Goal: Task Accomplishment & Management: Manage account settings

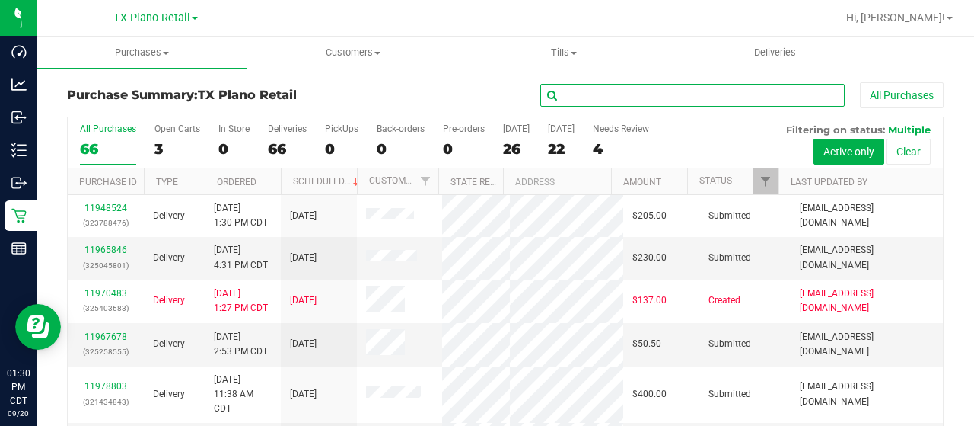
click at [621, 91] on input "text" at bounding box center [692, 95] width 304 height 23
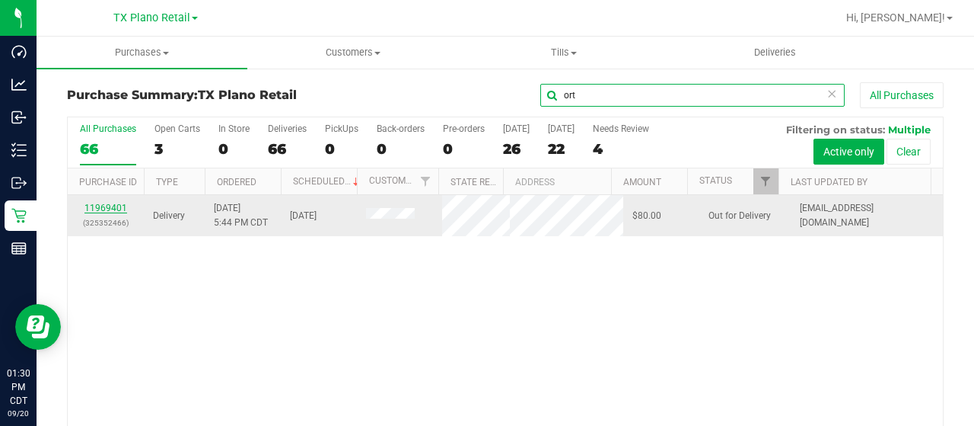
type input "ort"
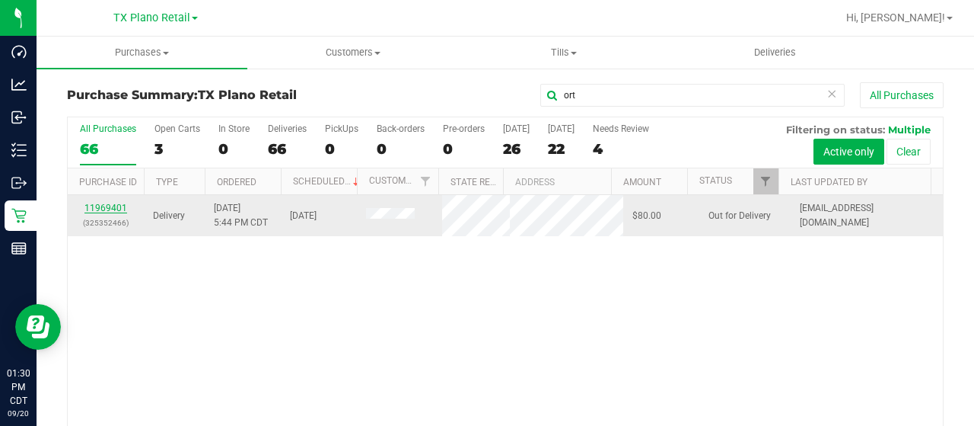
click at [113, 213] on link "11969401" at bounding box center [105, 207] width 43 height 11
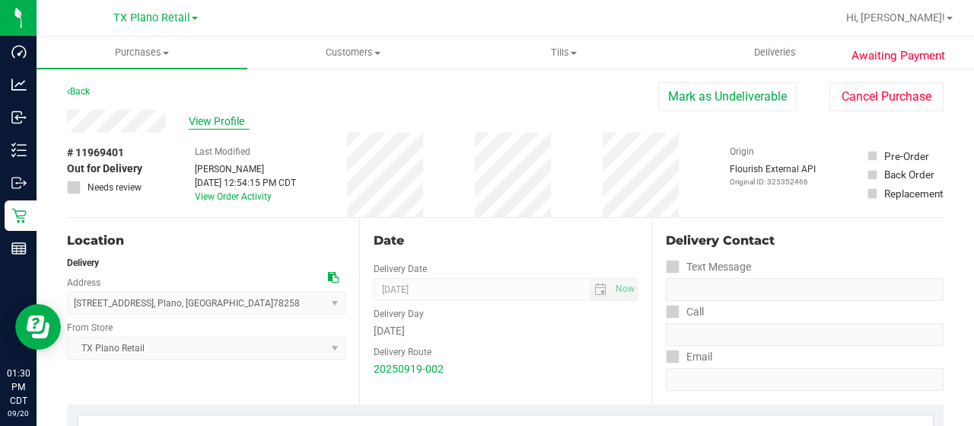
click at [226, 119] on span "View Profile" at bounding box center [219, 121] width 61 height 16
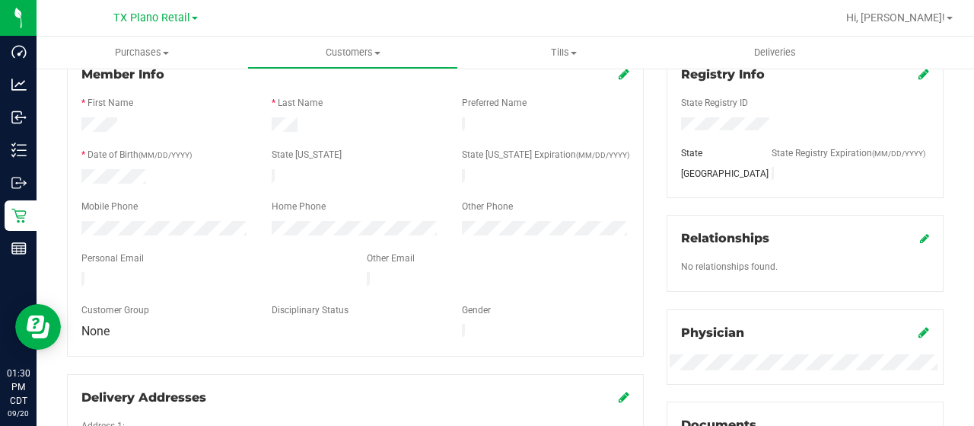
scroll to position [228, 0]
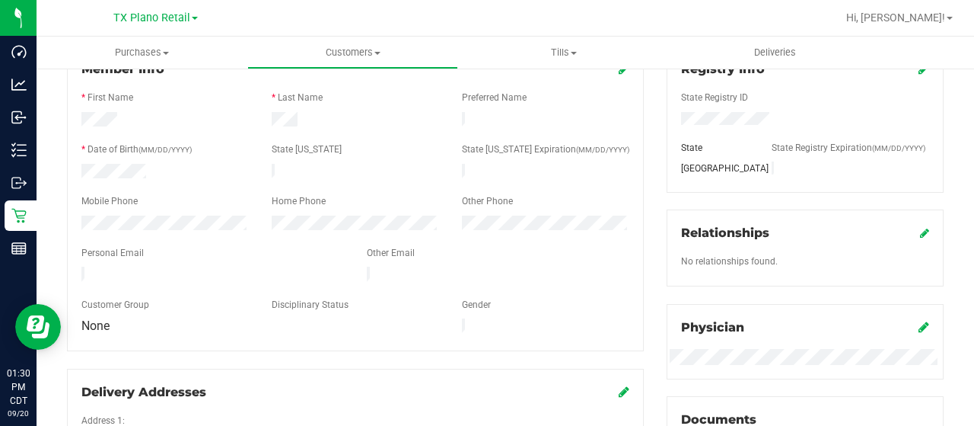
drag, startPoint x: 231, startPoint y: 263, endPoint x: 76, endPoint y: 267, distance: 155.3
click at [76, 267] on div at bounding box center [212, 275] width 285 height 18
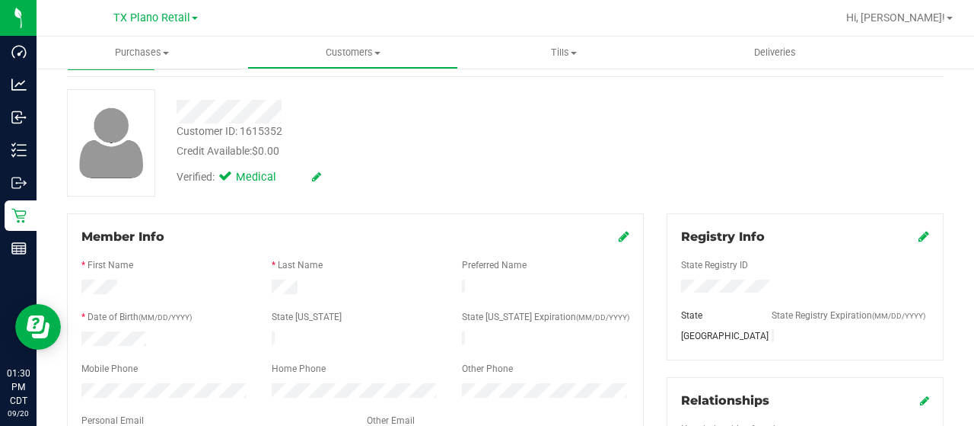
scroll to position [0, 0]
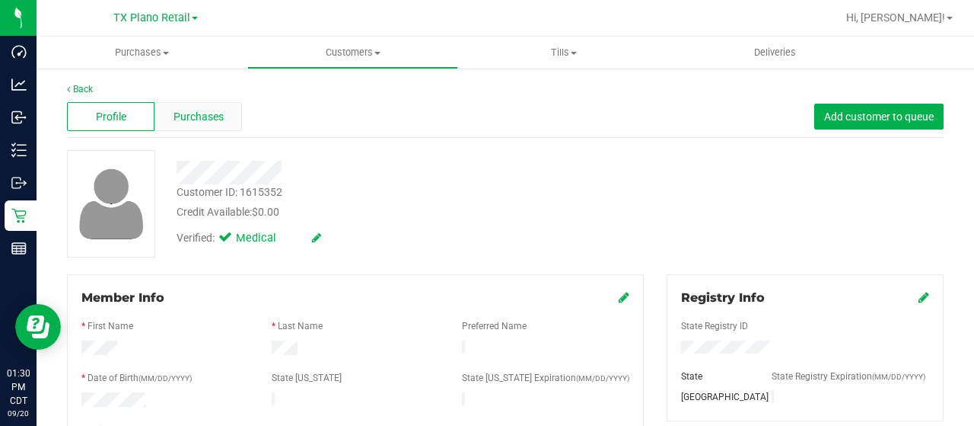
click at [202, 120] on span "Purchases" at bounding box center [199, 117] width 50 height 16
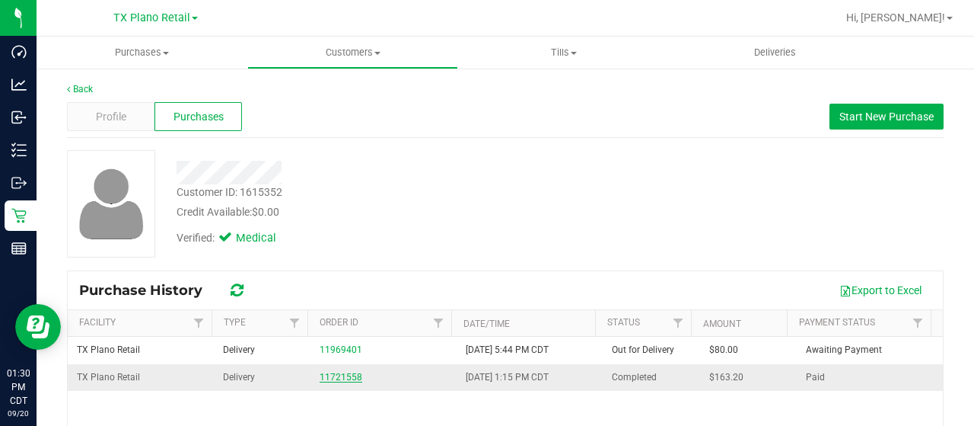
click at [330, 375] on link "11721558" at bounding box center [341, 376] width 43 height 11
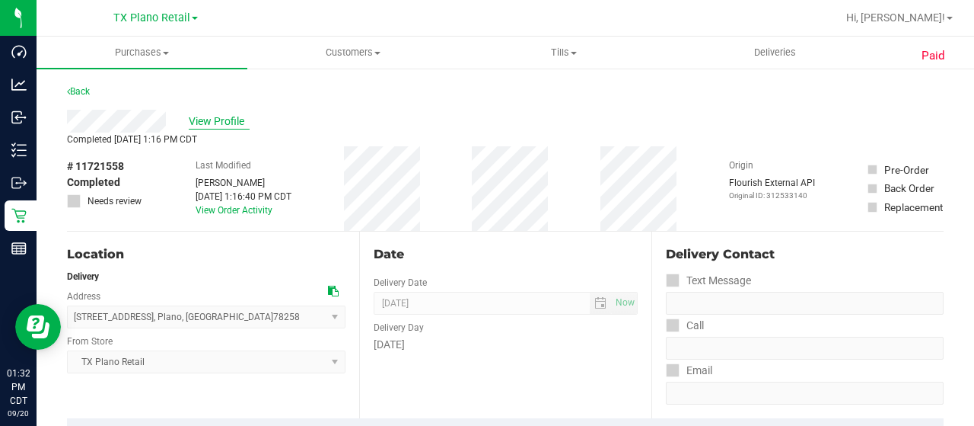
click at [231, 123] on span "View Profile" at bounding box center [219, 121] width 61 height 16
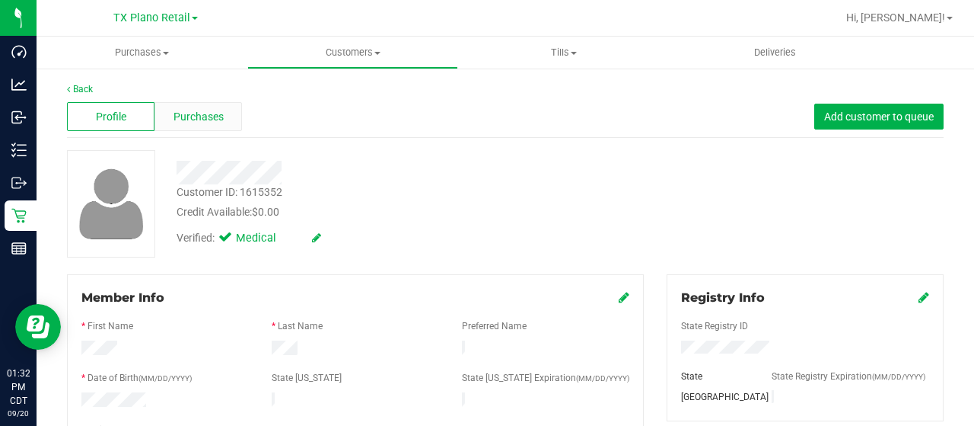
click at [214, 126] on div "Purchases" at bounding box center [199, 116] width 88 height 29
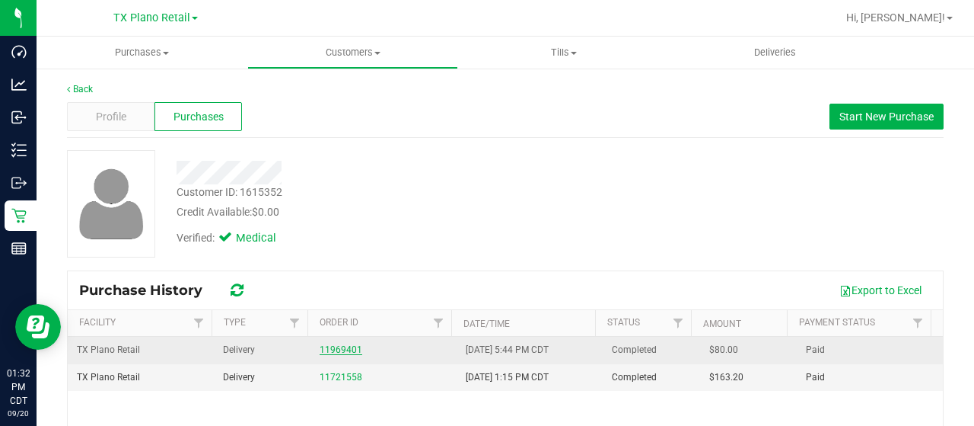
click at [340, 351] on link "11969401" at bounding box center [341, 349] width 43 height 11
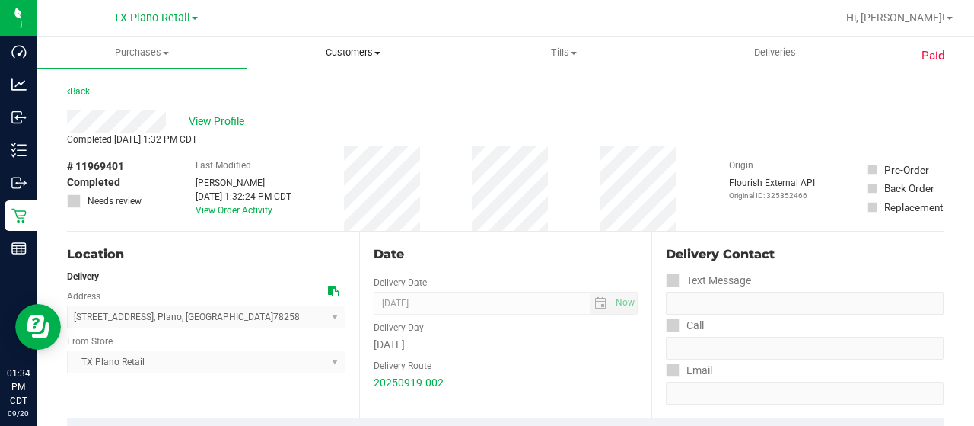
click at [370, 58] on span "Customers" at bounding box center [352, 53] width 209 height 14
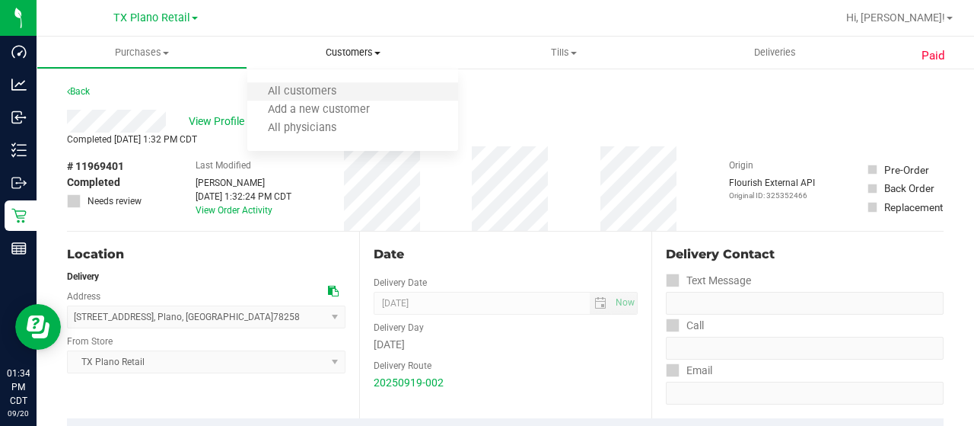
click at [370, 93] on li "All customers" at bounding box center [352, 92] width 211 height 18
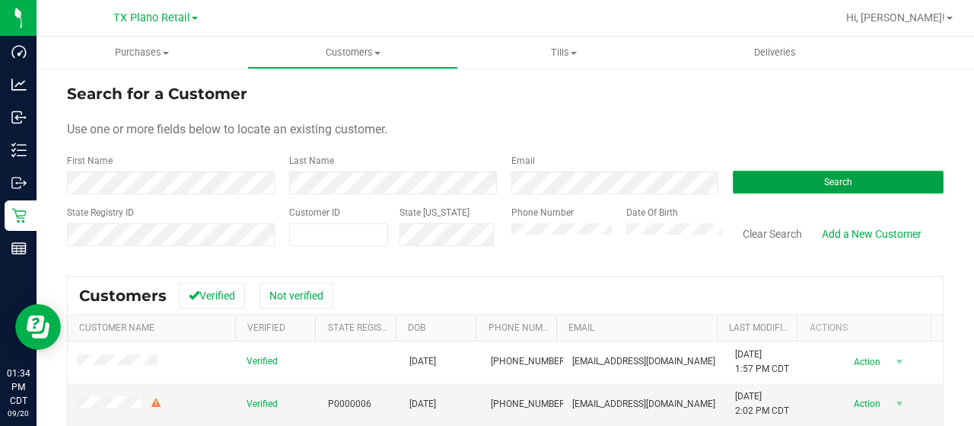
click at [760, 180] on button "Search" at bounding box center [838, 182] width 211 height 23
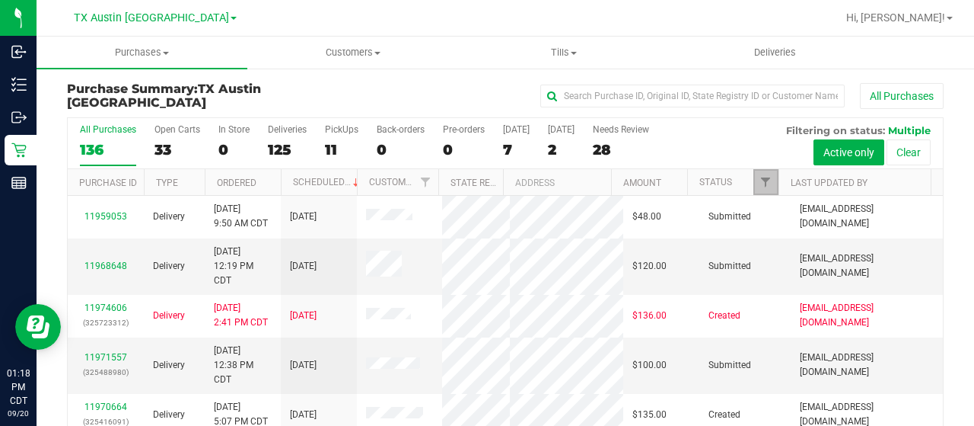
click at [757, 186] on link "Filter" at bounding box center [766, 182] width 25 height 26
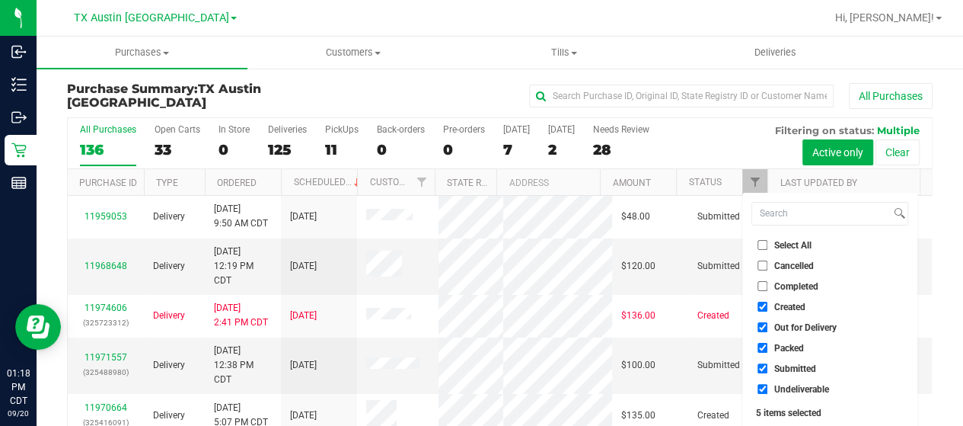
click at [795, 328] on span "Out for Delivery" at bounding box center [805, 327] width 62 height 9
click at [767, 328] on input "Out for Delivery" at bounding box center [762, 327] width 10 height 10
checkbox input "false"
click at [786, 345] on span "Packed" at bounding box center [789, 347] width 30 height 9
click at [767, 345] on input "Packed" at bounding box center [762, 348] width 10 height 10
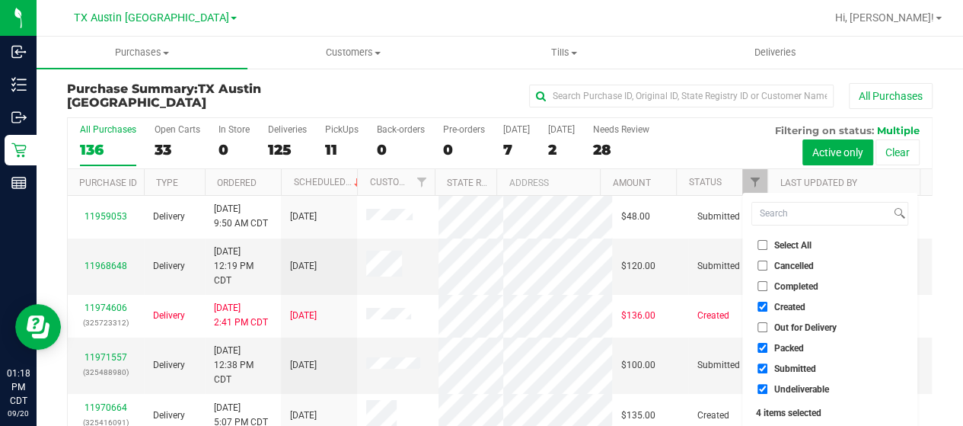
checkbox input "false"
click at [785, 366] on span "Submitted" at bounding box center [795, 368] width 42 height 9
click at [767, 366] on input "Submitted" at bounding box center [762, 368] width 10 height 10
checkbox input "false"
click at [783, 386] on span "Undeliverable" at bounding box center [801, 388] width 55 height 9
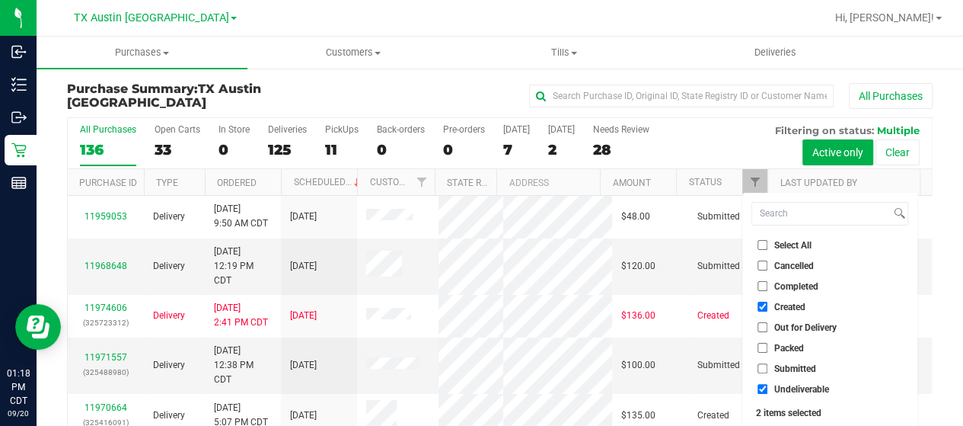
click at [767, 386] on input "Undeliverable" at bounding box center [762, 389] width 10 height 10
checkbox input "false"
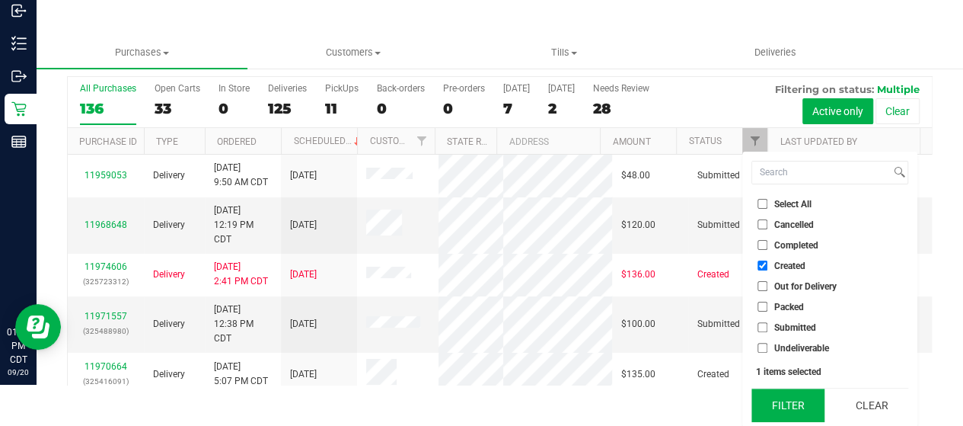
click at [784, 393] on button "Filter" at bounding box center [787, 404] width 73 height 33
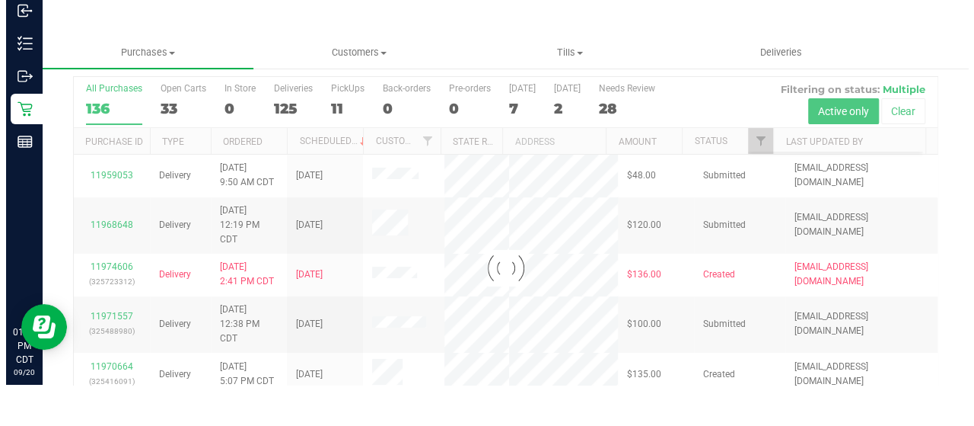
scroll to position [0, 0]
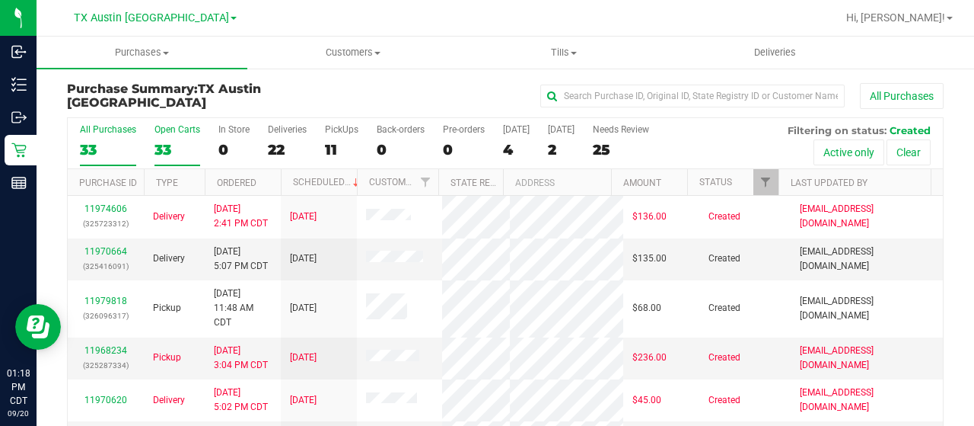
click at [160, 147] on div "33" at bounding box center [178, 150] width 46 height 18
click at [0, 0] on input "Open Carts 33" at bounding box center [0, 0] width 0 height 0
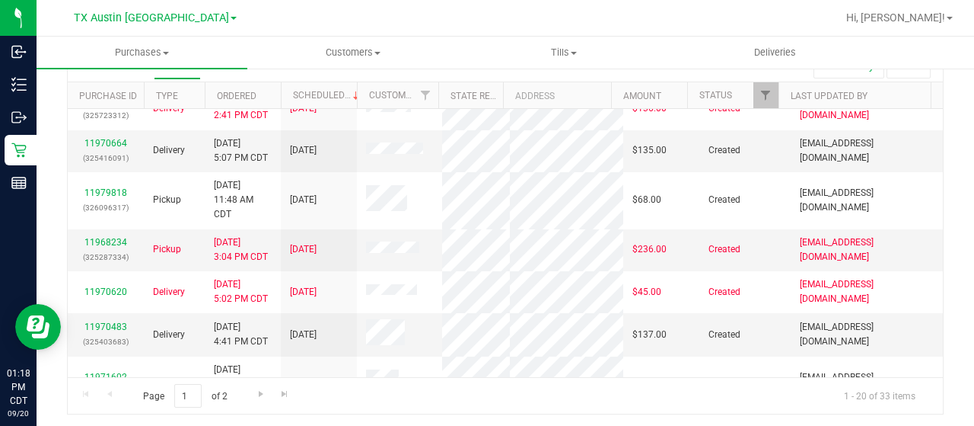
scroll to position [12, 0]
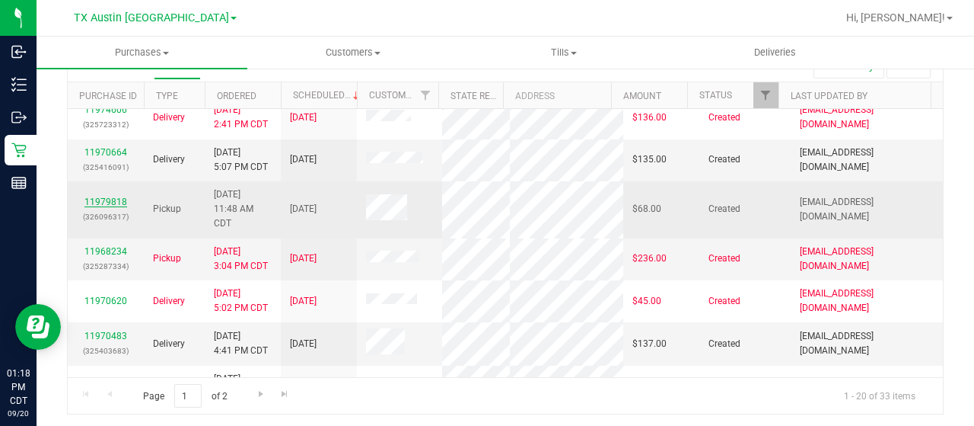
click at [116, 207] on link "11979818" at bounding box center [105, 201] width 43 height 11
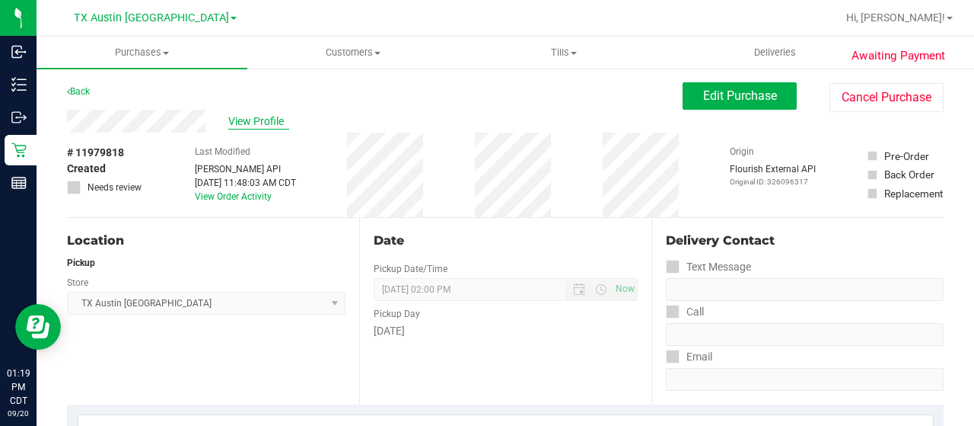
click at [253, 124] on span "View Profile" at bounding box center [258, 121] width 61 height 16
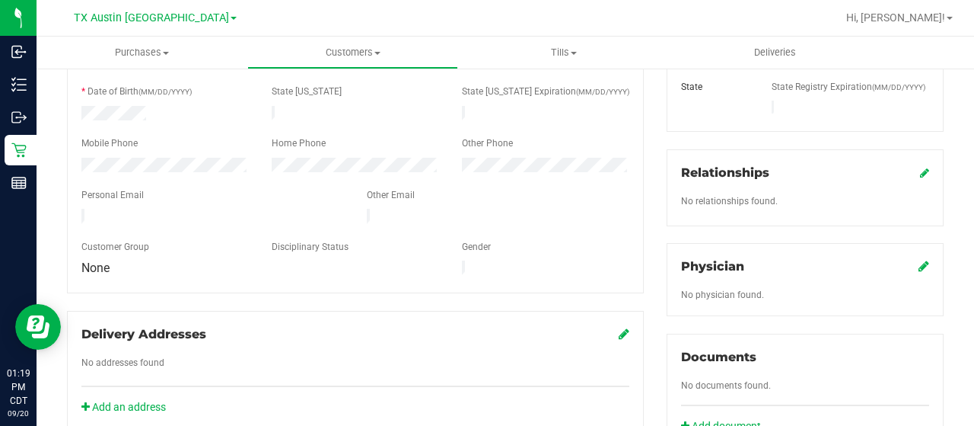
scroll to position [304, 0]
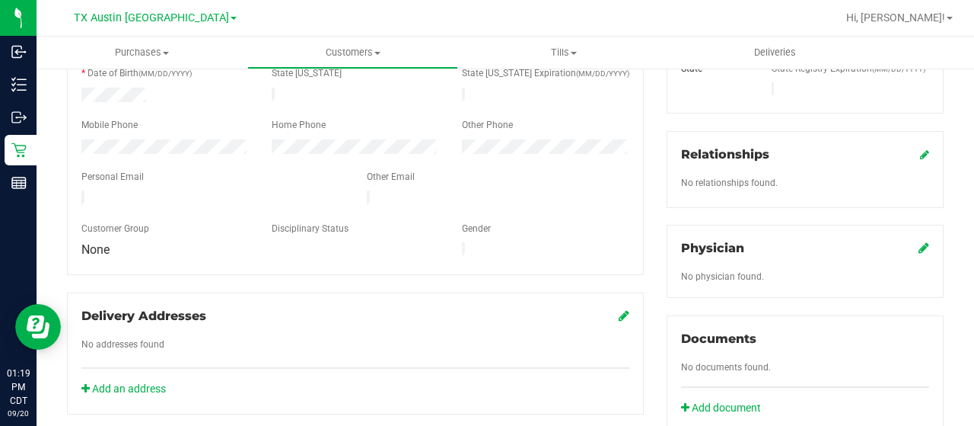
click at [919, 241] on icon at bounding box center [924, 247] width 11 height 12
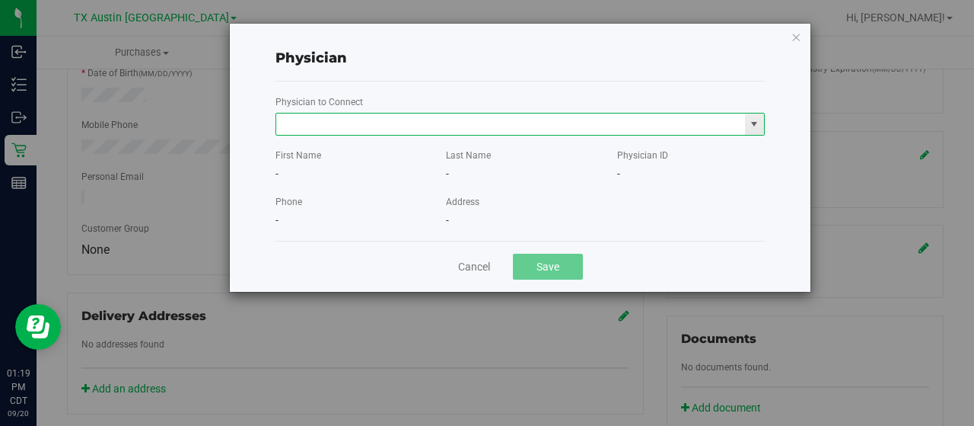
click at [583, 120] on input "text" at bounding box center [510, 123] width 469 height 21
paste input "Knecht"
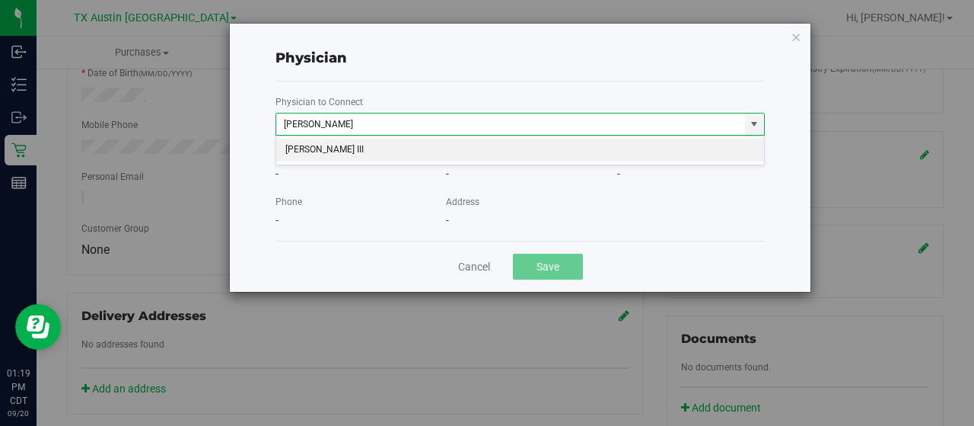
click at [556, 150] on li "John KNECHT III" at bounding box center [520, 150] width 489 height 23
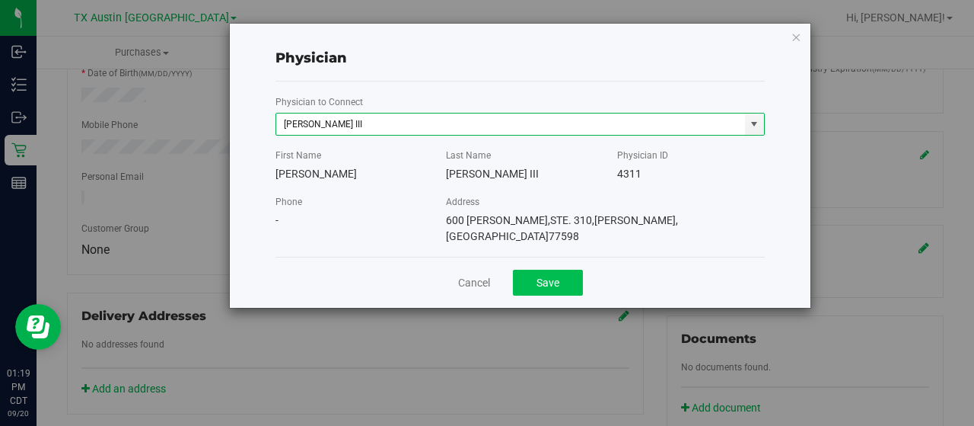
type input "John KNECHT III"
click at [560, 270] on button "Save" at bounding box center [548, 282] width 70 height 26
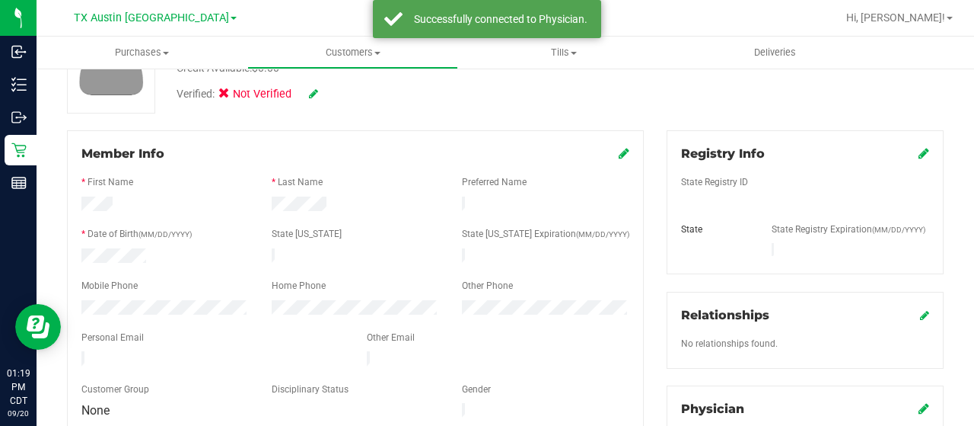
scroll to position [76, 0]
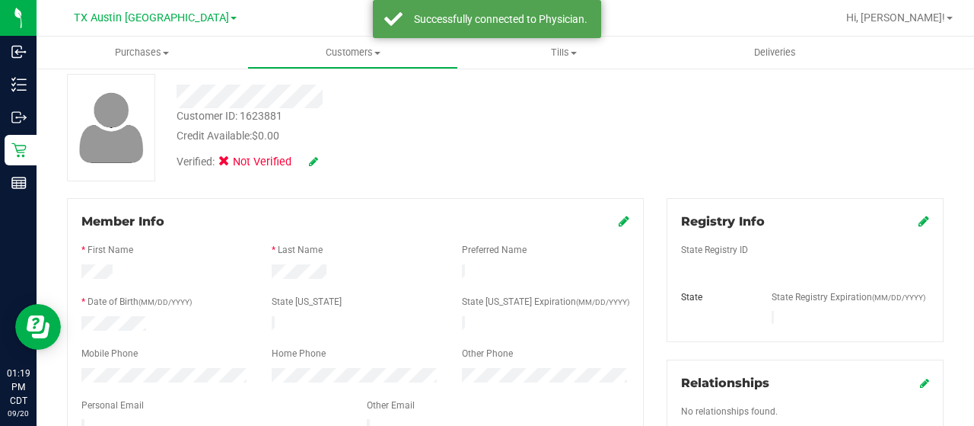
click at [313, 164] on icon at bounding box center [313, 161] width 9 height 11
click at [231, 164] on icon at bounding box center [229, 164] width 10 height 0
click at [0, 0] on input "Medical" at bounding box center [0, 0] width 0 height 0
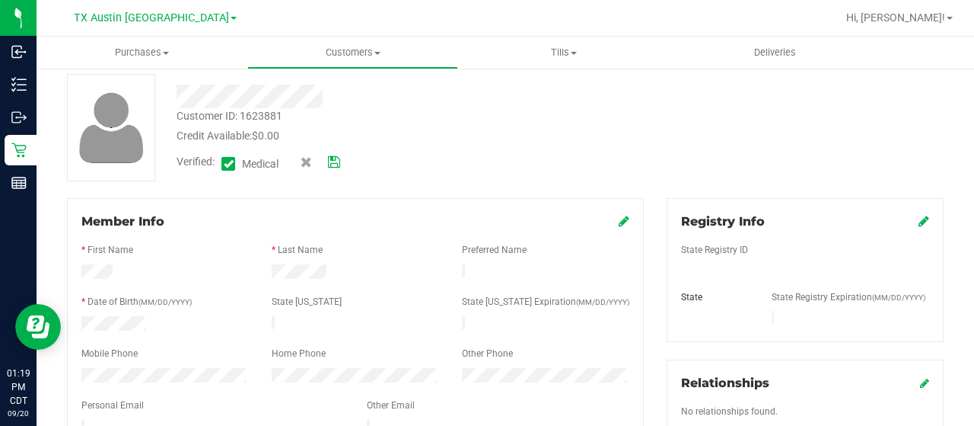
click at [339, 163] on icon at bounding box center [334, 162] width 12 height 11
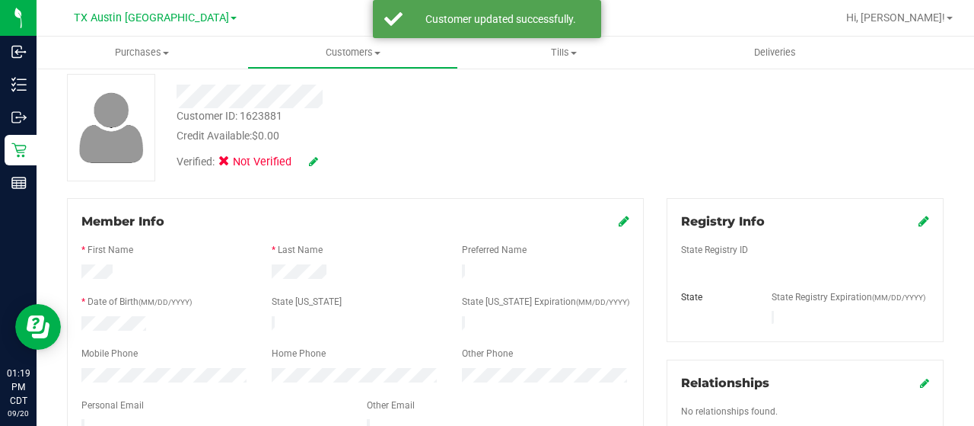
click at [919, 217] on icon at bounding box center [924, 221] width 11 height 12
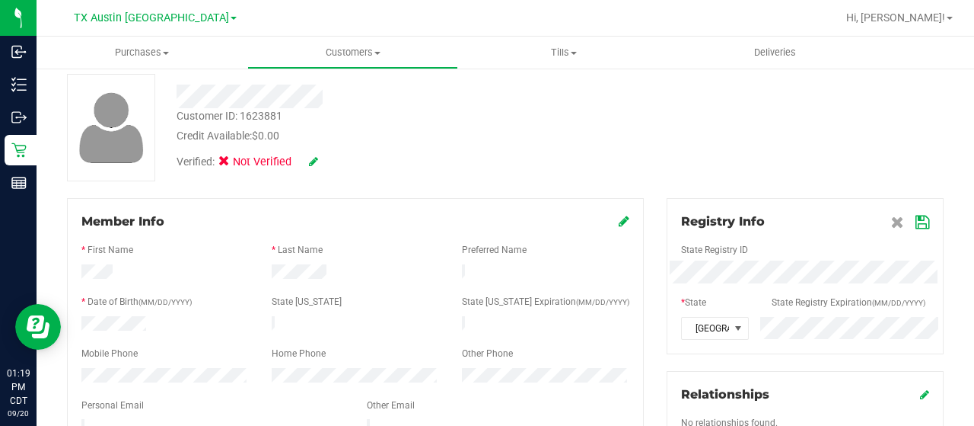
click at [916, 220] on icon at bounding box center [923, 222] width 14 height 12
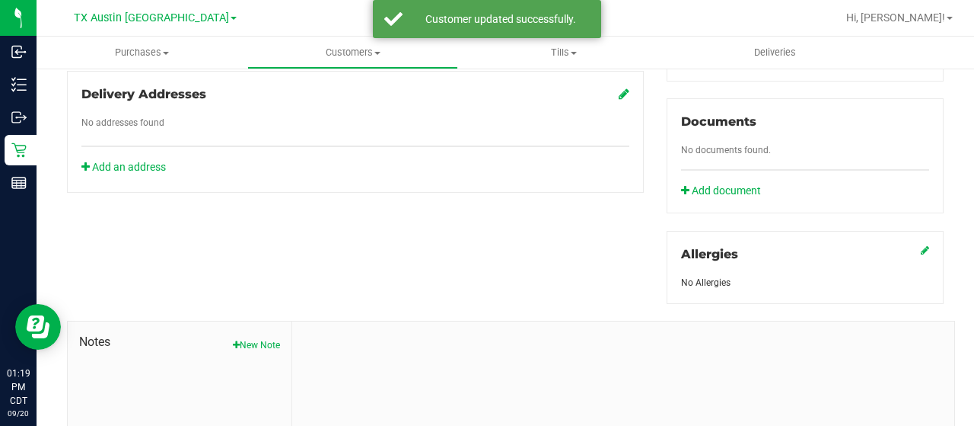
scroll to position [609, 0]
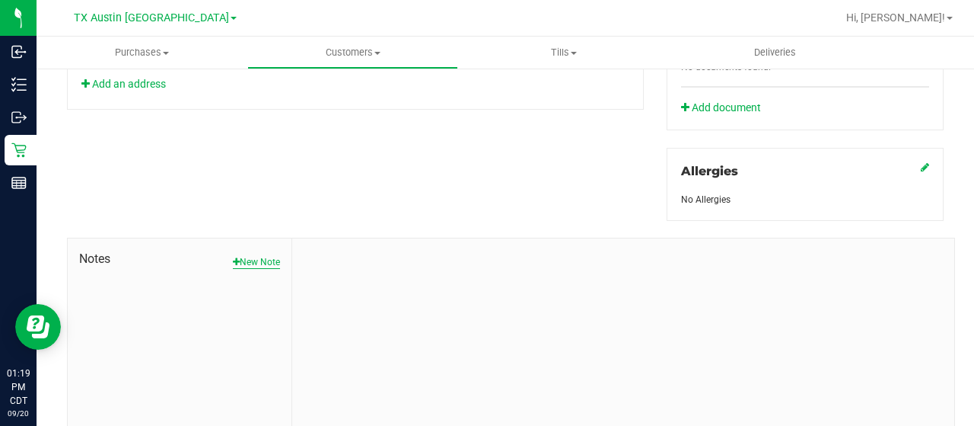
click at [273, 257] on button "New Note" at bounding box center [256, 262] width 47 height 14
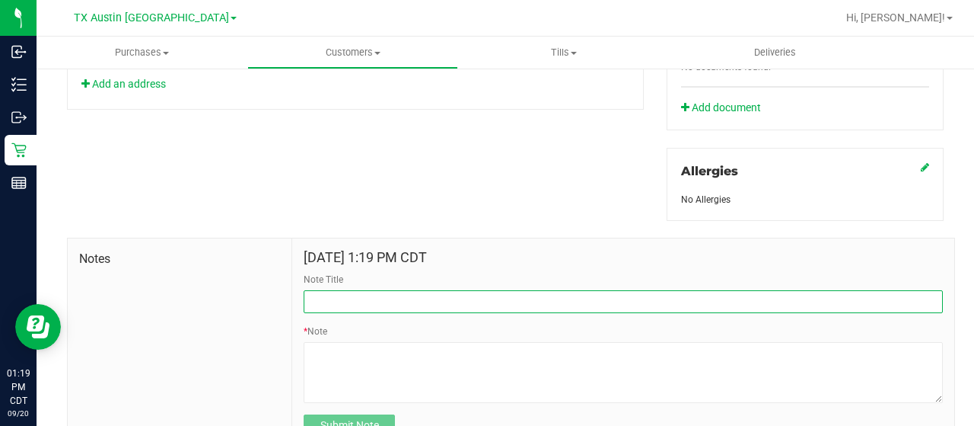
click at [370, 301] on input "Note Title" at bounding box center [623, 301] width 639 height 23
type input "curt"
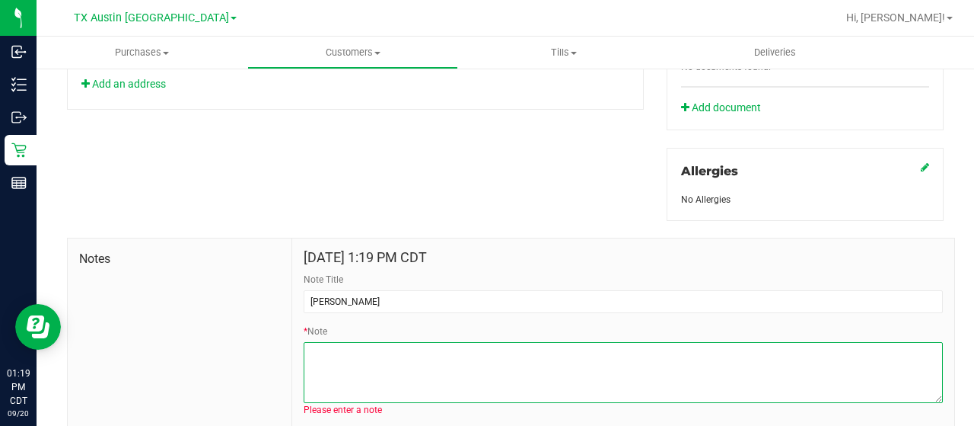
click at [418, 349] on textarea "* Note" at bounding box center [623, 372] width 639 height 61
paste textarea "Patient Name: Derek Etheredge Address: 1129 Jeffrey St. Deer Park, TX, 77536 Ph…"
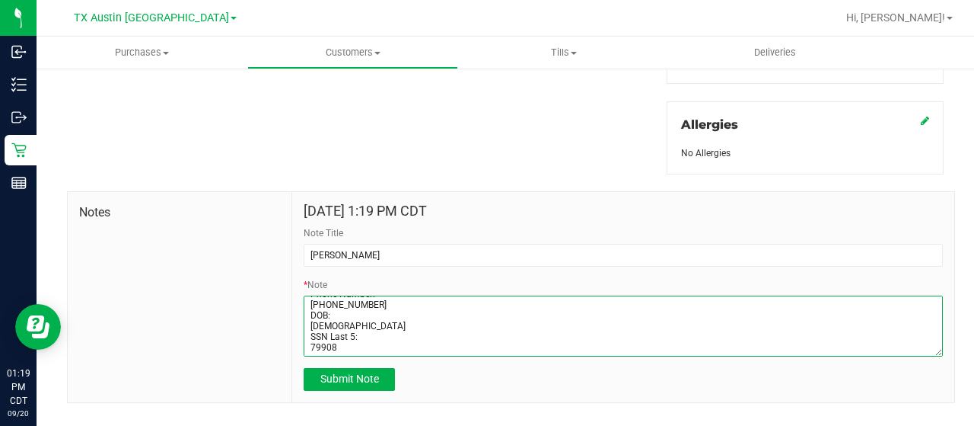
scroll to position [679, 0]
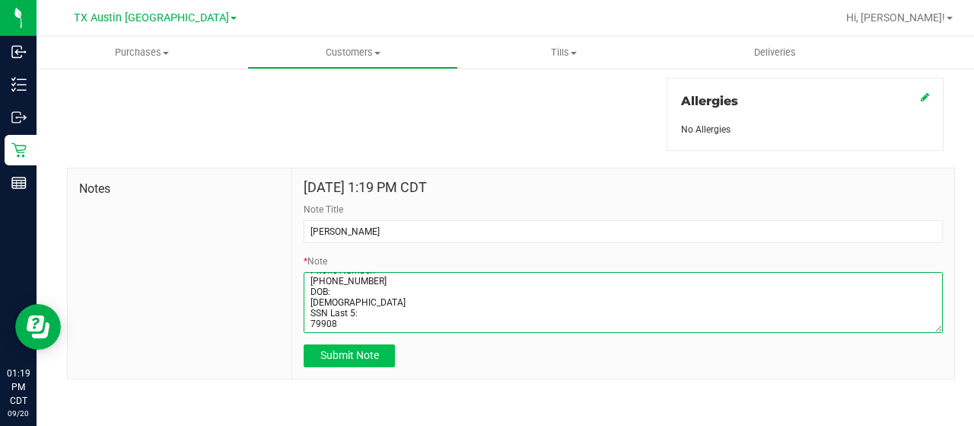
type textarea "Patient Name: Derek Etheredge Address: 1129 Jeffrey St. Deer Park, TX, 77536 Ph…"
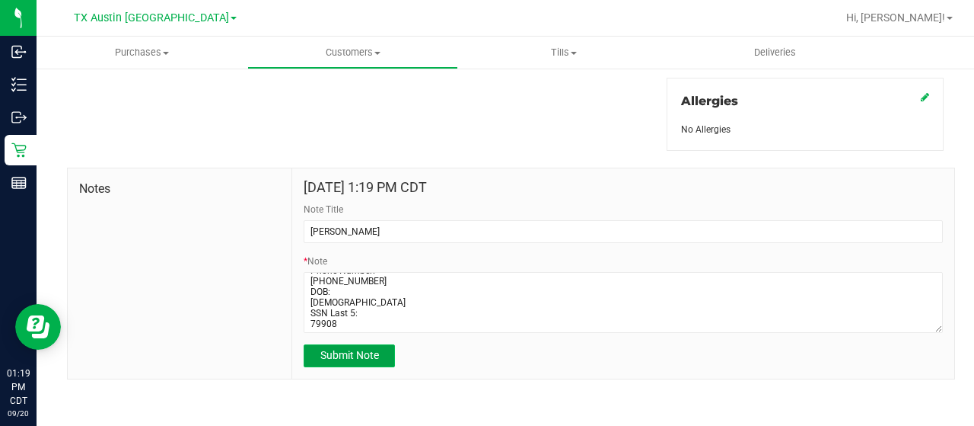
click at [367, 354] on span "Submit Note" at bounding box center [349, 355] width 59 height 12
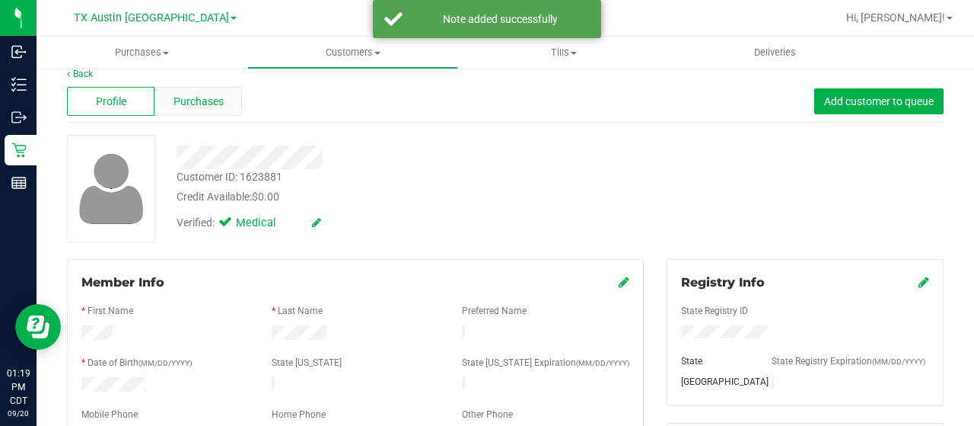
scroll to position [0, 0]
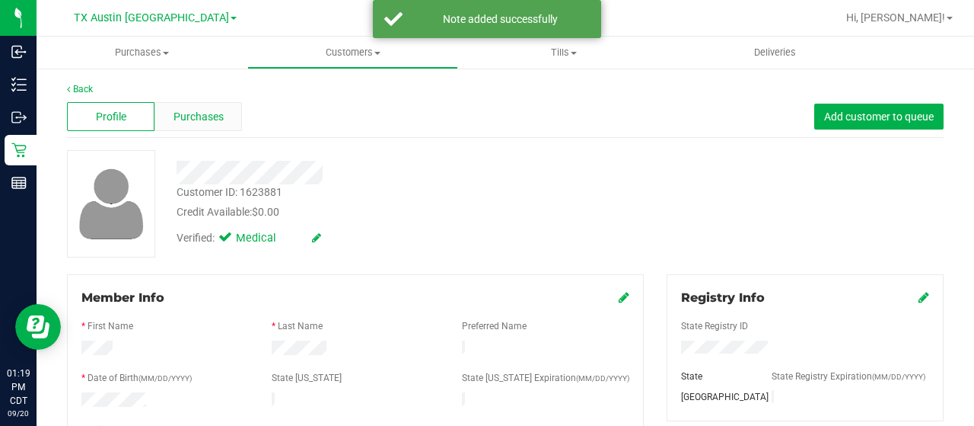
click at [226, 111] on div "Purchases" at bounding box center [199, 116] width 88 height 29
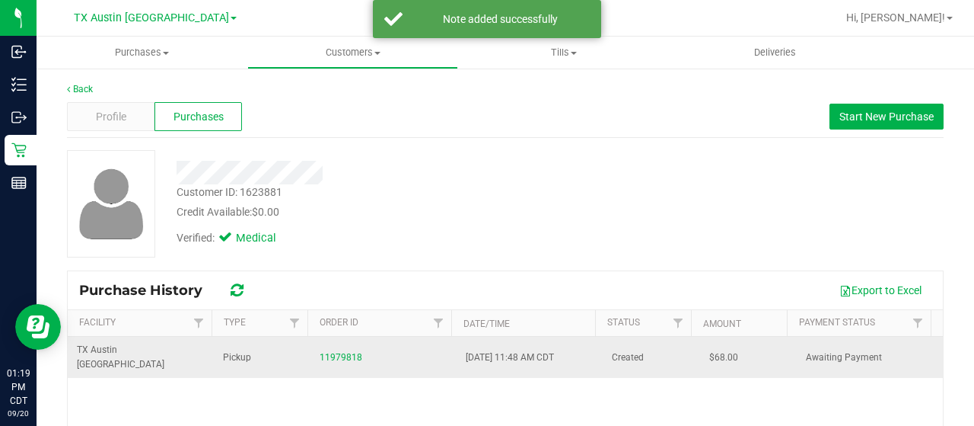
click at [346, 339] on td "11979818" at bounding box center [384, 356] width 146 height 41
click at [343, 352] on link "11979818" at bounding box center [341, 357] width 43 height 11
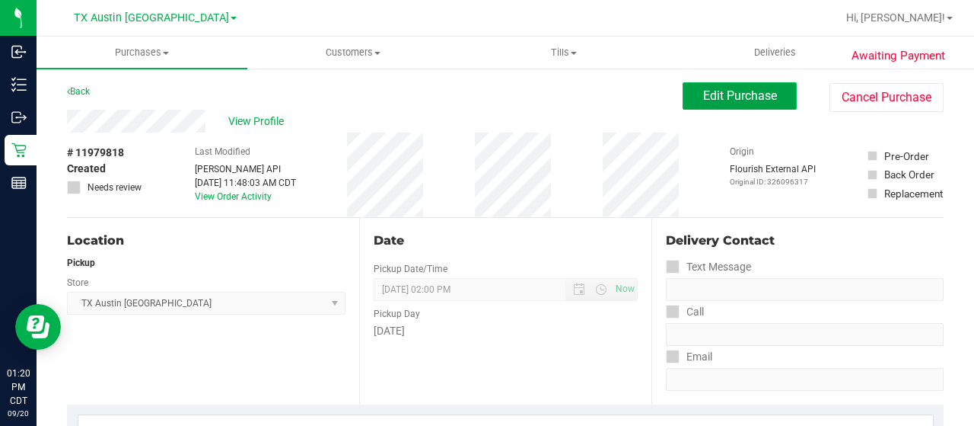
click at [700, 107] on button "Edit Purchase" at bounding box center [740, 95] width 114 height 27
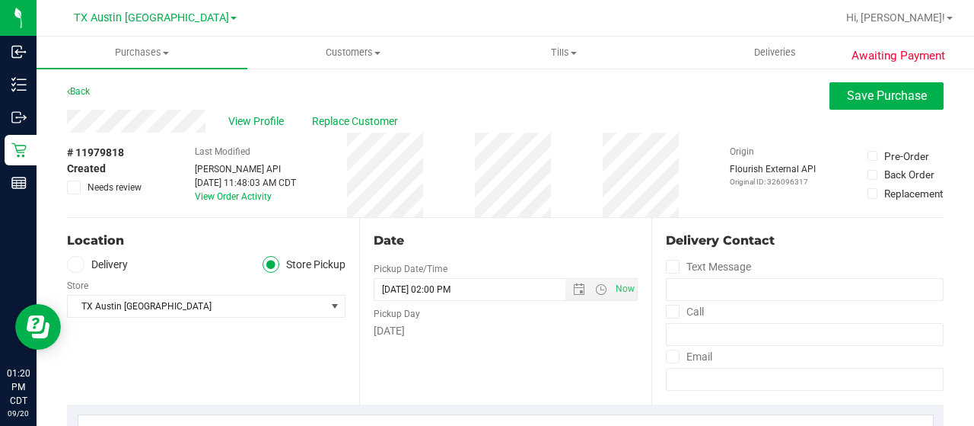
click at [123, 257] on label "Delivery" at bounding box center [97, 265] width 61 height 18
click at [0, 0] on input "Delivery" at bounding box center [0, 0] width 0 height 0
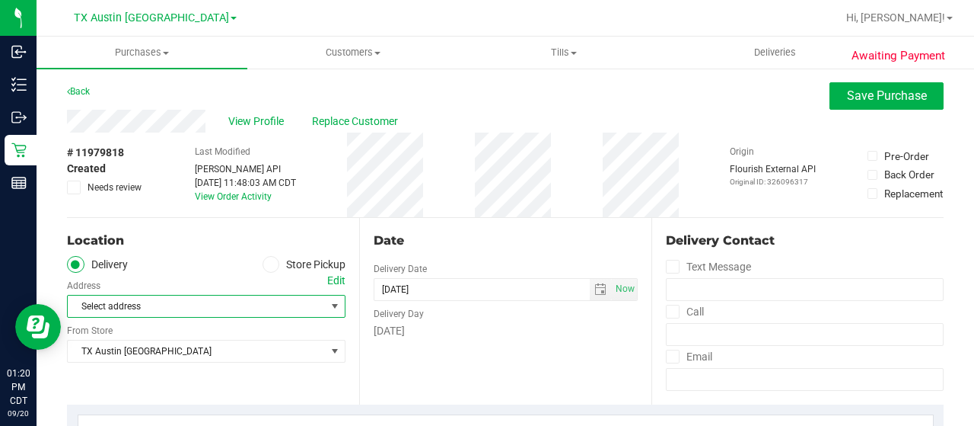
click at [282, 302] on span "Select address" at bounding box center [190, 305] width 245 height 21
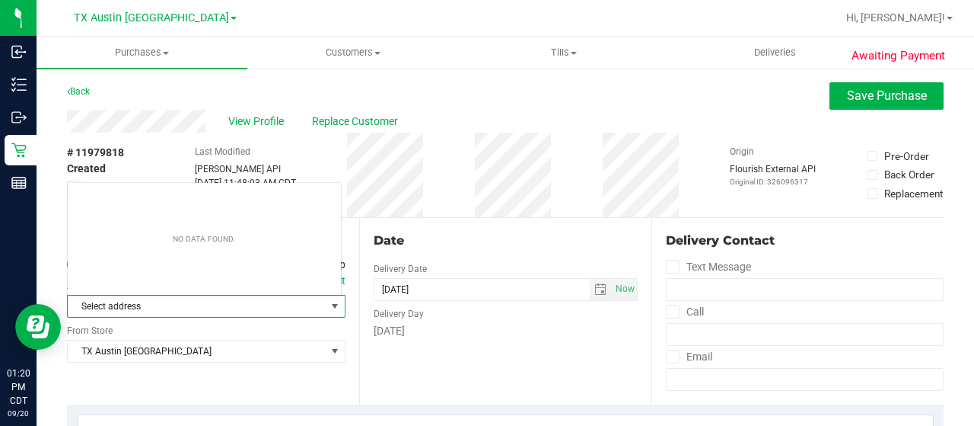
click at [251, 301] on span "Select address" at bounding box center [190, 305] width 245 height 21
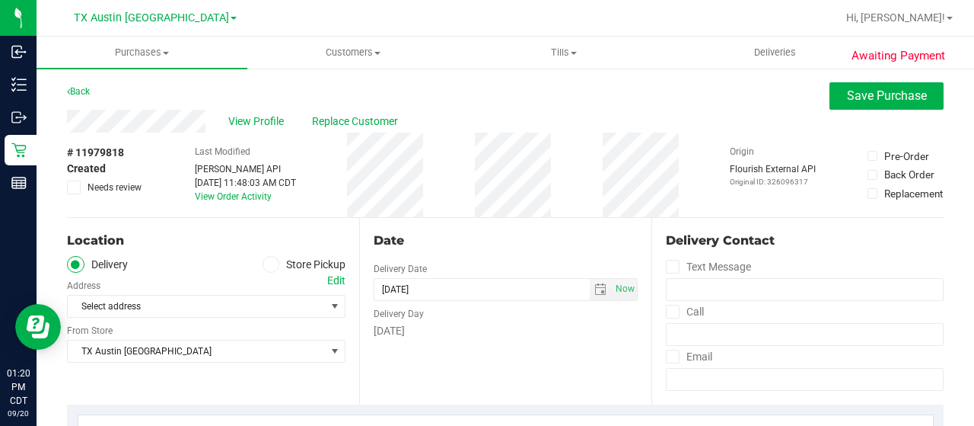
click at [333, 275] on div "Edit" at bounding box center [336, 281] width 18 height 16
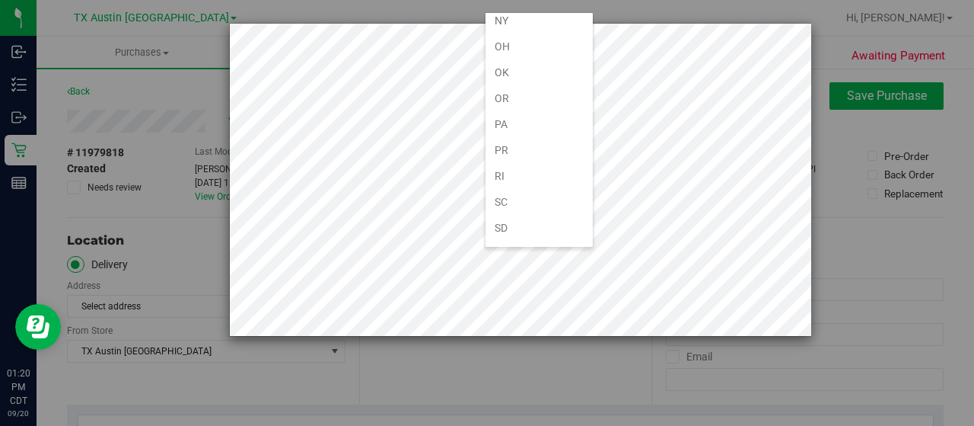
scroll to position [913, 0]
click at [556, 241] on li "TX" at bounding box center [539, 254] width 107 height 26
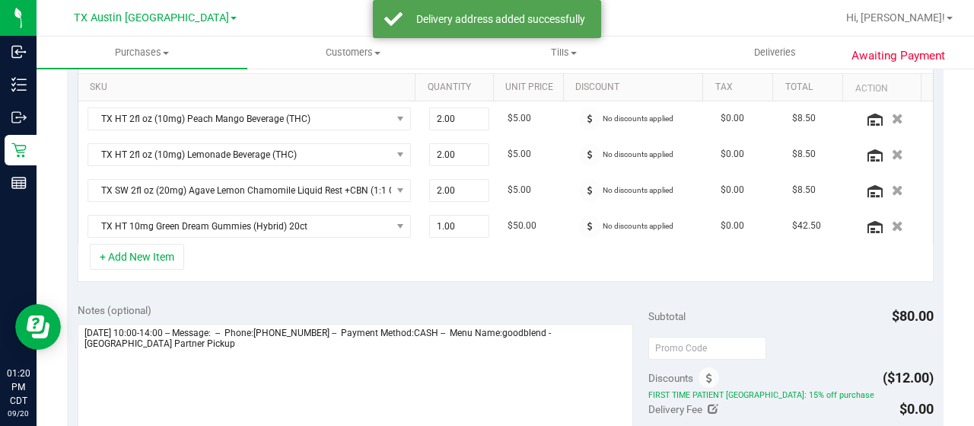
scroll to position [457, 0]
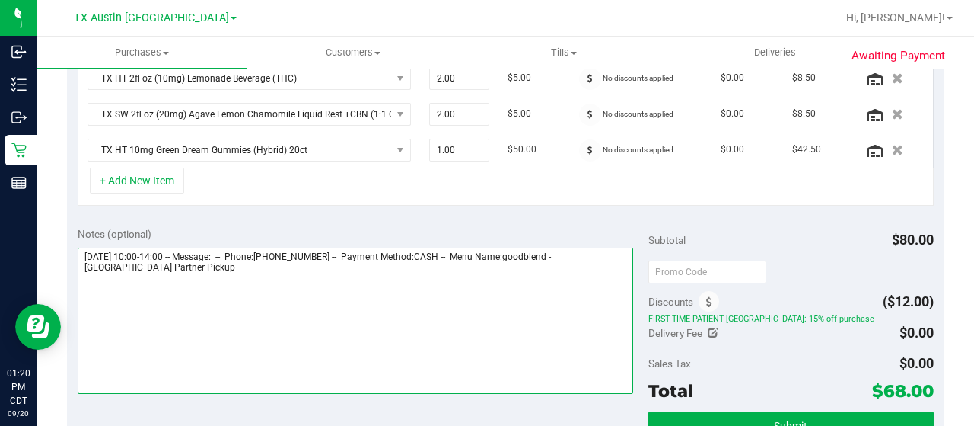
drag, startPoint x: 184, startPoint y: 264, endPoint x: 78, endPoint y: 261, distance: 106.6
click at [78, 261] on textarea at bounding box center [356, 320] width 556 height 146
click at [220, 270] on textarea at bounding box center [356, 320] width 556 height 146
paste textarea "Houston Partner Pickup"
drag, startPoint x: 81, startPoint y: 250, endPoint x: 172, endPoint y: 256, distance: 91.5
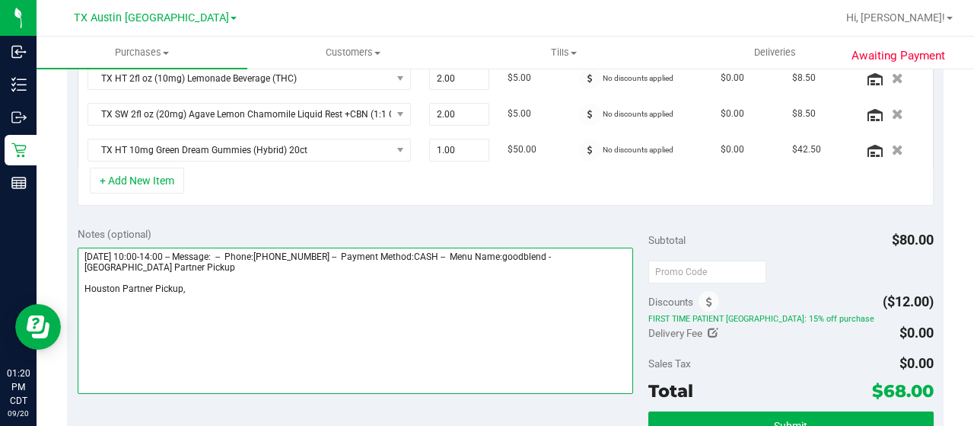
click at [172, 256] on textarea at bounding box center [356, 320] width 556 height 146
click at [212, 288] on textarea at bounding box center [356, 320] width 556 height 146
paste textarea "Thursday 09/25/2025"
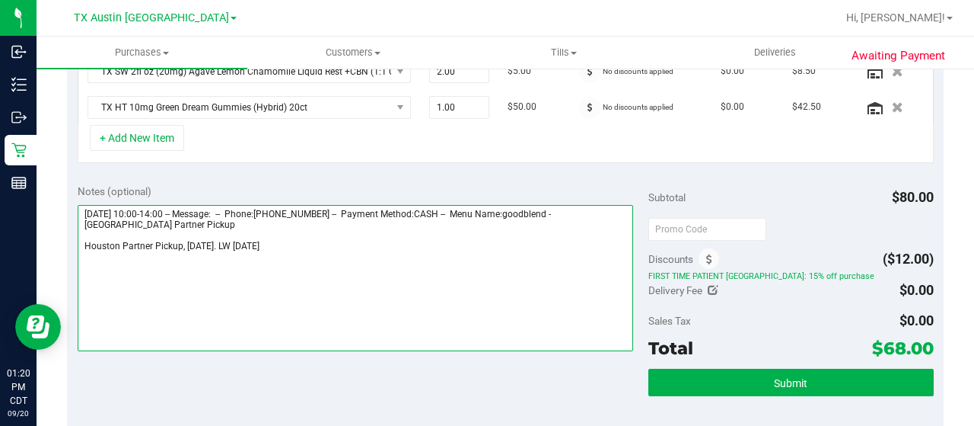
scroll to position [533, 0]
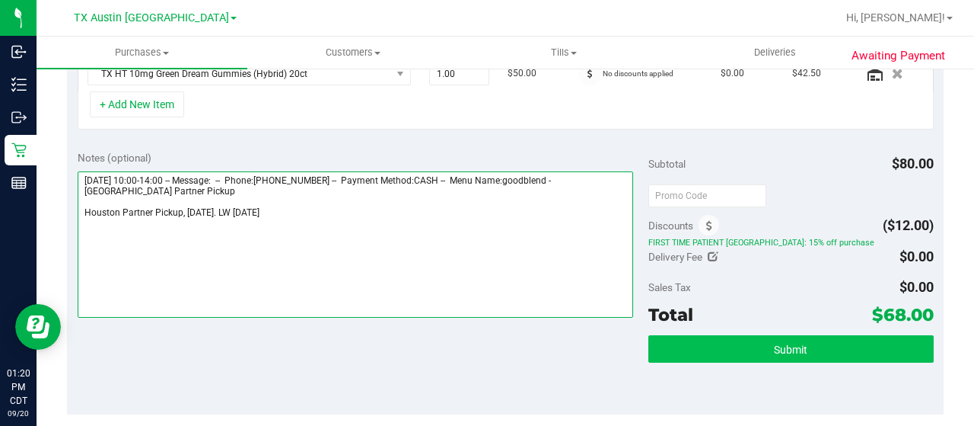
type textarea "Thursday 09/25/2025 10:00-14:00 -- Message: -- Phone:8324348477 -- Payment Meth…"
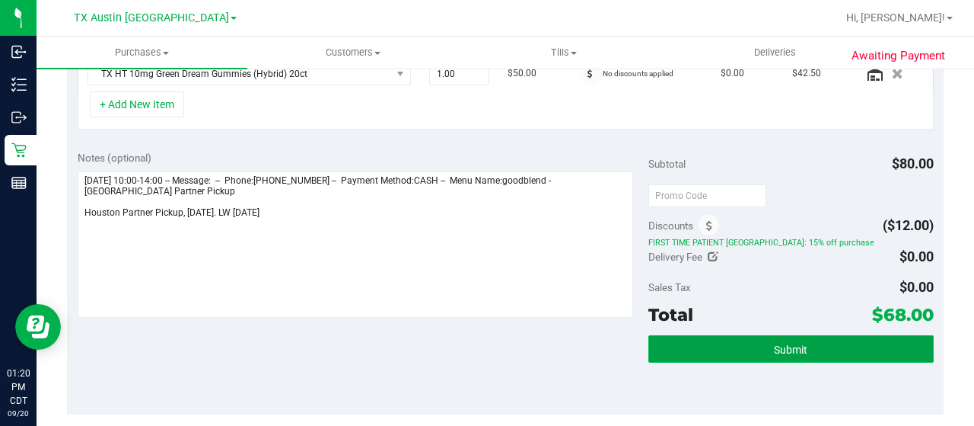
click at [703, 339] on button "Submit" at bounding box center [791, 348] width 285 height 27
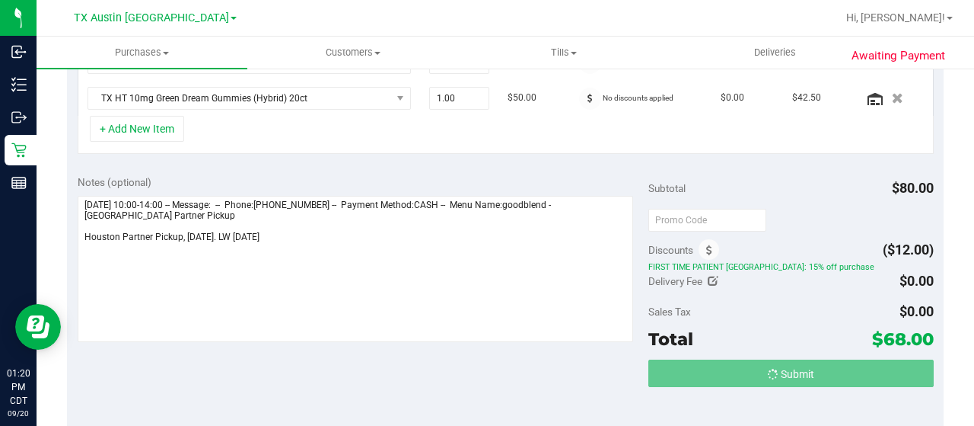
scroll to position [485, 0]
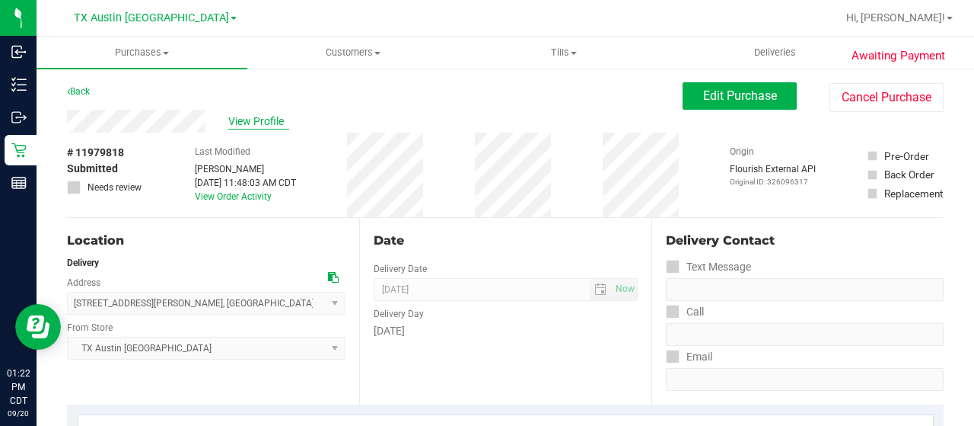
click at [242, 121] on span "View Profile" at bounding box center [258, 121] width 61 height 16
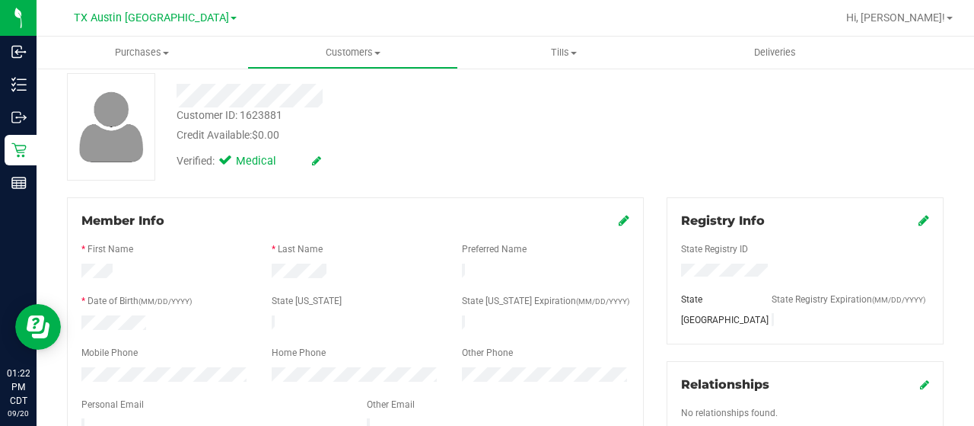
scroll to position [152, 0]
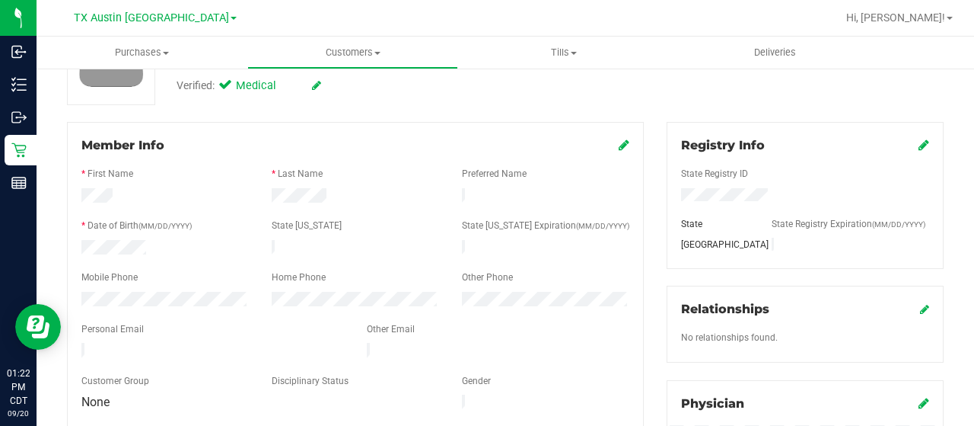
drag, startPoint x: 220, startPoint y: 336, endPoint x: 73, endPoint y: 351, distance: 147.7
click at [73, 351] on div "Member Info * First Name * Last Name Preferred Name * Date of Birth (MM/DD/YYYY…" at bounding box center [355, 274] width 577 height 305
click at [218, 346] on div at bounding box center [212, 352] width 285 height 18
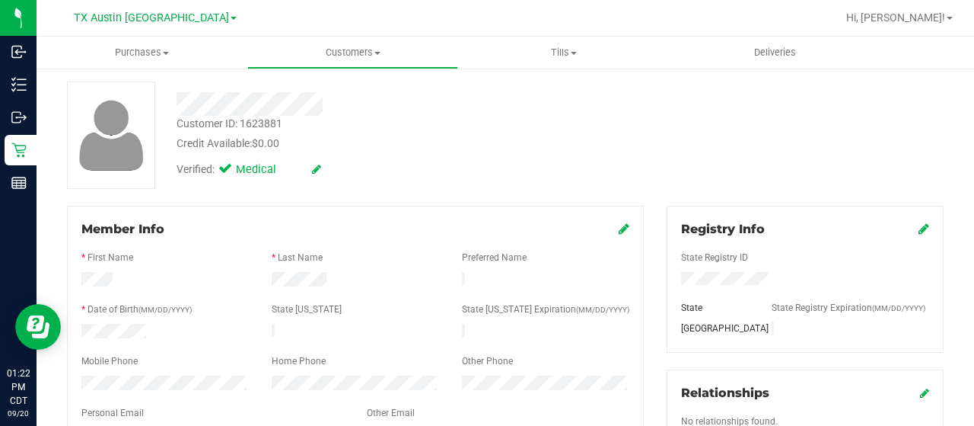
scroll to position [0, 0]
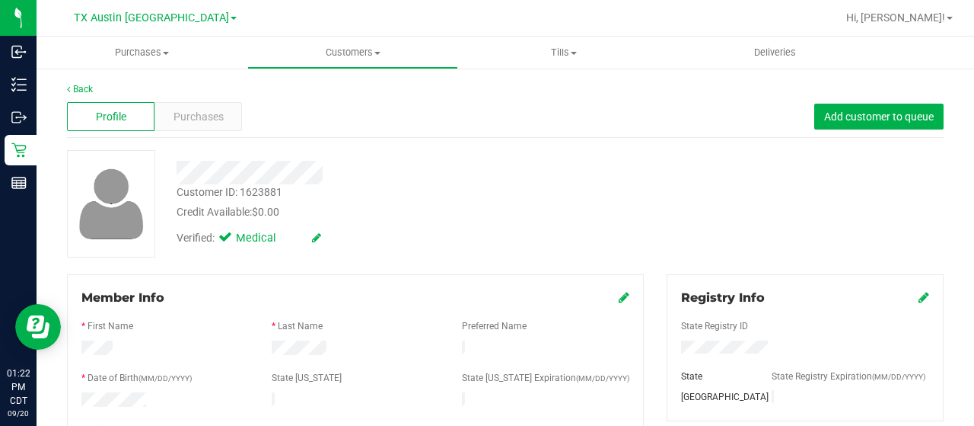
click at [180, 171] on div at bounding box center [390, 173] width 450 height 24
click at [190, 112] on span "Purchases" at bounding box center [199, 117] width 50 height 16
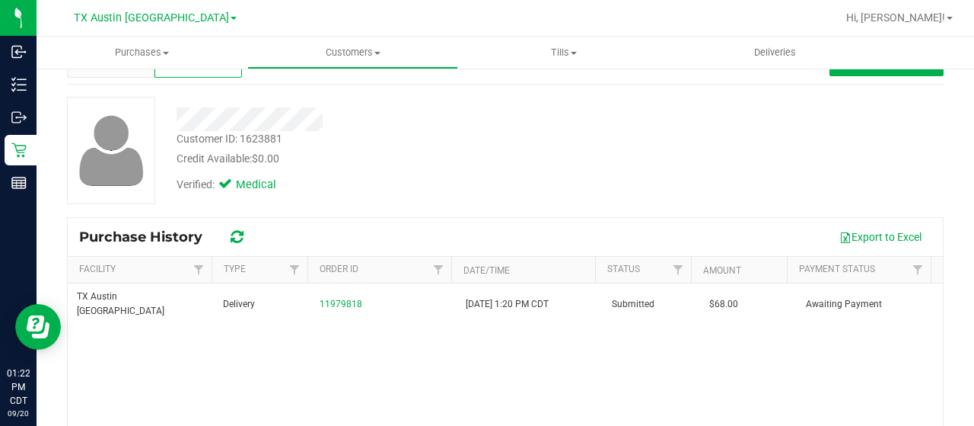
scroll to position [76, 0]
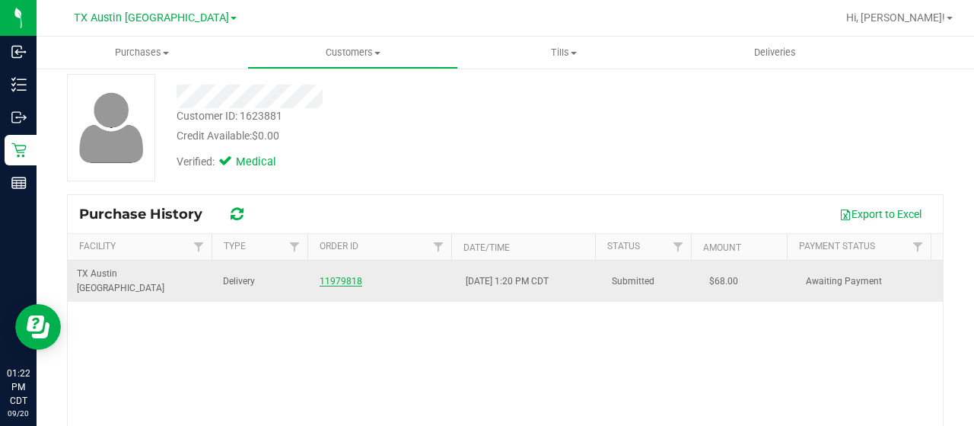
click at [339, 276] on link "11979818" at bounding box center [341, 281] width 43 height 11
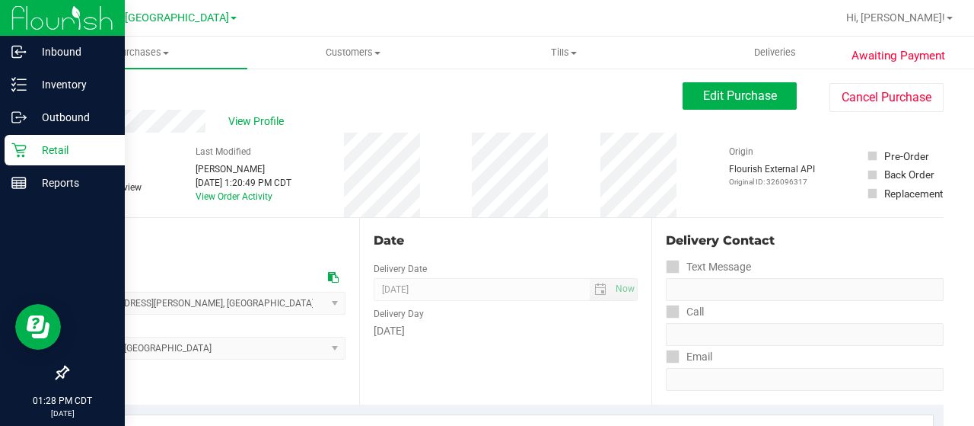
click at [33, 155] on p "Retail" at bounding box center [72, 150] width 91 height 18
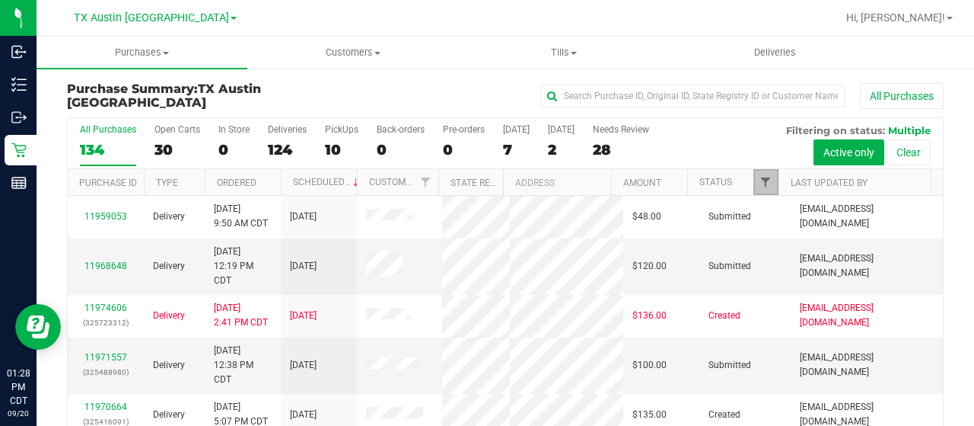
click at [760, 183] on span "Filter" at bounding box center [766, 182] width 12 height 12
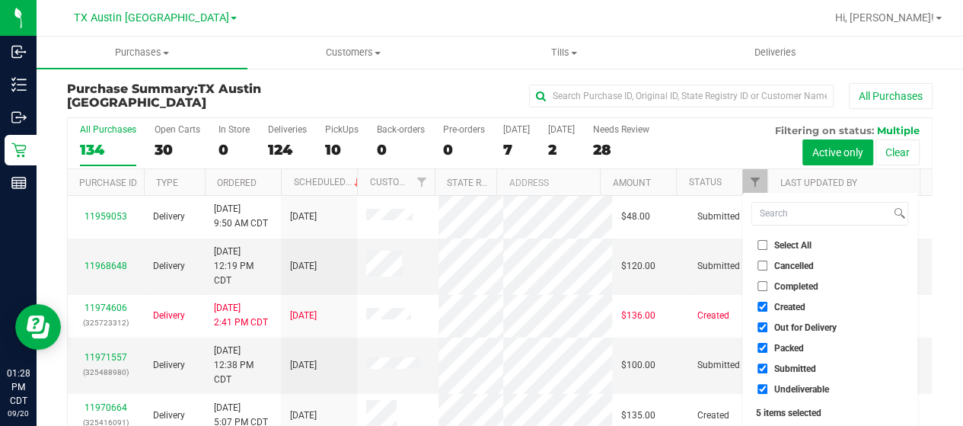
click at [786, 335] on ul "Select All Cancelled Completed Created Out for Delivery Packed Submitted Undeli…" at bounding box center [829, 317] width 157 height 160
click at [787, 329] on span "Out for Delivery" at bounding box center [805, 327] width 62 height 9
click at [767, 329] on input "Out for Delivery" at bounding box center [762, 327] width 10 height 10
checkbox input "false"
click at [789, 349] on span "Packed" at bounding box center [789, 347] width 30 height 9
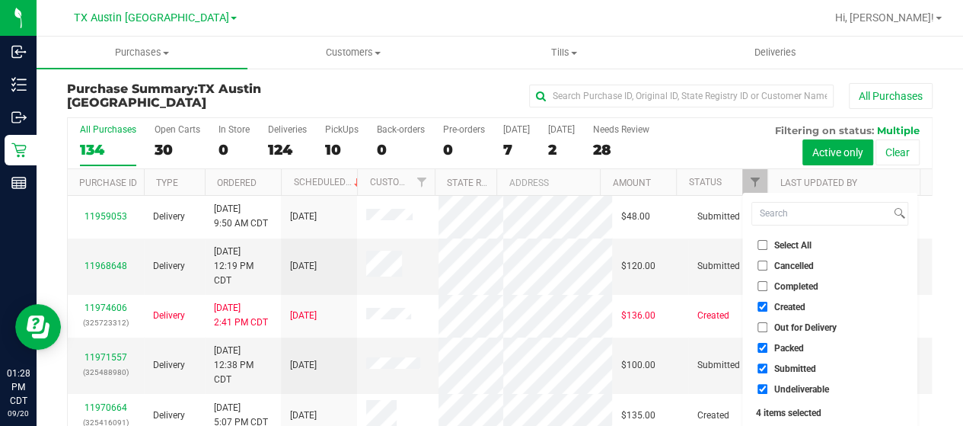
click at [767, 349] on input "Packed" at bounding box center [762, 348] width 10 height 10
checkbox input "false"
click at [782, 368] on span "Submitted" at bounding box center [795, 368] width 42 height 9
click at [767, 368] on input "Submitted" at bounding box center [762, 368] width 10 height 10
checkbox input "false"
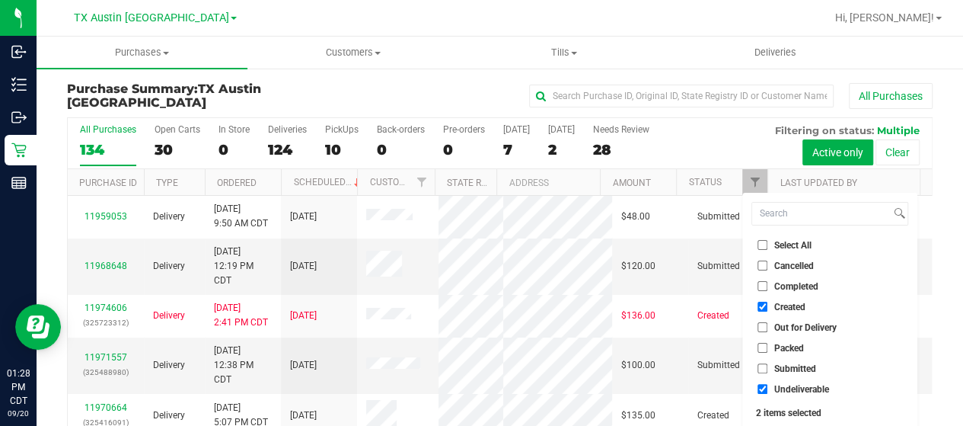
click at [782, 390] on span "Undeliverable" at bounding box center [801, 388] width 55 height 9
click at [767, 390] on input "Undeliverable" at bounding box center [762, 389] width 10 height 10
checkbox input "false"
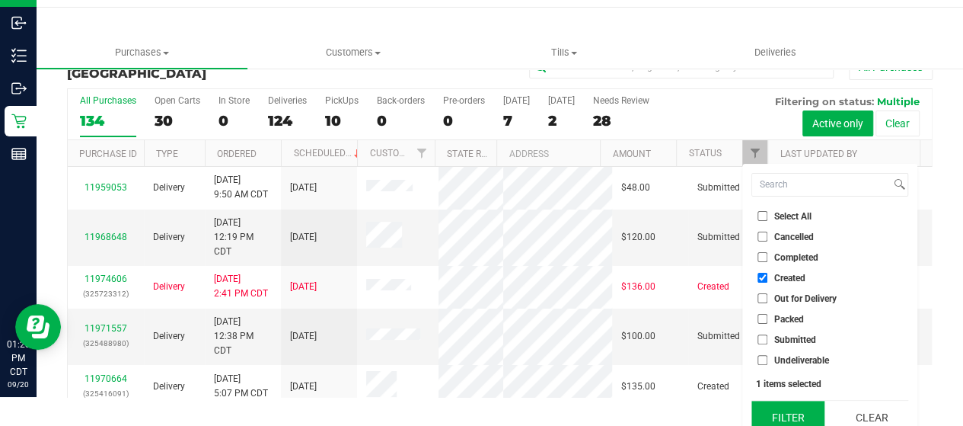
scroll to position [41, 0]
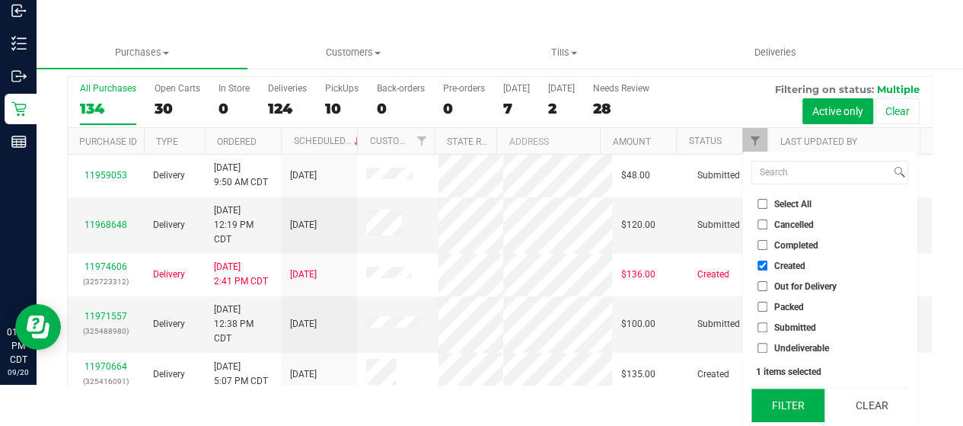
click at [785, 400] on button "Filter" at bounding box center [787, 404] width 73 height 33
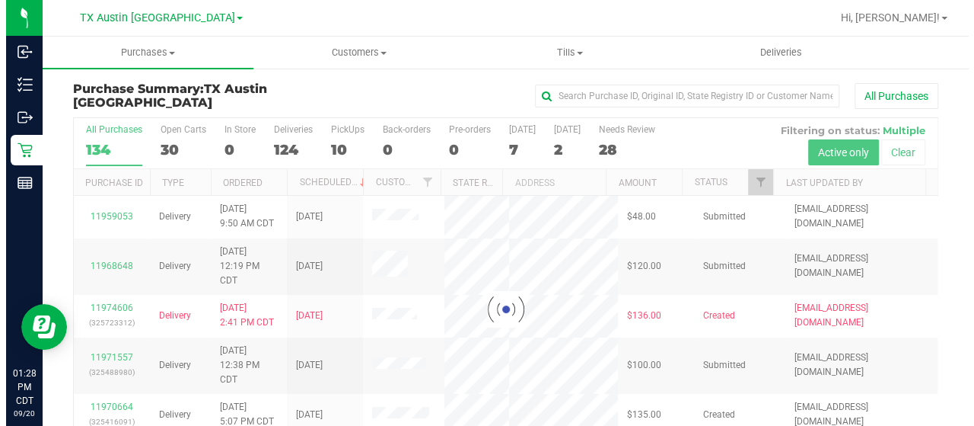
scroll to position [0, 0]
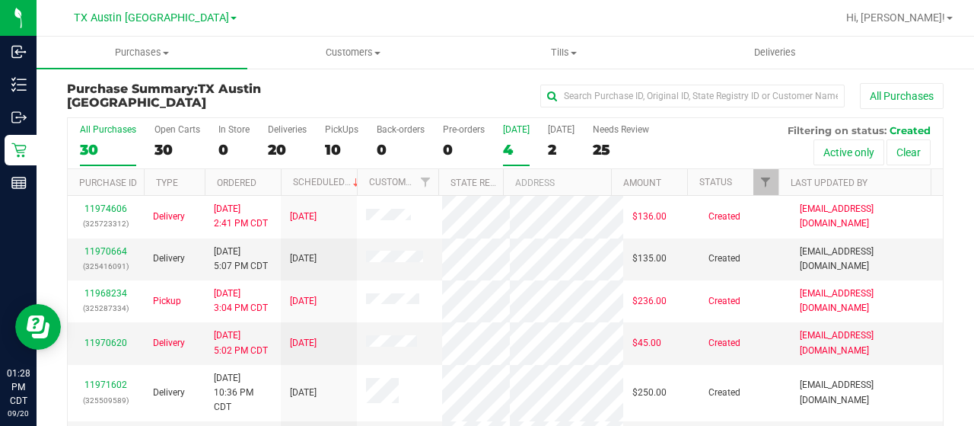
click at [516, 152] on div "4" at bounding box center [516, 150] width 27 height 18
click at [0, 0] on input "Today 4" at bounding box center [0, 0] width 0 height 0
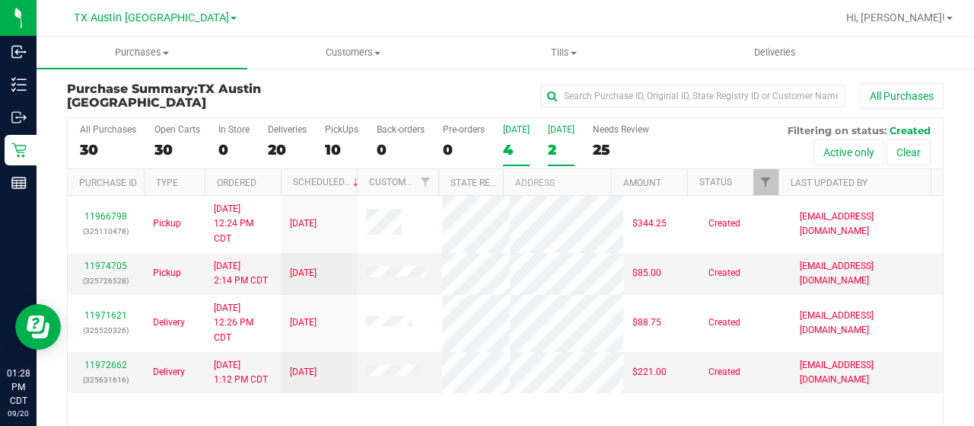
click at [556, 151] on div "2" at bounding box center [561, 150] width 27 height 18
click at [0, 0] on input "Tomorrow 2" at bounding box center [0, 0] width 0 height 0
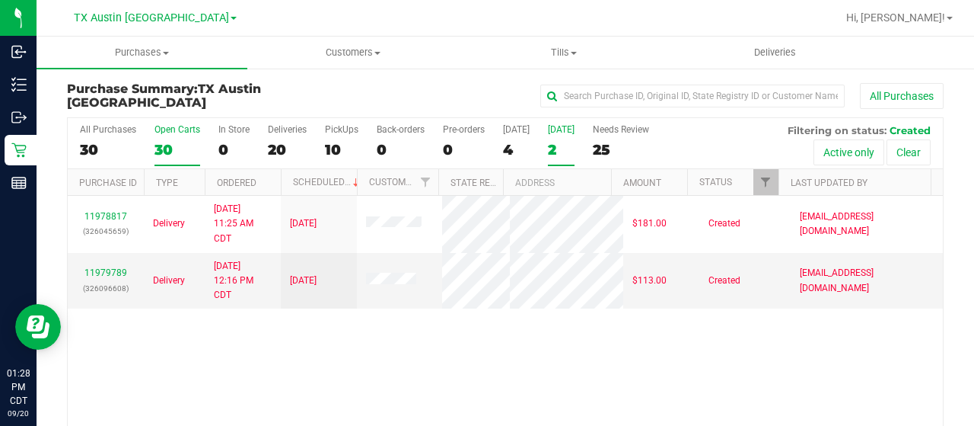
click at [171, 141] on div "30" at bounding box center [178, 150] width 46 height 18
click at [0, 0] on input "Open Carts 30" at bounding box center [0, 0] width 0 height 0
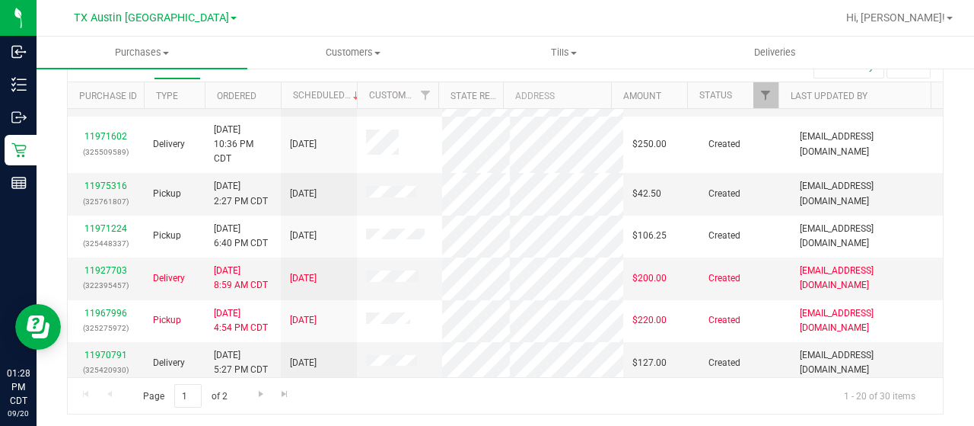
scroll to position [150, 0]
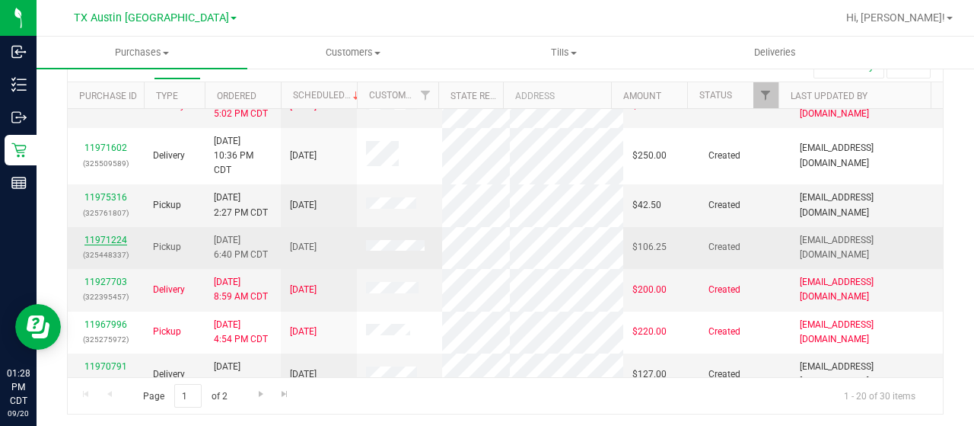
click at [100, 245] on link "11971224" at bounding box center [105, 239] width 43 height 11
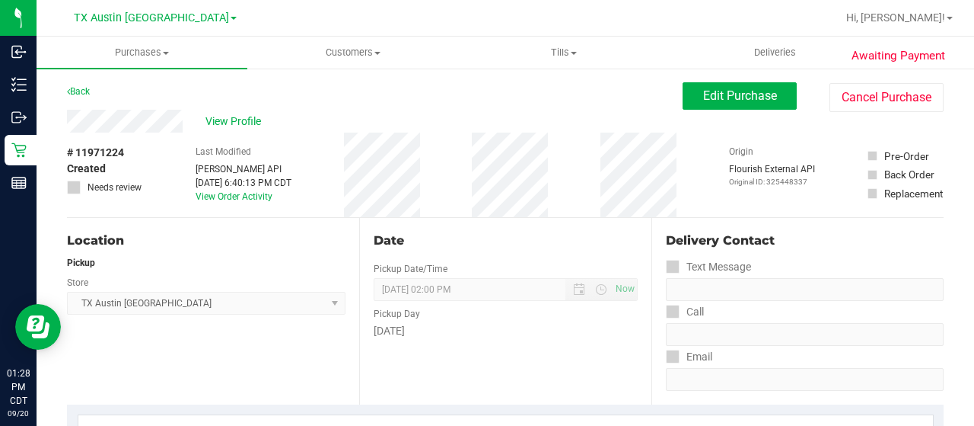
click at [183, 127] on div "View Profile" at bounding box center [375, 121] width 616 height 23
click at [123, 106] on div "Back Edit Purchase Cancel Purchase" at bounding box center [505, 95] width 877 height 27
drag, startPoint x: 186, startPoint y: 121, endPoint x: 61, endPoint y: 123, distance: 124.8
click at [228, 118] on span "View Profile" at bounding box center [236, 121] width 61 height 16
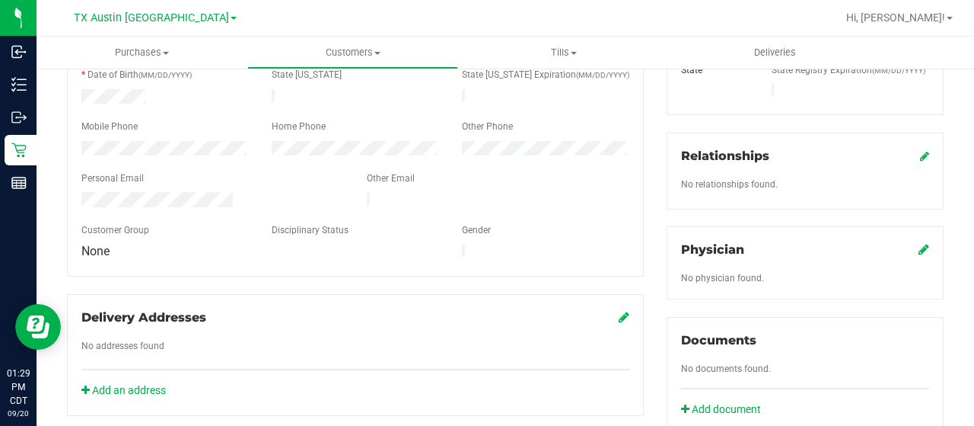
scroll to position [304, 0]
click at [919, 241] on icon at bounding box center [924, 247] width 11 height 12
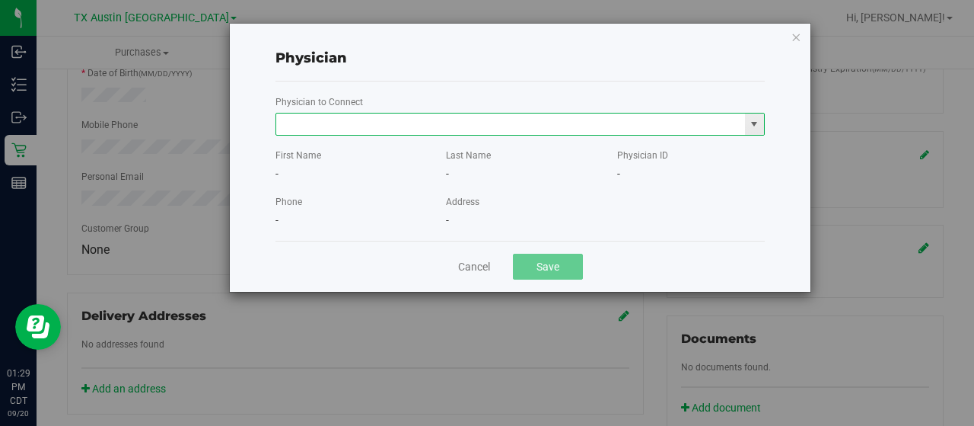
click at [666, 129] on input "text" at bounding box center [510, 123] width 469 height 21
paste input "BUGAILISKIS"
click at [639, 149] on li "CHERYL-LYNN BUGAILISKIS" at bounding box center [520, 150] width 489 height 23
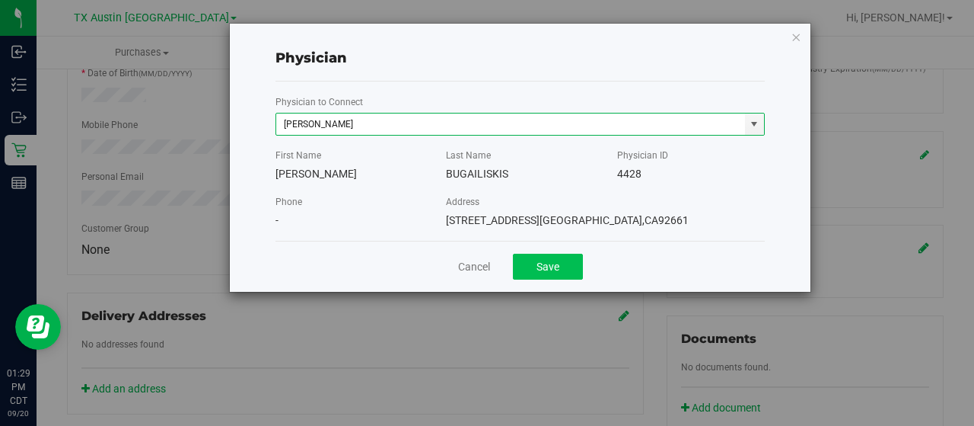
type input "CHERYL-LYNN BUGAILISKIS"
click at [570, 263] on button "Save" at bounding box center [548, 266] width 70 height 26
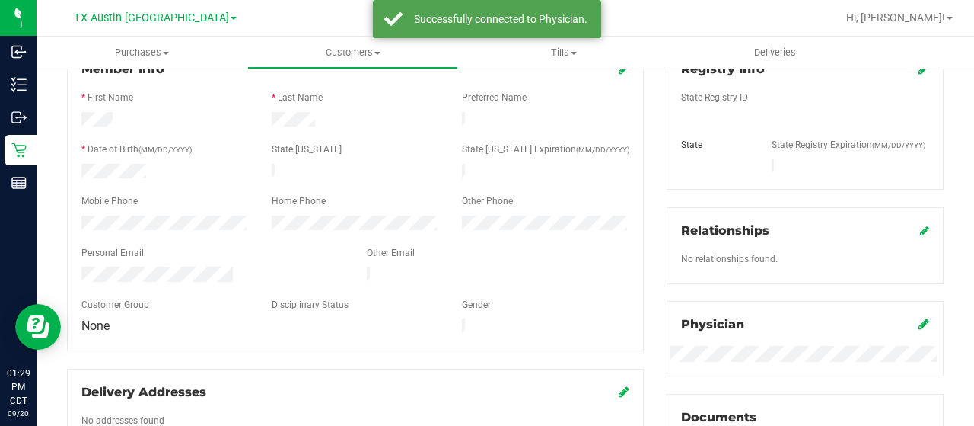
scroll to position [76, 0]
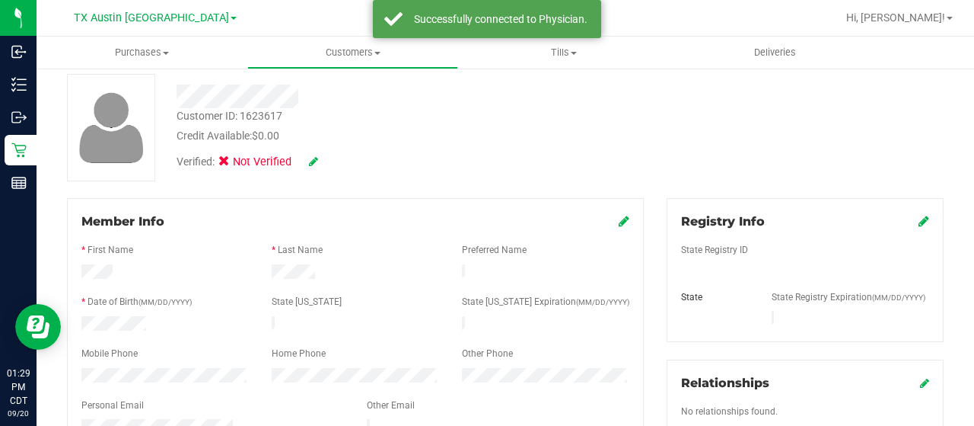
click at [919, 222] on icon at bounding box center [924, 221] width 11 height 12
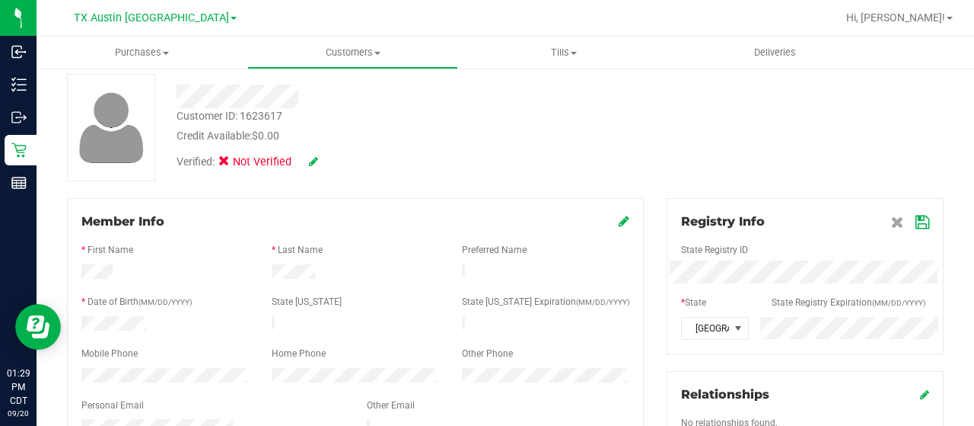
click at [916, 226] on icon at bounding box center [923, 222] width 14 height 12
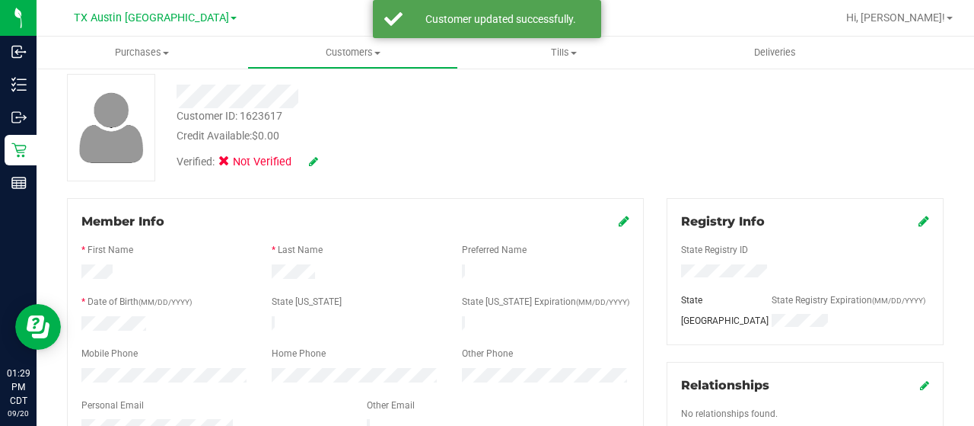
click at [315, 161] on icon at bounding box center [313, 161] width 9 height 11
click at [231, 164] on icon at bounding box center [229, 164] width 10 height 0
click at [0, 0] on input "Medical" at bounding box center [0, 0] width 0 height 0
click at [333, 165] on icon at bounding box center [334, 162] width 12 height 11
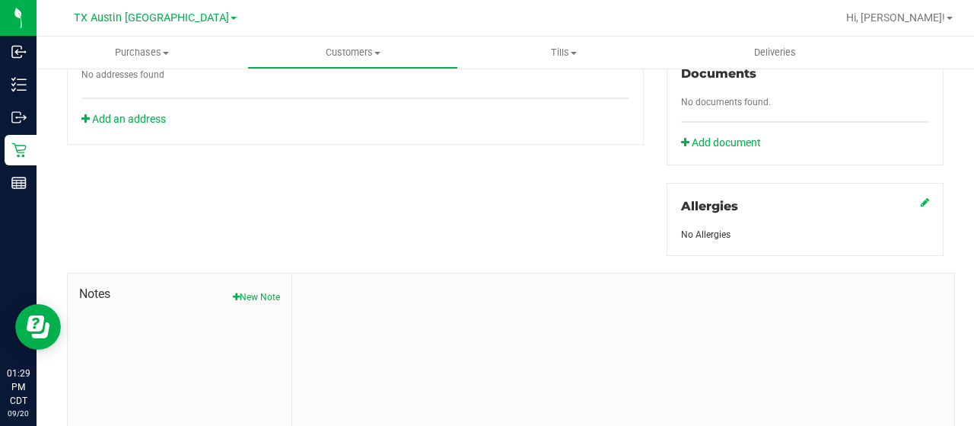
scroll to position [609, 0]
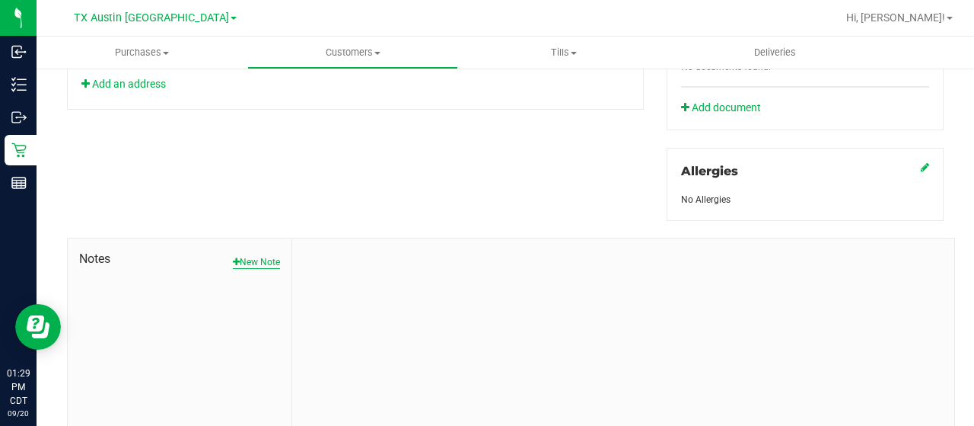
click at [241, 255] on button "New Note" at bounding box center [256, 262] width 47 height 14
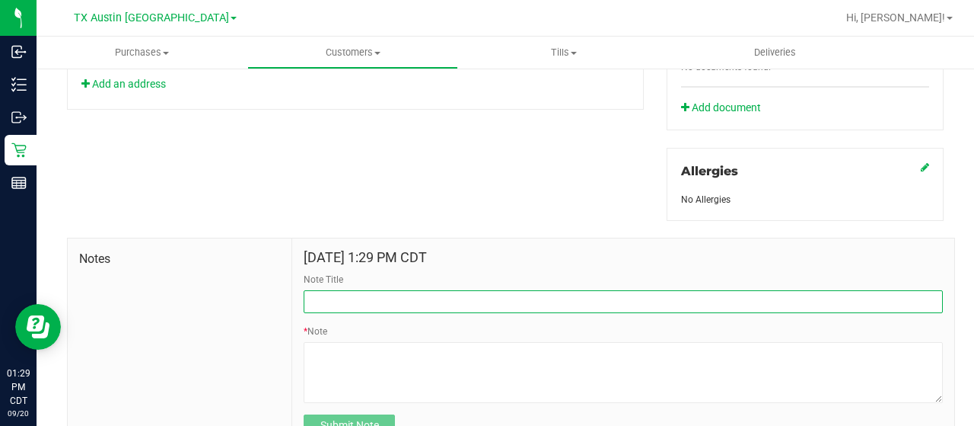
click at [358, 300] on input "Note Title" at bounding box center [623, 301] width 639 height 23
type input "curt"
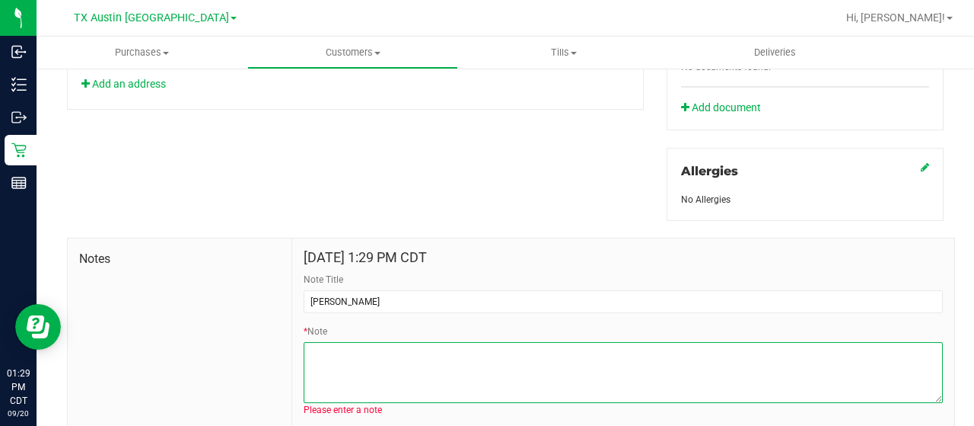
click at [449, 374] on textarea "* Note" at bounding box center [623, 372] width 639 height 61
paste textarea "Patient Name: glenn lemons Address: 619 meadownview ln coppell, TX, 75019 Phone…"
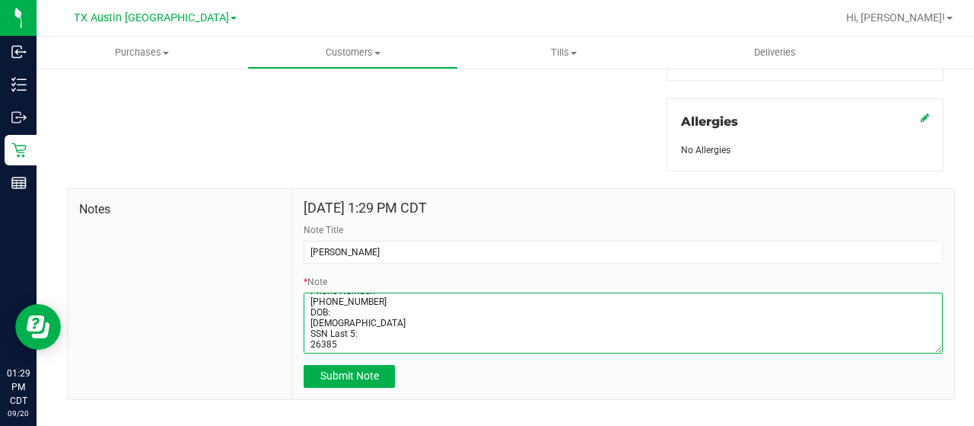
scroll to position [679, 0]
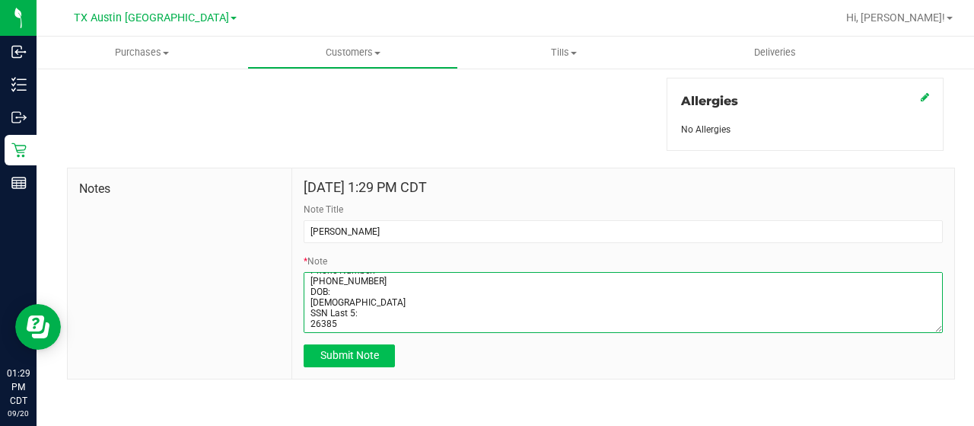
type textarea "Patient Name: glenn lemons Address: 619 meadownview ln coppell, TX, 75019 Phone…"
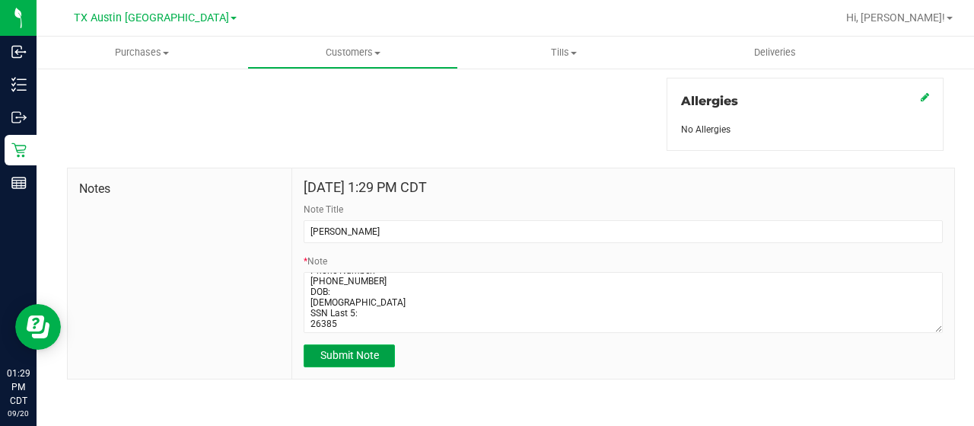
click at [346, 352] on span "Submit Note" at bounding box center [349, 355] width 59 height 12
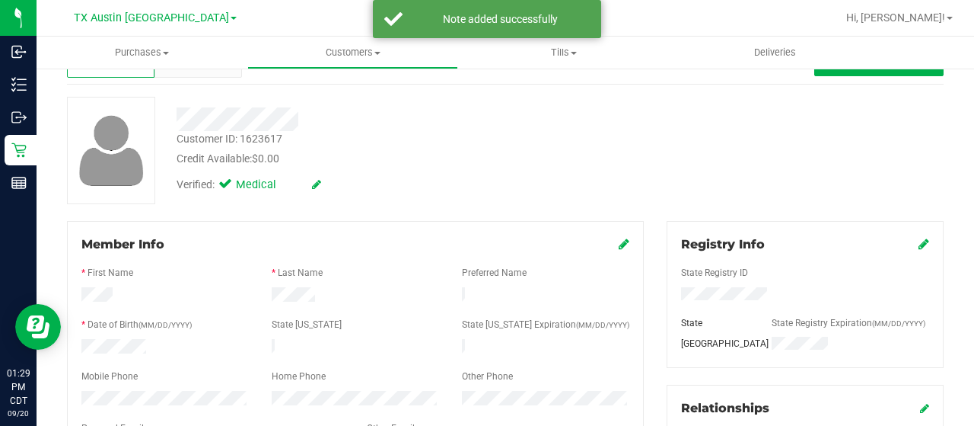
scroll to position [0, 0]
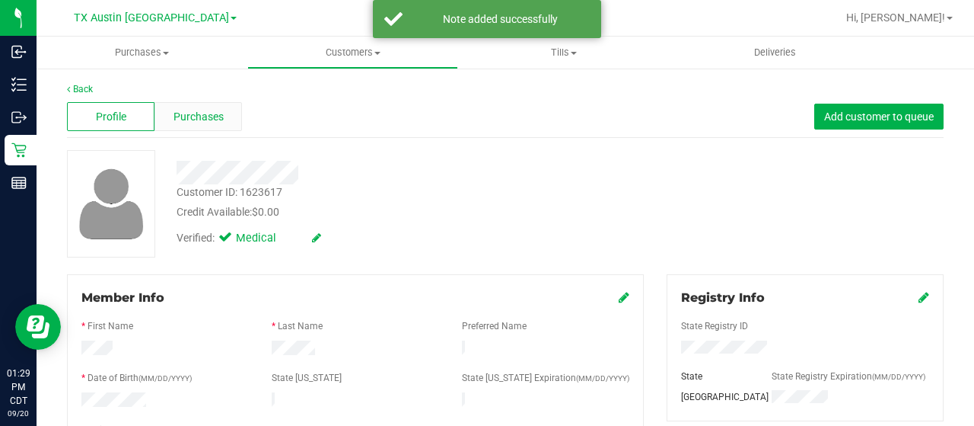
click at [186, 116] on span "Purchases" at bounding box center [199, 117] width 50 height 16
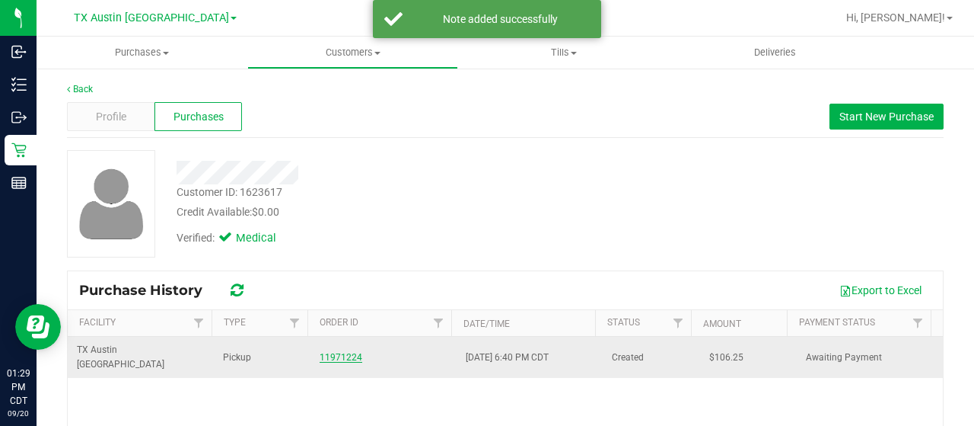
click at [346, 352] on link "11971224" at bounding box center [341, 357] width 43 height 11
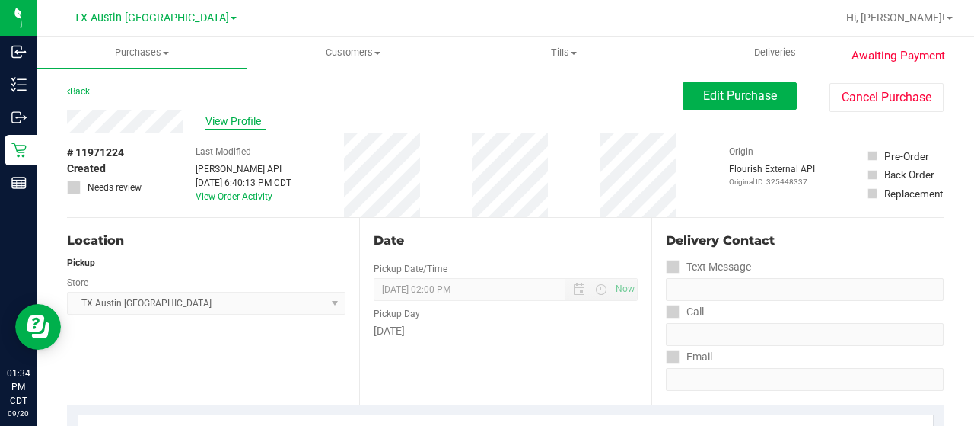
click at [228, 116] on span "View Profile" at bounding box center [236, 121] width 61 height 16
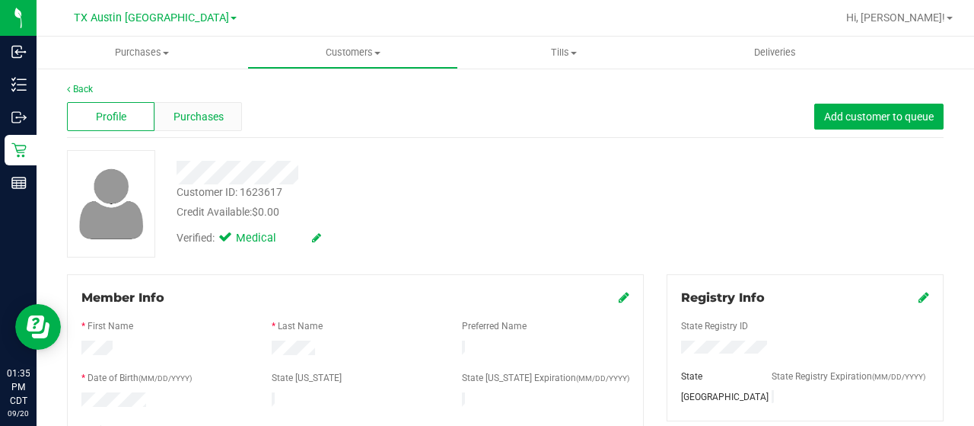
click at [225, 121] on div "Purchases" at bounding box center [199, 116] width 88 height 29
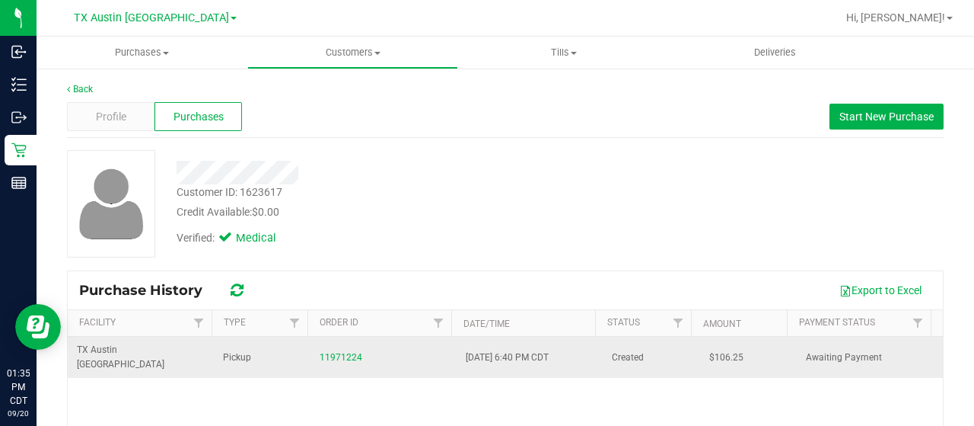
scroll to position [76, 0]
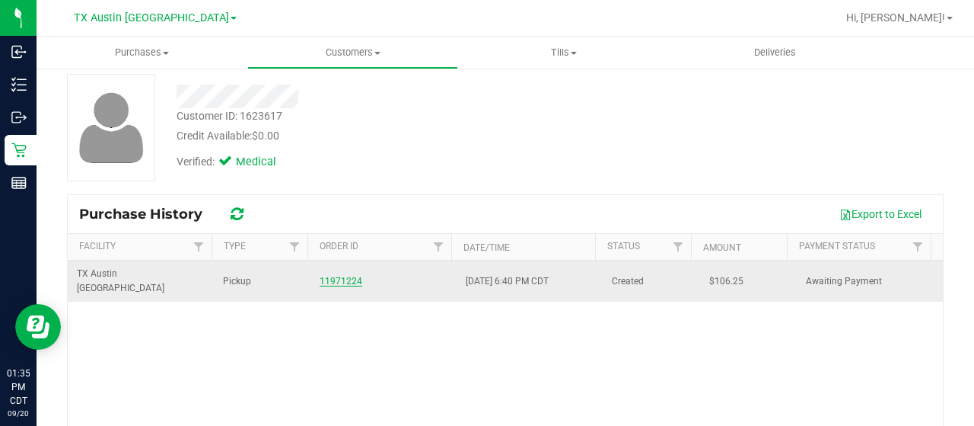
click at [346, 276] on link "11971224" at bounding box center [341, 281] width 43 height 11
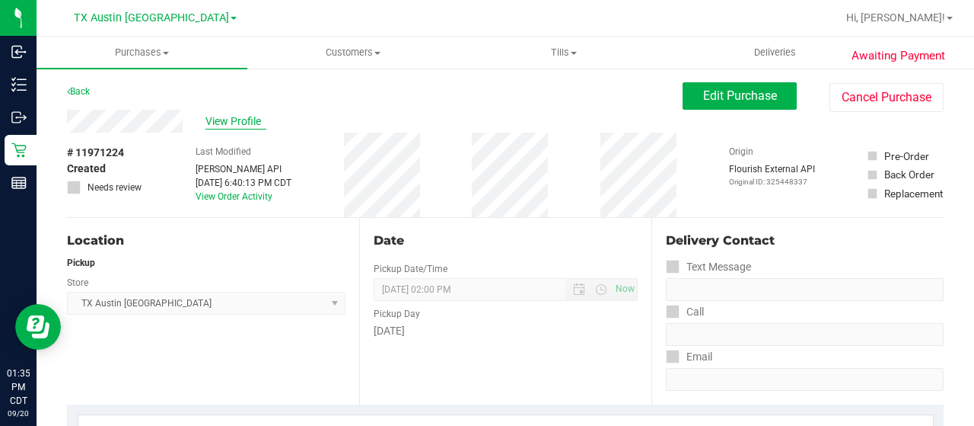
click at [231, 120] on span "View Profile" at bounding box center [236, 121] width 61 height 16
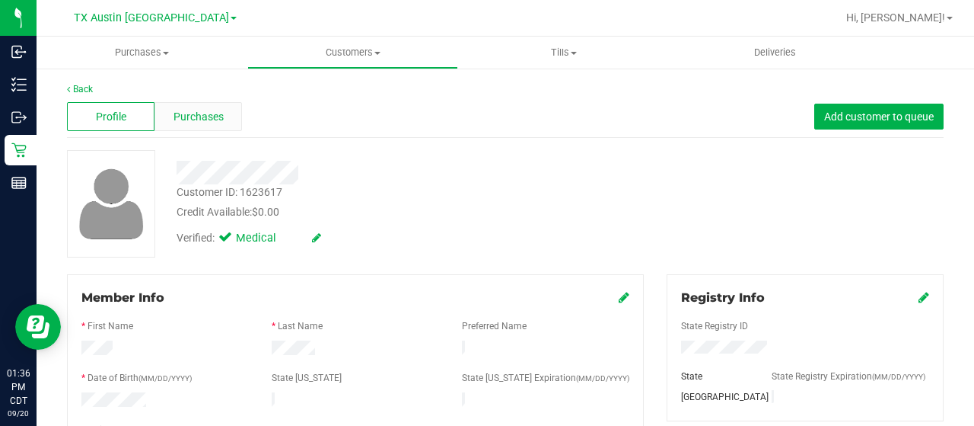
click at [195, 114] on span "Purchases" at bounding box center [199, 117] width 50 height 16
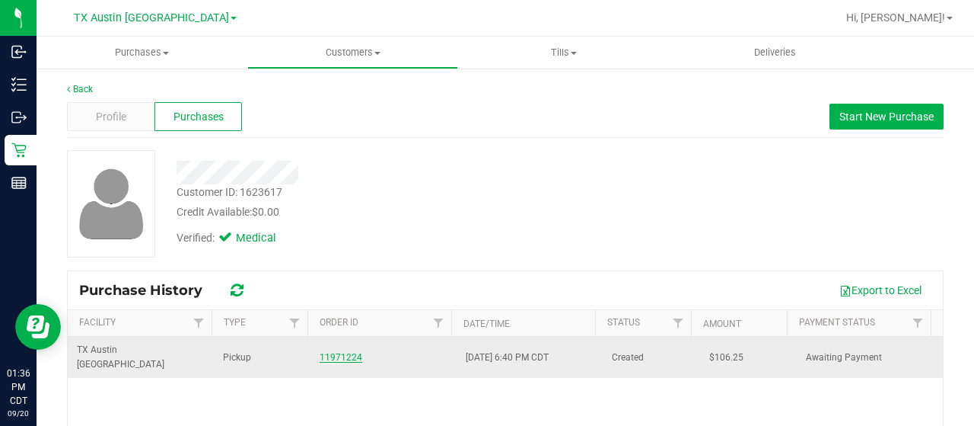
click at [339, 352] on link "11971224" at bounding box center [341, 357] width 43 height 11
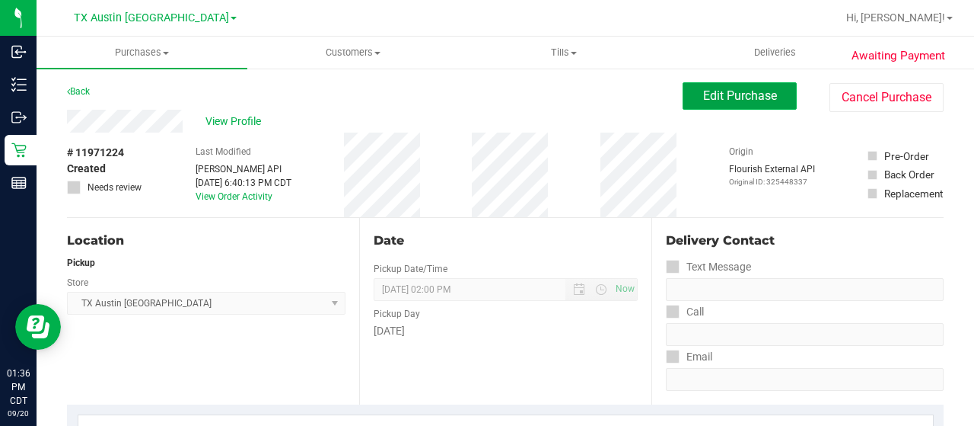
click at [693, 103] on button "Edit Purchase" at bounding box center [740, 95] width 114 height 27
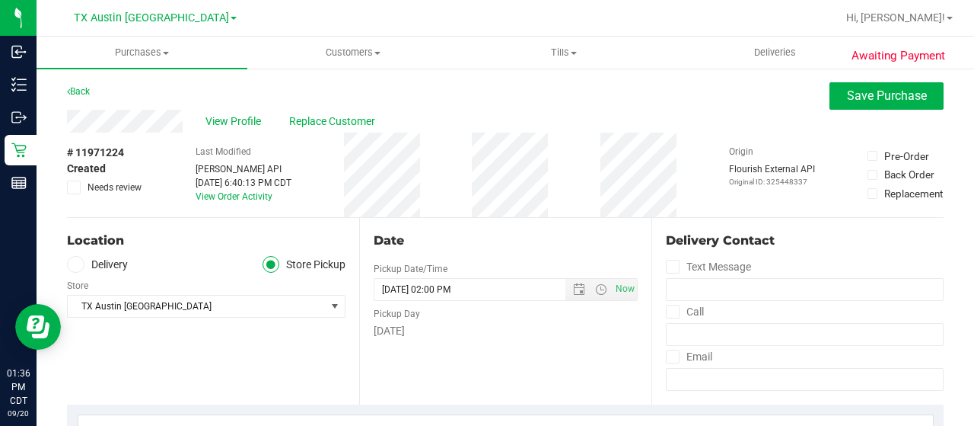
click at [103, 183] on span "Needs review" at bounding box center [115, 187] width 54 height 14
click at [0, 0] on input "Needs review" at bounding box center [0, 0] width 0 height 0
click at [120, 260] on label "Delivery" at bounding box center [97, 265] width 61 height 18
click at [0, 0] on input "Delivery" at bounding box center [0, 0] width 0 height 0
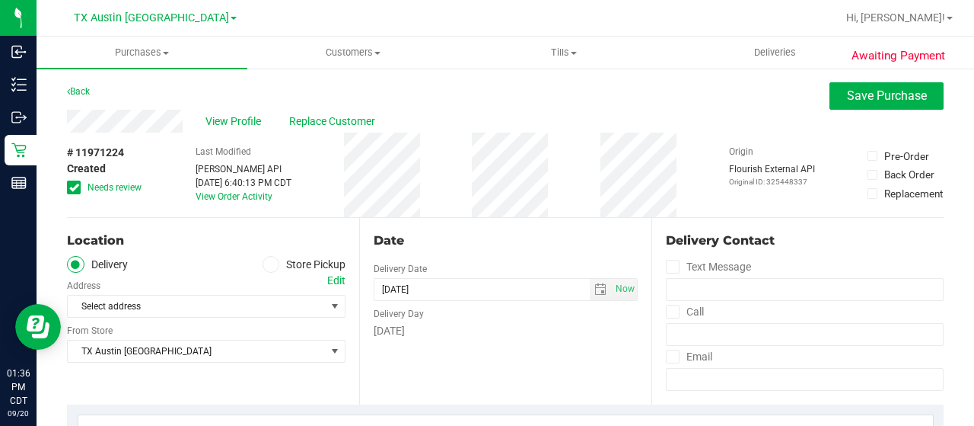
click at [333, 280] on div "Edit" at bounding box center [336, 281] width 18 height 16
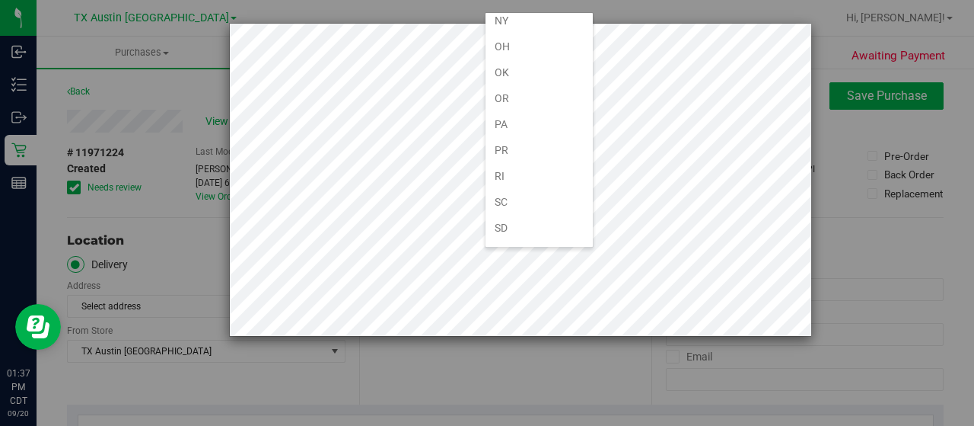
scroll to position [913, 0]
click at [537, 241] on li "[GEOGRAPHIC_DATA]" at bounding box center [539, 254] width 107 height 26
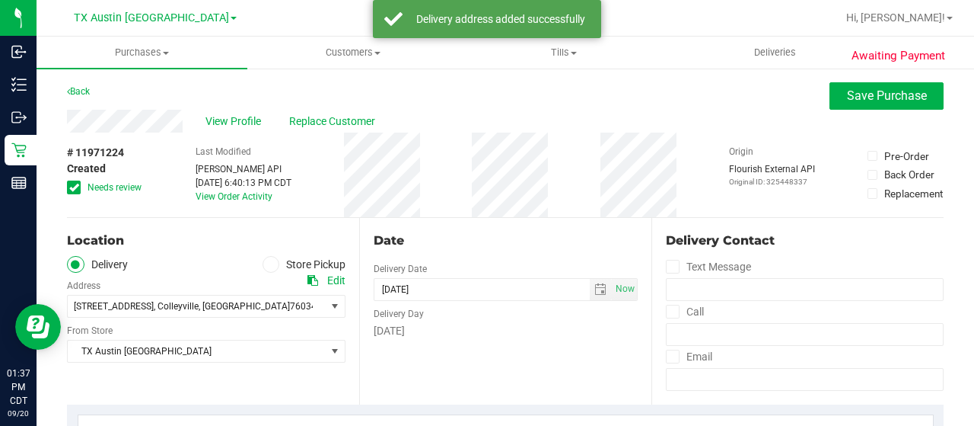
click at [266, 264] on icon at bounding box center [270, 264] width 9 height 0
click at [0, 0] on input "Store Pickup" at bounding box center [0, 0] width 0 height 0
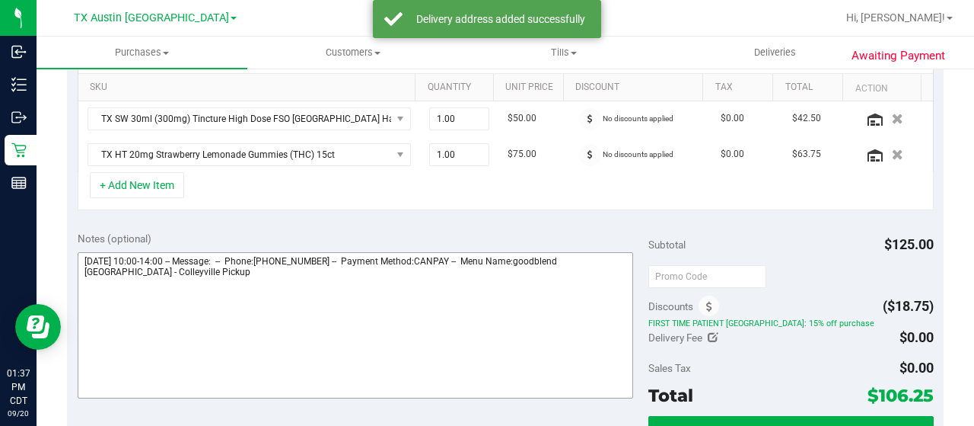
scroll to position [533, 0]
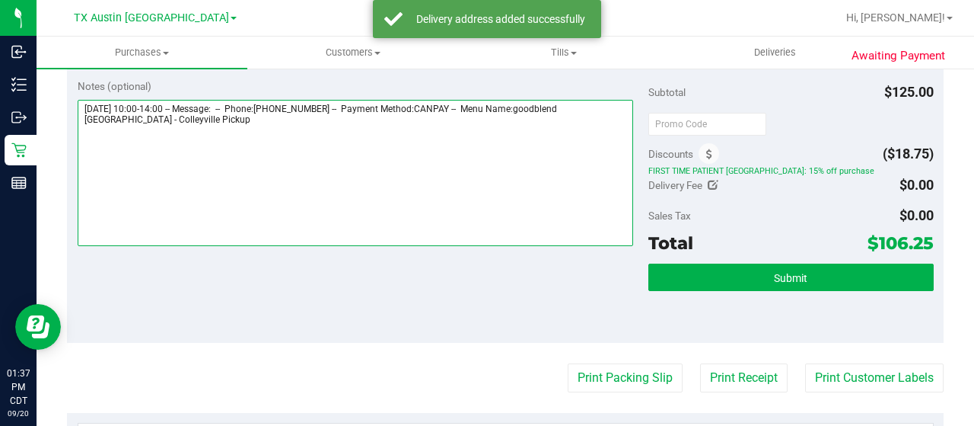
click at [180, 123] on textarea at bounding box center [356, 173] width 556 height 146
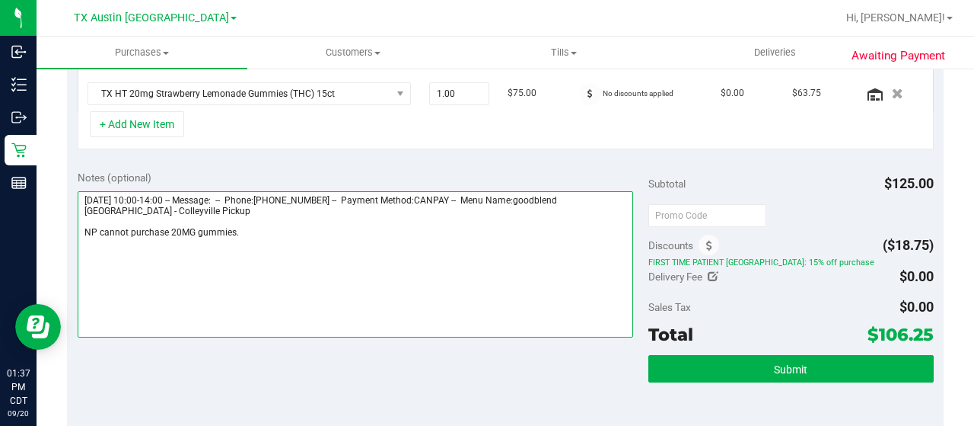
scroll to position [381, 0]
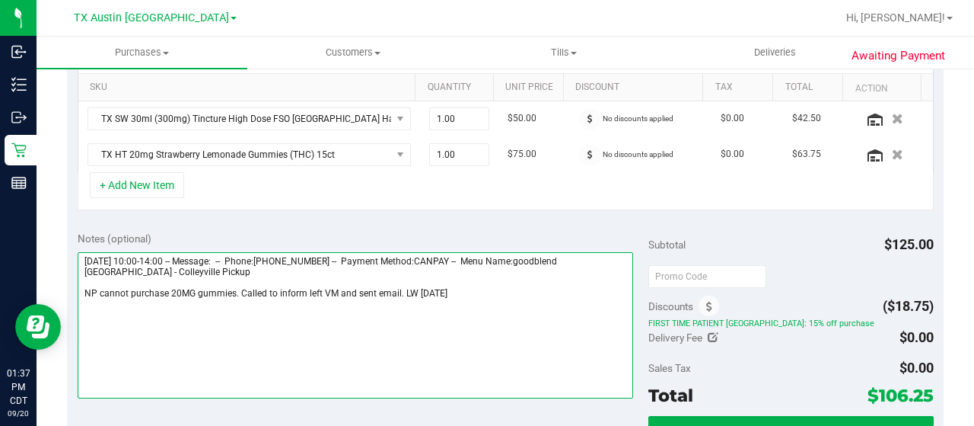
click at [396, 288] on textarea at bounding box center [356, 325] width 556 height 146
click at [551, 282] on textarea at bounding box center [356, 325] width 556 height 146
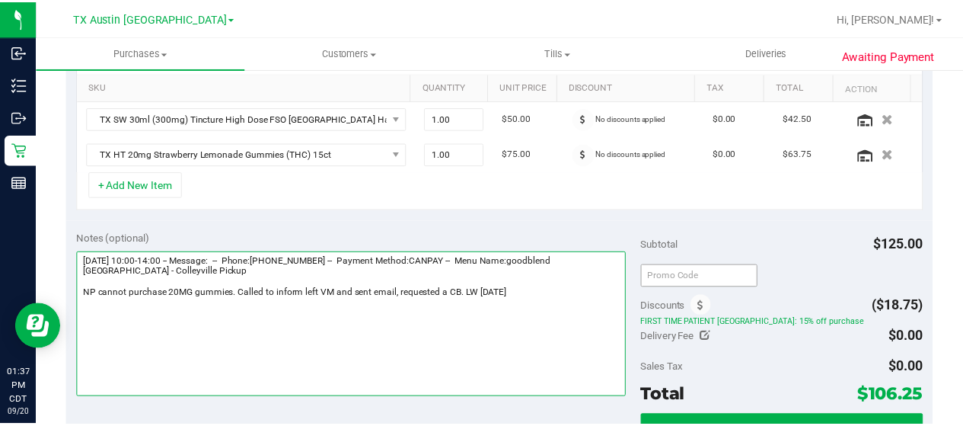
scroll to position [0, 0]
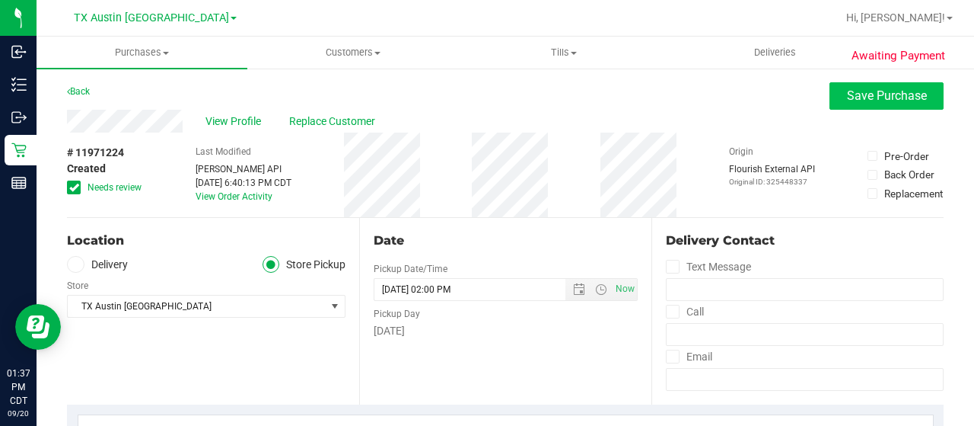
type textarea "Tuesday 09/23/2025 10:00-14:00 -- Message: -- Phone:2143254729 -- Payment Metho…"
click at [853, 97] on span "Save Purchase" at bounding box center [887, 95] width 80 height 14
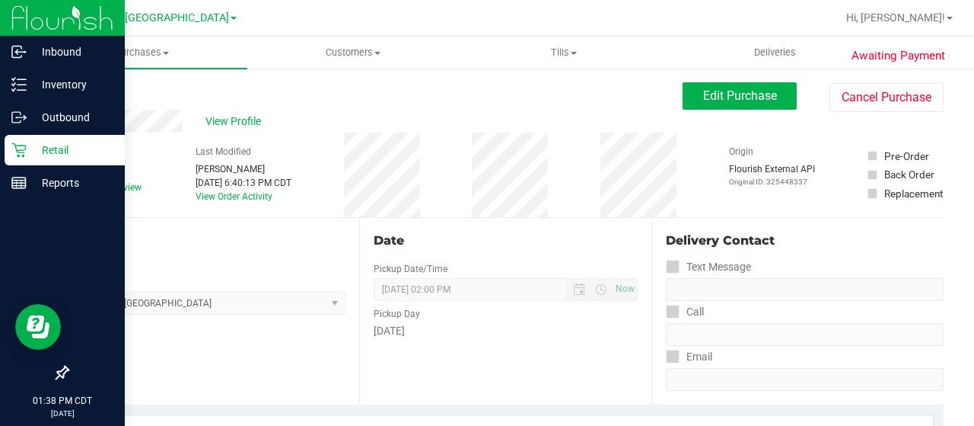
click at [43, 158] on p "Retail" at bounding box center [72, 150] width 91 height 18
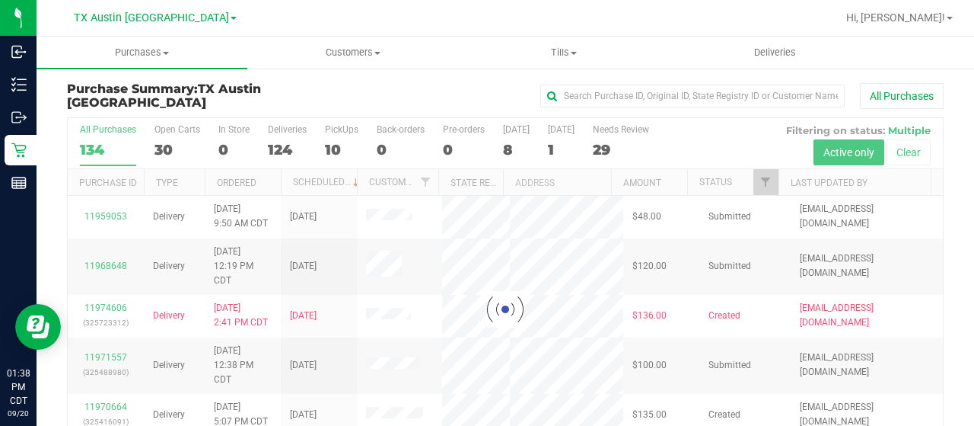
click at [758, 182] on div at bounding box center [505, 309] width 875 height 382
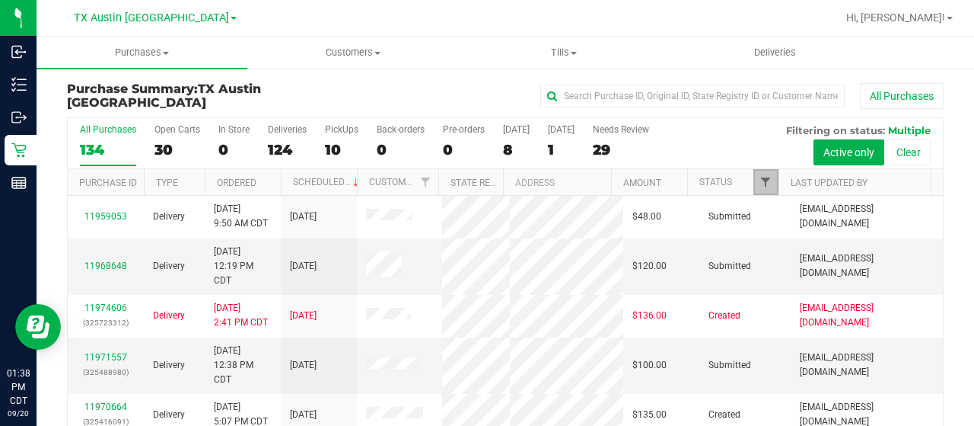
click at [760, 183] on span "Filter" at bounding box center [766, 182] width 12 height 12
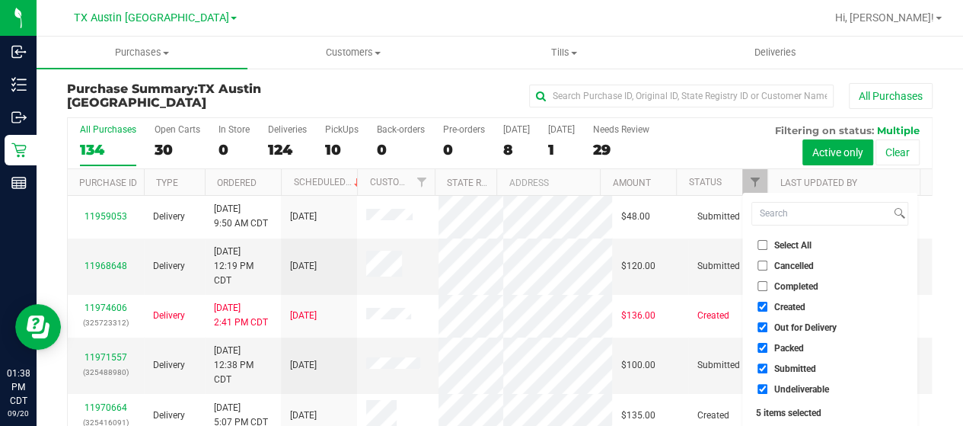
click at [791, 327] on span "Out for Delivery" at bounding box center [805, 327] width 62 height 9
click at [767, 327] on input "Out for Delivery" at bounding box center [762, 327] width 10 height 10
checkbox input "false"
click at [779, 349] on span "Packed" at bounding box center [789, 347] width 30 height 9
click at [767, 349] on input "Packed" at bounding box center [762, 348] width 10 height 10
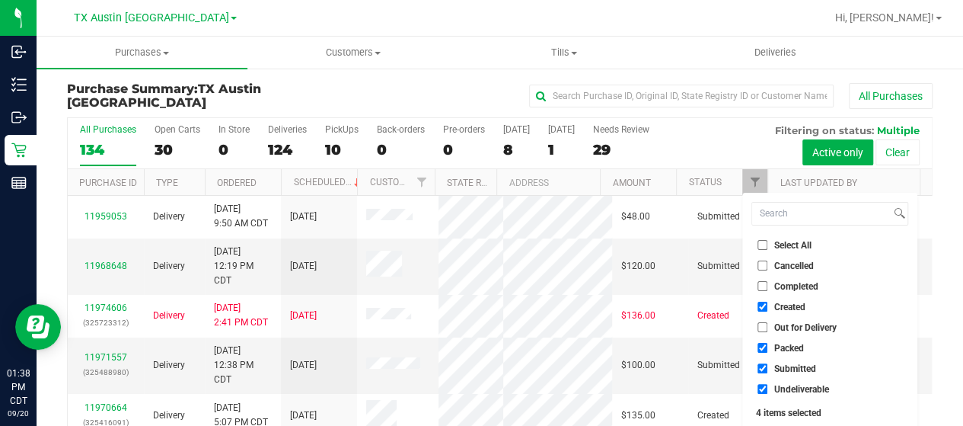
checkbox input "false"
click at [779, 364] on span "Submitted" at bounding box center [795, 368] width 42 height 9
click at [767, 363] on input "Submitted" at bounding box center [762, 368] width 10 height 10
checkbox input "false"
click at [773, 387] on label "Undeliverable" at bounding box center [793, 389] width 72 height 10
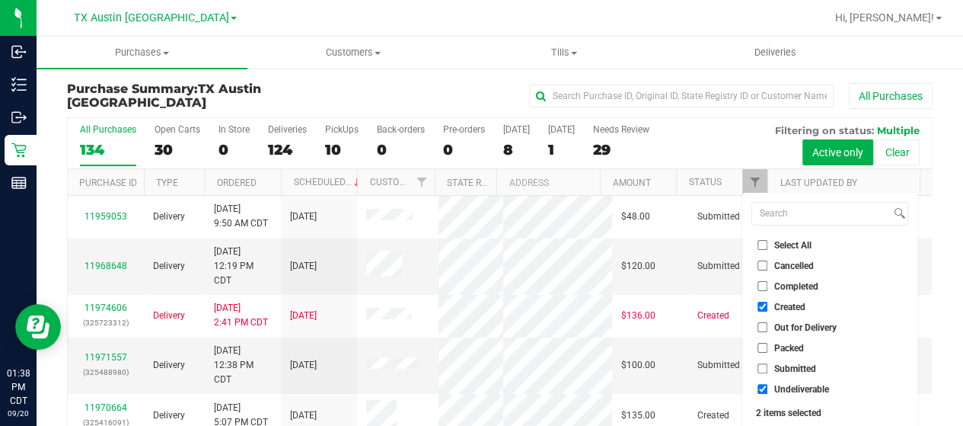
click at [767, 387] on input "Undeliverable" at bounding box center [762, 389] width 10 height 10
checkbox input "false"
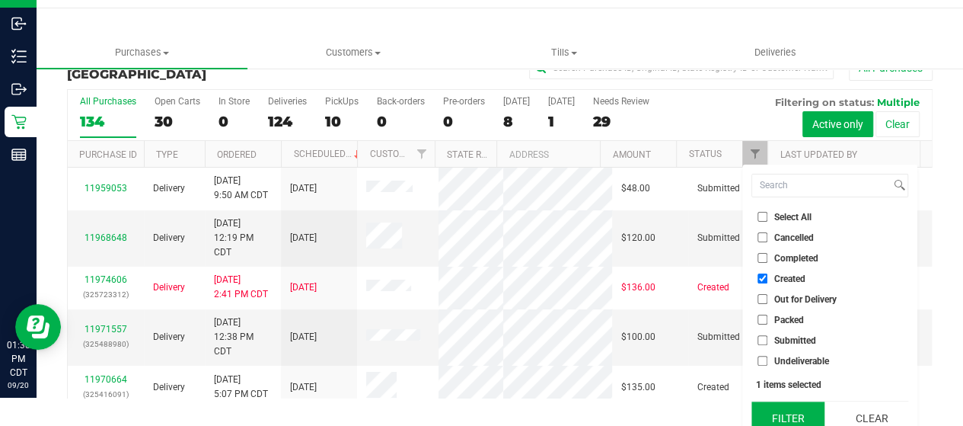
scroll to position [41, 0]
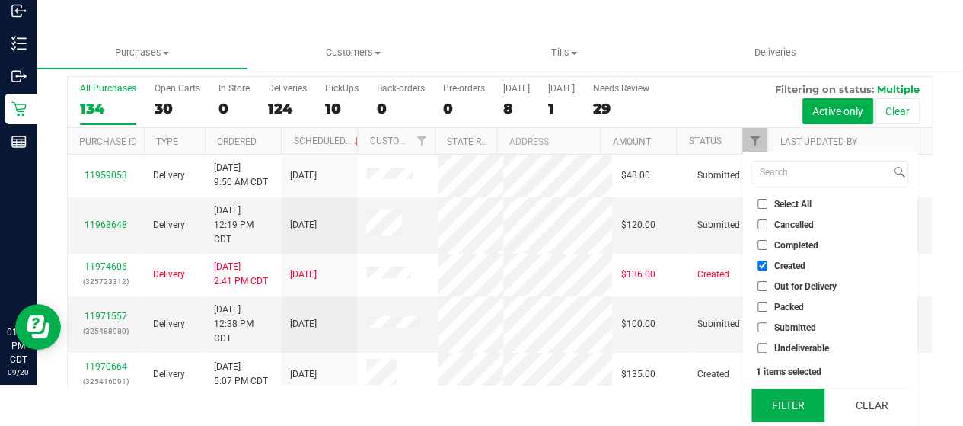
click at [776, 394] on button "Filter" at bounding box center [787, 404] width 73 height 33
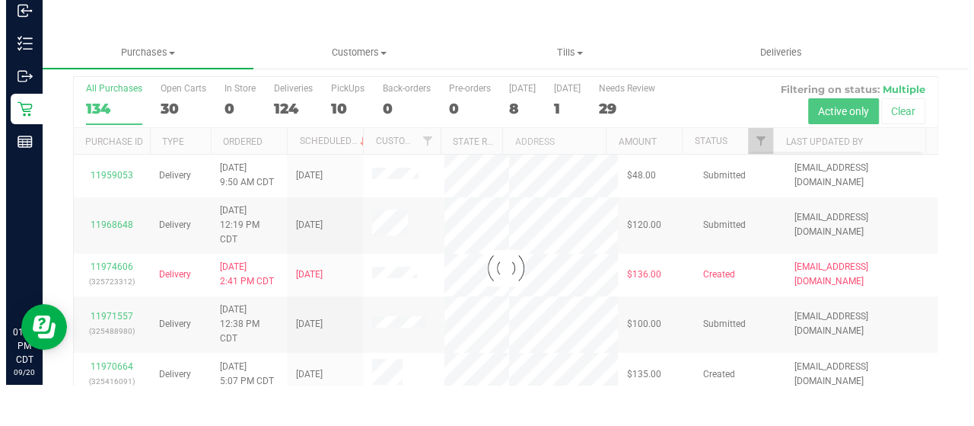
scroll to position [0, 0]
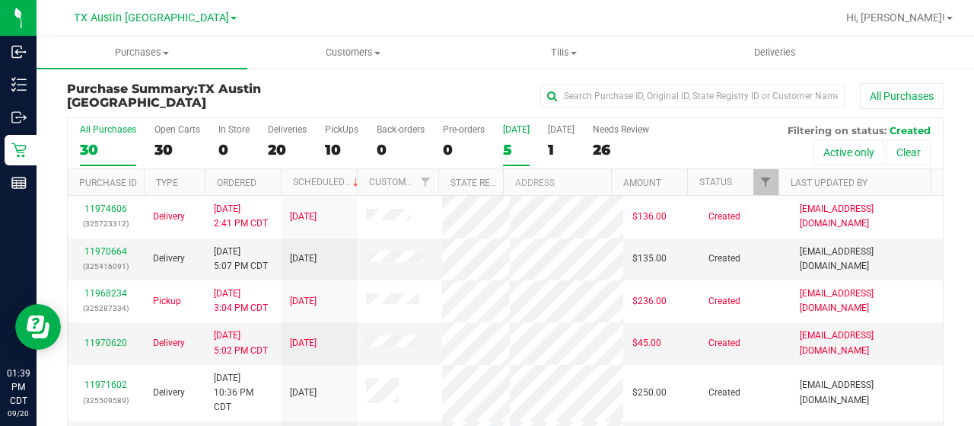
click at [515, 151] on div "5" at bounding box center [516, 150] width 27 height 18
click at [0, 0] on input "Today 5" at bounding box center [0, 0] width 0 height 0
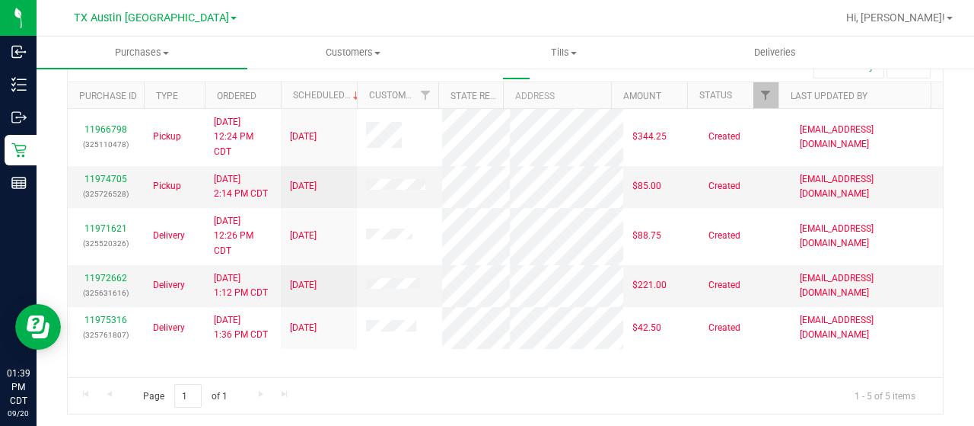
scroll to position [11, 0]
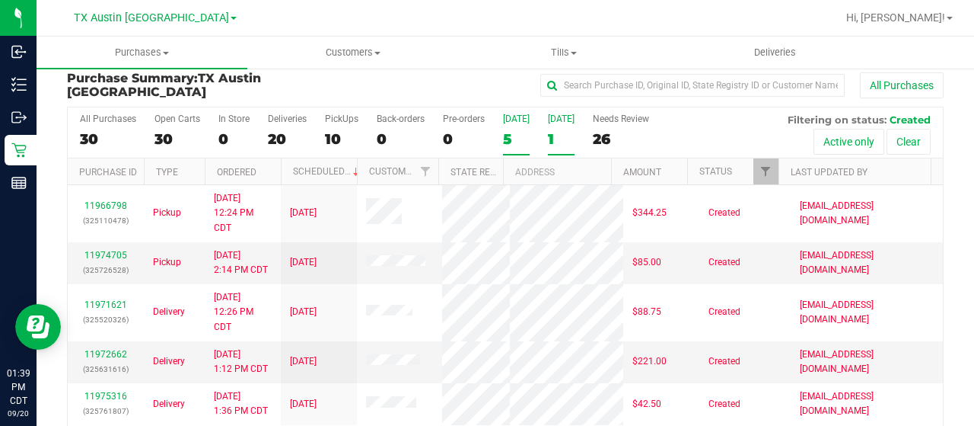
click at [548, 139] on div "1" at bounding box center [561, 139] width 27 height 18
click at [0, 0] on input "Tomorrow 1" at bounding box center [0, 0] width 0 height 0
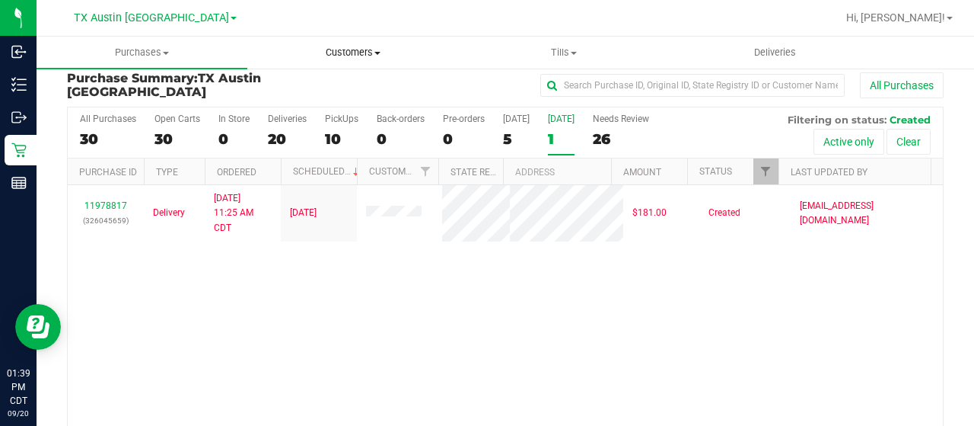
click at [369, 53] on span "Customers" at bounding box center [352, 53] width 209 height 14
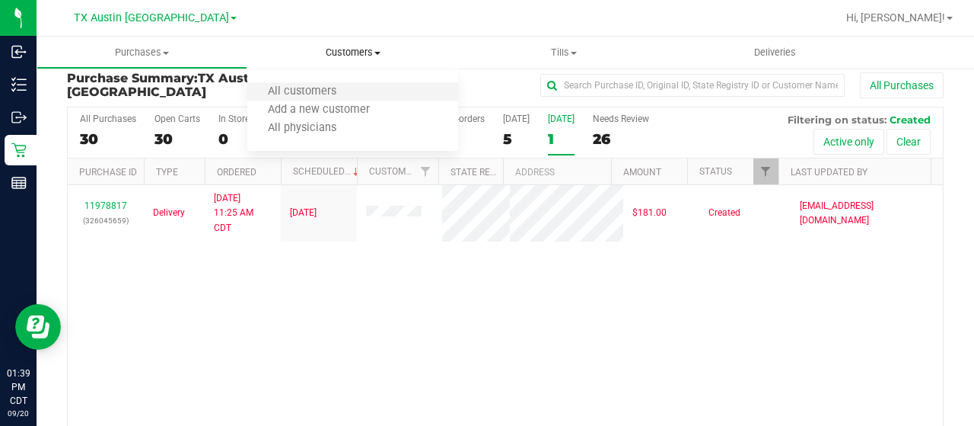
click at [365, 95] on li "All customers" at bounding box center [352, 92] width 211 height 18
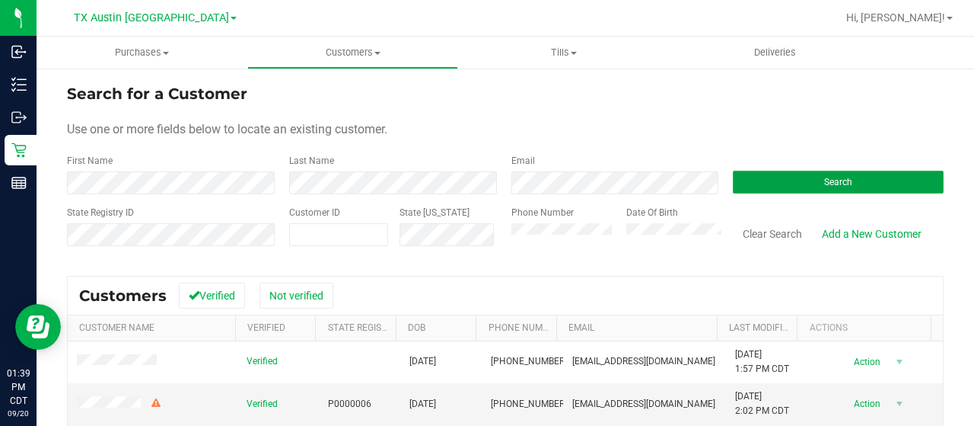
click at [770, 182] on button "Search" at bounding box center [838, 182] width 211 height 23
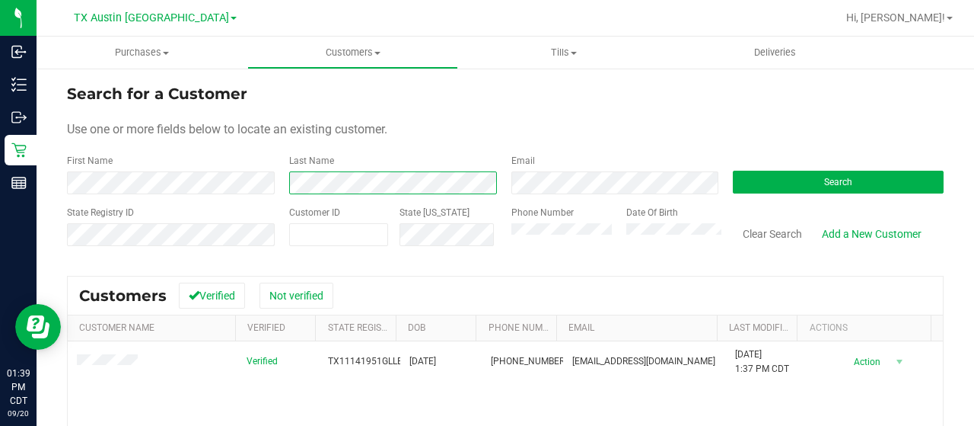
click at [251, 186] on div "First Name Last Name Email Search" at bounding box center [505, 174] width 877 height 40
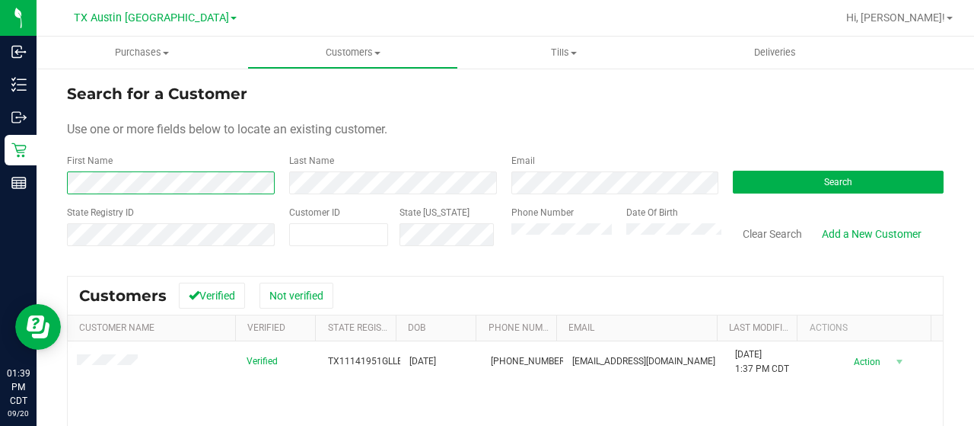
click at [56, 175] on div "Search for a Customer Use one or more fields below to locate an existing custom…" at bounding box center [506, 364] width 938 height 595
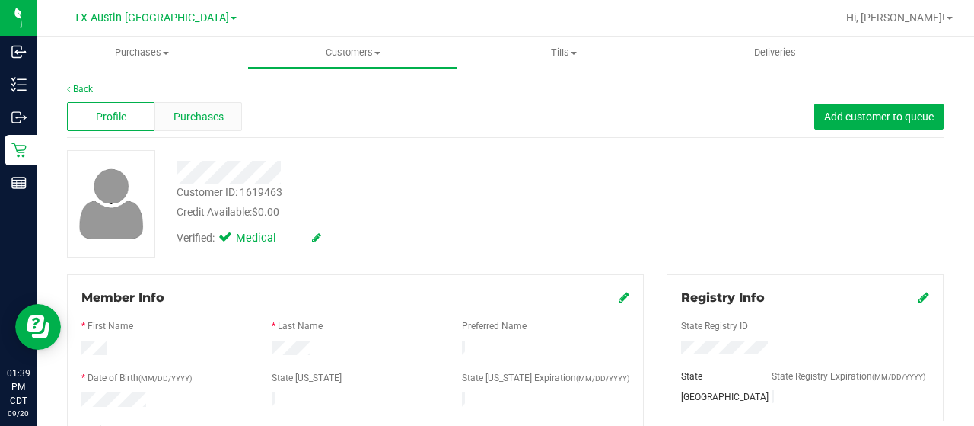
click at [212, 110] on span "Purchases" at bounding box center [199, 117] width 50 height 16
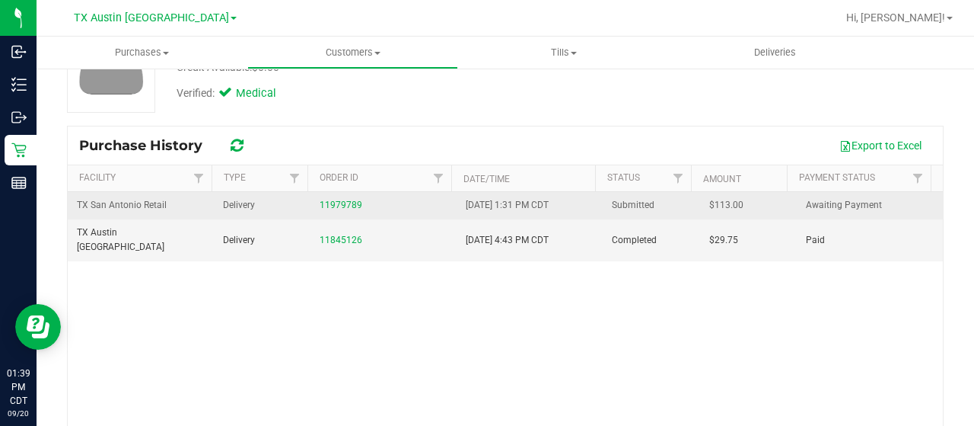
scroll to position [152, 0]
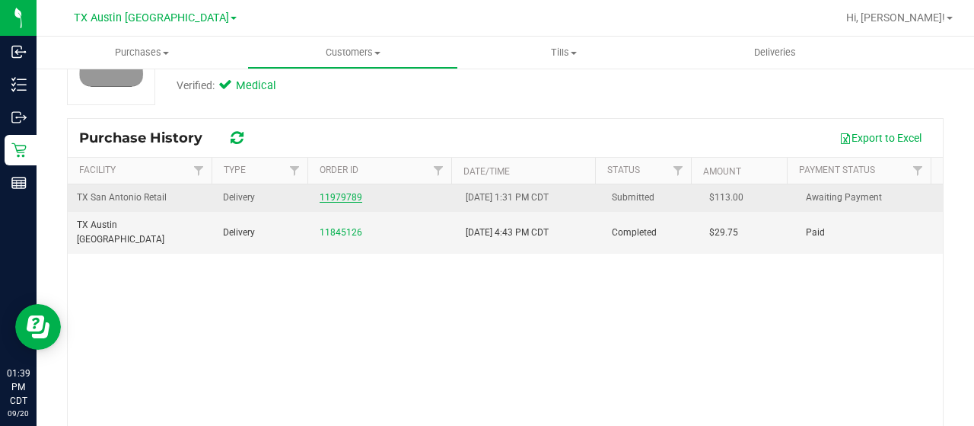
click at [339, 198] on link "11979789" at bounding box center [341, 197] width 43 height 11
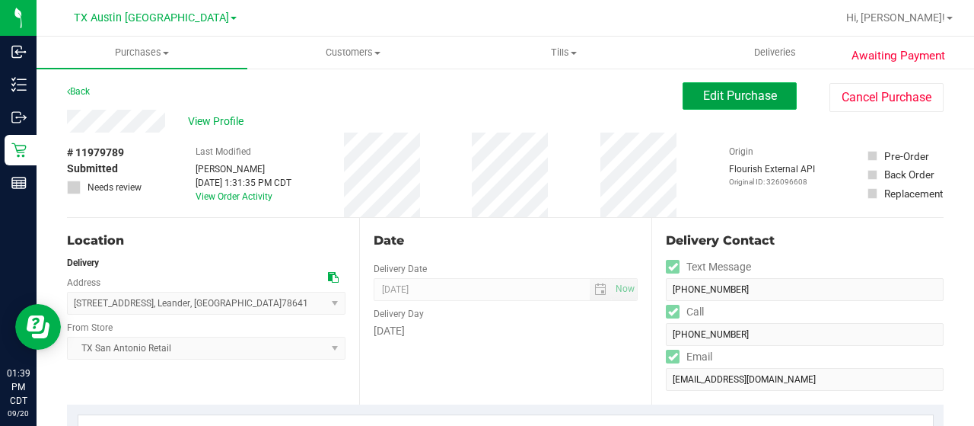
click at [697, 103] on button "Edit Purchase" at bounding box center [740, 95] width 114 height 27
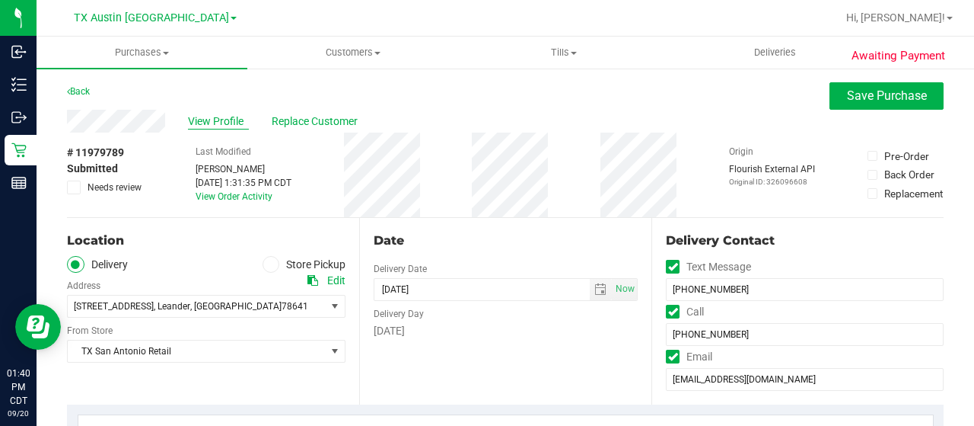
click at [227, 127] on span "View Profile" at bounding box center [218, 121] width 61 height 16
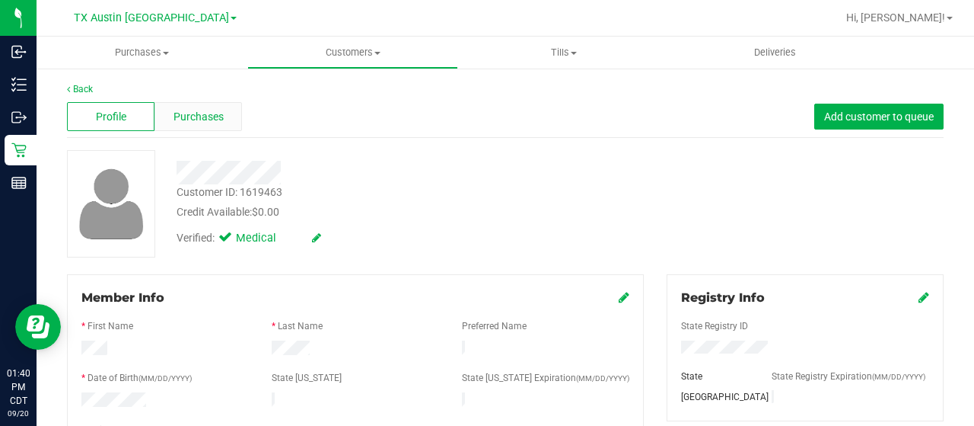
click at [213, 123] on span "Purchases" at bounding box center [199, 117] width 50 height 16
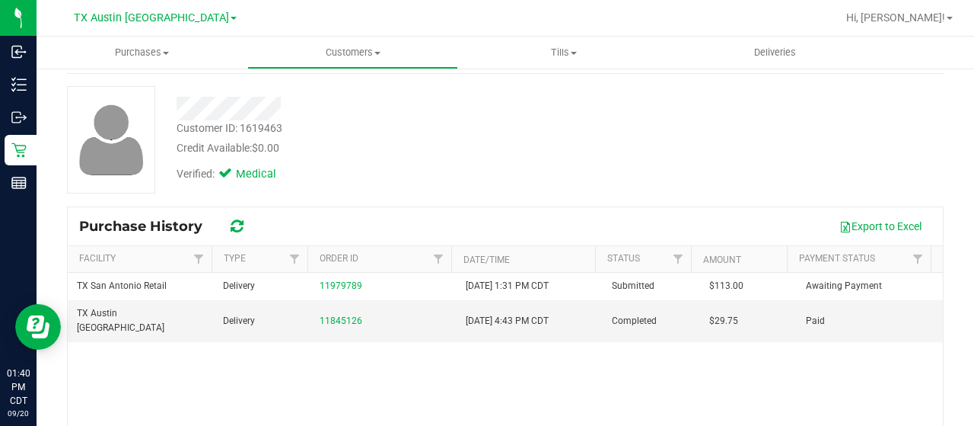
scroll to position [152, 0]
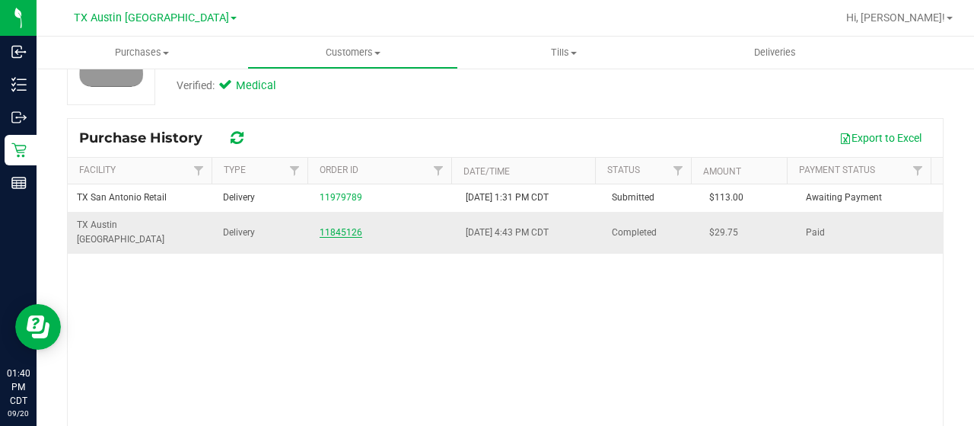
click at [344, 227] on link "11845126" at bounding box center [341, 232] width 43 height 11
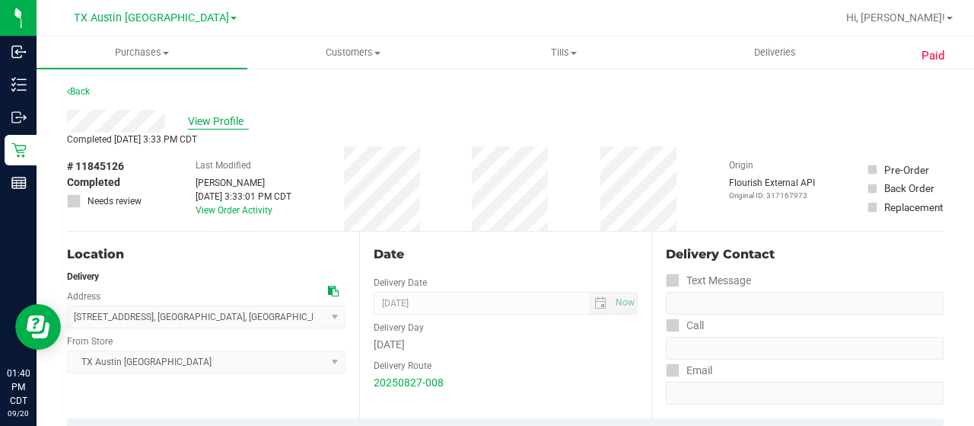
click at [218, 118] on span "View Profile" at bounding box center [218, 121] width 61 height 16
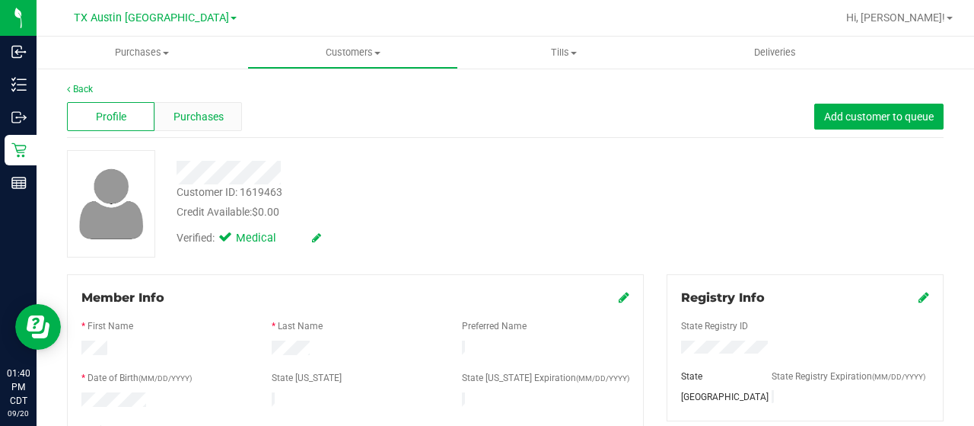
click at [221, 118] on span "Purchases" at bounding box center [199, 117] width 50 height 16
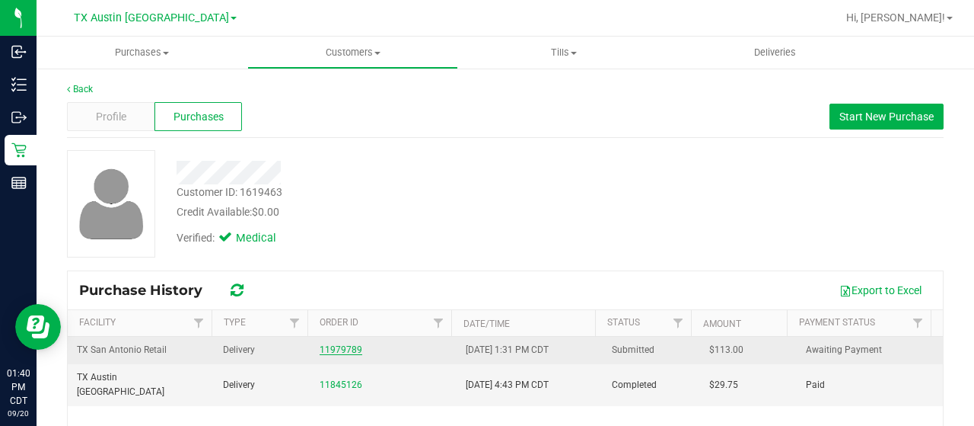
click at [343, 346] on link "11979789" at bounding box center [341, 349] width 43 height 11
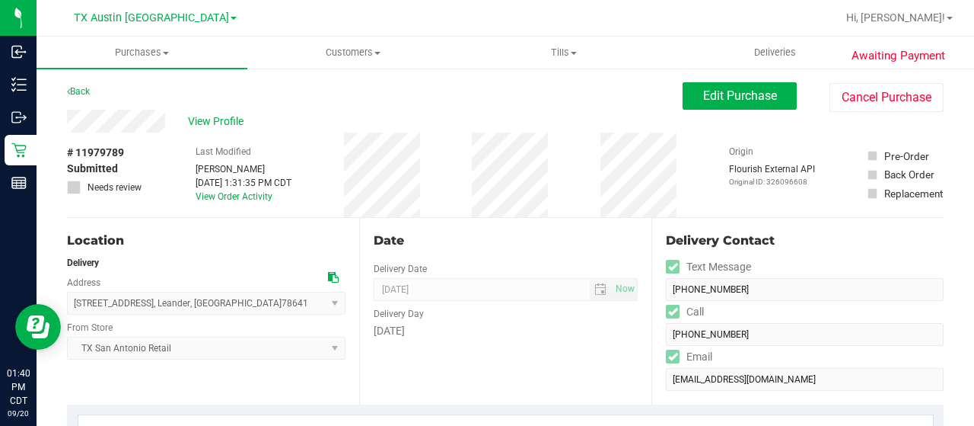
click at [167, 121] on div "View Profile" at bounding box center [375, 121] width 616 height 23
click at [708, 87] on button "Edit Purchase" at bounding box center [740, 95] width 114 height 27
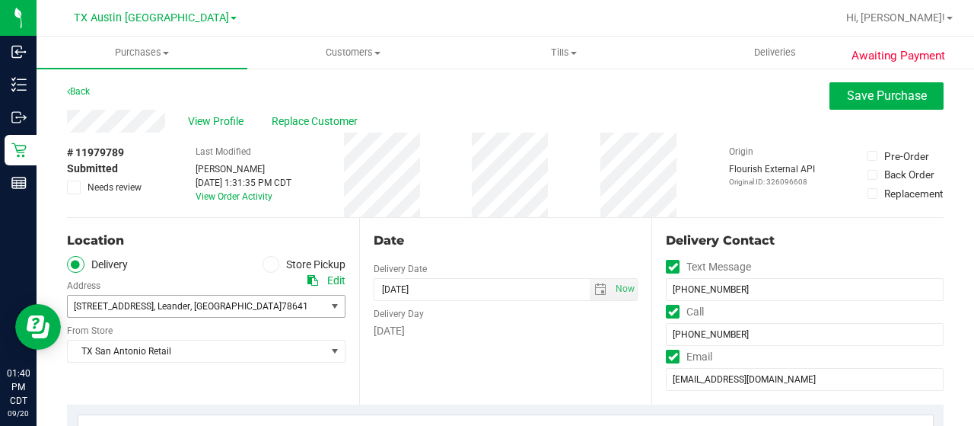
click at [248, 308] on span "512 Cerrito Cove , Leander , TX 78641" at bounding box center [190, 305] width 245 height 21
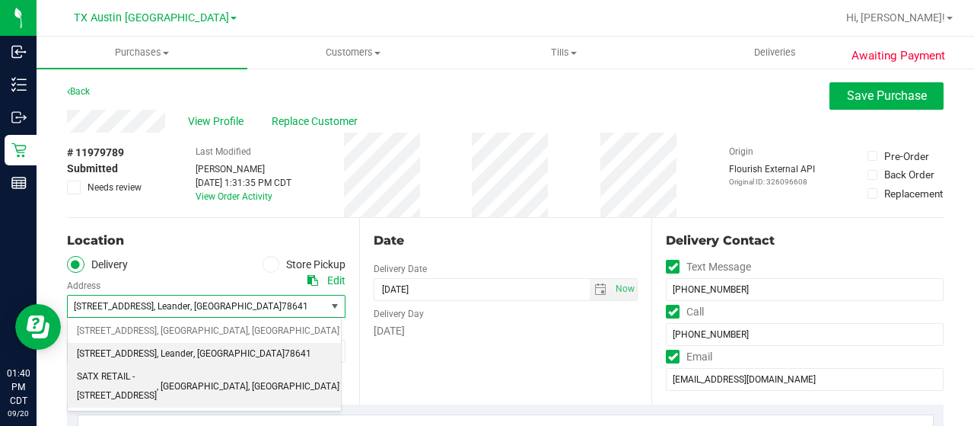
click at [157, 378] on span "SATX RETAIL - 7105 E. RIVERSIDE DRIVE" at bounding box center [117, 386] width 80 height 39
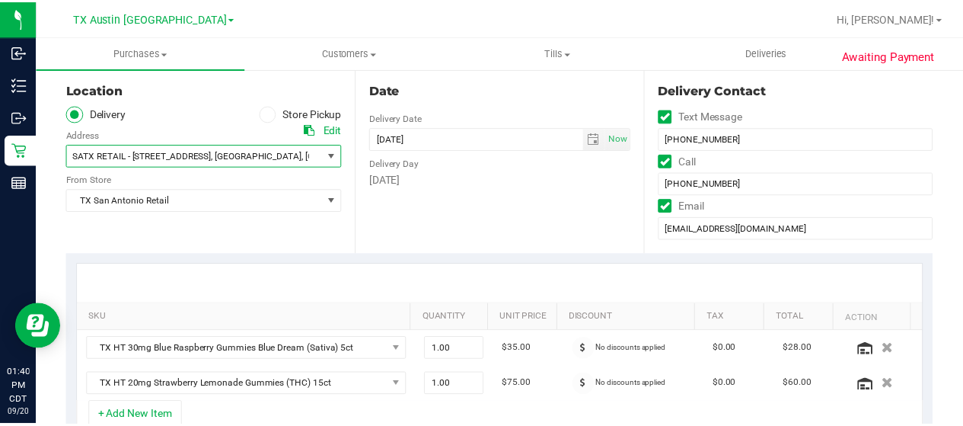
scroll to position [152, 0]
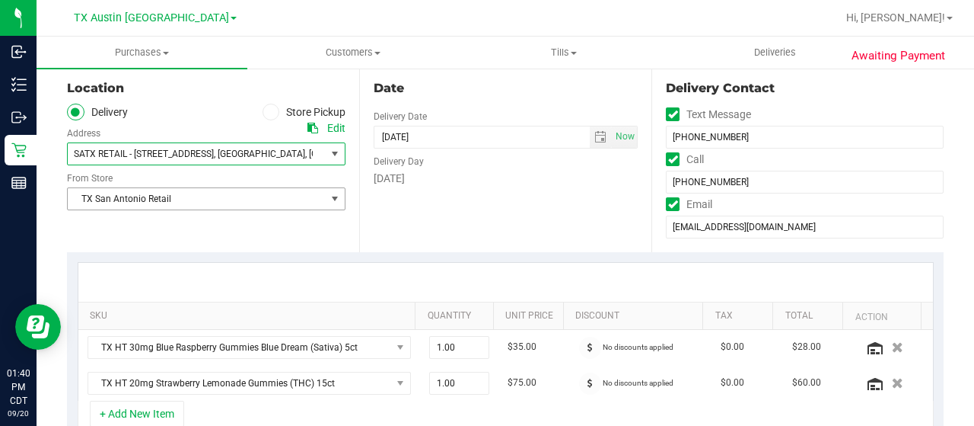
click at [201, 196] on span "TX San Antonio Retail" at bounding box center [197, 198] width 258 height 21
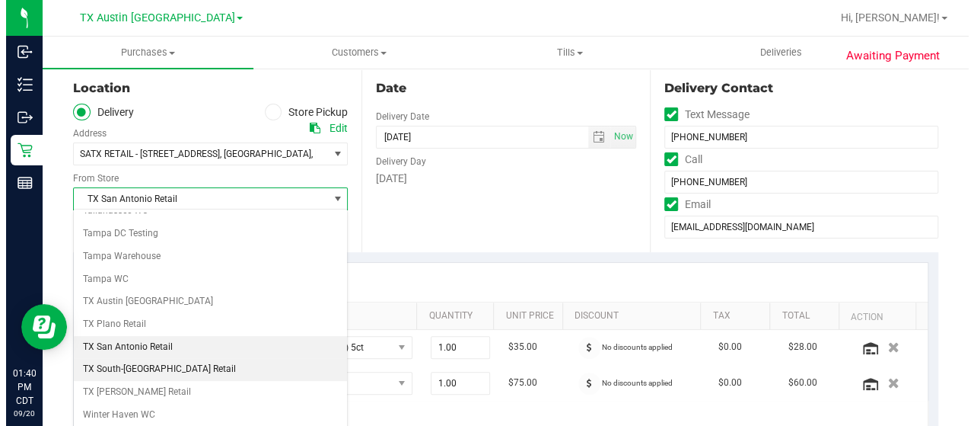
scroll to position [1076, 0]
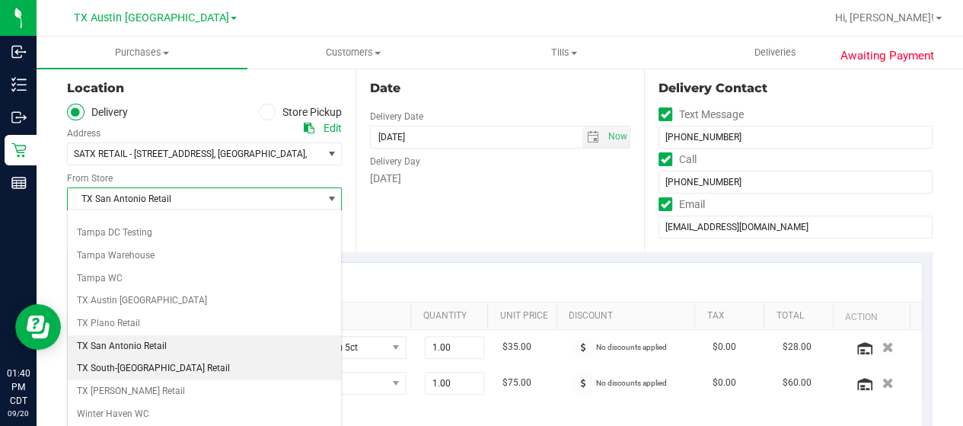
click at [161, 357] on li "TX South-[GEOGRAPHIC_DATA] Retail" at bounding box center [204, 368] width 273 height 23
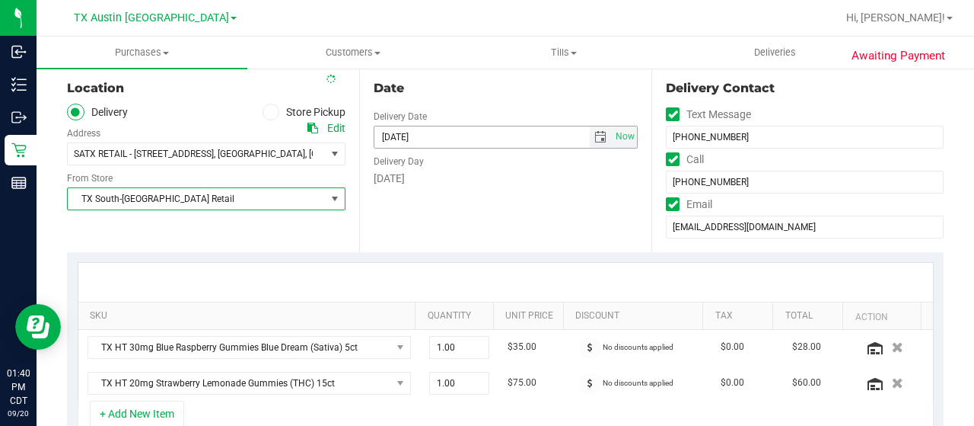
click at [595, 139] on span "select" at bounding box center [601, 137] width 12 height 12
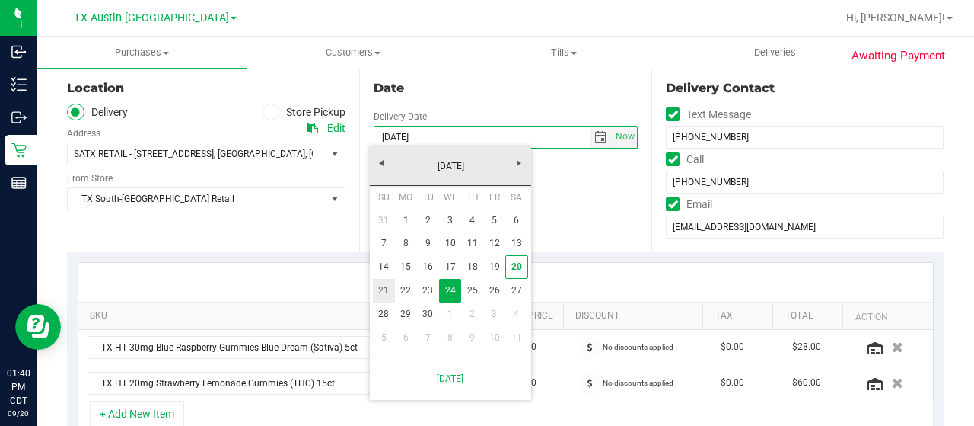
click at [387, 292] on link "21" at bounding box center [384, 291] width 22 height 24
type input "[DATE]"
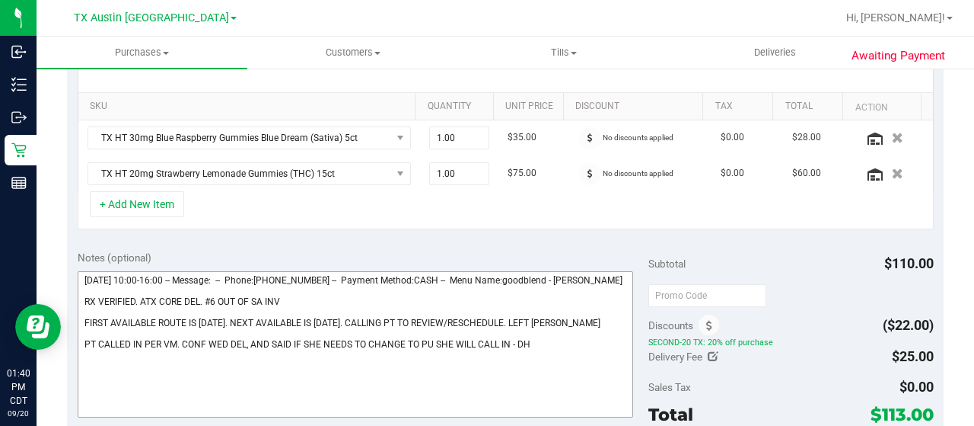
scroll to position [457, 0]
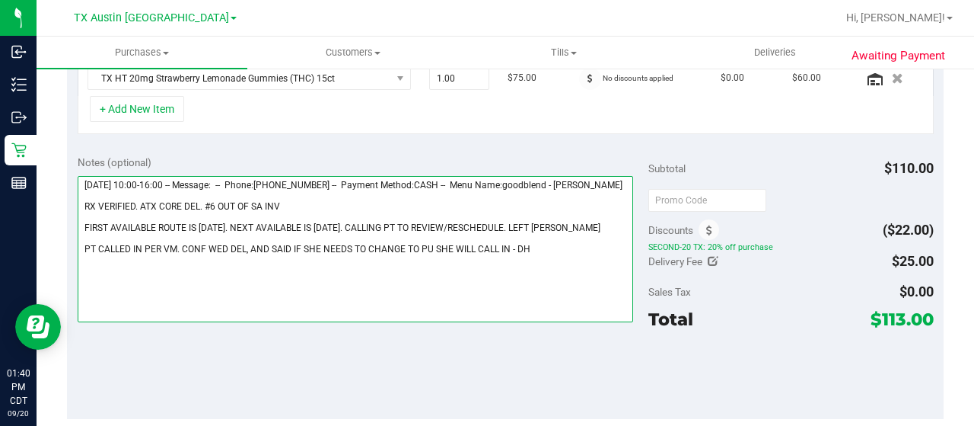
click at [550, 263] on textarea at bounding box center [356, 249] width 556 height 146
drag, startPoint x: 81, startPoint y: 176, endPoint x: 163, endPoint y: 181, distance: 82.4
click at [163, 181] on textarea at bounding box center [356, 249] width 556 height 146
click at [301, 281] on textarea at bounding box center [356, 249] width 556 height 146
paste textarea "[DATE]"
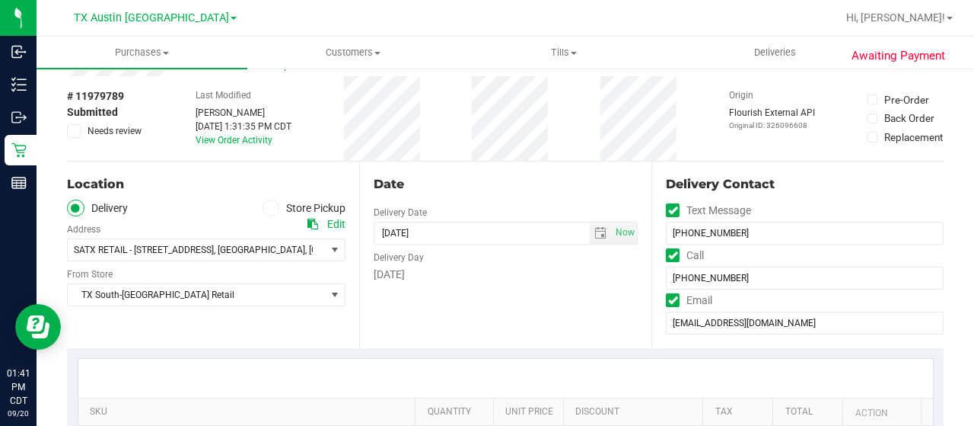
scroll to position [0, 0]
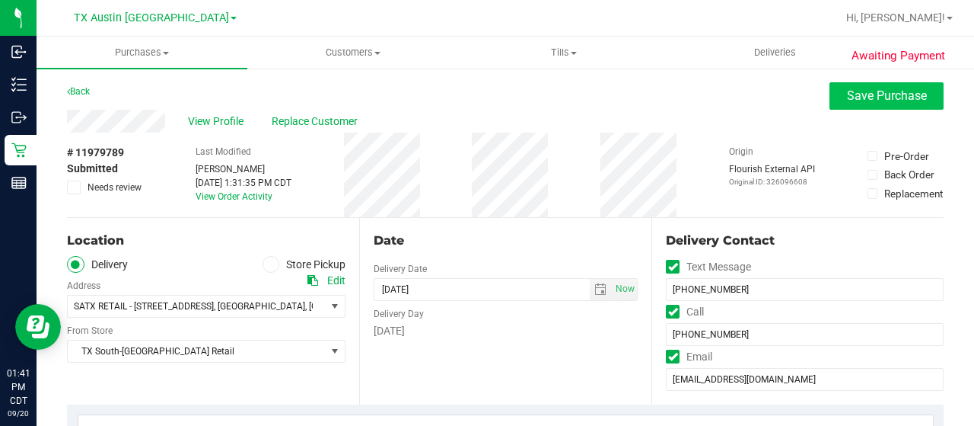
type textarea "Sunday 09/21/2025 10:00-16:00 -- Message: -- Phone:8067177742 -- Payment Method…"
click at [847, 98] on span "Save Purchase" at bounding box center [887, 95] width 80 height 14
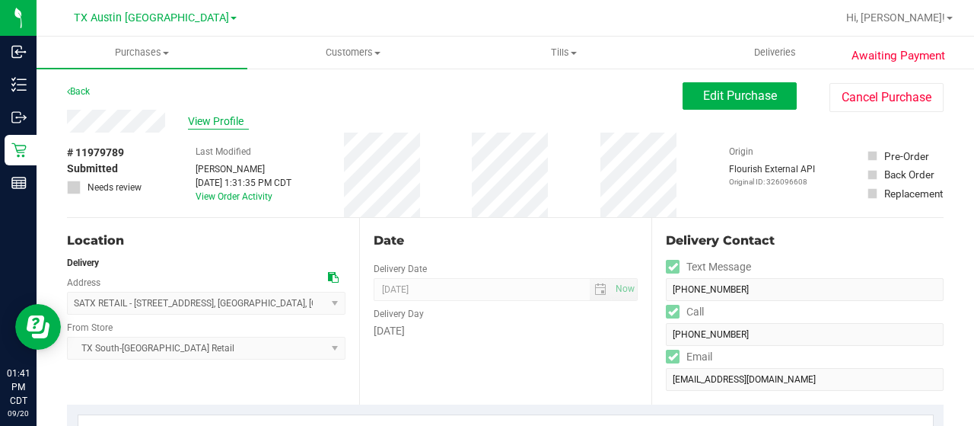
click at [202, 120] on span "View Profile" at bounding box center [218, 121] width 61 height 16
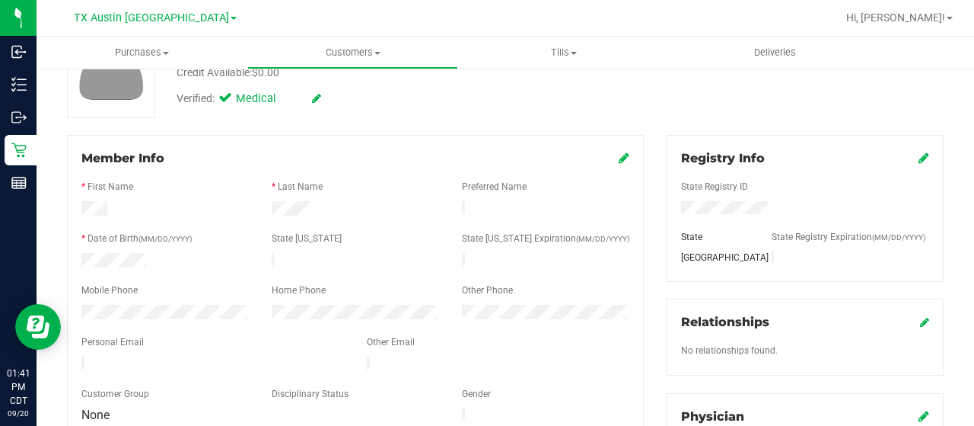
scroll to position [228, 0]
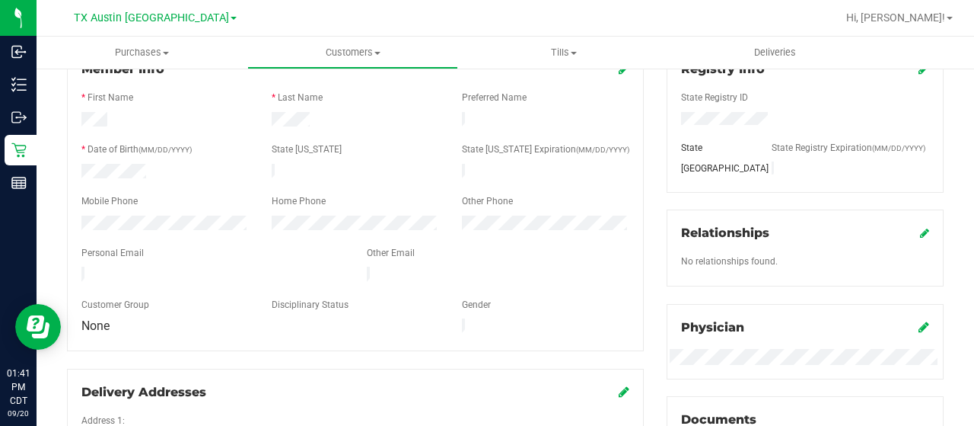
drag, startPoint x: 238, startPoint y: 265, endPoint x: 75, endPoint y: 264, distance: 163.7
click at [75, 266] on div at bounding box center [212, 275] width 285 height 18
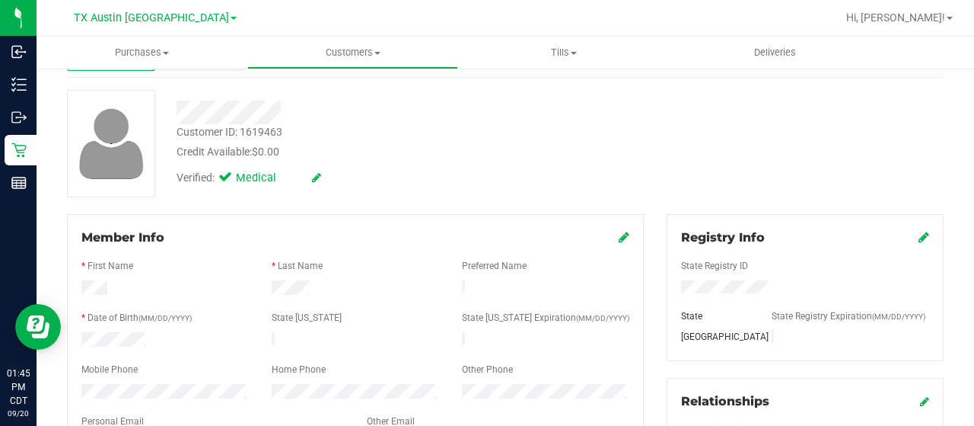
scroll to position [0, 0]
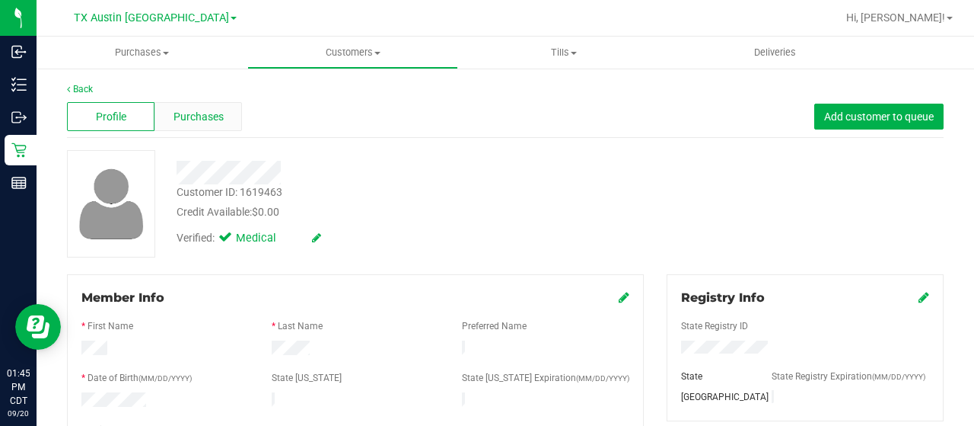
click at [228, 122] on div "Purchases" at bounding box center [199, 116] width 88 height 29
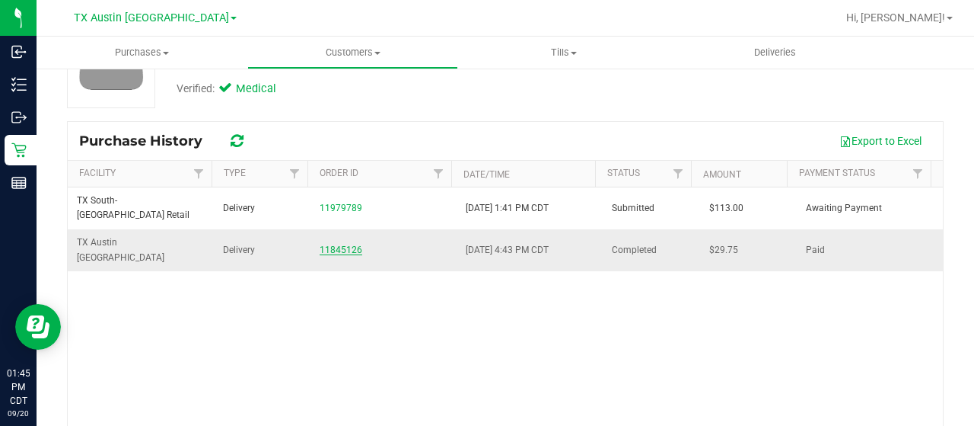
scroll to position [152, 0]
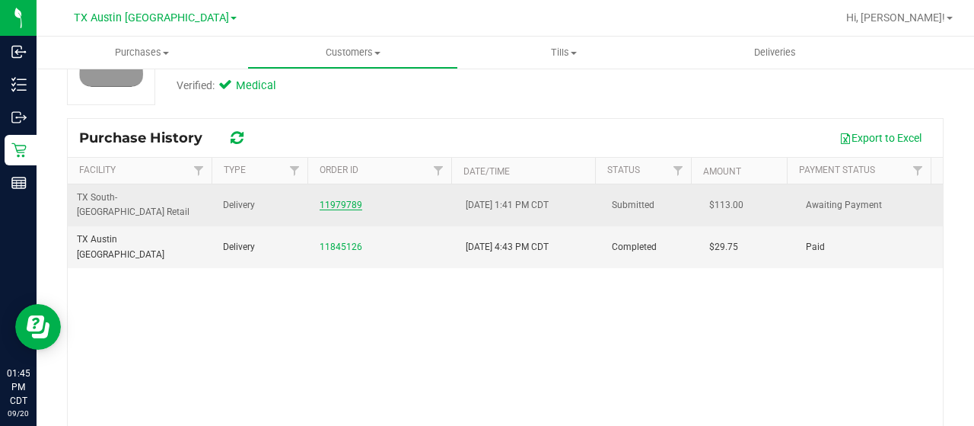
click at [333, 199] on link "11979789" at bounding box center [341, 204] width 43 height 11
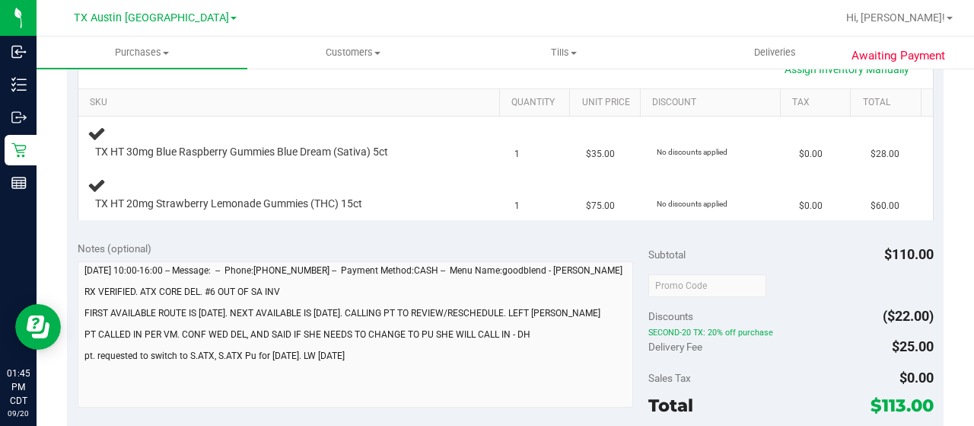
scroll to position [457, 0]
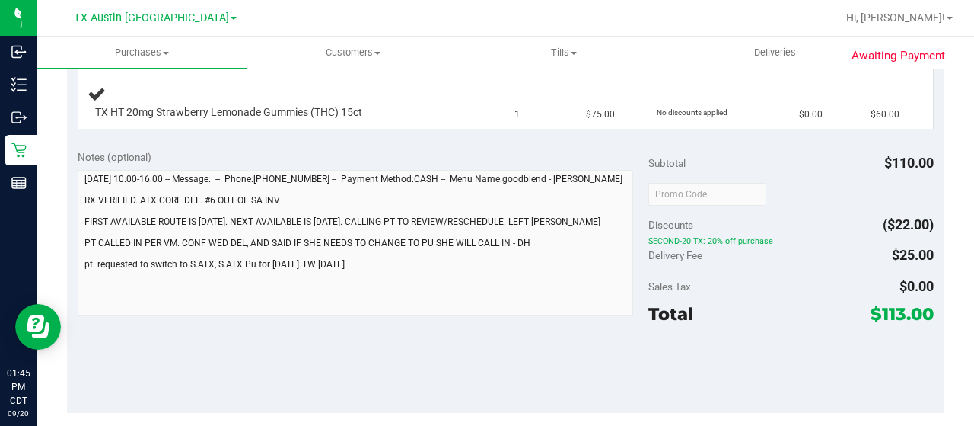
click at [69, 285] on div "Notes (optional) Subtotal $110.00 Discounts ($22.00) SECOND-20 TX: 20% off purc…" at bounding box center [505, 276] width 877 height 274
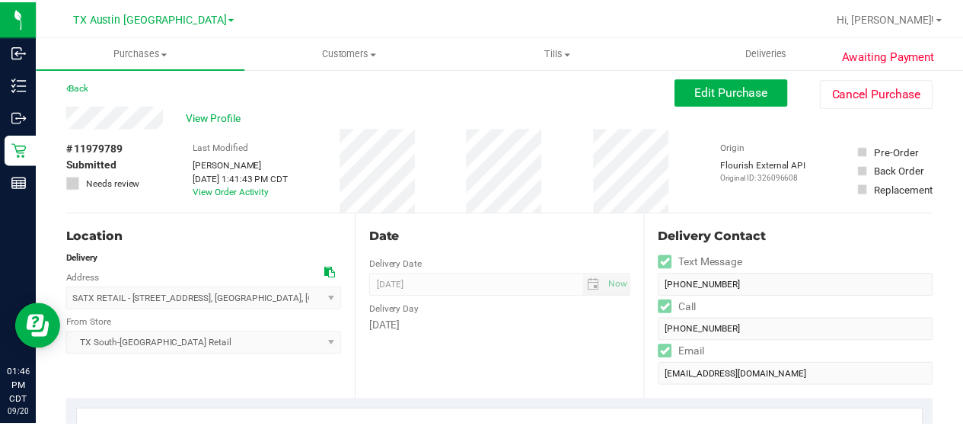
scroll to position [0, 0]
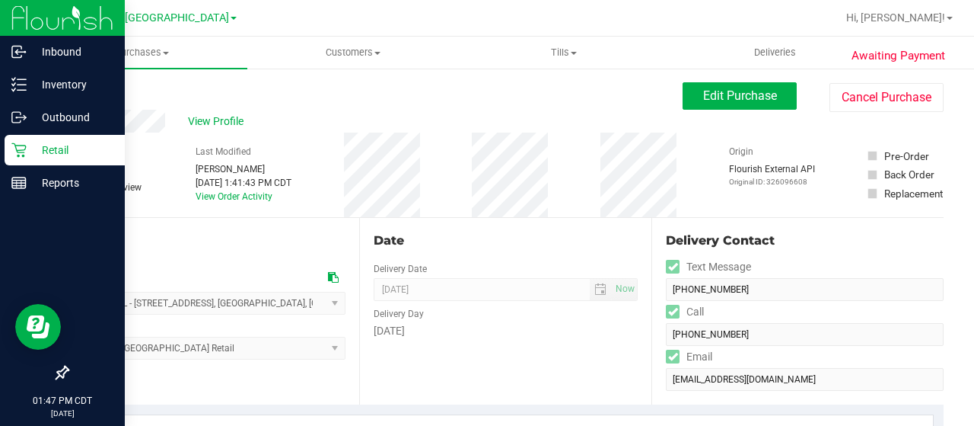
click at [27, 148] on p "Retail" at bounding box center [72, 150] width 91 height 18
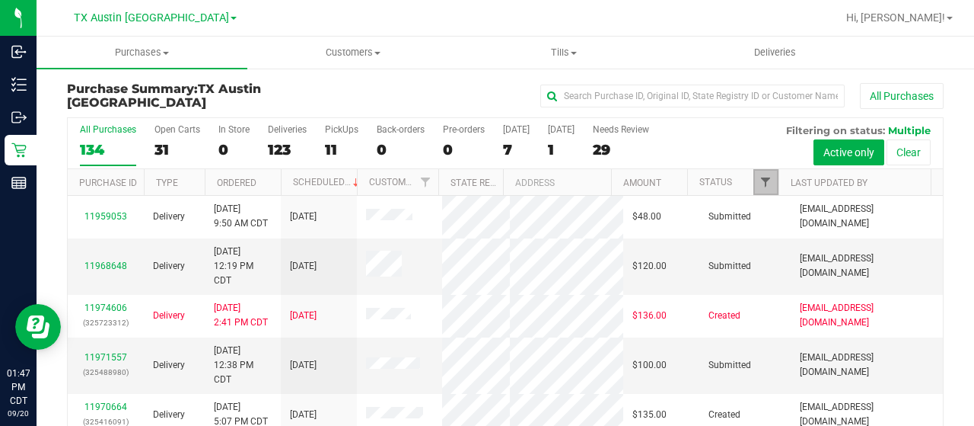
click at [760, 185] on span "Filter" at bounding box center [766, 182] width 12 height 12
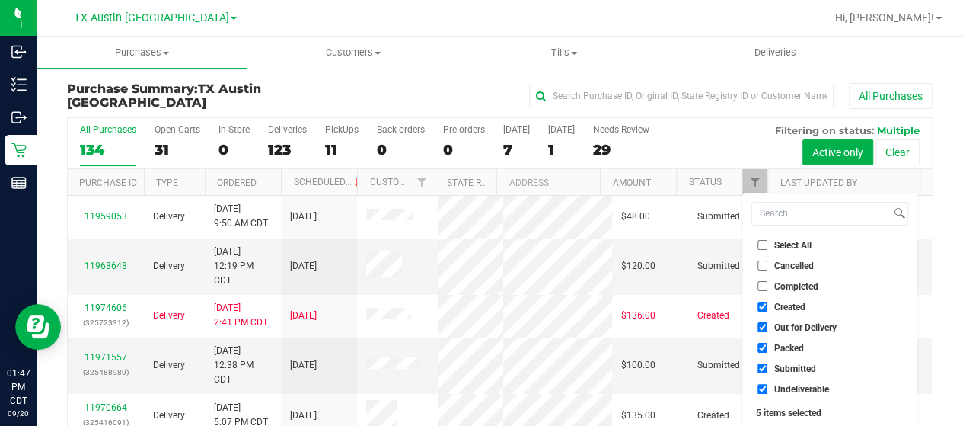
click at [805, 329] on span "Out for Delivery" at bounding box center [805, 327] width 62 height 9
click at [767, 329] on input "Out for Delivery" at bounding box center [762, 327] width 10 height 10
checkbox input "false"
click at [794, 346] on span "Packed" at bounding box center [789, 347] width 30 height 9
click at [767, 346] on input "Packed" at bounding box center [762, 348] width 10 height 10
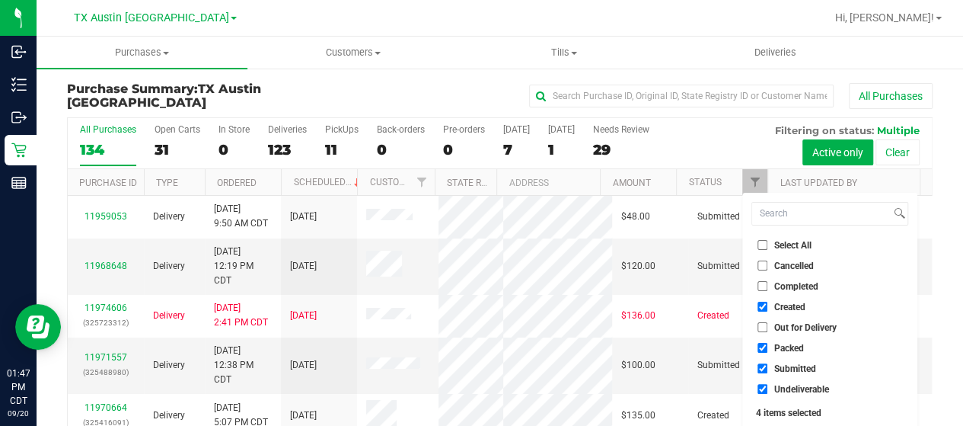
checkbox input "false"
click at [783, 365] on span "Submitted" at bounding box center [795, 368] width 42 height 9
click at [767, 365] on input "Submitted" at bounding box center [762, 368] width 10 height 10
checkbox input "false"
click at [778, 390] on span "Undeliverable" at bounding box center [801, 388] width 55 height 9
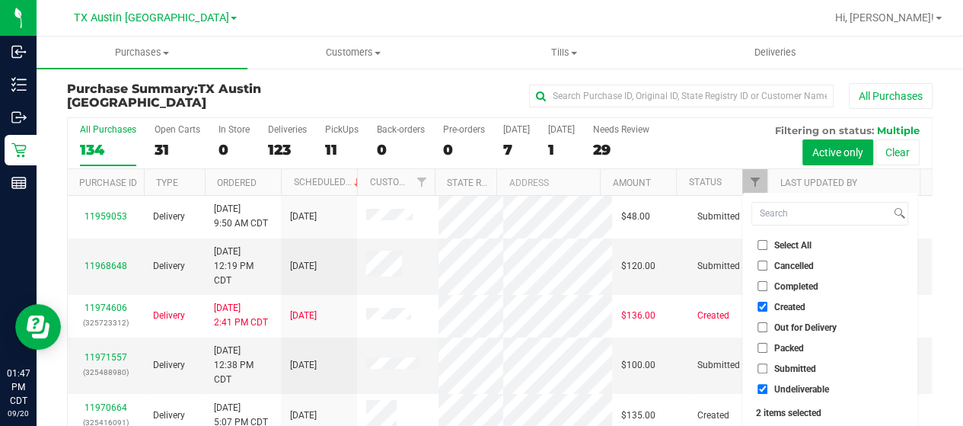
click at [767, 390] on input "Undeliverable" at bounding box center [762, 389] width 10 height 10
checkbox input "false"
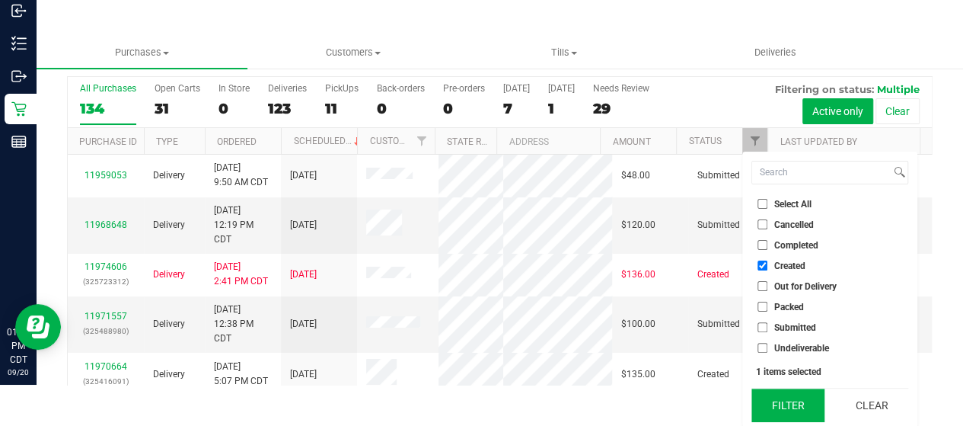
click at [781, 409] on button "Filter" at bounding box center [787, 404] width 73 height 33
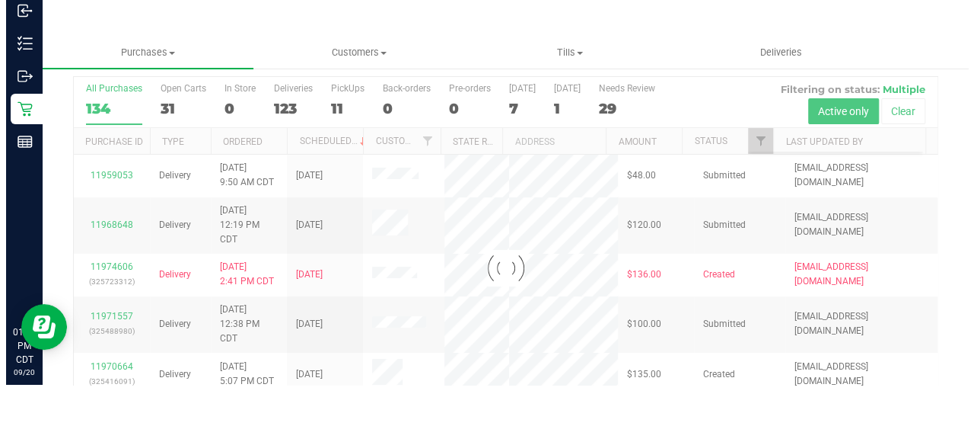
scroll to position [0, 0]
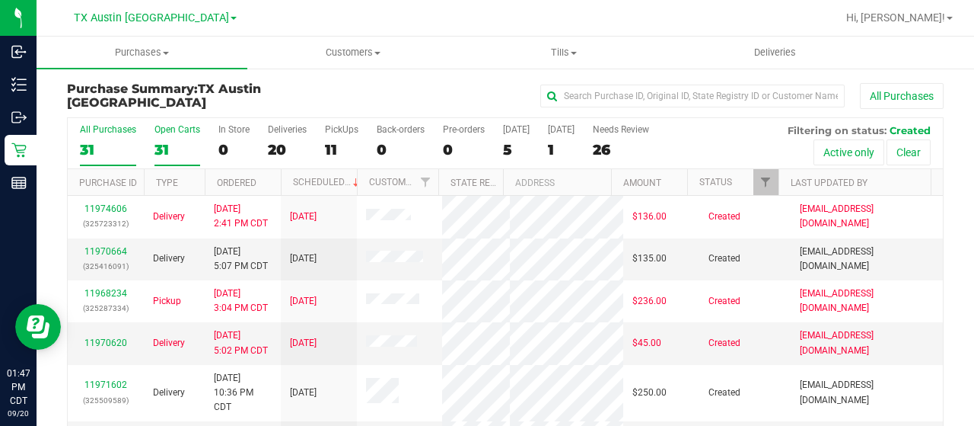
click at [165, 150] on div "31" at bounding box center [178, 150] width 46 height 18
click at [0, 0] on input "Open Carts 31" at bounding box center [0, 0] width 0 height 0
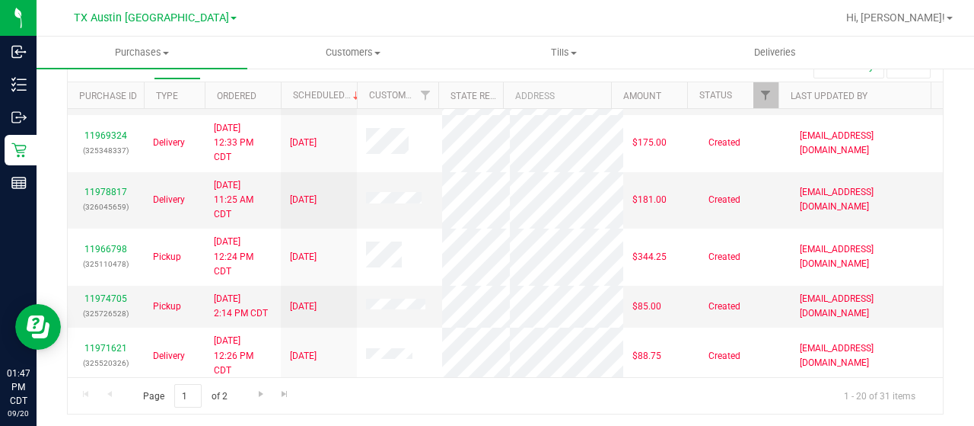
scroll to position [454, 0]
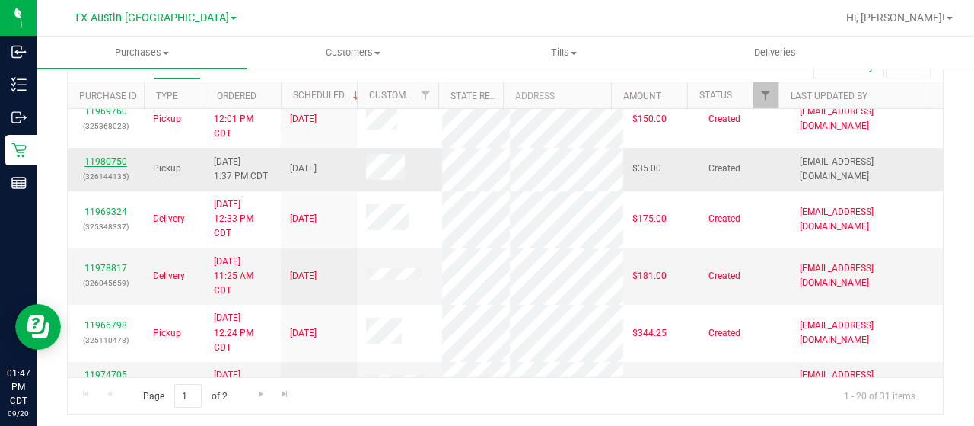
click at [110, 167] on link "11980750" at bounding box center [105, 161] width 43 height 11
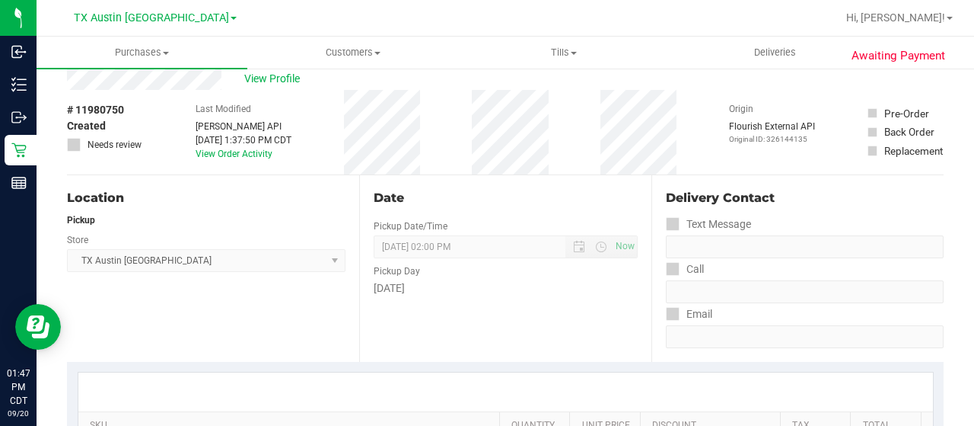
scroll to position [11, 0]
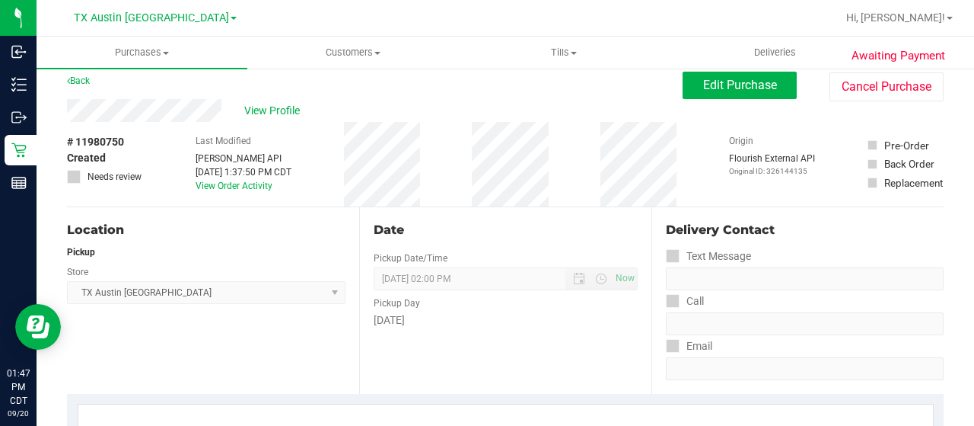
click at [224, 113] on div "View Profile" at bounding box center [375, 110] width 616 height 23
click at [273, 114] on span "View Profile" at bounding box center [274, 111] width 61 height 16
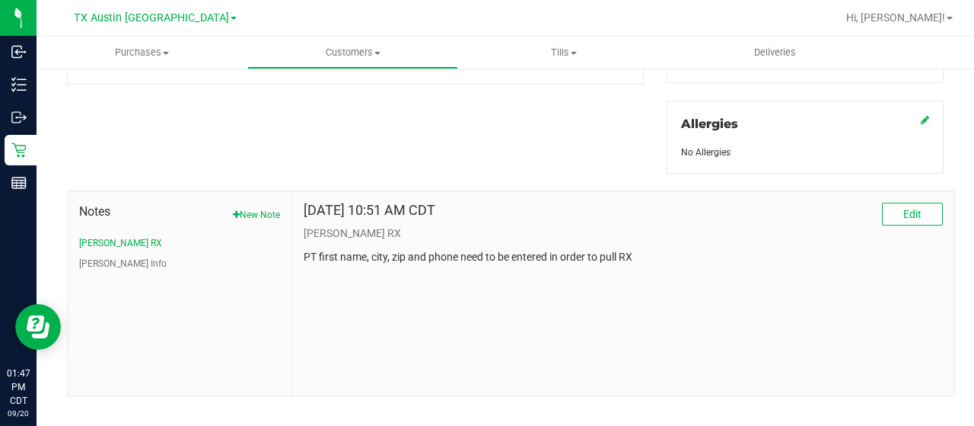
scroll to position [671, 0]
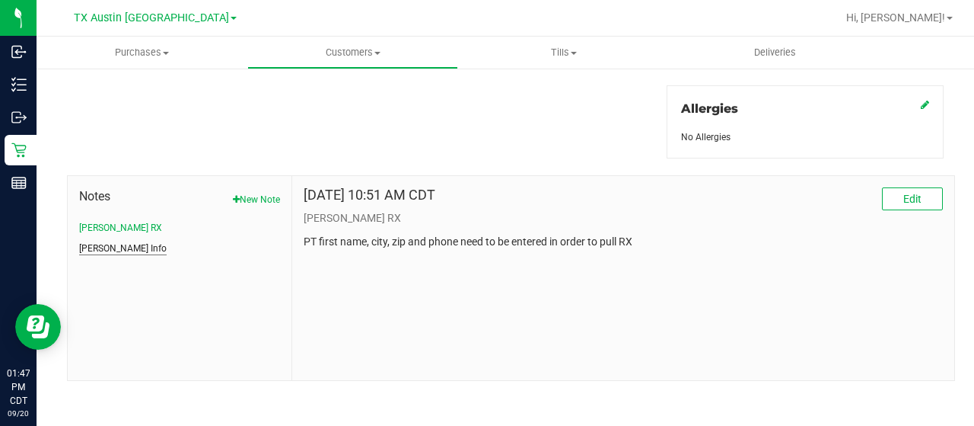
click at [116, 247] on button "[PERSON_NAME] Info" at bounding box center [123, 248] width 88 height 14
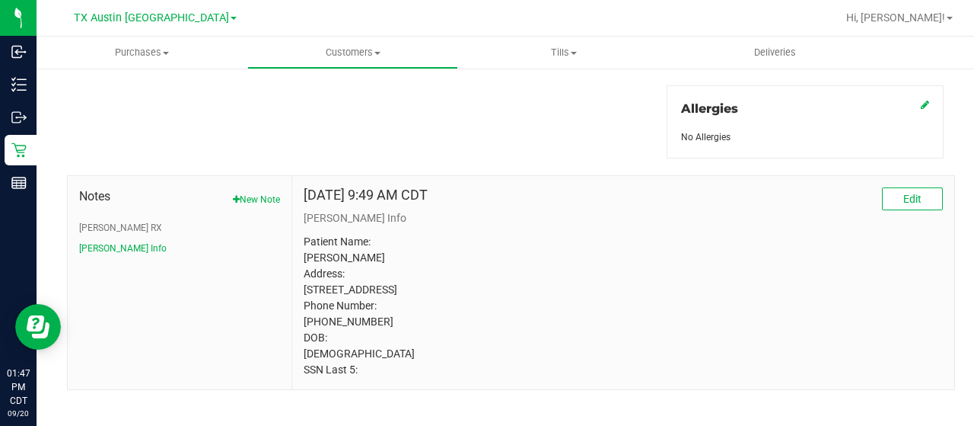
scroll to position [712, 0]
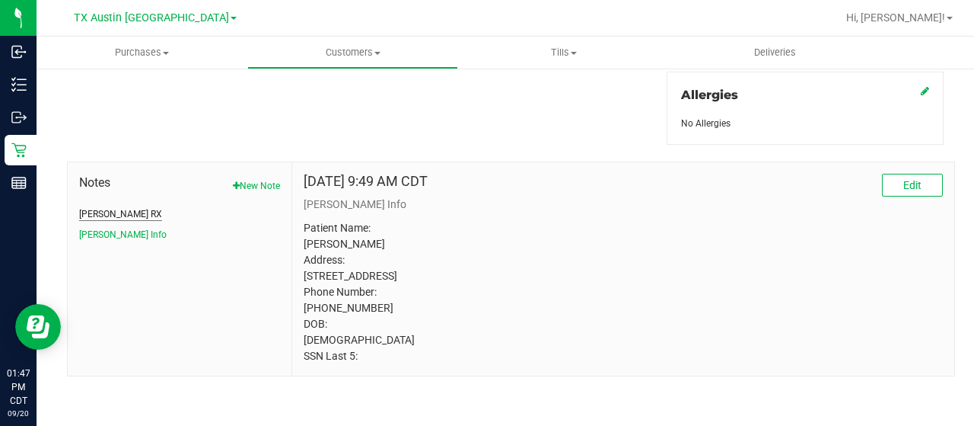
click at [113, 207] on button "CURT RX" at bounding box center [120, 214] width 83 height 14
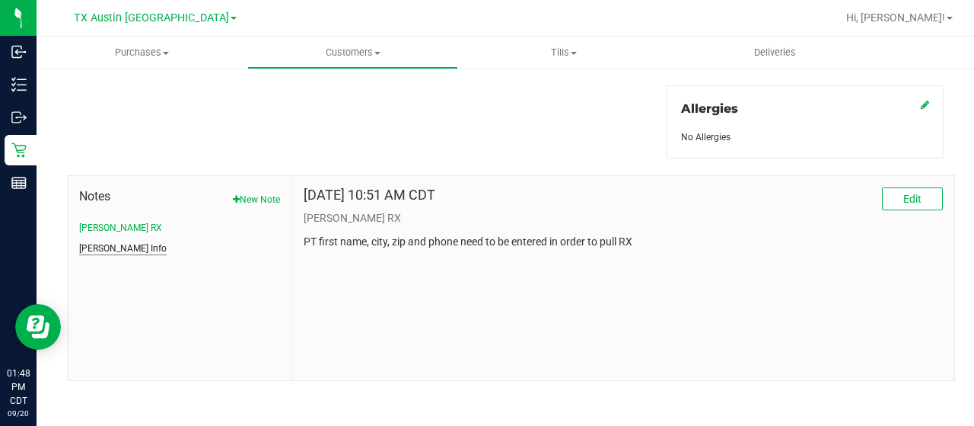
click at [108, 246] on button "CURT Info" at bounding box center [123, 248] width 88 height 14
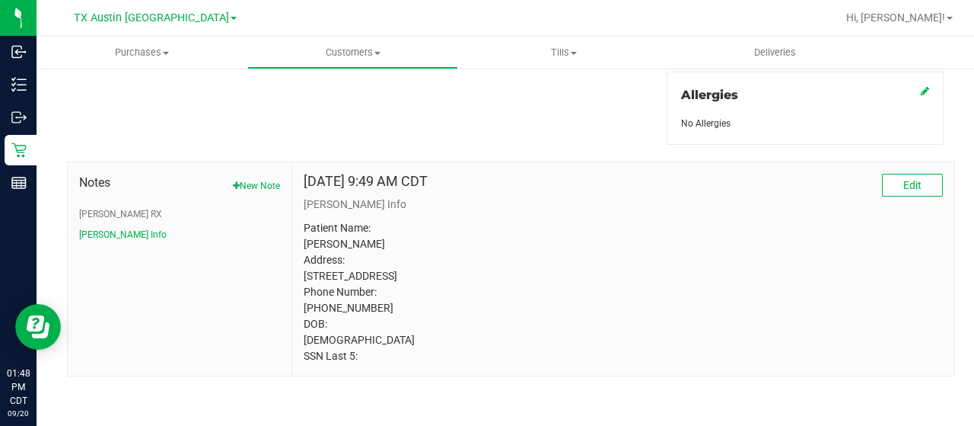
scroll to position [712, 0]
drag, startPoint x: 301, startPoint y: 275, endPoint x: 330, endPoint y: 276, distance: 29.0
click at [330, 276] on p "Patient Name: Hayleigh Bannister Address: 301 Strong St Apt 9 Bowie, TX, 76230 …" at bounding box center [623, 292] width 639 height 144
copy p "Bowie"
drag, startPoint x: 354, startPoint y: 275, endPoint x: 387, endPoint y: 276, distance: 32.8
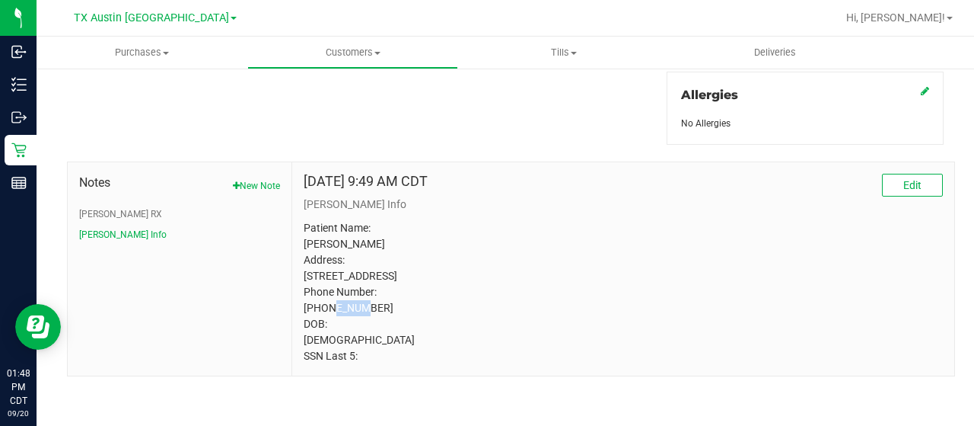
click at [387, 276] on p "Patient Name: Hayleigh Bannister Address: 301 Strong St Apt 9 Bowie, TX, 76230 …" at bounding box center [623, 292] width 639 height 144
copy p "76230"
drag, startPoint x: 301, startPoint y: 245, endPoint x: 333, endPoint y: 259, distance: 35.5
click at [333, 259] on p "Patient Name: Hayleigh Bannister Address: 301 Strong St Apt 9 Bowie, TX, 76230 …" at bounding box center [623, 292] width 639 height 144
copy p "301 Strong St Apt 9"
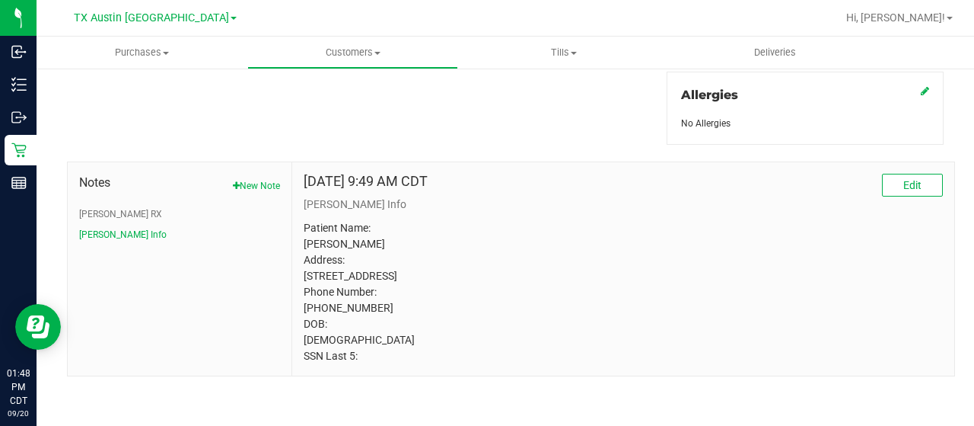
click at [432, 231] on p "Patient Name: Hayleigh Bannister Address: 301 Strong St Apt 9 Bowie, TX, 76230 …" at bounding box center [623, 292] width 639 height 144
drag, startPoint x: 302, startPoint y: 215, endPoint x: 341, endPoint y: 215, distance: 38.8
click at [341, 220] on p "Patient Name: Hayleigh Bannister Address: 301 Strong St Apt 9 Bowie, TX, 76230 …" at bounding box center [623, 292] width 639 height 144
copy p "Hayleigh"
click at [99, 207] on button "CURT RX" at bounding box center [120, 214] width 83 height 14
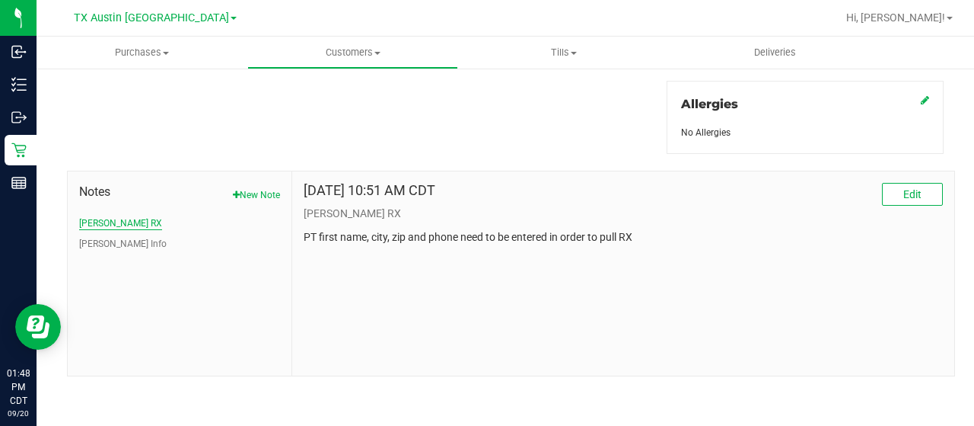
scroll to position [671, 0]
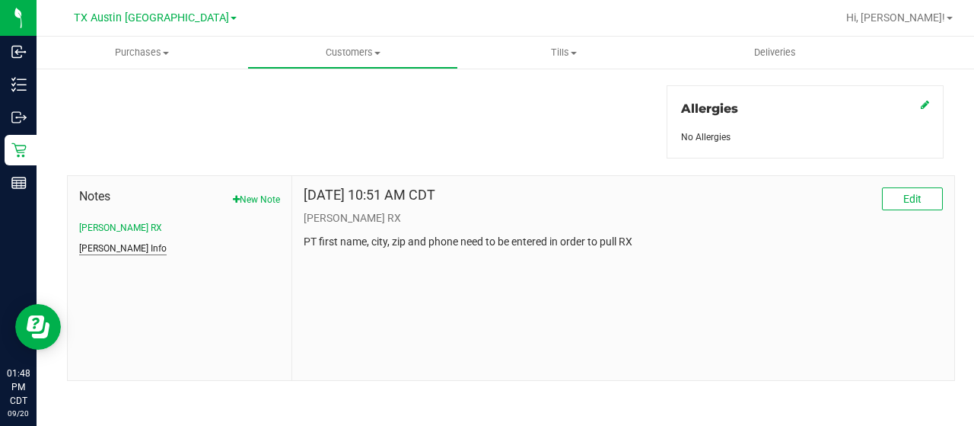
click at [107, 246] on button "CURT Info" at bounding box center [123, 248] width 88 height 14
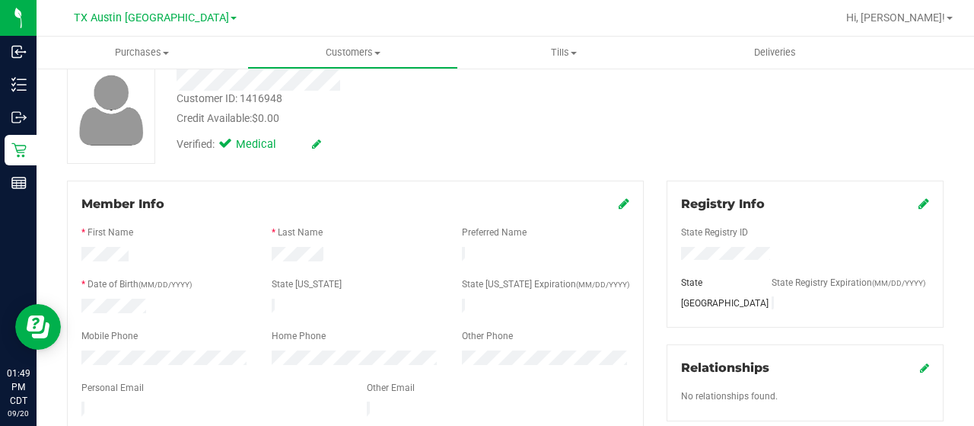
scroll to position [0, 0]
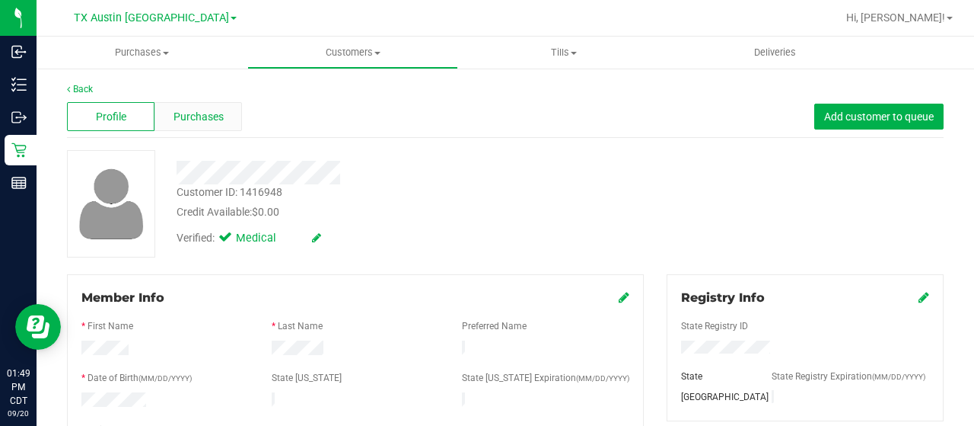
click at [206, 116] on span "Purchases" at bounding box center [199, 117] width 50 height 16
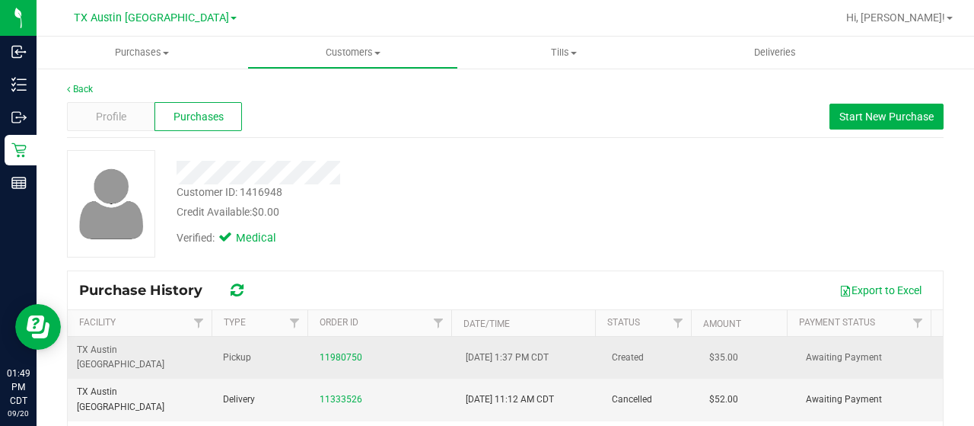
scroll to position [76, 0]
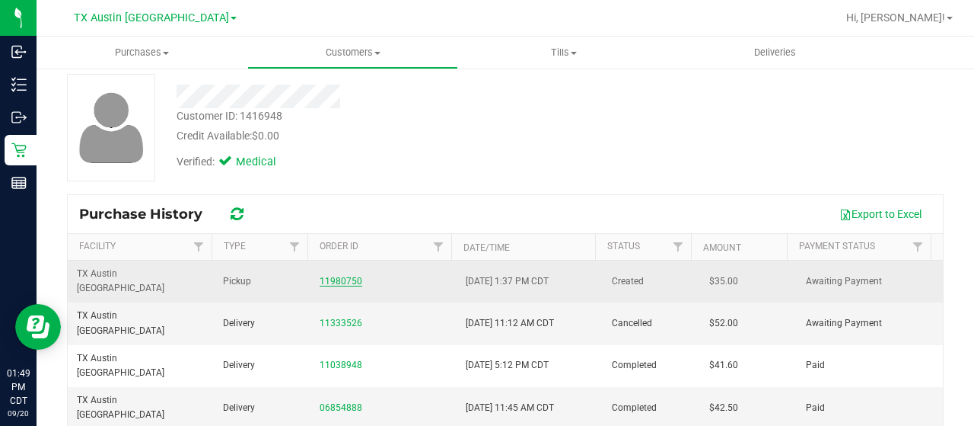
click at [349, 276] on link "11980750" at bounding box center [341, 281] width 43 height 11
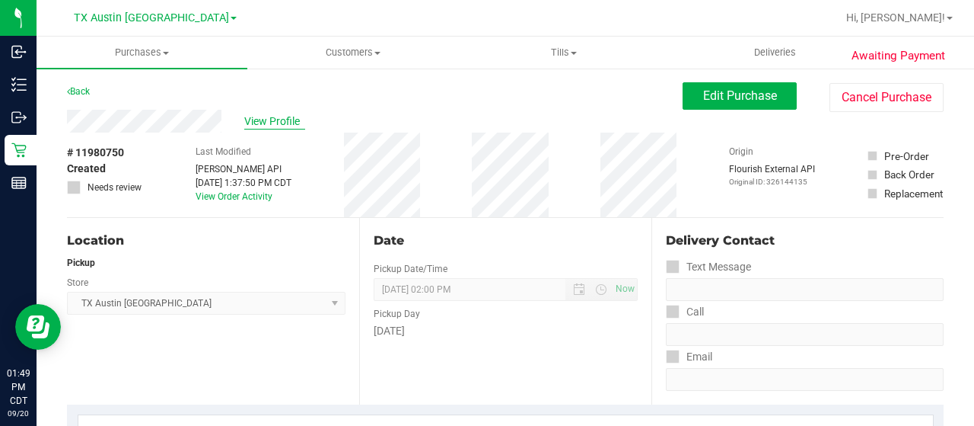
click at [273, 120] on span "View Profile" at bounding box center [274, 121] width 61 height 16
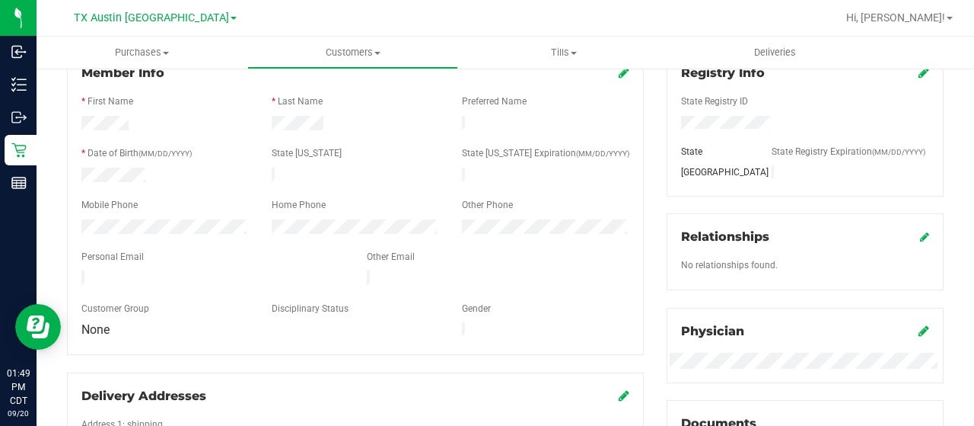
scroll to position [228, 0]
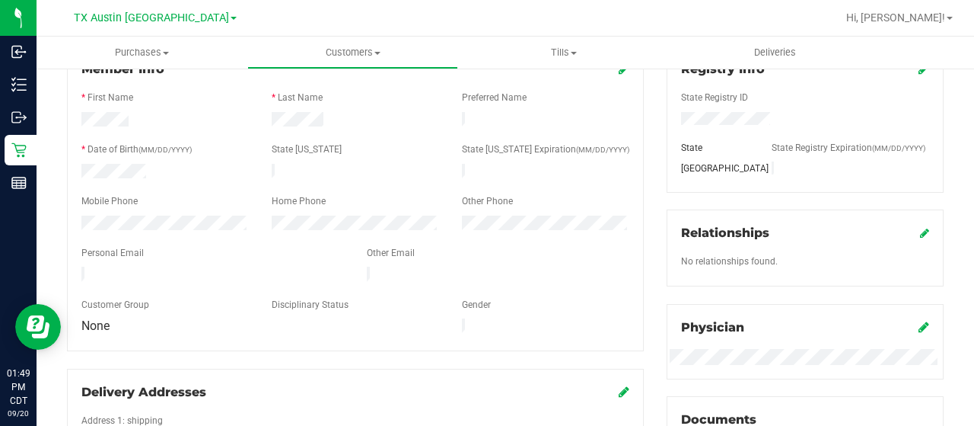
drag, startPoint x: 234, startPoint y: 272, endPoint x: 75, endPoint y: 268, distance: 159.9
click at [75, 268] on div at bounding box center [212, 275] width 285 height 18
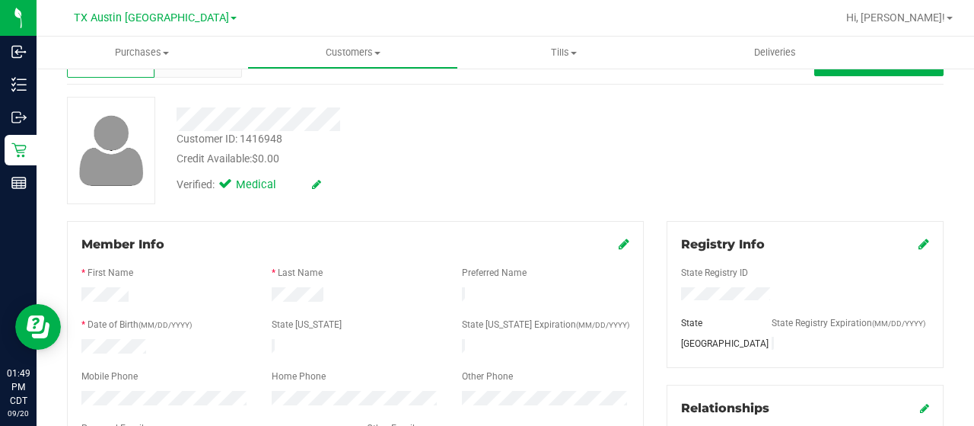
scroll to position [0, 0]
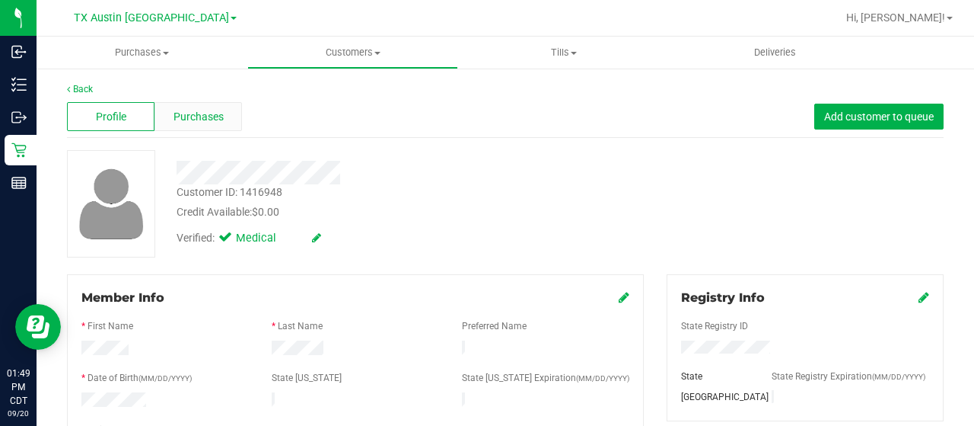
click at [190, 113] on span "Purchases" at bounding box center [199, 117] width 50 height 16
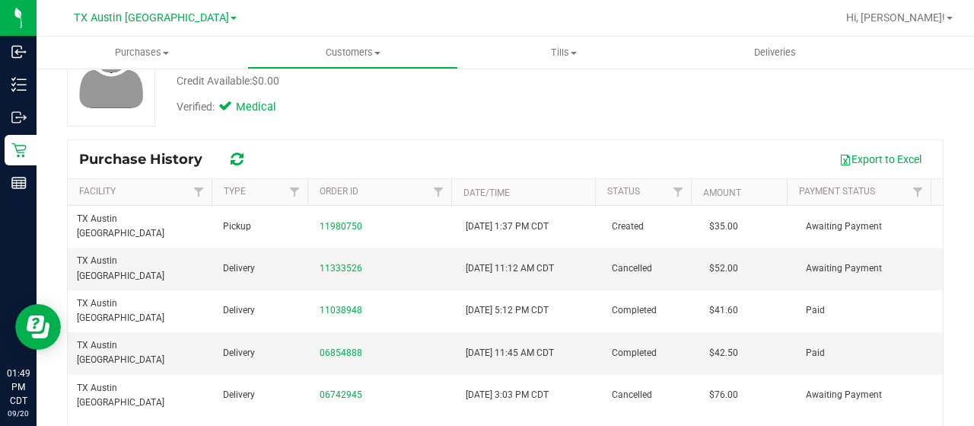
scroll to position [152, 0]
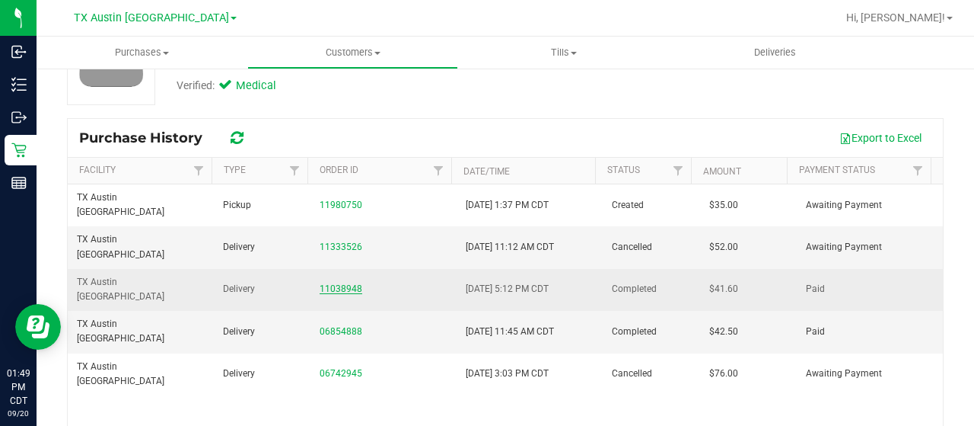
click at [349, 283] on link "11038948" at bounding box center [341, 288] width 43 height 11
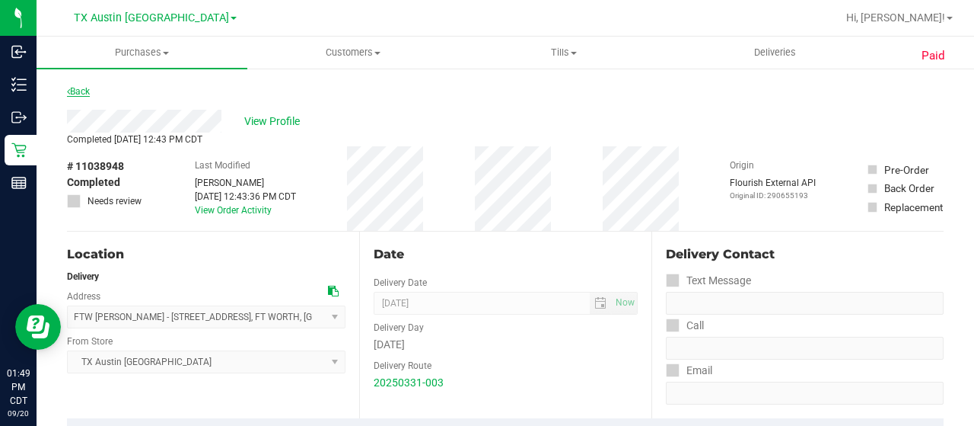
click at [87, 92] on link "Back" at bounding box center [78, 91] width 23 height 11
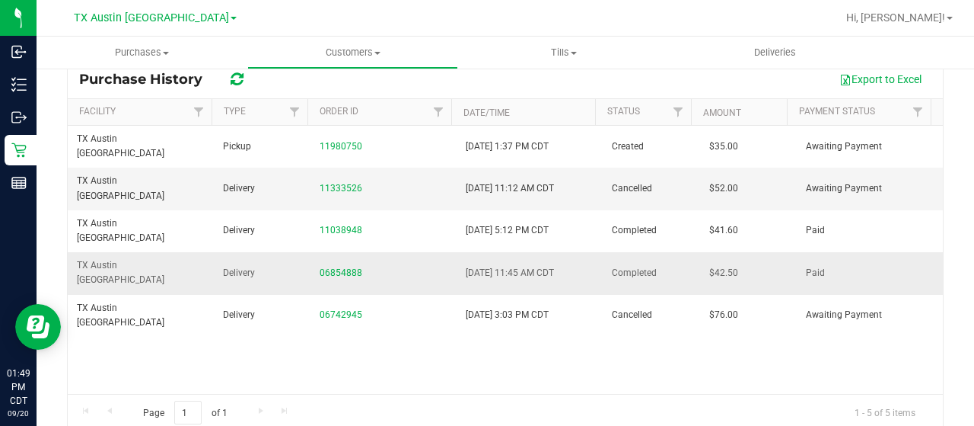
scroll to position [228, 0]
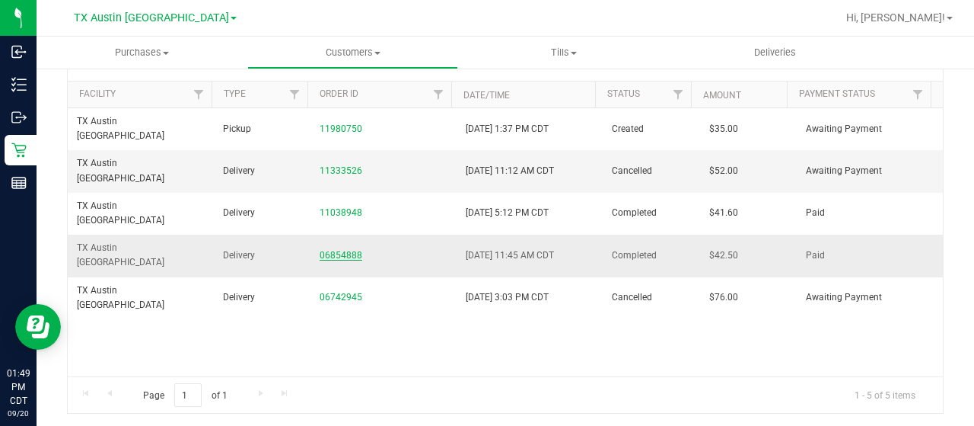
click at [346, 250] on link "06854888" at bounding box center [341, 255] width 43 height 11
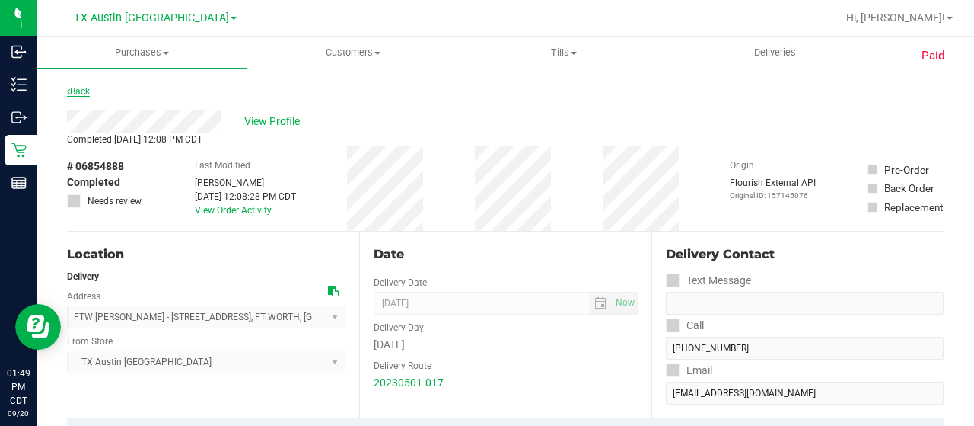
click at [85, 89] on link "Back" at bounding box center [78, 91] width 23 height 11
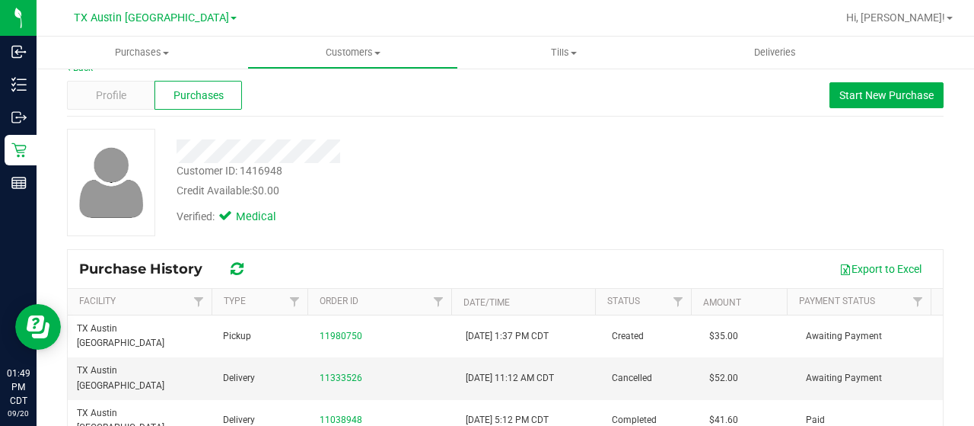
scroll to position [76, 0]
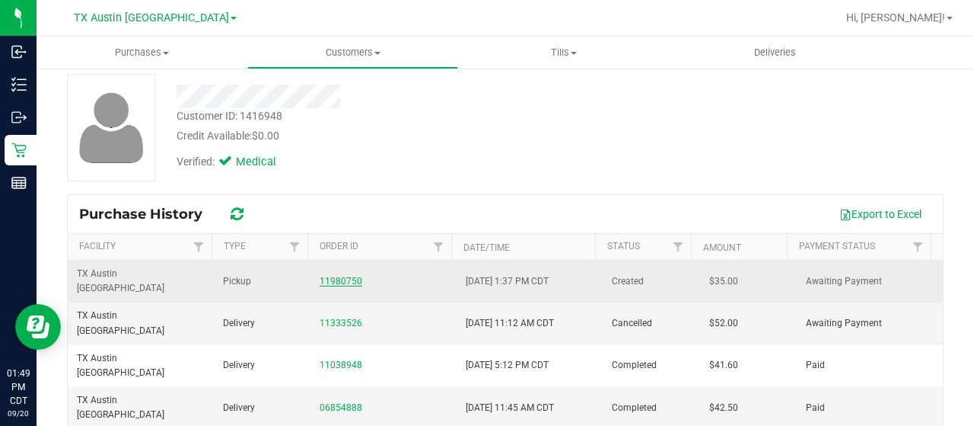
click at [336, 276] on link "11980750" at bounding box center [341, 281] width 43 height 11
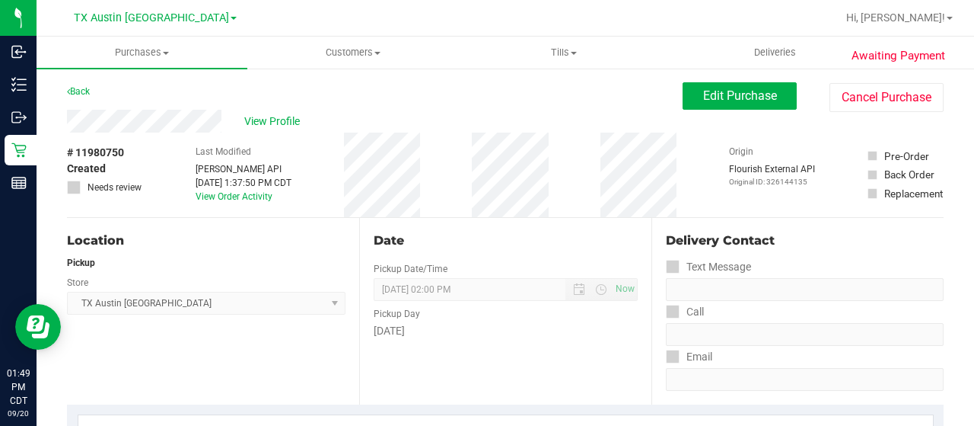
click at [70, 124] on div "View Profile" at bounding box center [375, 121] width 616 height 23
click at [283, 119] on span "View Profile" at bounding box center [274, 121] width 61 height 16
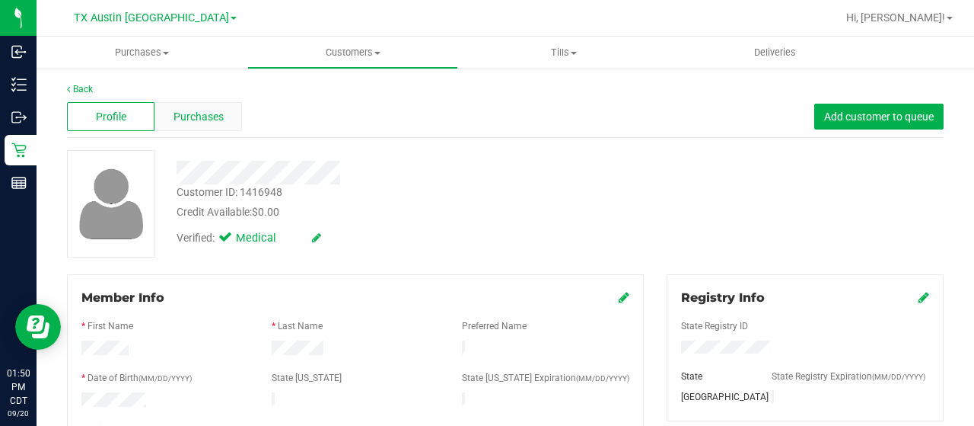
click at [212, 114] on span "Purchases" at bounding box center [199, 117] width 50 height 16
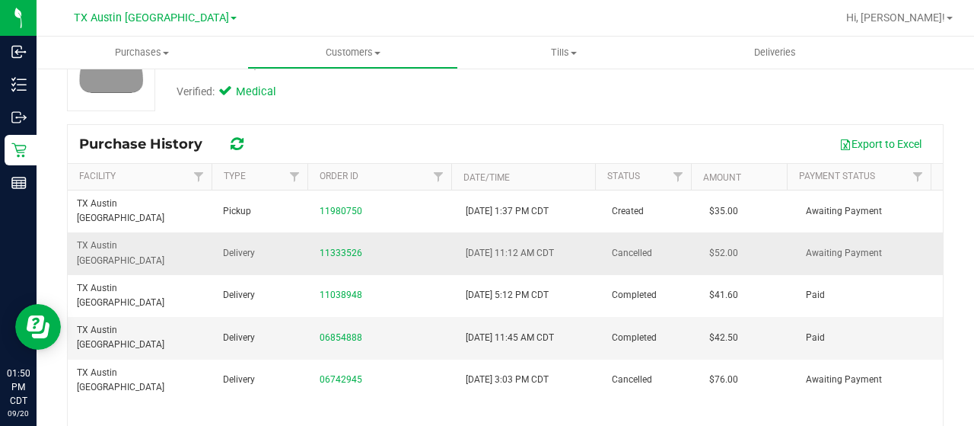
scroll to position [152, 0]
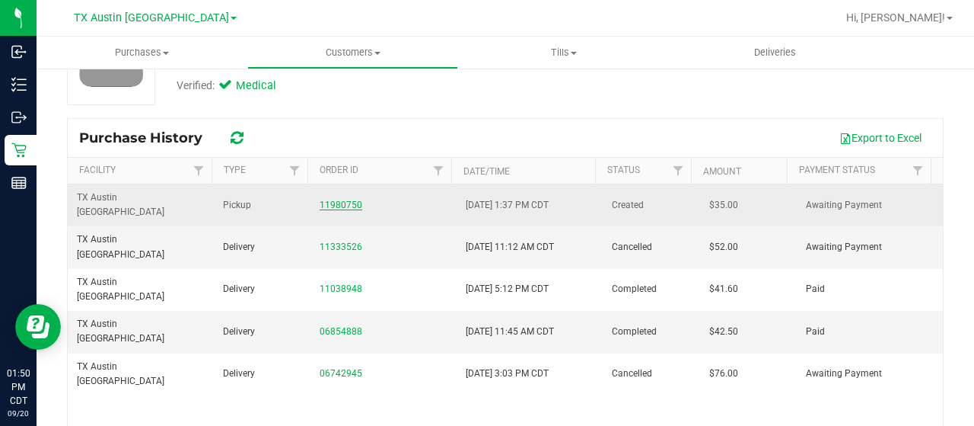
click at [339, 199] on link "11980750" at bounding box center [341, 204] width 43 height 11
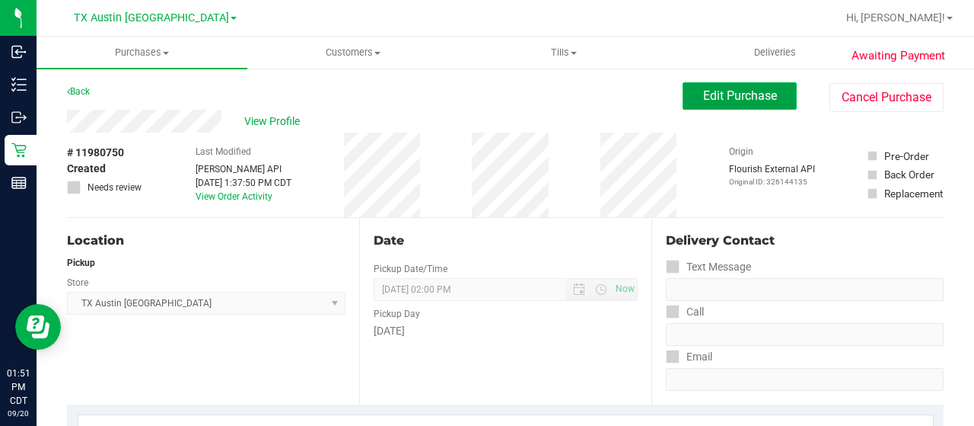
click at [723, 97] on span "Edit Purchase" at bounding box center [740, 95] width 74 height 14
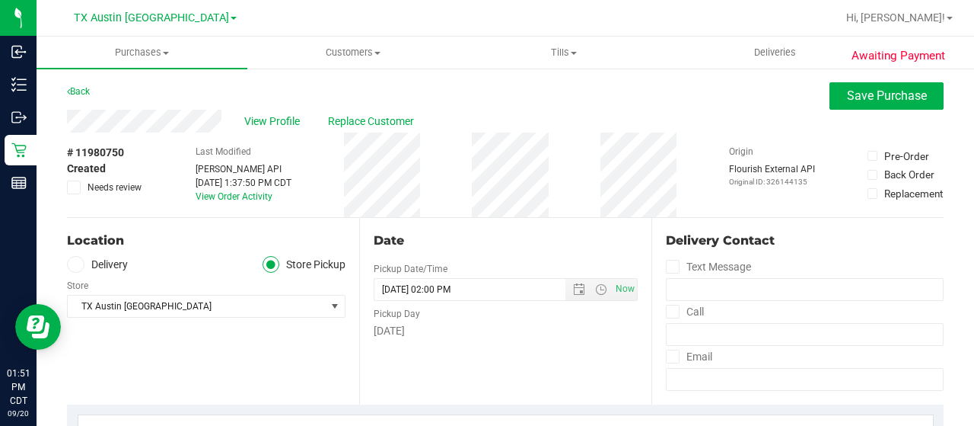
click at [85, 188] on label "Needs review" at bounding box center [105, 187] width 76 height 14
click at [0, 0] on input "Needs review" at bounding box center [0, 0] width 0 height 0
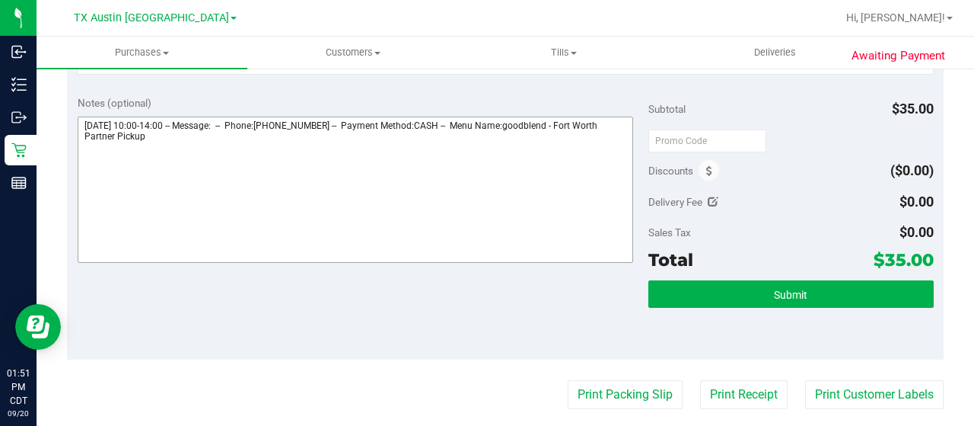
scroll to position [457, 0]
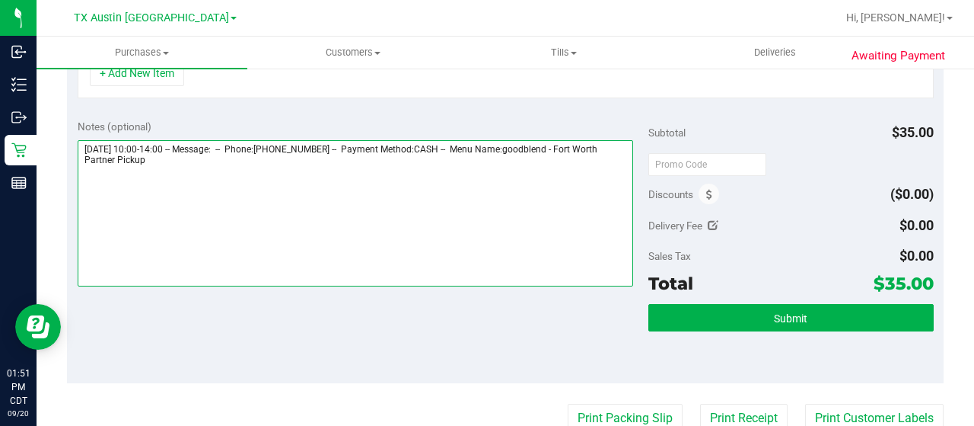
click at [192, 166] on textarea at bounding box center [356, 213] width 556 height 146
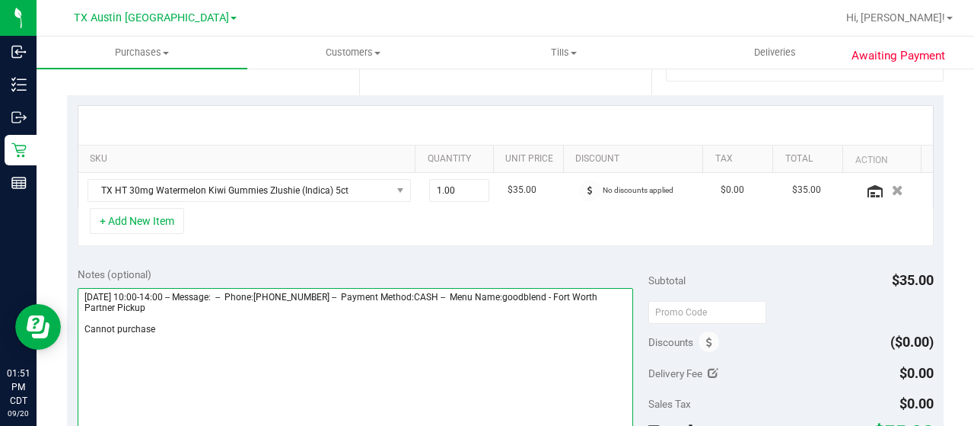
scroll to position [304, 0]
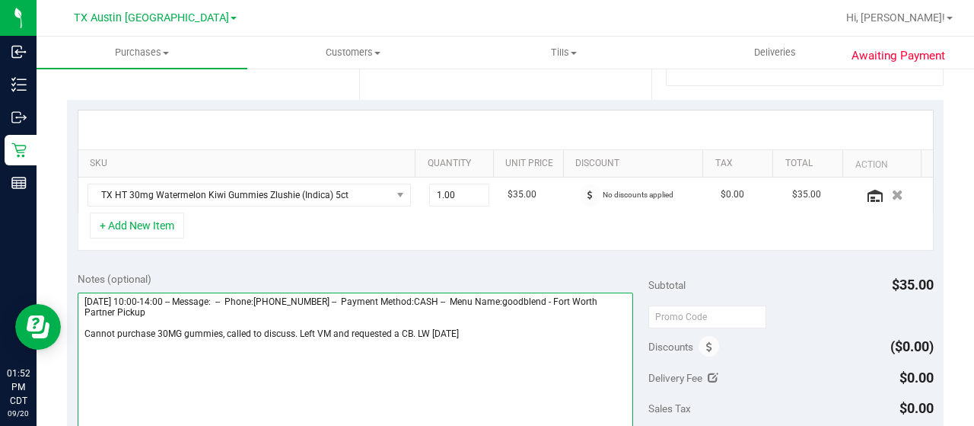
drag, startPoint x: 579, startPoint y: 293, endPoint x: 606, endPoint y: 309, distance: 31.1
click at [606, 309] on textarea at bounding box center [356, 365] width 556 height 146
click at [416, 330] on textarea at bounding box center [356, 365] width 556 height 146
paste textarea "Fort Worth Partner Pickup"
drag, startPoint x: 81, startPoint y: 293, endPoint x: 169, endPoint y: 293, distance: 88.3
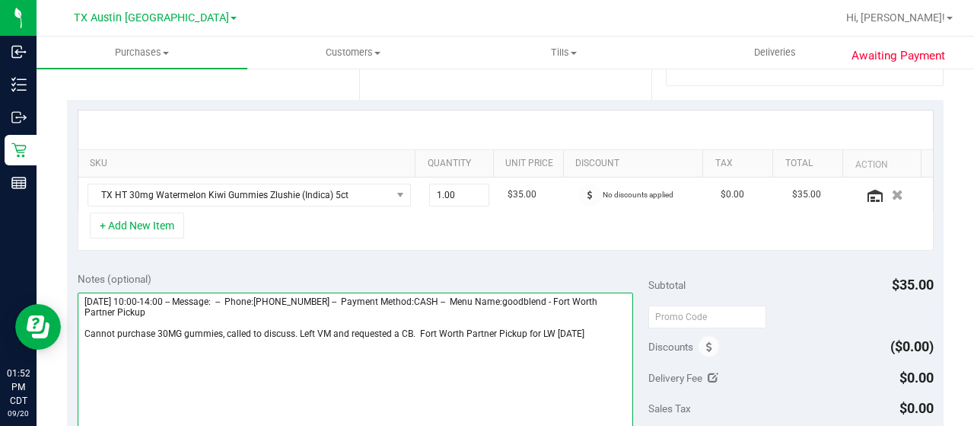
click at [169, 293] on textarea at bounding box center [356, 365] width 556 height 146
click at [537, 331] on textarea at bounding box center [356, 365] width 556 height 146
paste textarea "Monday 09/22/2025"
click at [522, 358] on textarea at bounding box center [356, 365] width 556 height 146
click at [416, 331] on textarea at bounding box center [356, 365] width 556 height 146
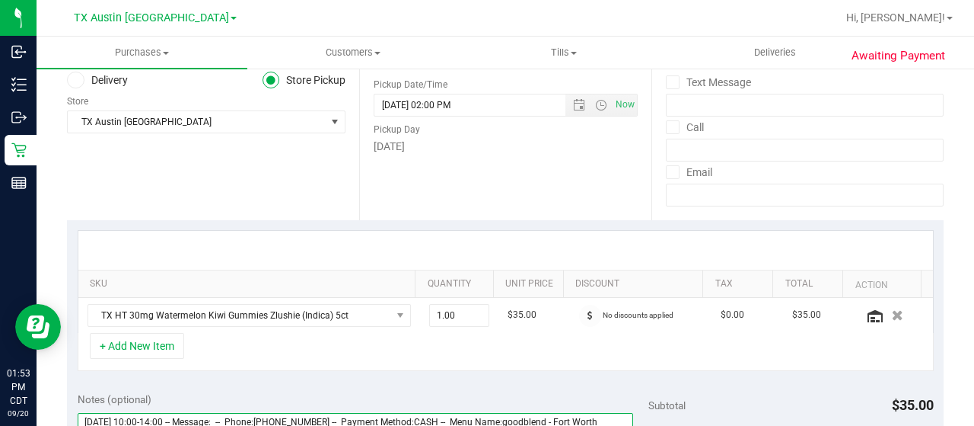
scroll to position [0, 0]
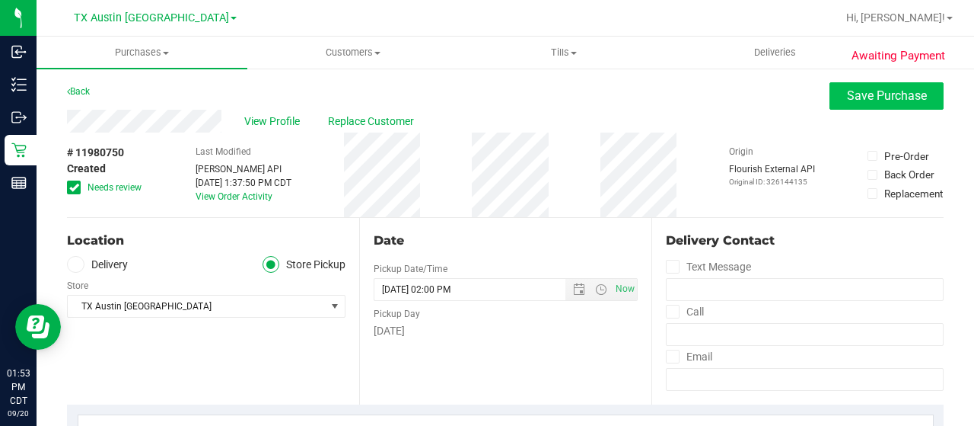
type textarea "Monday 09/22/2025 10:00-14:00 -- Message: -- Phone:9402332210 -- Payment Method…"
click at [847, 91] on span "Save Purchase" at bounding box center [887, 95] width 80 height 14
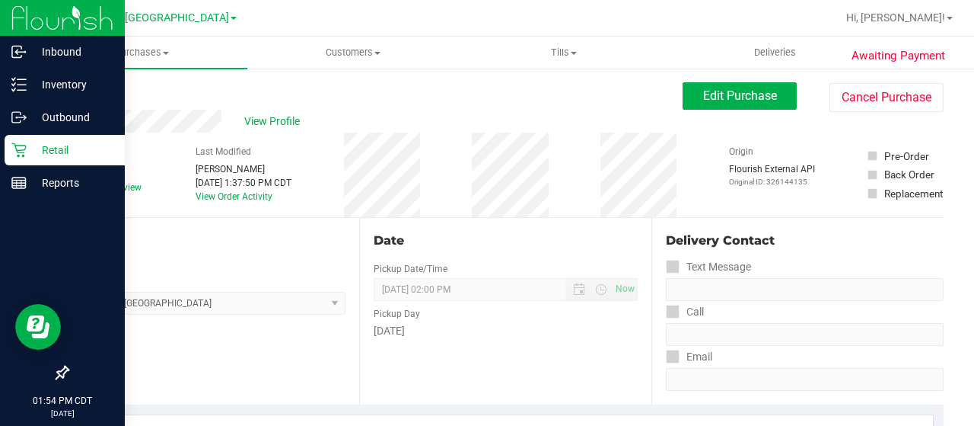
click at [33, 158] on p "Retail" at bounding box center [72, 150] width 91 height 18
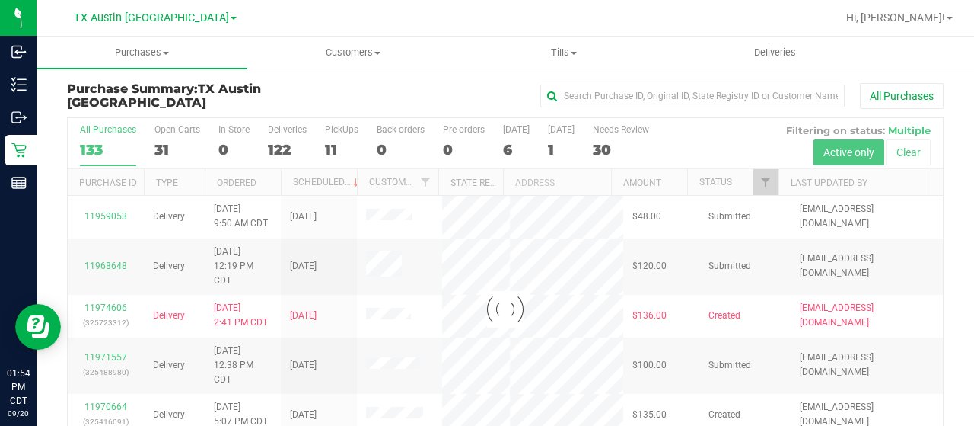
click at [163, 145] on div at bounding box center [505, 309] width 875 height 382
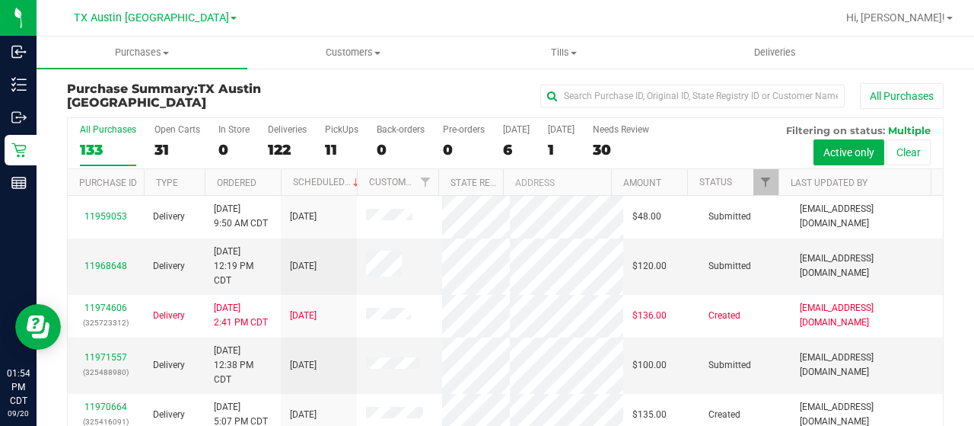
click at [164, 151] on div "31" at bounding box center [178, 150] width 46 height 18
click at [0, 0] on input "Open Carts 31" at bounding box center [0, 0] width 0 height 0
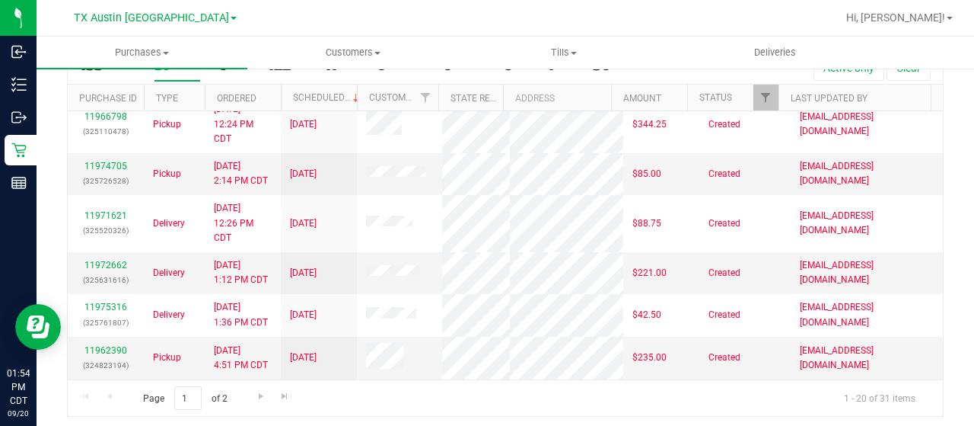
scroll to position [87, 0]
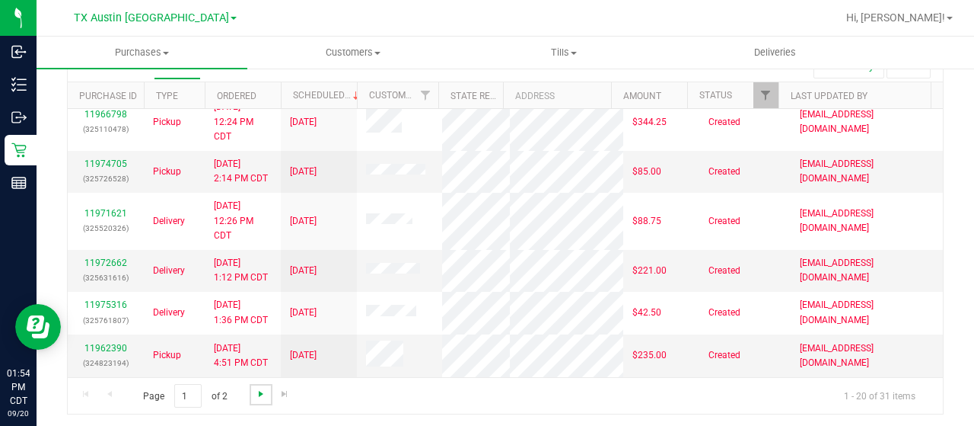
click at [255, 388] on span "Go to the next page" at bounding box center [261, 393] width 12 height 12
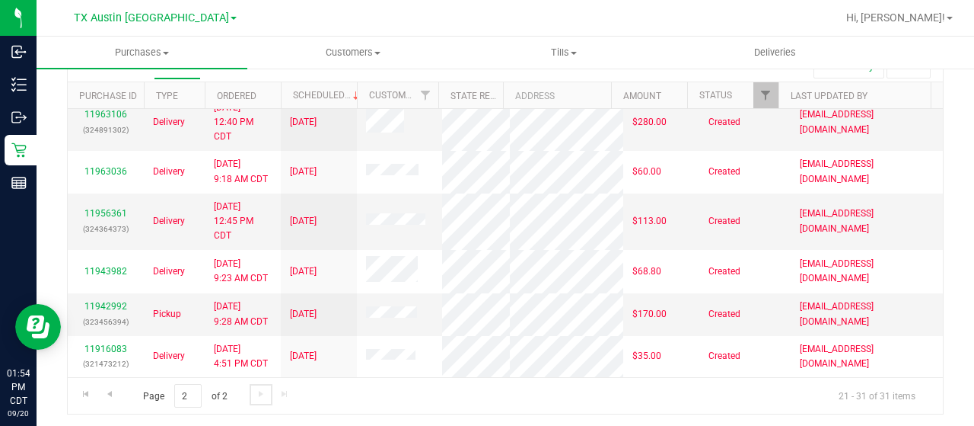
scroll to position [294, 0]
click at [104, 389] on span "Go to the previous page" at bounding box center [110, 393] width 12 height 12
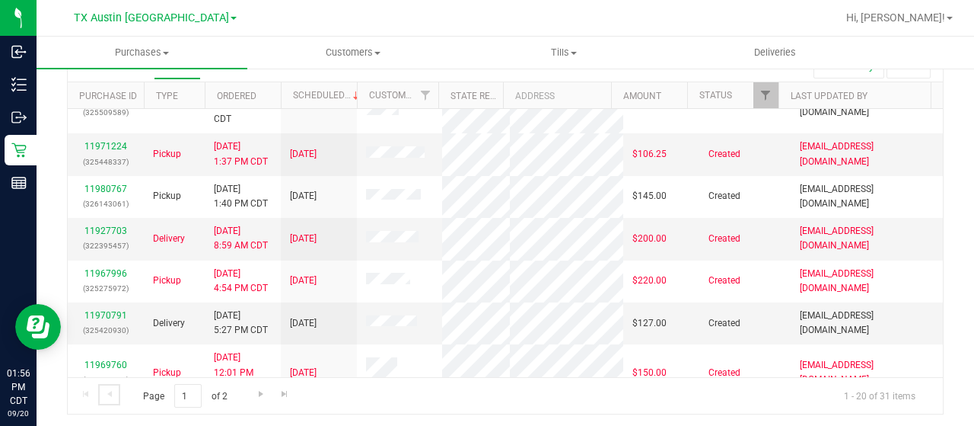
scroll to position [180, 0]
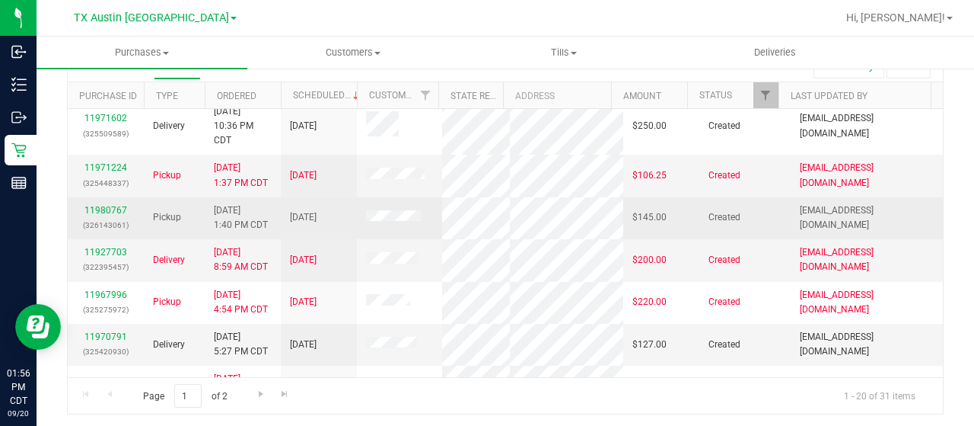
click at [104, 228] on div "11980767 (326143061)" at bounding box center [106, 217] width 58 height 29
click at [107, 215] on link "11980767" at bounding box center [105, 210] width 43 height 11
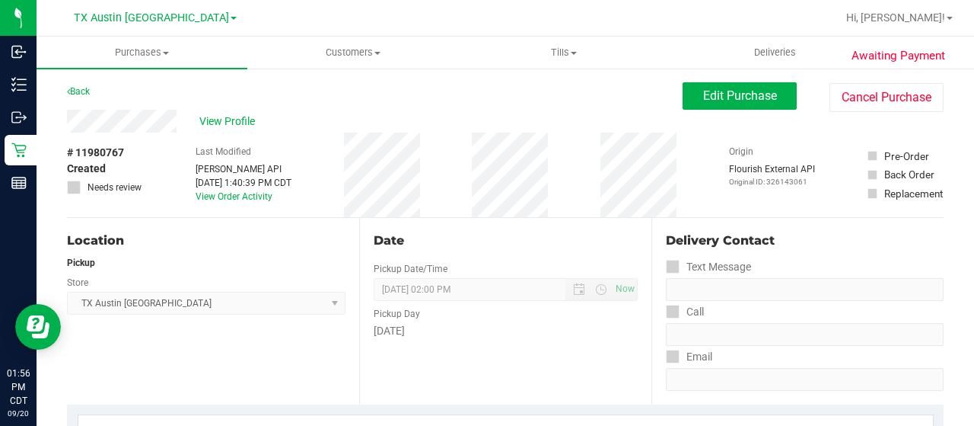
click at [180, 124] on div "View Profile" at bounding box center [375, 121] width 616 height 23
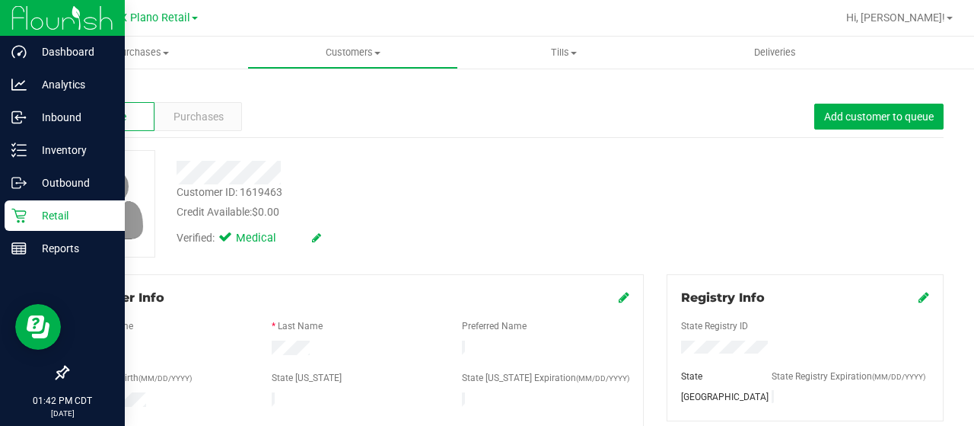
click at [11, 214] on icon at bounding box center [18, 215] width 15 height 15
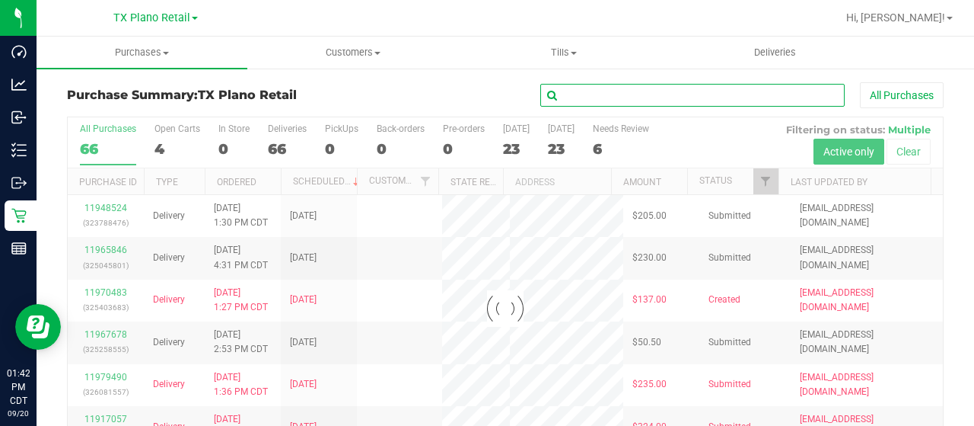
click at [572, 88] on input "text" at bounding box center [692, 95] width 304 height 23
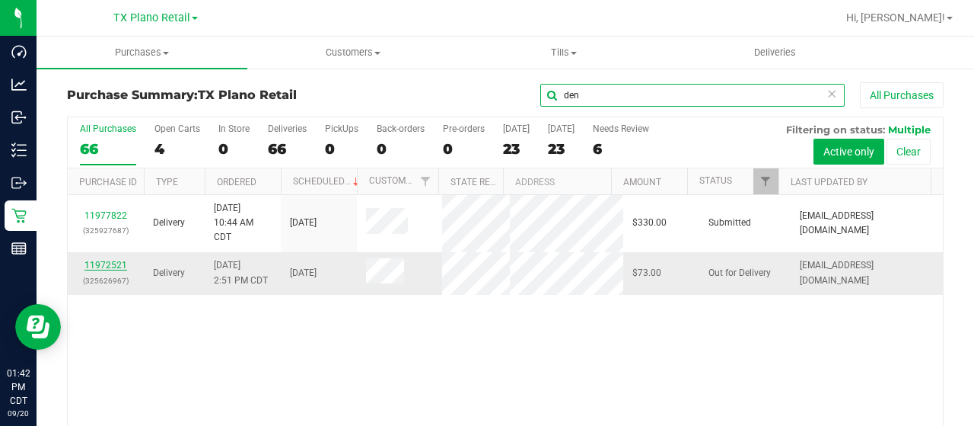
type input "den"
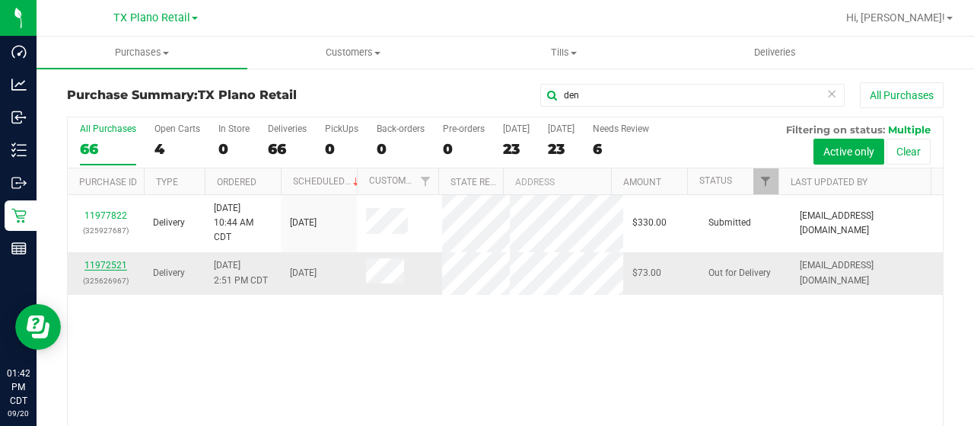
click at [107, 270] on link "11972521" at bounding box center [105, 265] width 43 height 11
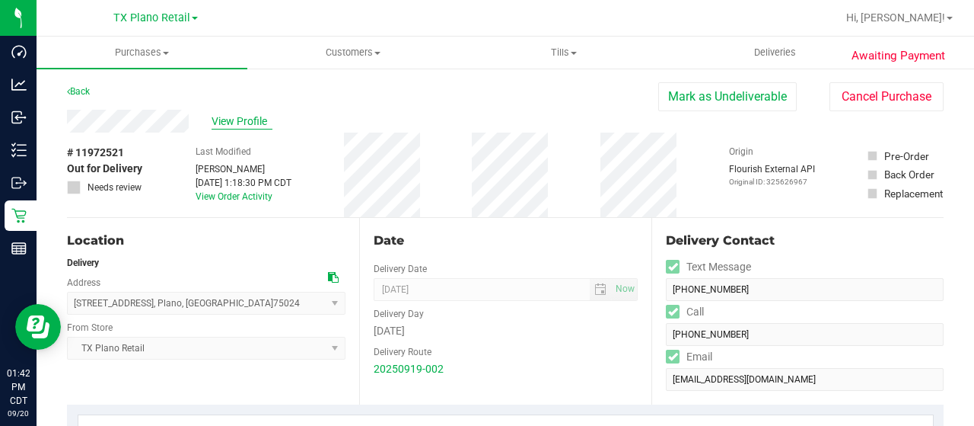
click at [253, 118] on span "View Profile" at bounding box center [242, 121] width 61 height 16
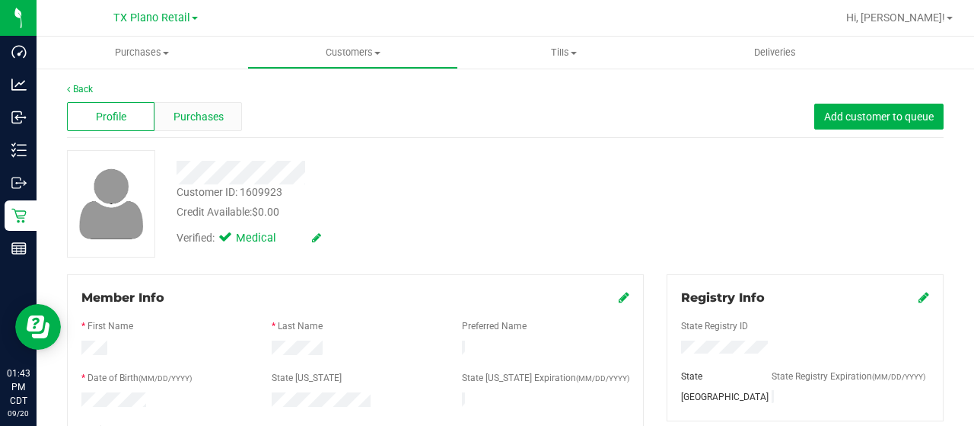
click at [183, 110] on span "Purchases" at bounding box center [199, 117] width 50 height 16
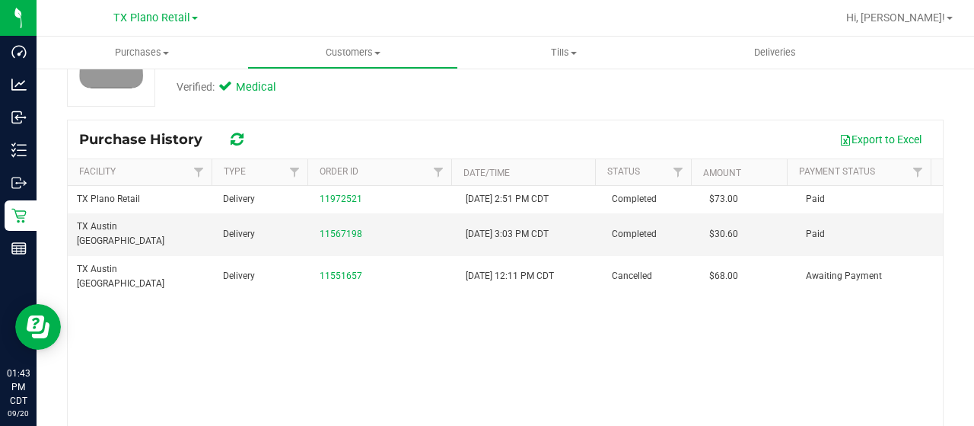
scroll to position [152, 0]
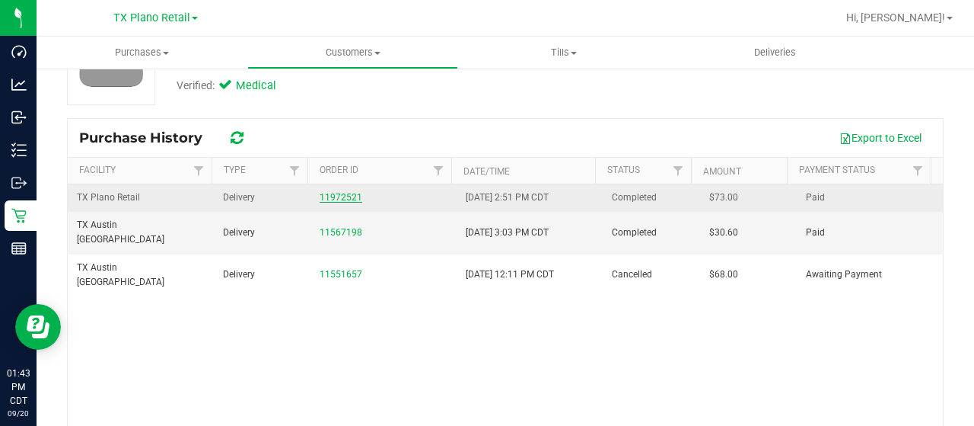
click at [335, 194] on link "11972521" at bounding box center [341, 197] width 43 height 11
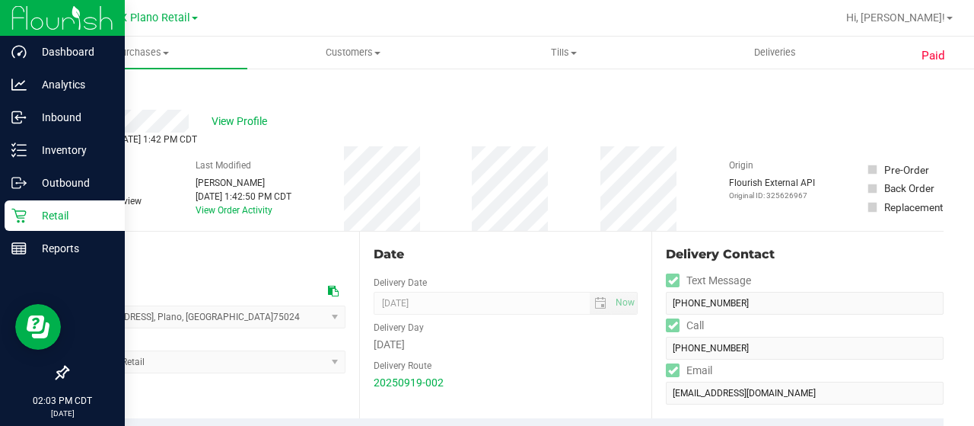
click at [27, 224] on p "Retail" at bounding box center [72, 215] width 91 height 18
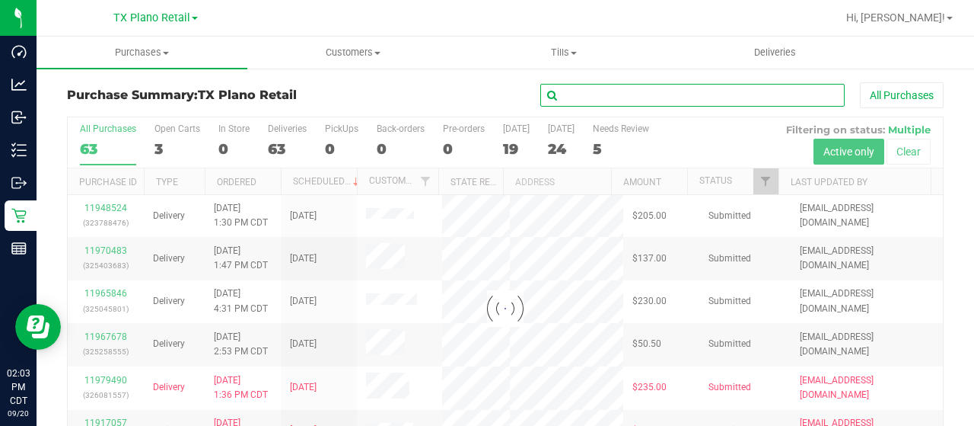
click at [603, 100] on input "text" at bounding box center [692, 95] width 304 height 23
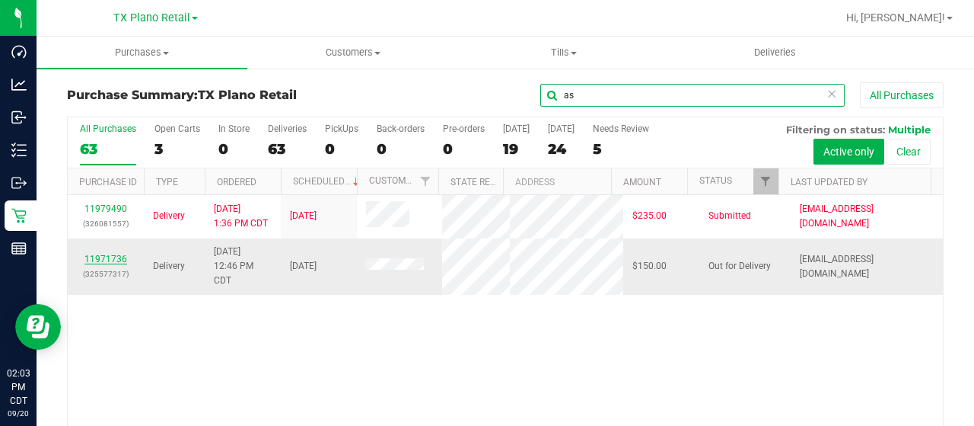
type input "as"
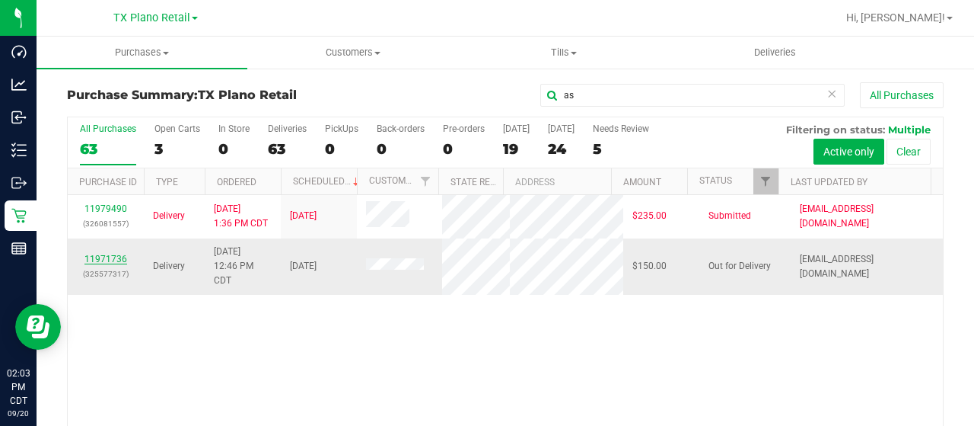
click at [122, 264] on link "11971736" at bounding box center [105, 258] width 43 height 11
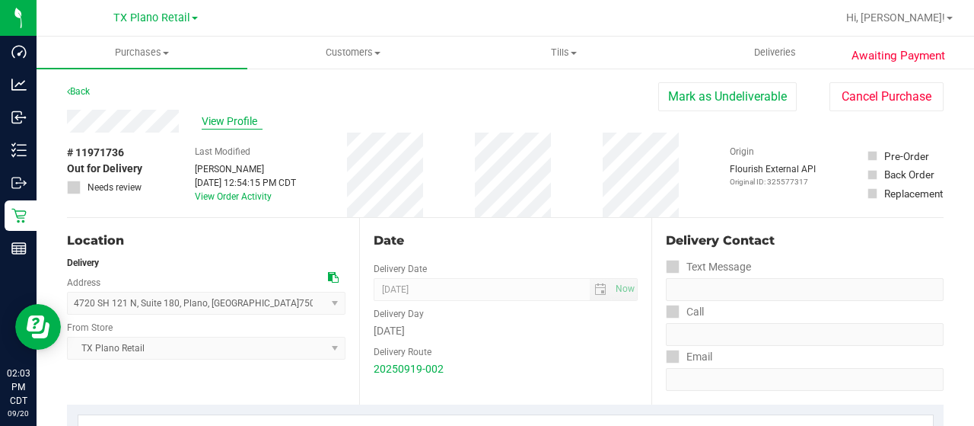
click at [230, 126] on span "View Profile" at bounding box center [232, 121] width 61 height 16
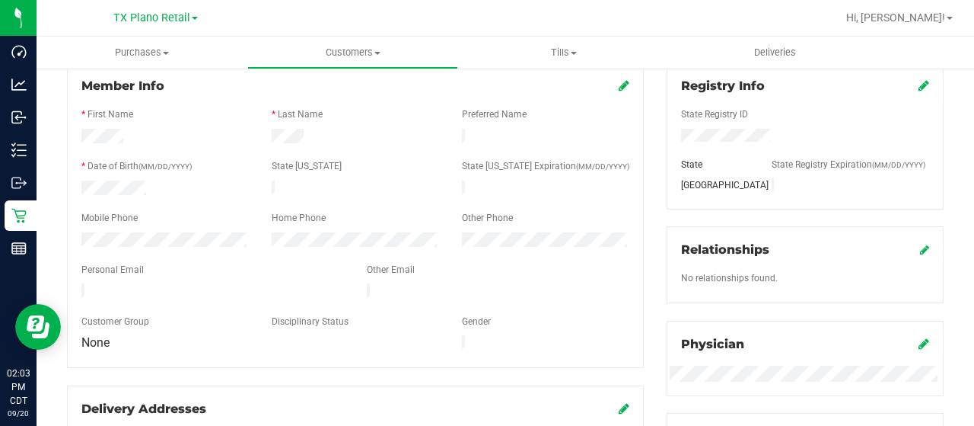
scroll to position [228, 0]
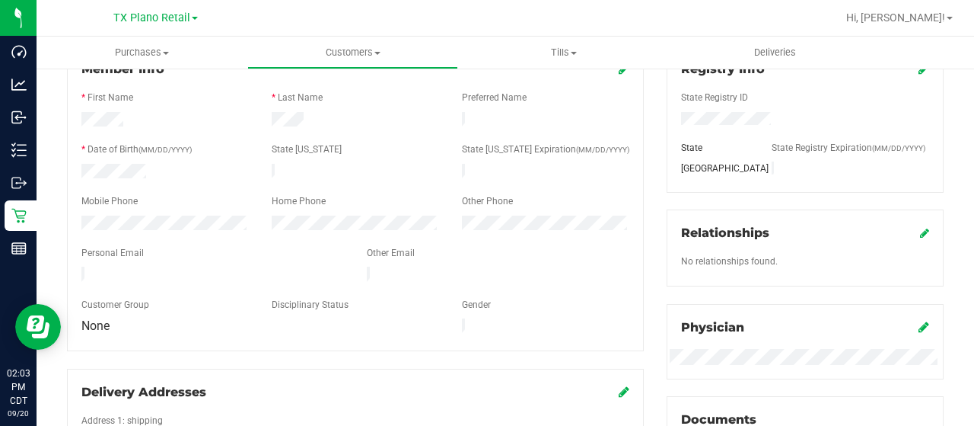
drag, startPoint x: 214, startPoint y: 269, endPoint x: 70, endPoint y: 272, distance: 143.9
click at [70, 272] on div at bounding box center [212, 275] width 285 height 18
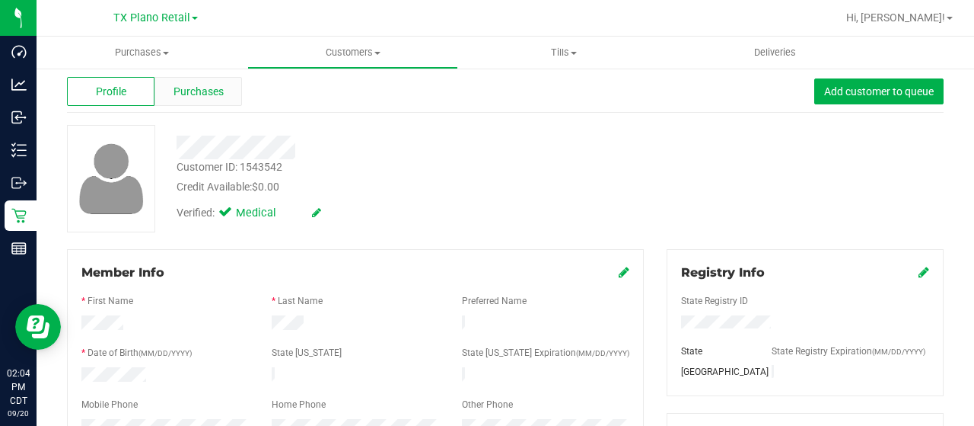
scroll to position [0, 0]
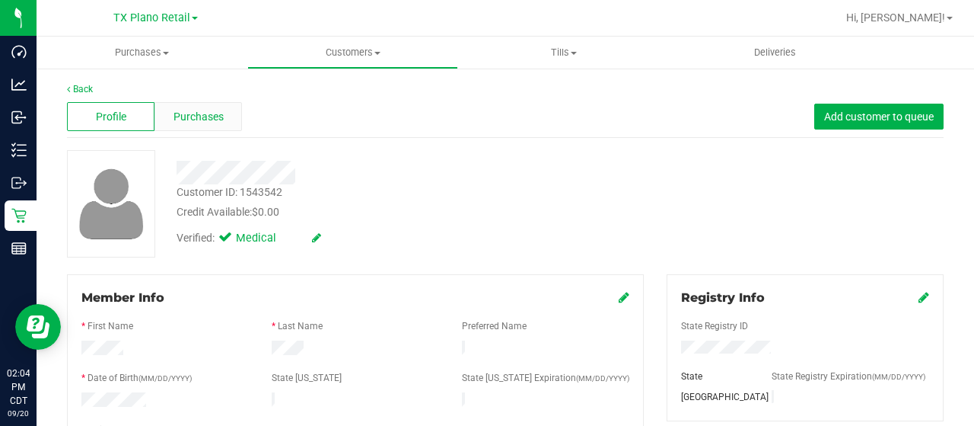
click at [215, 121] on span "Purchases" at bounding box center [199, 117] width 50 height 16
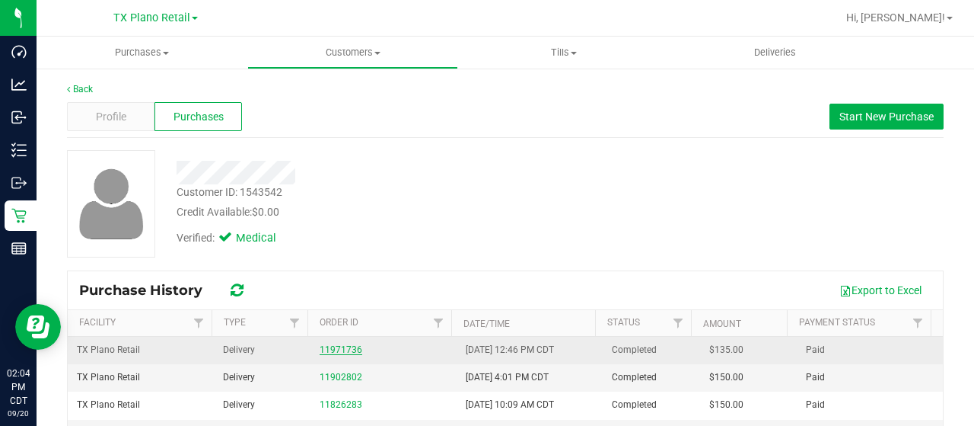
click at [343, 352] on link "11971736" at bounding box center [341, 349] width 43 height 11
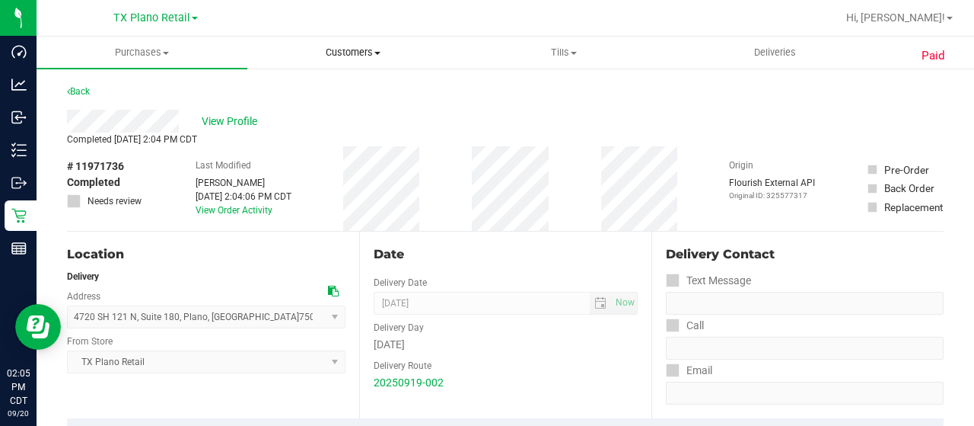
click at [365, 55] on span "Customers" at bounding box center [352, 53] width 209 height 14
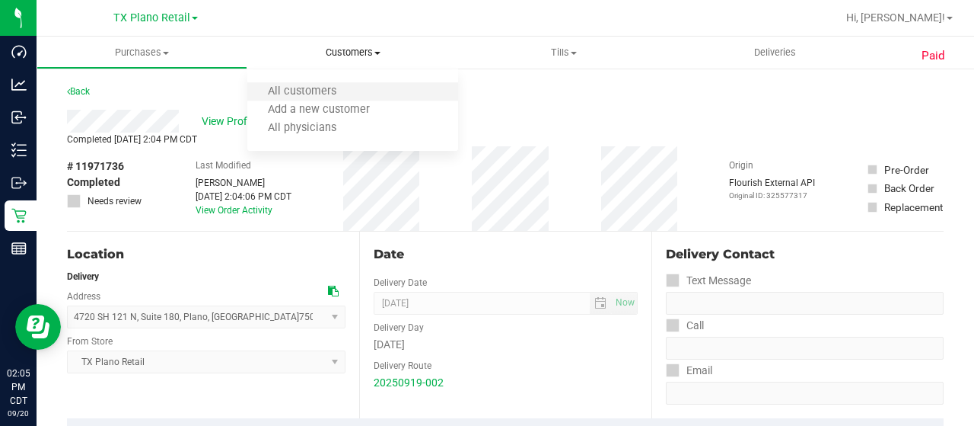
click at [359, 97] on li "All customers" at bounding box center [352, 92] width 211 height 18
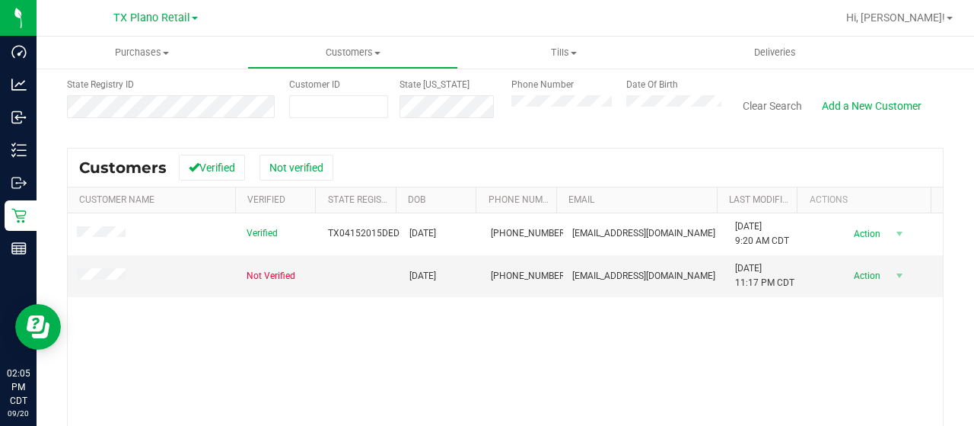
scroll to position [152, 0]
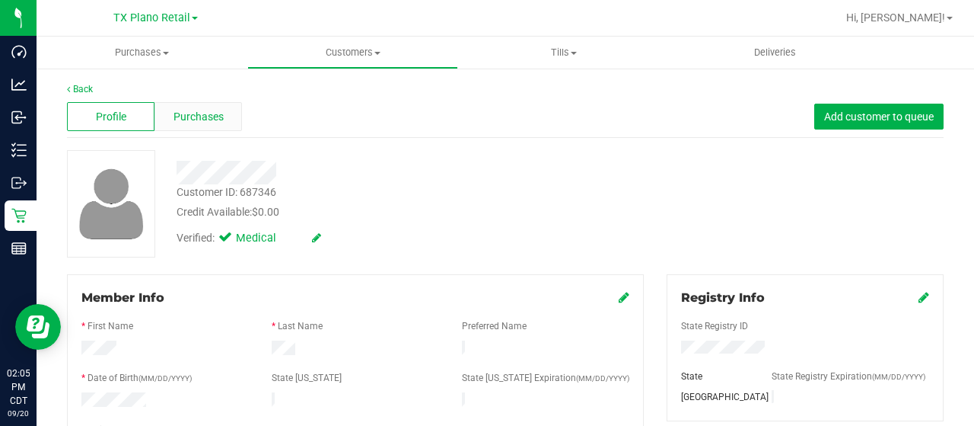
click at [183, 121] on span "Purchases" at bounding box center [199, 117] width 50 height 16
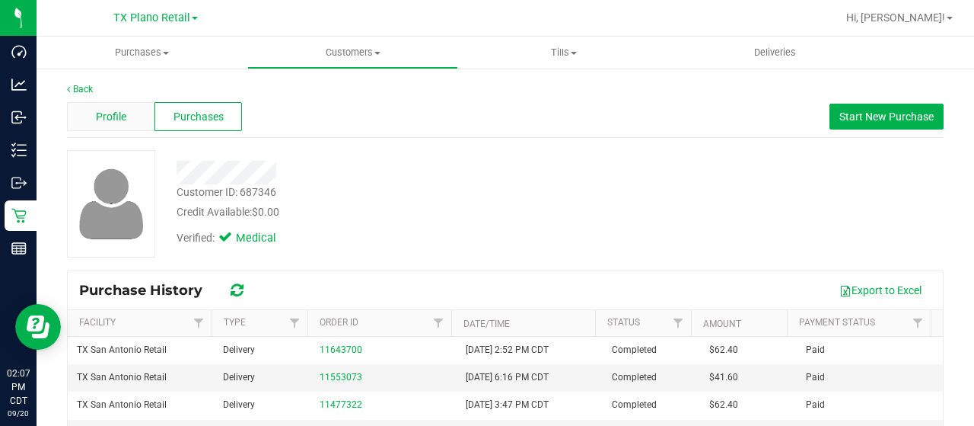
click at [126, 123] on div "Profile" at bounding box center [111, 116] width 88 height 29
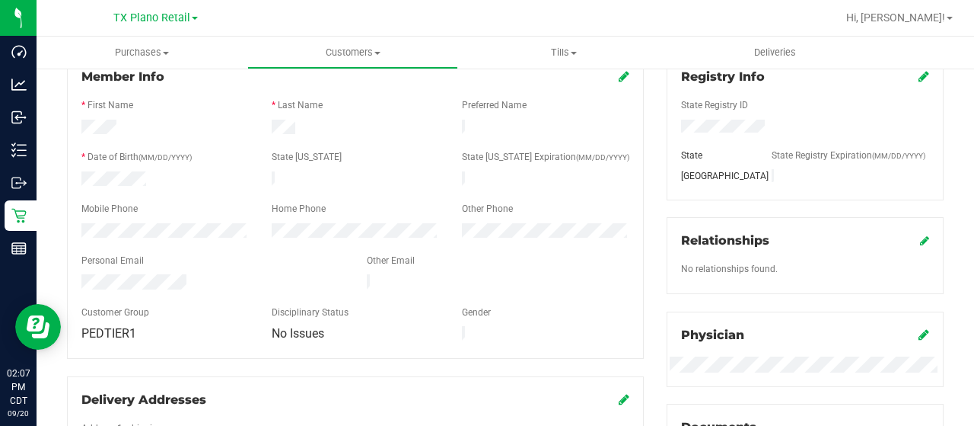
scroll to position [228, 0]
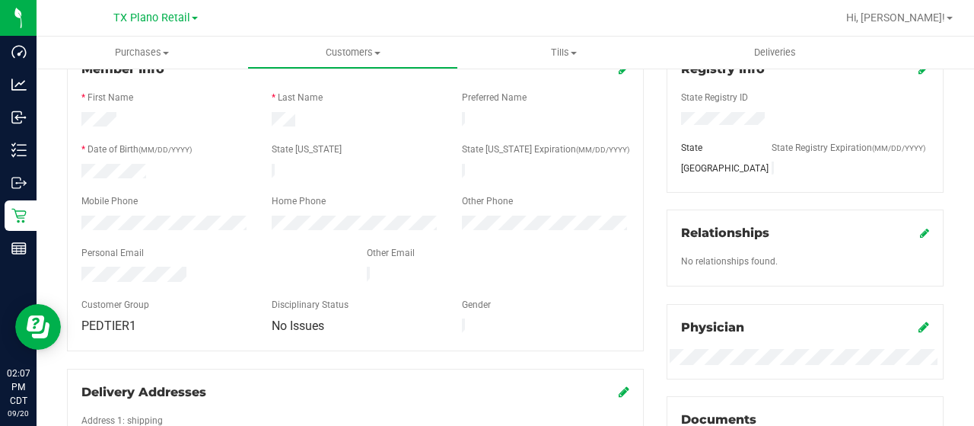
drag, startPoint x: 193, startPoint y: 263, endPoint x: 76, endPoint y: 268, distance: 116.6
click at [76, 268] on div at bounding box center [212, 275] width 285 height 18
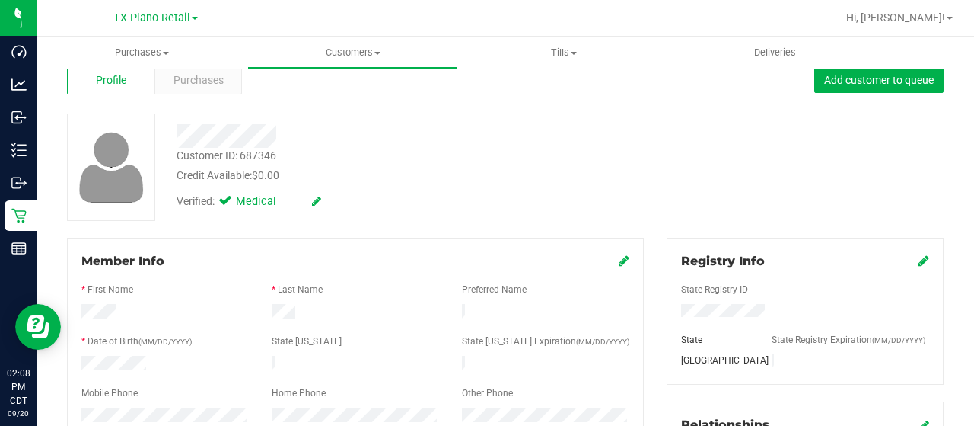
scroll to position [0, 0]
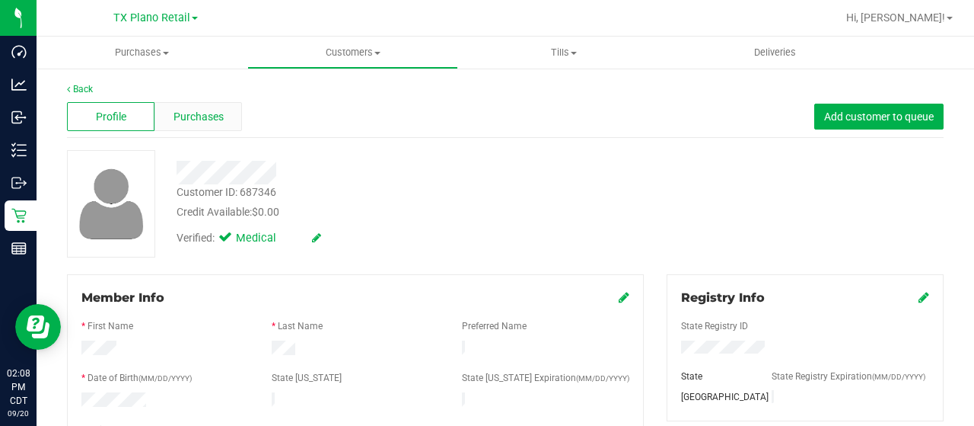
click at [194, 123] on span "Purchases" at bounding box center [199, 117] width 50 height 16
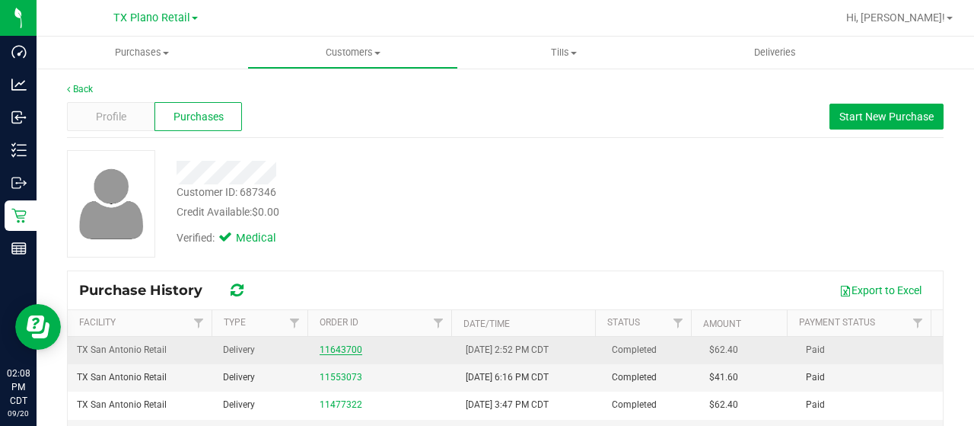
click at [344, 346] on link "11643700" at bounding box center [341, 349] width 43 height 11
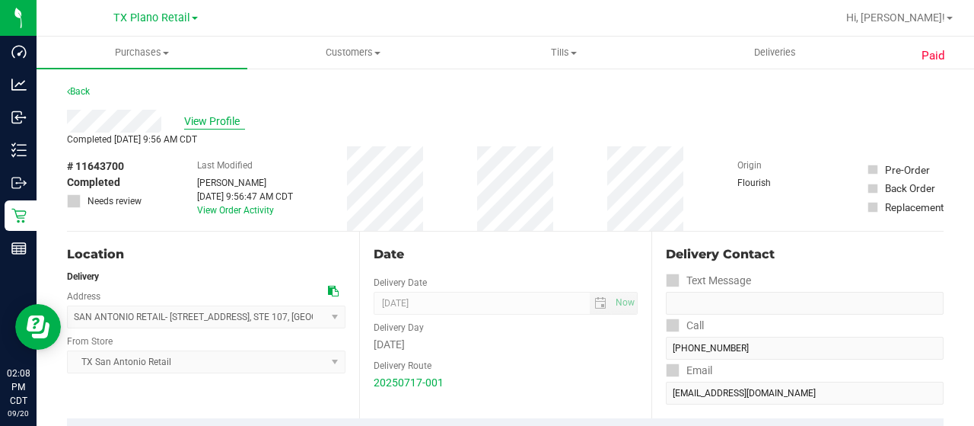
click at [206, 128] on span "View Profile" at bounding box center [214, 121] width 61 height 16
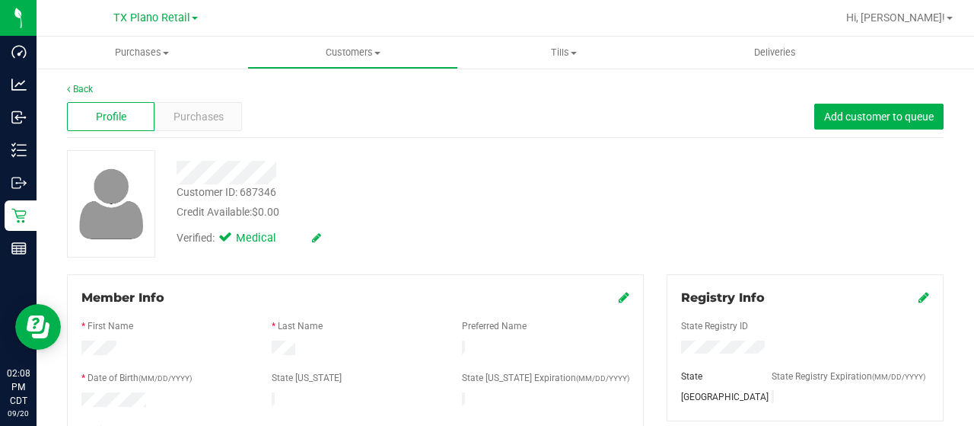
scroll to position [152, 0]
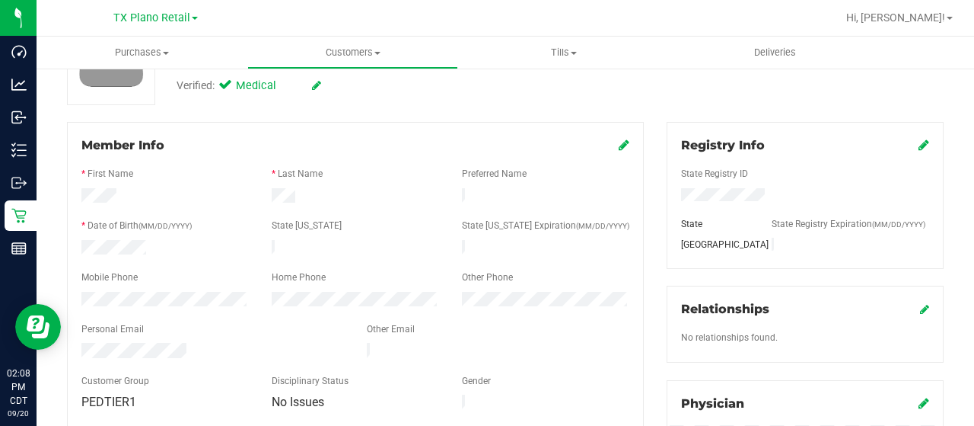
drag, startPoint x: 190, startPoint y: 348, endPoint x: 75, endPoint y: 343, distance: 114.3
click at [75, 343] on div at bounding box center [212, 352] width 285 height 18
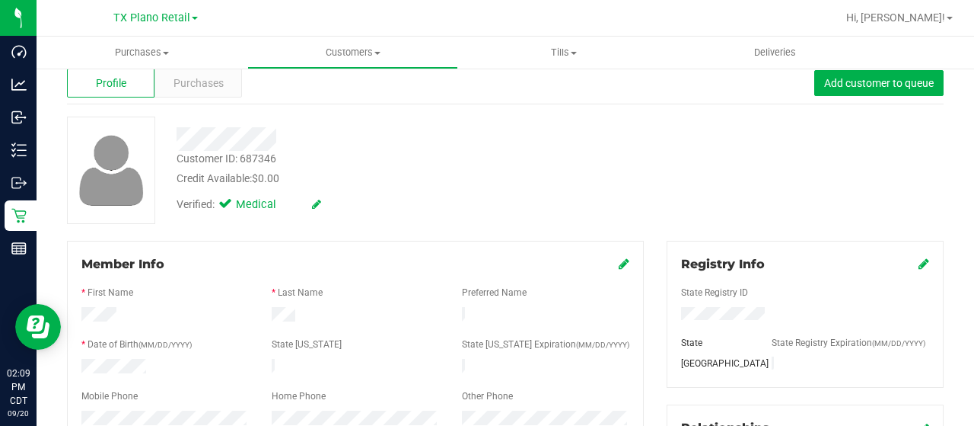
scroll to position [0, 0]
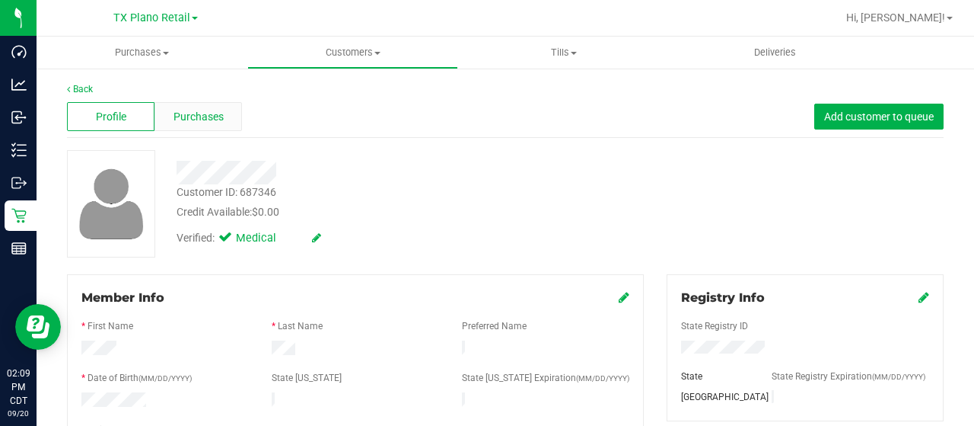
click at [231, 126] on div "Purchases" at bounding box center [199, 116] width 88 height 29
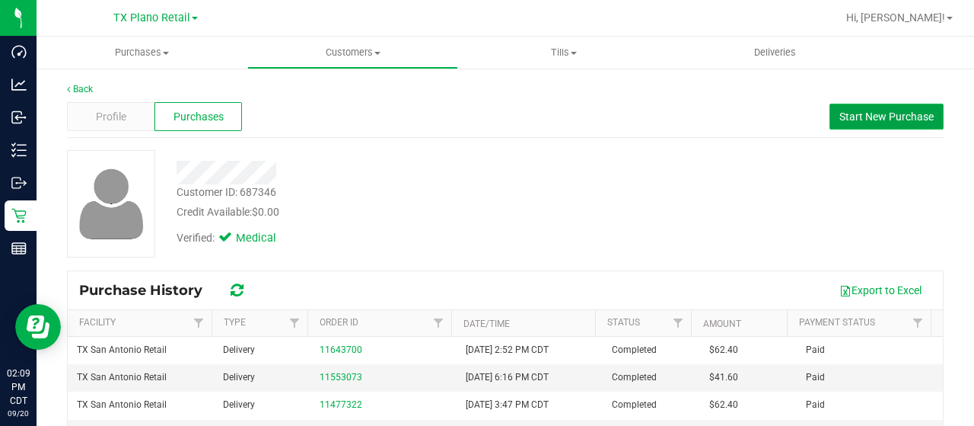
click at [896, 114] on span "Start New Purchase" at bounding box center [887, 116] width 94 height 12
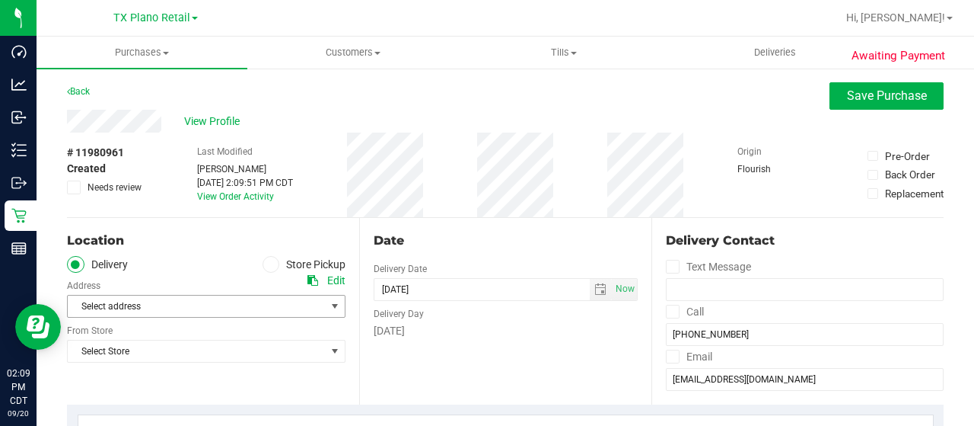
click at [225, 310] on span "Select address" at bounding box center [190, 305] width 245 height 21
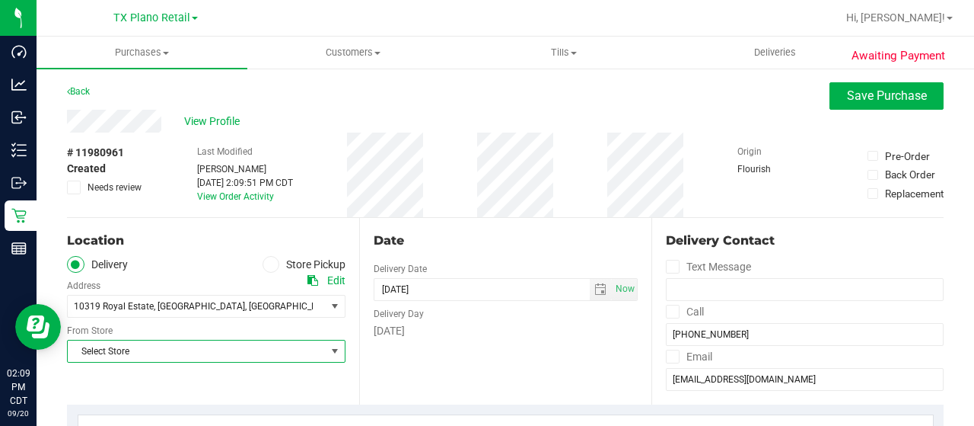
click at [202, 347] on span "Select Store" at bounding box center [197, 350] width 258 height 21
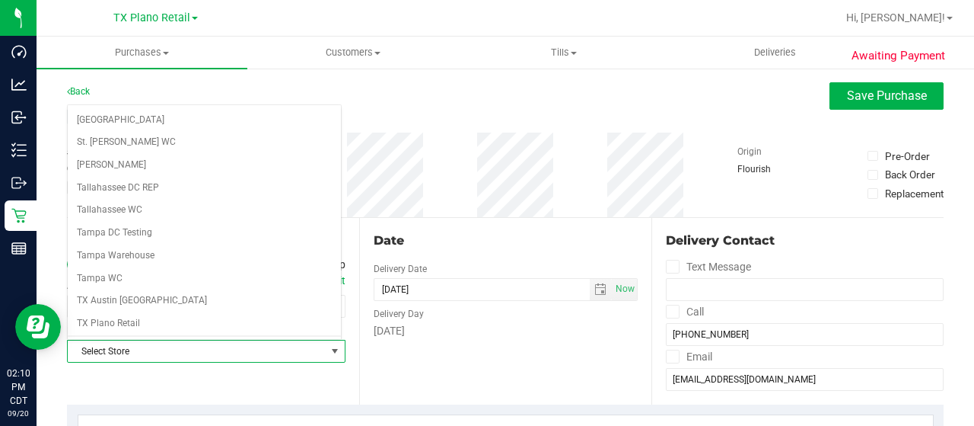
scroll to position [990, 0]
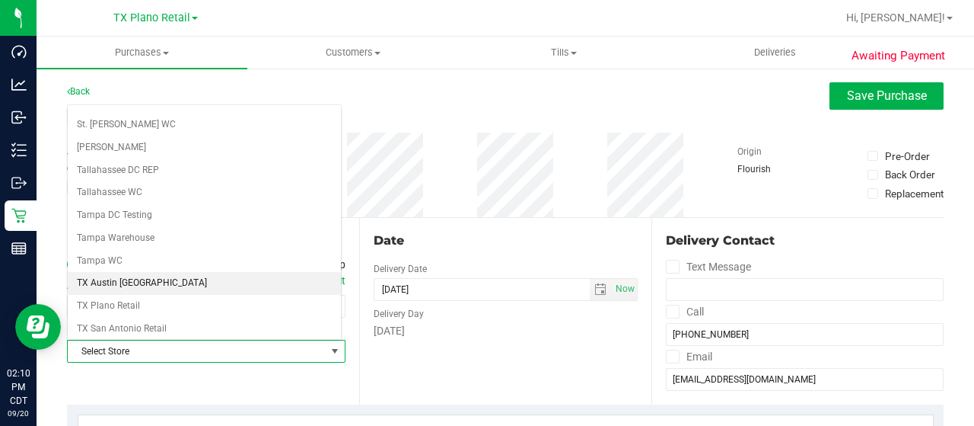
click at [140, 272] on li "TX Austin [GEOGRAPHIC_DATA]" at bounding box center [204, 283] width 273 height 23
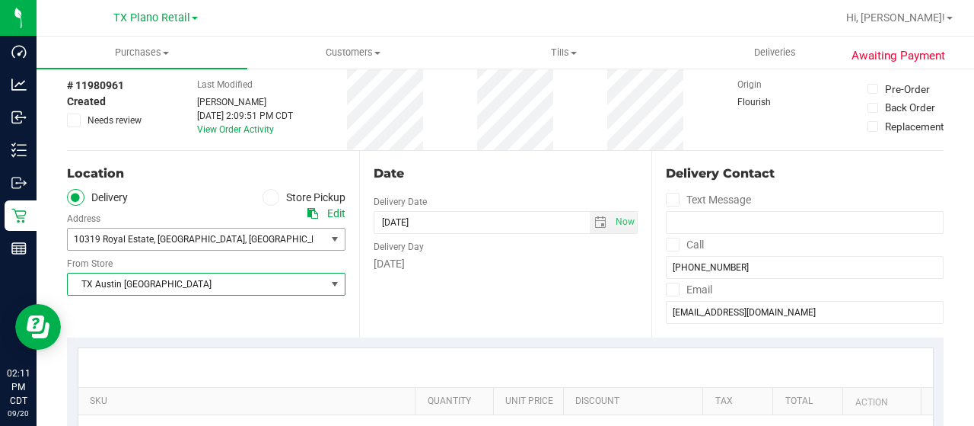
scroll to position [0, 0]
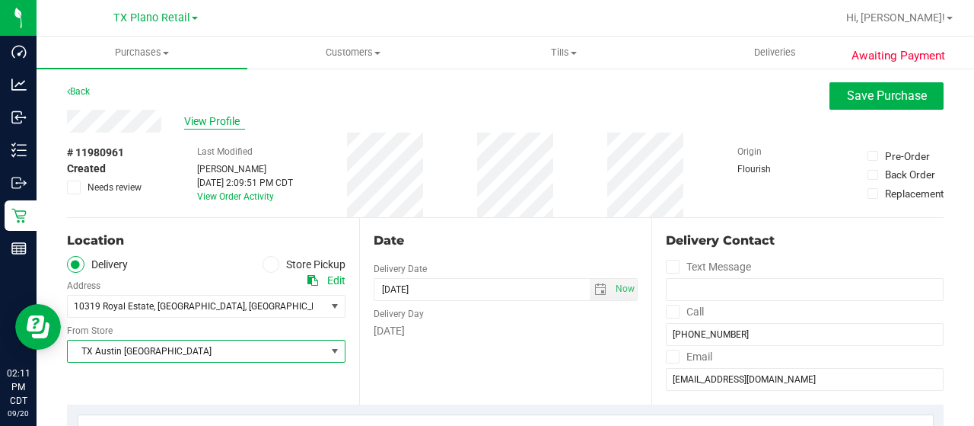
click at [221, 118] on span "View Profile" at bounding box center [214, 121] width 61 height 16
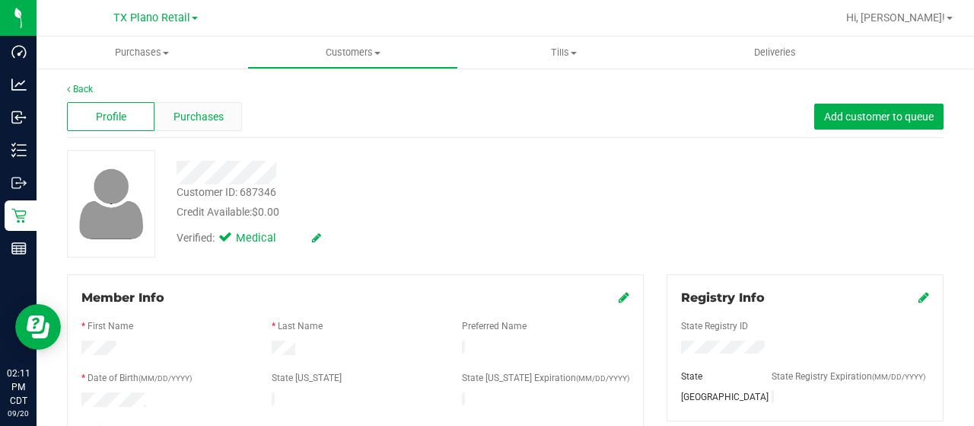
click at [208, 124] on div "Purchases" at bounding box center [199, 116] width 88 height 29
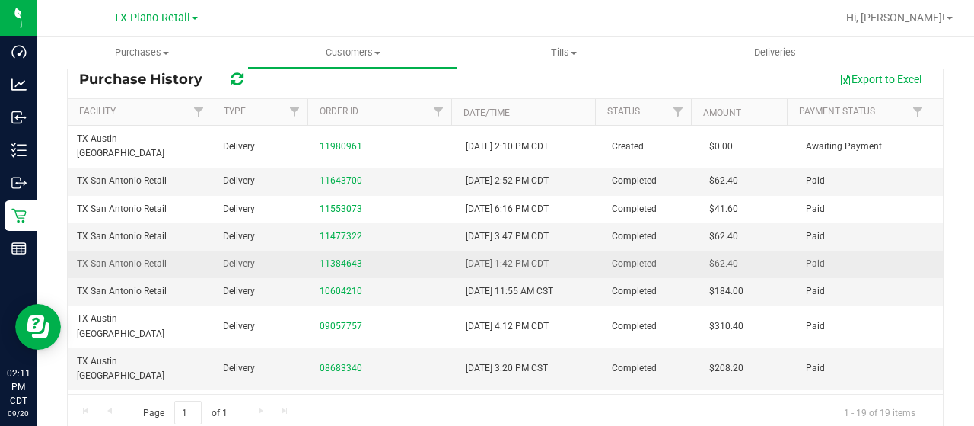
scroll to position [228, 0]
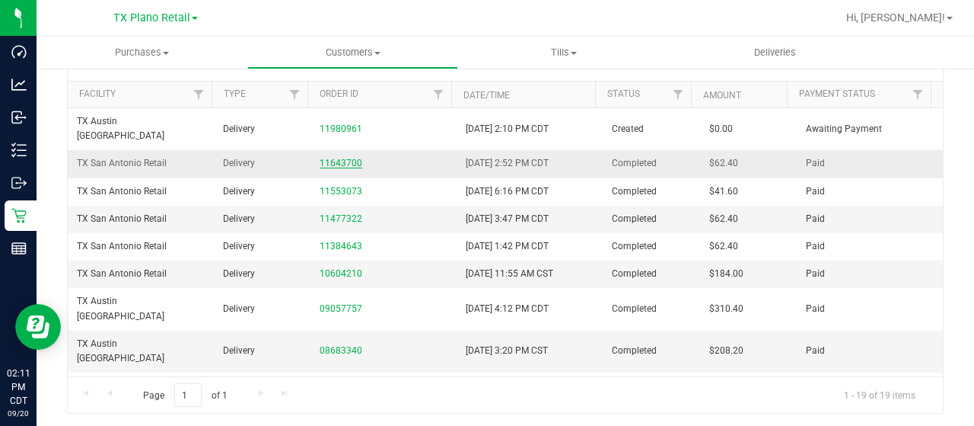
click at [336, 158] on link "11643700" at bounding box center [341, 163] width 43 height 11
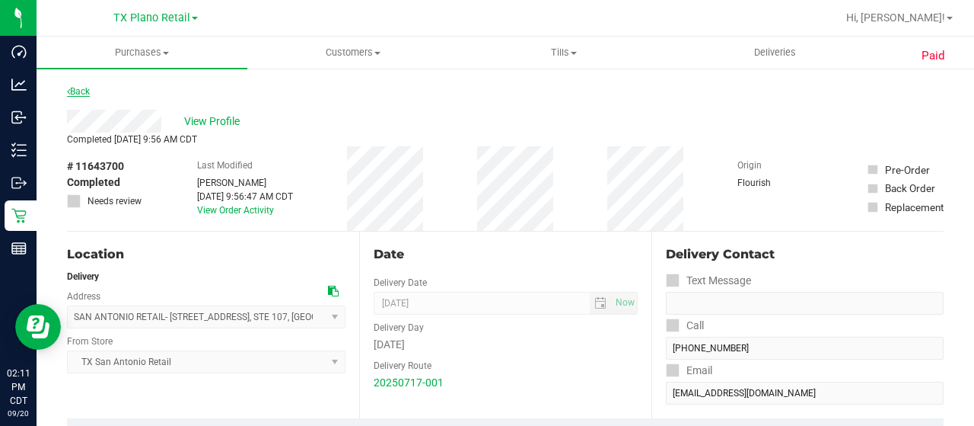
click at [80, 91] on link "Back" at bounding box center [78, 91] width 23 height 11
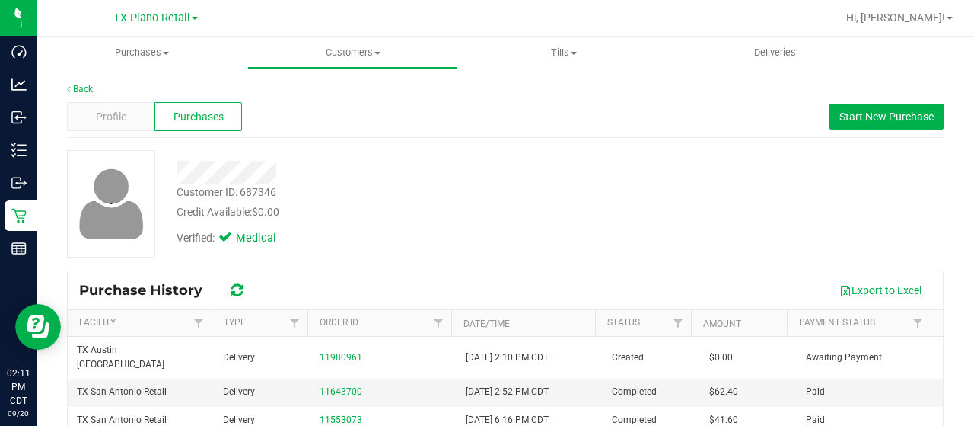
click at [285, 173] on div at bounding box center [390, 173] width 450 height 24
click at [132, 112] on div "Profile" at bounding box center [111, 116] width 88 height 29
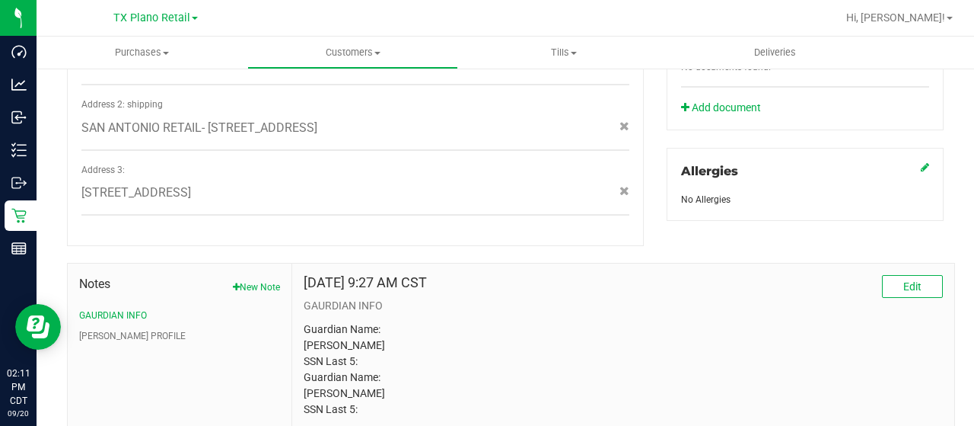
scroll to position [684, 0]
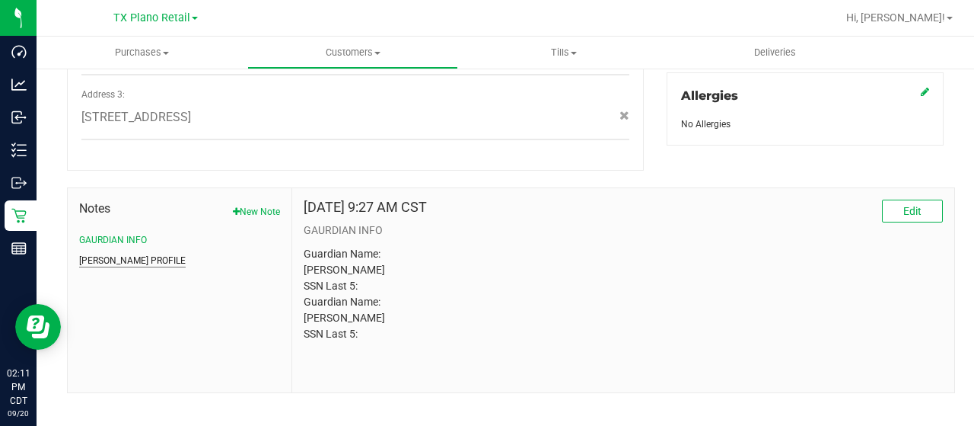
click at [108, 253] on button "CURT PROFILE" at bounding box center [132, 260] width 107 height 14
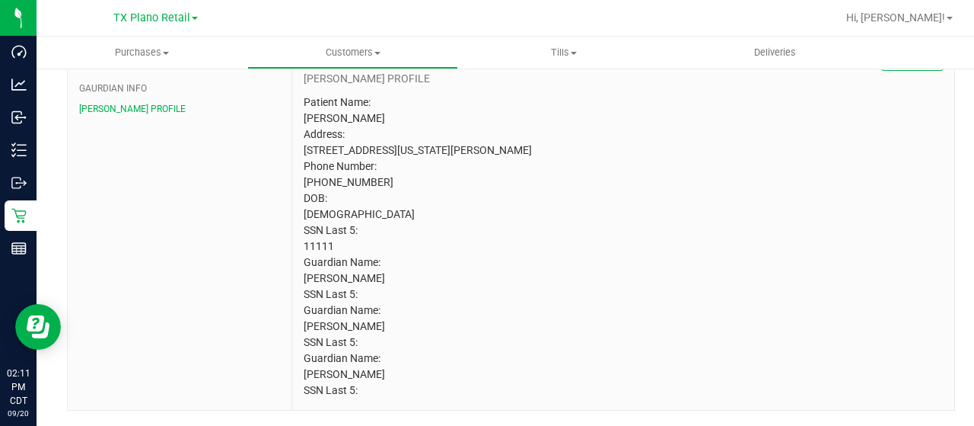
scroll to position [837, 0]
drag, startPoint x: 333, startPoint y: 244, endPoint x: 300, endPoint y: 241, distance: 33.6
click at [300, 241] on div "Dec 13, 2022 9:27 AM CST Edit CURT PROFILE Patient Name: Dexter Diaz Address: 1…" at bounding box center [623, 222] width 662 height 373
copy p "11111"
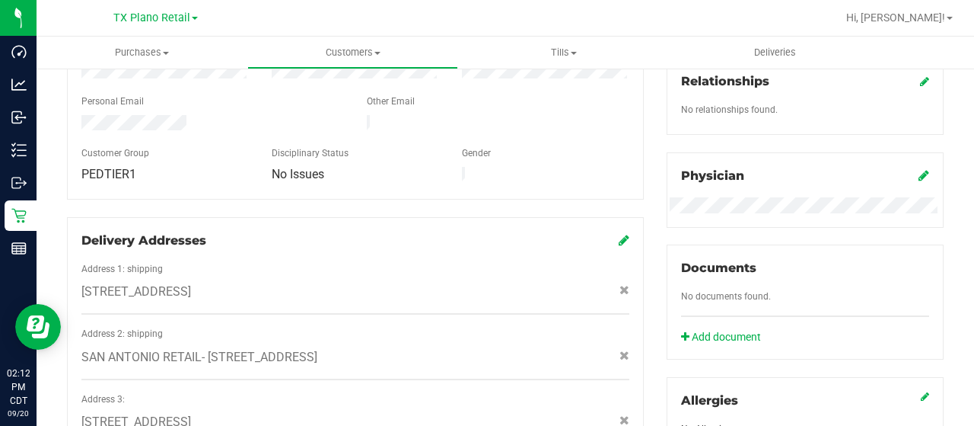
scroll to position [0, 0]
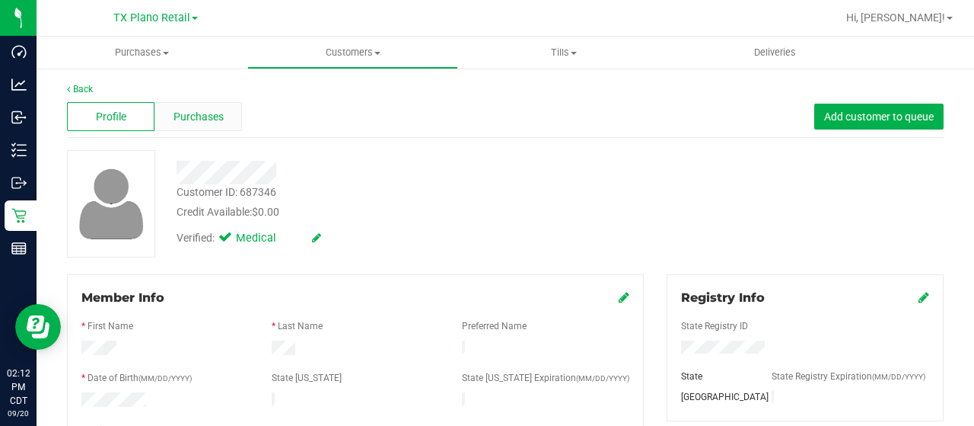
click at [201, 118] on span "Purchases" at bounding box center [199, 117] width 50 height 16
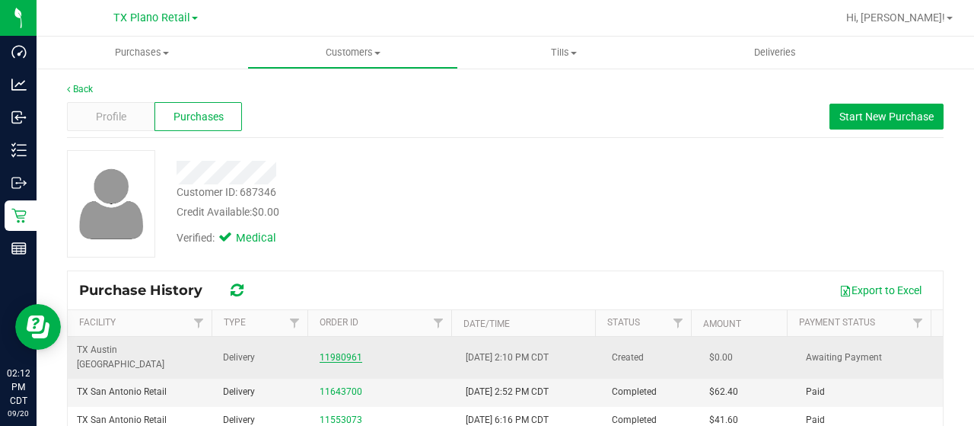
click at [329, 352] on link "11980961" at bounding box center [341, 357] width 43 height 11
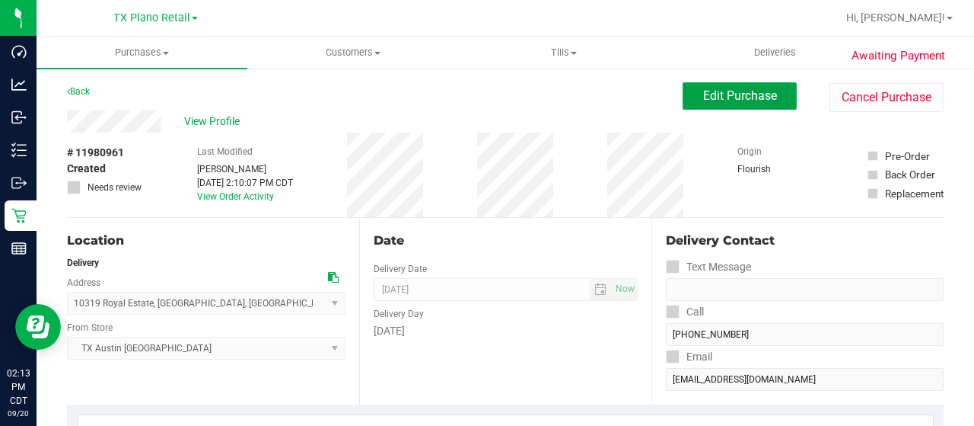
click at [703, 92] on span "Edit Purchase" at bounding box center [740, 95] width 74 height 14
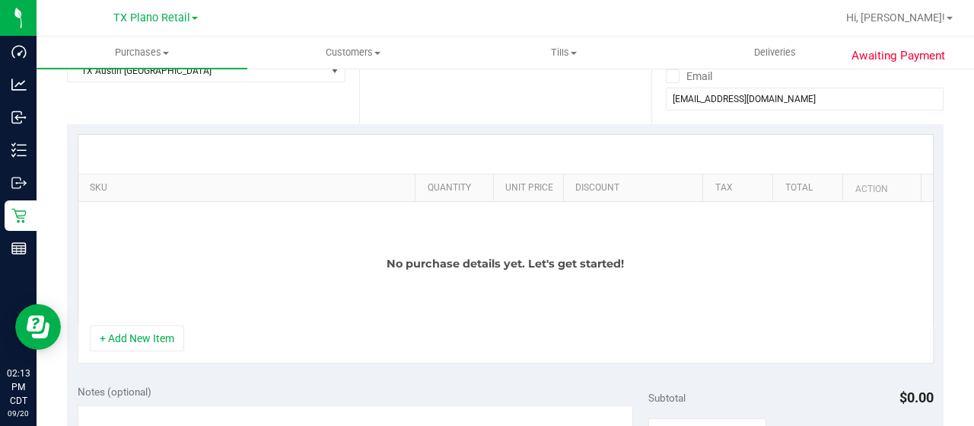
scroll to position [304, 0]
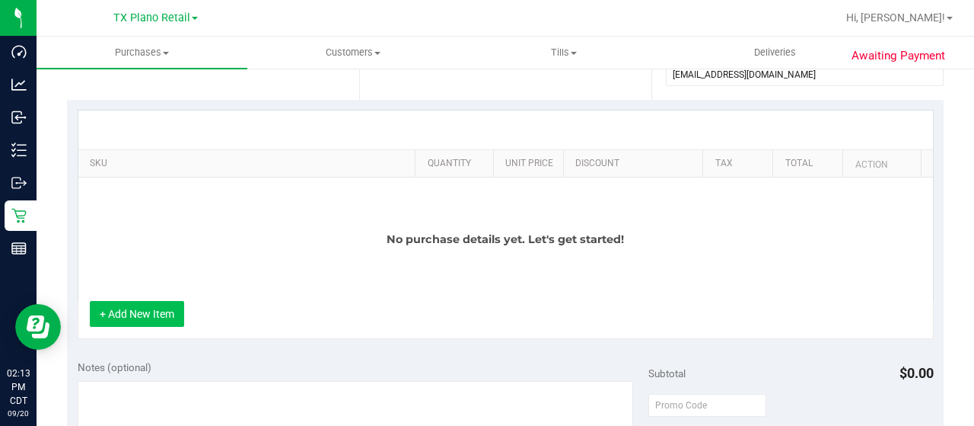
click at [164, 314] on button "+ Add New Item" at bounding box center [137, 314] width 94 height 26
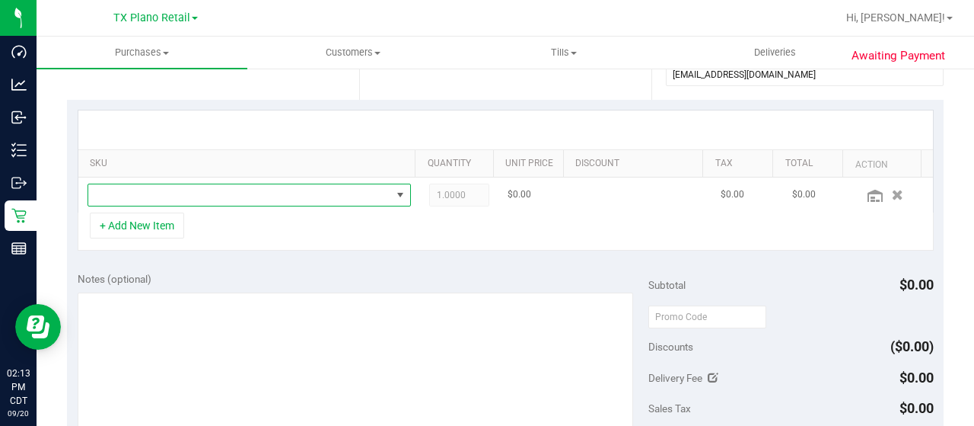
click at [266, 196] on span "NO DATA FOUND" at bounding box center [239, 194] width 303 height 21
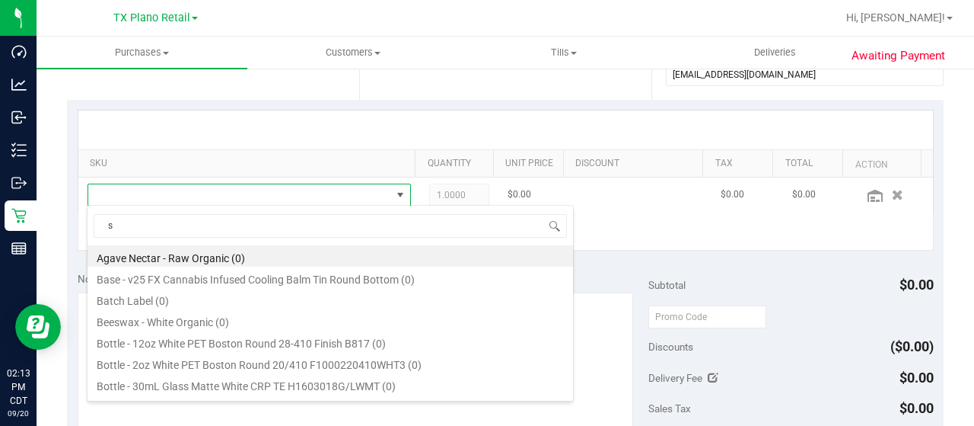
scroll to position [22, 307]
type input "straw"
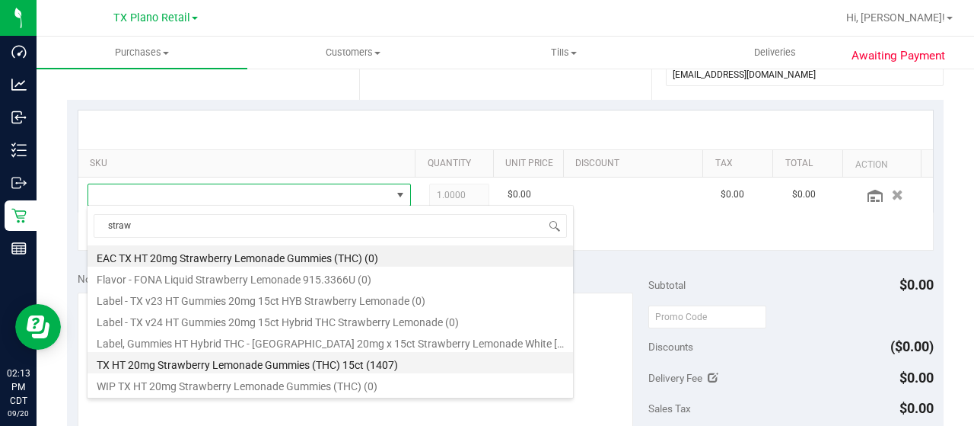
click at [364, 369] on li "TX HT 20mg Strawberry Lemonade Gummies (THC) 15ct (1407)" at bounding box center [331, 362] width 486 height 21
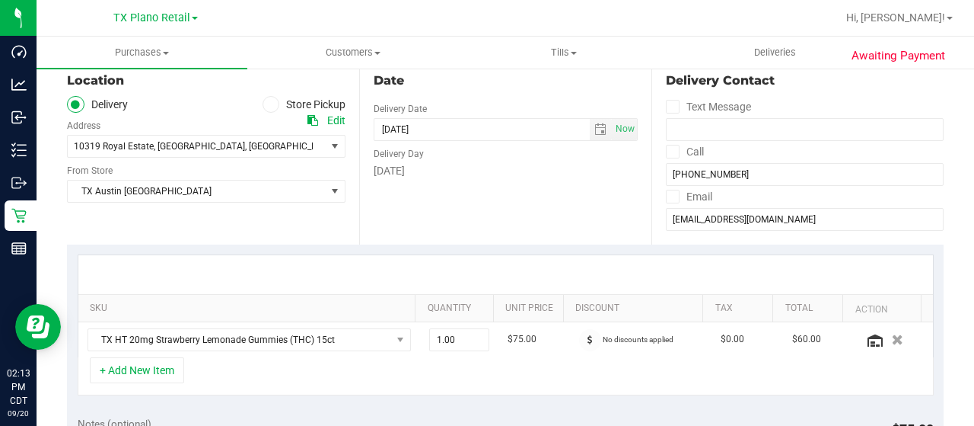
scroll to position [76, 0]
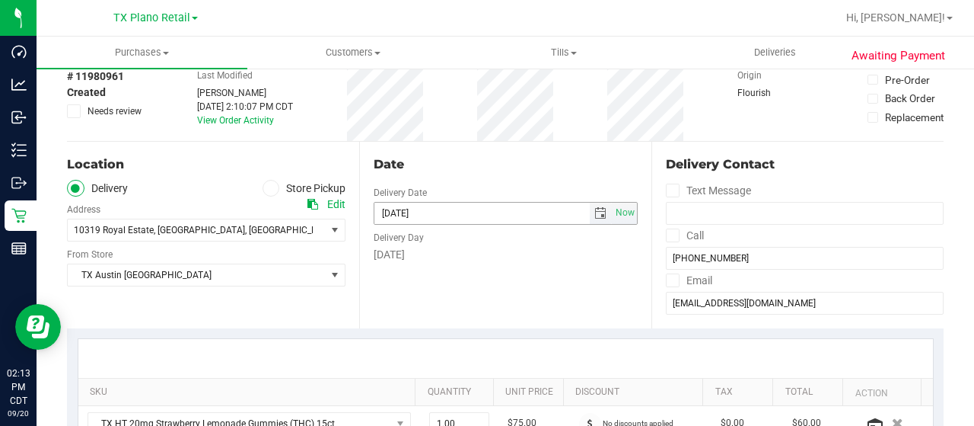
click at [595, 216] on span "select" at bounding box center [601, 213] width 12 height 12
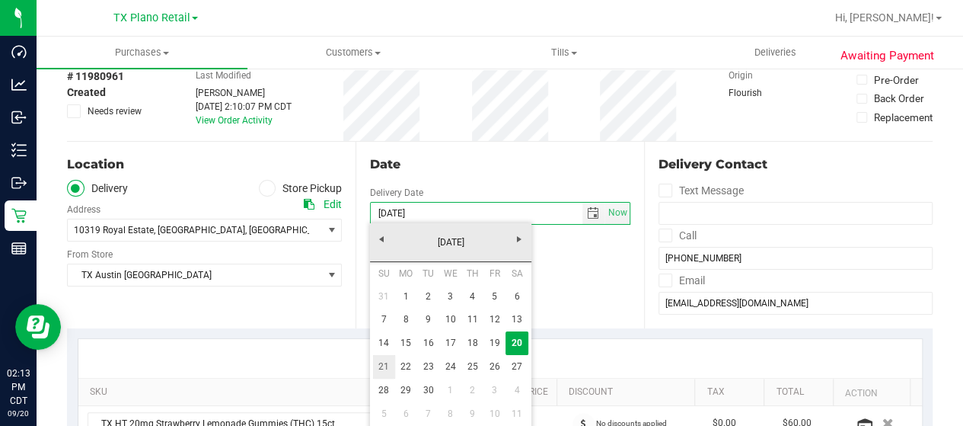
click at [381, 368] on link "21" at bounding box center [384, 367] width 22 height 24
type input "[DATE]"
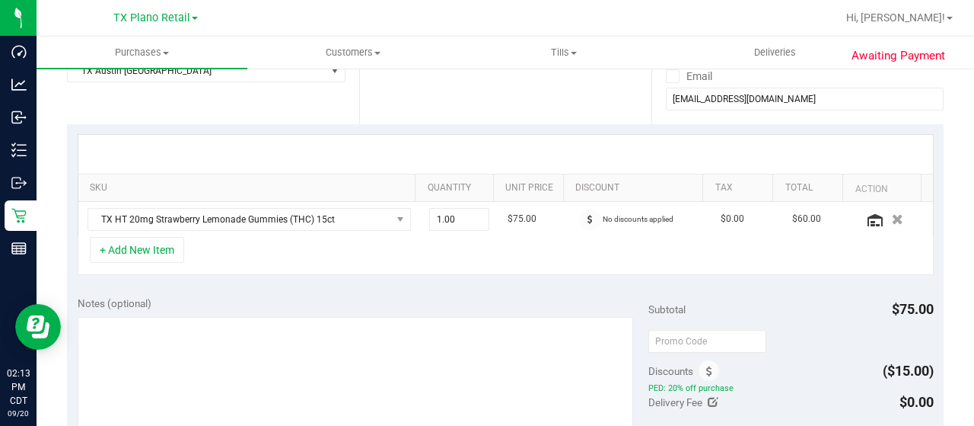
scroll to position [304, 0]
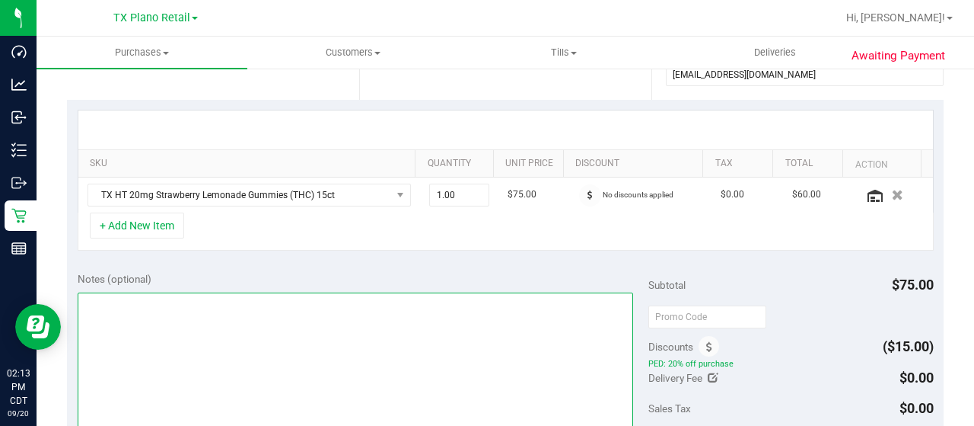
click at [161, 321] on textarea at bounding box center [356, 365] width 556 height 146
click at [292, 331] on textarea at bounding box center [356, 365] width 556 height 146
paste textarea "Saturday 09/20/2025 09:00-17:00 -- Message: -- Phone:8172627487 -- Payment Meth…"
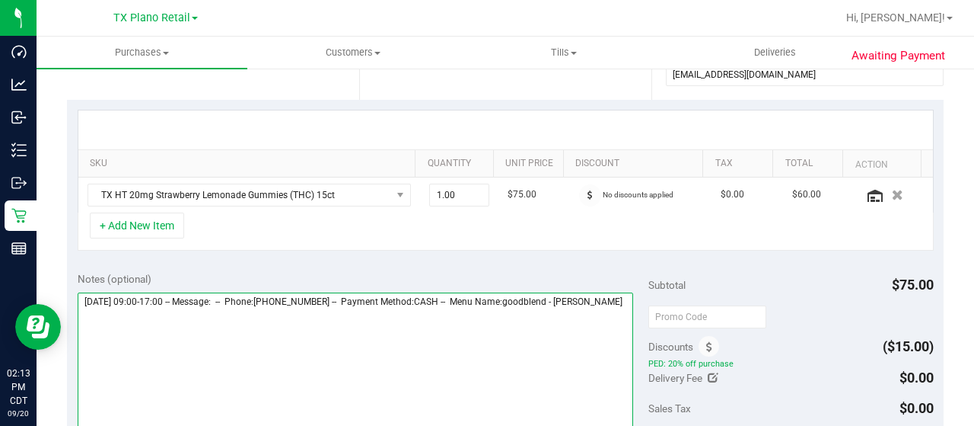
paste textarea "San Antonio Core"
click at [282, 330] on textarea at bounding box center [356, 365] width 556 height 146
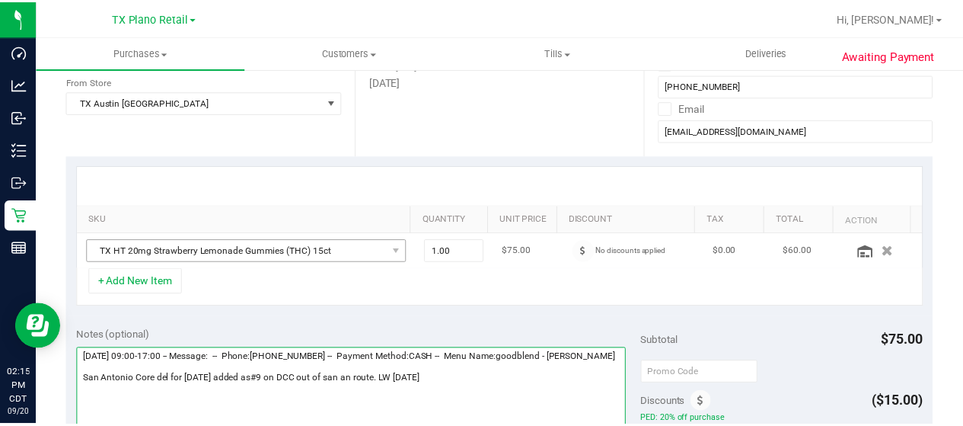
scroll to position [152, 0]
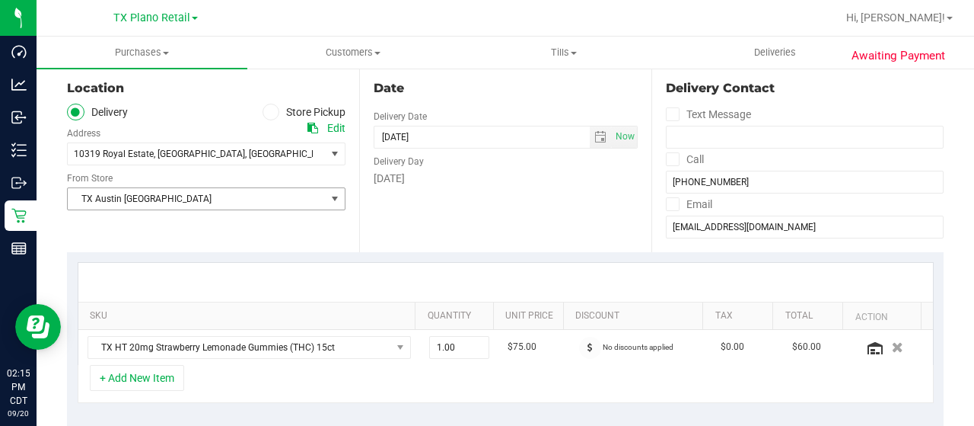
type textarea "Saturday 09/20/2025 09:00-17:00 -- Message: -- Phone:8172627487 -- Payment Meth…"
click at [213, 199] on span "TX Austin [GEOGRAPHIC_DATA]" at bounding box center [197, 198] width 258 height 21
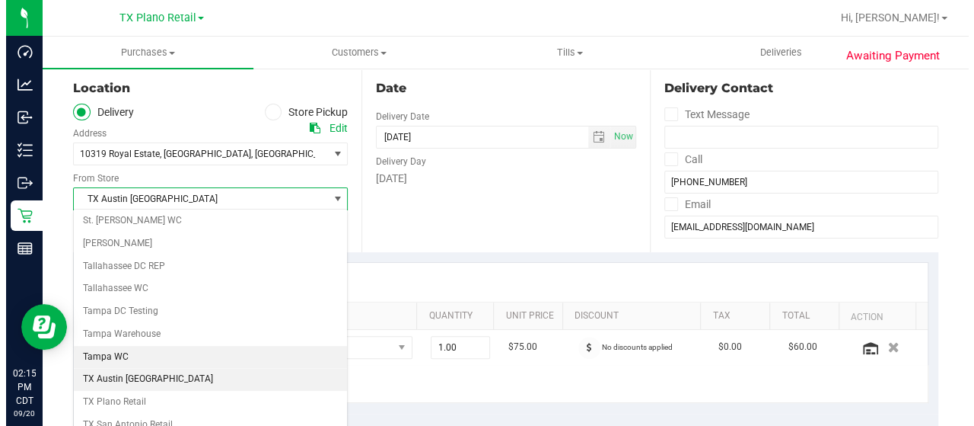
scroll to position [1074, 0]
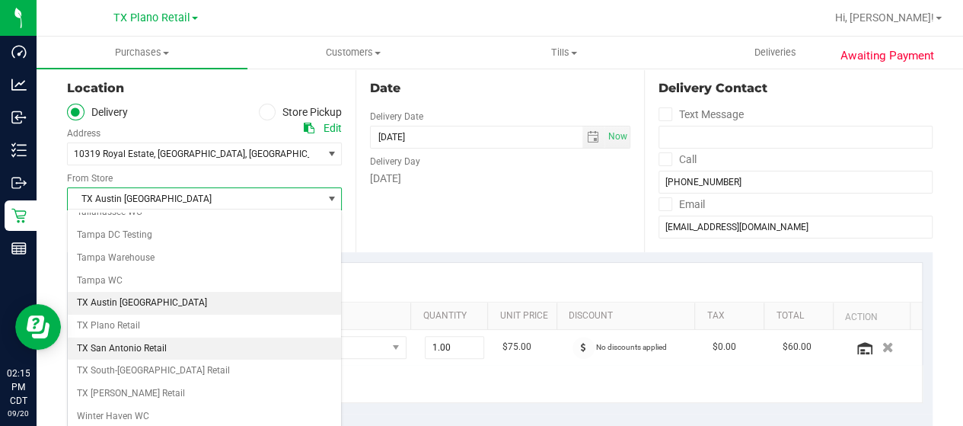
click at [165, 337] on li "TX San Antonio Retail" at bounding box center [204, 348] width 273 height 23
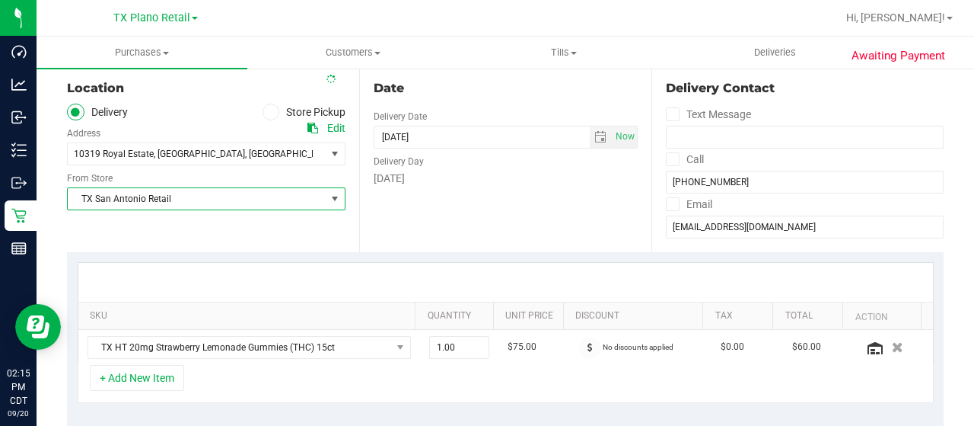
click at [257, 246] on div "Location Delivery Store Pickup Address Edit 10319 Royal Estate , San Antonio , …" at bounding box center [213, 158] width 292 height 186
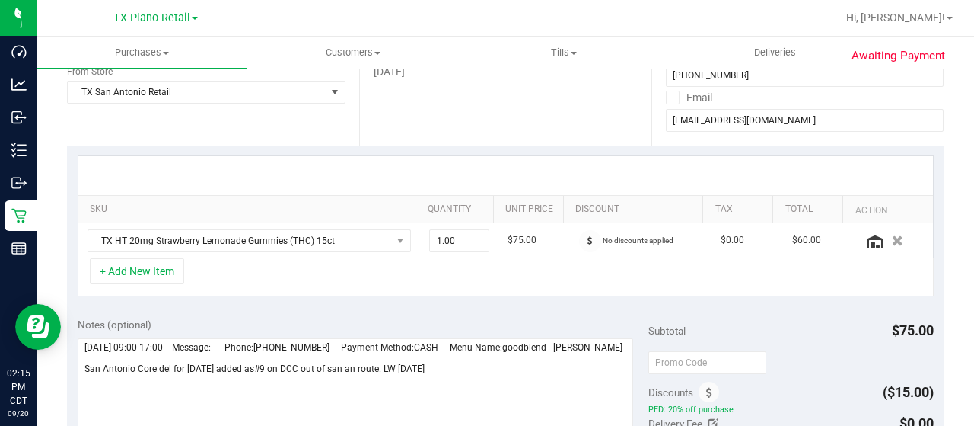
scroll to position [381, 0]
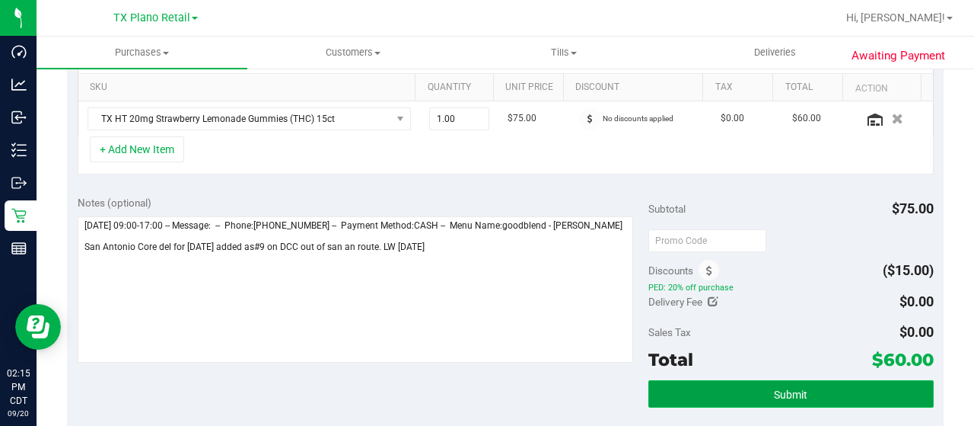
click at [697, 390] on button "Submit" at bounding box center [791, 393] width 285 height 27
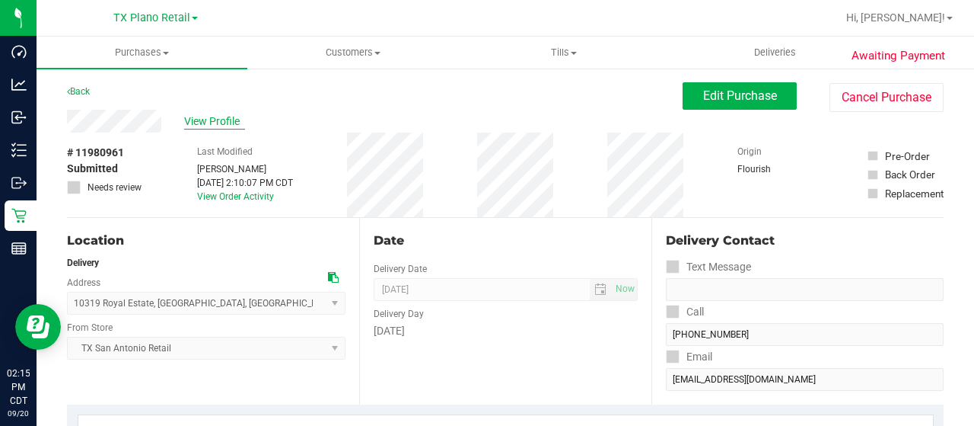
click at [225, 120] on span "View Profile" at bounding box center [214, 121] width 61 height 16
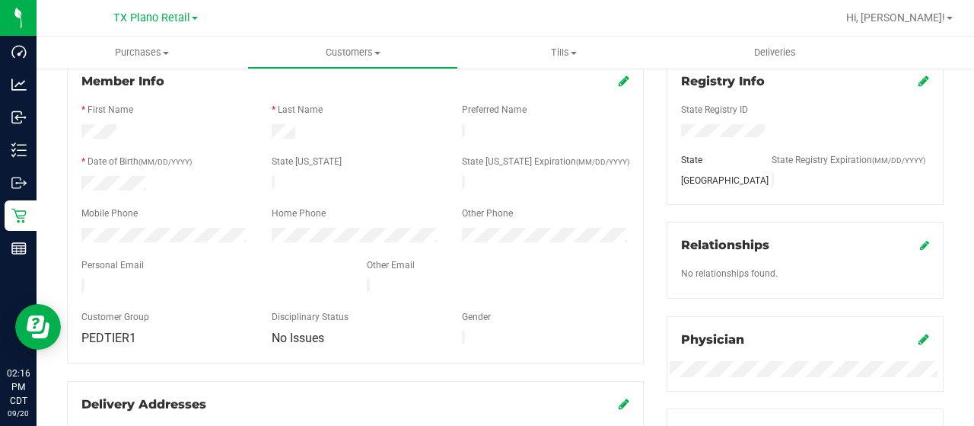
scroll to position [228, 0]
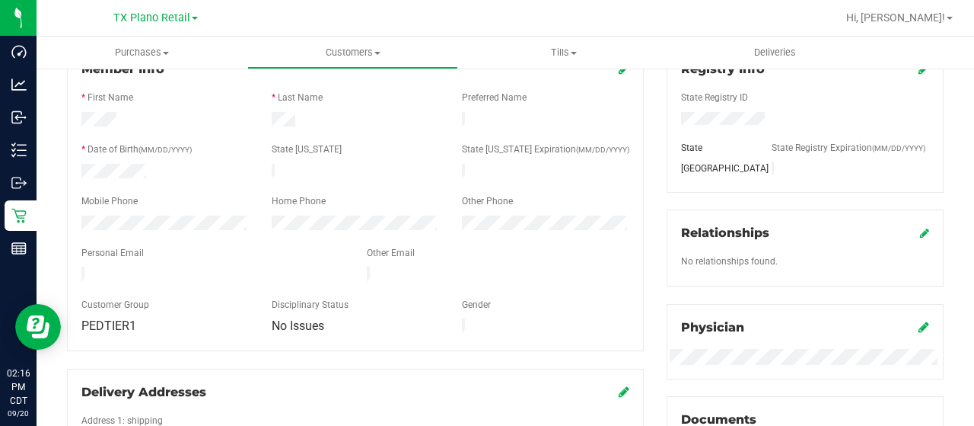
drag, startPoint x: 189, startPoint y: 269, endPoint x: 81, endPoint y: 270, distance: 108.1
click at [81, 270] on div at bounding box center [212, 275] width 285 height 18
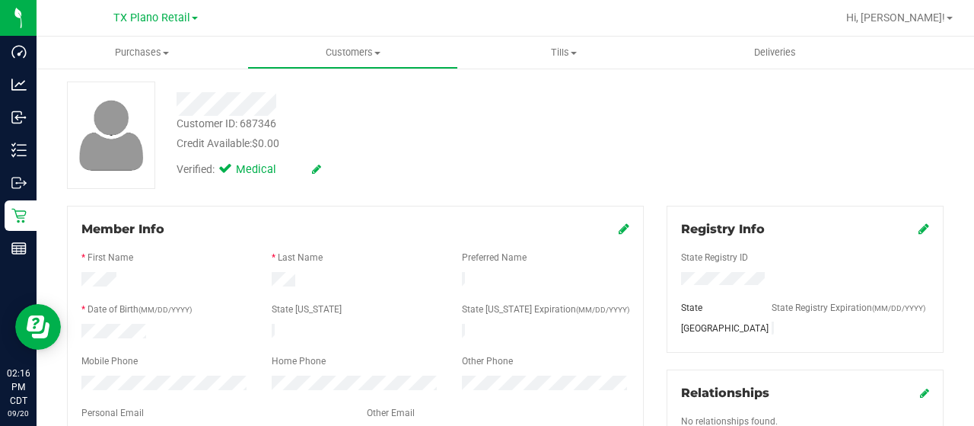
scroll to position [0, 0]
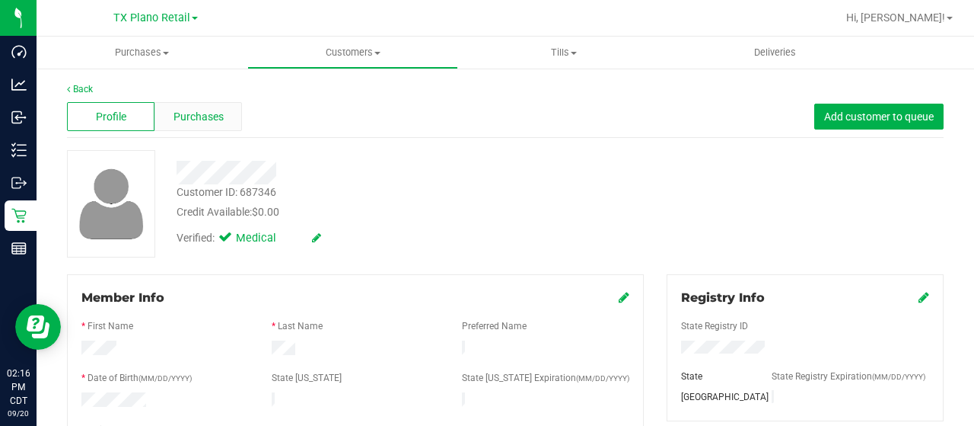
click at [202, 123] on span "Purchases" at bounding box center [199, 117] width 50 height 16
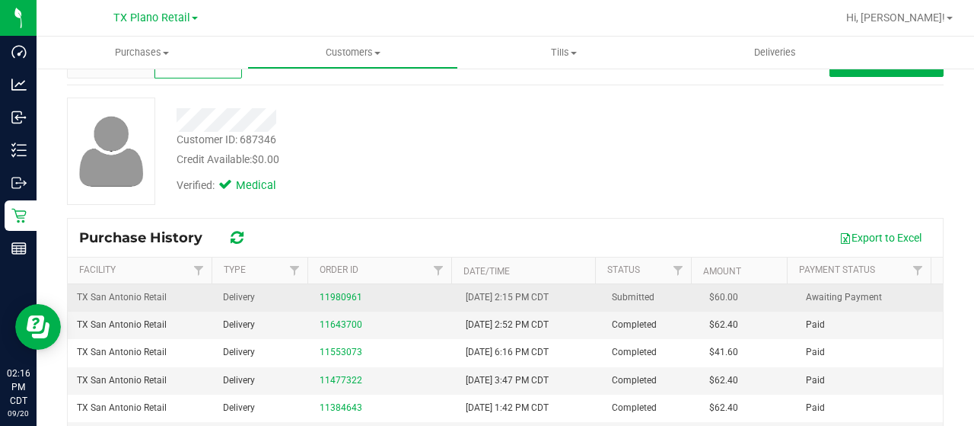
scroll to position [76, 0]
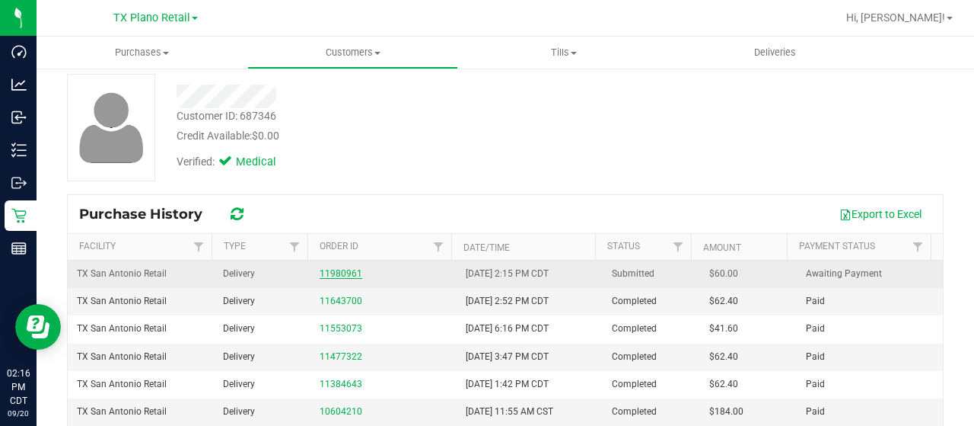
click at [327, 271] on link "11980961" at bounding box center [341, 273] width 43 height 11
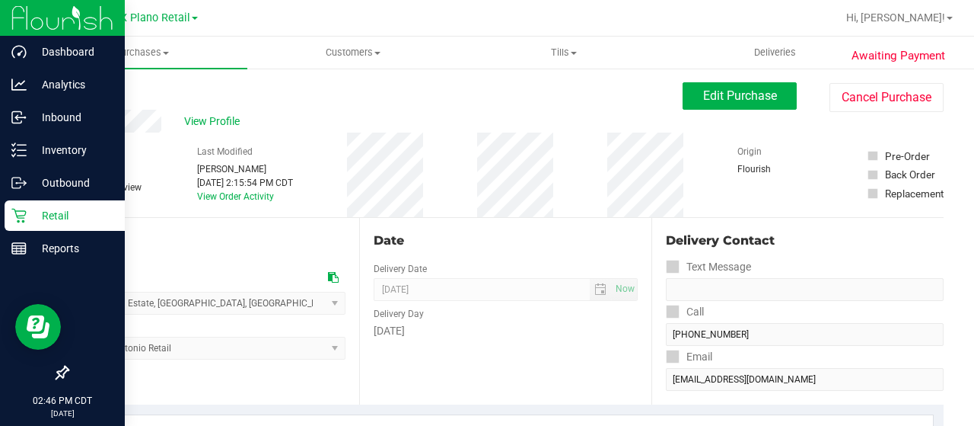
click at [27, 218] on p "Retail" at bounding box center [72, 215] width 91 height 18
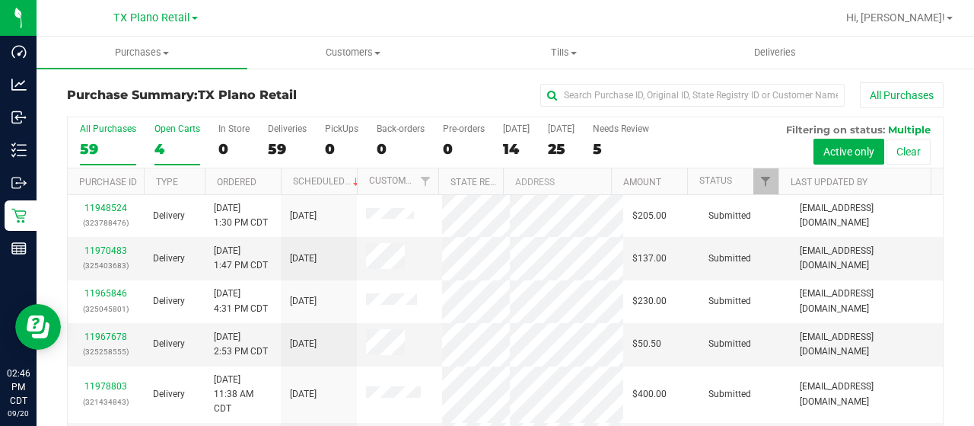
click at [162, 151] on div "4" at bounding box center [178, 149] width 46 height 18
click at [0, 0] on input "Open Carts 4" at bounding box center [0, 0] width 0 height 0
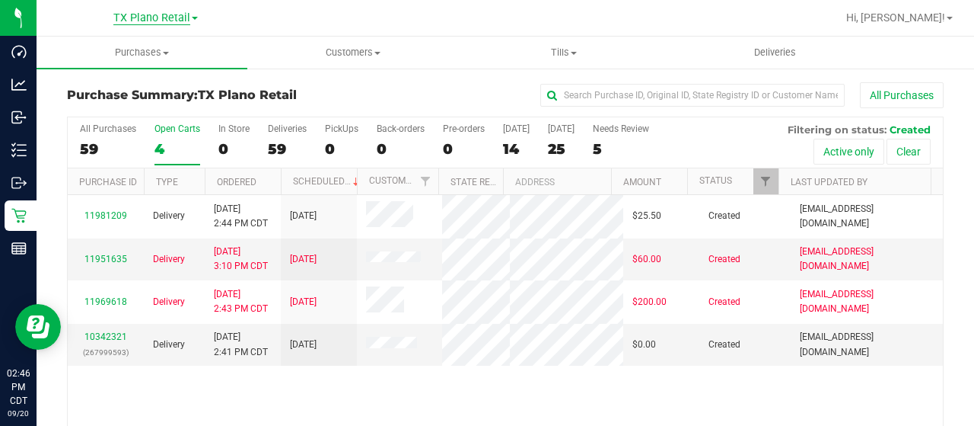
click at [125, 21] on span "TX Plano Retail" at bounding box center [151, 18] width 77 height 14
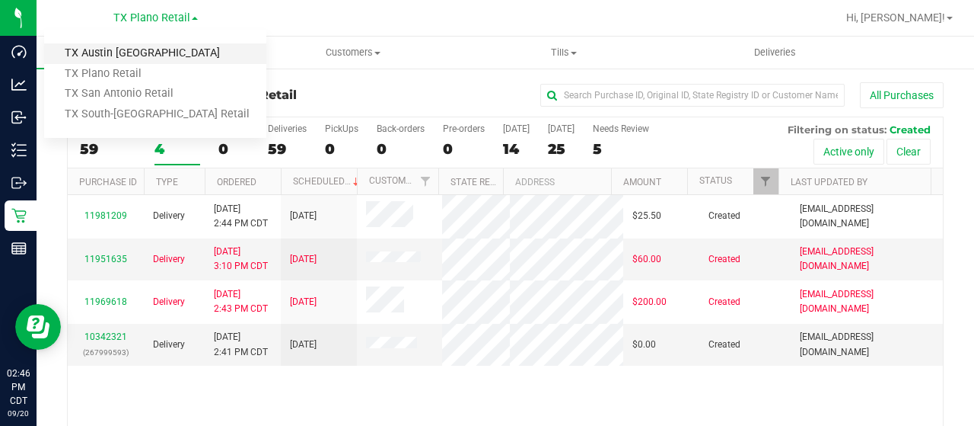
click at [126, 58] on link "TX Austin [GEOGRAPHIC_DATA]" at bounding box center [155, 53] width 222 height 21
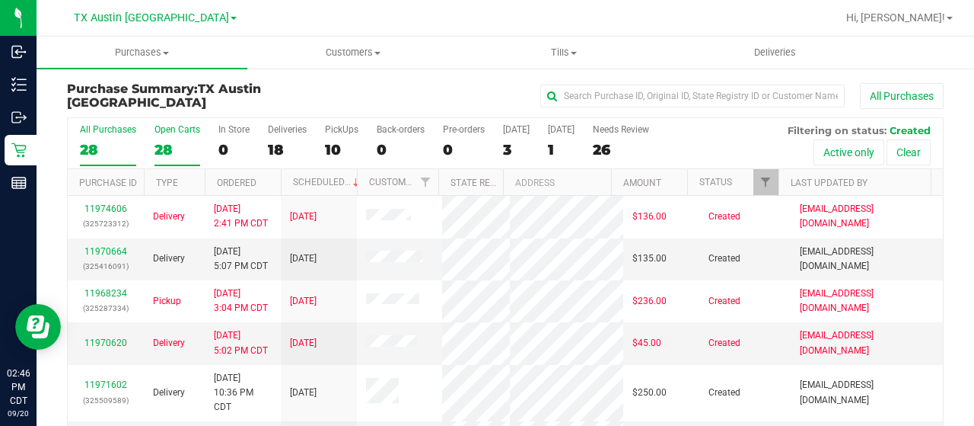
click at [163, 144] on div "28" at bounding box center [178, 150] width 46 height 18
click at [0, 0] on input "Open Carts 28" at bounding box center [0, 0] width 0 height 0
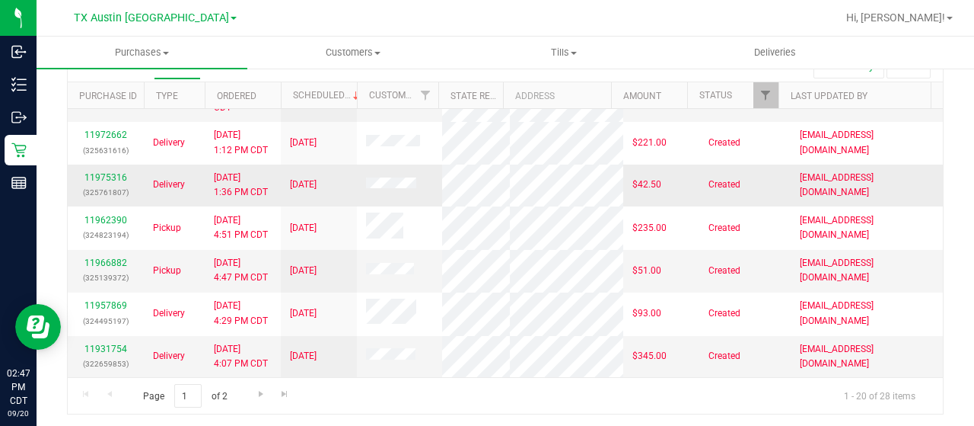
scroll to position [773, 0]
click at [258, 390] on span "Go to the next page" at bounding box center [261, 393] width 12 height 12
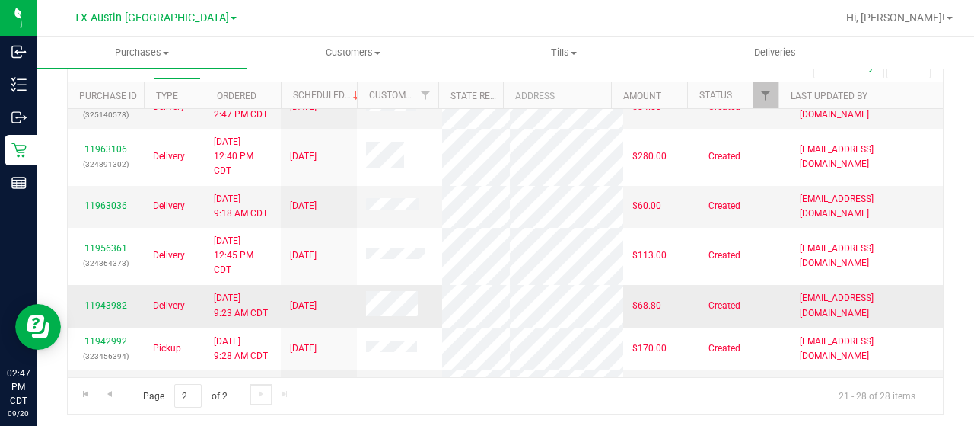
scroll to position [0, 0]
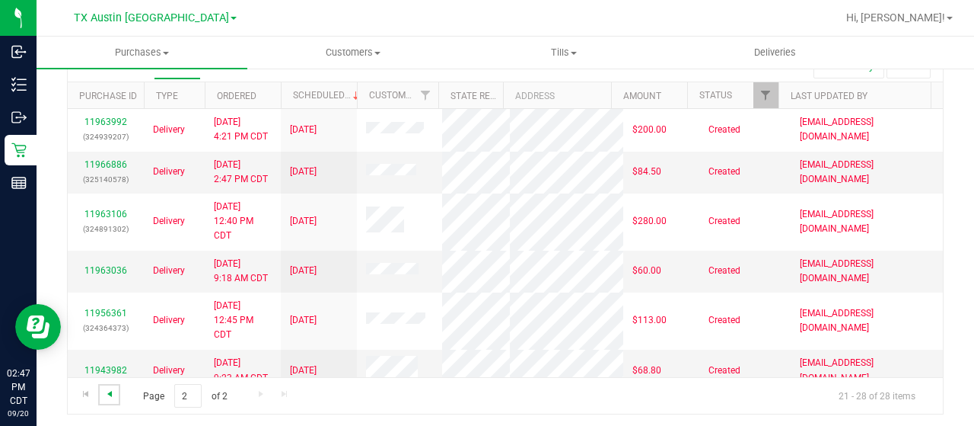
click at [110, 390] on span "Go to the previous page" at bounding box center [110, 393] width 12 height 12
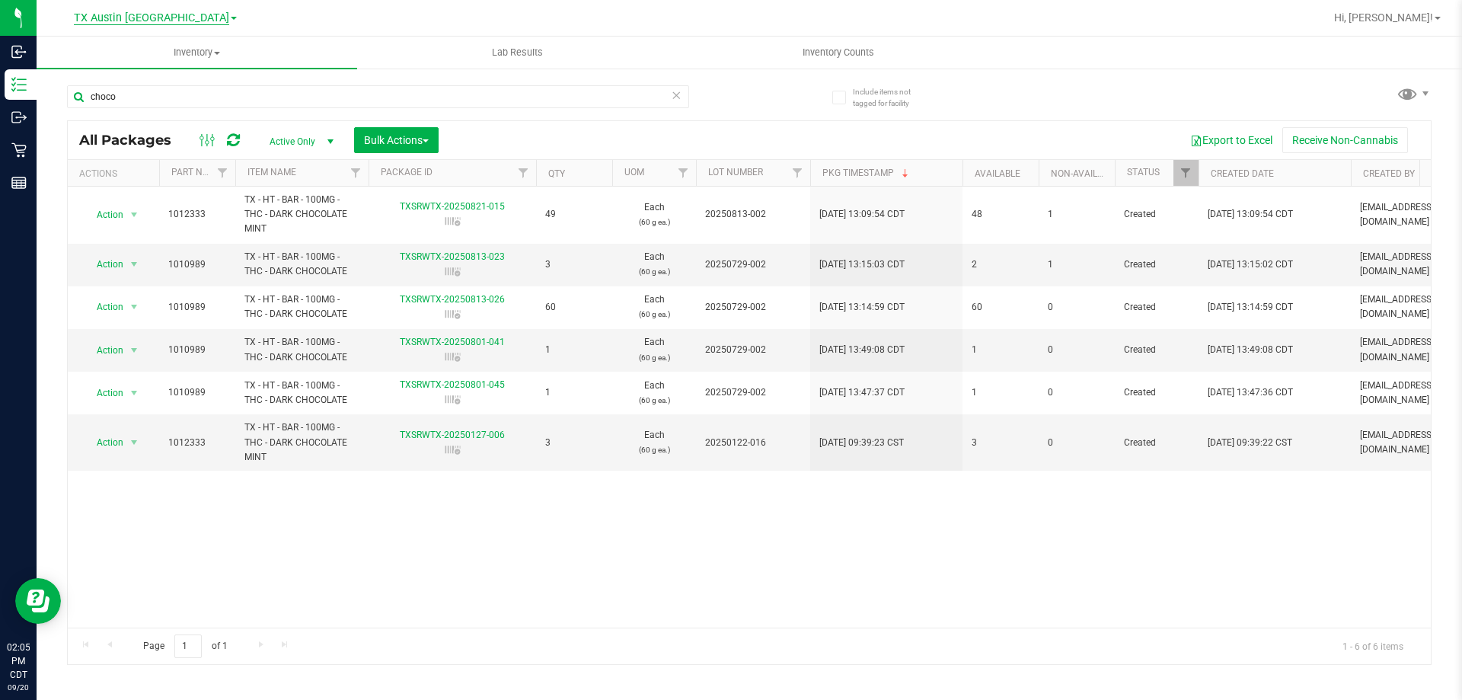
click at [142, 21] on span "TX Austin [GEOGRAPHIC_DATA]" at bounding box center [151, 18] width 155 height 14
click at [135, 72] on link "TX Plano Retail" at bounding box center [155, 74] width 222 height 21
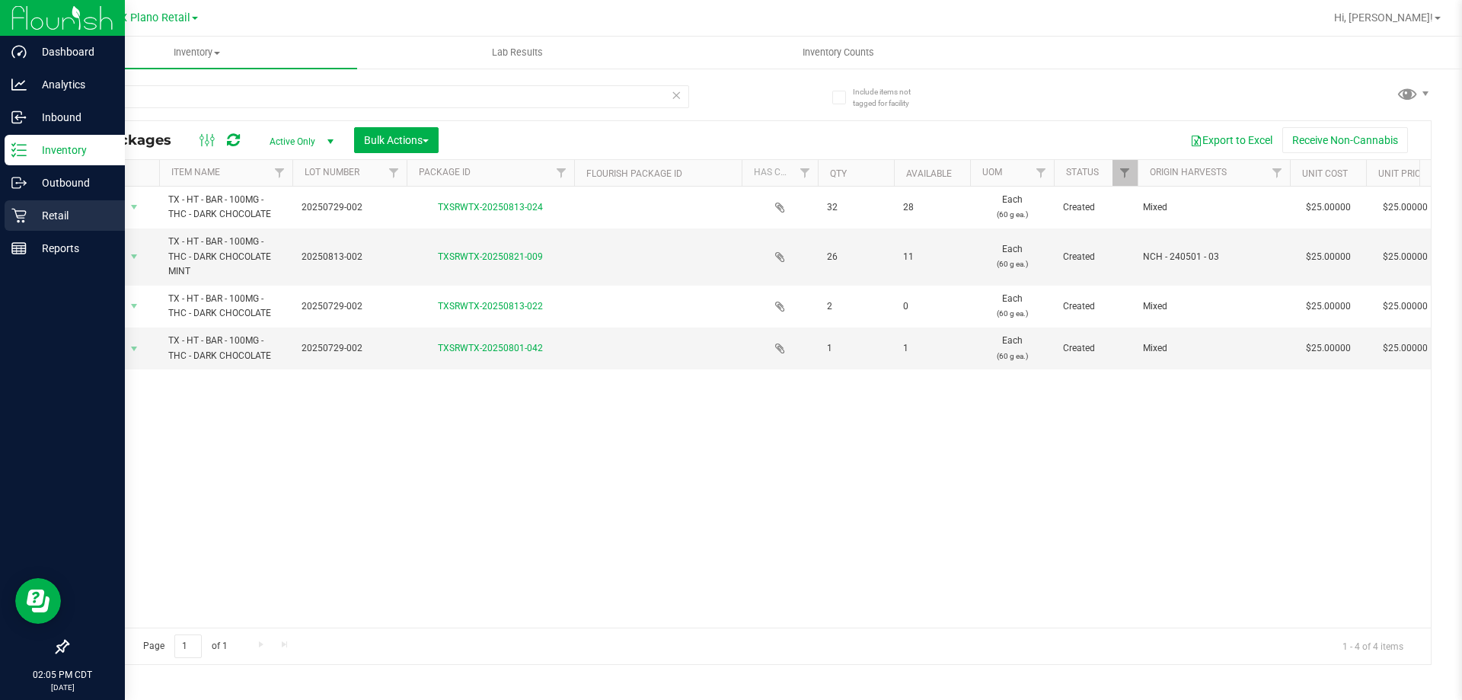
click at [24, 220] on icon at bounding box center [18, 216] width 14 height 14
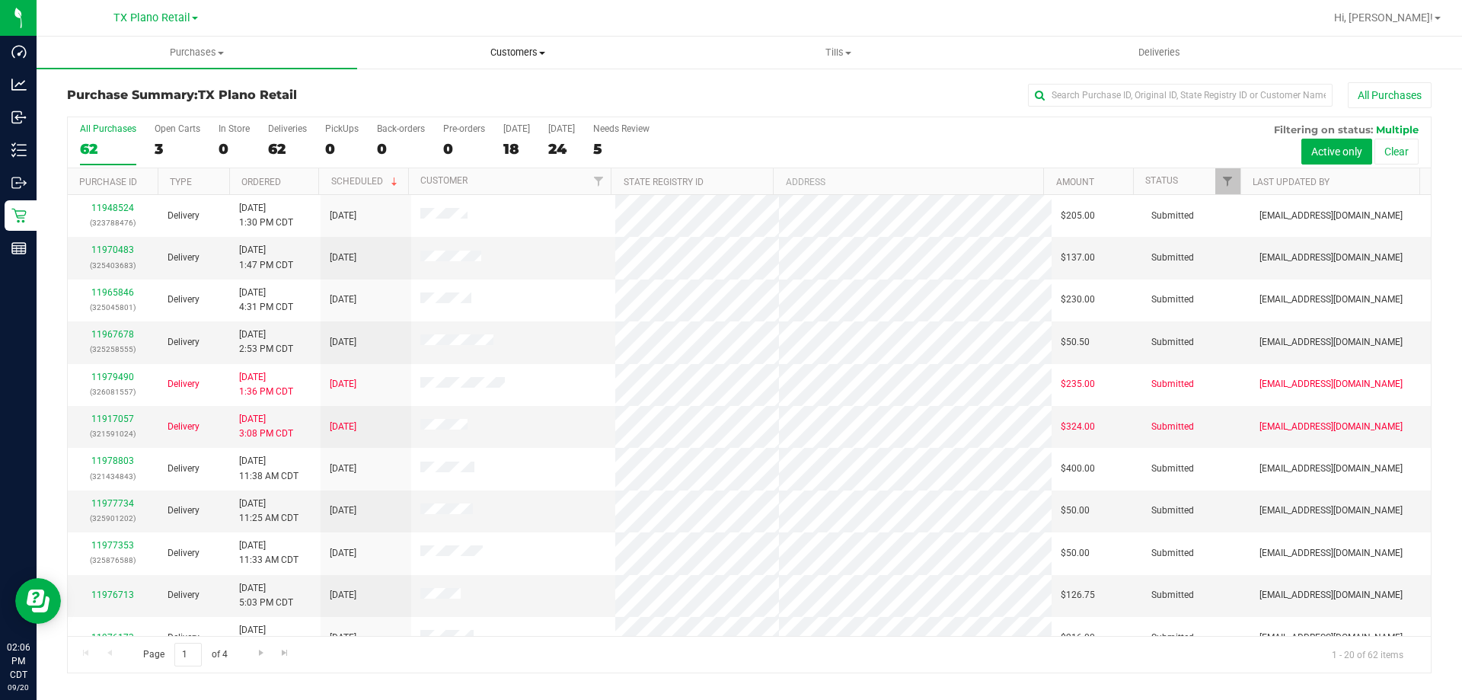
click at [524, 54] on span "Customers" at bounding box center [517, 53] width 319 height 14
click at [524, 88] on li "All customers" at bounding box center [517, 92] width 320 height 18
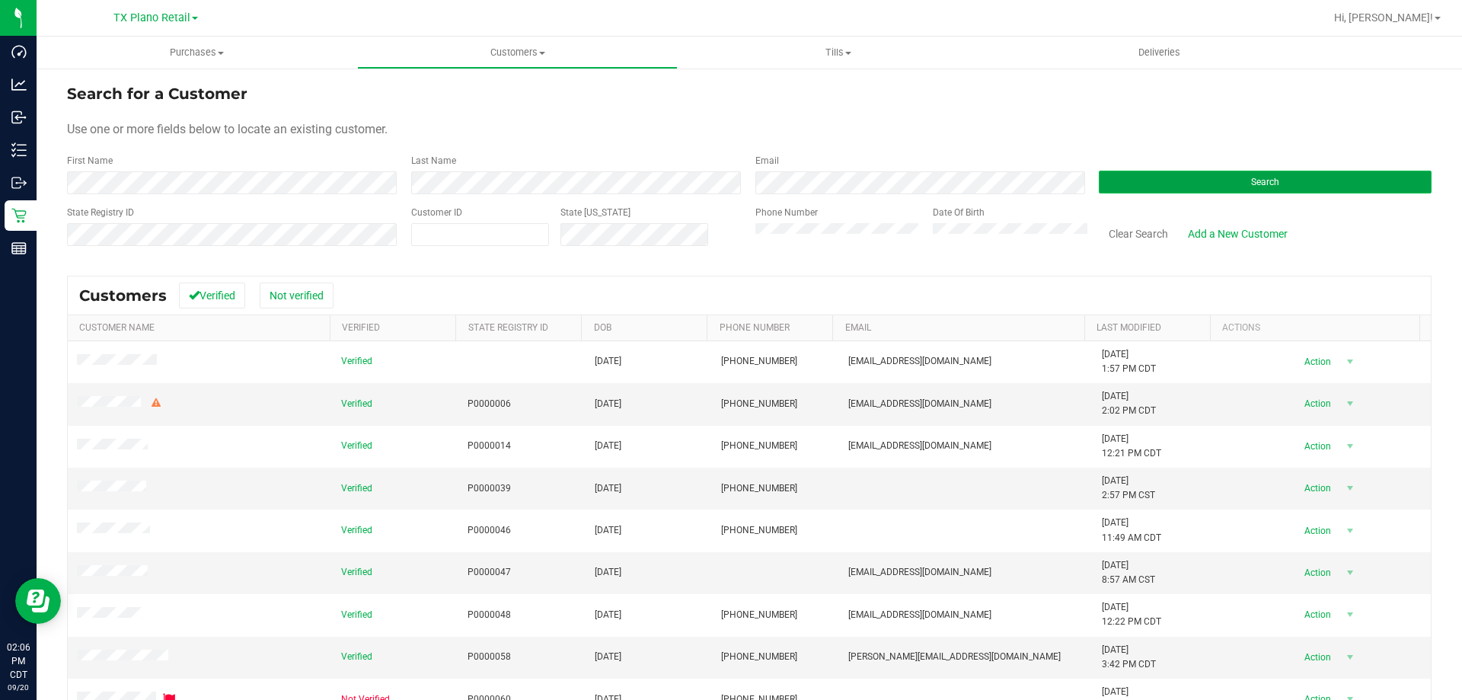
click at [1169, 177] on button "Search" at bounding box center [1264, 182] width 333 height 23
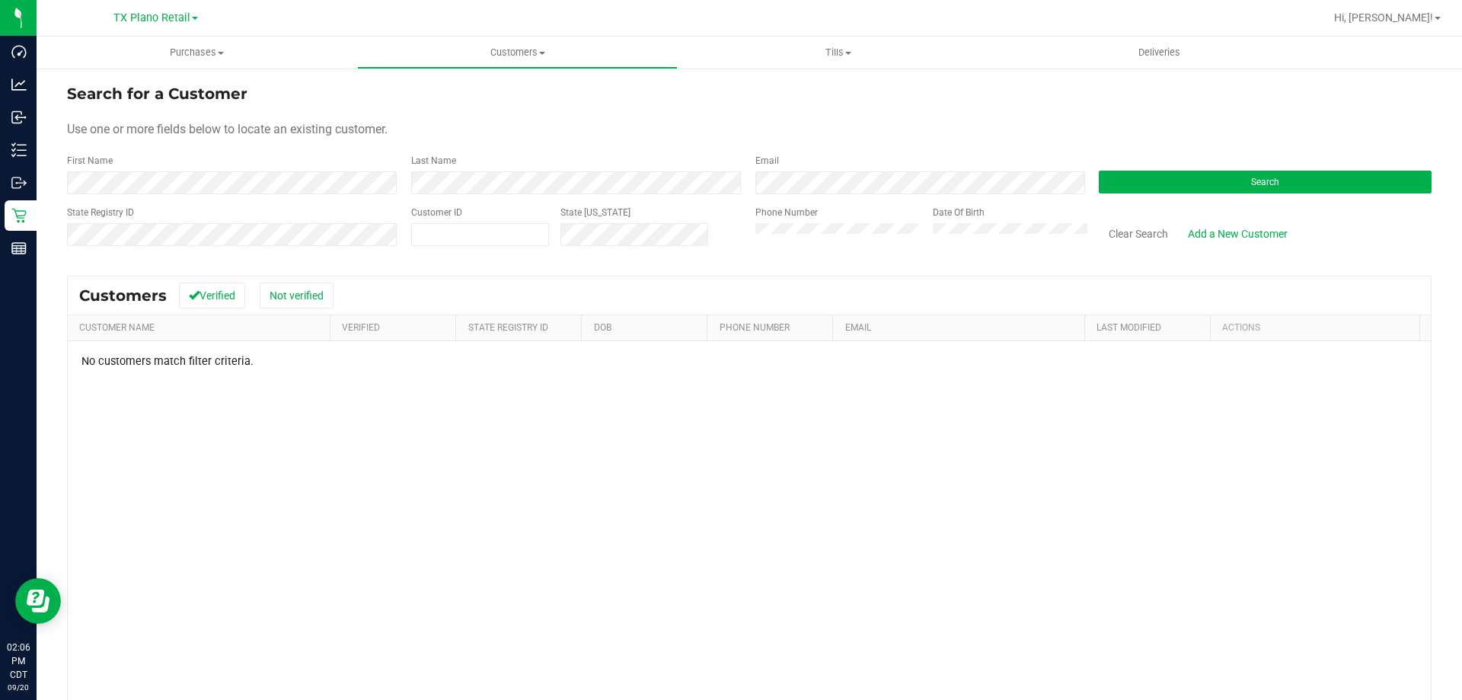
click at [720, 237] on div "State Registry ID Customer ID State ID Phone Number Date Of Birth Clear Search …" at bounding box center [749, 233] width 1364 height 54
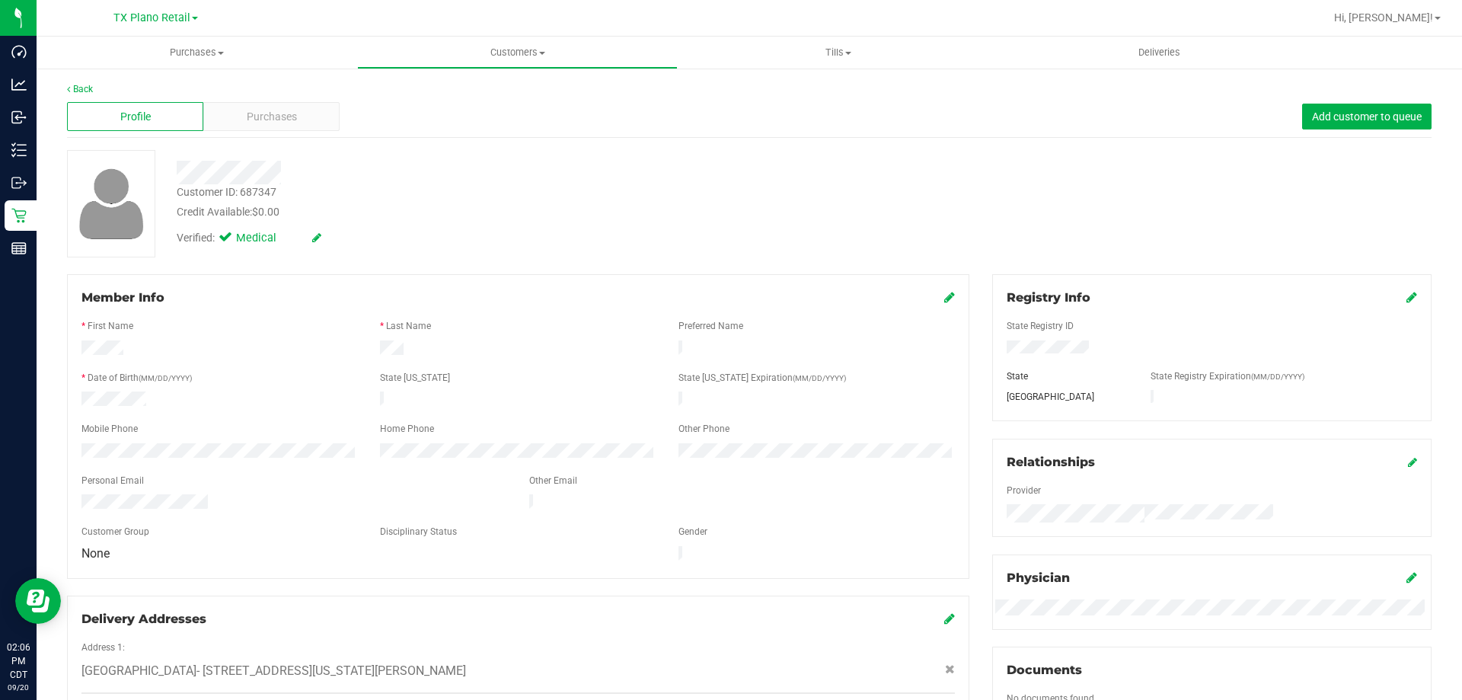
click at [259, 101] on div "Profile Purchases Add customer to queue" at bounding box center [749, 117] width 1364 height 42
click at [277, 120] on span "Purchases" at bounding box center [272, 117] width 50 height 16
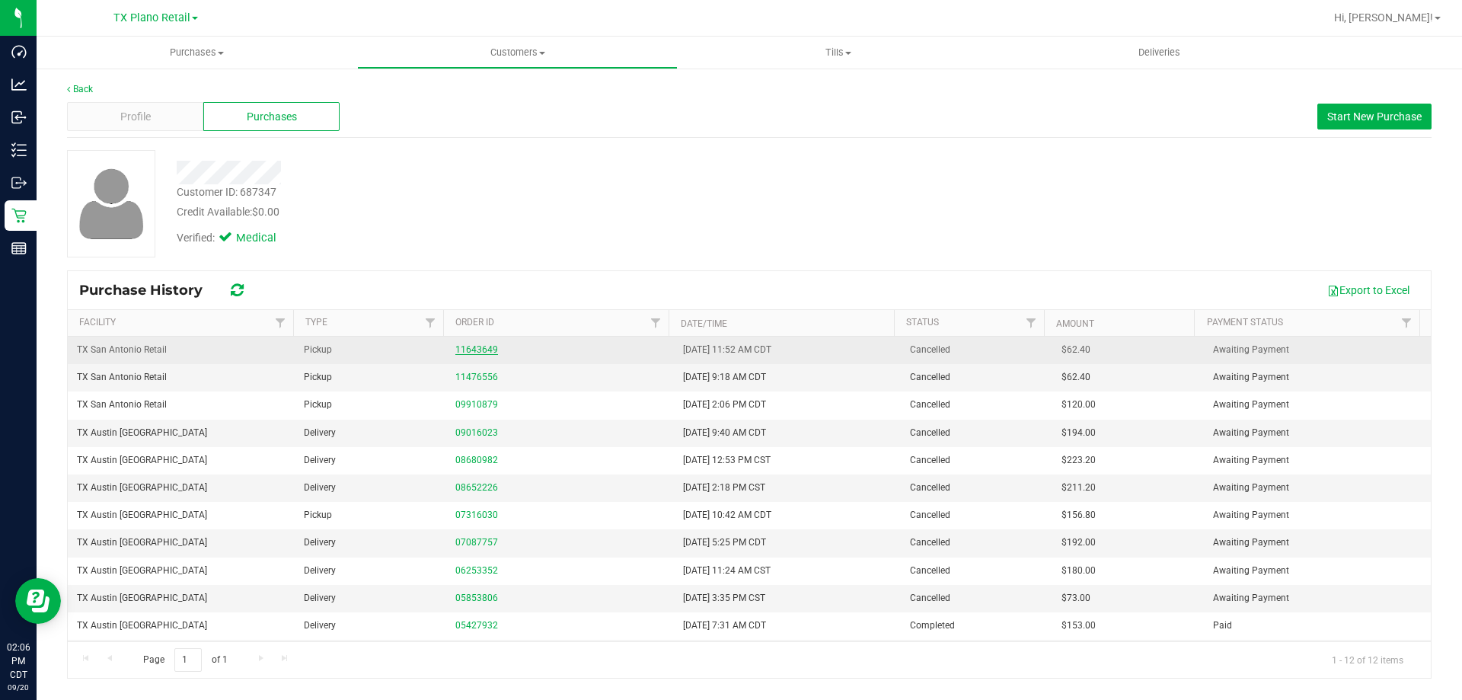
click at [464, 350] on link "11643649" at bounding box center [476, 349] width 43 height 11
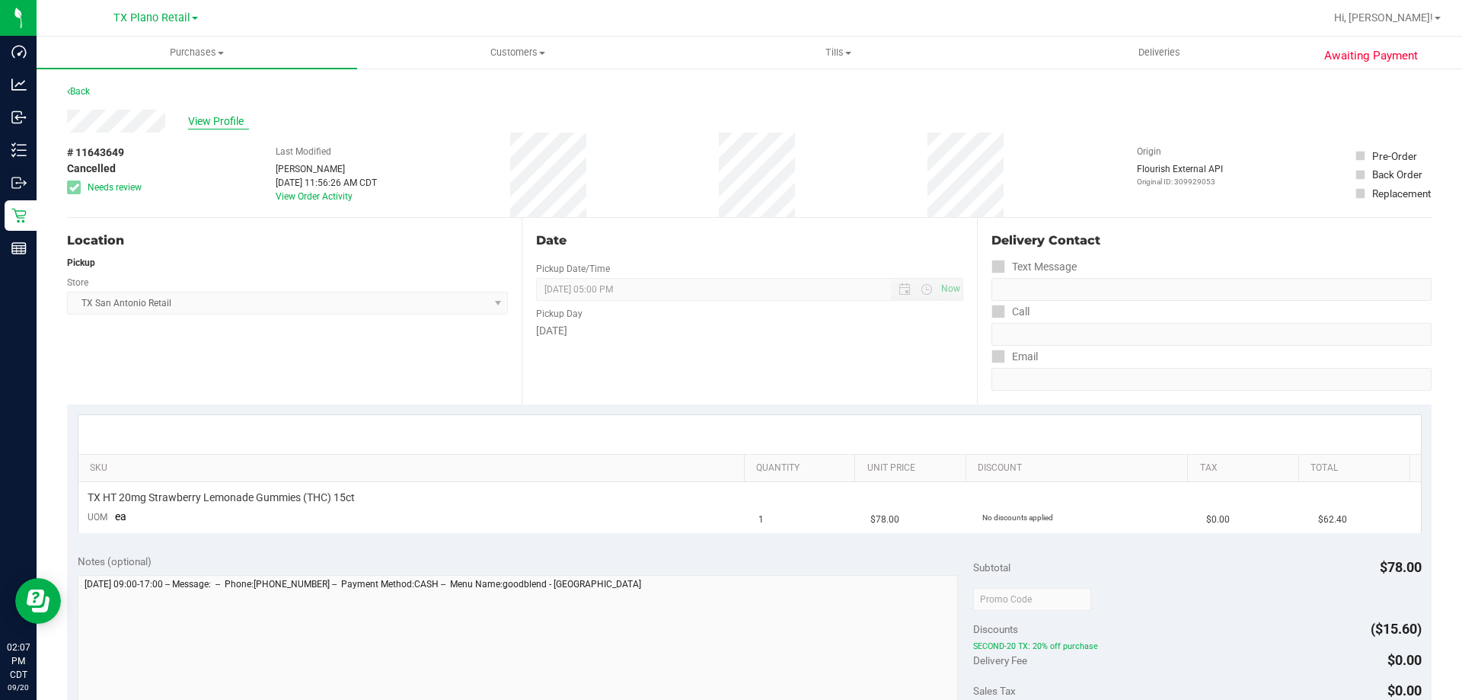
click at [225, 123] on span "View Profile" at bounding box center [218, 121] width 61 height 16
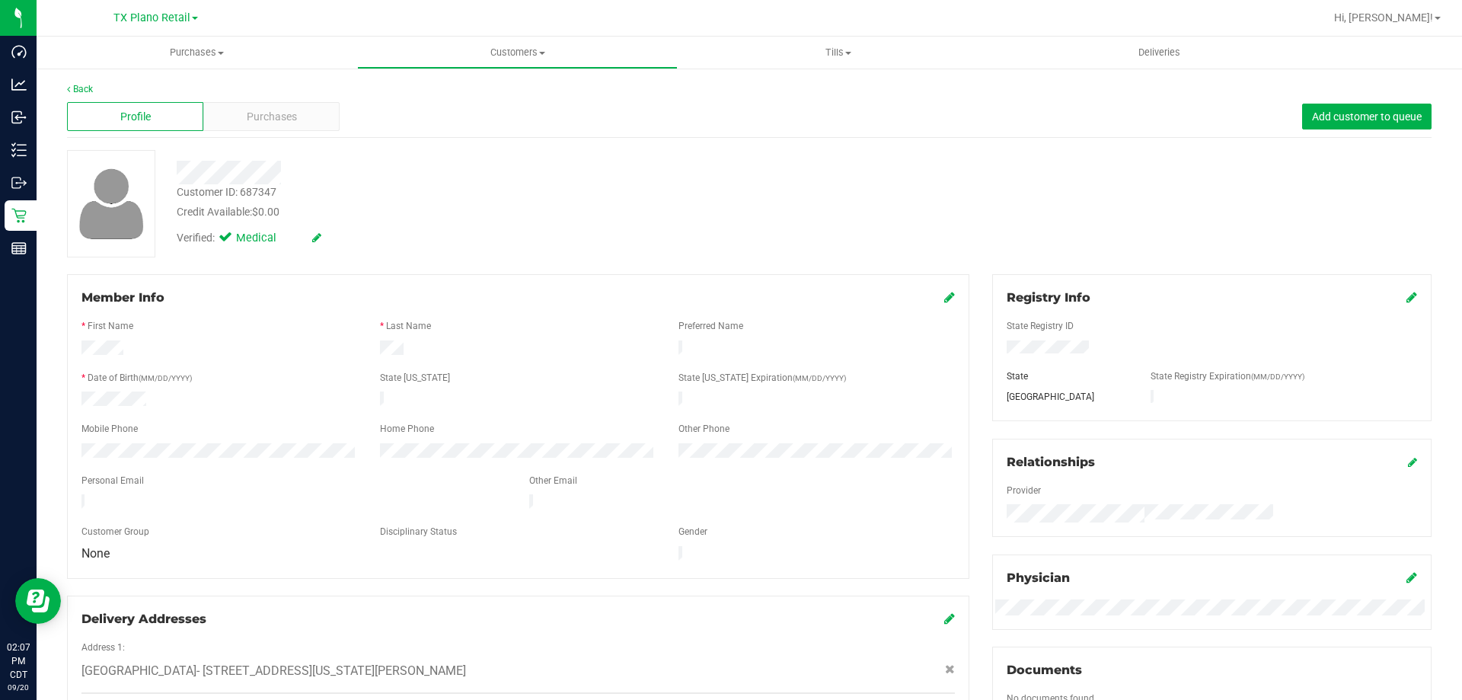
click at [83, 494] on div at bounding box center [294, 503] width 448 height 18
click at [1165, 51] on span "Deliveries" at bounding box center [1158, 53] width 83 height 14
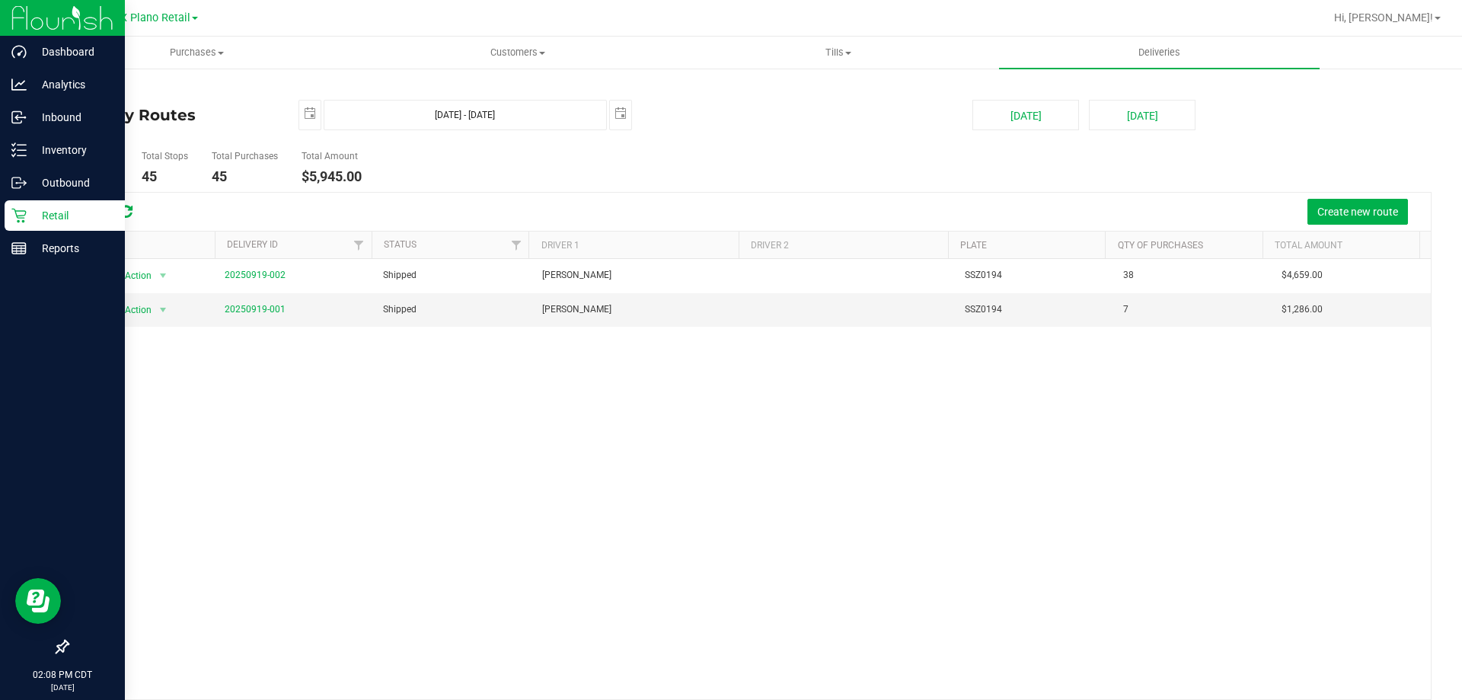
click at [19, 218] on icon at bounding box center [18, 215] width 15 height 15
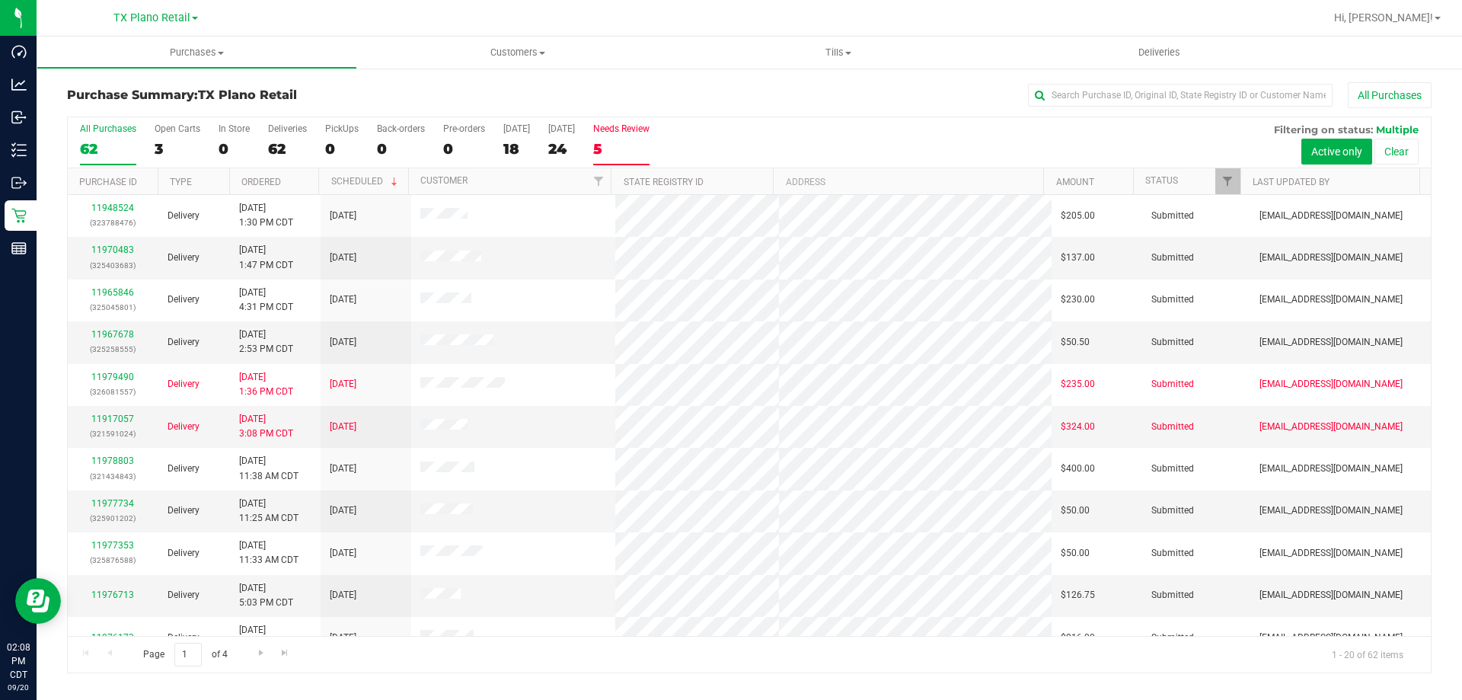
click at [617, 149] on div "5" at bounding box center [621, 149] width 56 height 18
click at [0, 0] on input "Needs Review 5" at bounding box center [0, 0] width 0 height 0
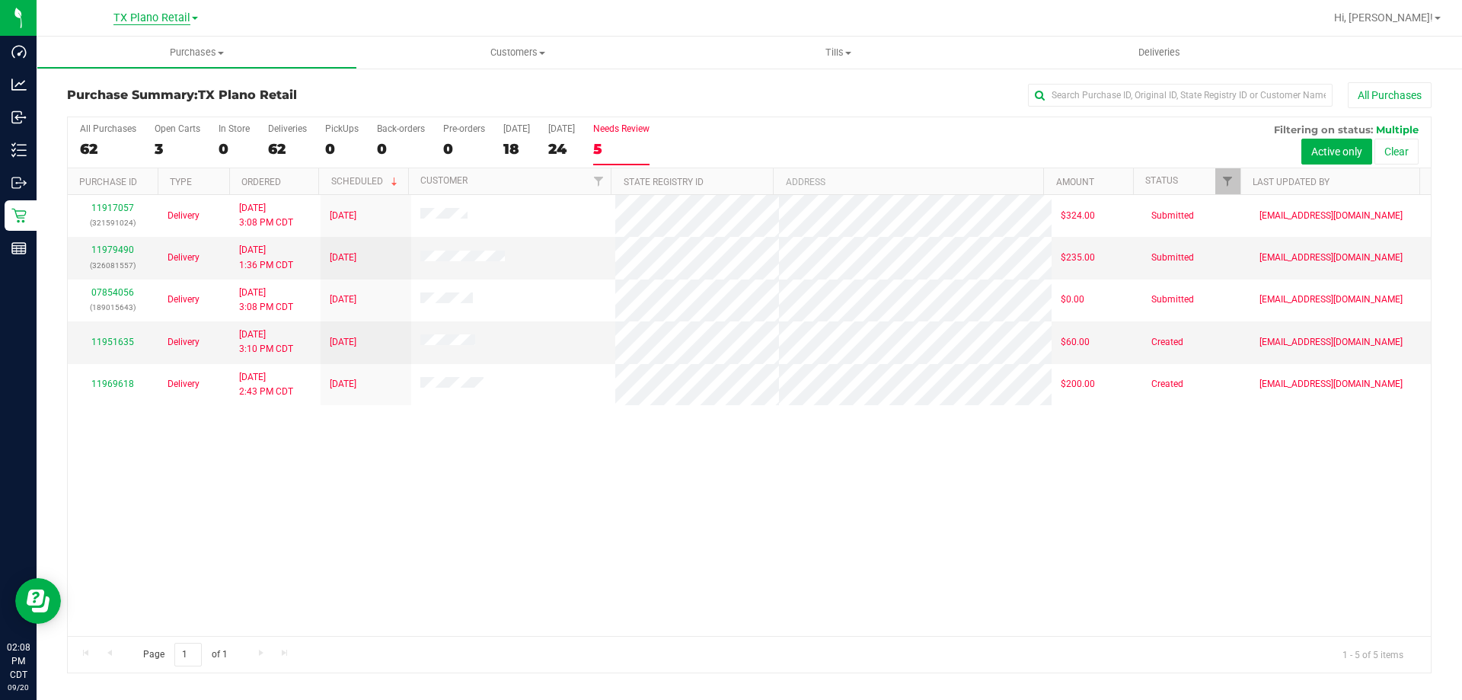
click at [164, 15] on span "TX Plano Retail" at bounding box center [151, 18] width 77 height 14
click at [515, 50] on span "Customers" at bounding box center [517, 53] width 319 height 14
click at [505, 92] on li "All customers" at bounding box center [517, 92] width 320 height 18
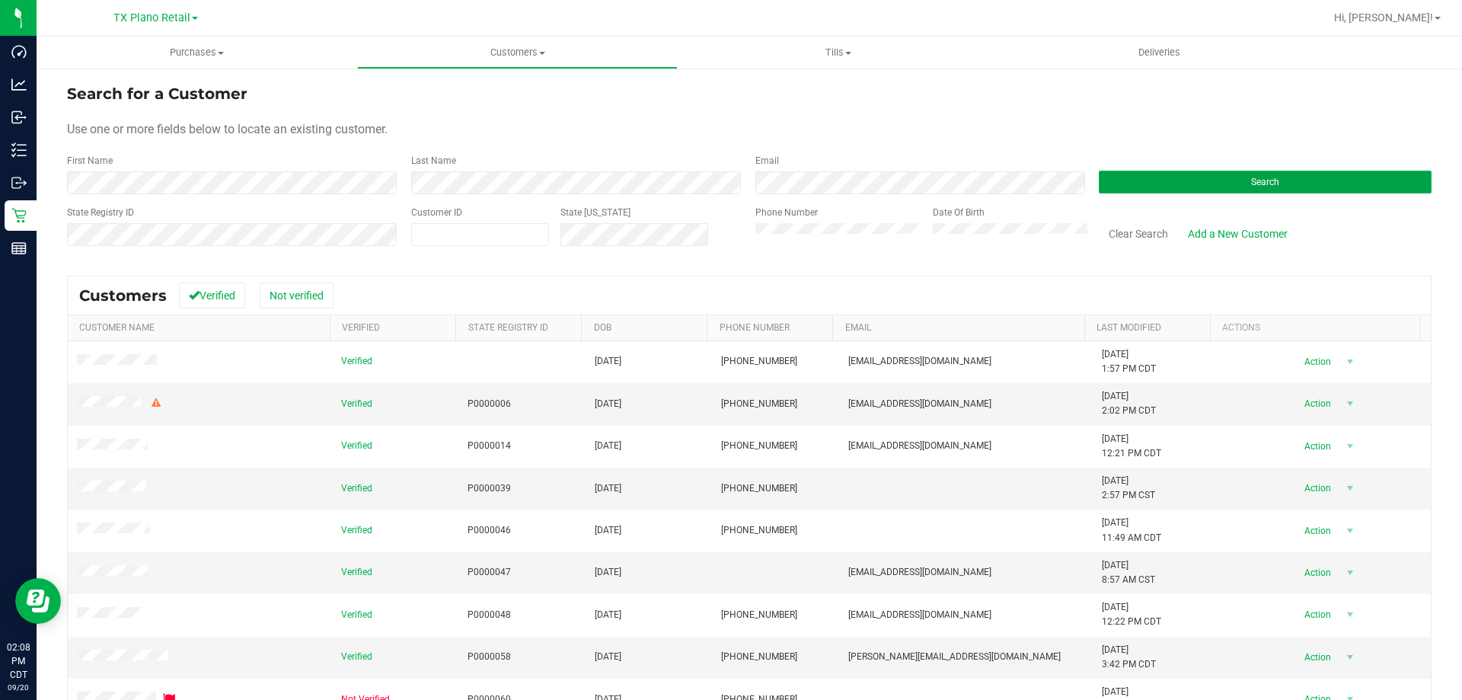
click at [1219, 181] on button "Search" at bounding box center [1264, 182] width 333 height 23
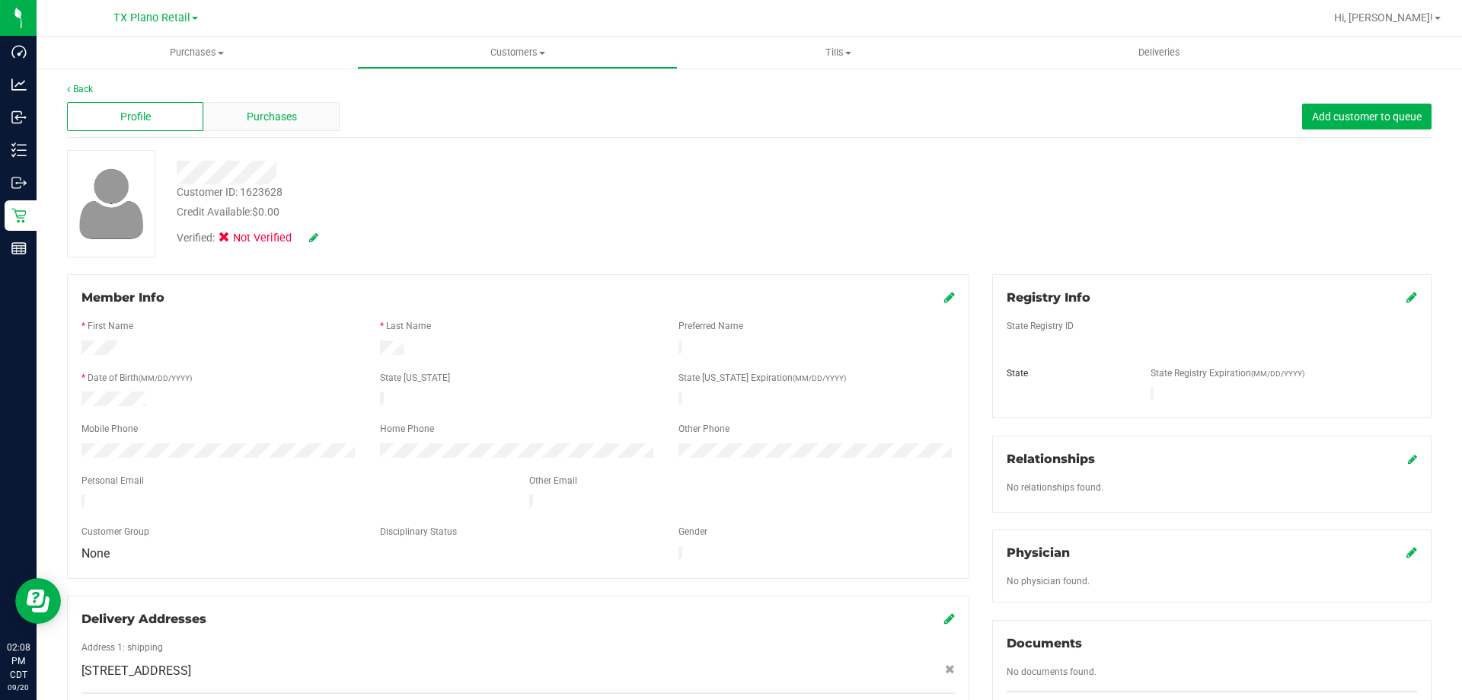
click at [247, 107] on div "Purchases" at bounding box center [271, 116] width 136 height 29
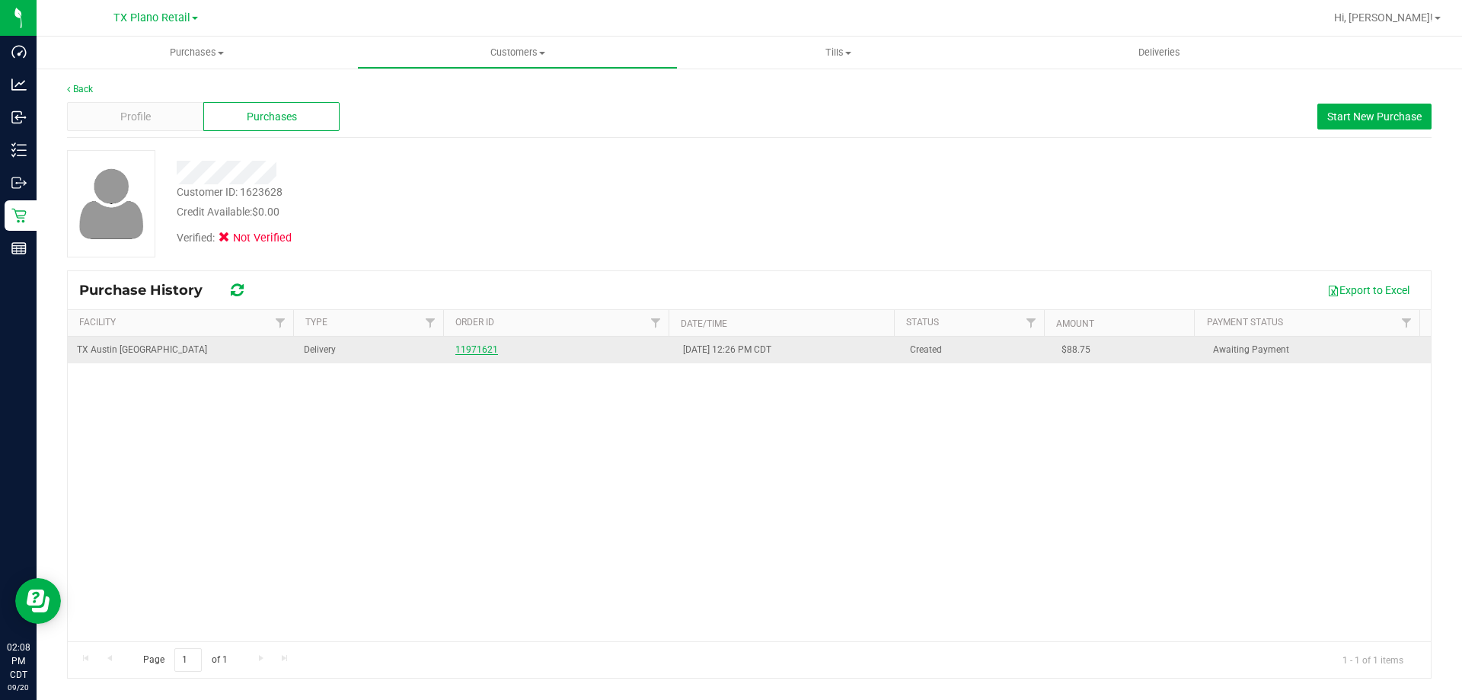
click at [468, 354] on link "11971621" at bounding box center [476, 349] width 43 height 11
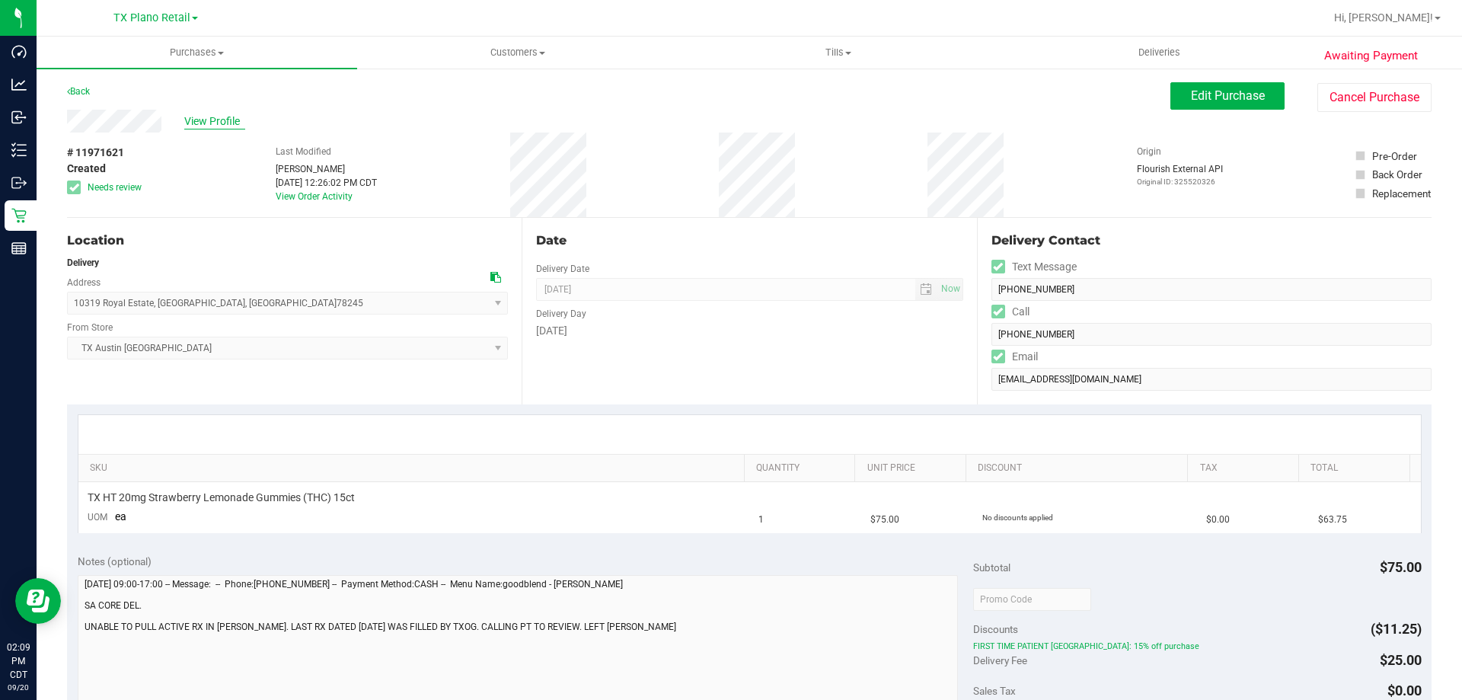
click at [228, 118] on span "View Profile" at bounding box center [214, 121] width 61 height 16
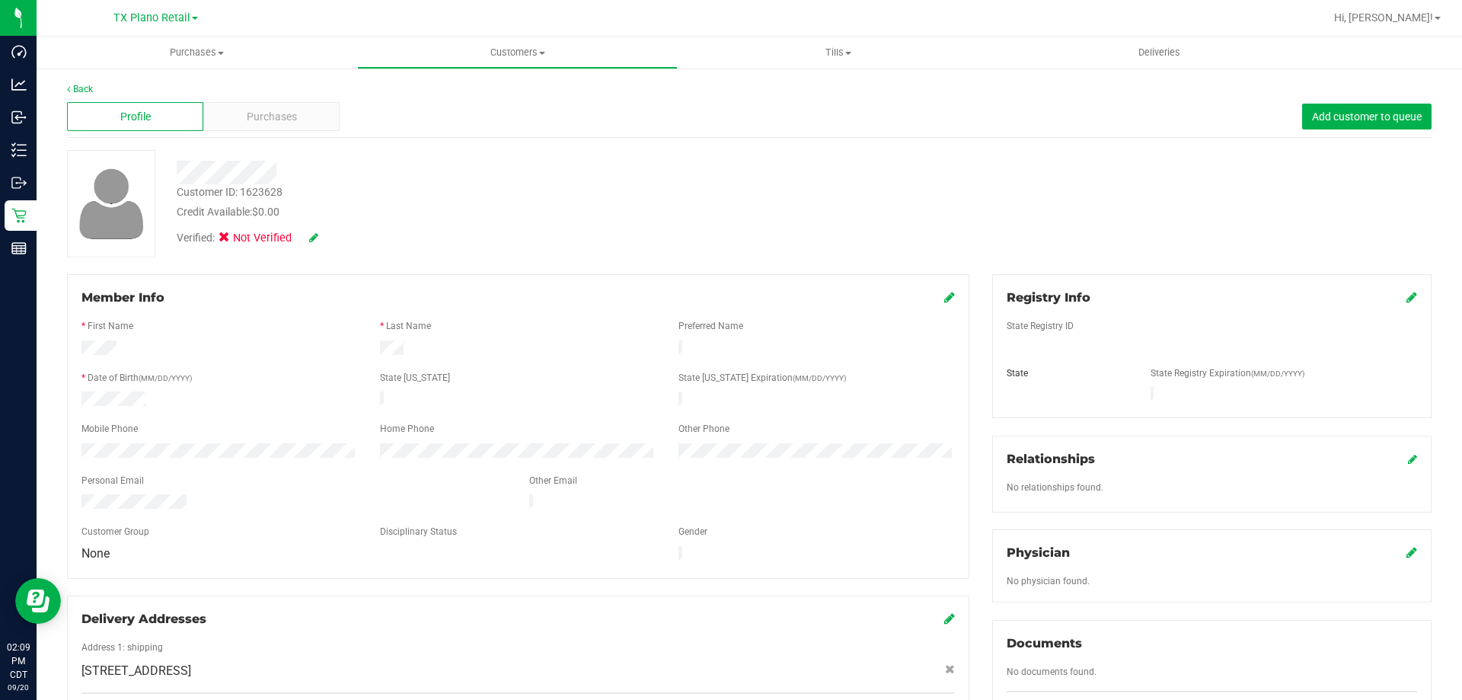
click at [932, 298] on div "Member Info" at bounding box center [517, 297] width 873 height 18
click at [944, 297] on icon at bounding box center [949, 297] width 11 height 12
click at [56, 400] on div "Member Info * First Name * Last Name Preferred Name * Date of Birth (MM/DD/YYYY…" at bounding box center [518, 514] width 925 height 480
click at [942, 298] on icon at bounding box center [948, 298] width 14 height 12
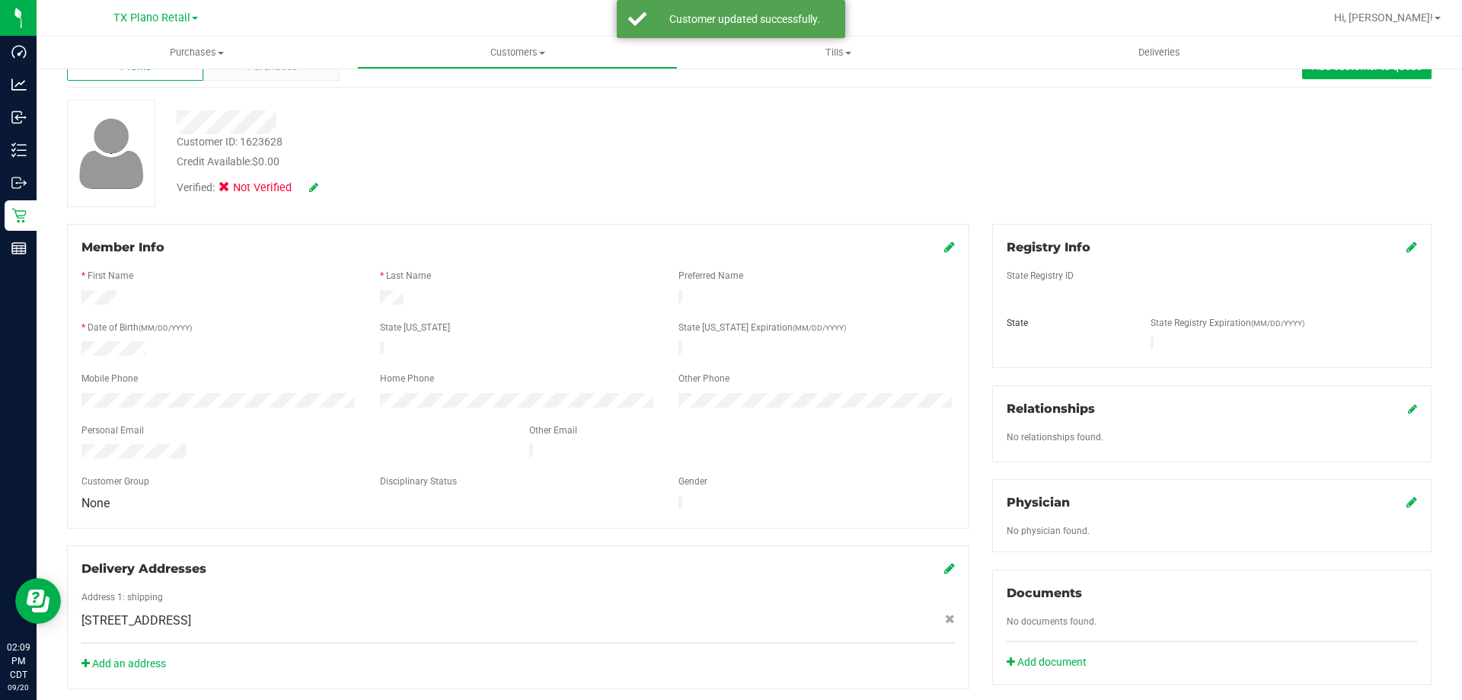
scroll to position [76, 0]
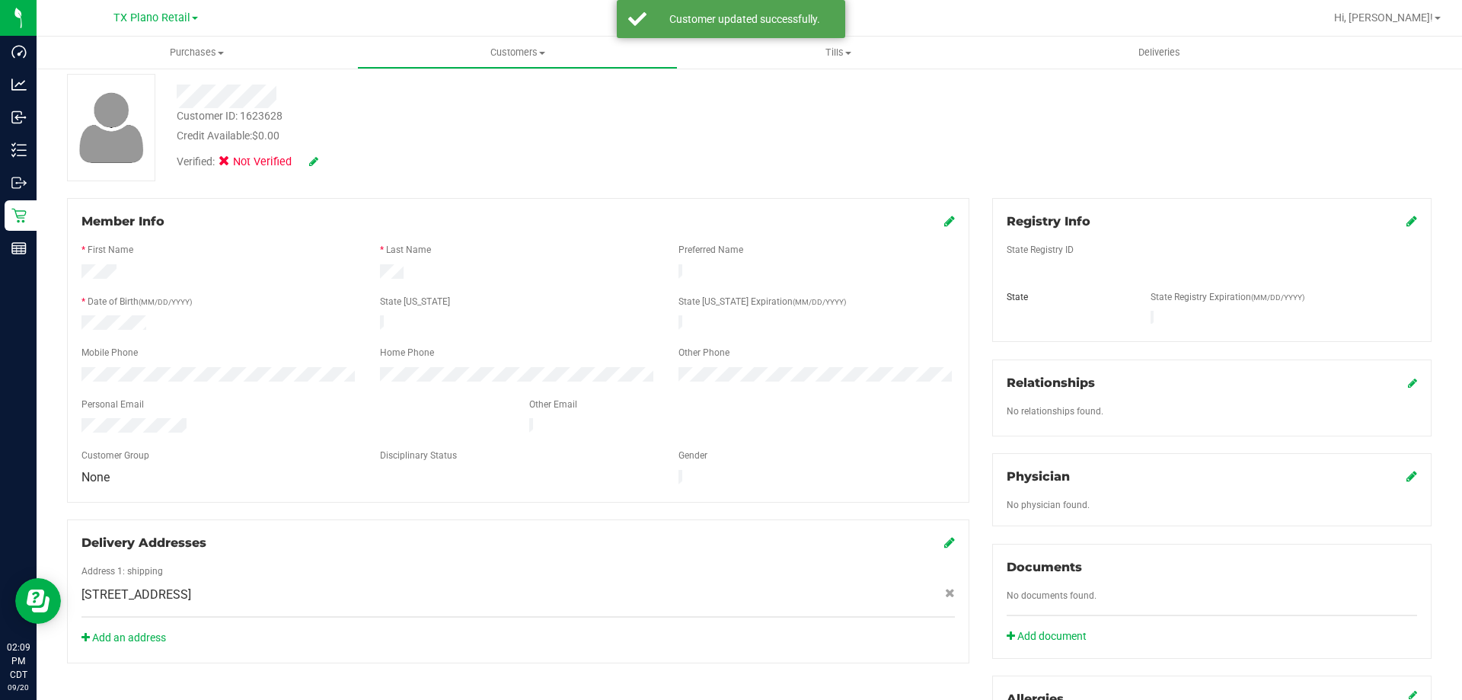
click at [1406, 470] on icon at bounding box center [1411, 476] width 11 height 12
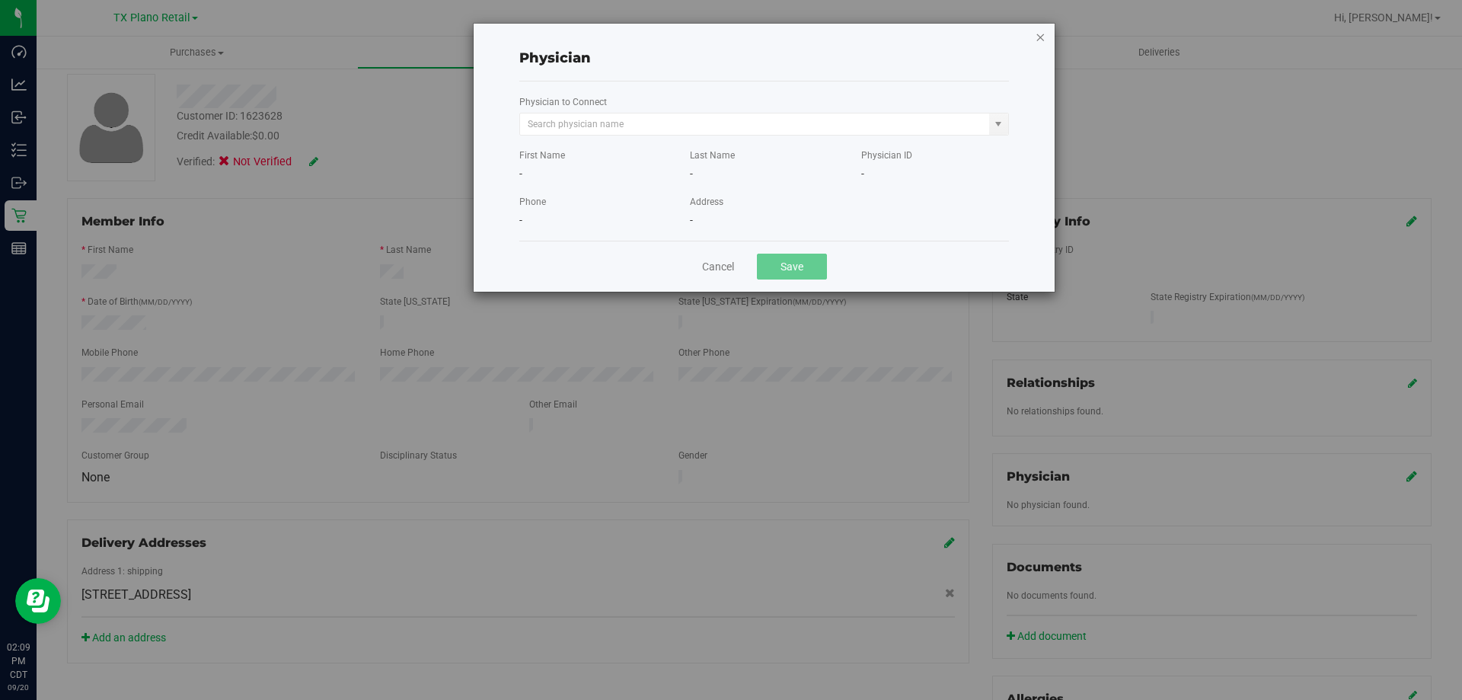
click at [1041, 37] on icon "button" at bounding box center [1039, 36] width 11 height 18
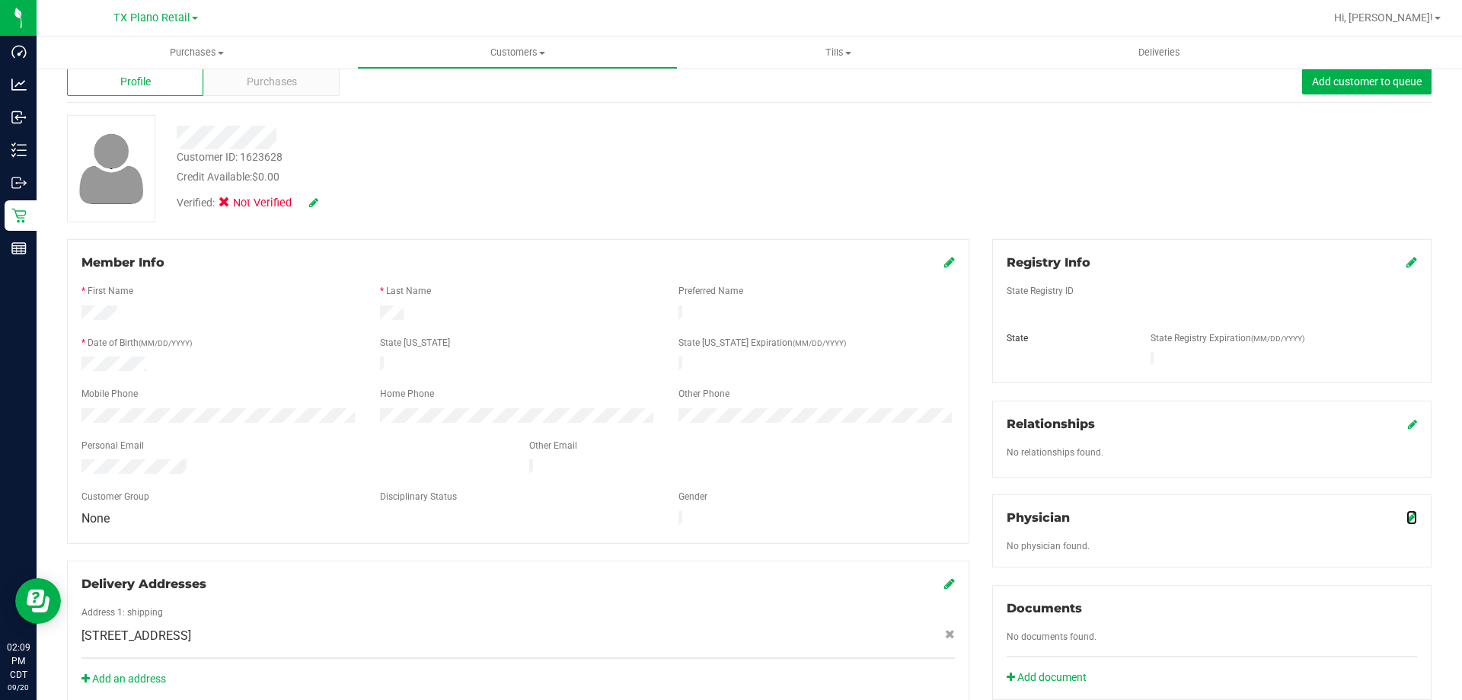
scroll to position [0, 0]
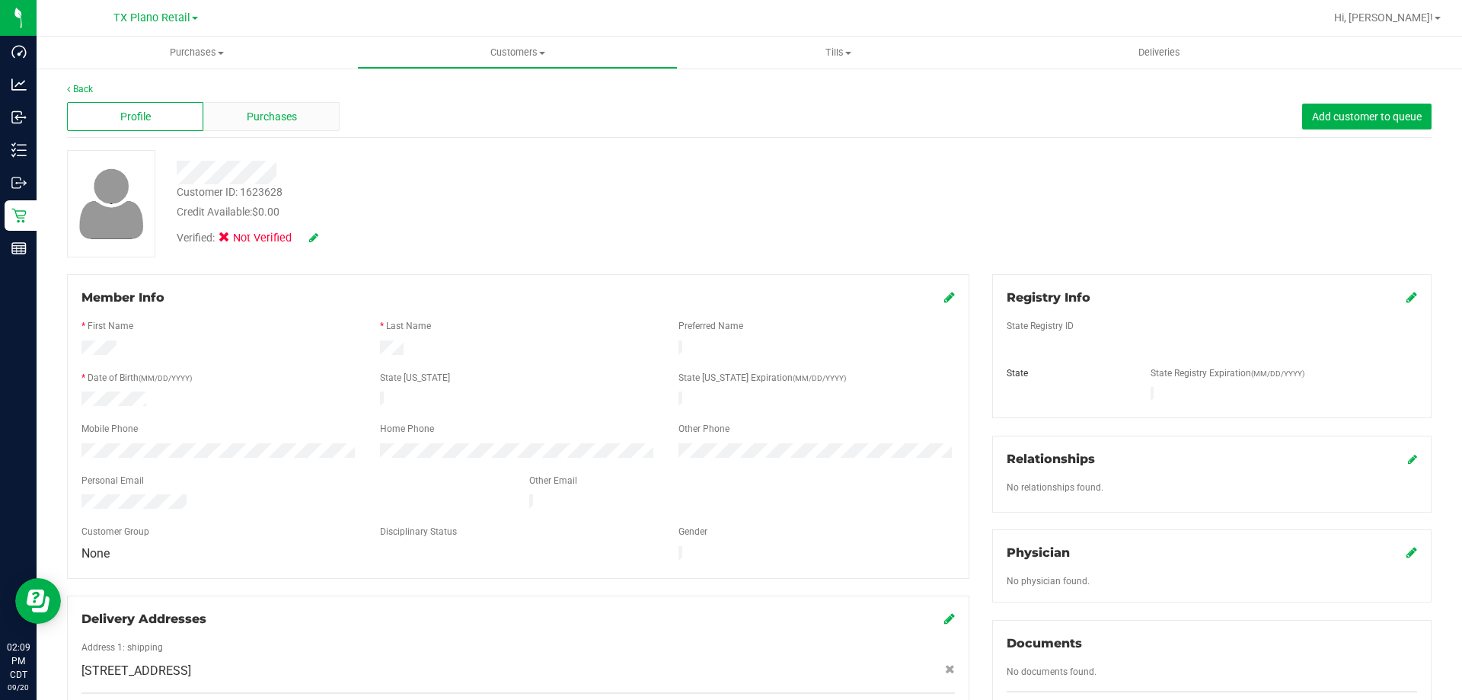
click at [239, 128] on div "Purchases" at bounding box center [271, 116] width 136 height 29
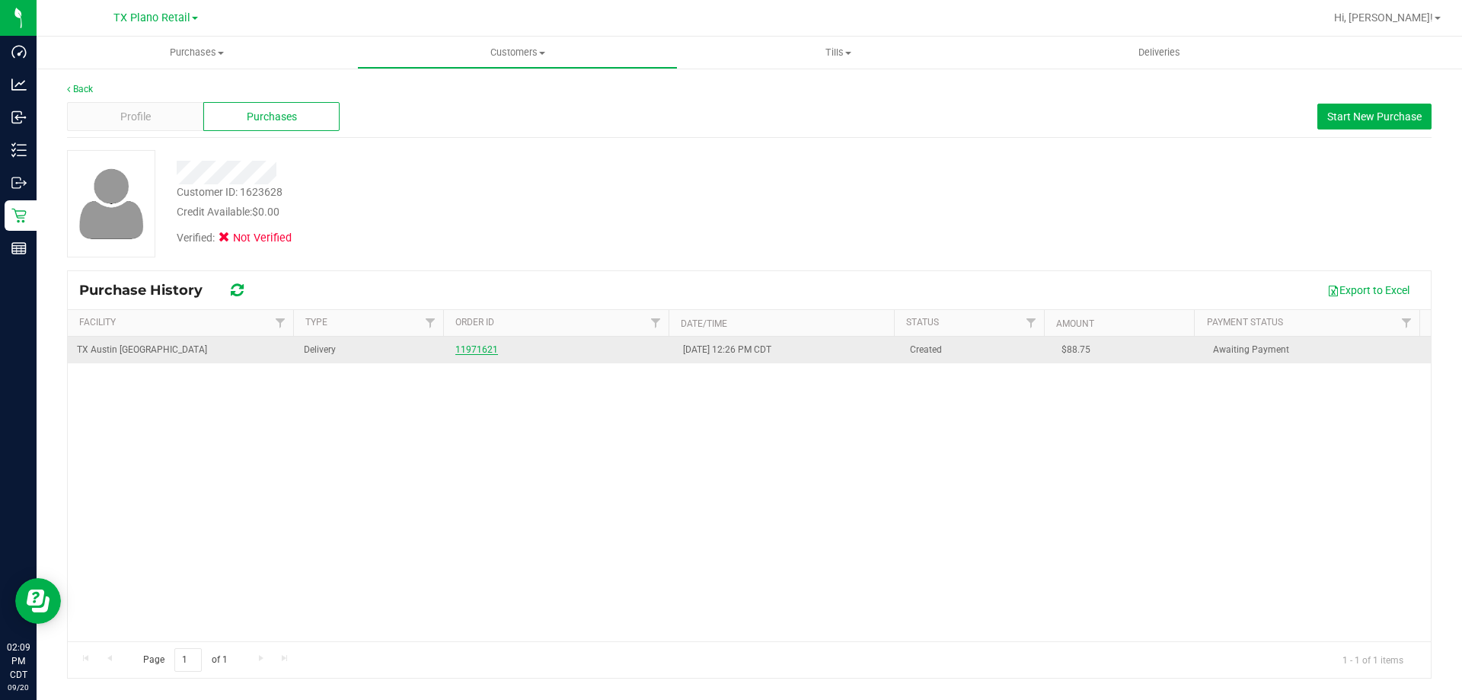
click at [456, 348] on link "11971621" at bounding box center [476, 349] width 43 height 11
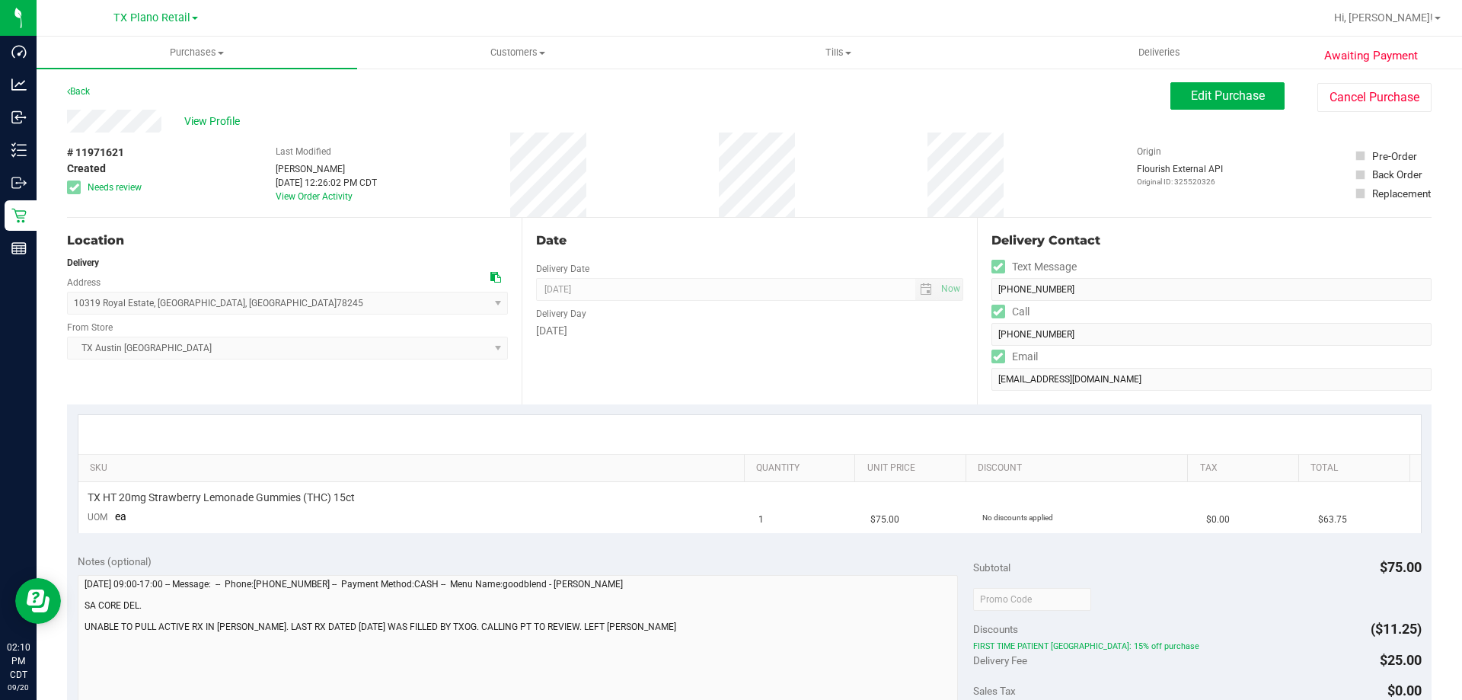
click at [493, 282] on icon at bounding box center [495, 277] width 11 height 11
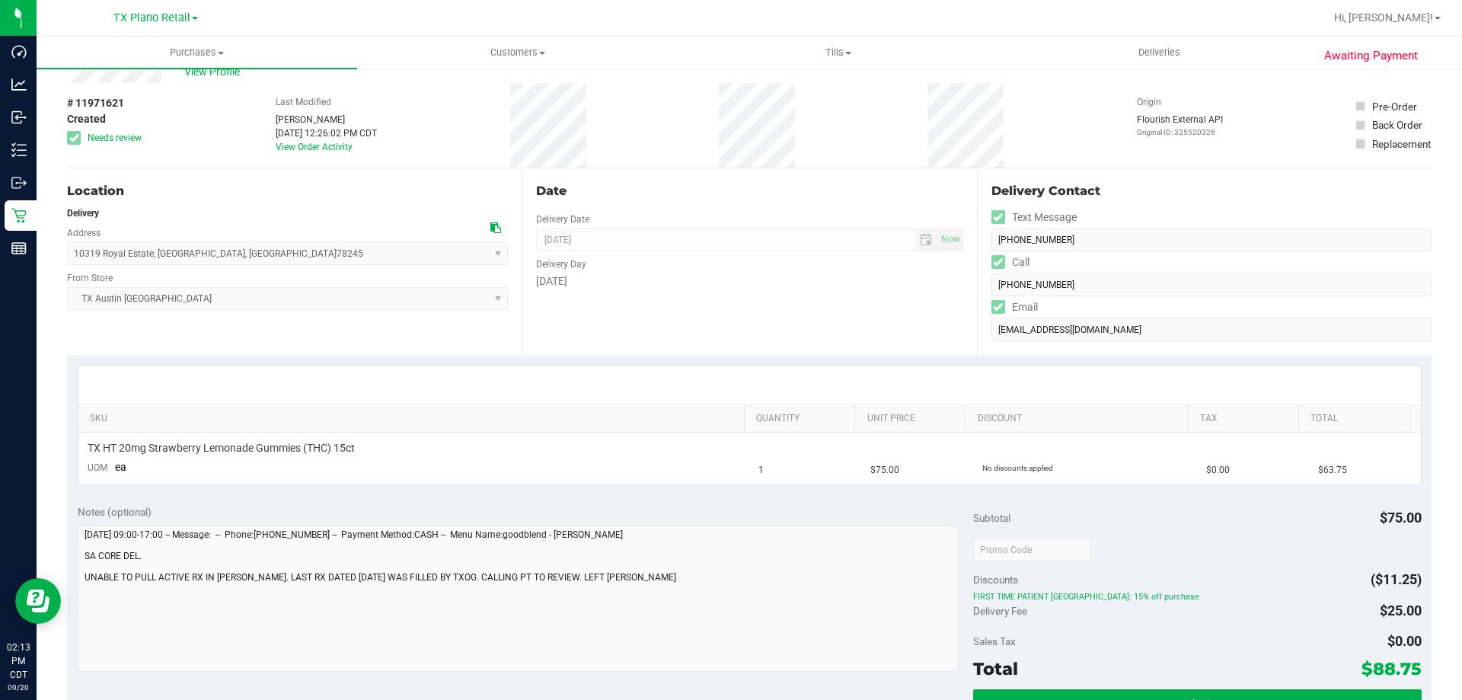
scroll to position [76, 0]
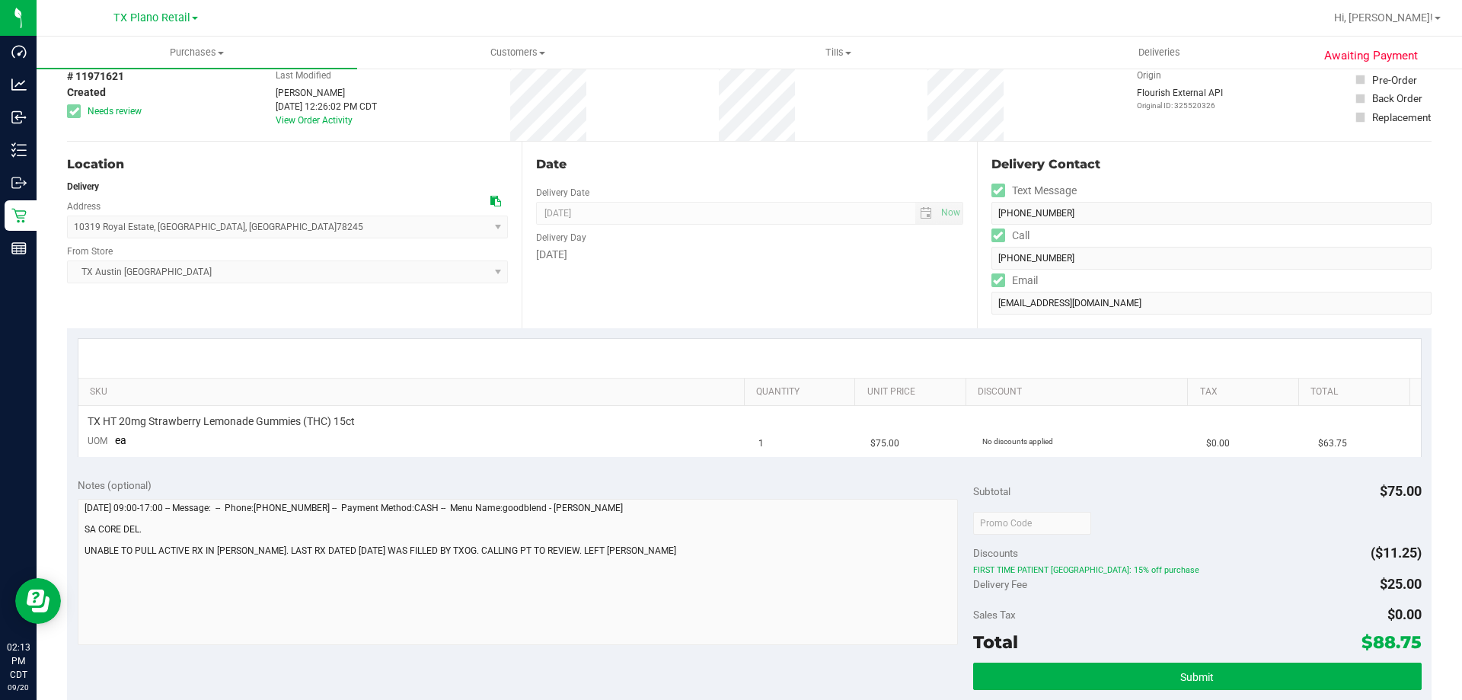
click at [70, 503] on div "Notes (optional) Subtotal $75.00 Discounts ($11.25) FIRST TIME PATIENT TX: 15% …" at bounding box center [749, 604] width 1364 height 274
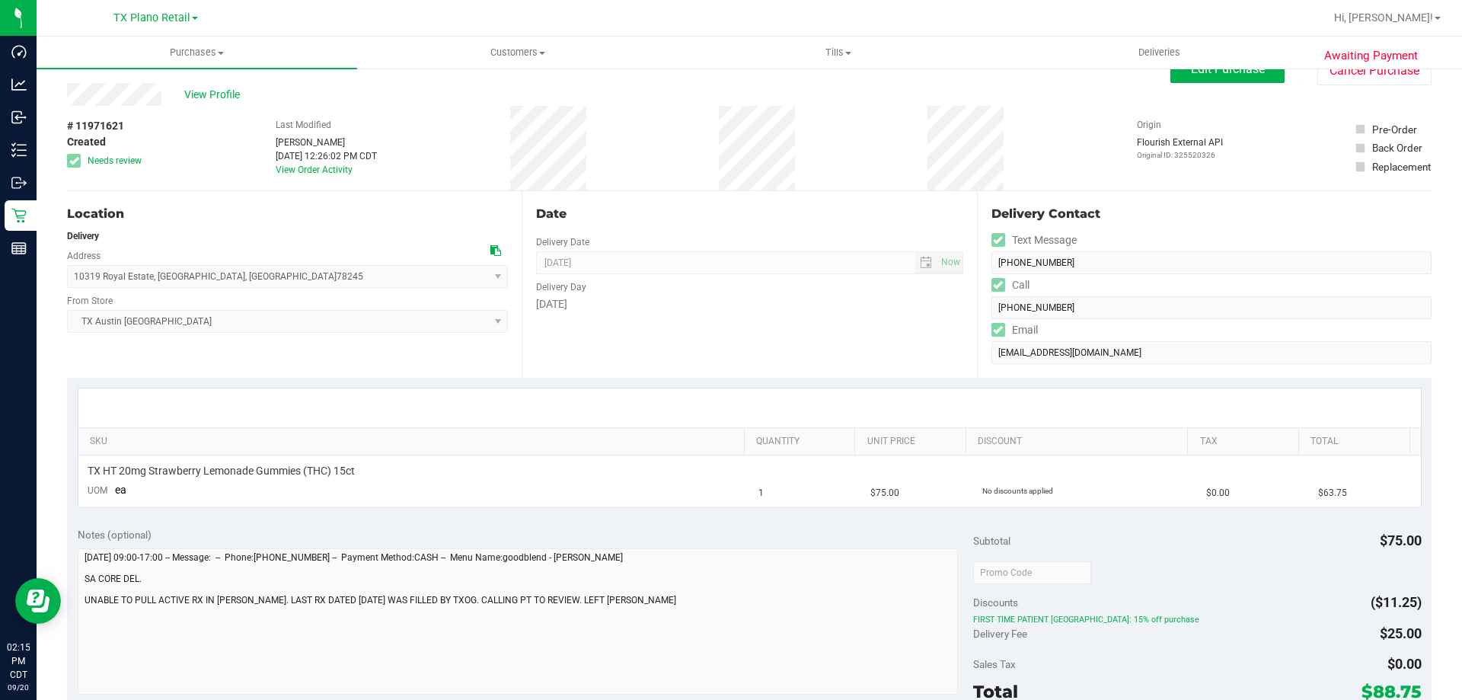
scroll to position [0, 0]
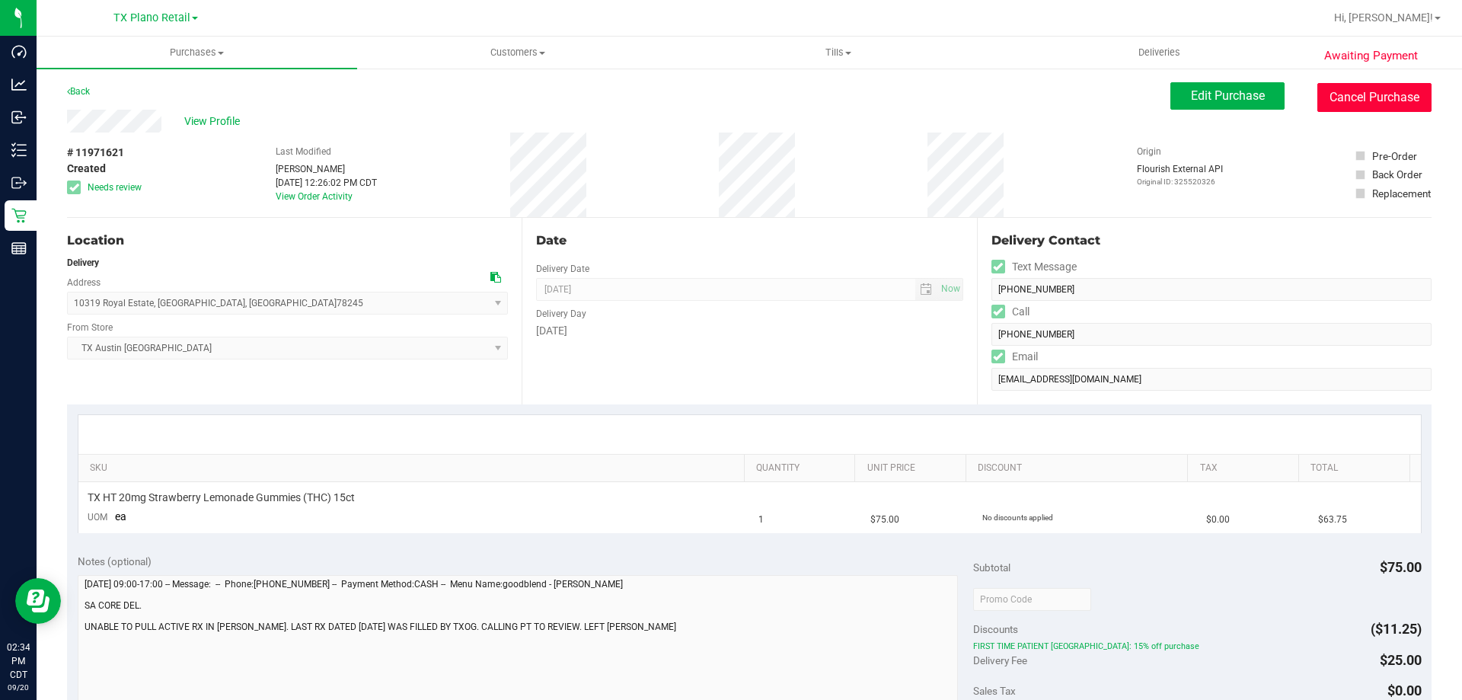
click at [1350, 100] on button "Cancel Purchase" at bounding box center [1374, 97] width 114 height 29
click at [210, 121] on span "View Profile" at bounding box center [214, 121] width 61 height 16
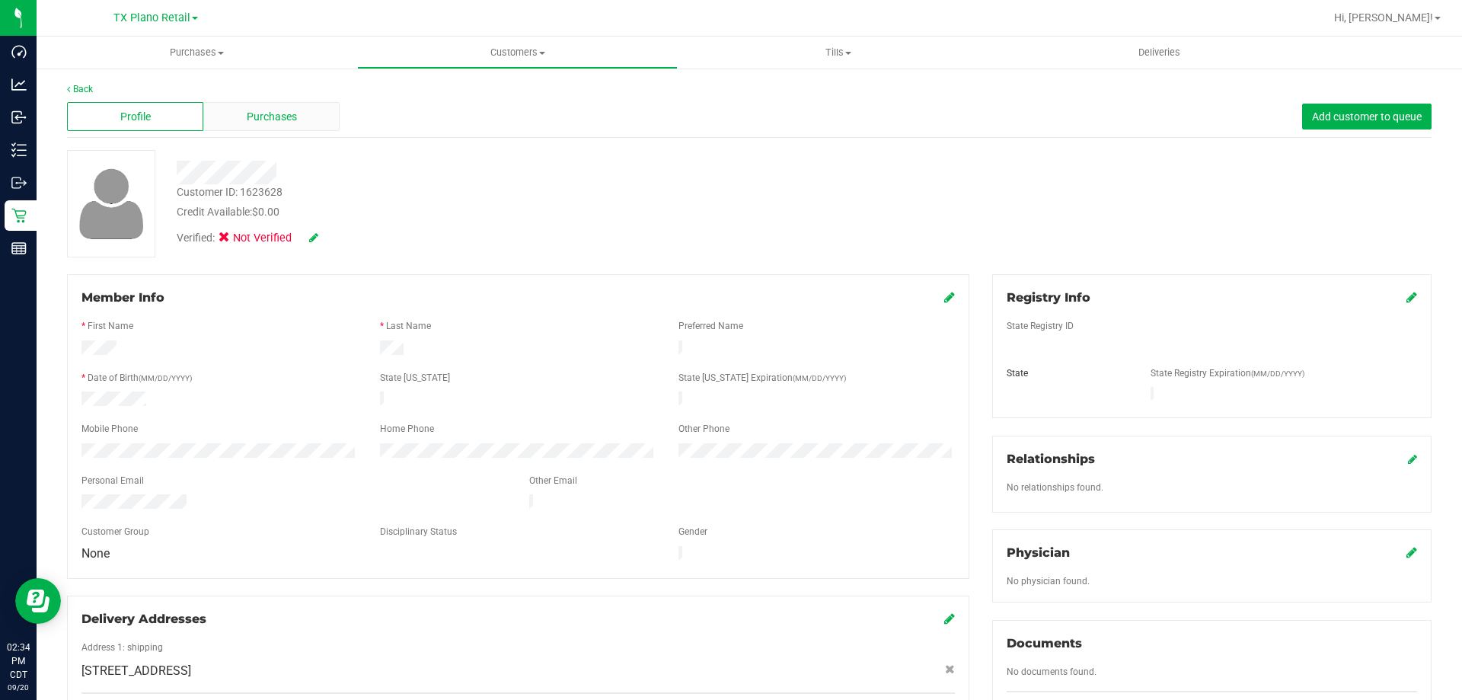
click at [267, 116] on span "Purchases" at bounding box center [272, 117] width 50 height 16
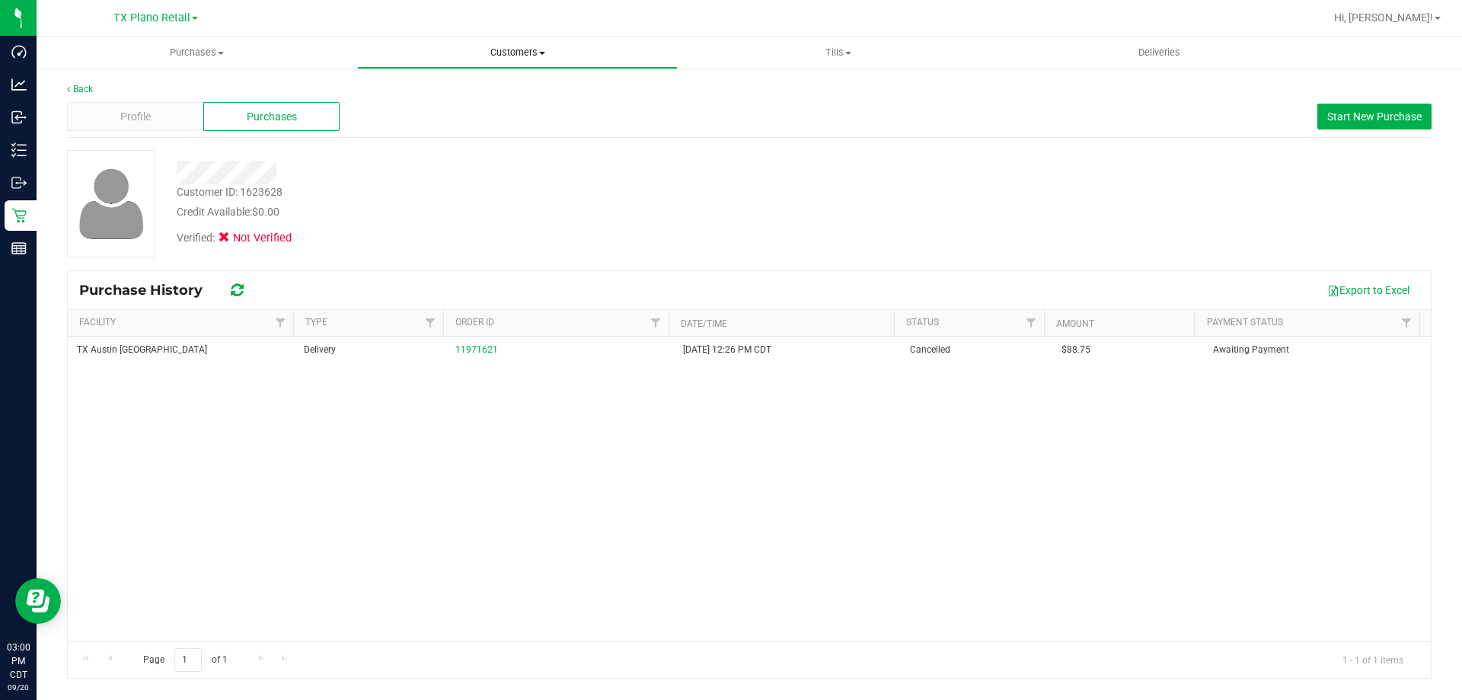
click at [522, 43] on uib-tab-heading "Customers All customers Add a new customer All physicians" at bounding box center [517, 52] width 319 height 30
click at [515, 84] on li "All customers" at bounding box center [517, 92] width 320 height 18
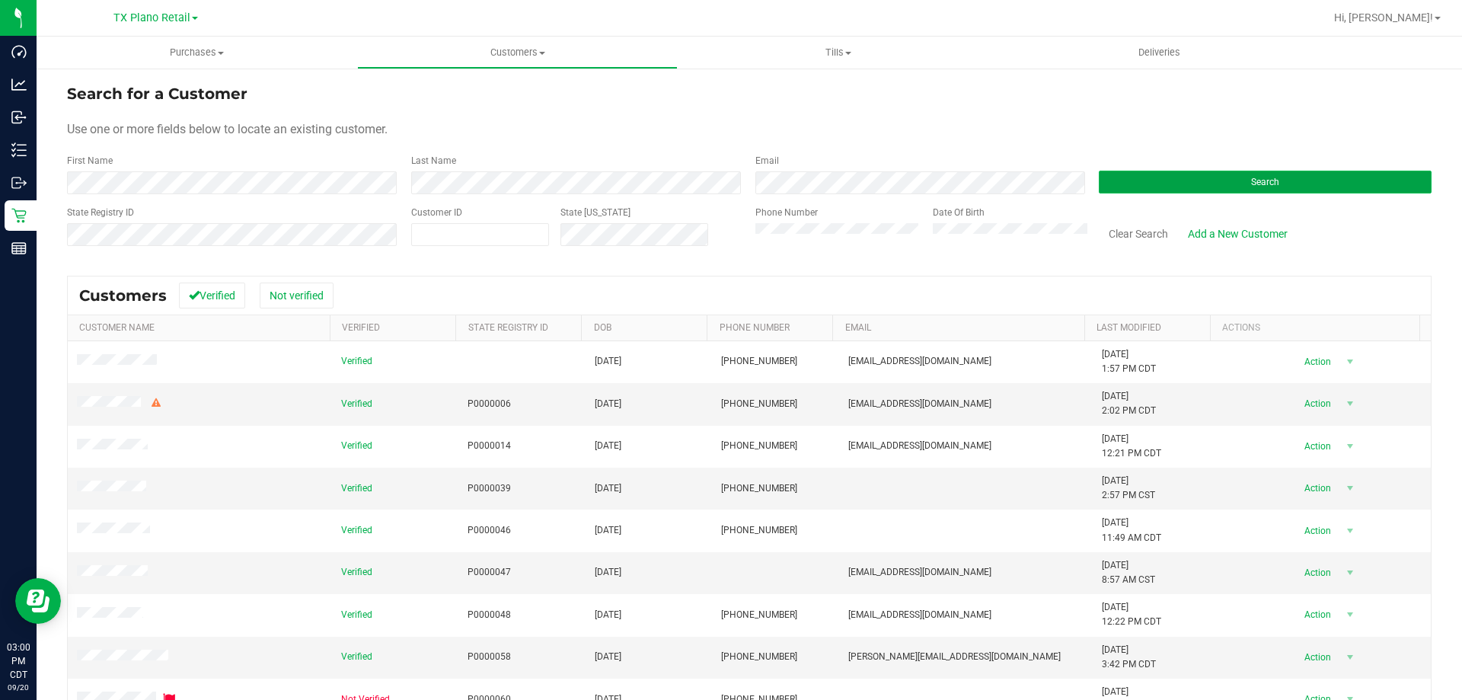
click at [1181, 180] on button "Search" at bounding box center [1264, 182] width 333 height 23
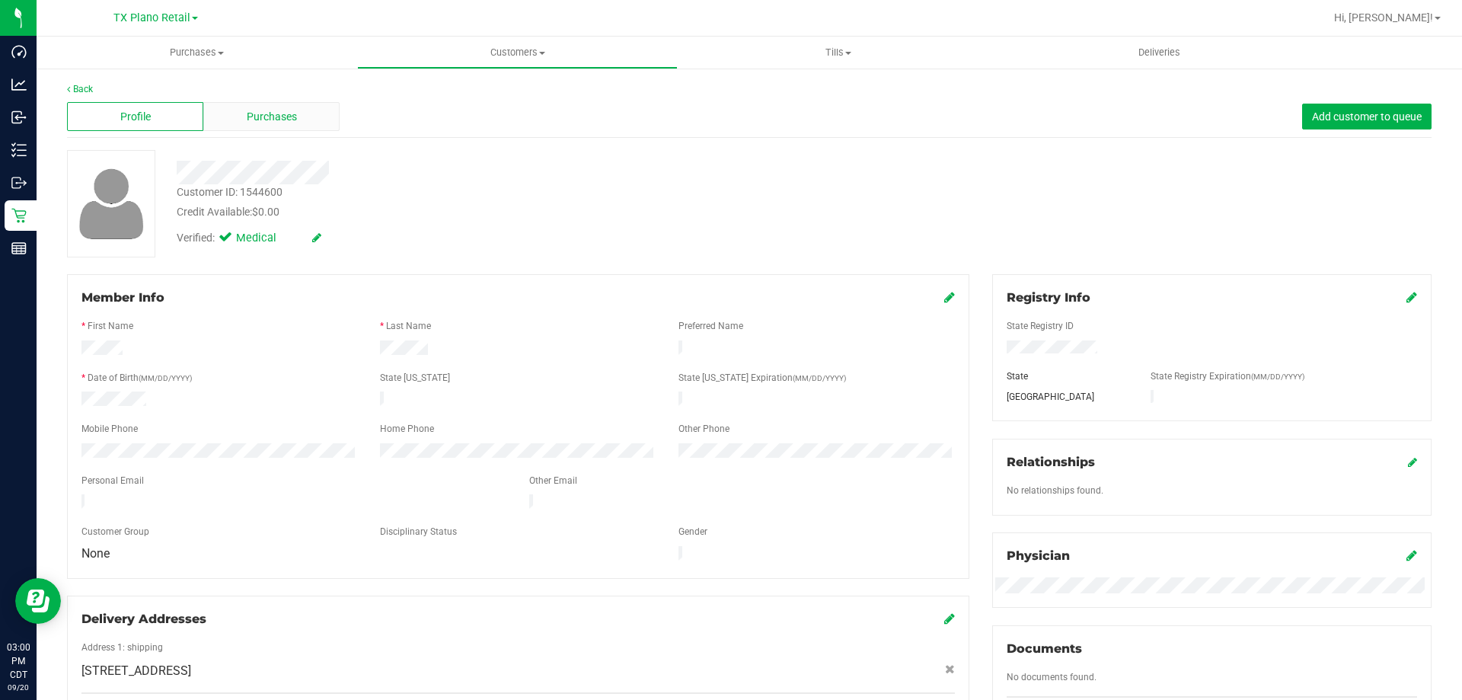
click at [270, 106] on div "Purchases" at bounding box center [271, 116] width 136 height 29
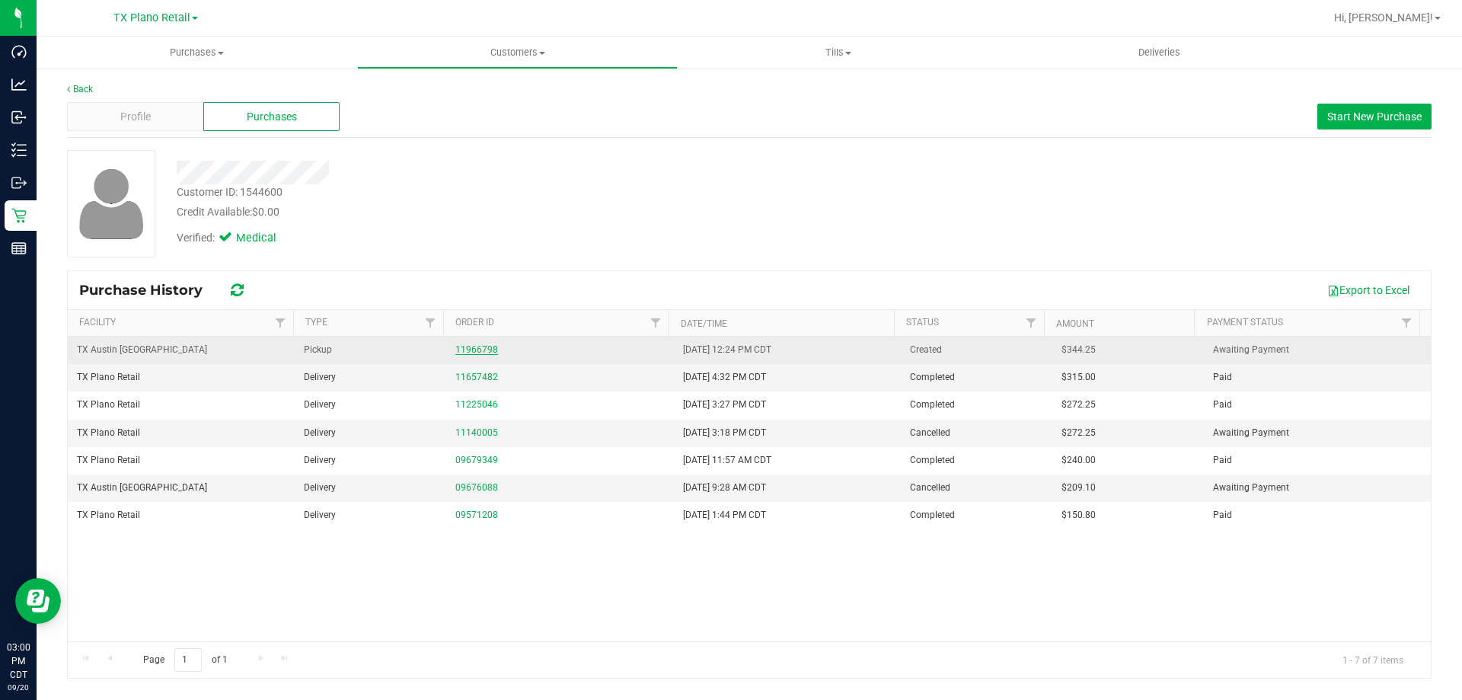
click at [471, 352] on link "11966798" at bounding box center [476, 349] width 43 height 11
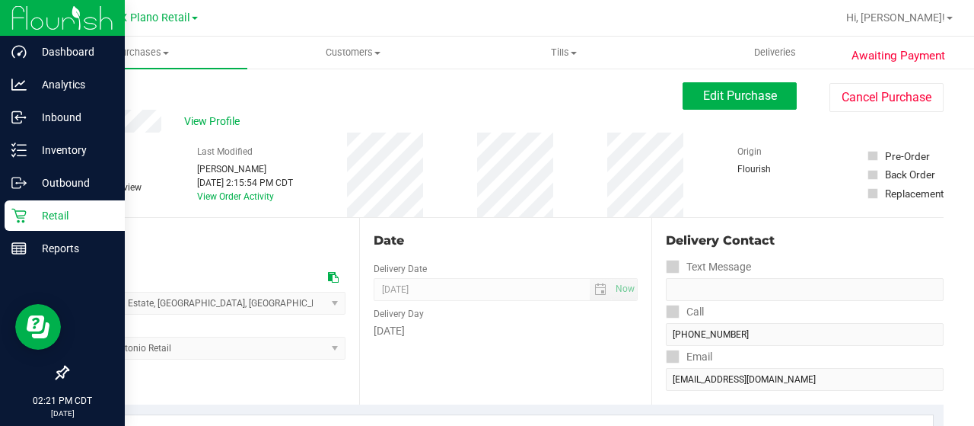
click at [21, 216] on icon at bounding box center [18, 215] width 15 height 15
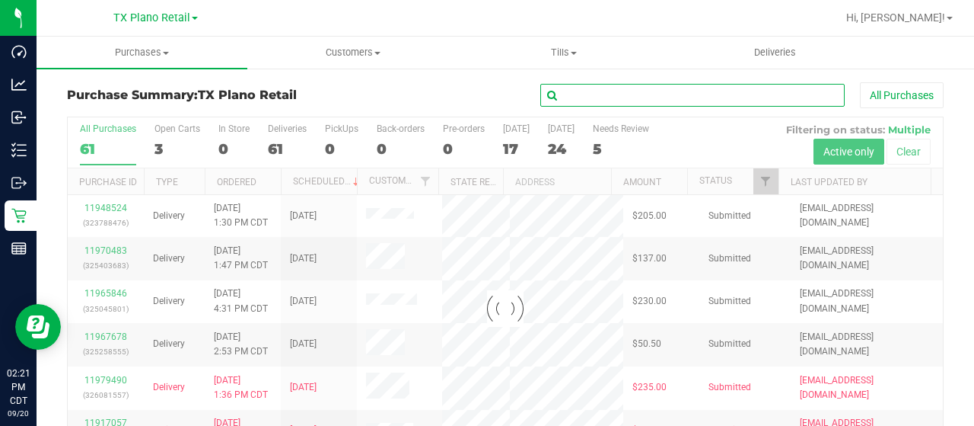
click at [659, 91] on input "text" at bounding box center [692, 95] width 304 height 23
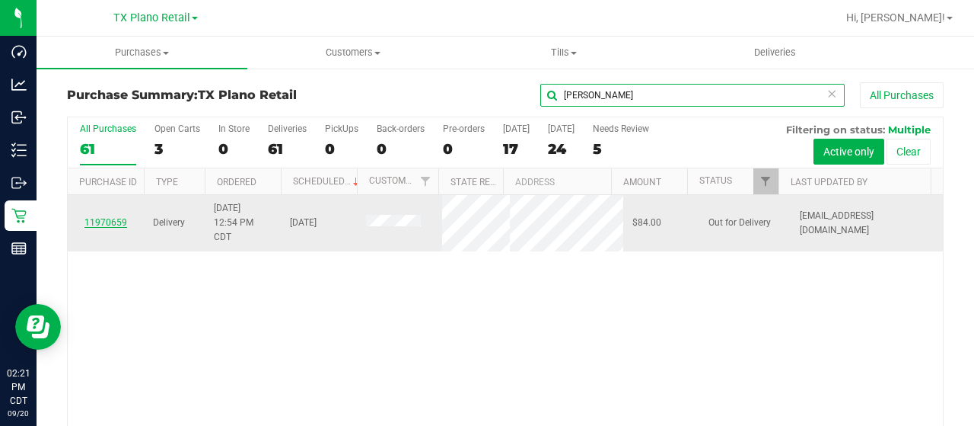
type input "[PERSON_NAME]"
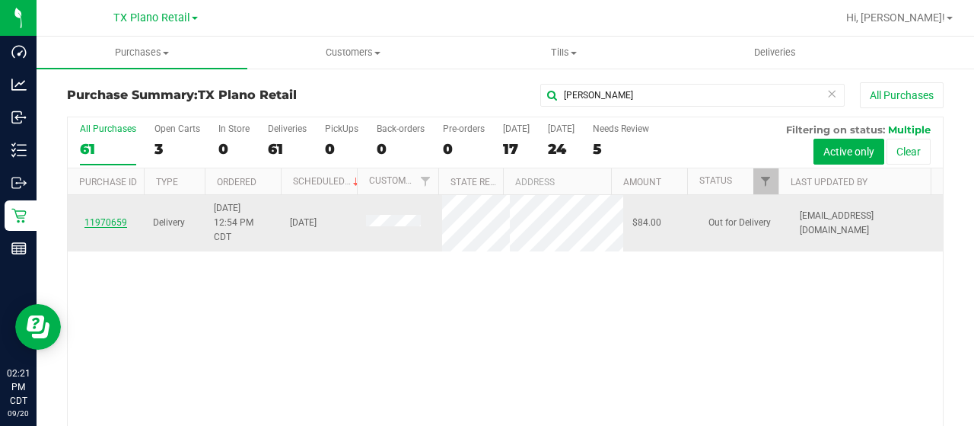
click at [108, 222] on link "11970659" at bounding box center [105, 222] width 43 height 11
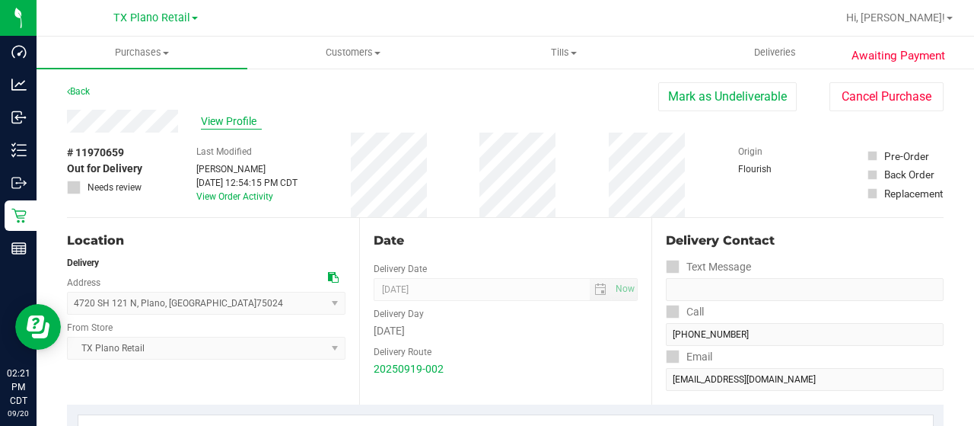
click at [237, 120] on span "View Profile" at bounding box center [231, 121] width 61 height 16
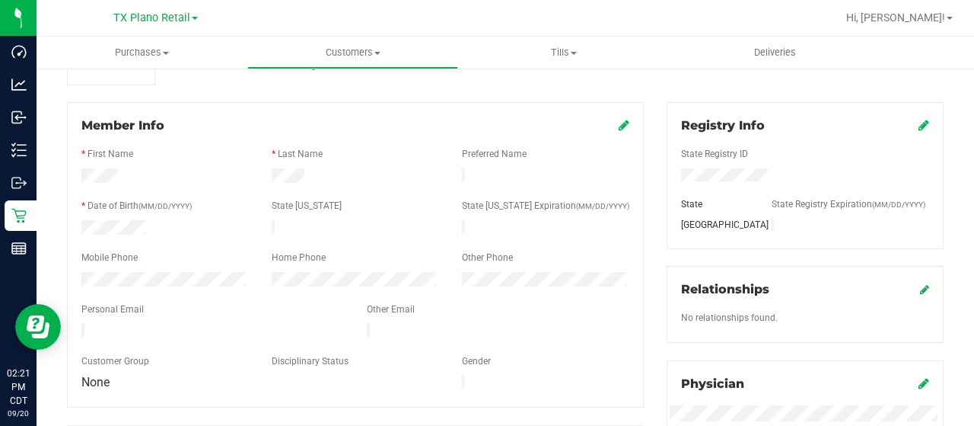
scroll to position [304, 0]
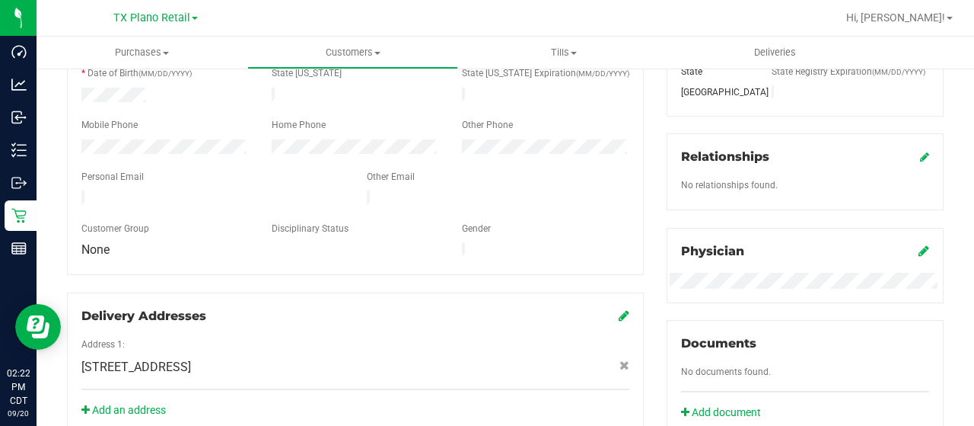
drag, startPoint x: 177, startPoint y: 191, endPoint x: 81, endPoint y: 192, distance: 96.7
click at [81, 192] on div at bounding box center [212, 199] width 285 height 18
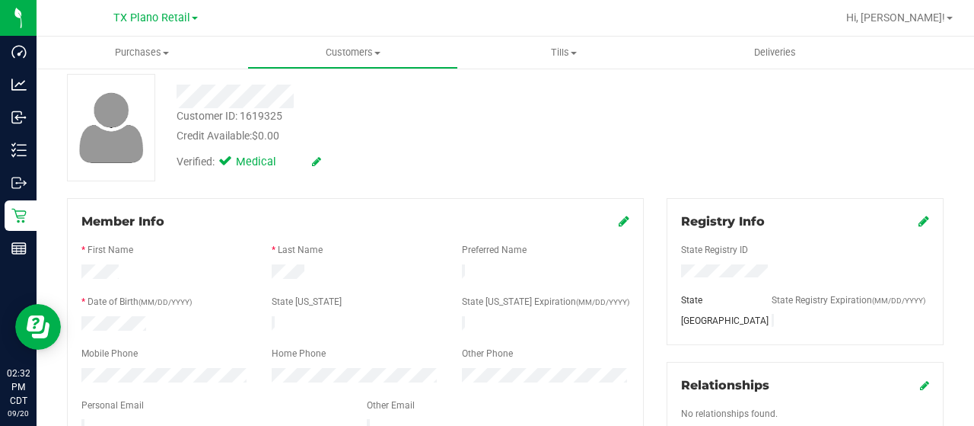
scroll to position [0, 0]
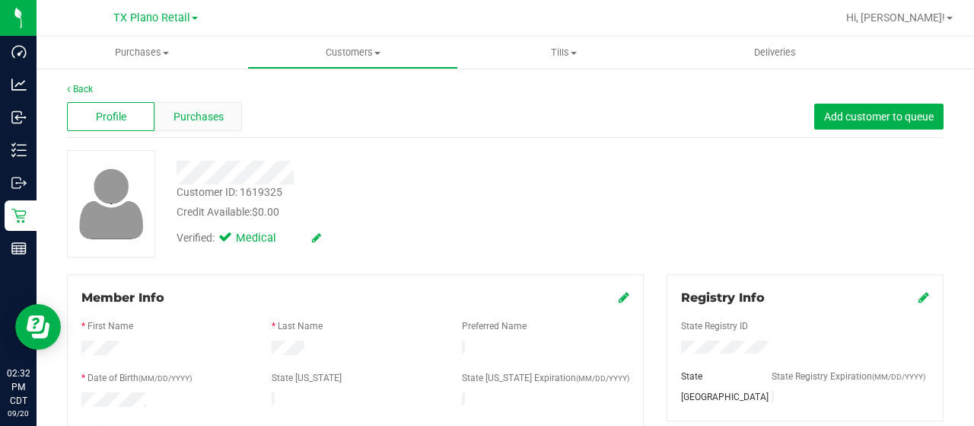
click at [215, 116] on span "Purchases" at bounding box center [199, 117] width 50 height 16
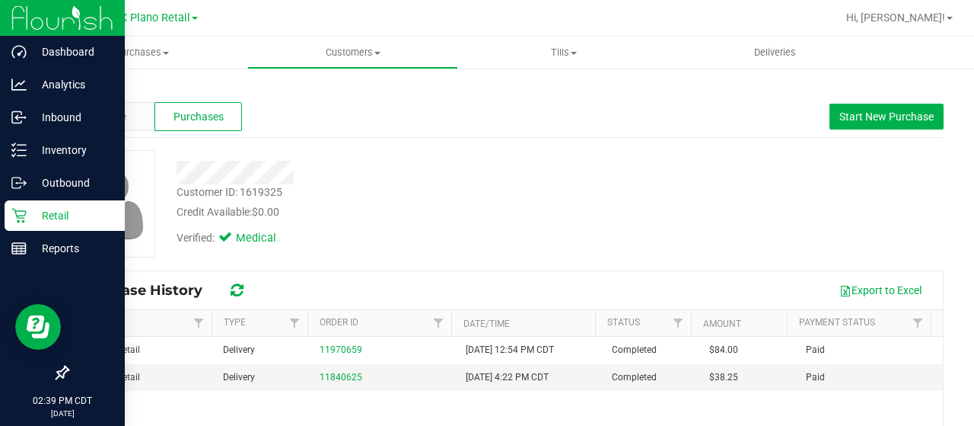
click at [24, 213] on icon at bounding box center [18, 215] width 15 height 15
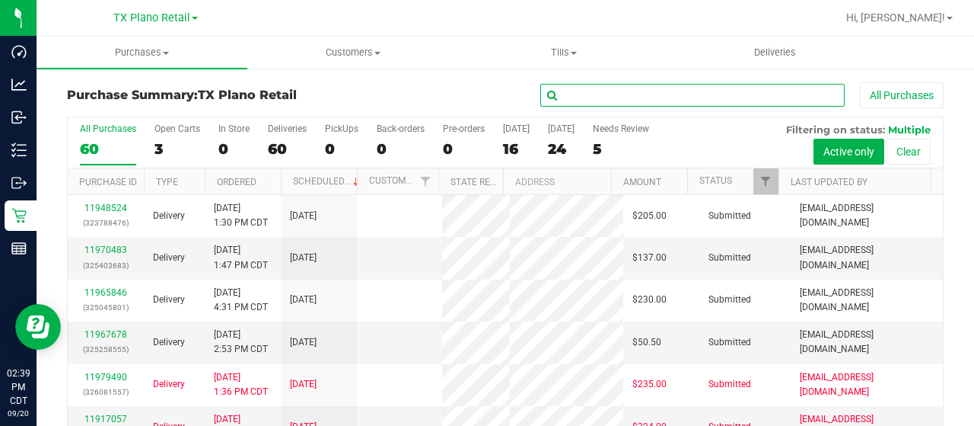
click at [632, 97] on input "text" at bounding box center [692, 95] width 304 height 23
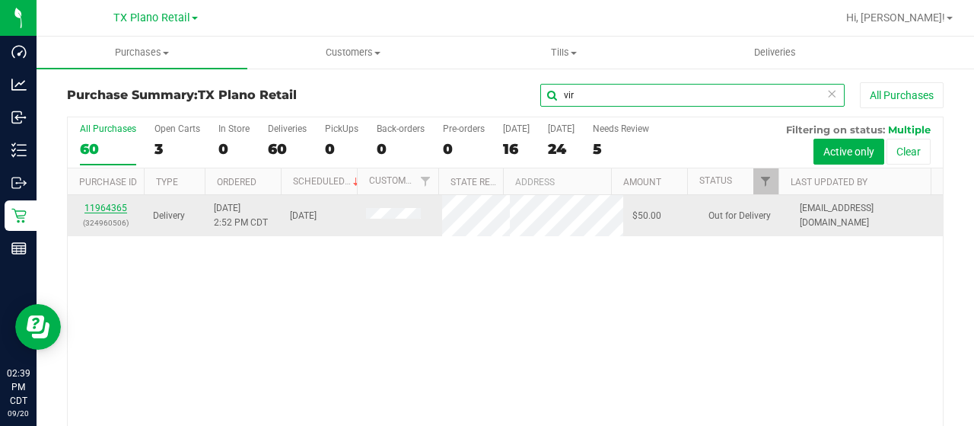
type input "vir"
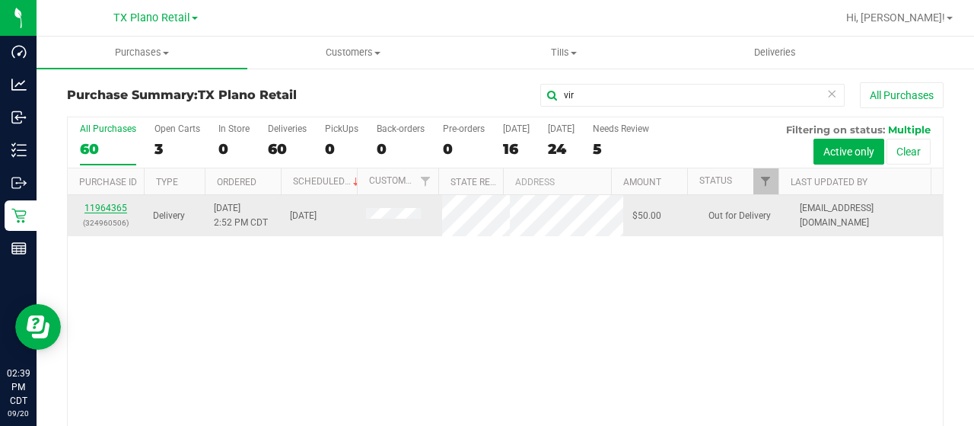
click at [102, 209] on link "11964365" at bounding box center [105, 207] width 43 height 11
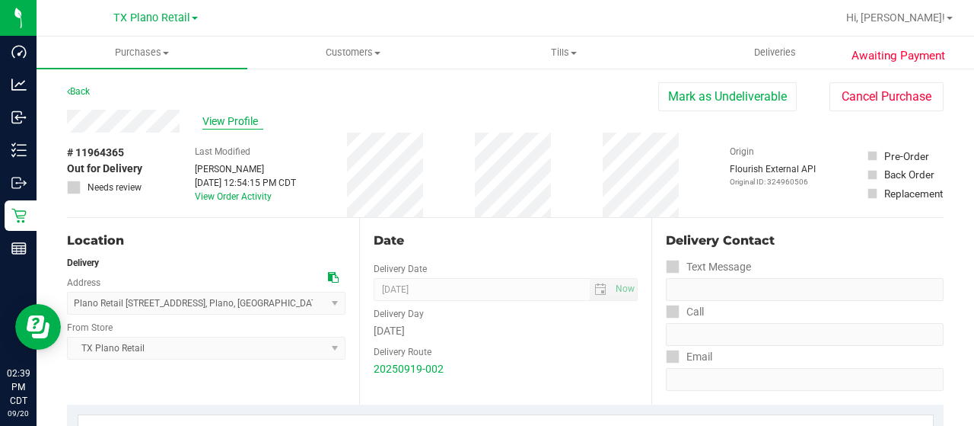
click at [231, 121] on span "View Profile" at bounding box center [232, 121] width 61 height 16
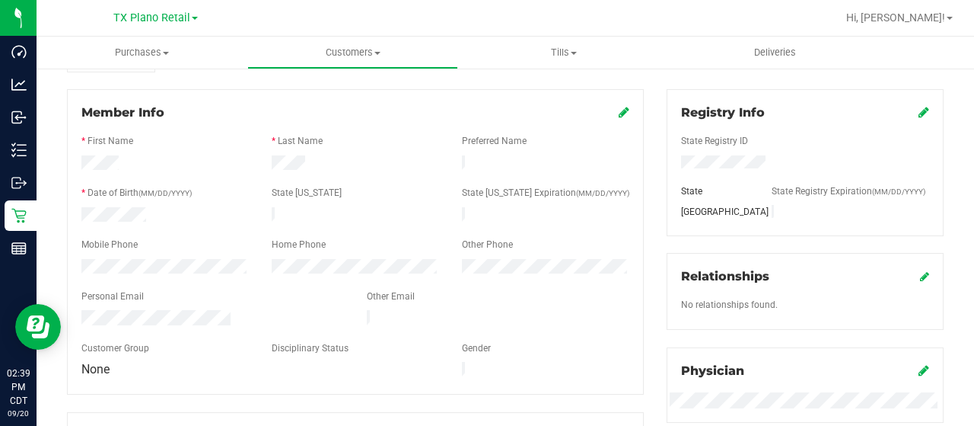
scroll to position [228, 0]
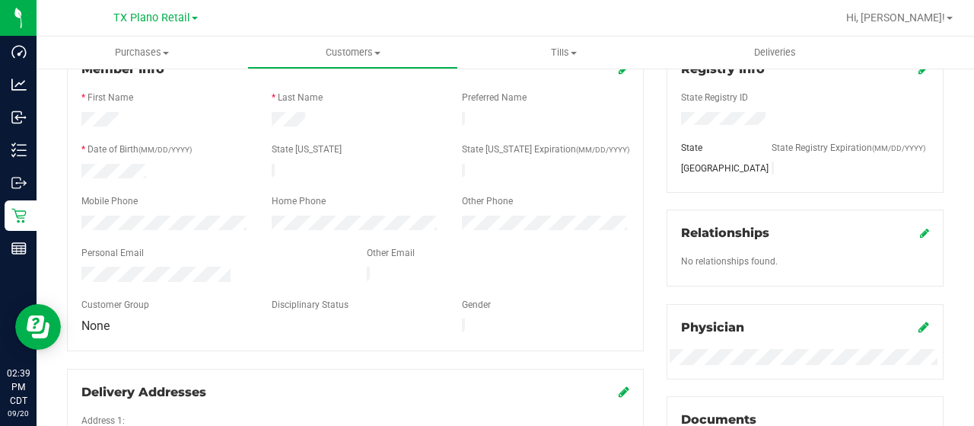
click at [83, 266] on div at bounding box center [212, 275] width 285 height 18
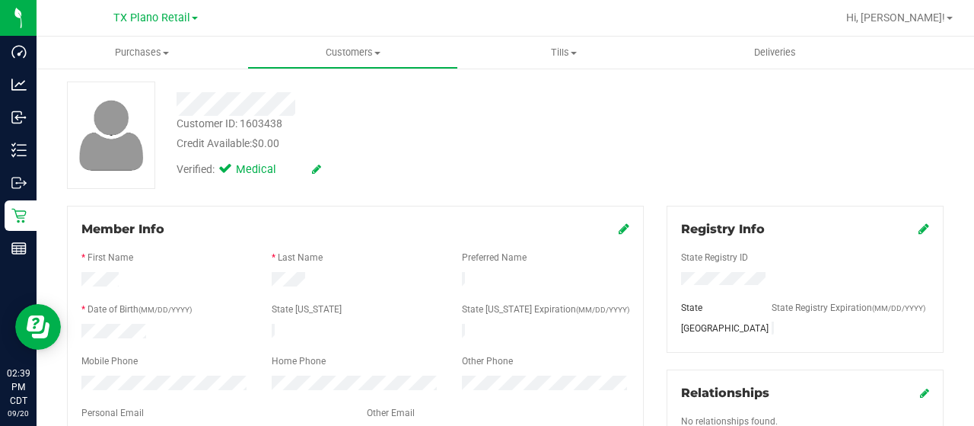
scroll to position [0, 0]
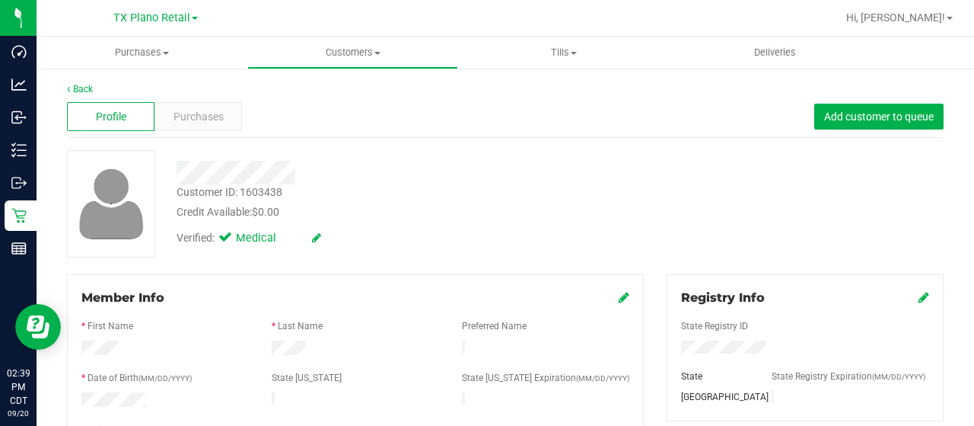
drag, startPoint x: 233, startPoint y: 270, endPoint x: 321, endPoint y: 348, distance: 117.6
click at [321, 348] on div at bounding box center [355, 349] width 190 height 18
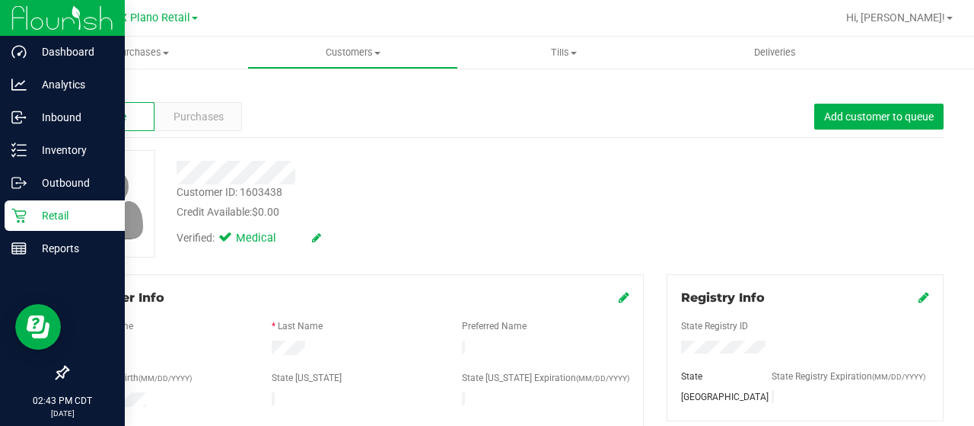
click at [27, 206] on p "Retail" at bounding box center [72, 215] width 91 height 18
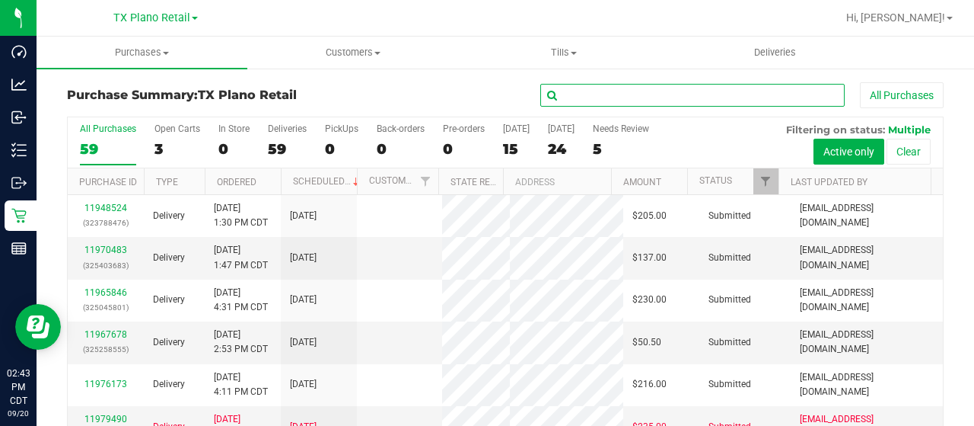
click at [607, 102] on input "text" at bounding box center [692, 95] width 304 height 23
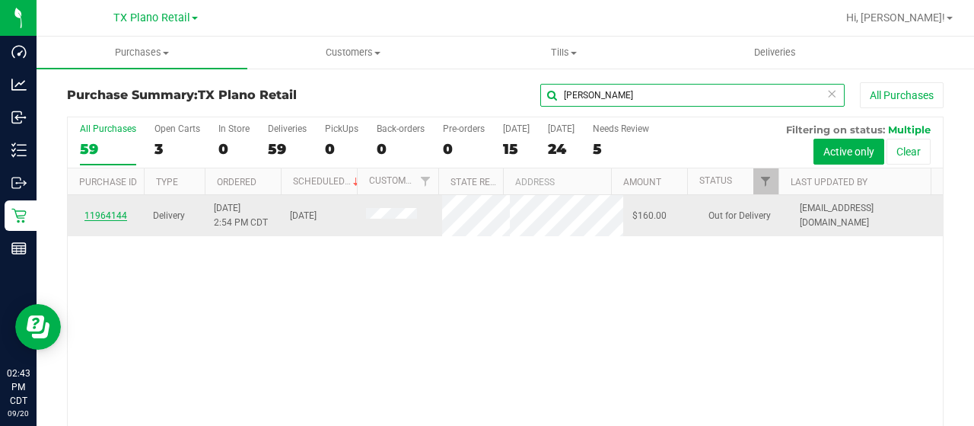
type input "[PERSON_NAME]"
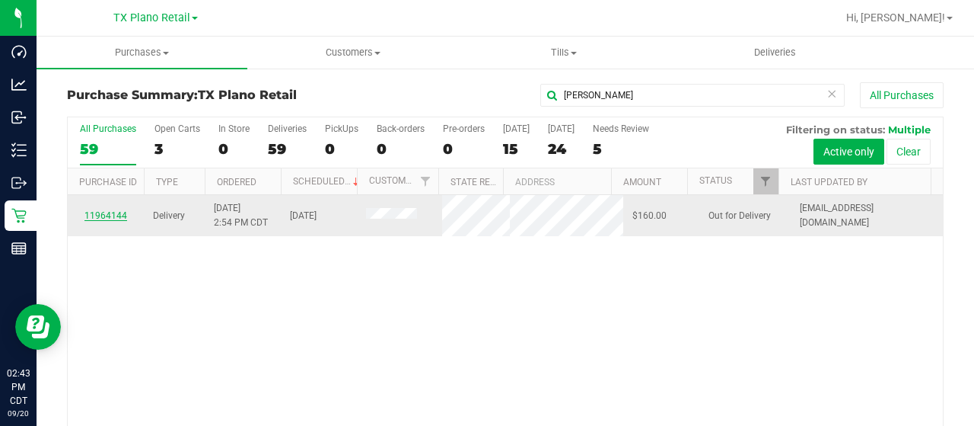
click at [119, 220] on link "11964144" at bounding box center [105, 215] width 43 height 11
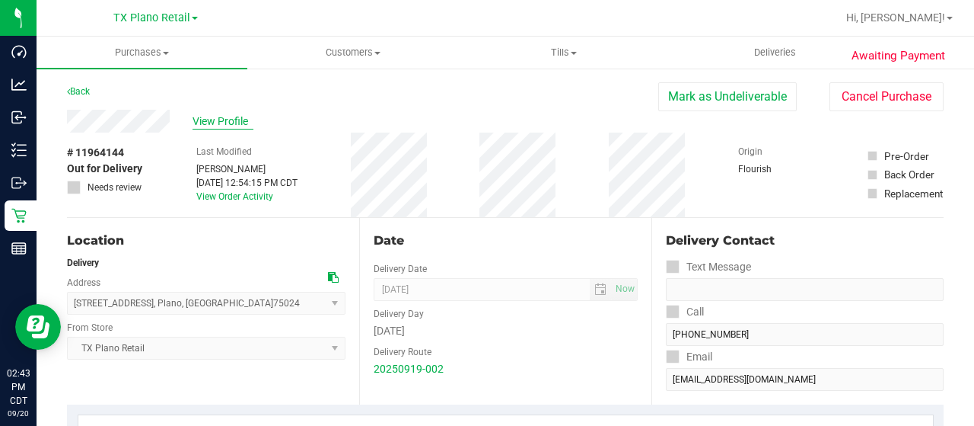
click at [221, 121] on span "View Profile" at bounding box center [223, 121] width 61 height 16
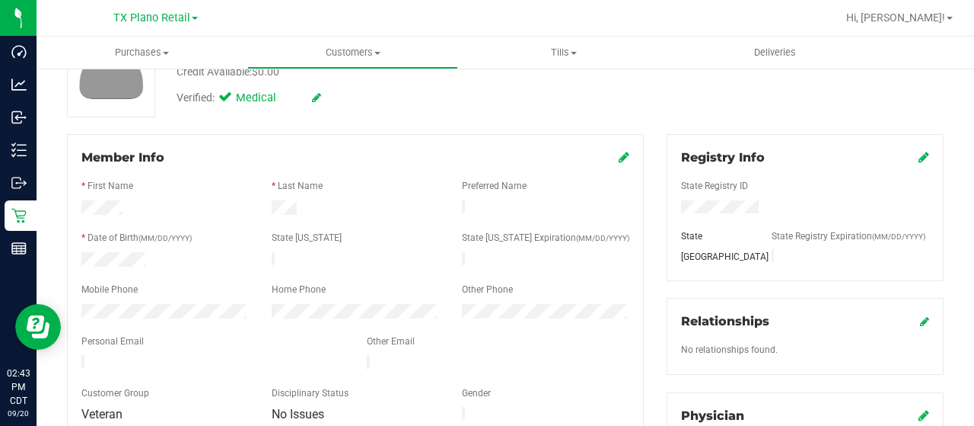
scroll to position [152, 0]
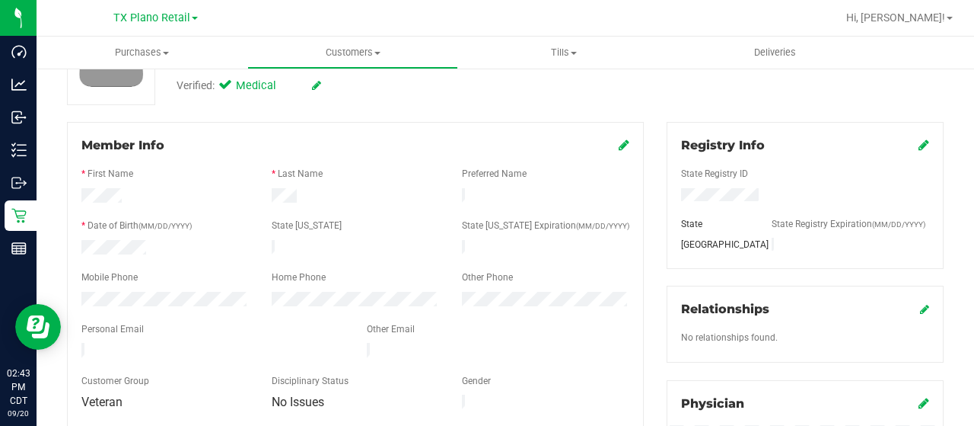
drag, startPoint x: 212, startPoint y: 343, endPoint x: 89, endPoint y: 333, distance: 123.7
click at [89, 333] on form "Member Info * First Name * Last Name Preferred Name * Date of Birth (MM/DD/YYYY…" at bounding box center [355, 274] width 548 height 276
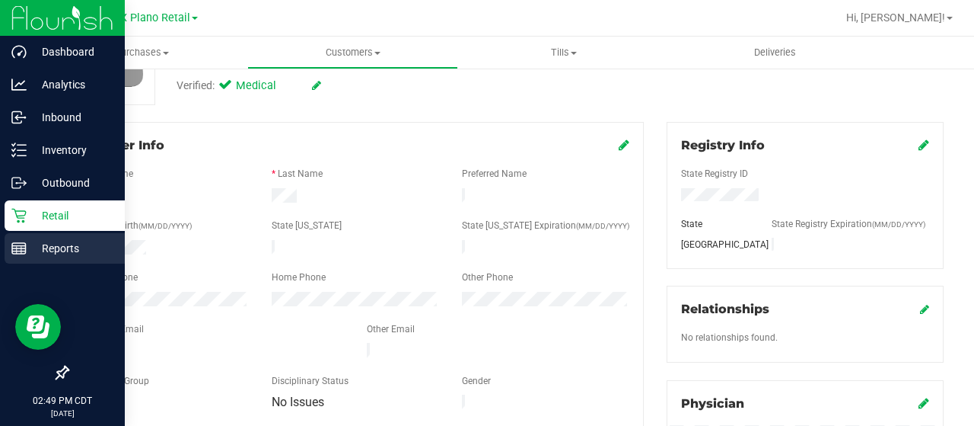
click at [40, 247] on p "Reports" at bounding box center [72, 248] width 91 height 18
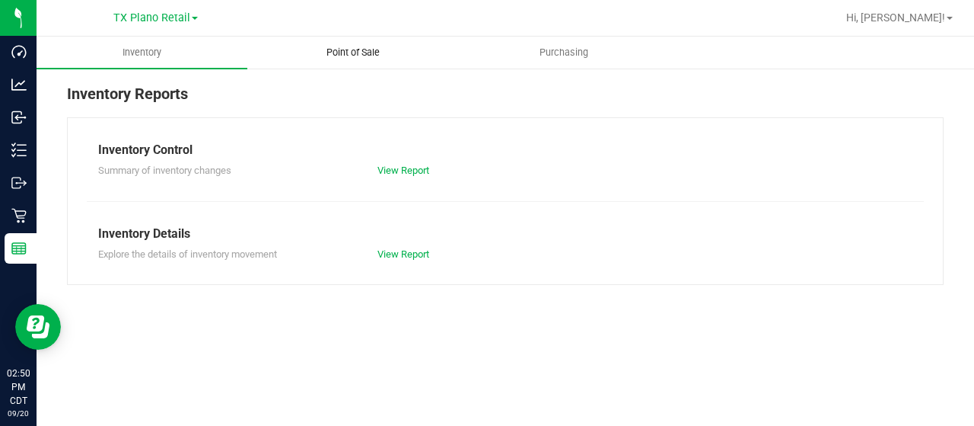
click at [345, 48] on span "Point of Sale" at bounding box center [353, 53] width 94 height 14
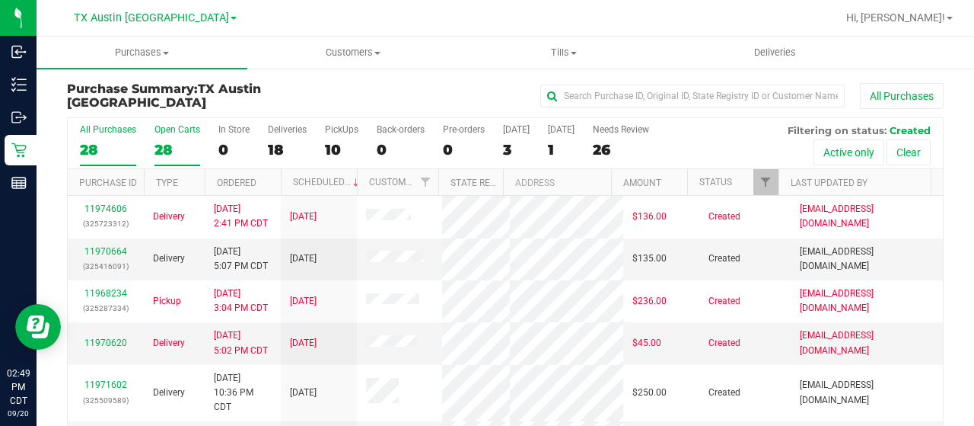
click at [167, 148] on div "28" at bounding box center [178, 150] width 46 height 18
click at [0, 0] on input "Open Carts 28" at bounding box center [0, 0] width 0 height 0
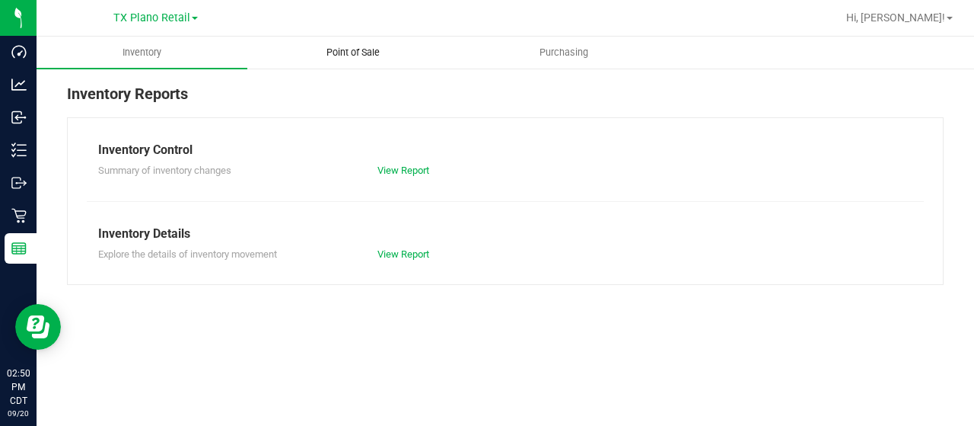
click at [368, 51] on span "Point of Sale" at bounding box center [353, 53] width 94 height 14
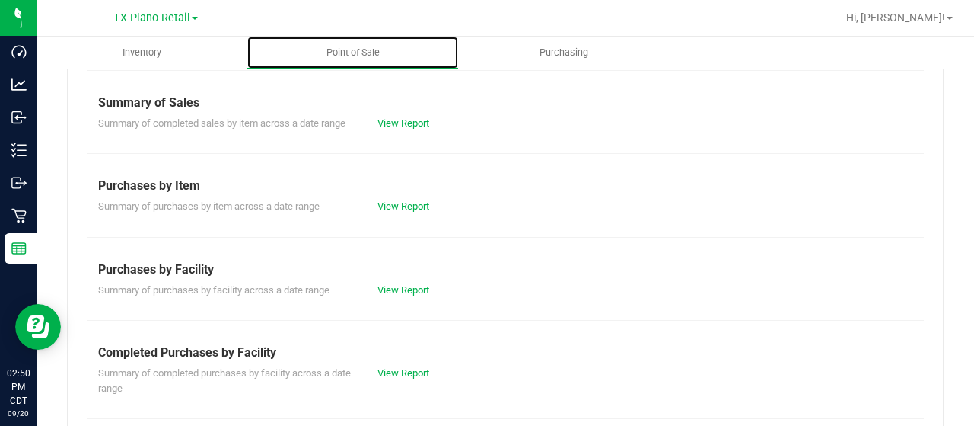
scroll to position [152, 0]
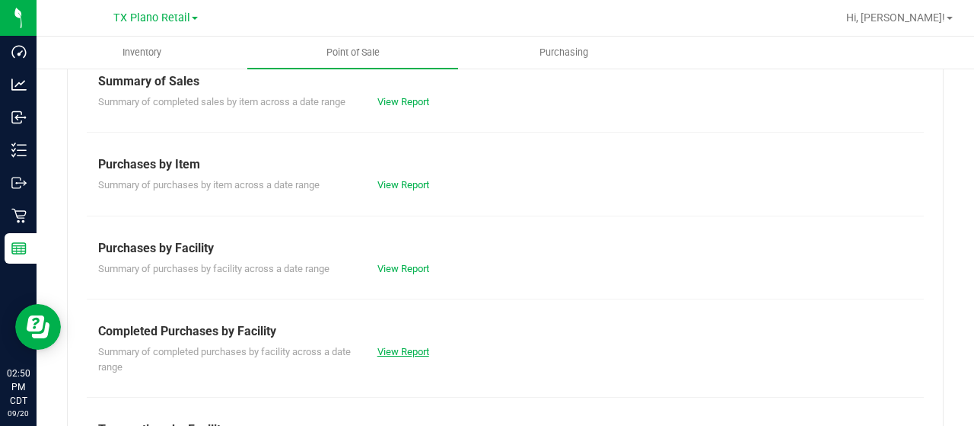
click at [410, 346] on link "View Report" at bounding box center [404, 351] width 52 height 11
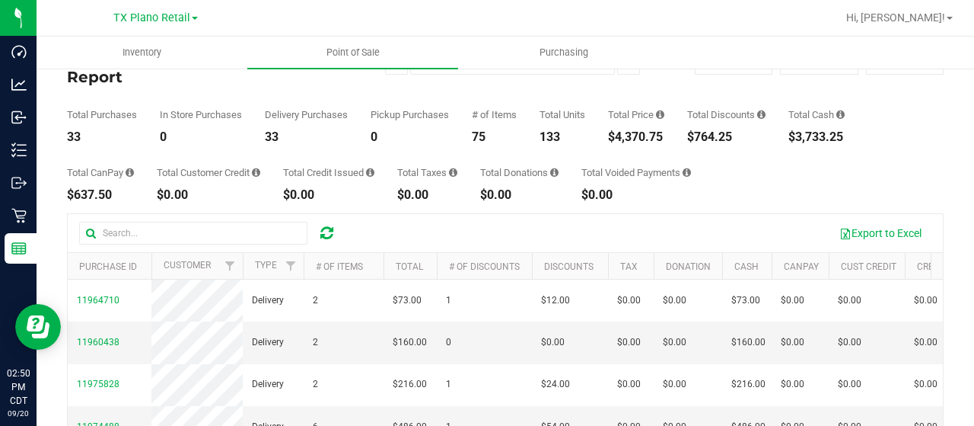
scroll to position [76, 0]
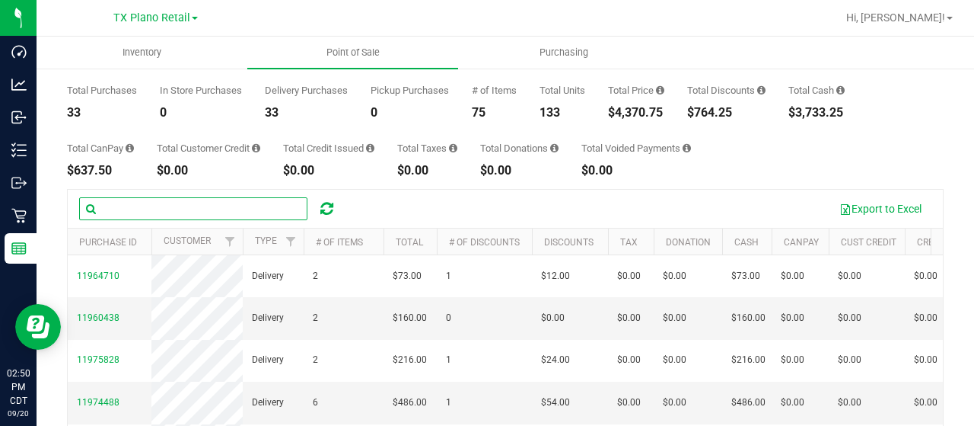
click at [177, 200] on input "text" at bounding box center [193, 208] width 228 height 23
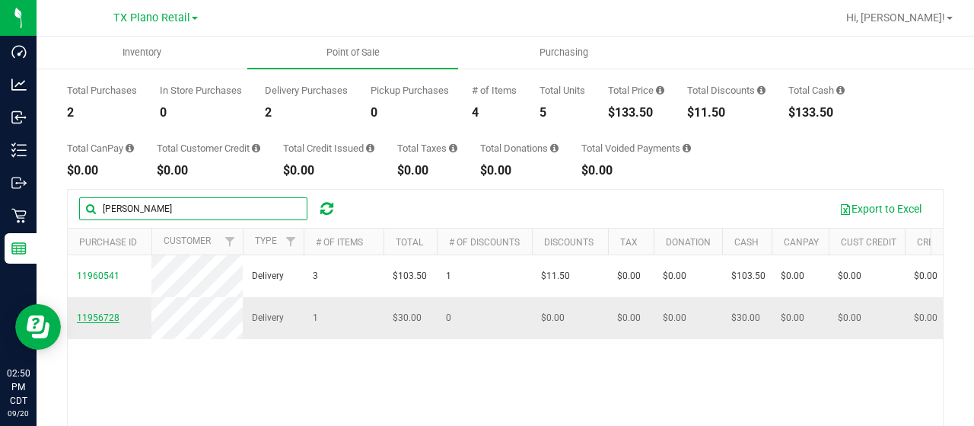
type input "[PERSON_NAME]"
drag, startPoint x: 89, startPoint y: 332, endPoint x: 88, endPoint y: 323, distance: 9.2
click at [89, 323] on span "11956728" at bounding box center [98, 317] width 43 height 11
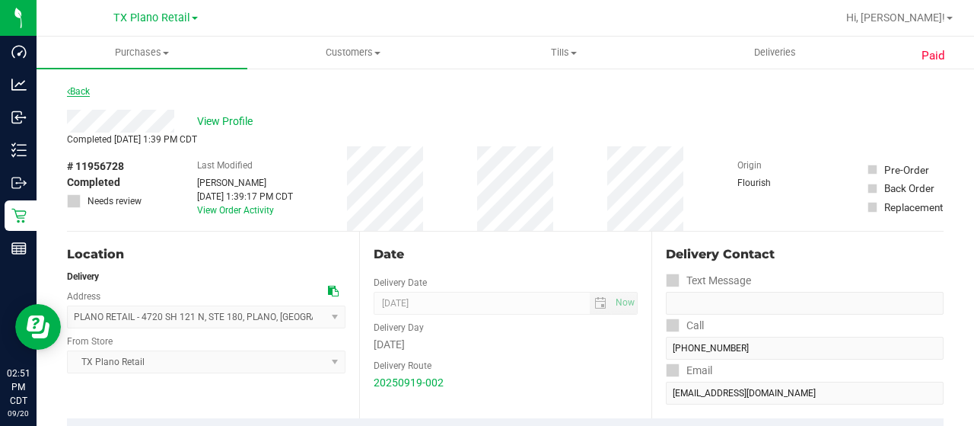
click at [78, 87] on link "Back" at bounding box center [78, 91] width 23 height 11
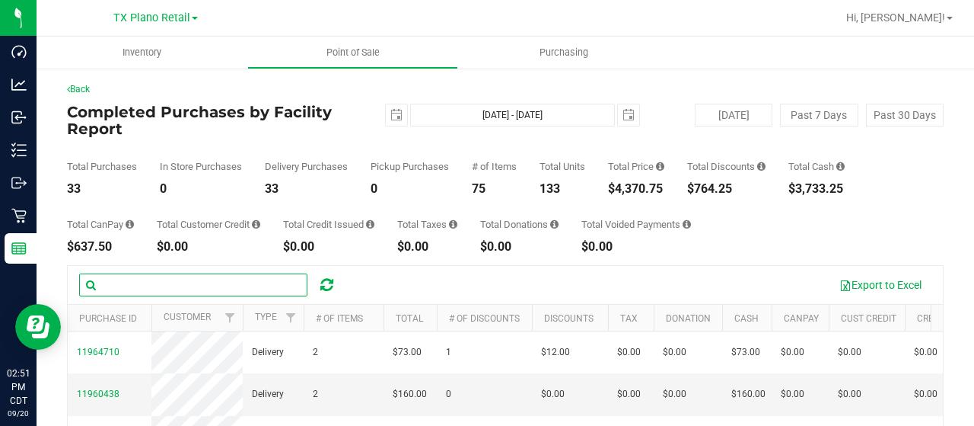
click at [163, 284] on input "text" at bounding box center [193, 284] width 228 height 23
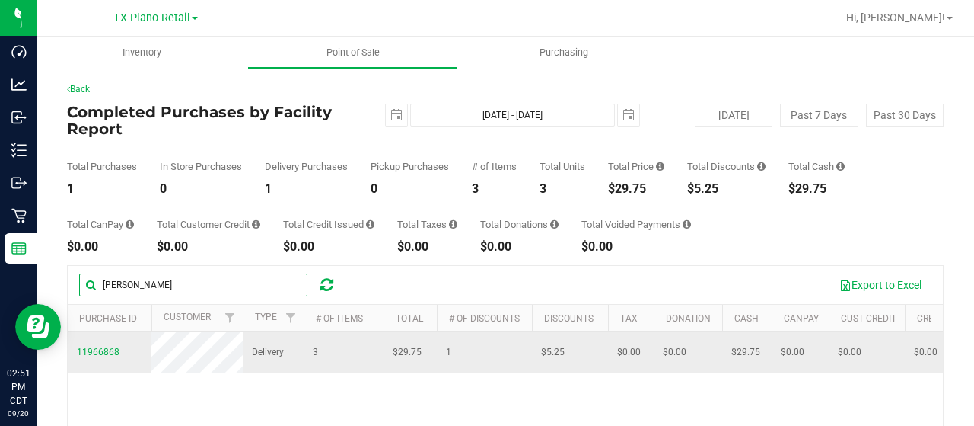
type input "[PERSON_NAME]"
click at [102, 356] on span "11966868" at bounding box center [98, 351] width 43 height 11
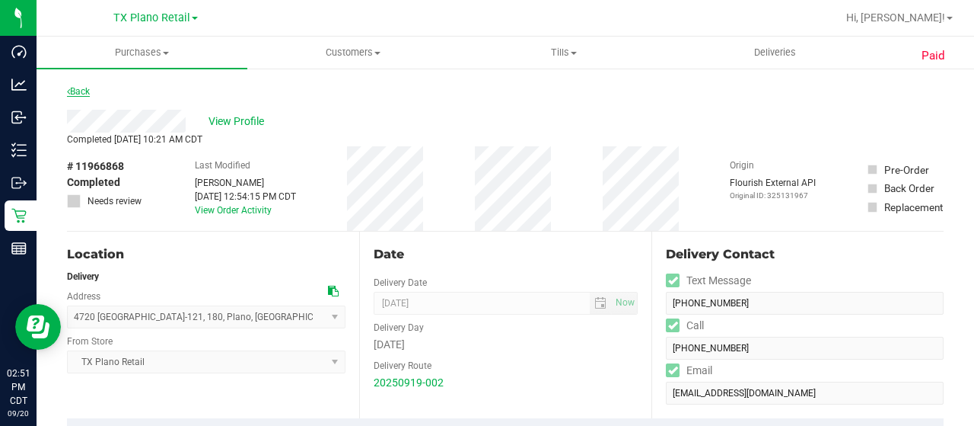
click at [90, 88] on link "Back" at bounding box center [78, 91] width 23 height 11
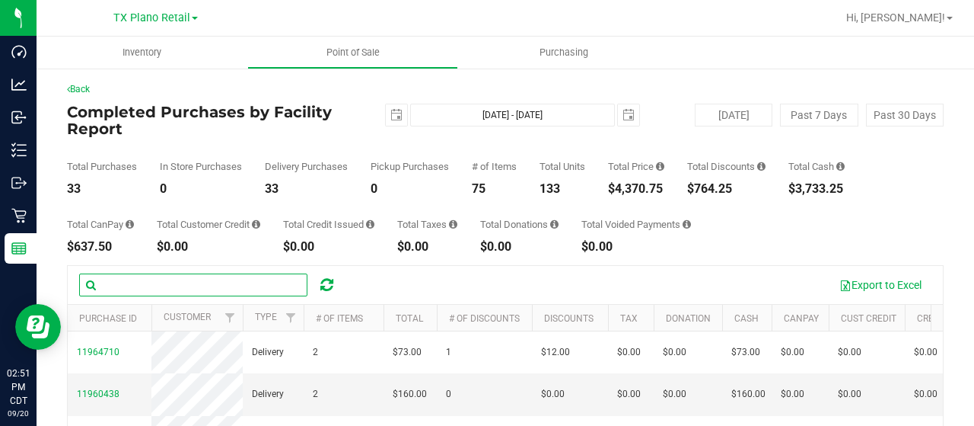
click at [210, 290] on input "text" at bounding box center [193, 284] width 228 height 23
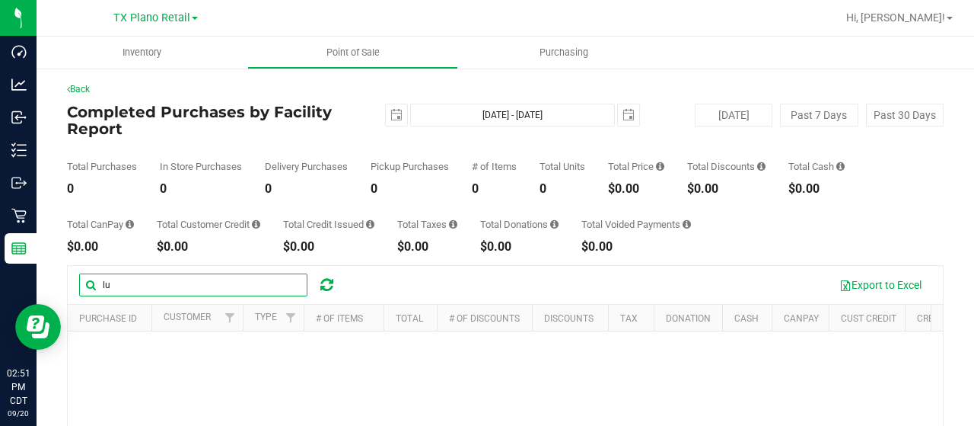
type input "l"
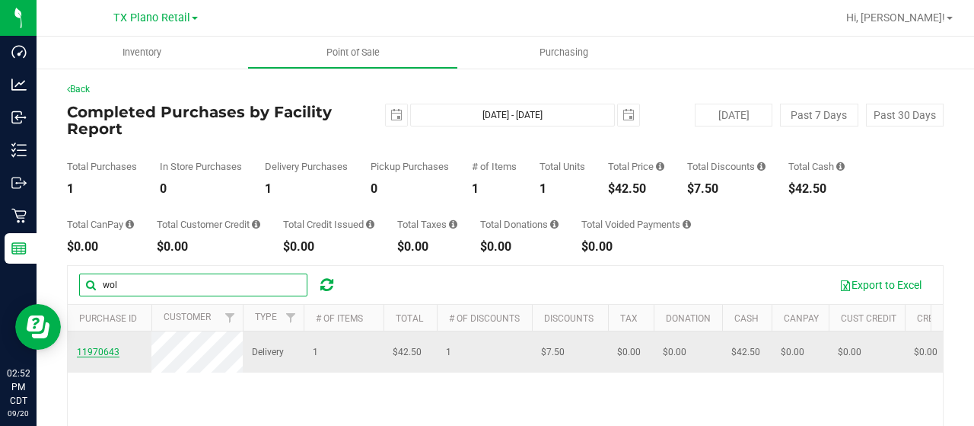
type input "wol"
click at [97, 357] on span "11970643" at bounding box center [98, 351] width 43 height 11
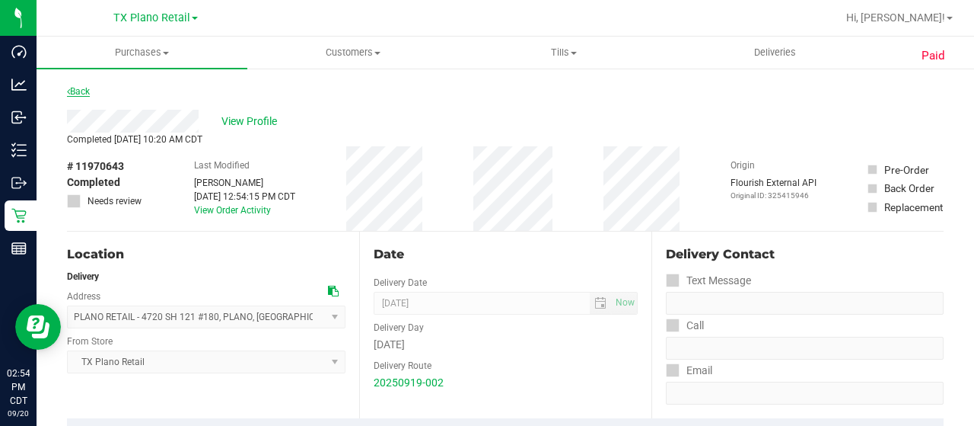
click at [88, 90] on link "Back" at bounding box center [78, 91] width 23 height 11
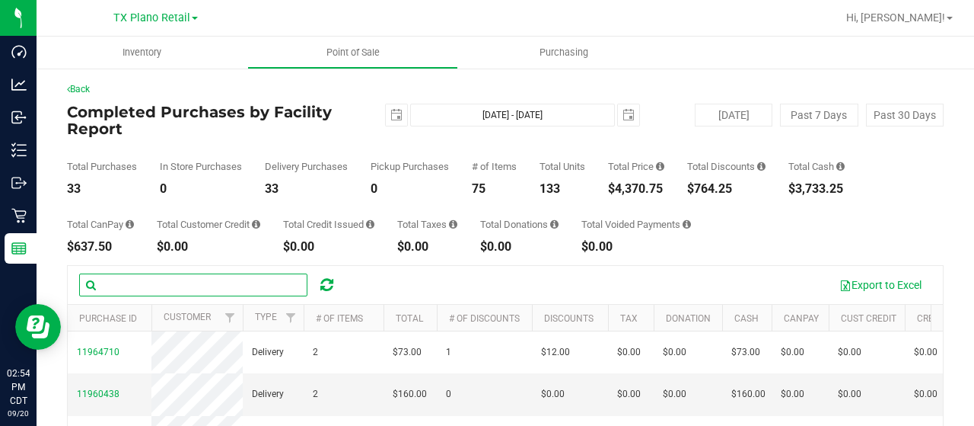
click at [209, 285] on input "text" at bounding box center [193, 284] width 228 height 23
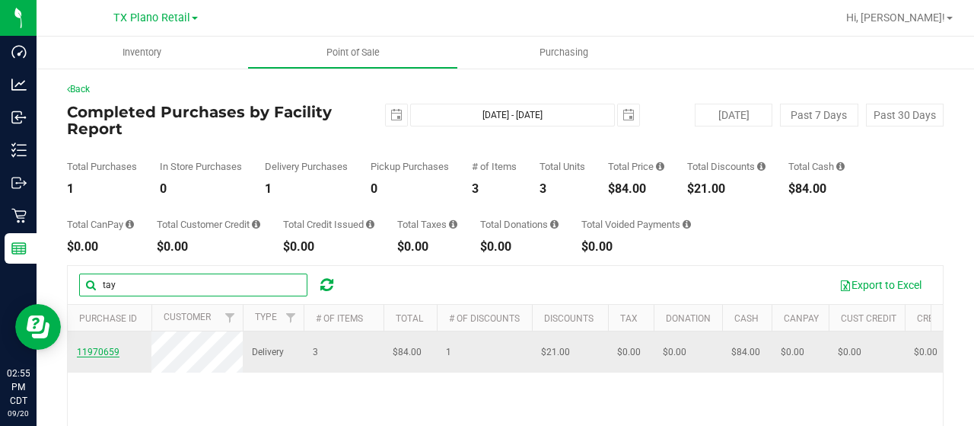
type input "tay"
click at [98, 351] on span "11970659" at bounding box center [98, 351] width 43 height 11
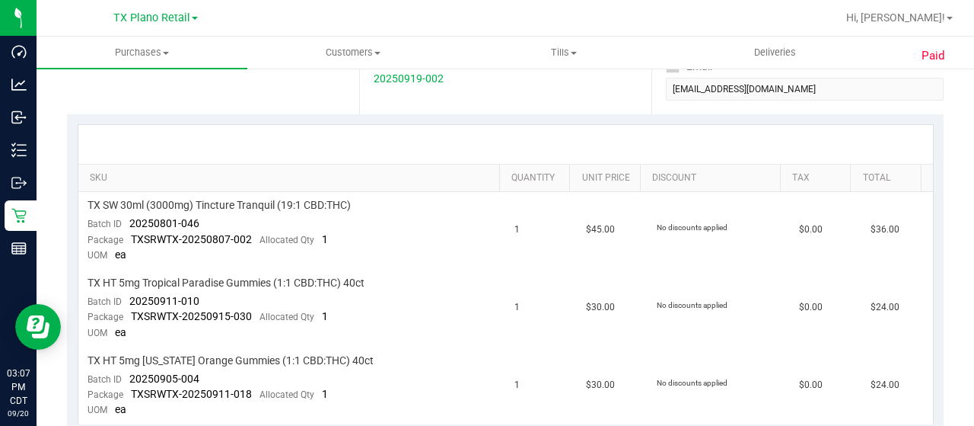
scroll to position [304, 0]
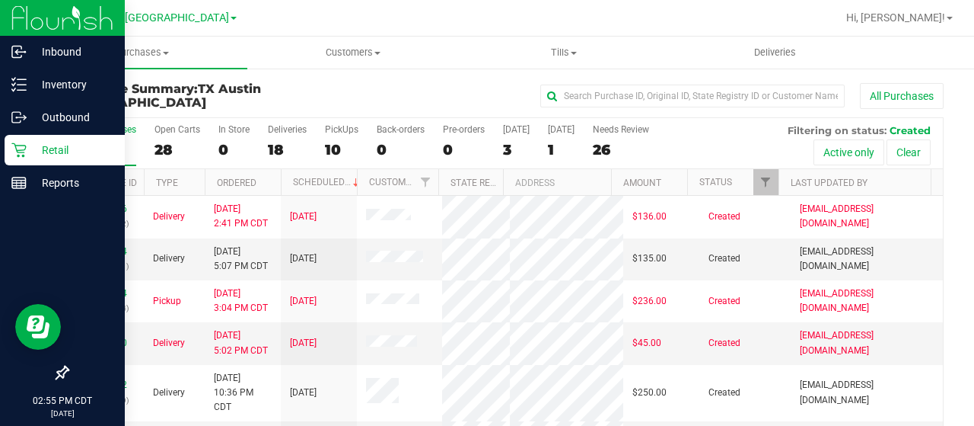
click at [18, 156] on icon at bounding box center [18, 150] width 14 height 14
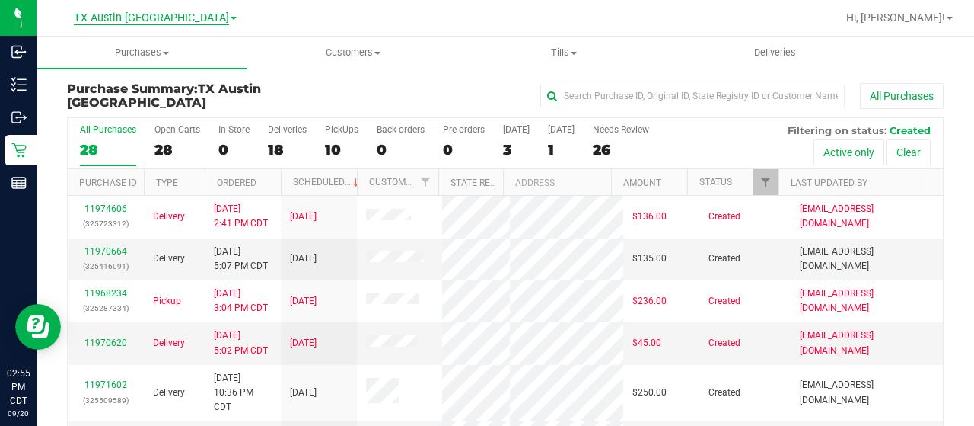
click at [165, 16] on span "TX Austin [GEOGRAPHIC_DATA]" at bounding box center [151, 18] width 155 height 14
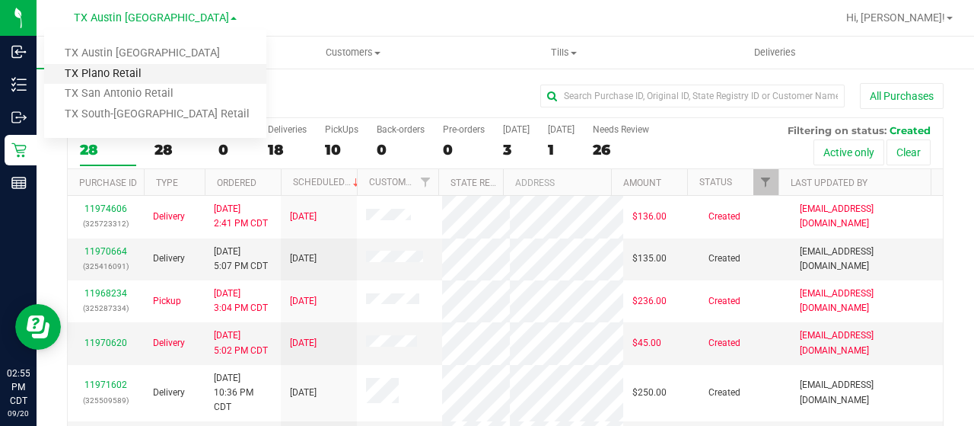
click at [152, 67] on link "TX Plano Retail" at bounding box center [155, 74] width 222 height 21
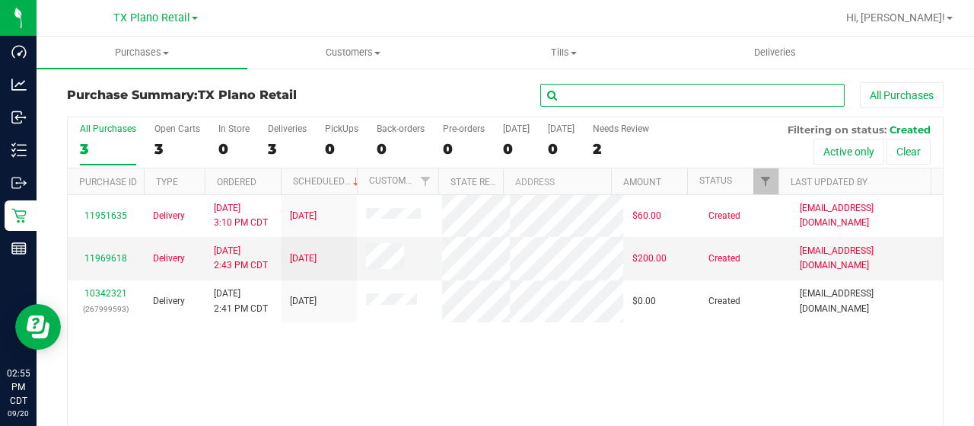
click at [658, 97] on input "text" at bounding box center [692, 95] width 304 height 23
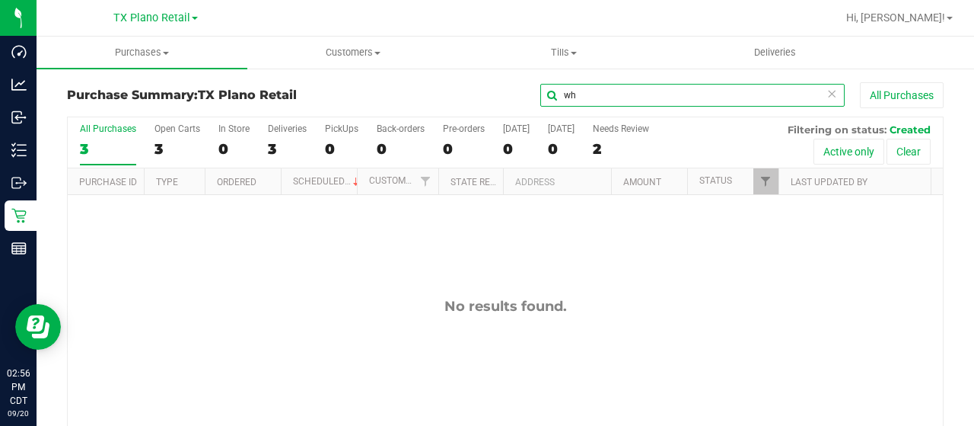
type input "w"
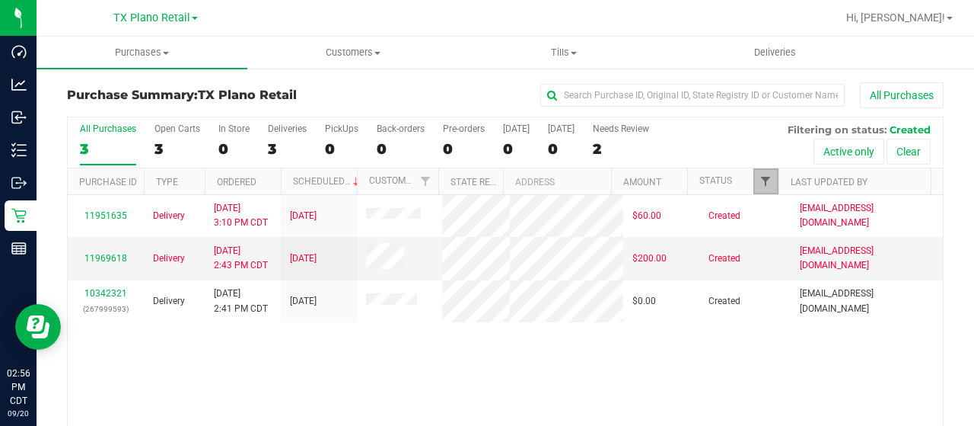
click at [760, 177] on span "Filter" at bounding box center [766, 181] width 12 height 12
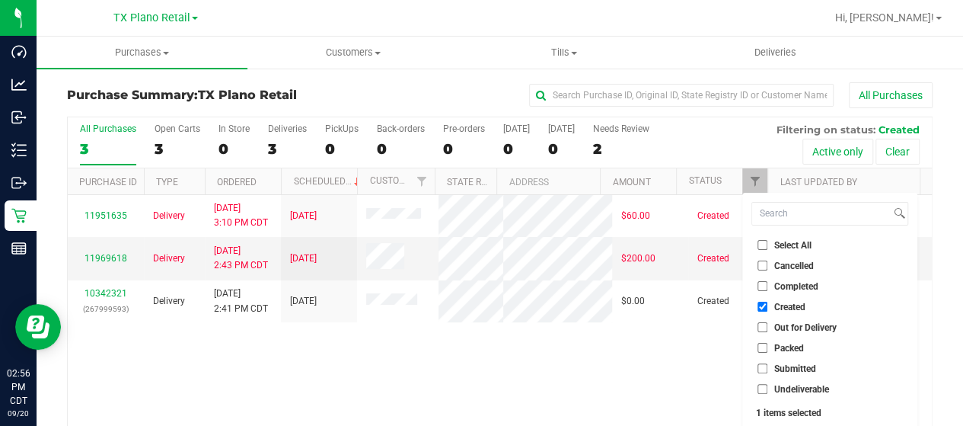
click at [795, 328] on span "Out for Delivery" at bounding box center [805, 327] width 62 height 9
click at [767, 328] on input "Out for Delivery" at bounding box center [762, 327] width 10 height 10
checkbox input "true"
click at [785, 346] on span "Packed" at bounding box center [789, 347] width 30 height 9
click at [767, 346] on input "Packed" at bounding box center [762, 348] width 10 height 10
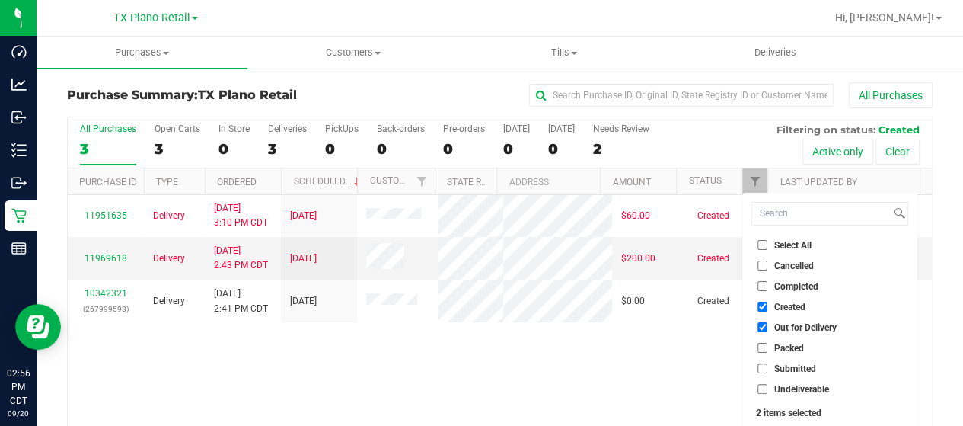
checkbox input "true"
click at [781, 364] on span "Submitted" at bounding box center [795, 368] width 42 height 9
click at [767, 363] on input "Submitted" at bounding box center [762, 368] width 10 height 10
checkbox input "true"
click at [779, 387] on span "Undeliverable" at bounding box center [801, 388] width 55 height 9
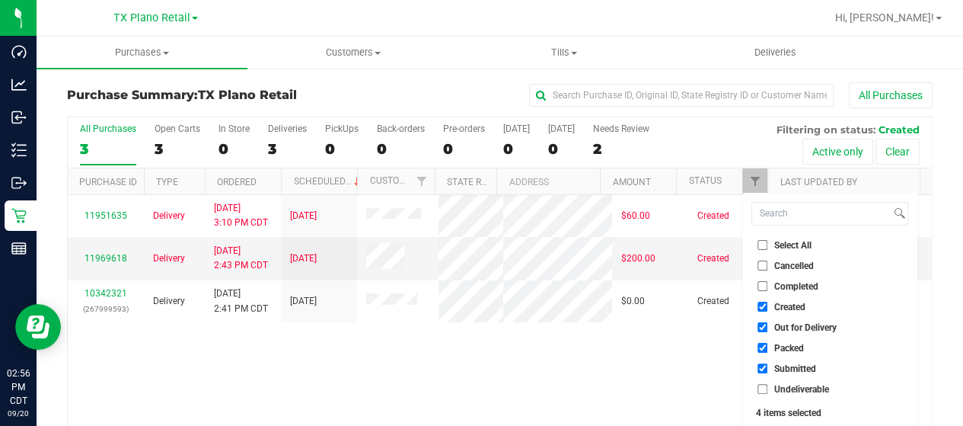
click at [767, 387] on input "Undeliverable" at bounding box center [762, 389] width 10 height 10
checkbox input "true"
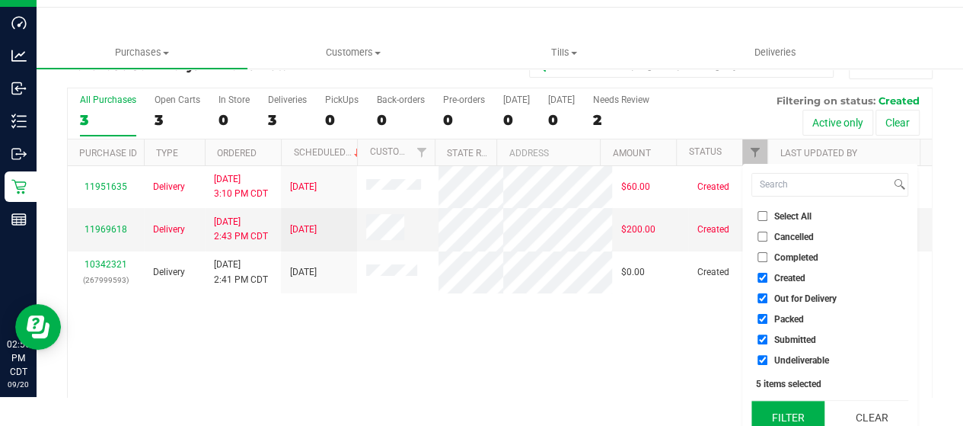
scroll to position [41, 0]
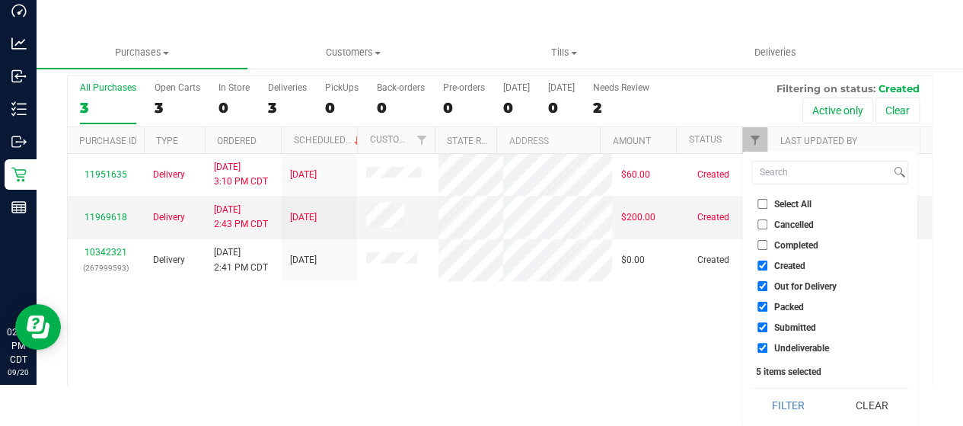
drag, startPoint x: 779, startPoint y: 406, endPoint x: 740, endPoint y: 388, distance: 42.9
click at [778, 406] on button "Filter" at bounding box center [787, 404] width 73 height 33
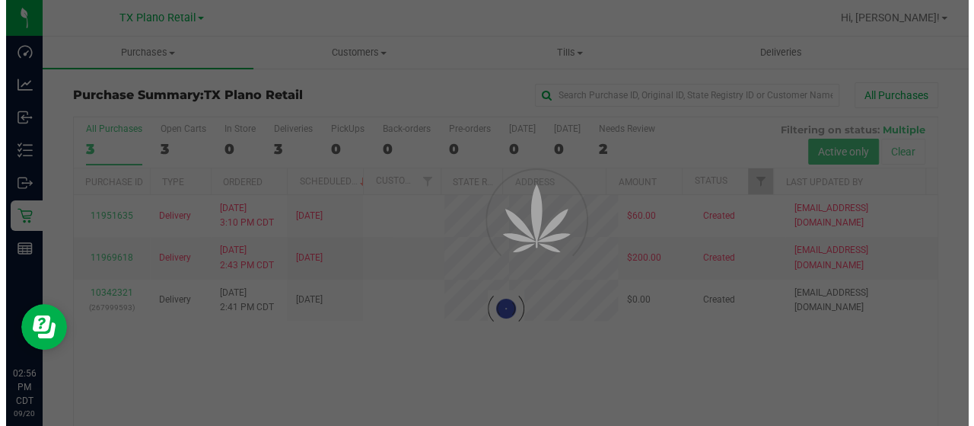
scroll to position [0, 0]
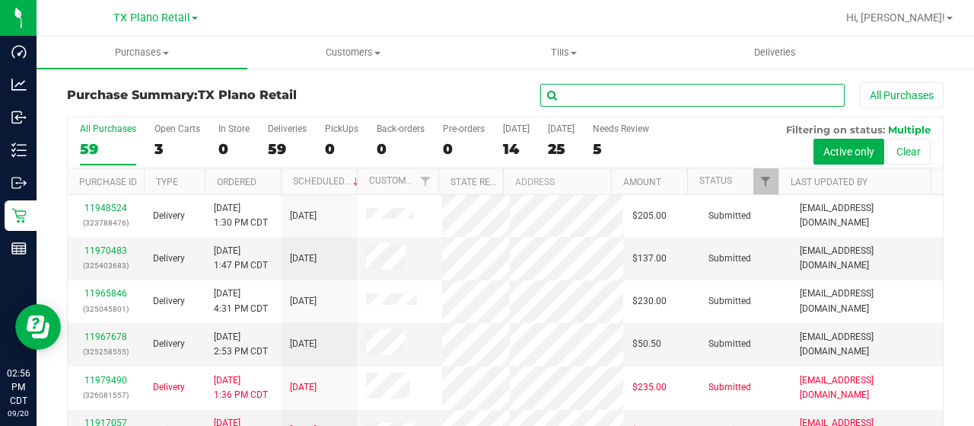
click at [579, 93] on input "text" at bounding box center [692, 95] width 304 height 23
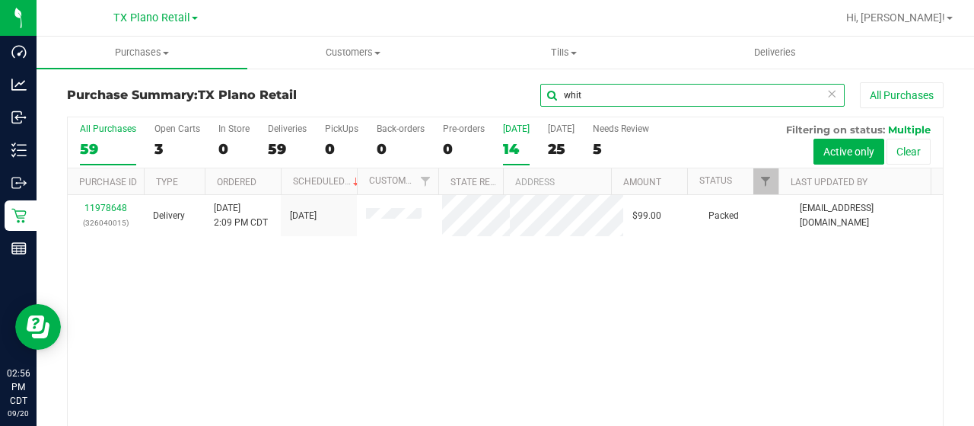
type input "whit"
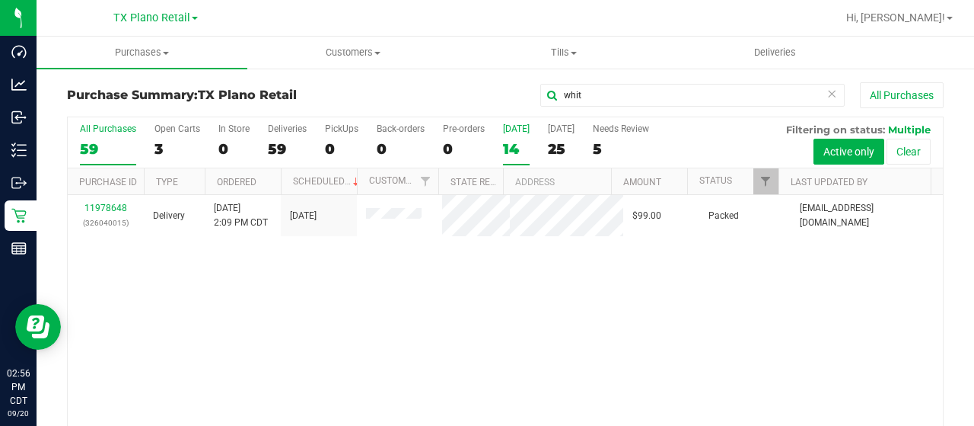
click at [518, 147] on div "14" at bounding box center [516, 149] width 27 height 18
click at [0, 0] on input "[DATE] 14" at bounding box center [0, 0] width 0 height 0
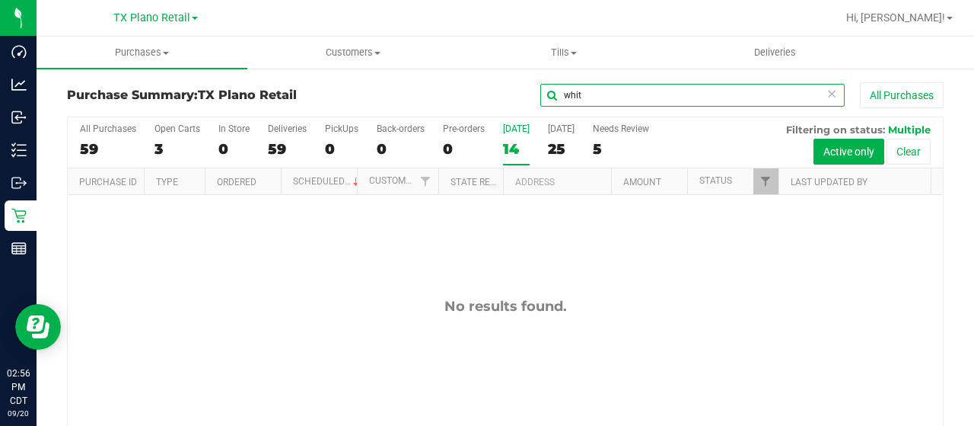
click at [582, 94] on input "whit" at bounding box center [692, 95] width 304 height 23
drag, startPoint x: 580, startPoint y: 92, endPoint x: 542, endPoint y: 95, distance: 38.2
click at [542, 95] on input "whit" at bounding box center [692, 95] width 304 height 23
type input "\"
type input "whit"
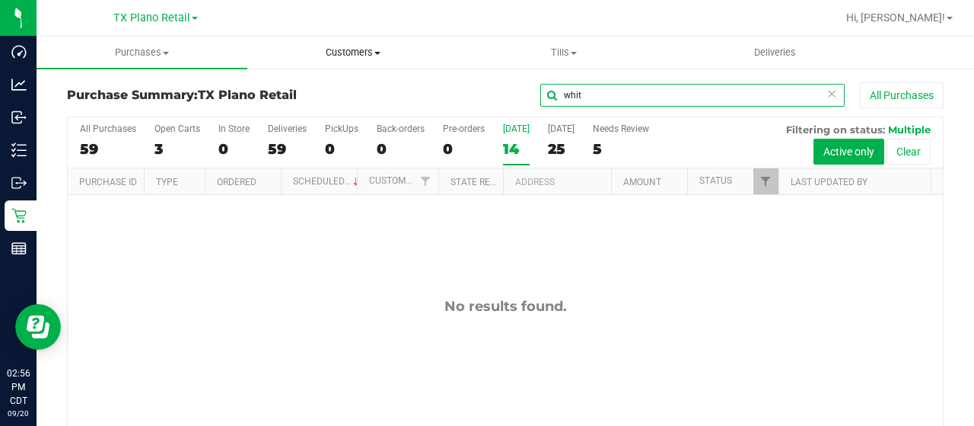
drag, startPoint x: 610, startPoint y: 94, endPoint x: 371, endPoint y: 68, distance: 240.4
click at [432, 81] on div "Purchase Summary: TX Plano Retail whit All Purchases All Purchases 59 Open Cart…" at bounding box center [506, 291] width 938 height 448
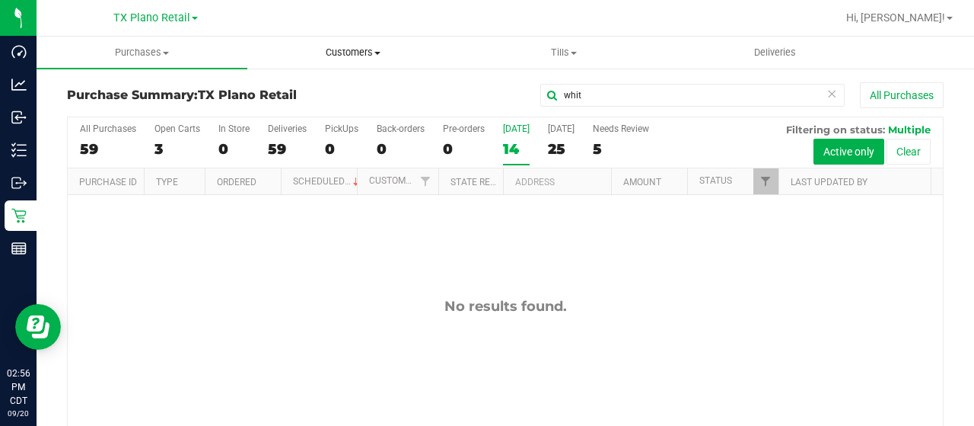
click at [352, 57] on span "Customers" at bounding box center [352, 53] width 209 height 14
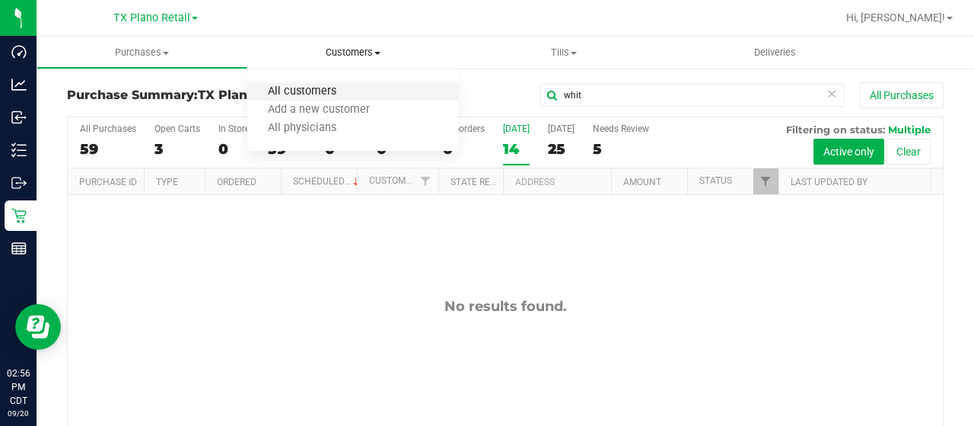
click at [343, 91] on span "All customers" at bounding box center [302, 91] width 110 height 13
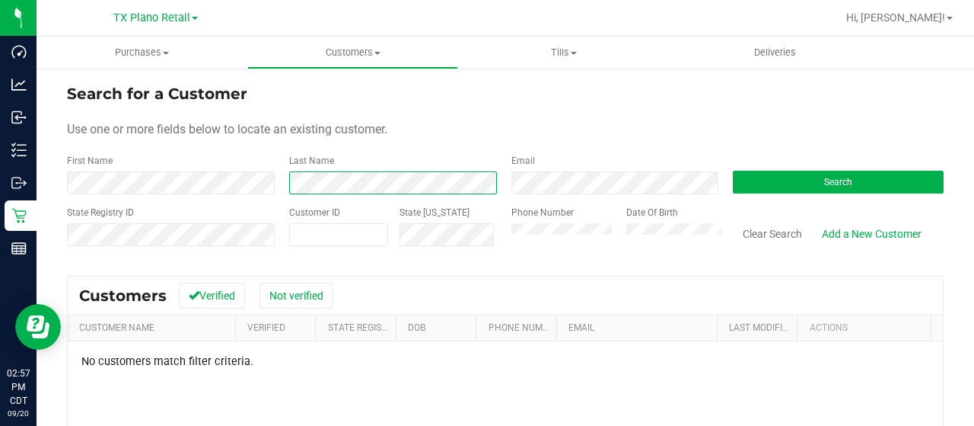
click at [278, 183] on div "Last Name" at bounding box center [389, 174] width 222 height 40
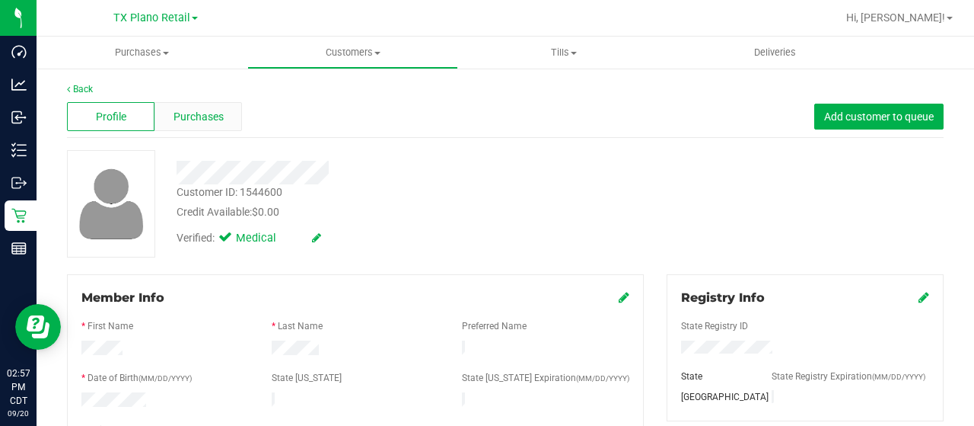
click at [222, 116] on div "Purchases" at bounding box center [199, 116] width 88 height 29
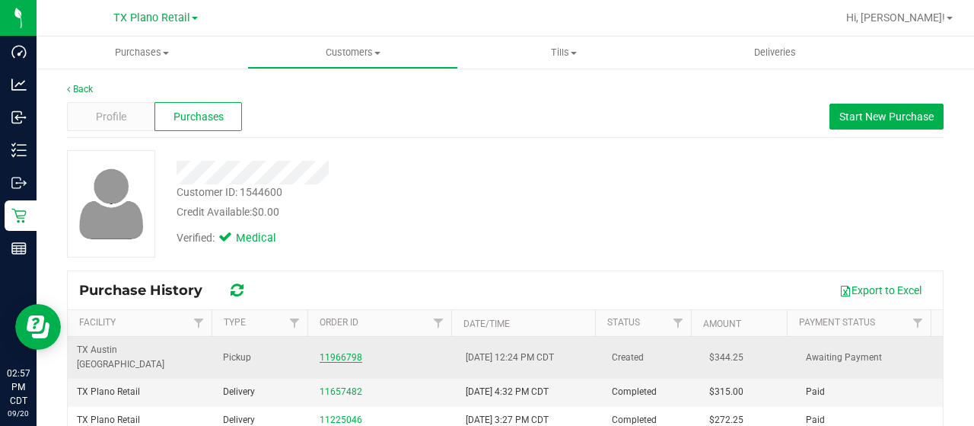
click at [340, 352] on link "11966798" at bounding box center [341, 357] width 43 height 11
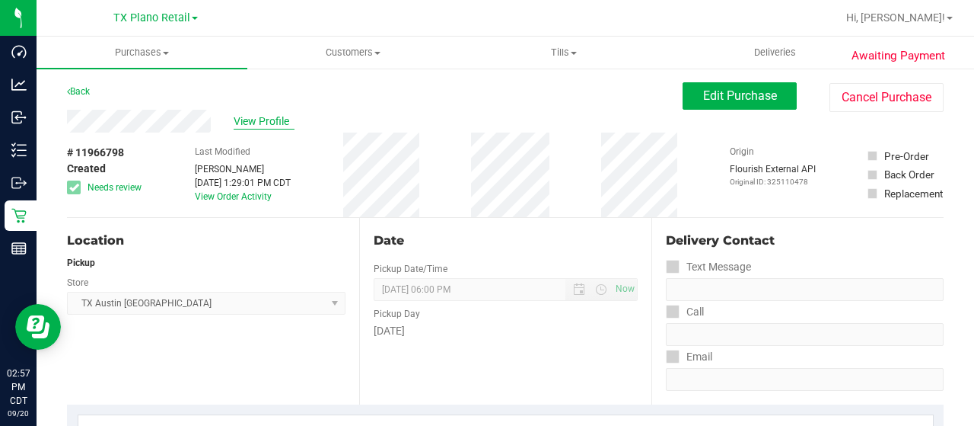
click at [251, 123] on span "View Profile" at bounding box center [264, 121] width 61 height 16
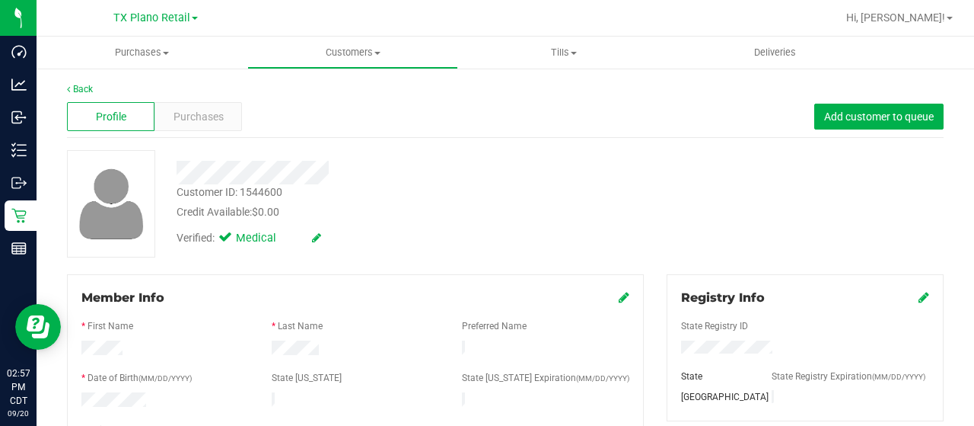
click at [343, 174] on div at bounding box center [390, 173] width 450 height 24
click at [221, 110] on span "Purchases" at bounding box center [199, 117] width 50 height 16
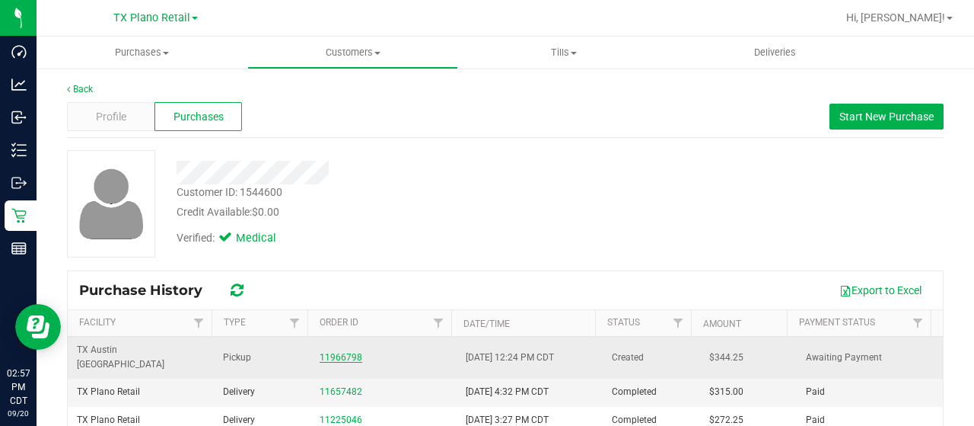
click at [343, 352] on link "11966798" at bounding box center [341, 357] width 43 height 11
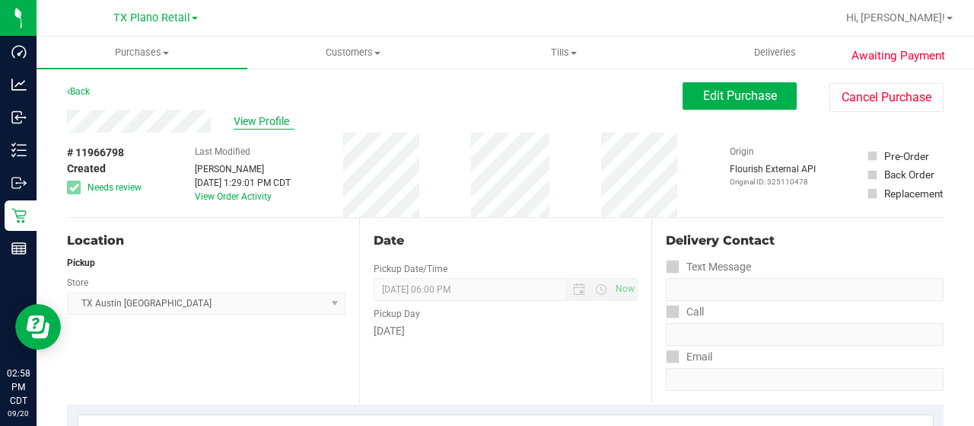
click at [247, 126] on span "View Profile" at bounding box center [264, 121] width 61 height 16
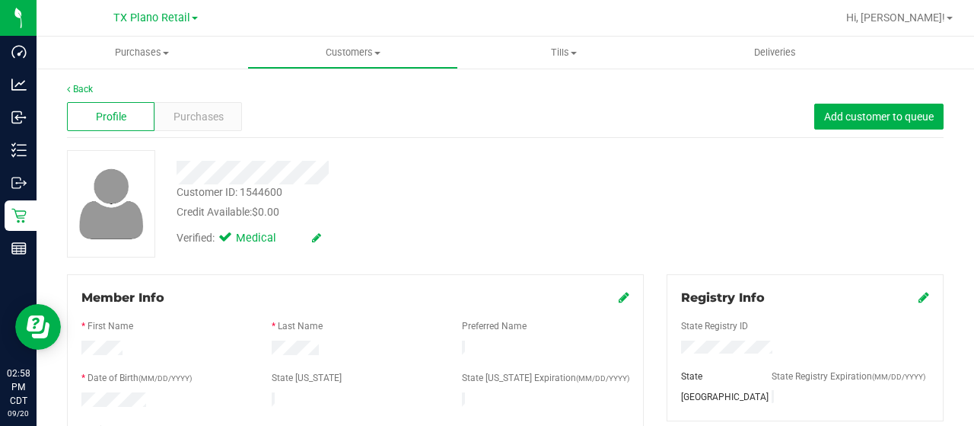
scroll to position [152, 0]
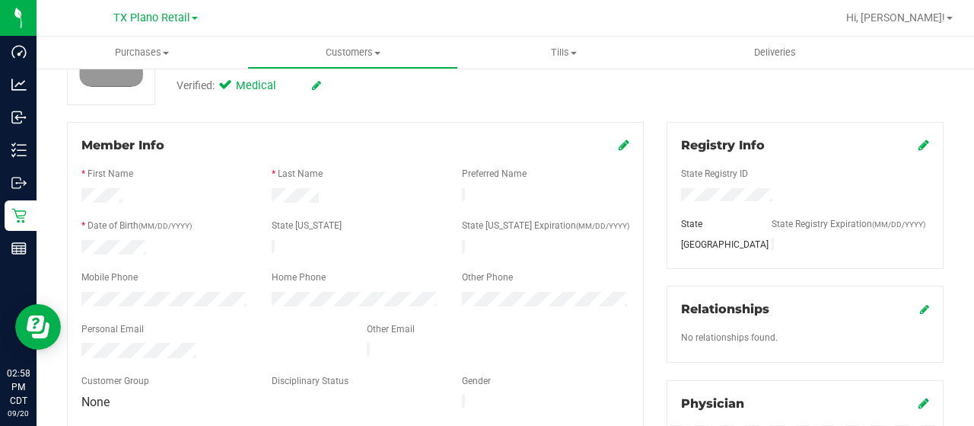
click at [619, 144] on icon at bounding box center [624, 145] width 11 height 12
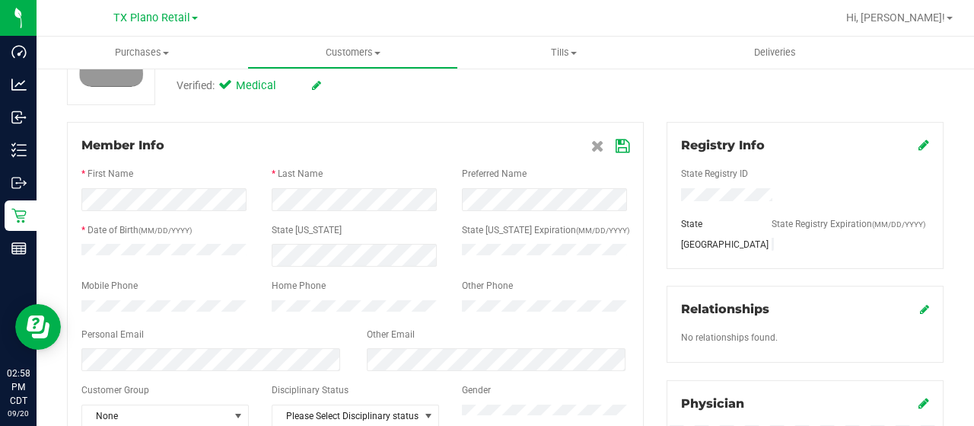
click at [75, 311] on div at bounding box center [165, 307] width 190 height 15
click at [617, 147] on icon at bounding box center [623, 146] width 14 height 12
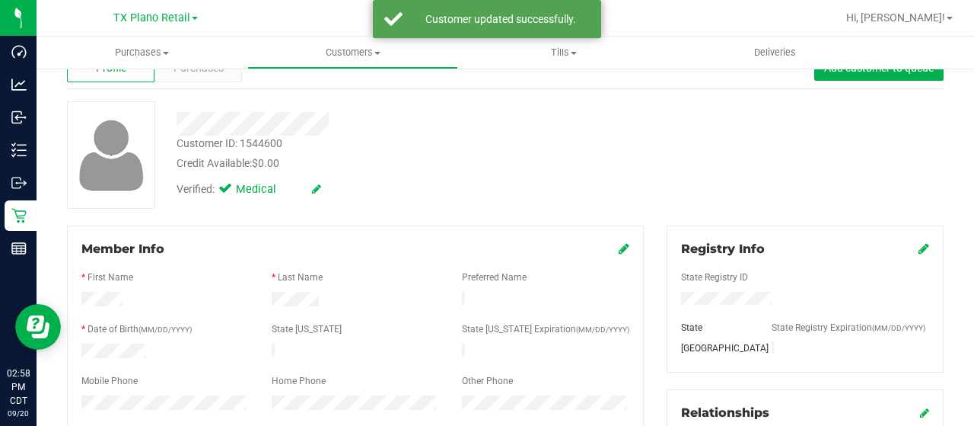
scroll to position [0, 0]
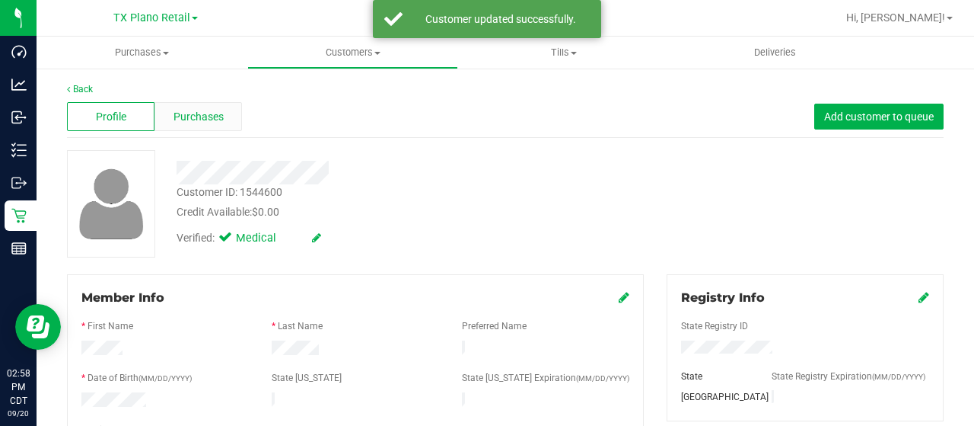
click at [222, 121] on div "Purchases" at bounding box center [199, 116] width 88 height 29
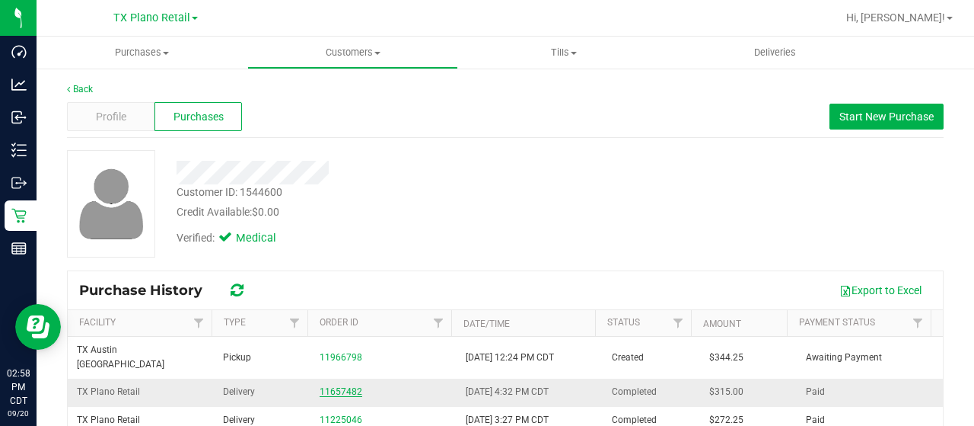
click at [339, 386] on link "11657482" at bounding box center [341, 391] width 43 height 11
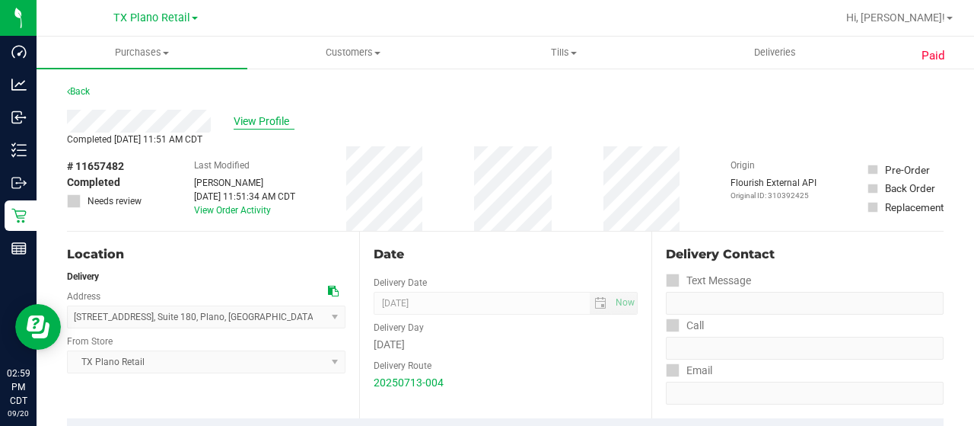
click at [275, 121] on span "View Profile" at bounding box center [264, 121] width 61 height 16
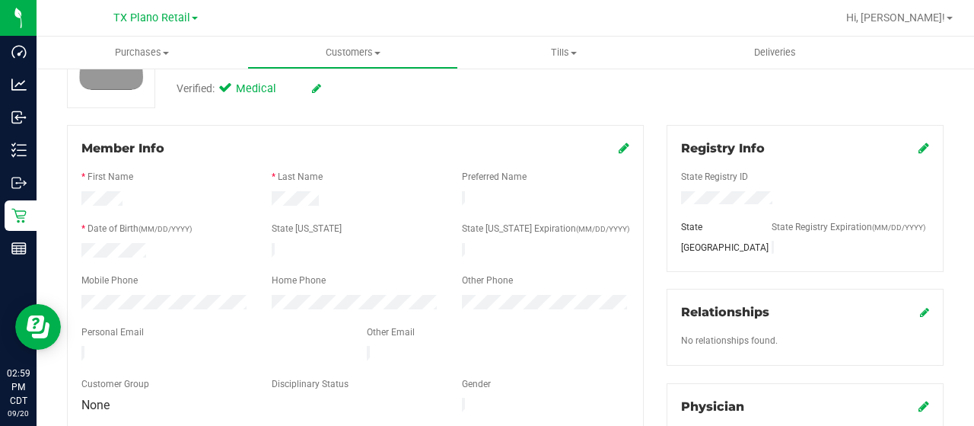
scroll to position [152, 0]
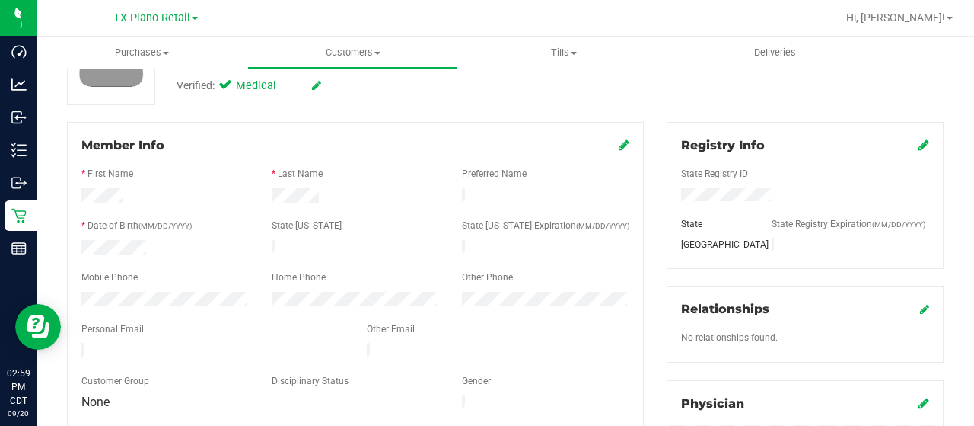
drag, startPoint x: 201, startPoint y: 344, endPoint x: 76, endPoint y: 347, distance: 124.9
click at [76, 347] on div at bounding box center [212, 352] width 285 height 18
click at [77, 292] on div at bounding box center [165, 301] width 190 height 18
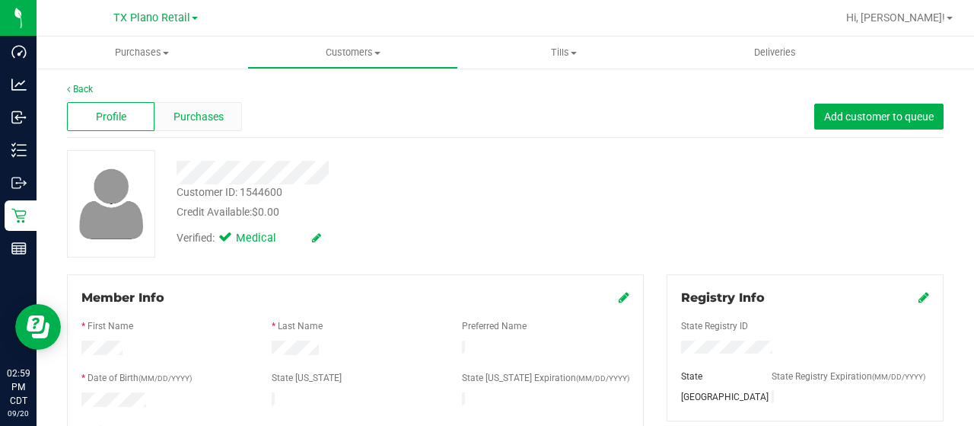
click at [199, 109] on span "Purchases" at bounding box center [199, 117] width 50 height 16
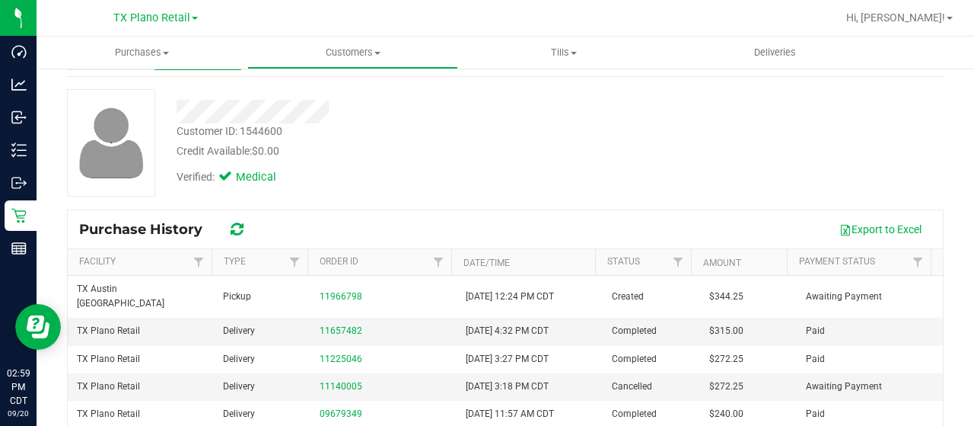
scroll to position [76, 0]
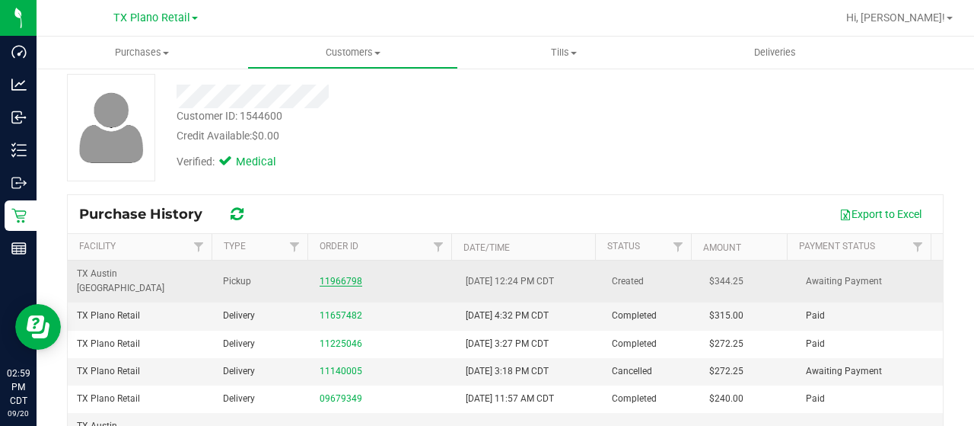
click at [339, 276] on link "11966798" at bounding box center [341, 281] width 43 height 11
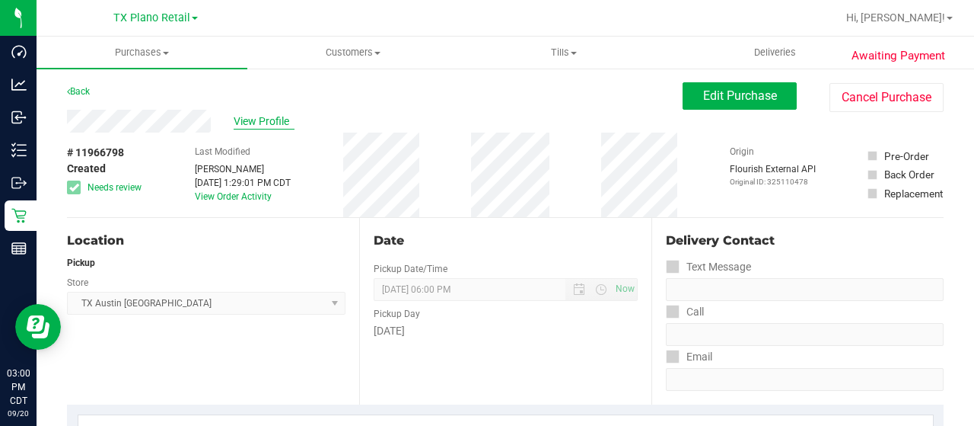
click at [274, 120] on span "View Profile" at bounding box center [264, 121] width 61 height 16
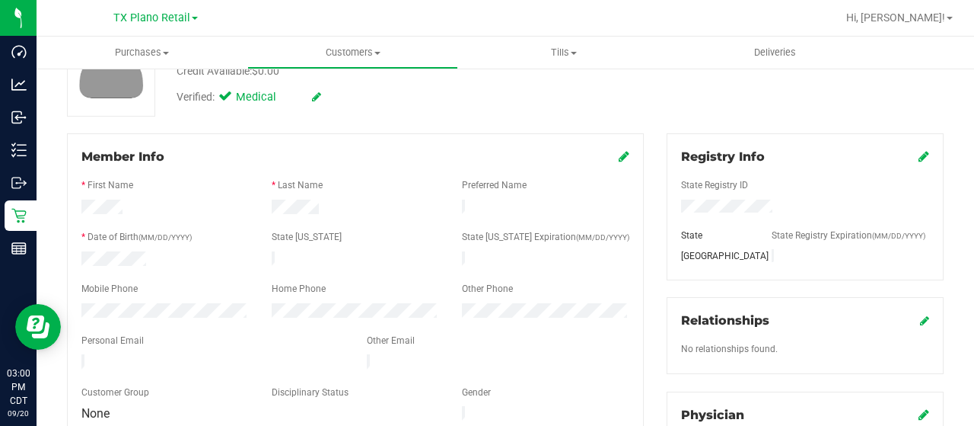
scroll to position [152, 0]
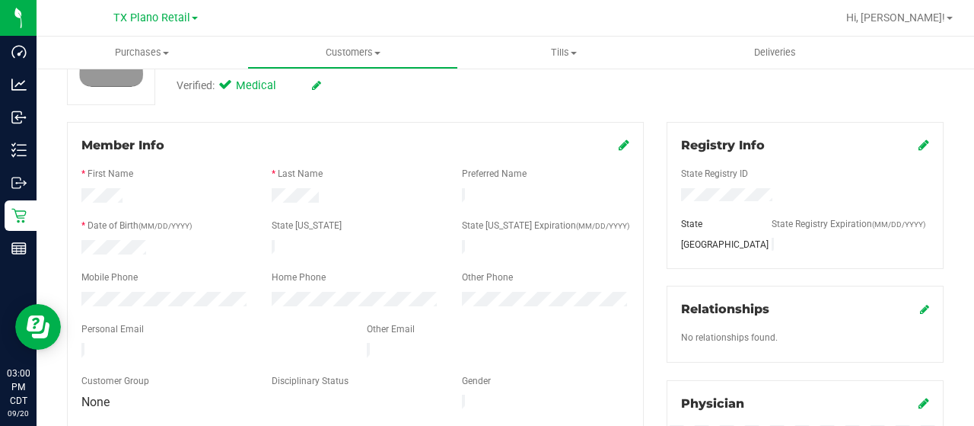
click at [81, 343] on div at bounding box center [212, 352] width 285 height 18
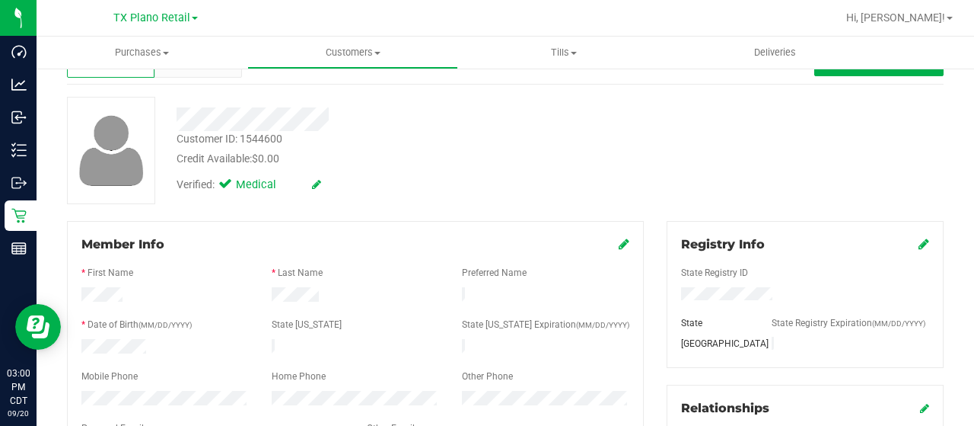
scroll to position [0, 0]
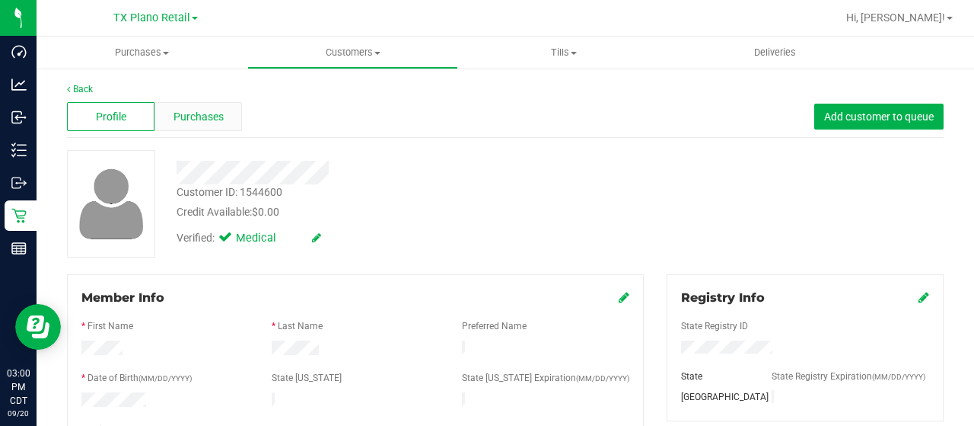
click at [221, 116] on span "Purchases" at bounding box center [199, 117] width 50 height 16
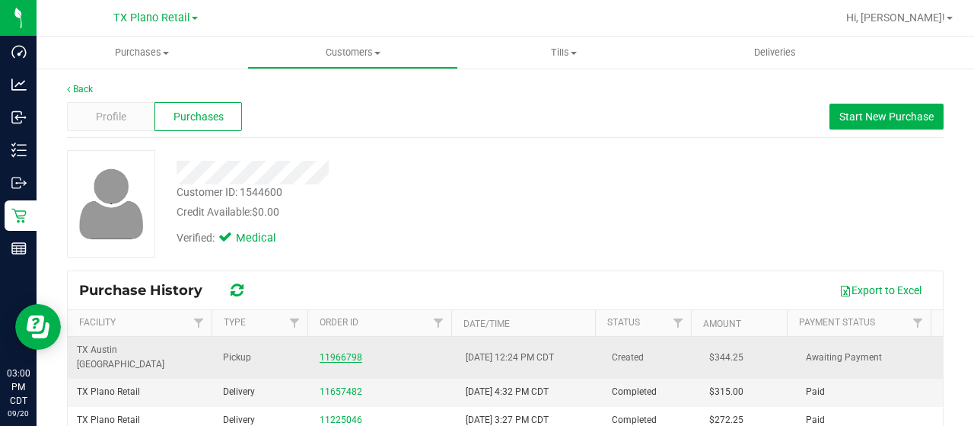
click at [336, 352] on link "11966798" at bounding box center [341, 357] width 43 height 11
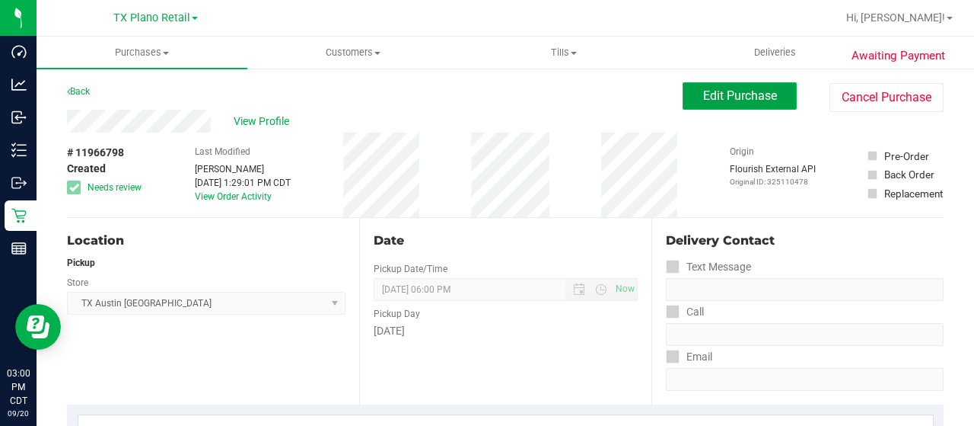
click at [703, 92] on span "Edit Purchase" at bounding box center [740, 95] width 74 height 14
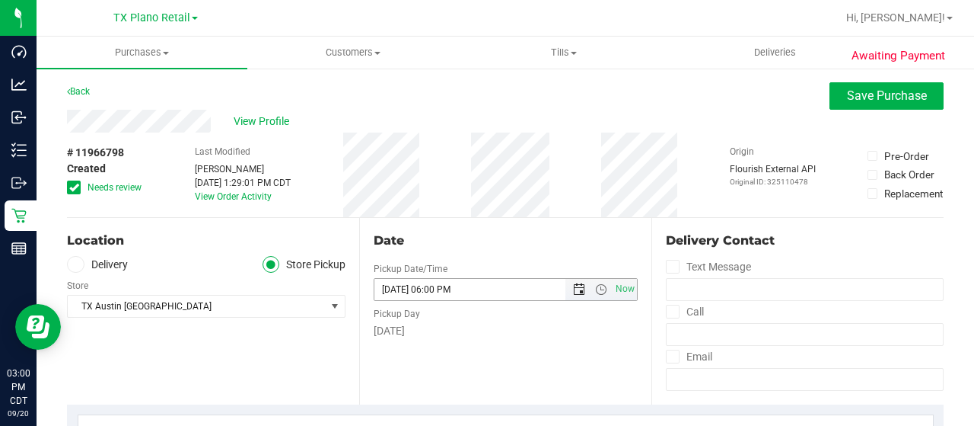
click at [573, 288] on span "Open the date view" at bounding box center [579, 289] width 12 height 12
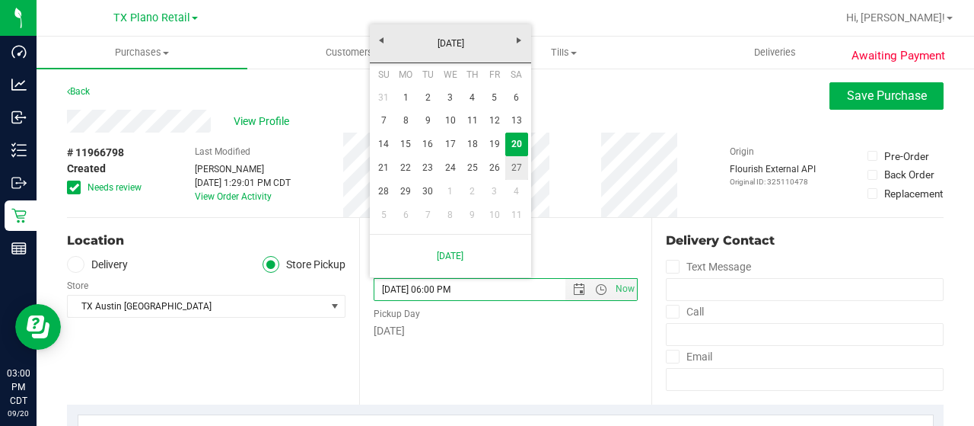
click at [520, 164] on link "27" at bounding box center [516, 168] width 22 height 24
type input "[DATE]"
type input "[DATE] 06:00 PM"
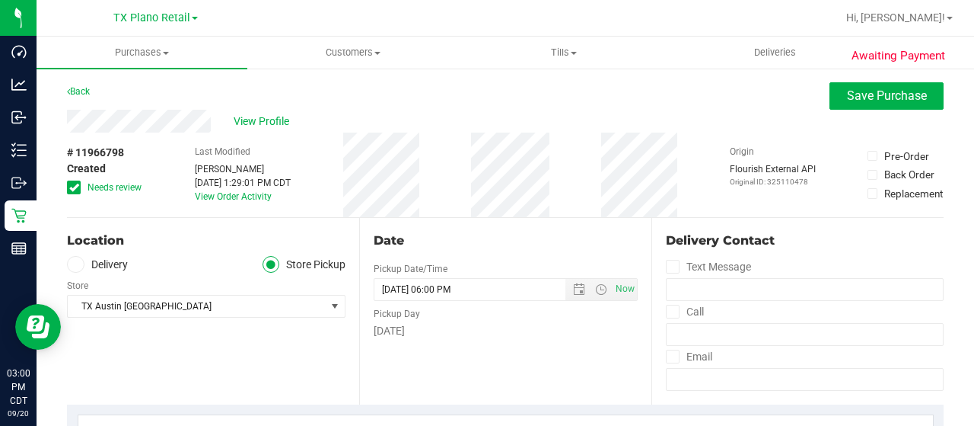
click at [123, 264] on label "Delivery" at bounding box center [97, 265] width 61 height 18
click at [0, 0] on input "Delivery" at bounding box center [0, 0] width 0 height 0
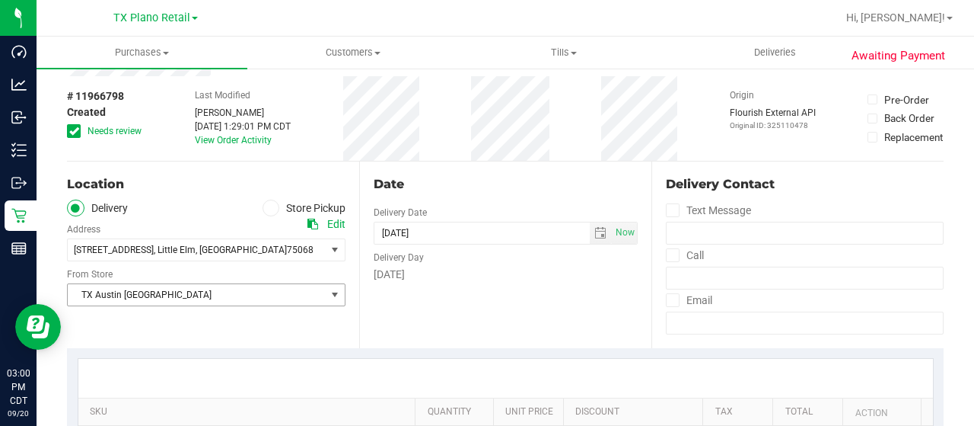
scroll to position [76, 0]
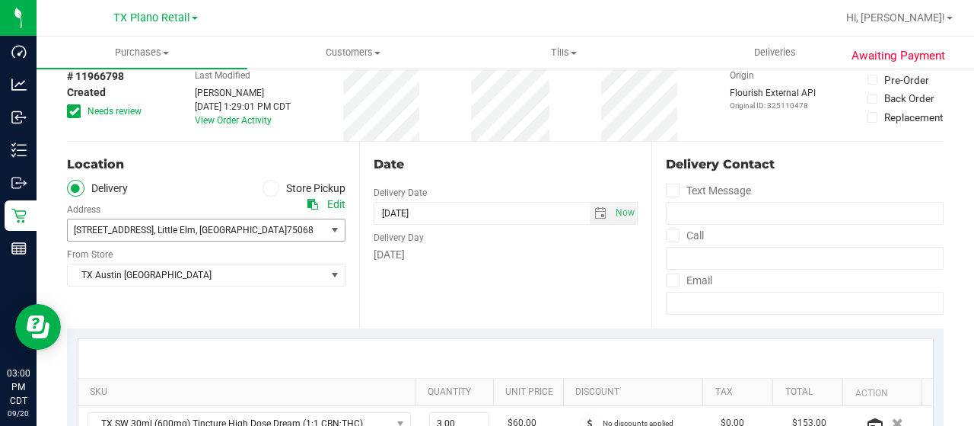
click at [154, 231] on span ", Little Elm" at bounding box center [175, 230] width 42 height 11
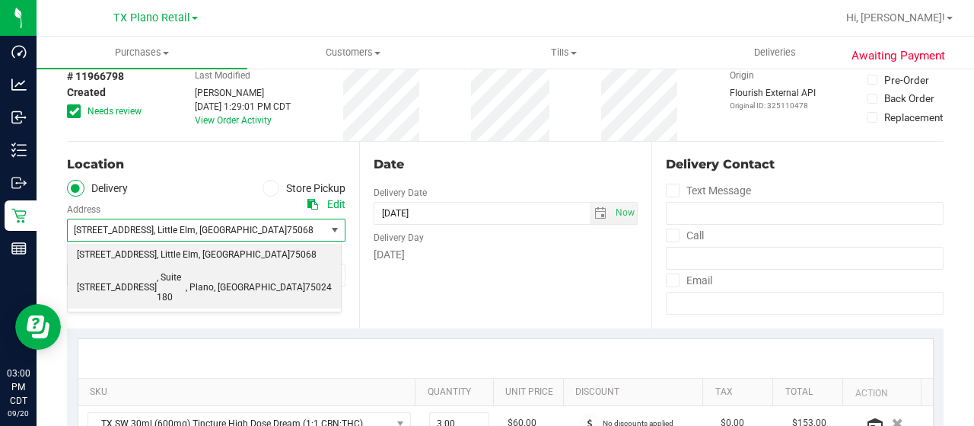
click at [151, 278] on span "[STREET_ADDRESS]" at bounding box center [117, 288] width 80 height 20
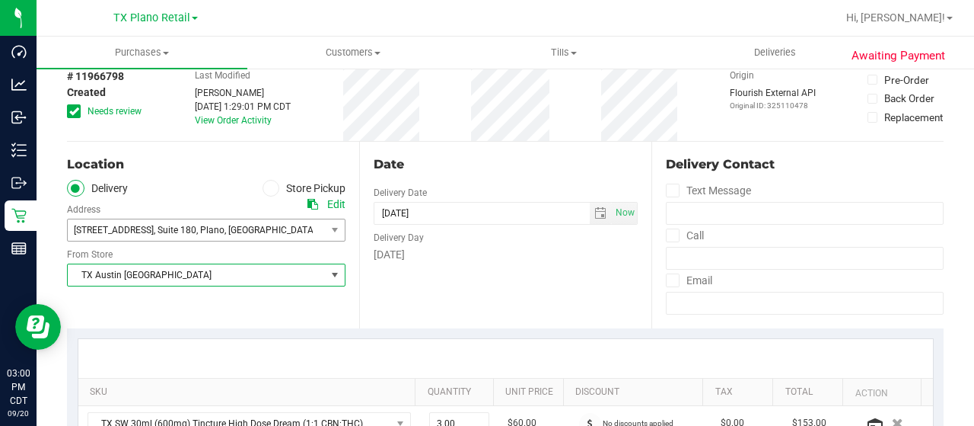
click at [147, 273] on span "TX Austin [GEOGRAPHIC_DATA]" at bounding box center [197, 274] width 258 height 21
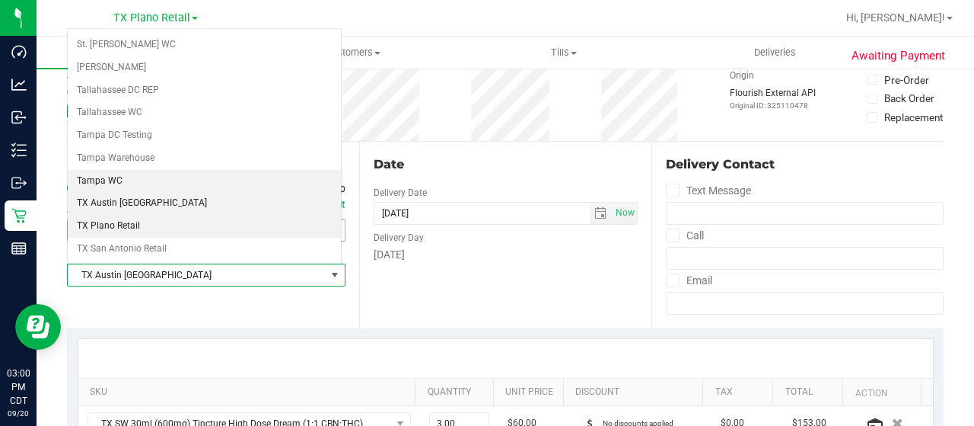
scroll to position [998, 0]
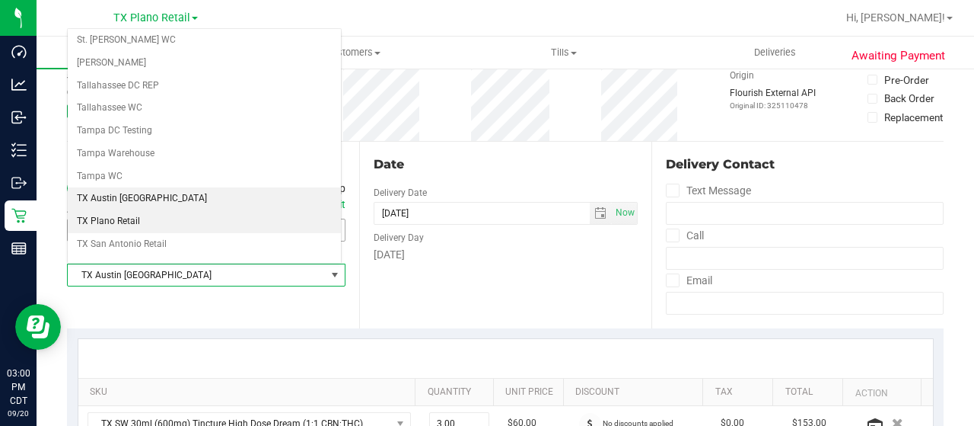
click at [145, 210] on li "TX Plano Retail" at bounding box center [204, 221] width 273 height 23
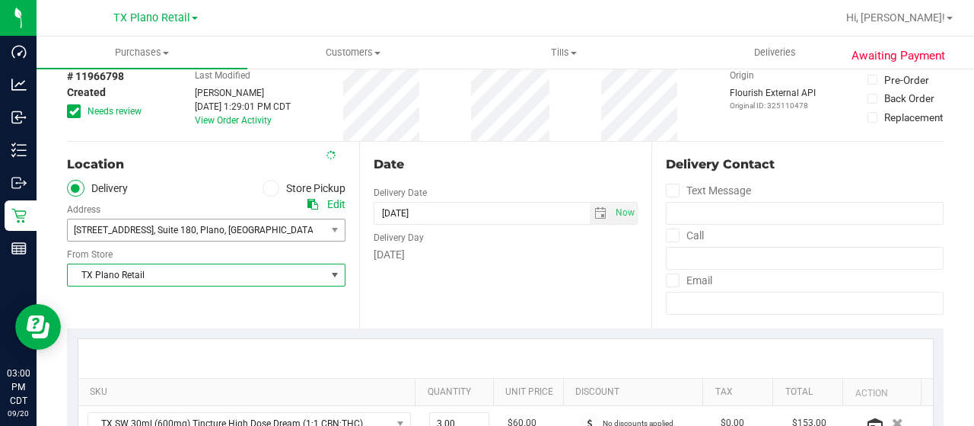
click at [181, 186] on ul "Delivery Store Pickup" at bounding box center [206, 189] width 279 height 18
click at [138, 116] on span "Needs review" at bounding box center [115, 111] width 54 height 14
click at [0, 0] on input "Needs review" at bounding box center [0, 0] width 0 height 0
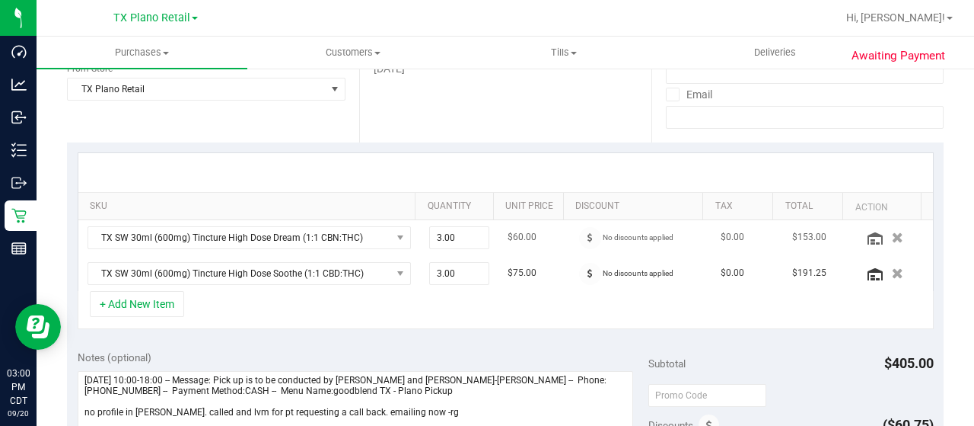
scroll to position [304, 0]
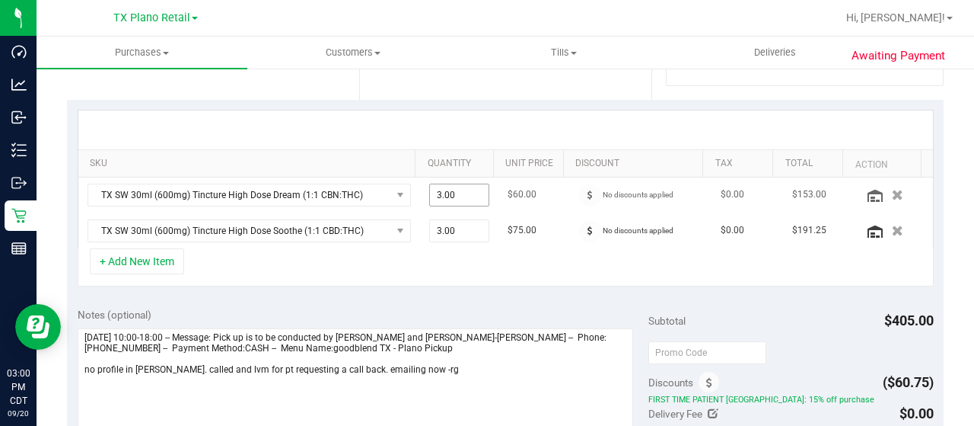
click at [437, 190] on span "3.00 3" at bounding box center [459, 194] width 61 height 23
type input "2"
type input "2.00"
drag, startPoint x: 486, startPoint y: 139, endPoint x: 465, endPoint y: 145, distance: 21.4
click at [486, 139] on div at bounding box center [505, 129] width 855 height 39
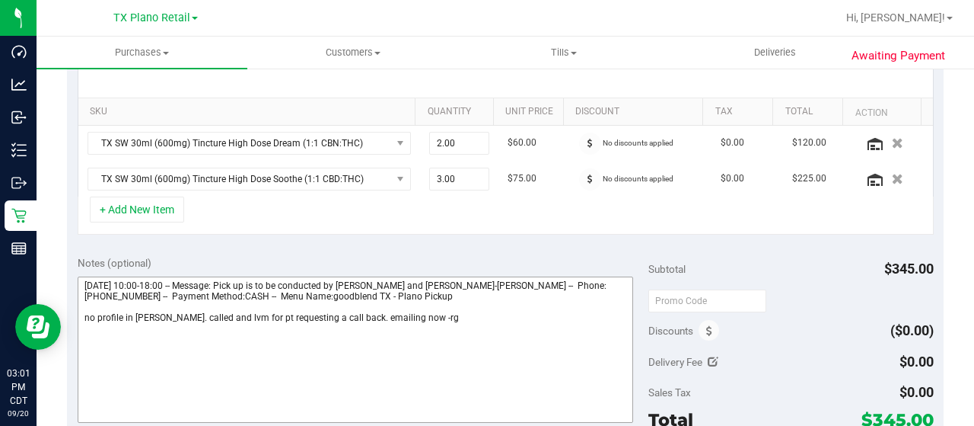
scroll to position [381, 0]
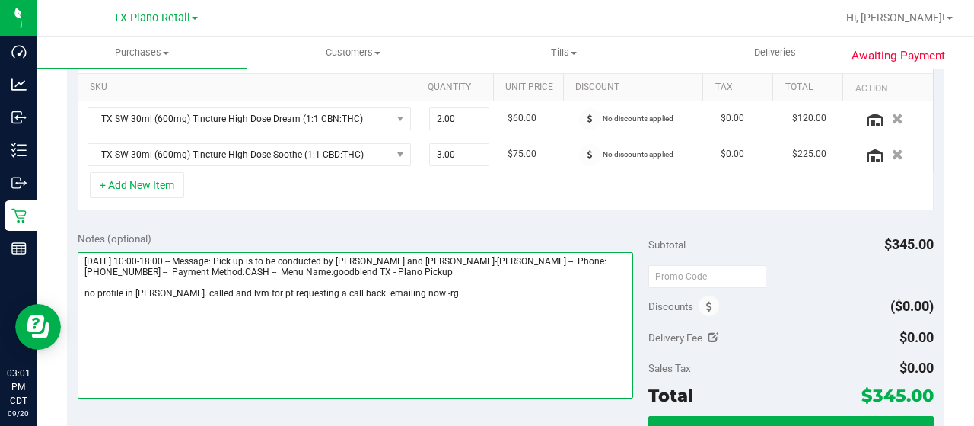
click at [458, 296] on textarea at bounding box center [356, 325] width 556 height 146
click at [209, 316] on textarea at bounding box center [356, 325] width 556 height 146
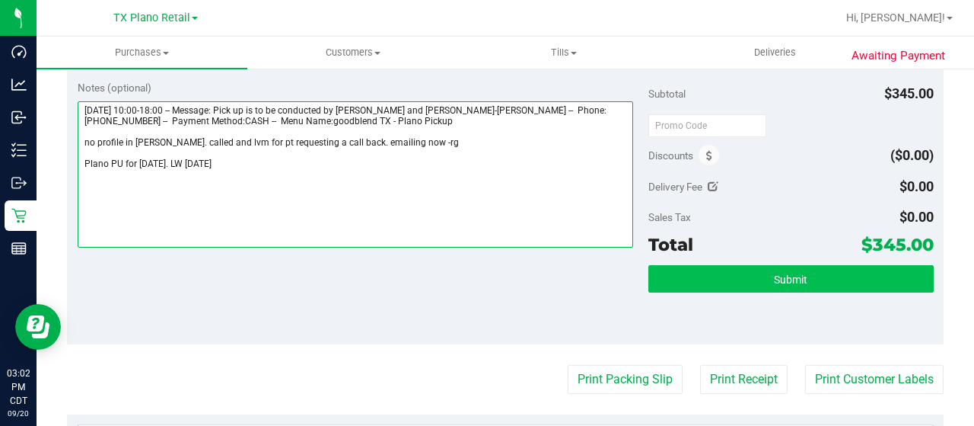
scroll to position [533, 0]
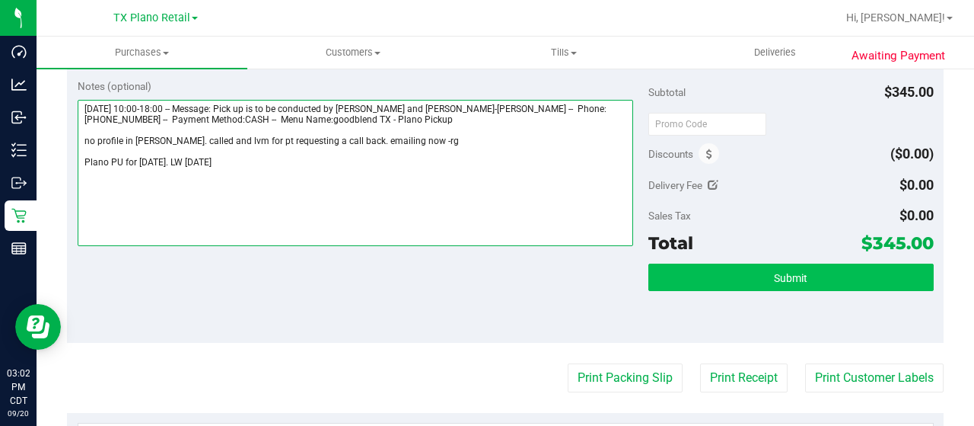
type textarea "[DATE] 10:00-18:00 -- Message: Pick up is to be conducted by [PERSON_NAME] and …"
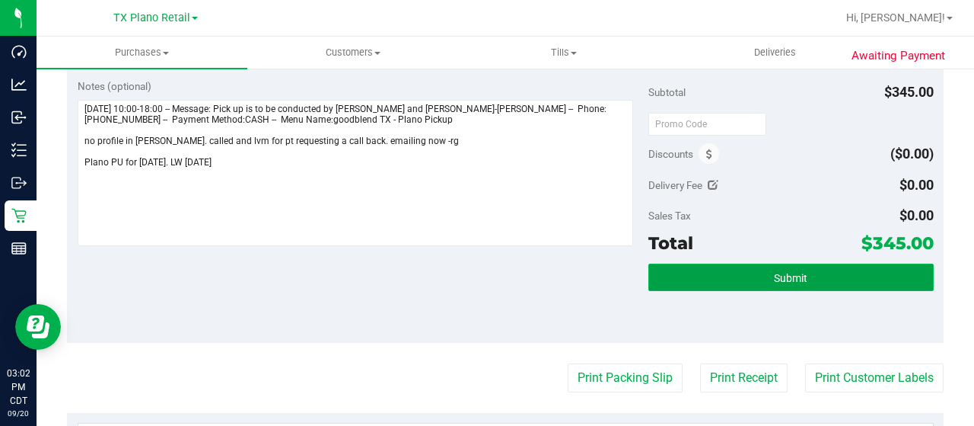
click at [706, 276] on button "Submit" at bounding box center [791, 276] width 285 height 27
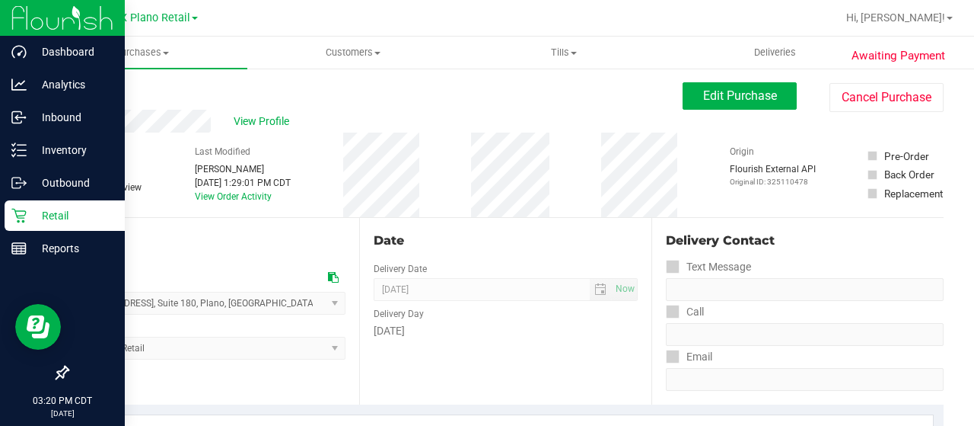
click at [30, 212] on p "Retail" at bounding box center [72, 215] width 91 height 18
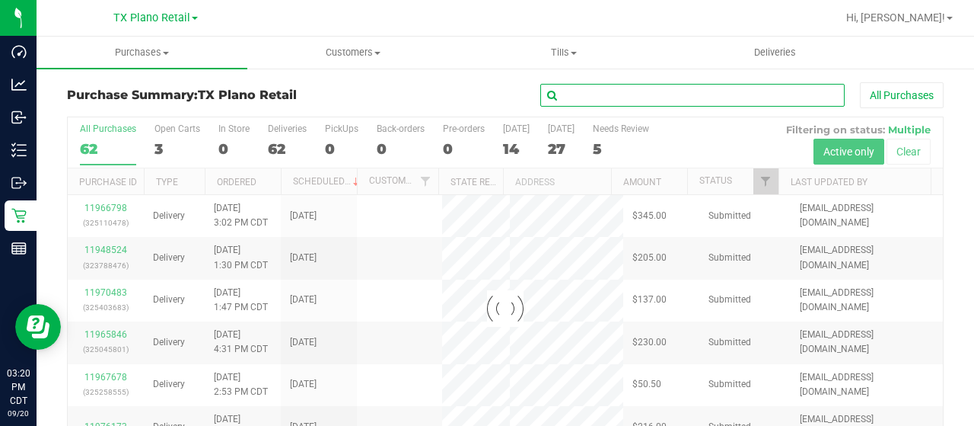
click at [629, 103] on input "text" at bounding box center [692, 95] width 304 height 23
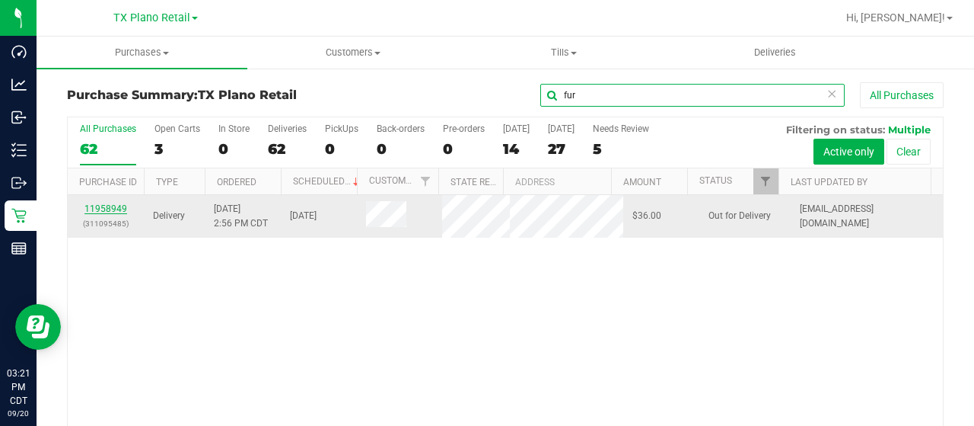
type input "fur"
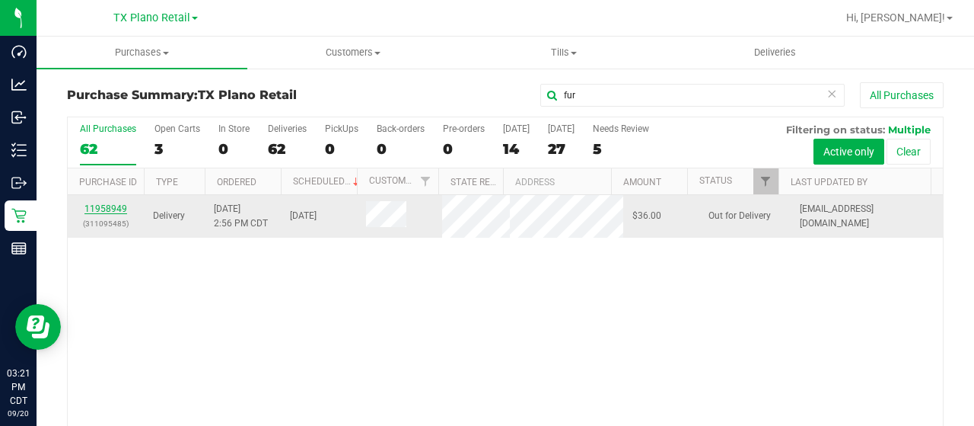
click at [107, 213] on link "11958949" at bounding box center [105, 208] width 43 height 11
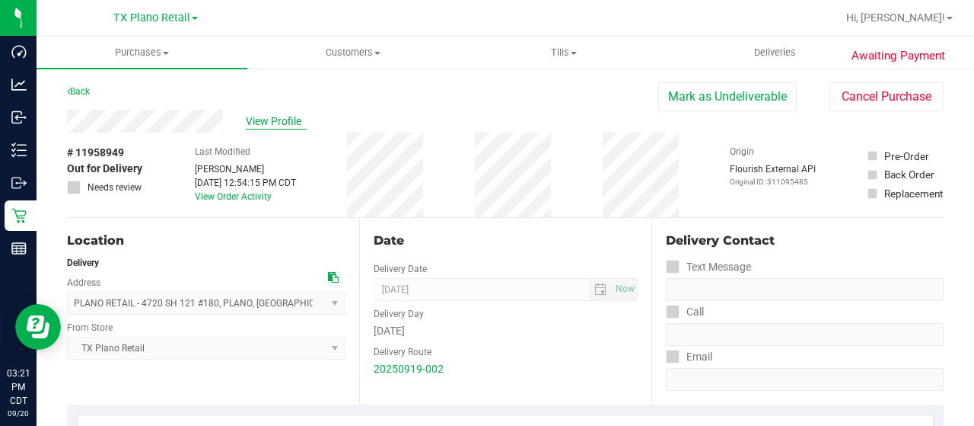
click at [283, 123] on span "View Profile" at bounding box center [276, 121] width 61 height 16
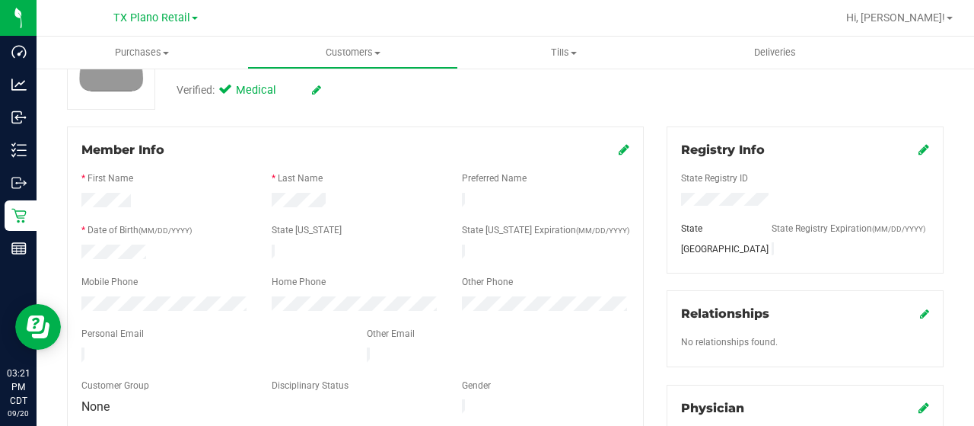
scroll to position [152, 0]
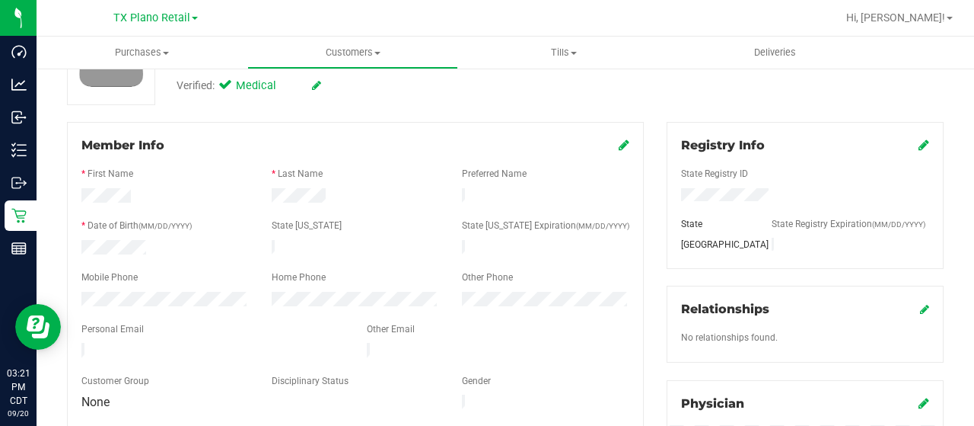
drag, startPoint x: 257, startPoint y: 339, endPoint x: 79, endPoint y: 342, distance: 178.1
click at [79, 343] on div at bounding box center [212, 352] width 285 height 18
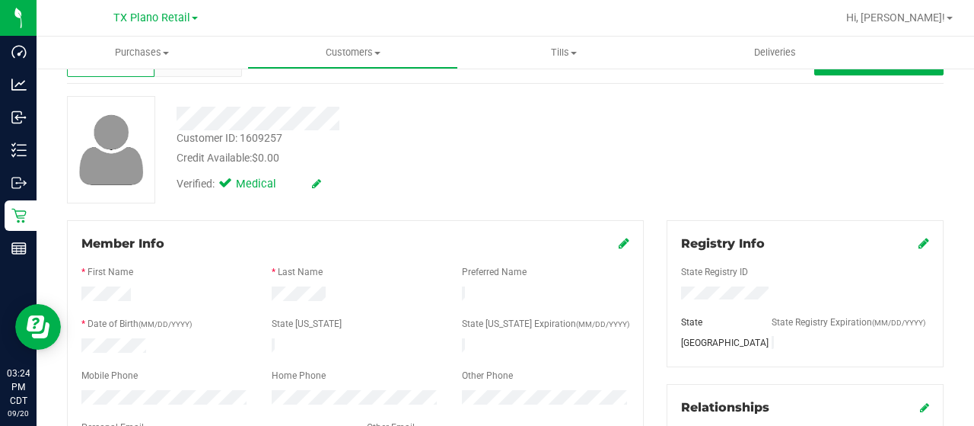
scroll to position [0, 0]
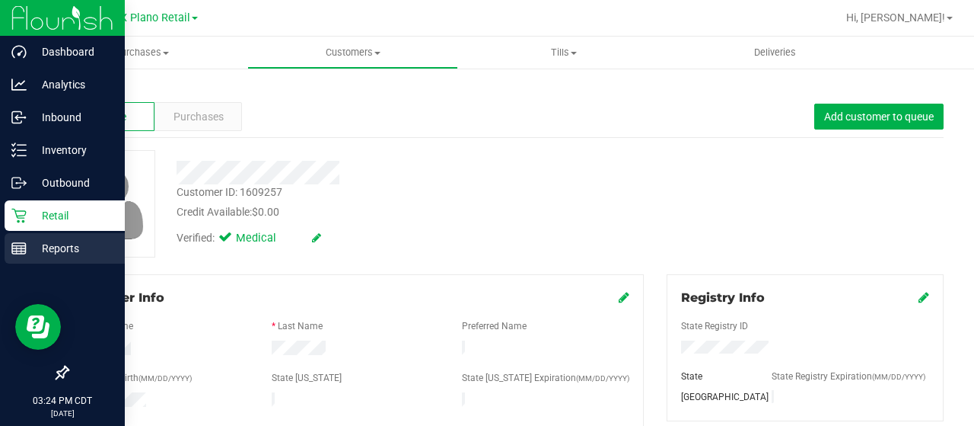
click at [28, 240] on p "Reports" at bounding box center [72, 248] width 91 height 18
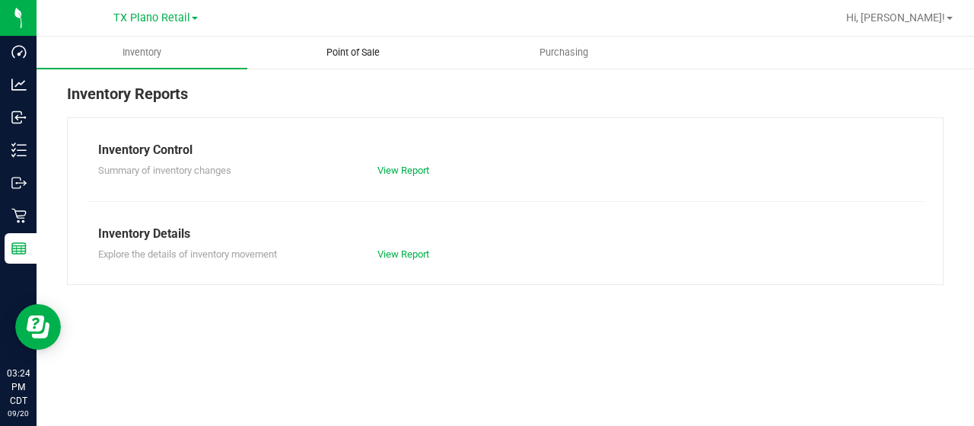
click at [376, 56] on span "Point of Sale" at bounding box center [353, 53] width 94 height 14
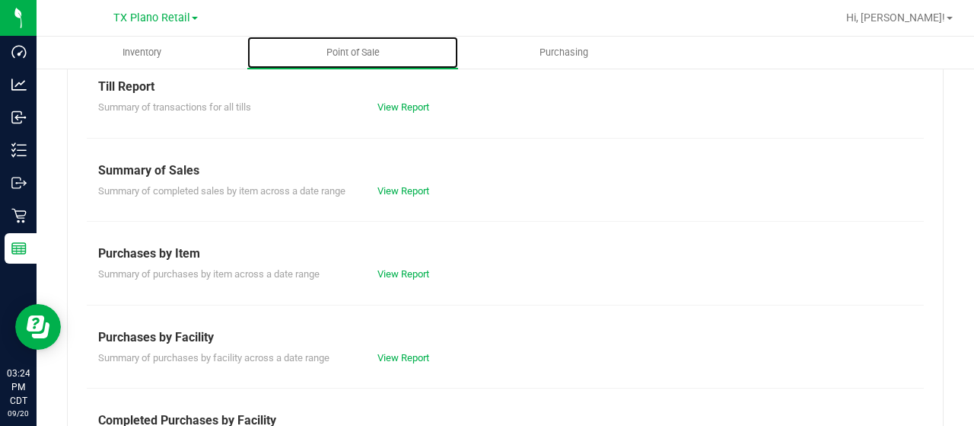
scroll to position [152, 0]
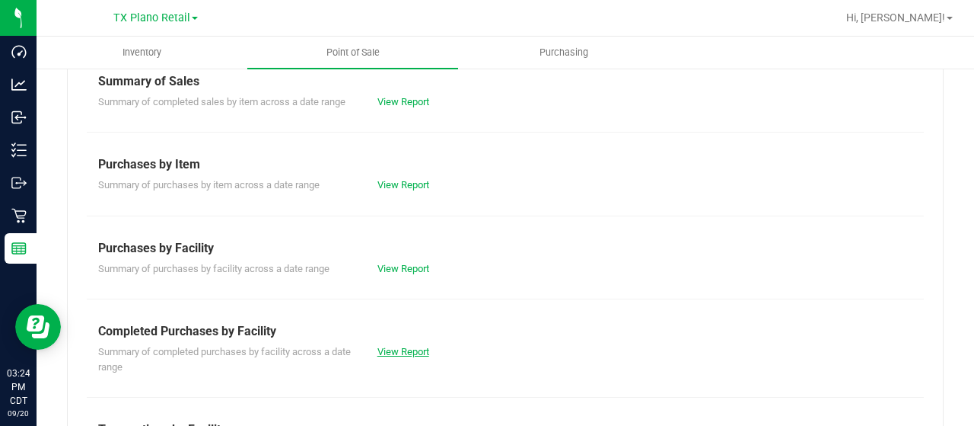
click at [396, 346] on link "View Report" at bounding box center [404, 351] width 52 height 11
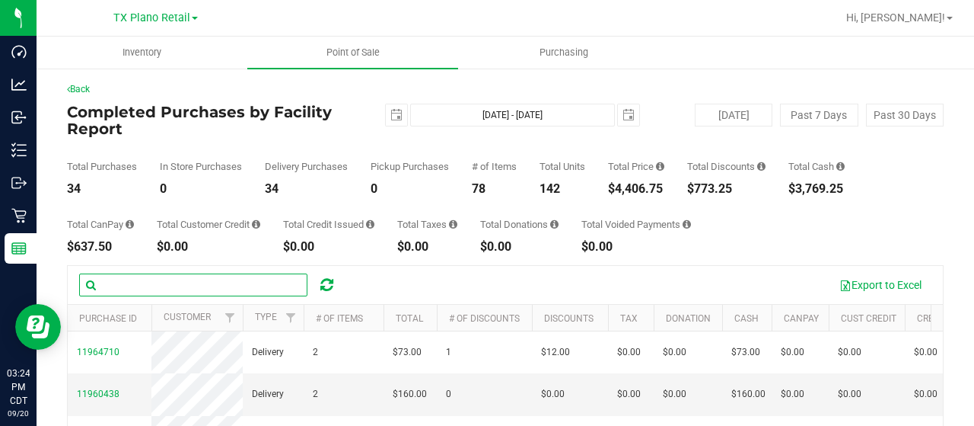
click at [244, 276] on input "text" at bounding box center [193, 284] width 228 height 23
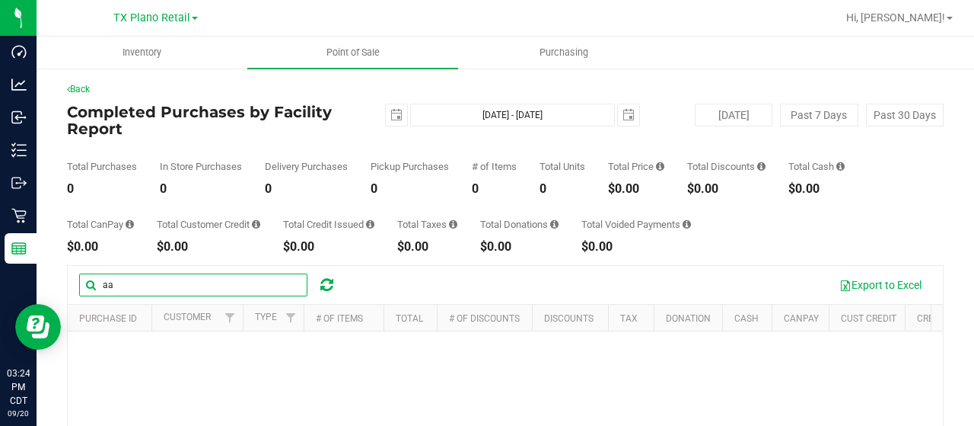
type input "a"
type input "m"
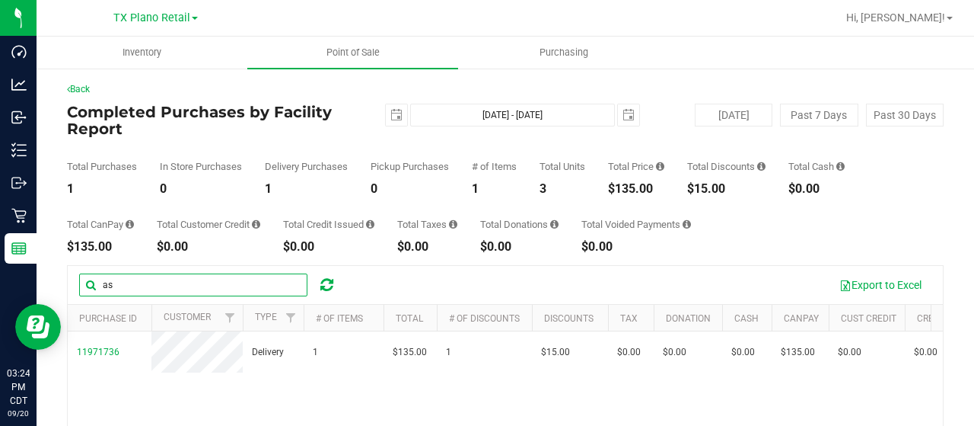
type input "a"
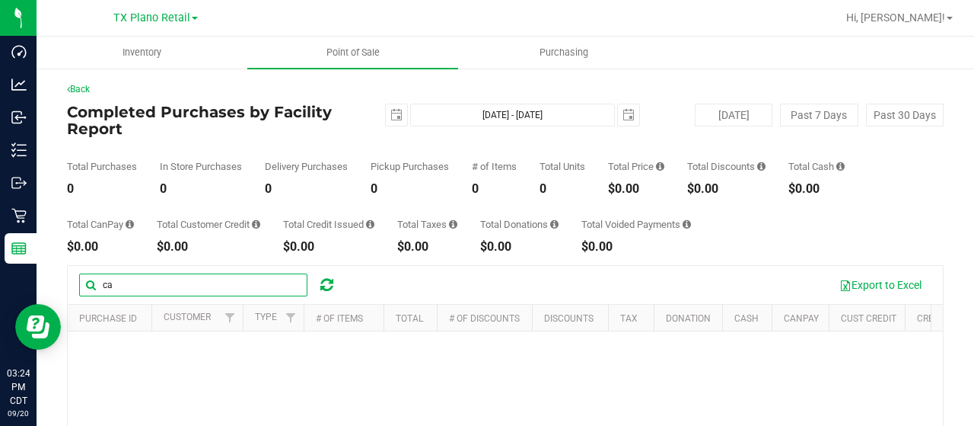
type input "c"
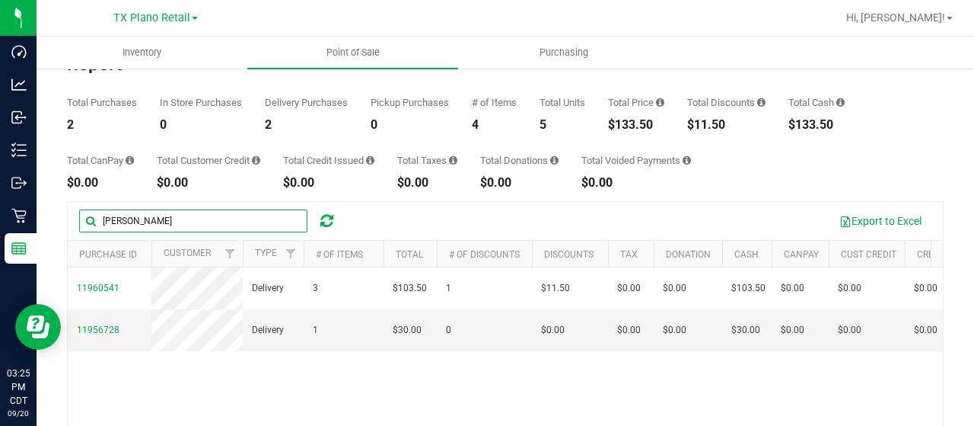
scroll to position [152, 0]
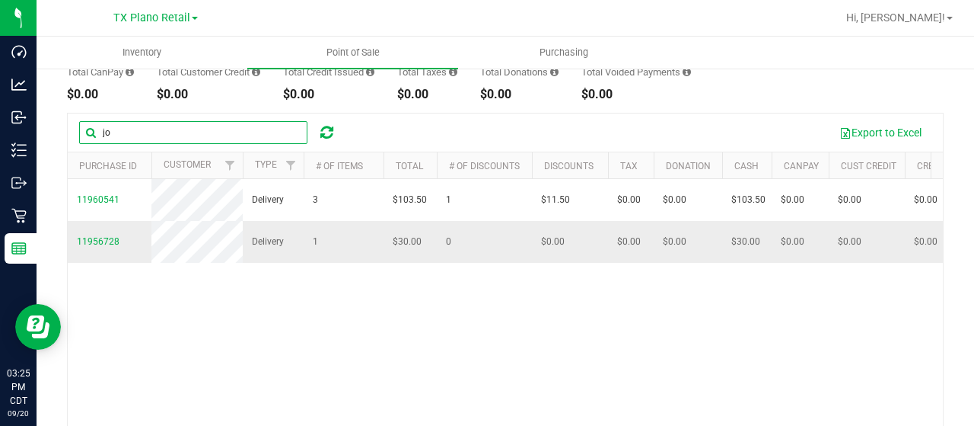
type input "j"
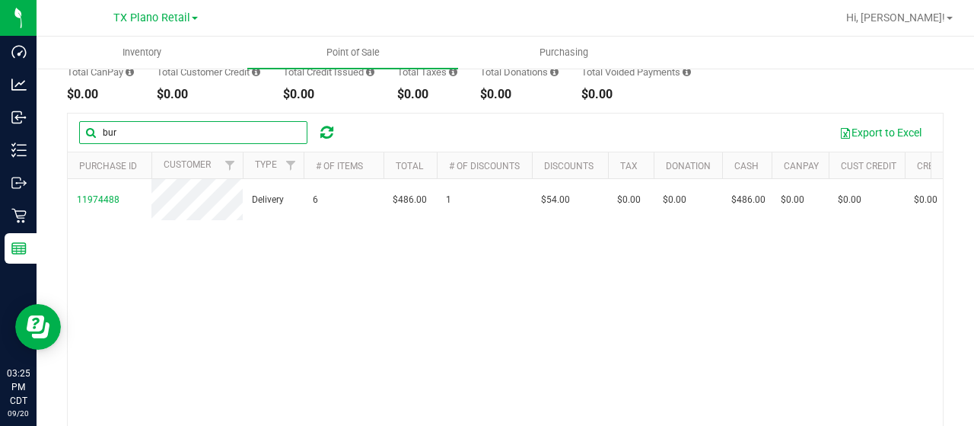
type input "bur"
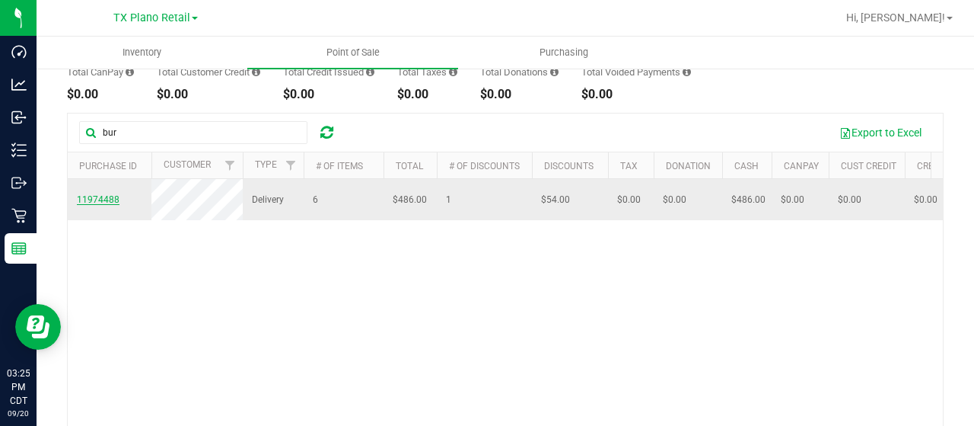
click at [99, 205] on span "11974488" at bounding box center [98, 199] width 43 height 11
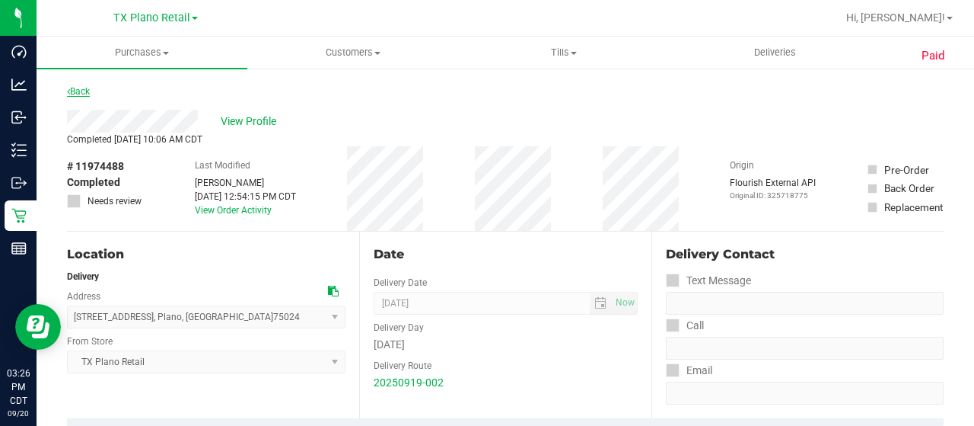
click at [77, 93] on link "Back" at bounding box center [78, 91] width 23 height 11
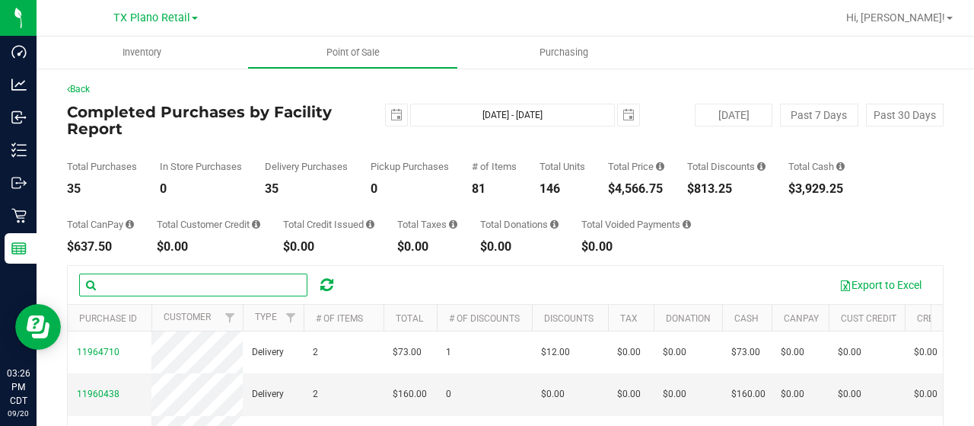
click at [149, 281] on input "text" at bounding box center [193, 284] width 228 height 23
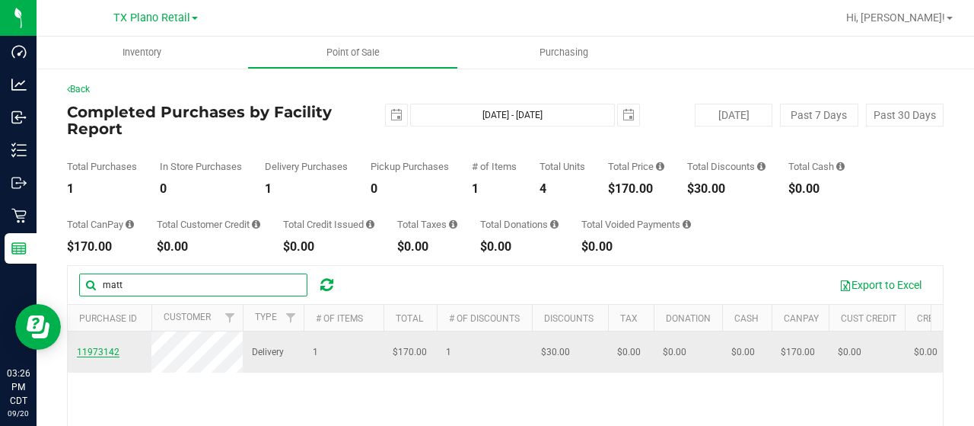
type input "matt"
click at [110, 356] on span "11973142" at bounding box center [98, 351] width 43 height 11
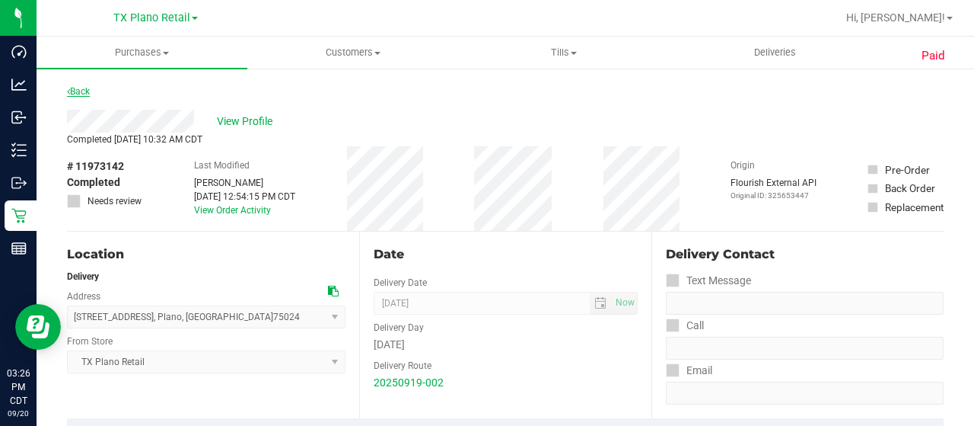
click at [82, 91] on link "Back" at bounding box center [78, 91] width 23 height 11
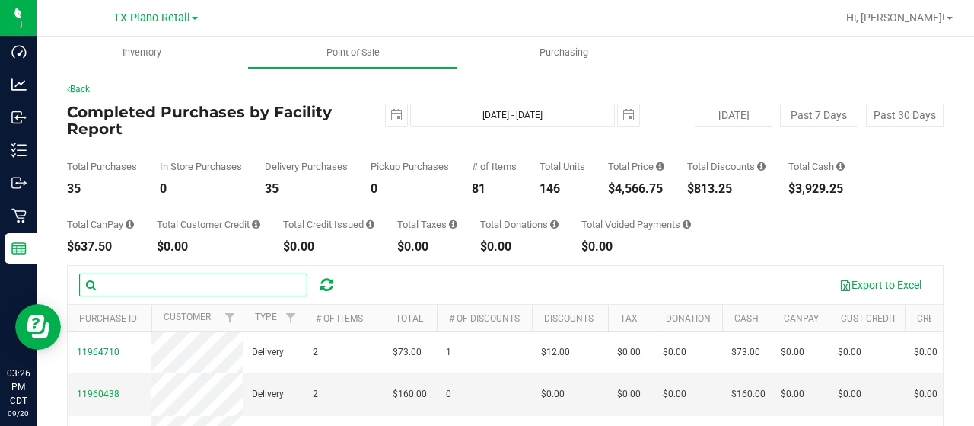
click at [167, 290] on input "text" at bounding box center [193, 284] width 228 height 23
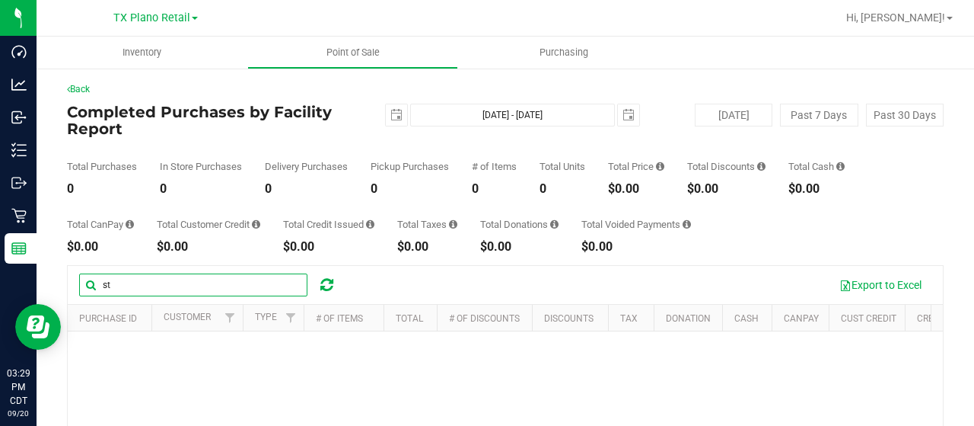
type input "s"
type input "m"
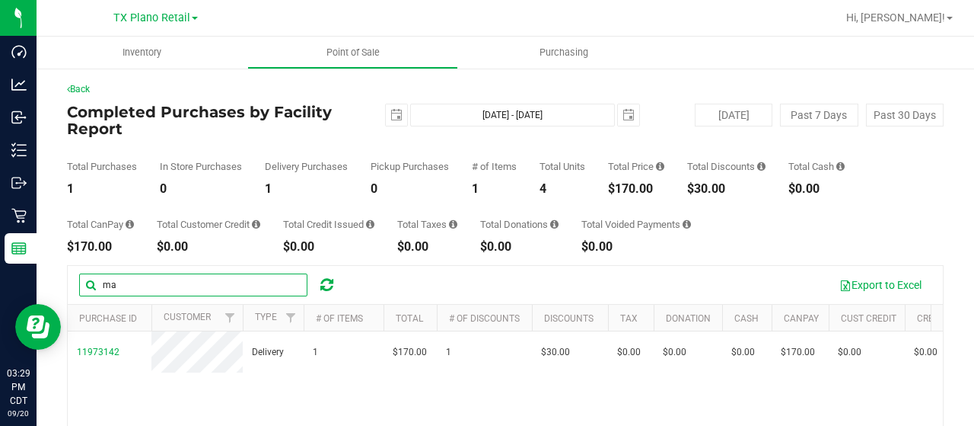
type input "m"
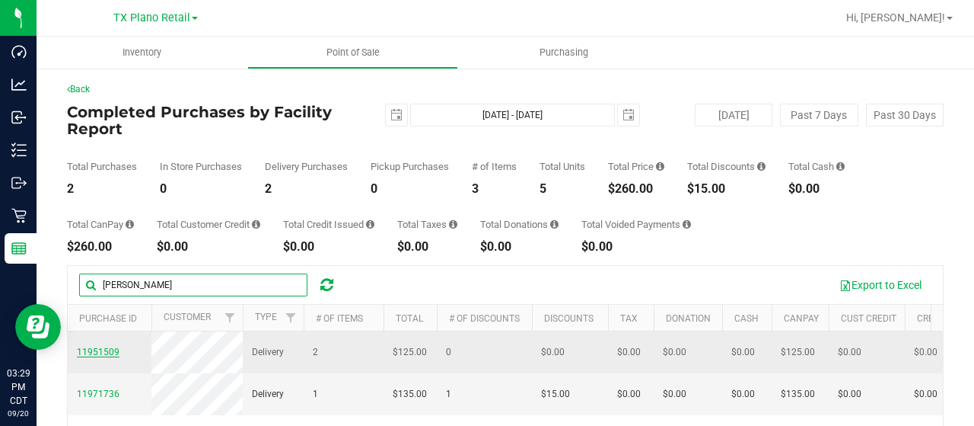
type input "[PERSON_NAME]"
click at [114, 357] on span "11951509" at bounding box center [98, 351] width 43 height 11
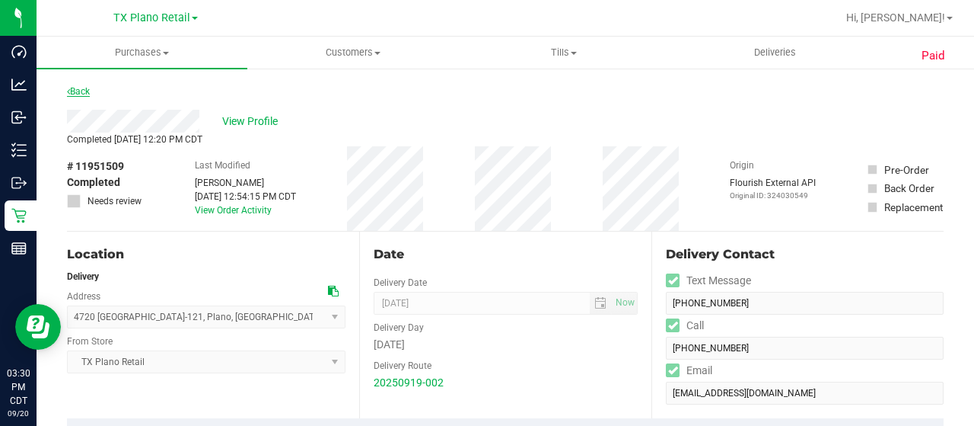
click at [84, 86] on link "Back" at bounding box center [78, 91] width 23 height 11
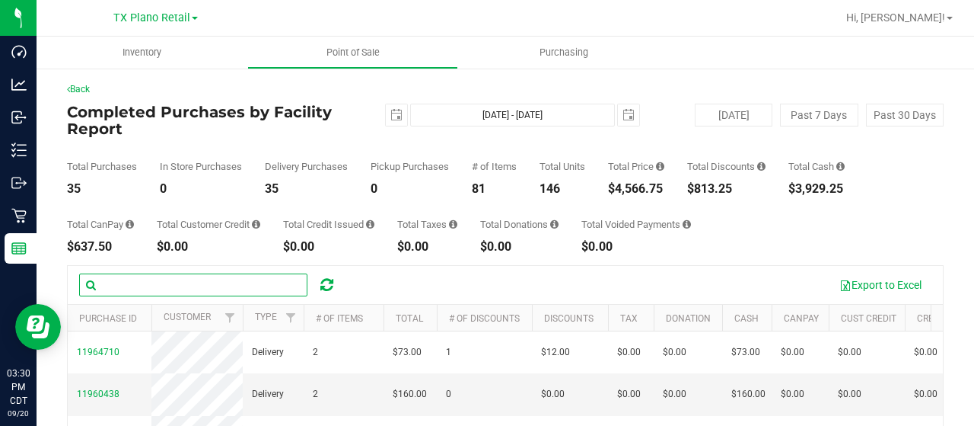
click at [205, 279] on input "text" at bounding box center [193, 284] width 228 height 23
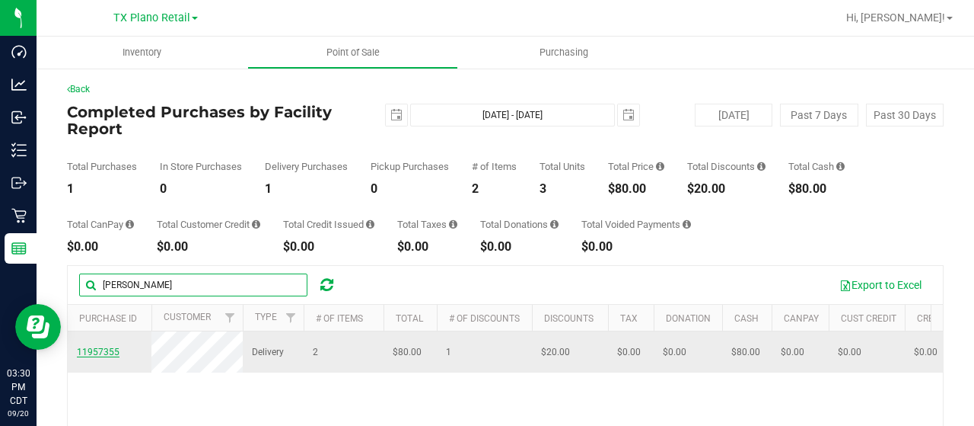
type input "[PERSON_NAME]"
click at [96, 349] on span "11957355" at bounding box center [98, 351] width 43 height 11
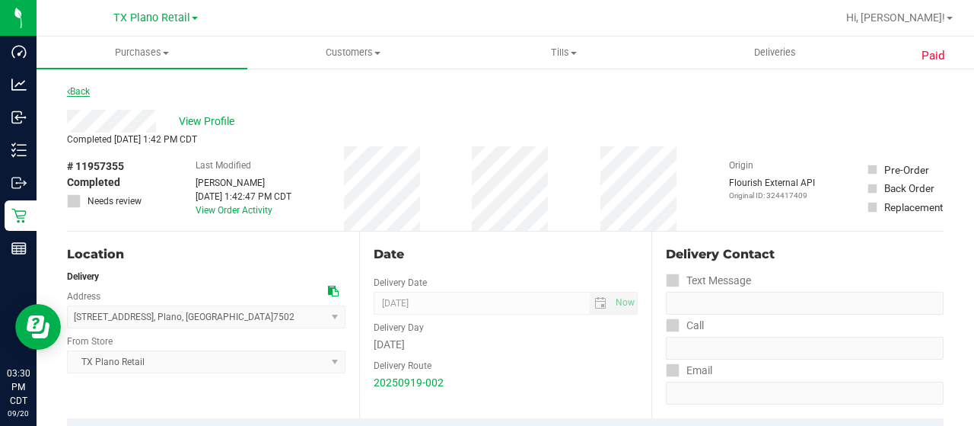
click at [73, 94] on link "Back" at bounding box center [78, 91] width 23 height 11
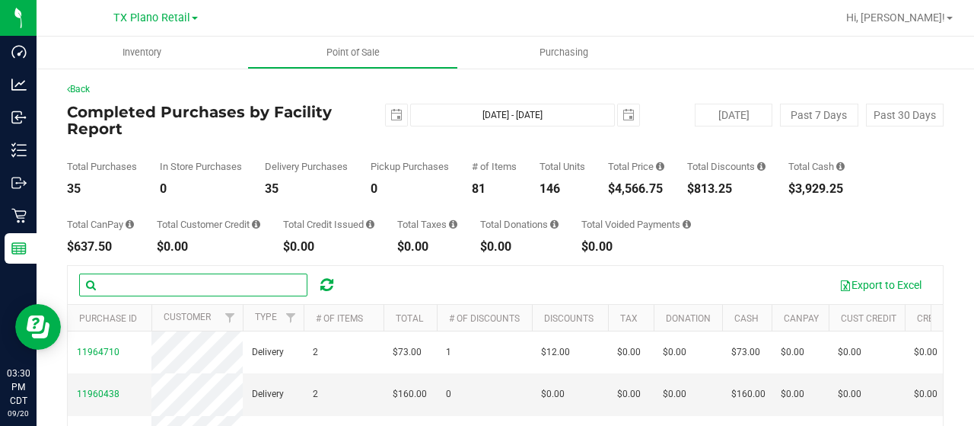
click at [198, 285] on input "text" at bounding box center [193, 284] width 228 height 23
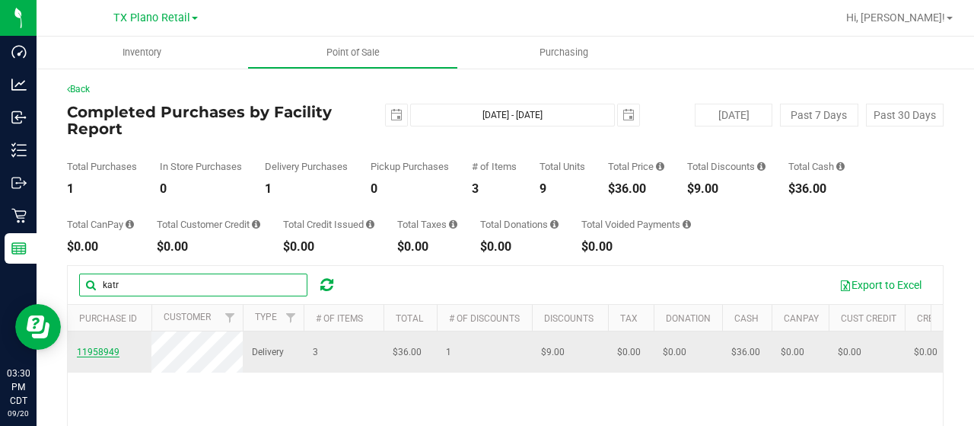
type input "katr"
click at [95, 355] on span "11958949" at bounding box center [98, 351] width 43 height 11
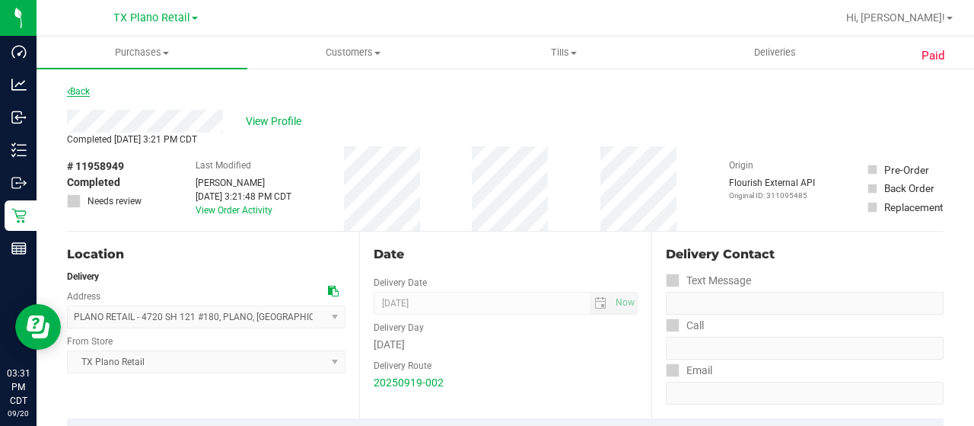
click at [78, 89] on link "Back" at bounding box center [78, 91] width 23 height 11
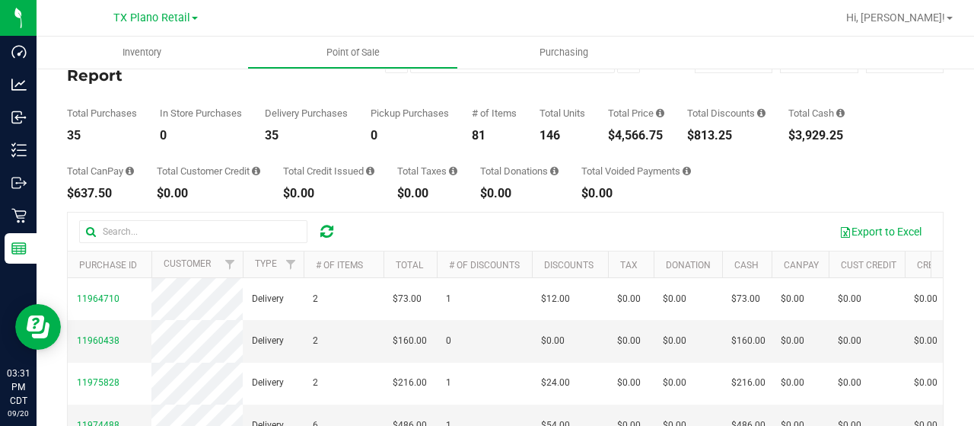
scroll to position [76, 0]
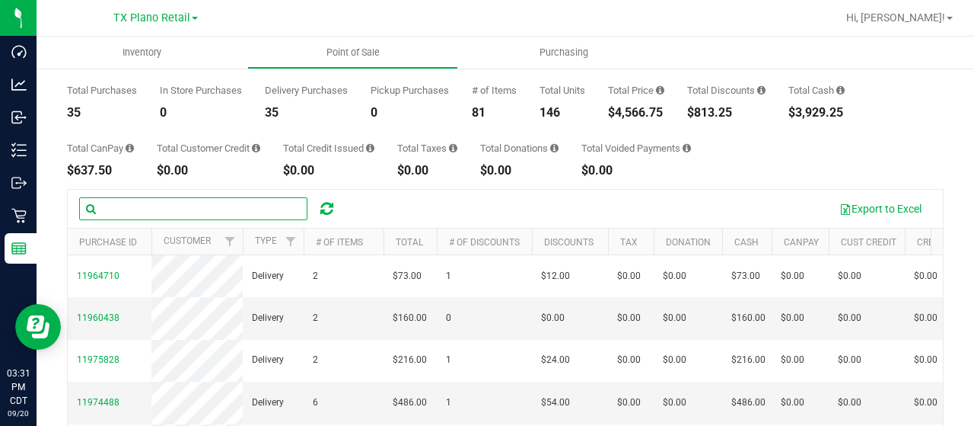
click at [171, 207] on input "text" at bounding box center [193, 208] width 228 height 23
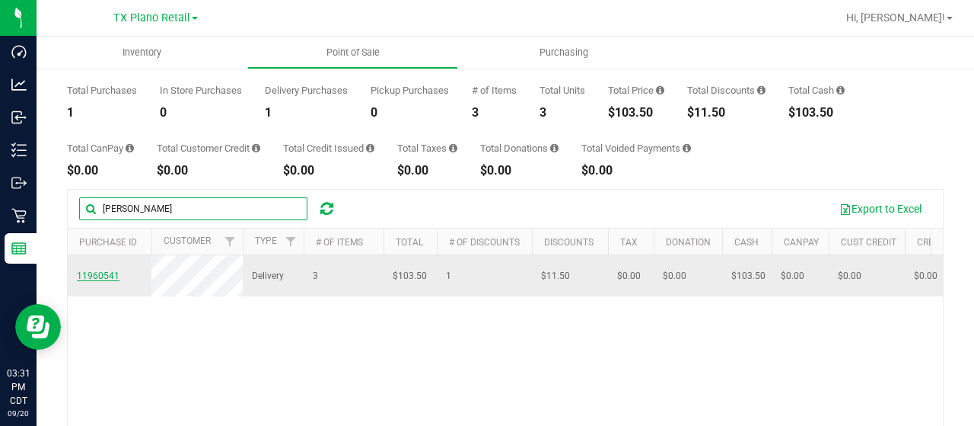
type input "[PERSON_NAME]"
click at [97, 279] on span "11960541" at bounding box center [98, 275] width 43 height 11
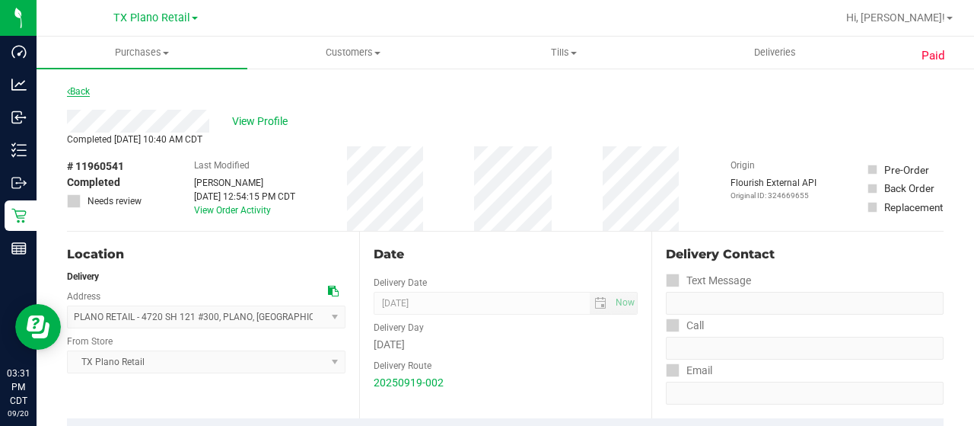
click at [84, 92] on link "Back" at bounding box center [78, 91] width 23 height 11
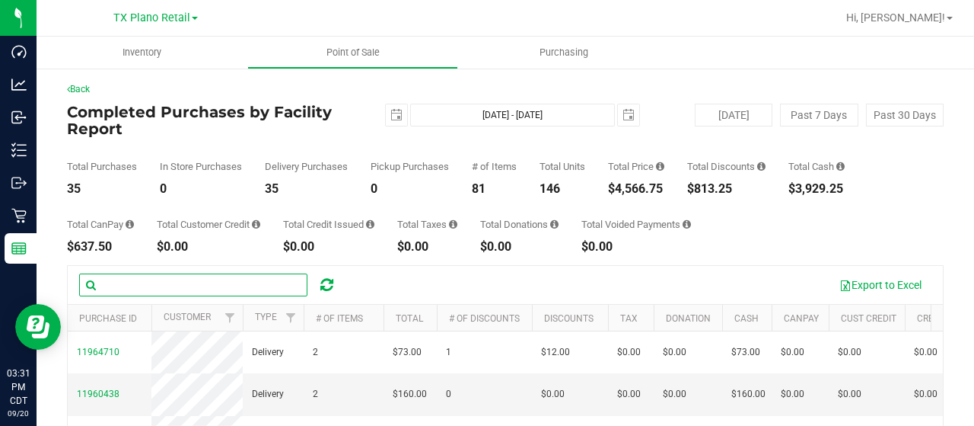
click at [163, 290] on input "text" at bounding box center [193, 284] width 228 height 23
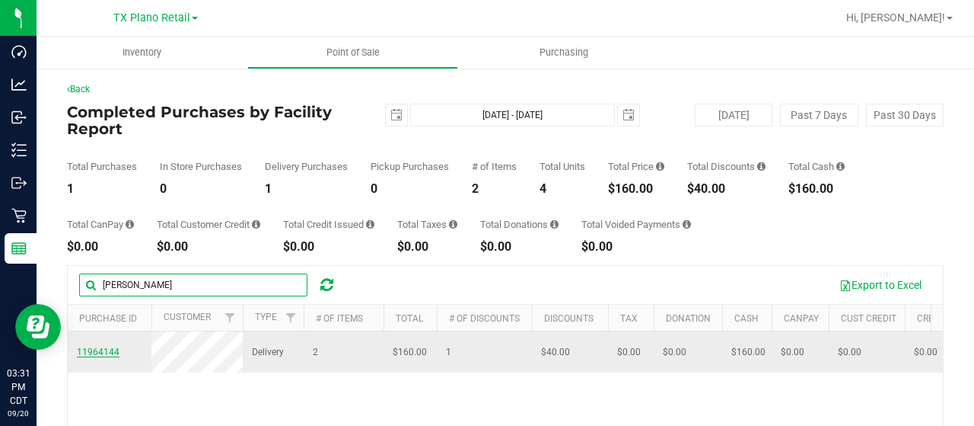
type input "[PERSON_NAME]"
click at [91, 355] on span "11964144" at bounding box center [98, 351] width 43 height 11
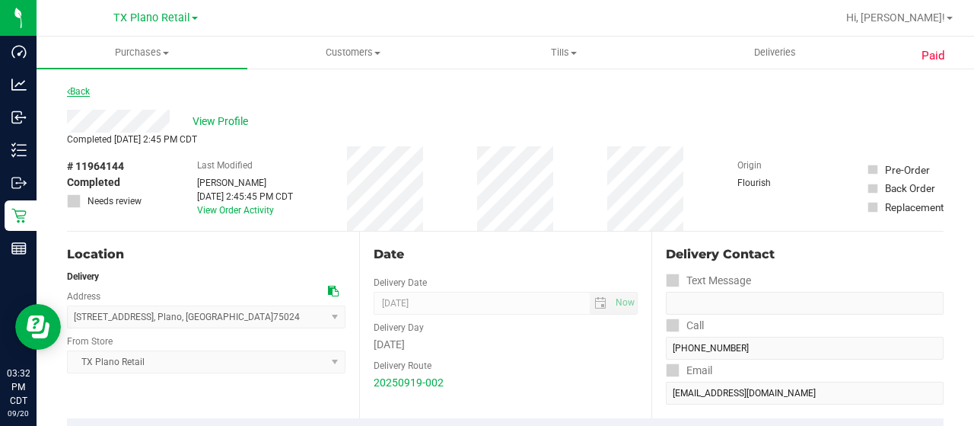
click at [81, 89] on link "Back" at bounding box center [78, 91] width 23 height 11
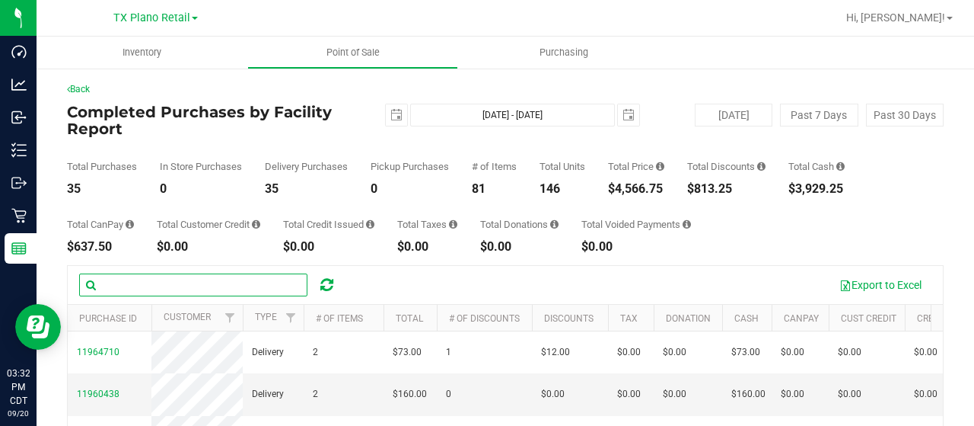
click at [119, 282] on input "text" at bounding box center [193, 284] width 228 height 23
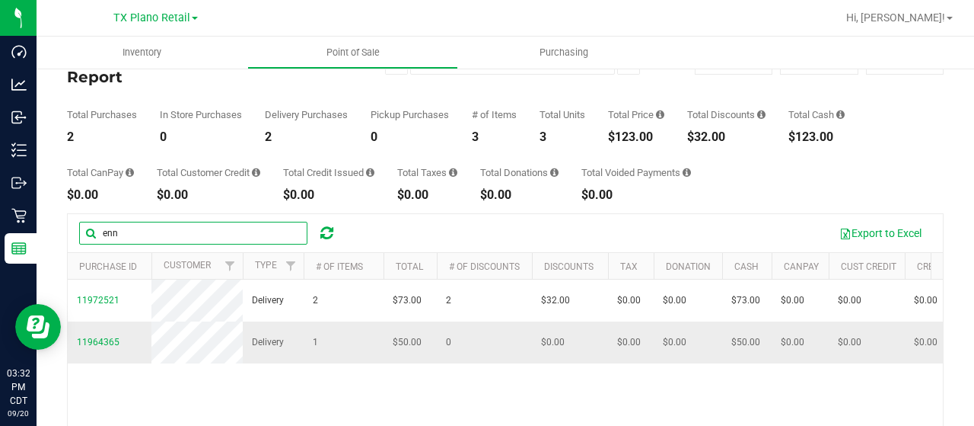
scroll to position [76, 0]
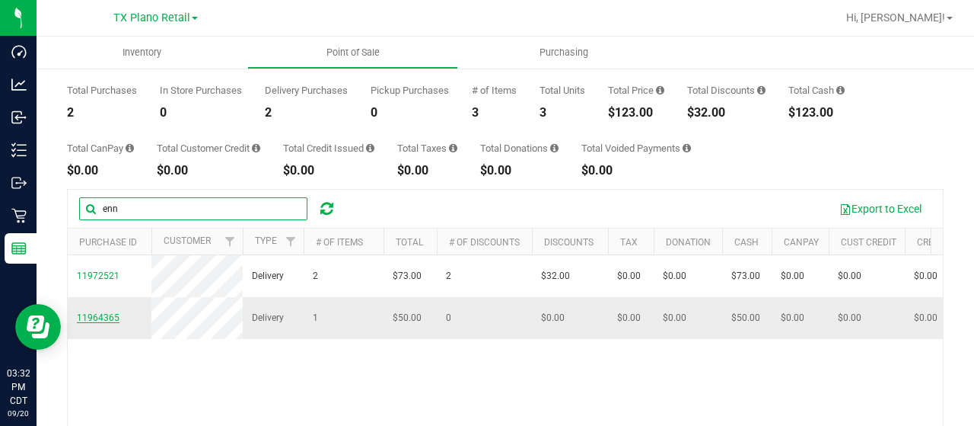
type input "enn"
click at [104, 323] on span "11964365" at bounding box center [98, 317] width 43 height 11
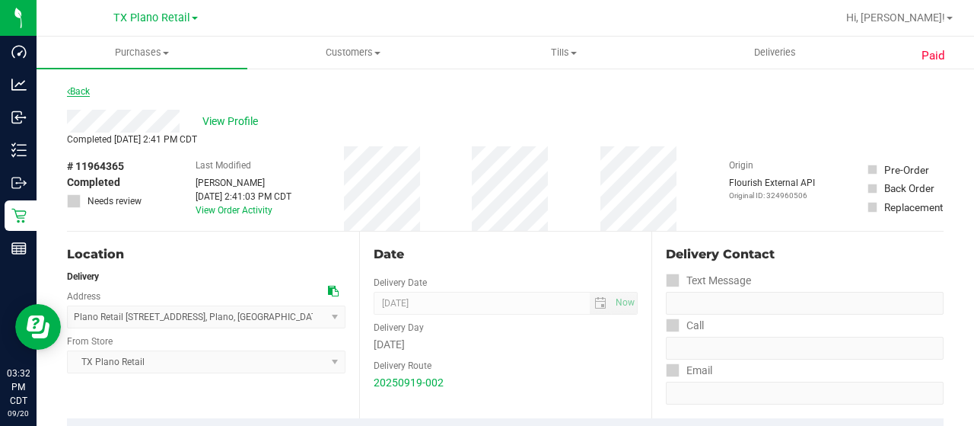
click at [82, 91] on link "Back" at bounding box center [78, 91] width 23 height 11
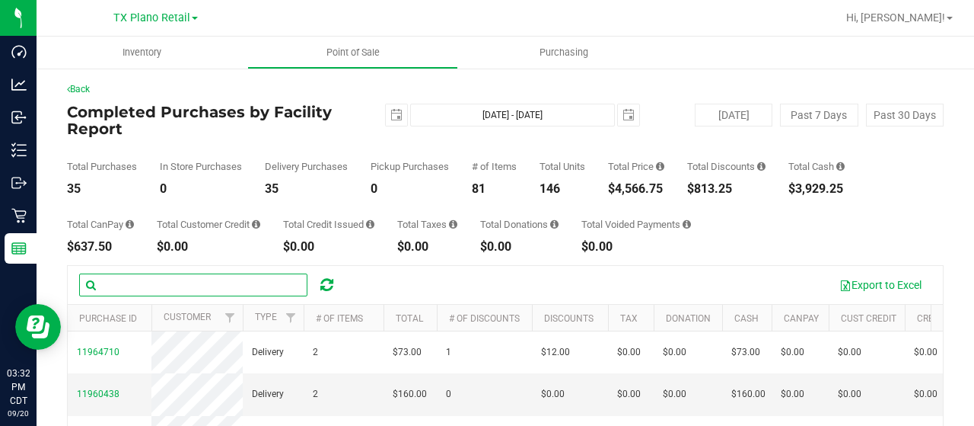
click at [132, 282] on input "text" at bounding box center [193, 284] width 228 height 23
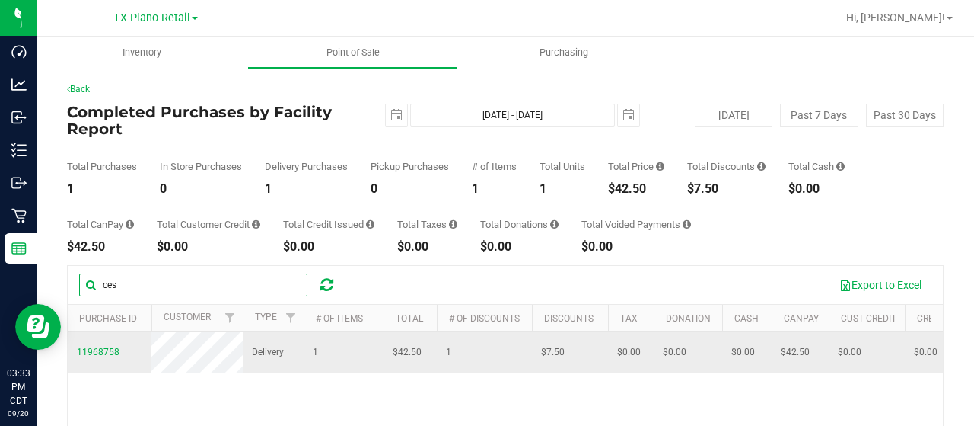
type input "ces"
click at [84, 355] on span "11968758" at bounding box center [98, 351] width 43 height 11
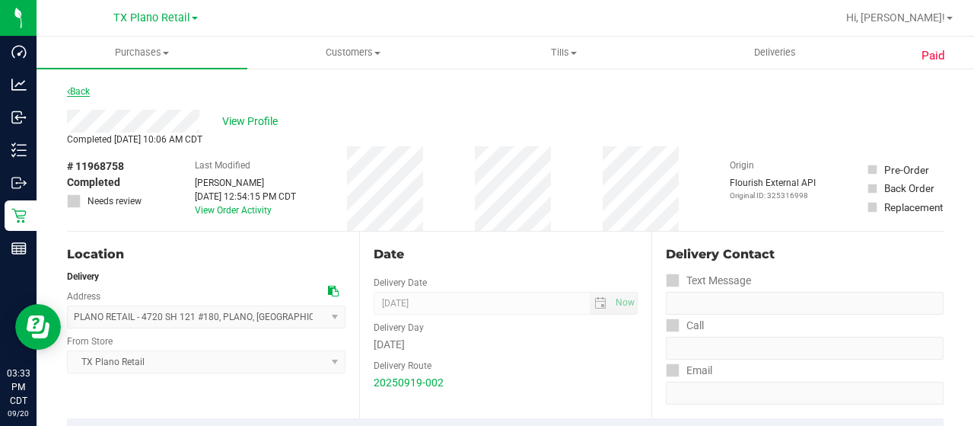
click at [77, 96] on link "Back" at bounding box center [78, 91] width 23 height 11
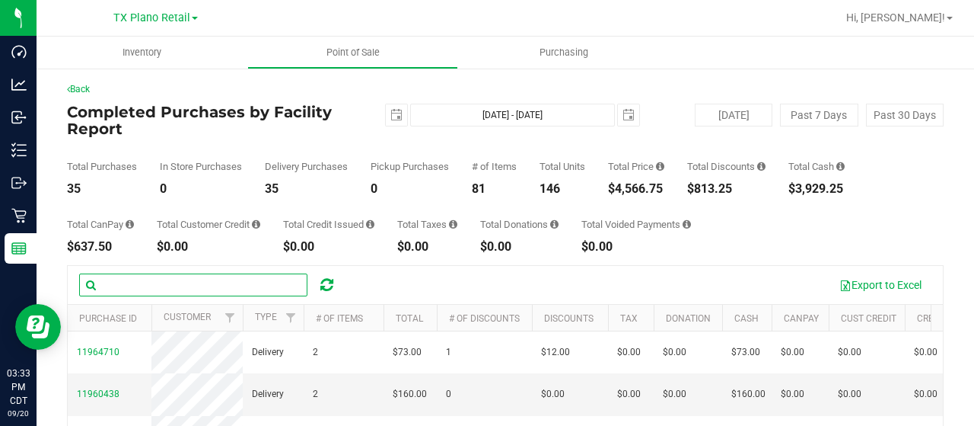
click at [149, 283] on input "text" at bounding box center [193, 284] width 228 height 23
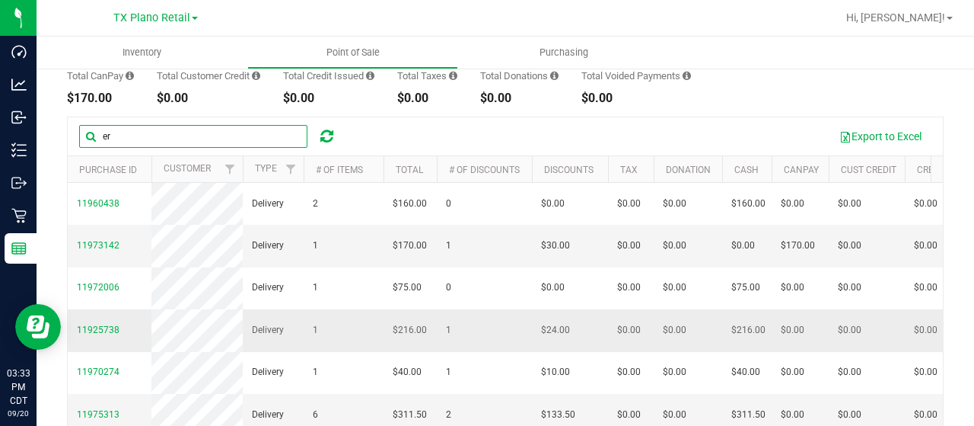
scroll to position [225, 0]
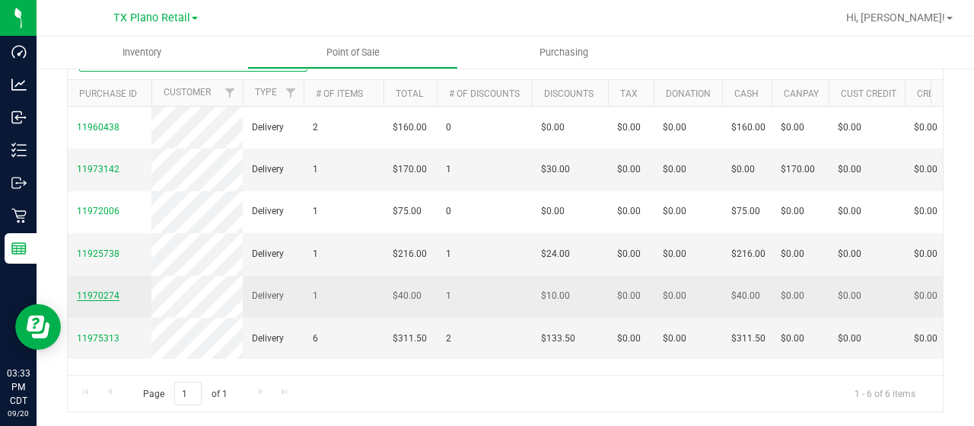
type input "er"
click at [108, 299] on span "11970274" at bounding box center [98, 295] width 43 height 11
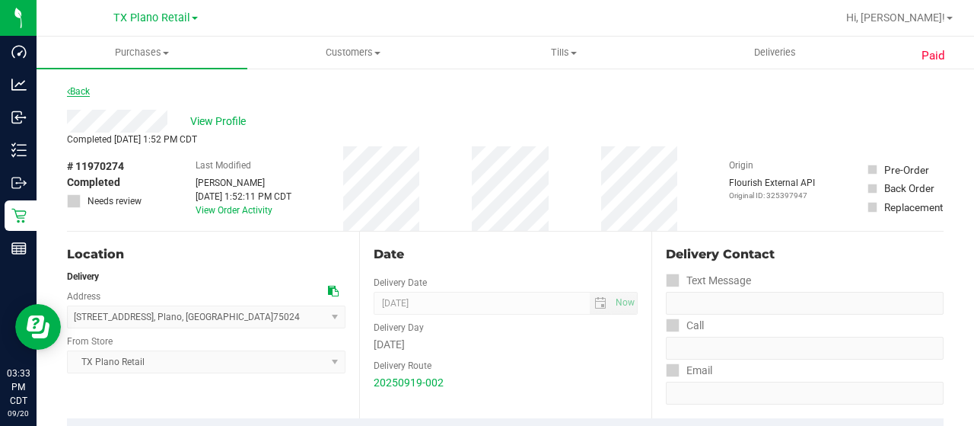
click at [77, 89] on link "Back" at bounding box center [78, 91] width 23 height 11
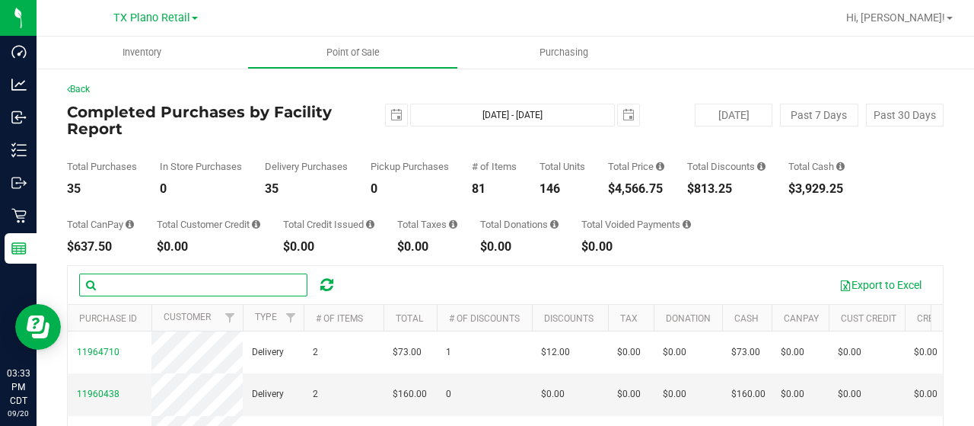
click at [166, 282] on input "text" at bounding box center [193, 284] width 228 height 23
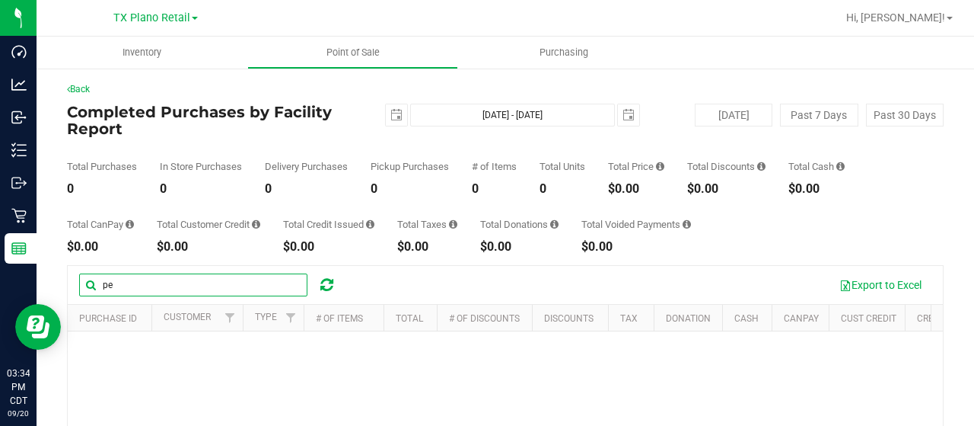
type input "p"
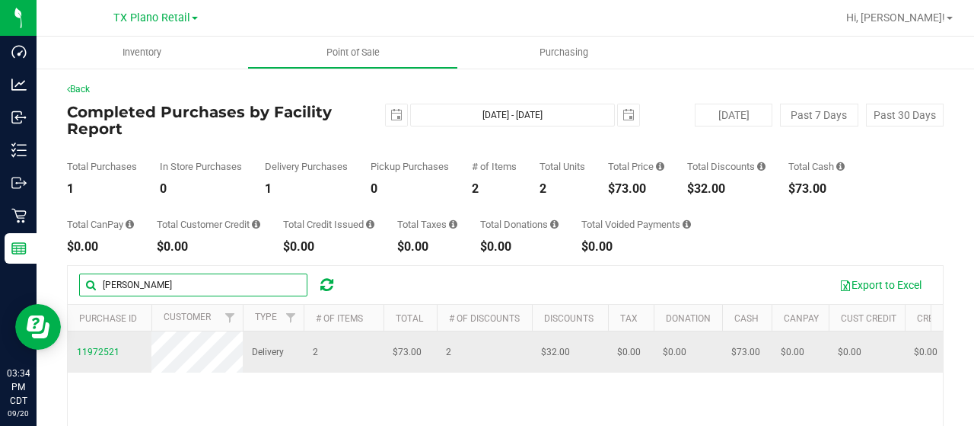
type input "kell"
click at [95, 345] on span "11972521" at bounding box center [98, 352] width 43 height 14
click at [104, 346] on span "11972521" at bounding box center [98, 351] width 43 height 11
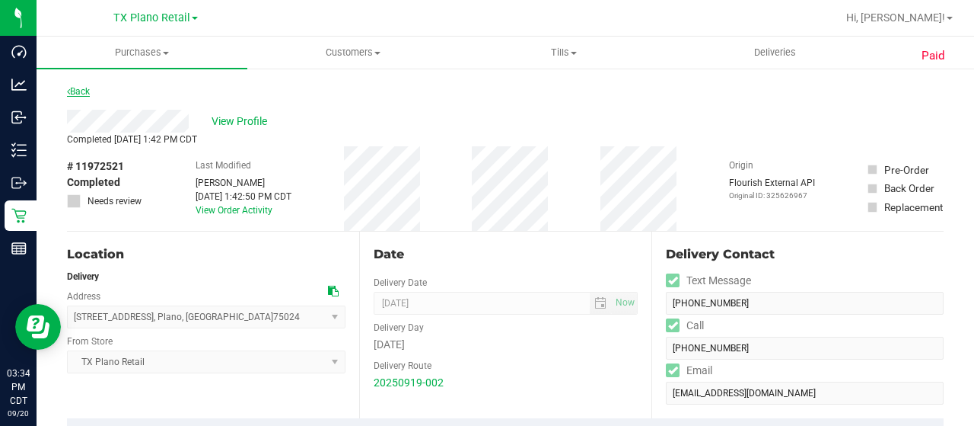
click at [84, 90] on link "Back" at bounding box center [78, 91] width 23 height 11
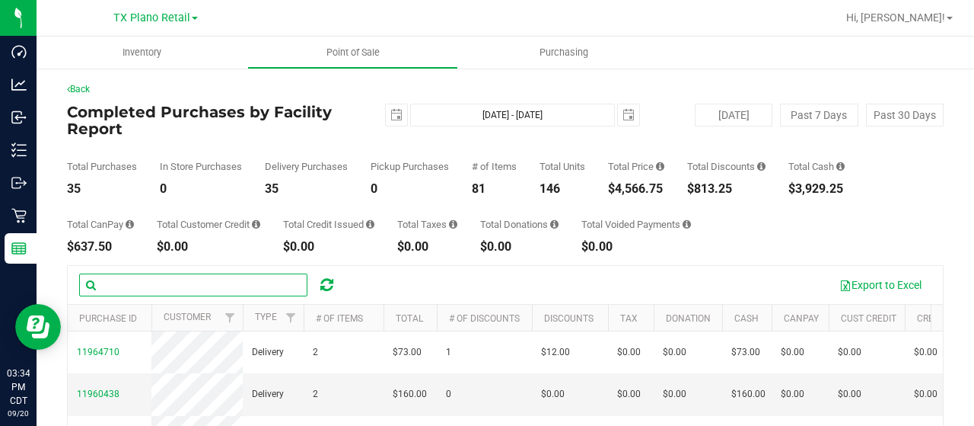
click at [158, 283] on input "text" at bounding box center [193, 284] width 228 height 23
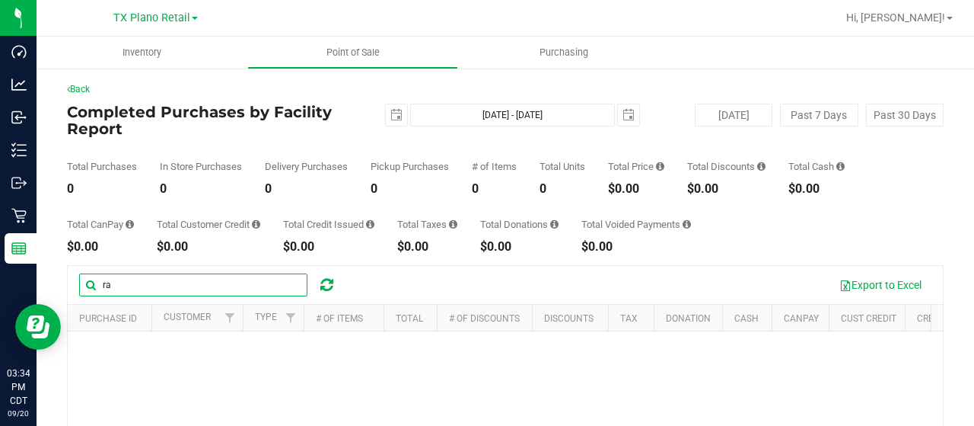
type input "r"
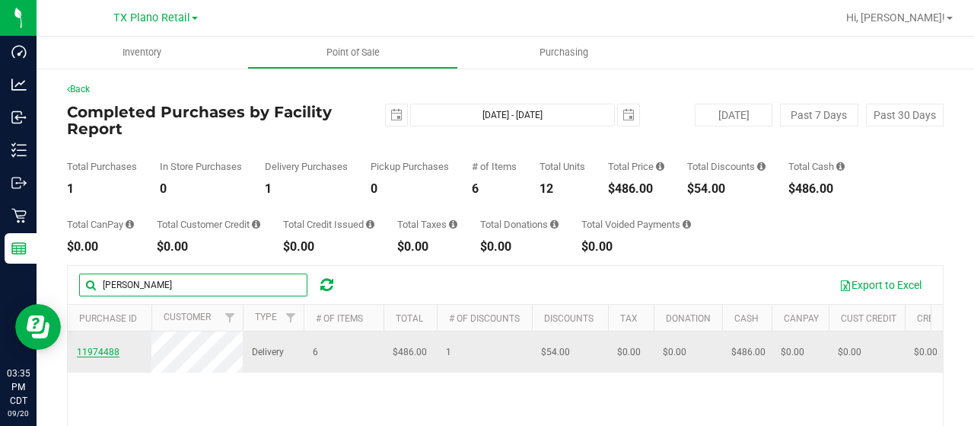
type input "jess"
click at [84, 357] on span "11974488" at bounding box center [98, 351] width 43 height 11
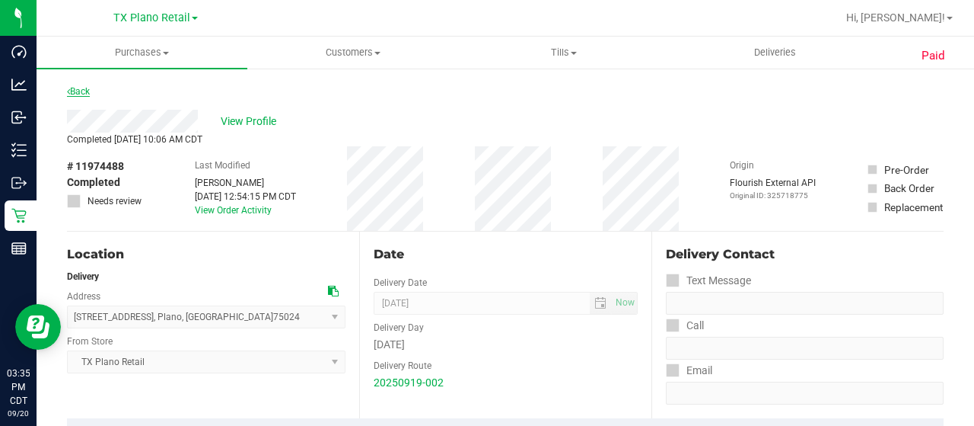
click at [79, 88] on link "Back" at bounding box center [78, 91] width 23 height 11
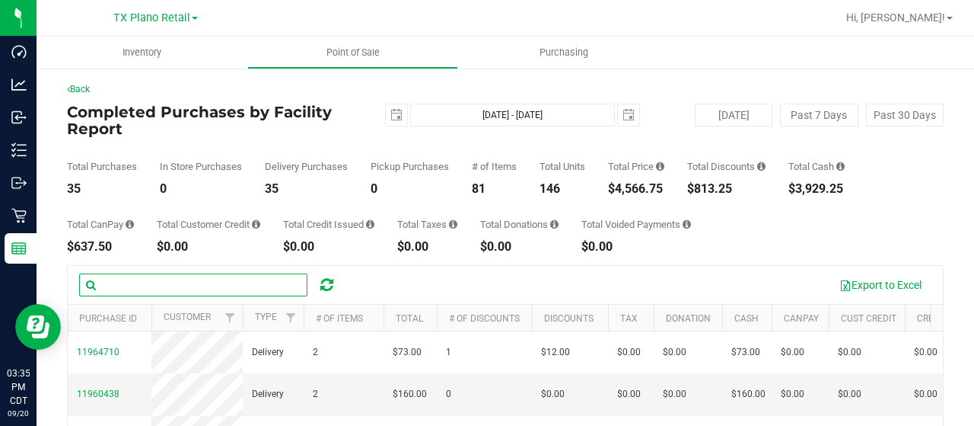
click at [128, 288] on input "text" at bounding box center [193, 284] width 228 height 23
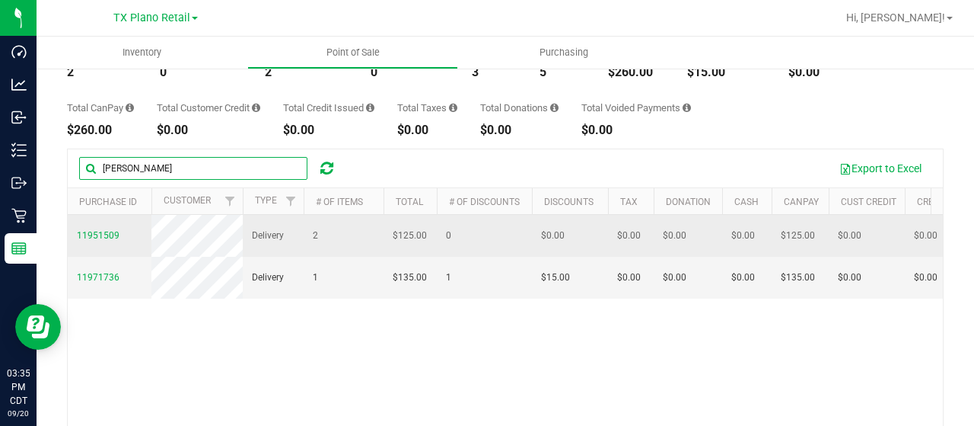
scroll to position [152, 0]
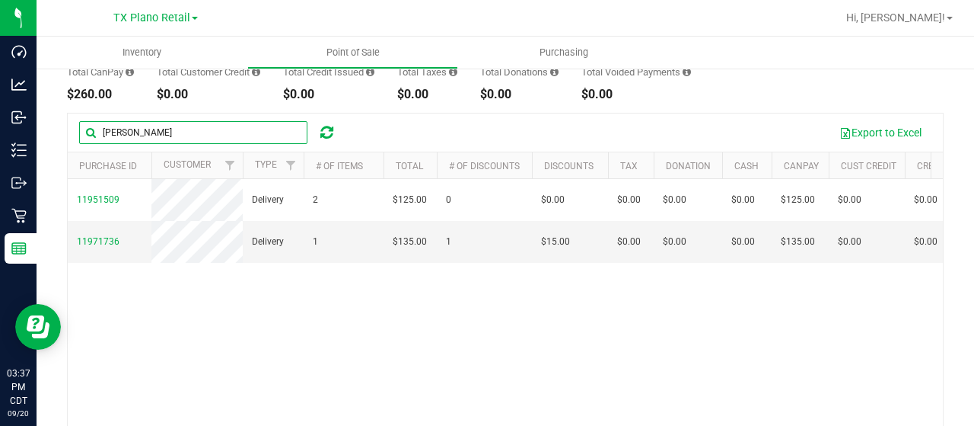
click at [155, 129] on input "[PERSON_NAME]" at bounding box center [193, 132] width 228 height 23
type input "m"
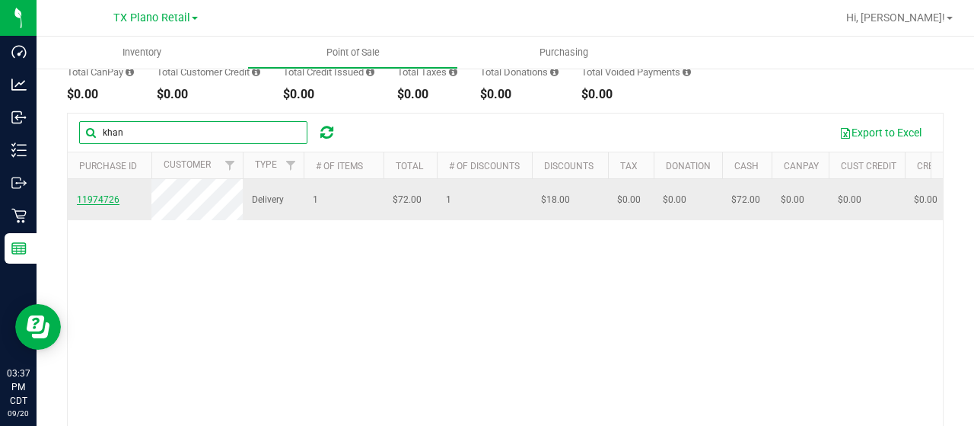
type input "khan"
click at [94, 205] on span "11974726" at bounding box center [98, 199] width 43 height 11
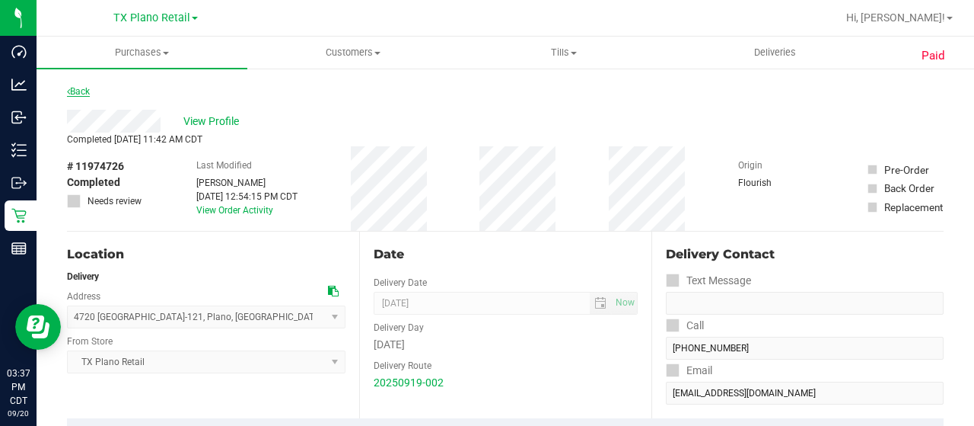
click at [81, 91] on link "Back" at bounding box center [78, 91] width 23 height 11
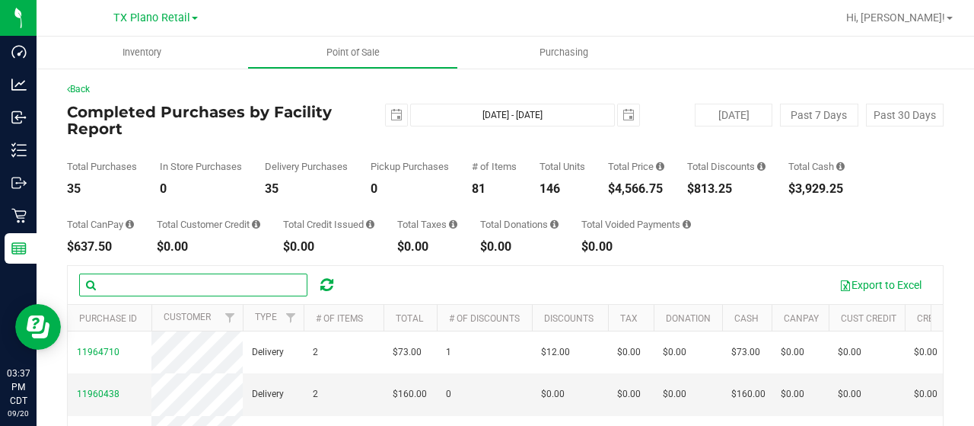
click at [179, 281] on input "text" at bounding box center [193, 284] width 228 height 23
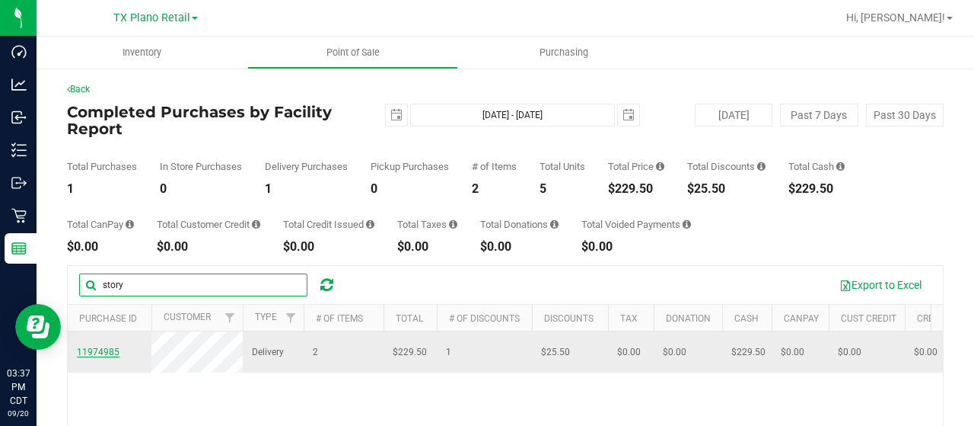
type input "story"
click at [112, 356] on span "11974985" at bounding box center [98, 351] width 43 height 11
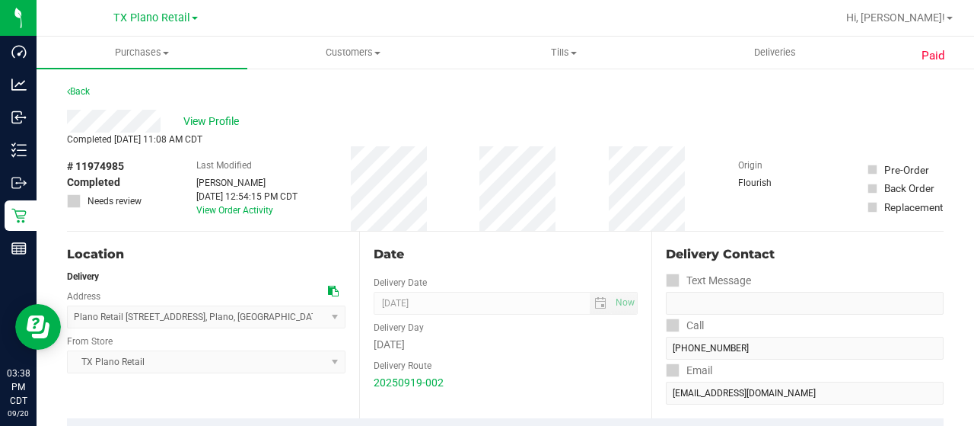
click at [76, 83] on div "Back" at bounding box center [78, 91] width 23 height 18
click at [75, 91] on link "Back" at bounding box center [78, 91] width 23 height 11
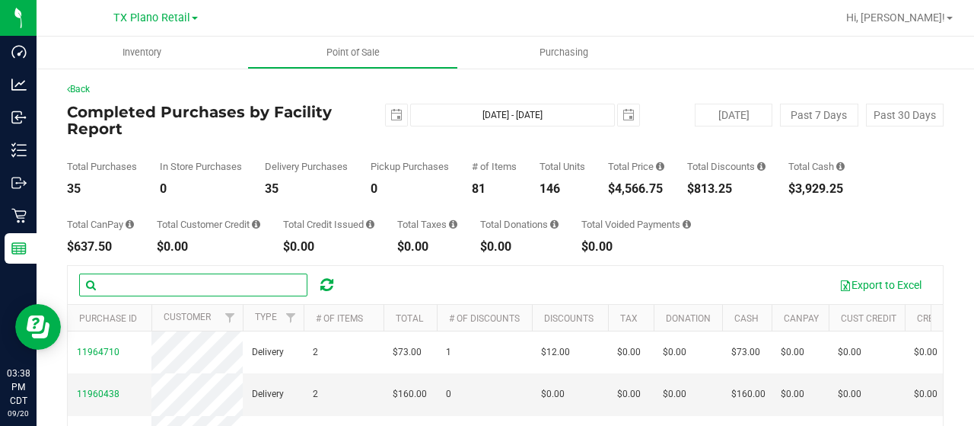
click at [170, 283] on input "text" at bounding box center [193, 284] width 228 height 23
type input "[PERSON_NAME]"
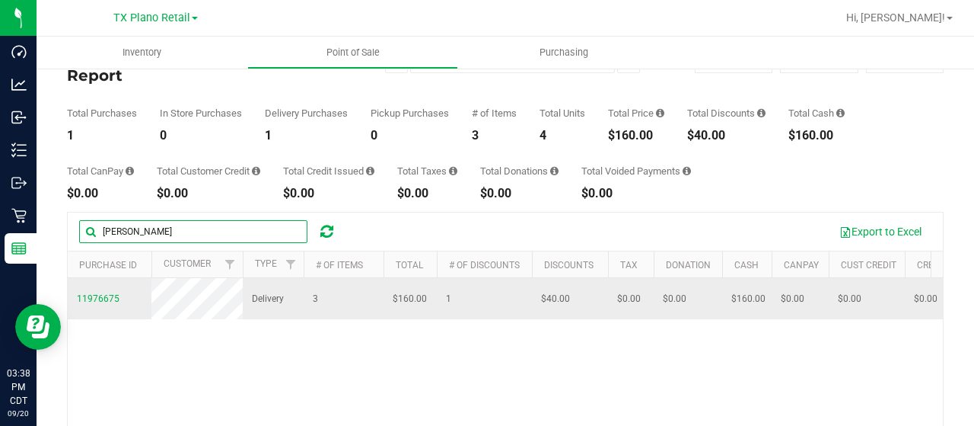
scroll to position [76, 0]
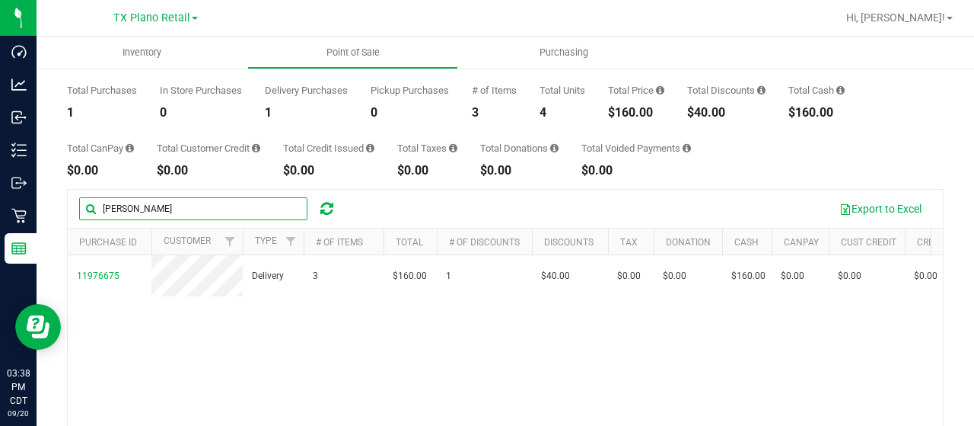
drag, startPoint x: 129, startPoint y: 206, endPoint x: 98, endPoint y: 206, distance: 31.2
click at [98, 206] on input "[PERSON_NAME]" at bounding box center [193, 208] width 228 height 23
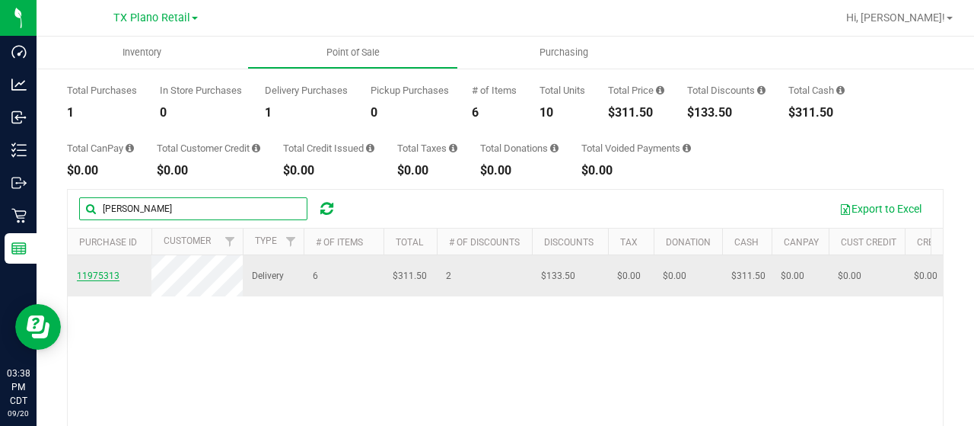
type input "terri"
click at [96, 275] on span "11975313" at bounding box center [98, 275] width 43 height 11
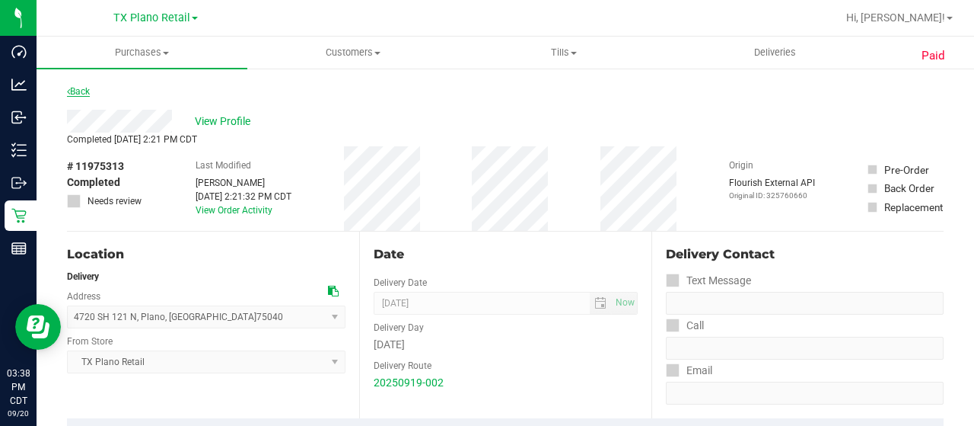
click at [82, 94] on link "Back" at bounding box center [78, 91] width 23 height 11
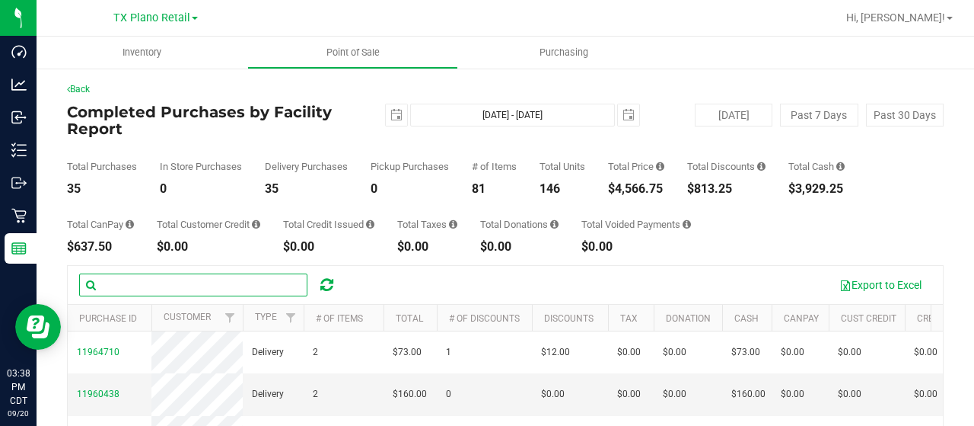
click at [157, 285] on input "text" at bounding box center [193, 284] width 228 height 23
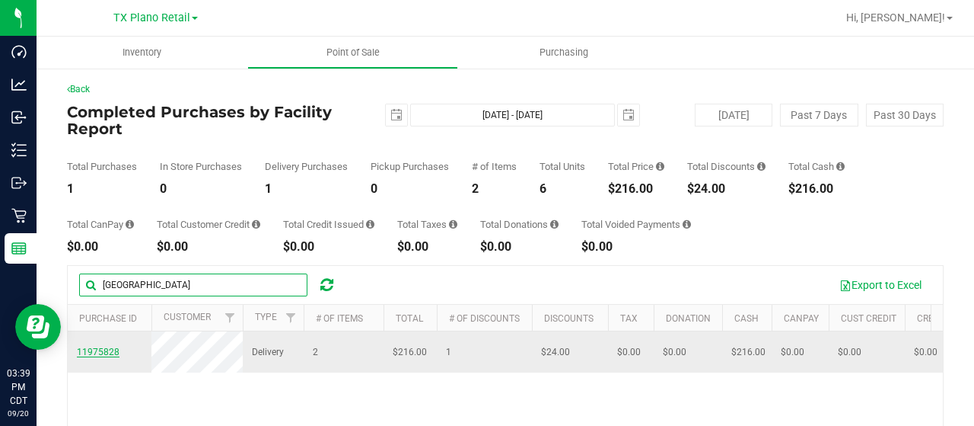
type input "bonn"
click at [97, 357] on span "11975828" at bounding box center [98, 351] width 43 height 11
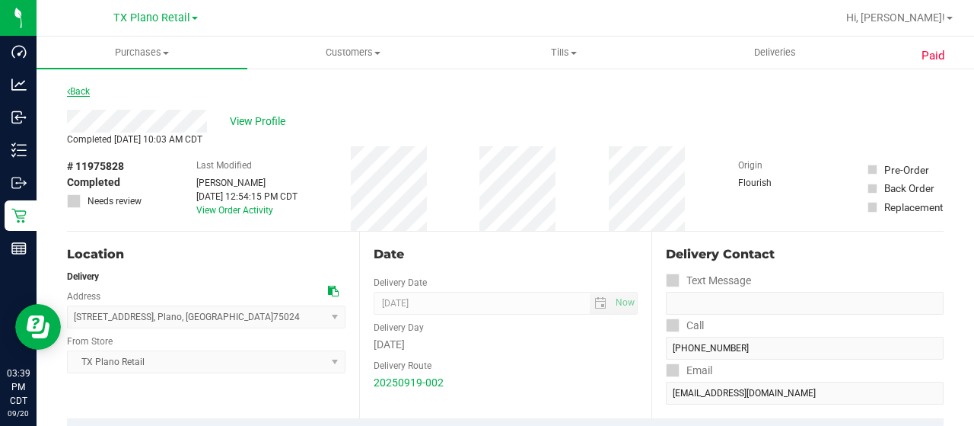
click at [81, 91] on link "Back" at bounding box center [78, 91] width 23 height 11
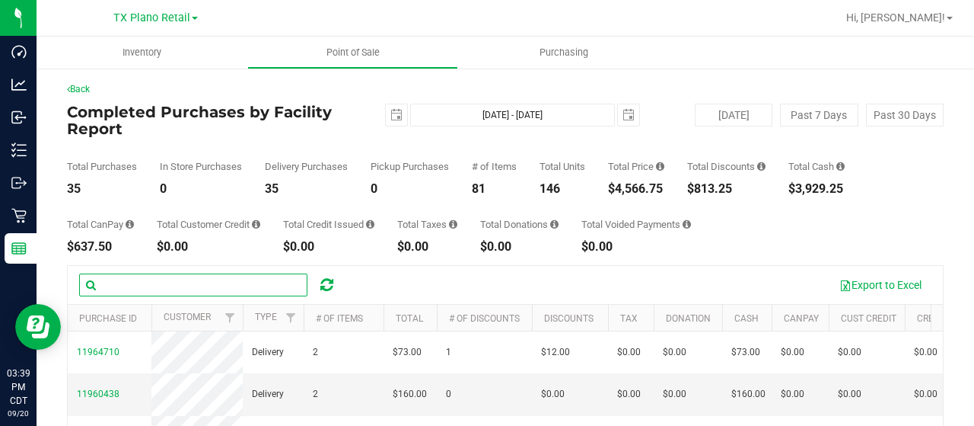
click at [176, 280] on input "text" at bounding box center [193, 284] width 228 height 23
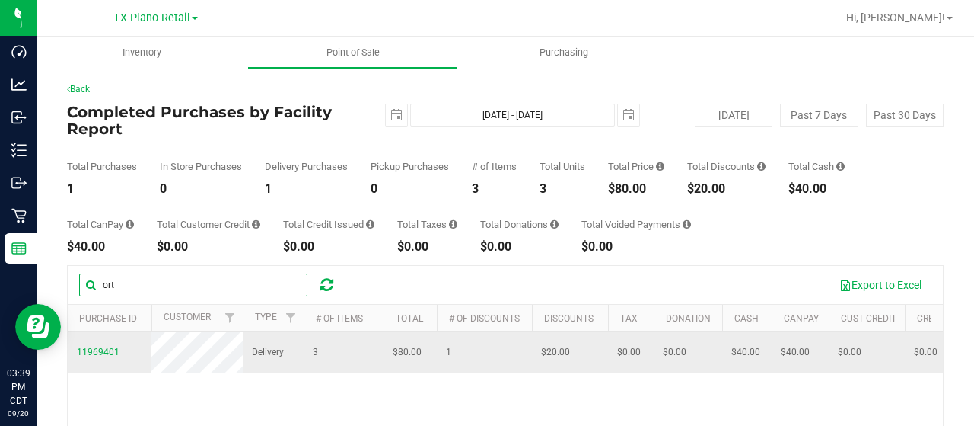
type input "ort"
click at [99, 357] on span "11969401" at bounding box center [98, 351] width 43 height 11
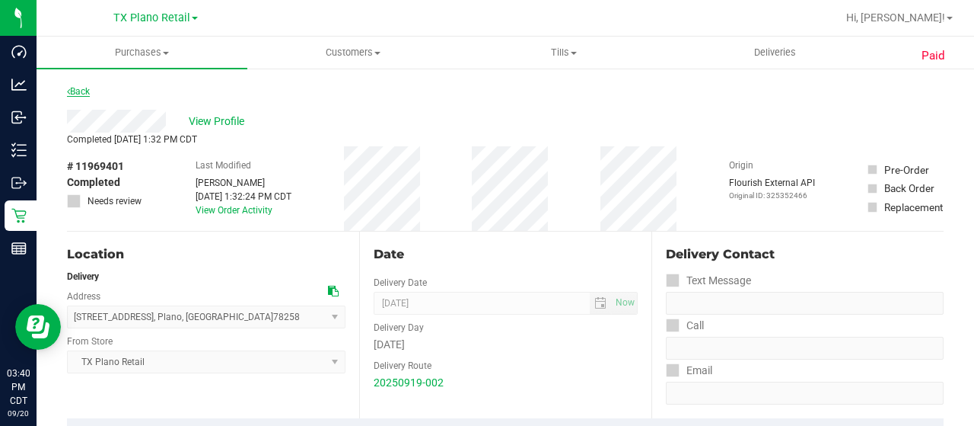
click at [84, 88] on link "Back" at bounding box center [78, 91] width 23 height 11
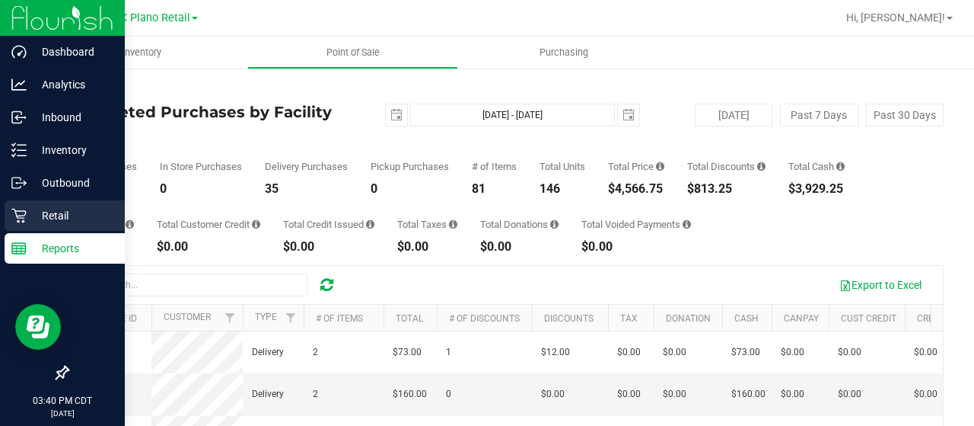
click at [66, 218] on p "Retail" at bounding box center [72, 215] width 91 height 18
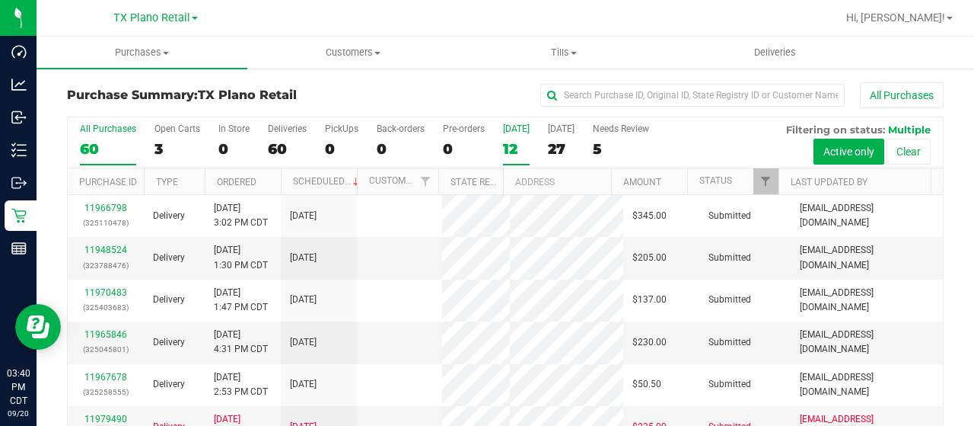
click at [513, 151] on div "12" at bounding box center [516, 149] width 27 height 18
click at [0, 0] on input "Today 12" at bounding box center [0, 0] width 0 height 0
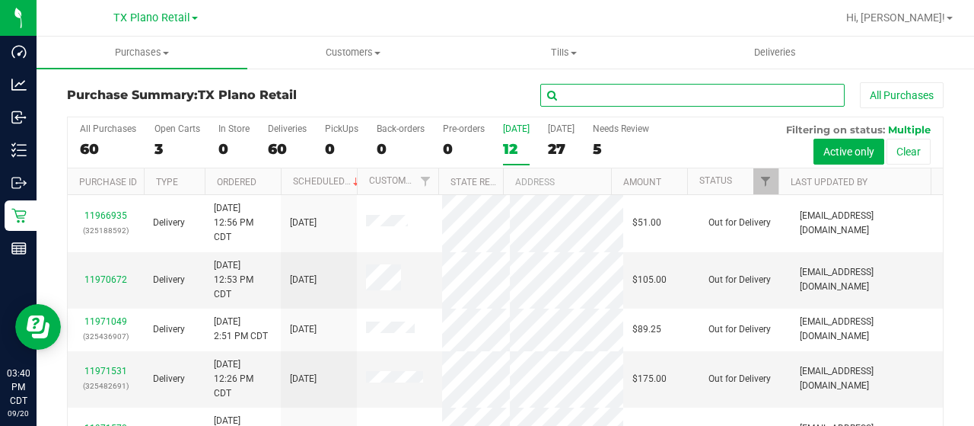
click at [585, 97] on input "text" at bounding box center [692, 95] width 304 height 23
type input "m"
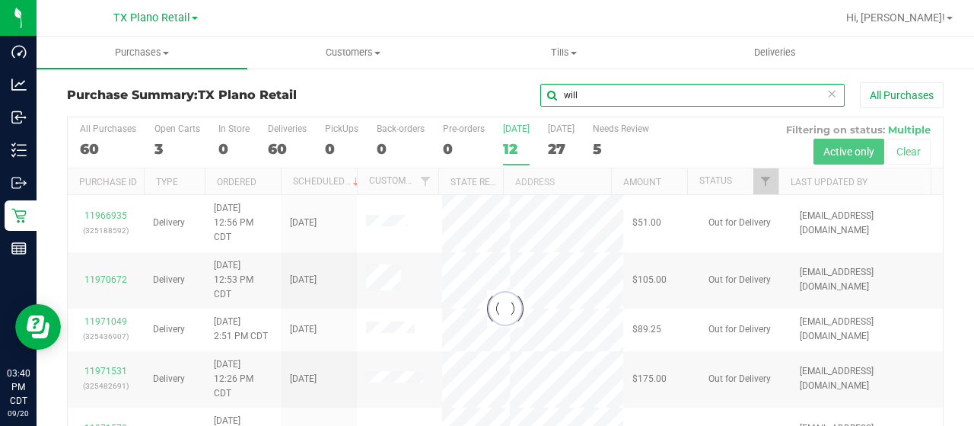
type input "will"
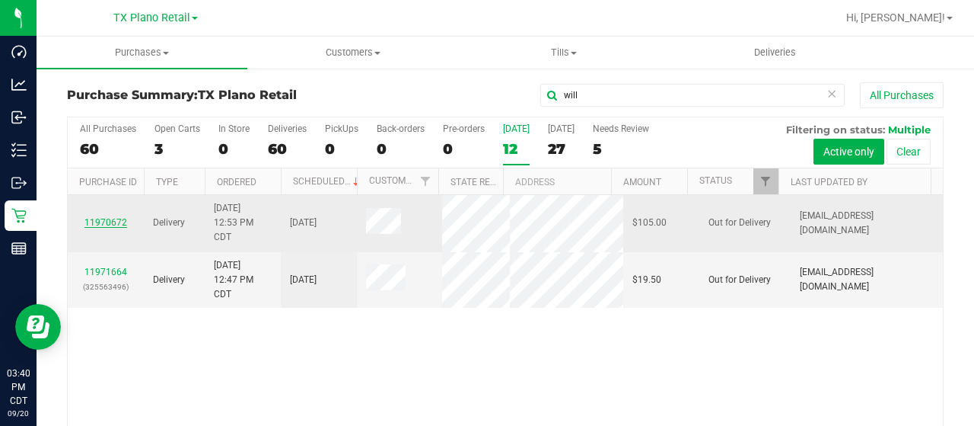
click at [110, 219] on link "11970672" at bounding box center [105, 222] width 43 height 11
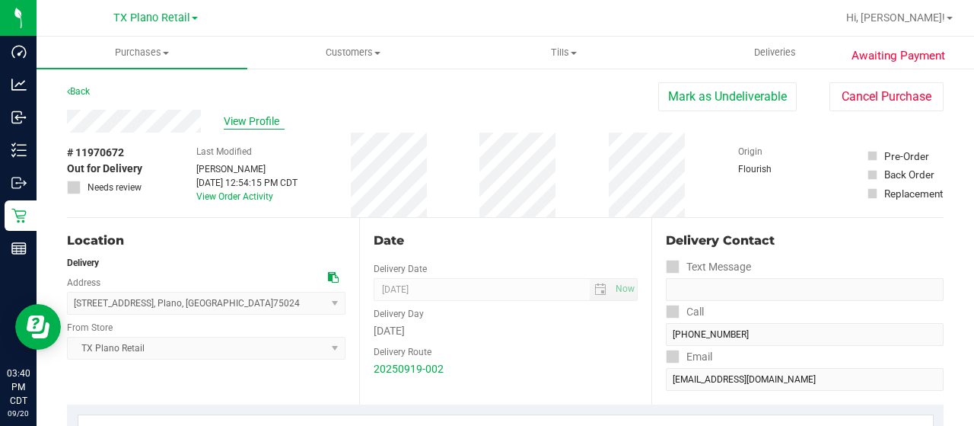
click at [262, 120] on span "View Profile" at bounding box center [254, 121] width 61 height 16
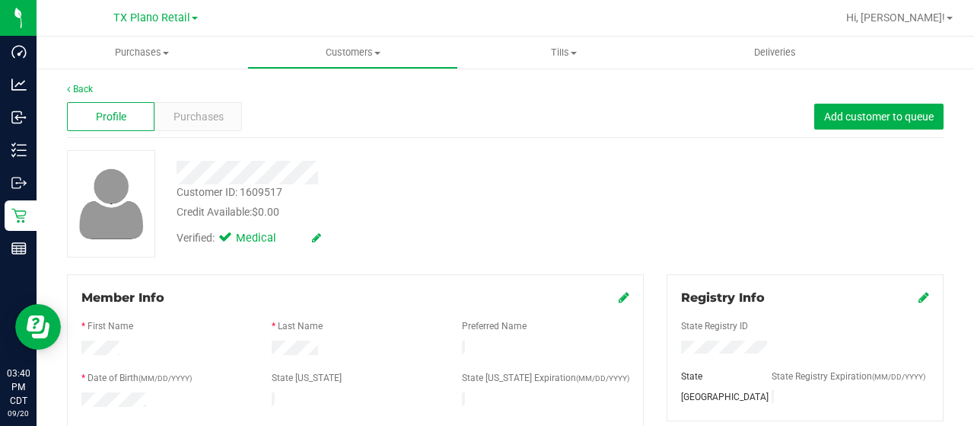
click at [619, 298] on icon at bounding box center [624, 297] width 11 height 12
click at [618, 297] on icon at bounding box center [623, 298] width 14 height 12
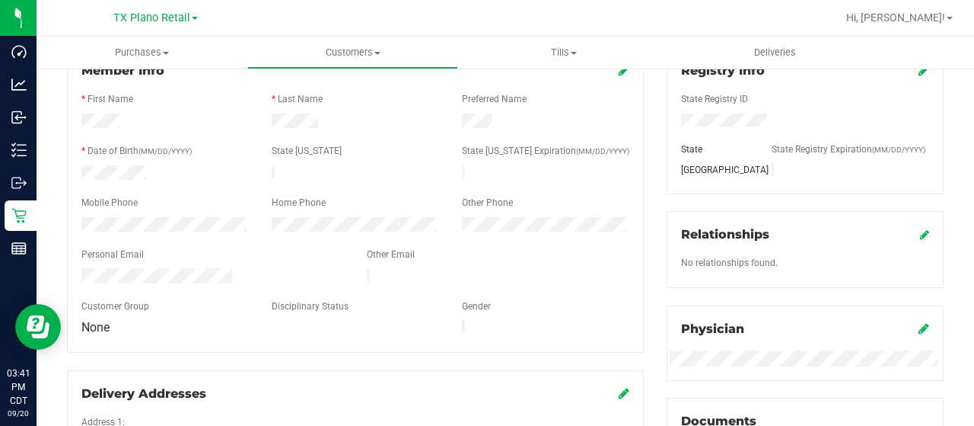
scroll to position [228, 0]
drag, startPoint x: 242, startPoint y: 270, endPoint x: 64, endPoint y: 269, distance: 178.1
click at [64, 269] on div "Member Info * First Name * Last Name Preferred Name * Date of Birth (MM/DD/YYYY…" at bounding box center [356, 279] width 600 height 466
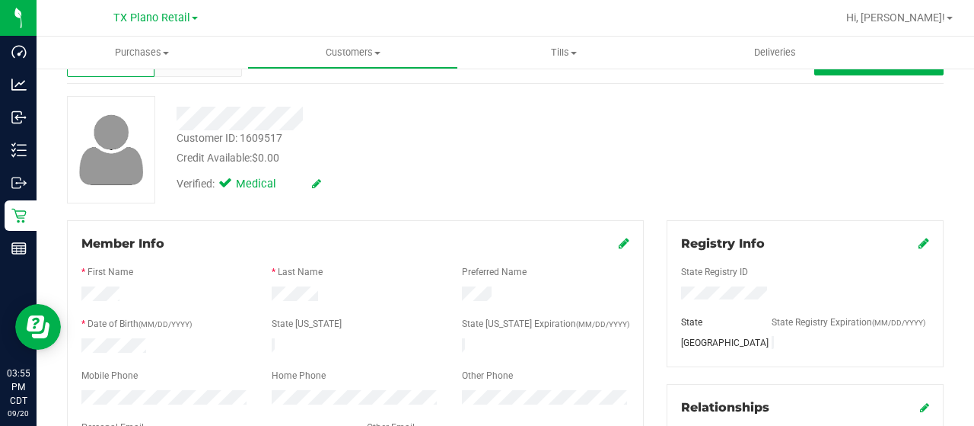
scroll to position [0, 0]
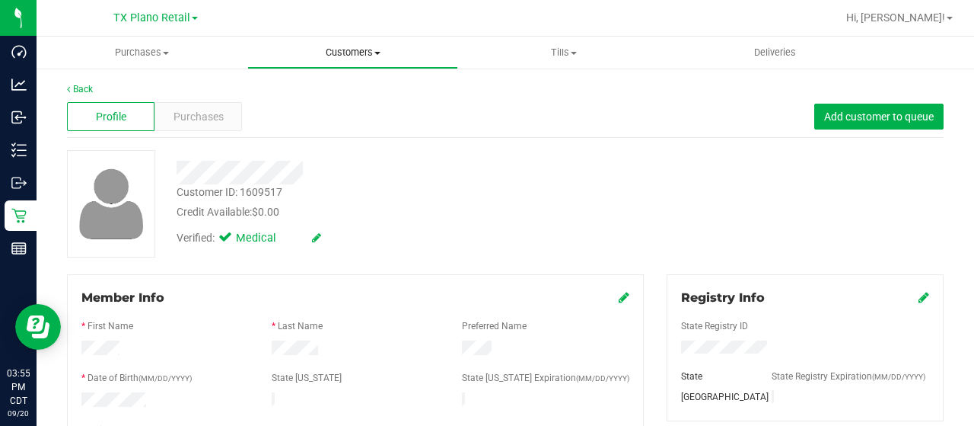
click at [335, 53] on span "Customers" at bounding box center [352, 53] width 209 height 14
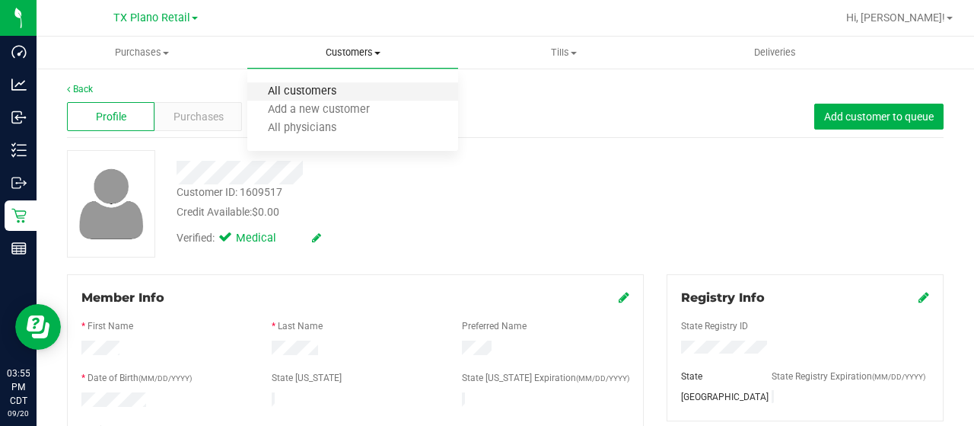
click at [341, 88] on span "All customers" at bounding box center [302, 91] width 110 height 13
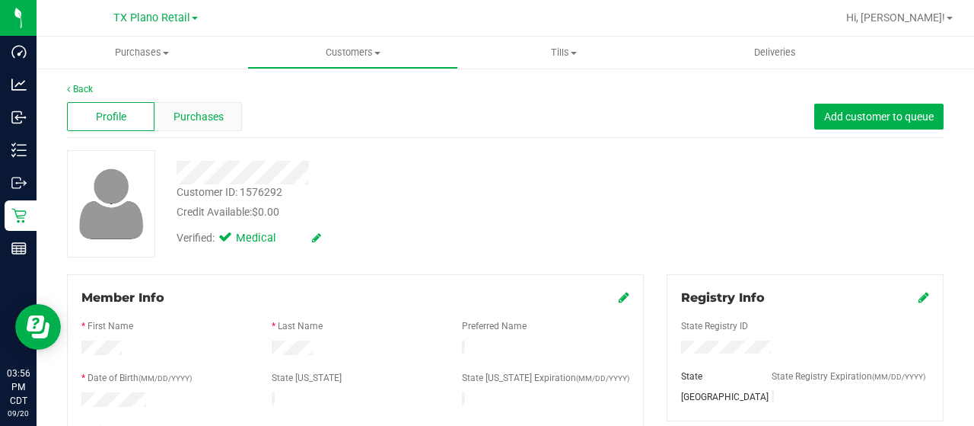
click at [206, 113] on span "Purchases" at bounding box center [199, 117] width 50 height 16
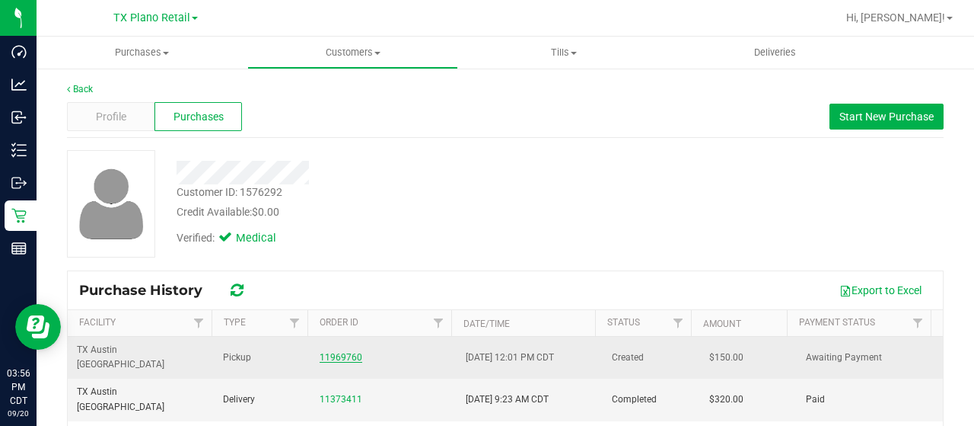
click at [338, 352] on link "11969760" at bounding box center [341, 357] width 43 height 11
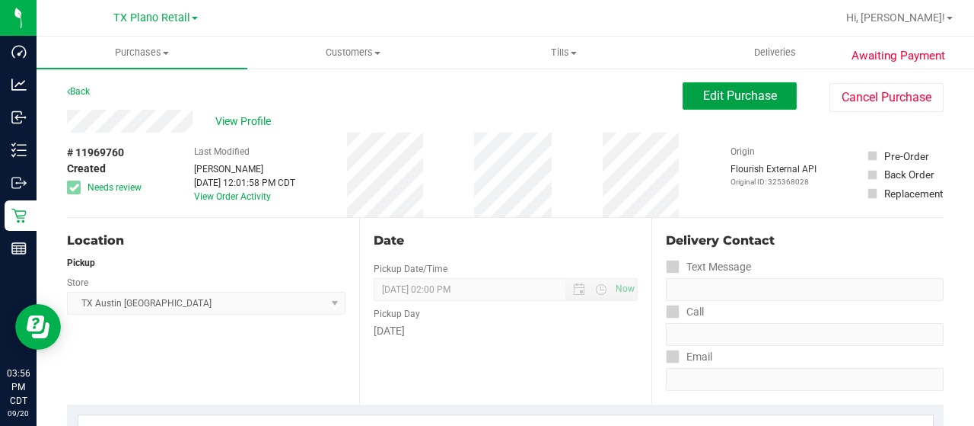
click at [732, 91] on span "Edit Purchase" at bounding box center [740, 95] width 74 height 14
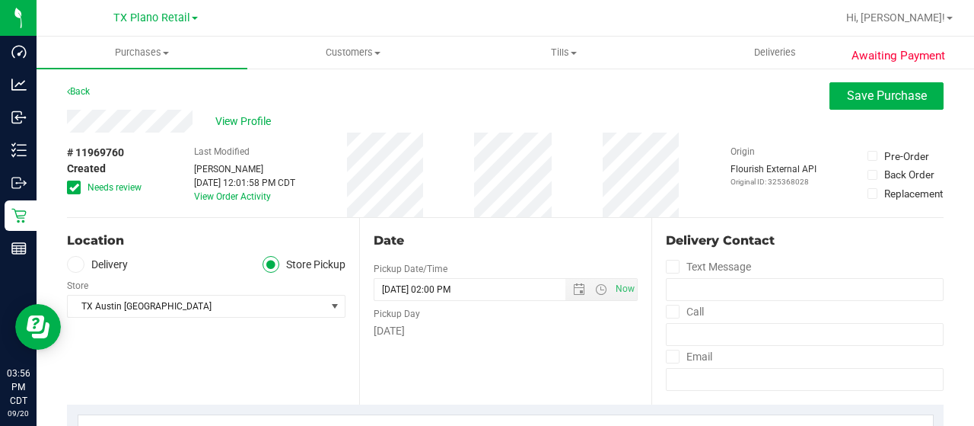
click at [141, 185] on span "Needs review" at bounding box center [115, 187] width 54 height 14
click at [0, 0] on input "Needs review" at bounding box center [0, 0] width 0 height 0
click at [113, 266] on label "Delivery" at bounding box center [97, 265] width 61 height 18
click at [0, 0] on input "Delivery" at bounding box center [0, 0] width 0 height 0
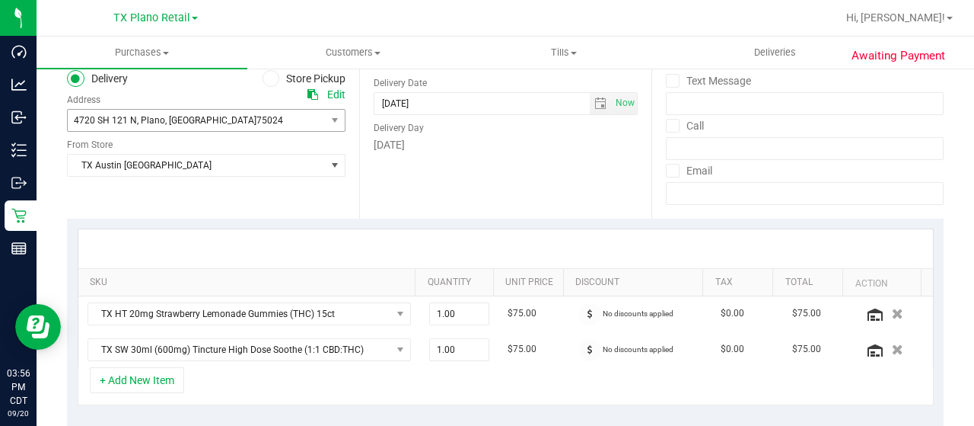
scroll to position [152, 0]
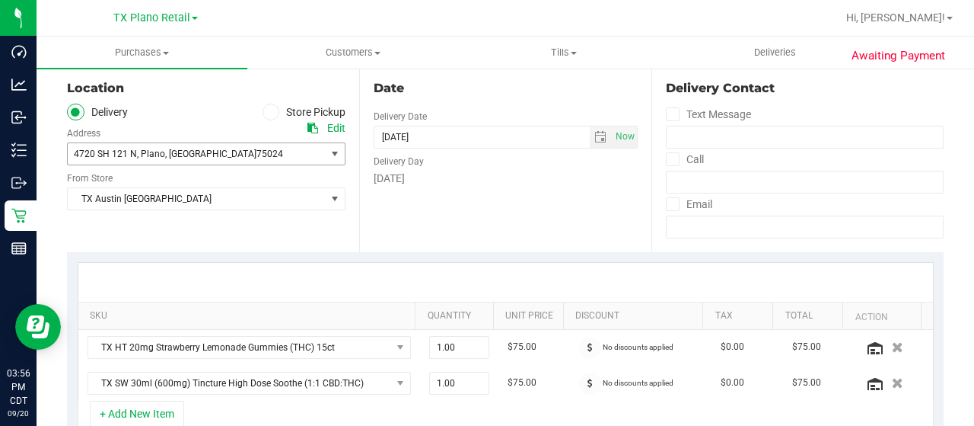
click at [231, 148] on span "4720 SH 121 N , Plano , TX 75024" at bounding box center [190, 153] width 245 height 21
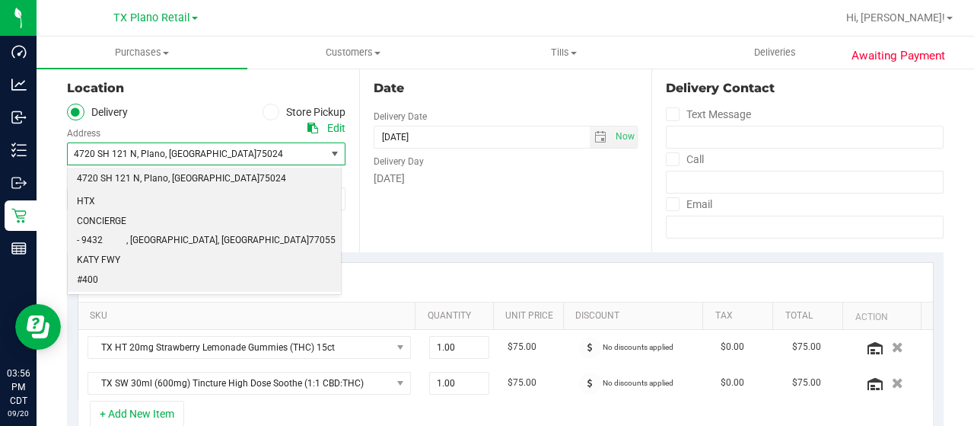
click at [126, 198] on span "HTX CONCIERGE - 9432 KATY FWY #400" at bounding box center [101, 241] width 49 height 98
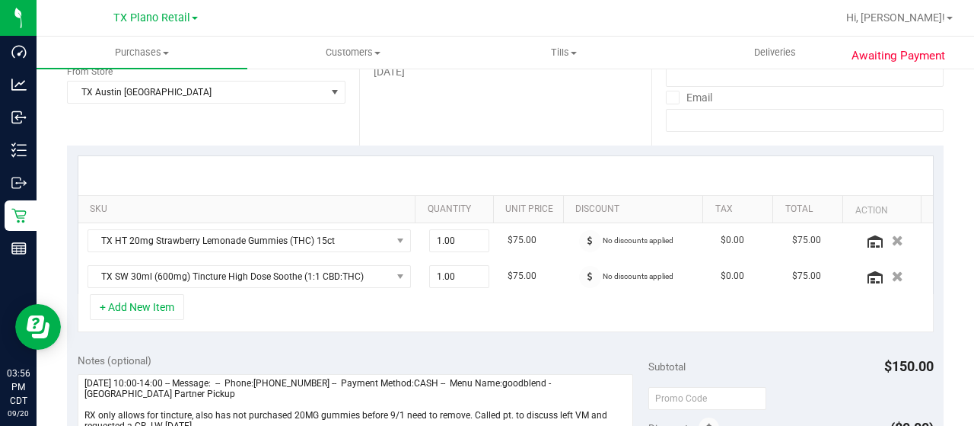
scroll to position [304, 0]
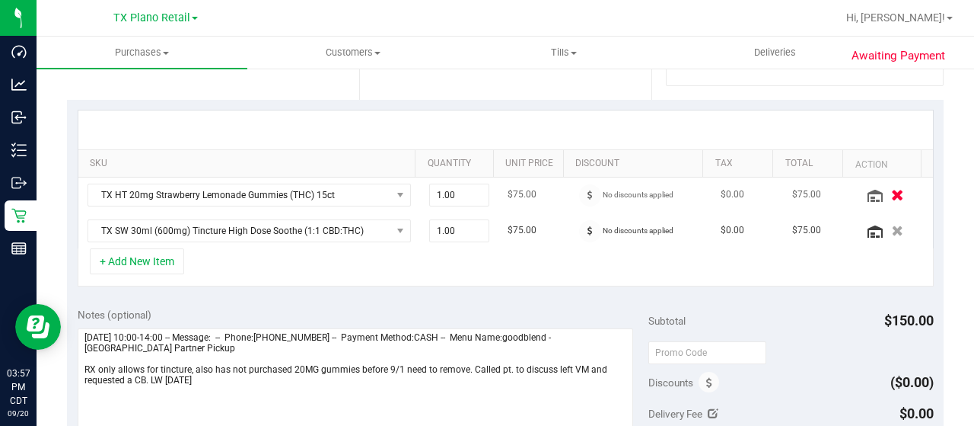
click at [891, 193] on icon "button" at bounding box center [897, 194] width 13 height 11
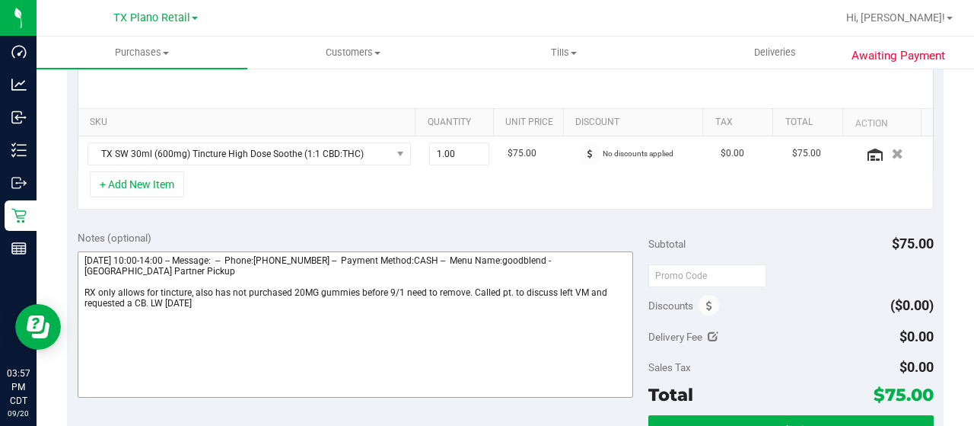
scroll to position [381, 0]
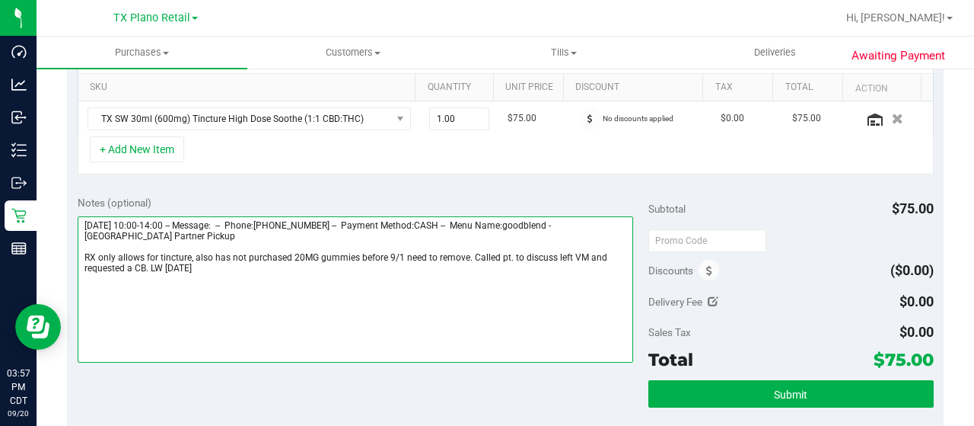
click at [225, 272] on textarea at bounding box center [356, 289] width 556 height 146
drag, startPoint x: 580, startPoint y: 220, endPoint x: 612, endPoint y: 233, distance: 34.5
click at [612, 233] on textarea at bounding box center [356, 289] width 556 height 146
click at [206, 272] on textarea at bounding box center [356, 289] width 556 height 146
paste textarea "Houston Partner Pickup"
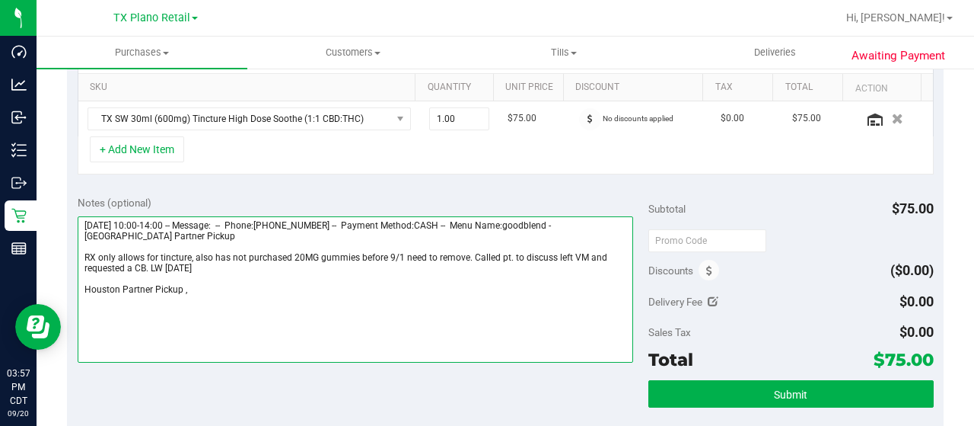
drag, startPoint x: 84, startPoint y: 221, endPoint x: 169, endPoint y: 223, distance: 84.5
click at [169, 223] on textarea at bounding box center [356, 289] width 556 height 146
click at [212, 295] on textarea at bounding box center [356, 289] width 556 height 146
click at [212, 289] on textarea at bounding box center [356, 289] width 556 height 146
paste textarea "Monday 09/22/2025"
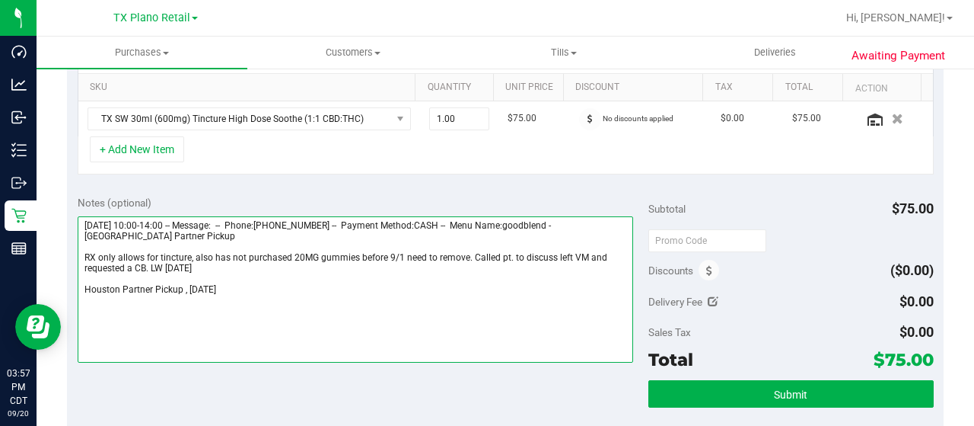
click at [183, 288] on textarea at bounding box center [356, 289] width 556 height 146
click at [286, 285] on textarea at bounding box center [356, 289] width 556 height 146
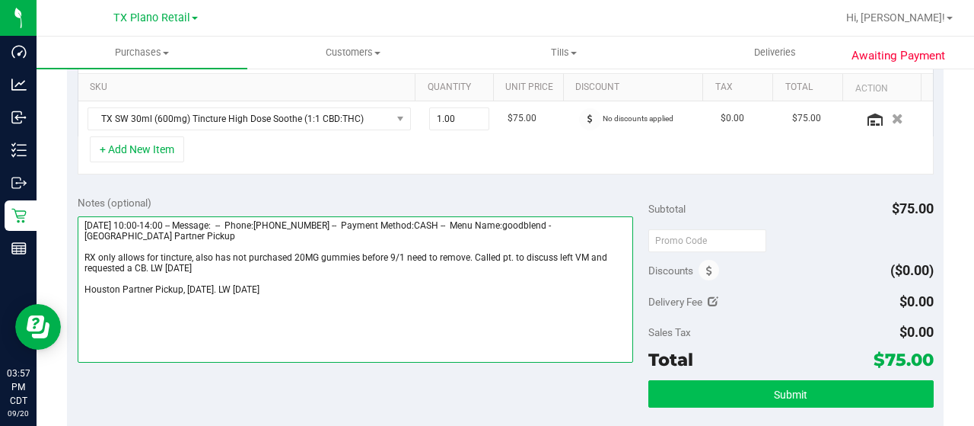
type textarea "Monday 09/22/2025 10:00-14:00 -- Message: -- Phone:2142809252 -- Payment Method…"
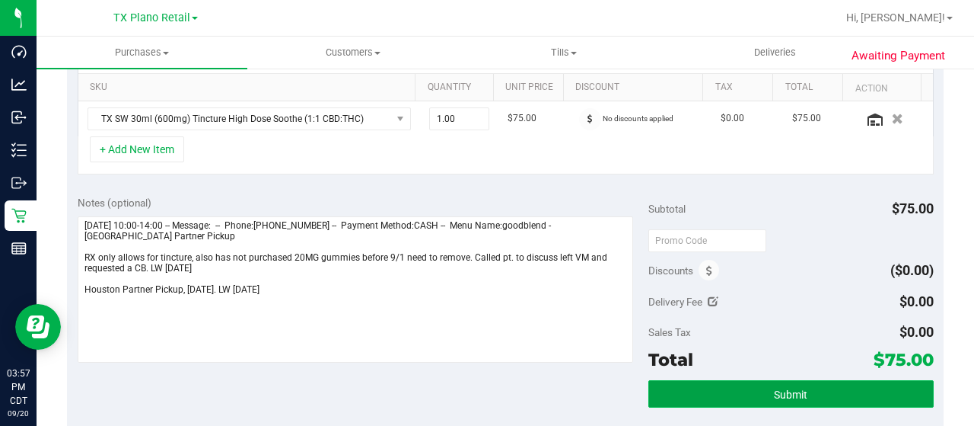
click at [774, 393] on span "Submit" at bounding box center [790, 394] width 33 height 12
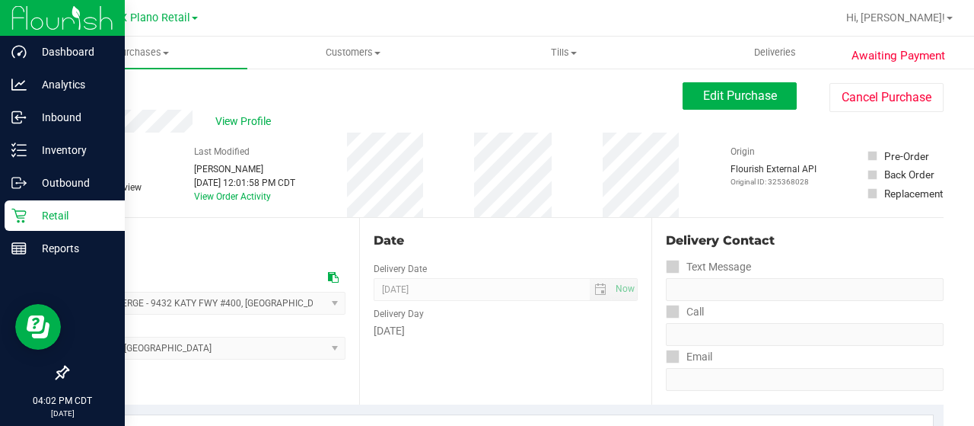
click at [33, 215] on p "Retail" at bounding box center [72, 215] width 91 height 18
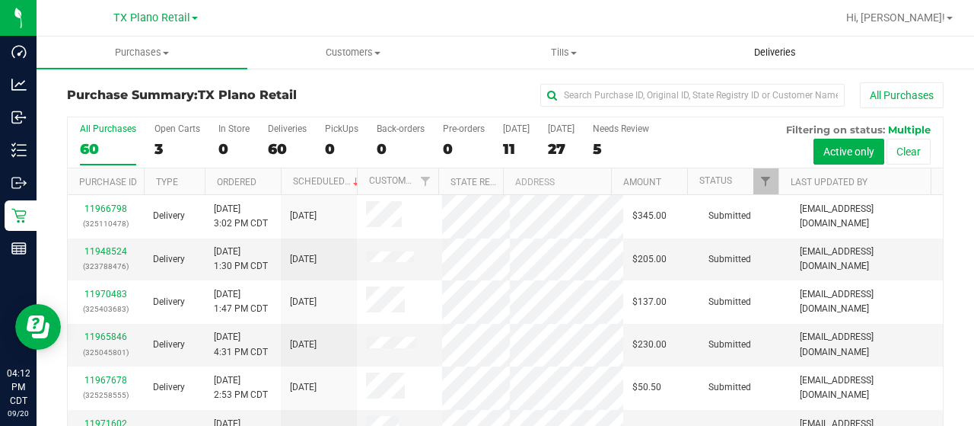
click at [800, 52] on span "Deliveries" at bounding box center [775, 53] width 83 height 14
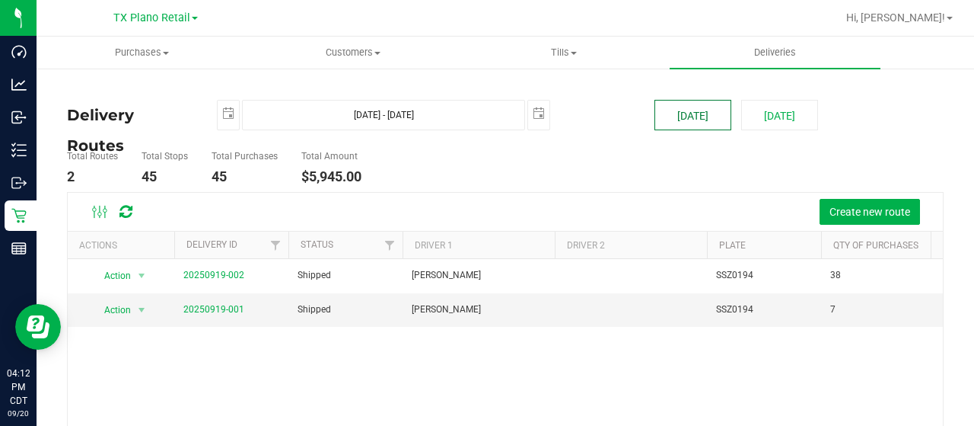
click at [703, 119] on button "[DATE]" at bounding box center [693, 115] width 77 height 30
click at [747, 120] on button "[DATE]" at bounding box center [779, 115] width 77 height 30
type input "Sep 21, 2025 - Sep 21, 2025"
type input "2025-09-21"
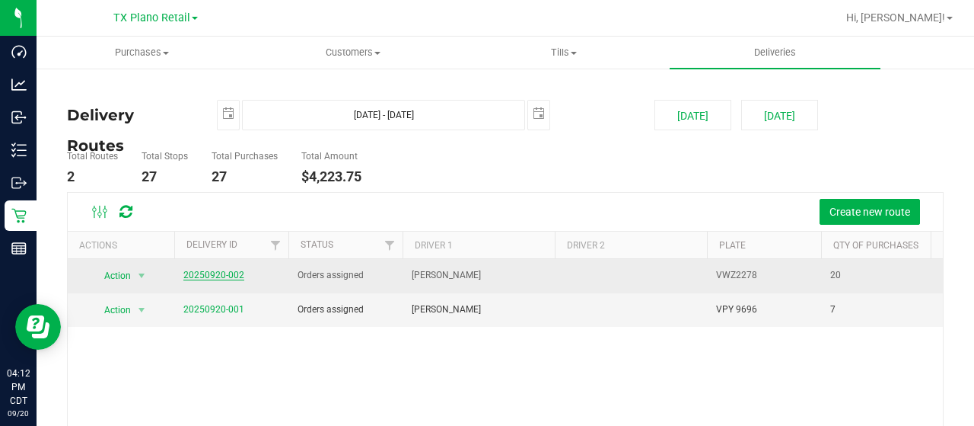
click at [222, 278] on link "20250920-002" at bounding box center [213, 274] width 61 height 11
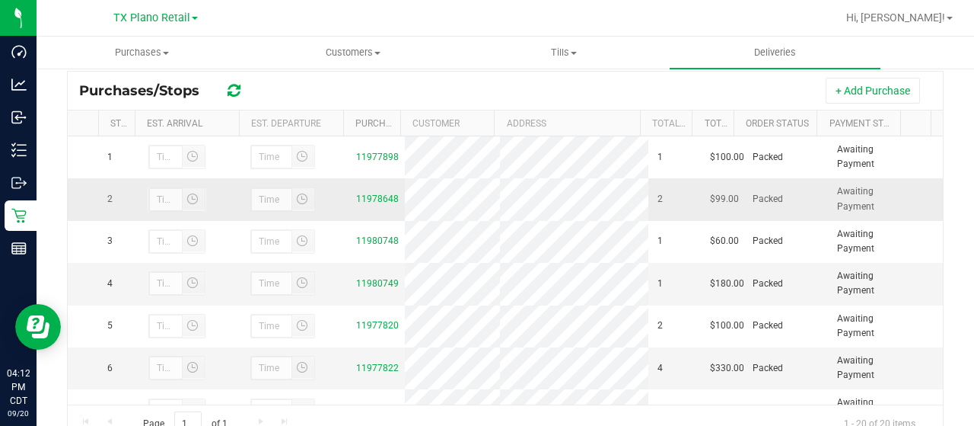
scroll to position [304, 0]
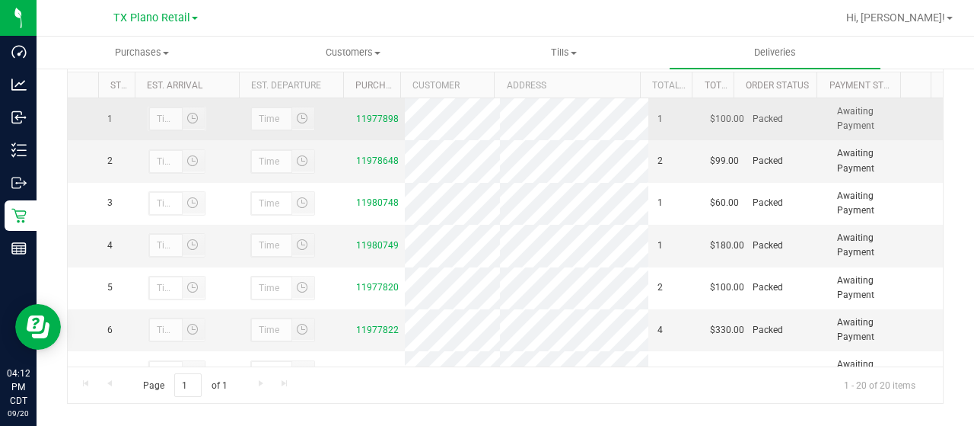
click at [371, 124] on div "11977898" at bounding box center [376, 119] width 40 height 14
click at [374, 118] on link "11977898" at bounding box center [377, 118] width 43 height 11
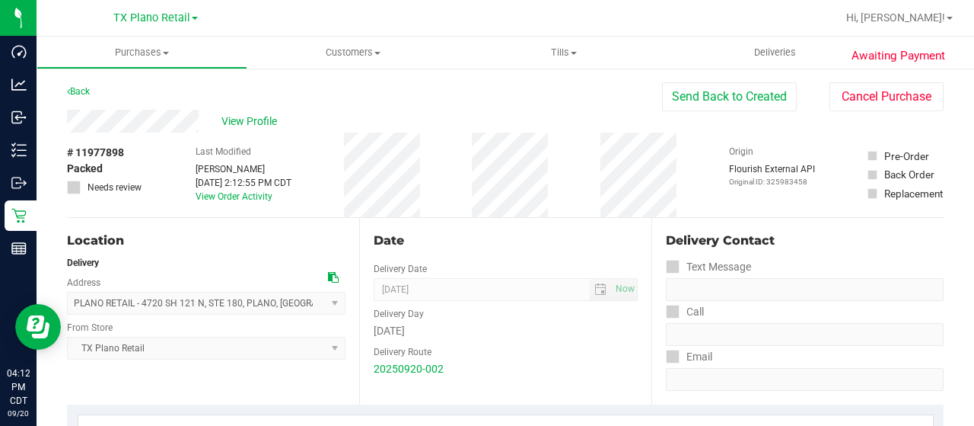
click at [200, 124] on div "View Profile" at bounding box center [364, 121] width 595 height 23
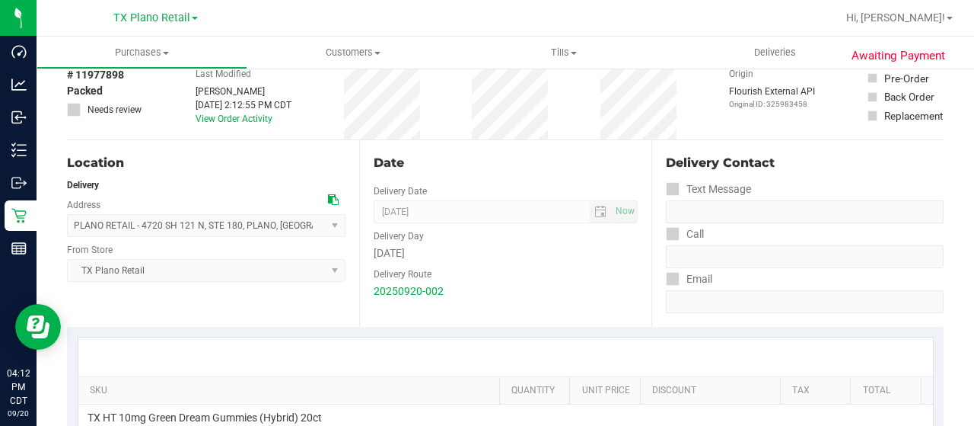
scroll to position [228, 0]
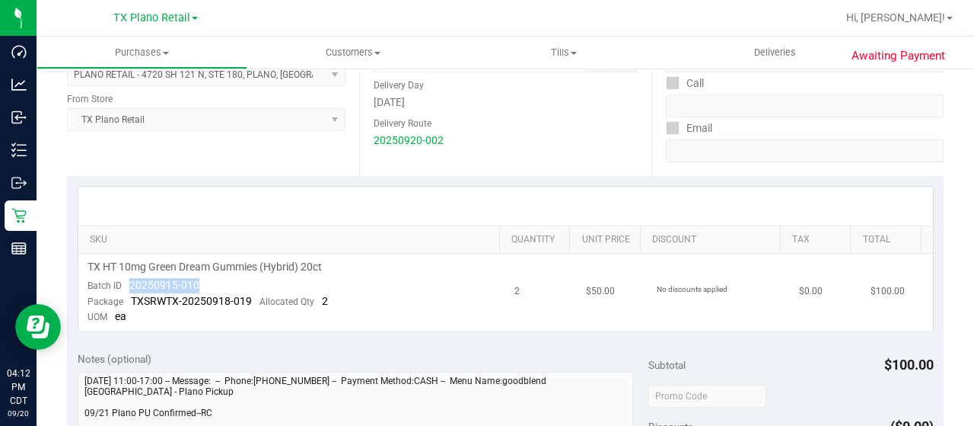
drag, startPoint x: 200, startPoint y: 285, endPoint x: 129, endPoint y: 283, distance: 70.8
click at [129, 283] on td "TX HT 10mg Green Dream Gummies (Hybrid) 20ct Batch ID 20250915-010 Package TXSR…" at bounding box center [292, 291] width 428 height 77
copy span "20250915-010"
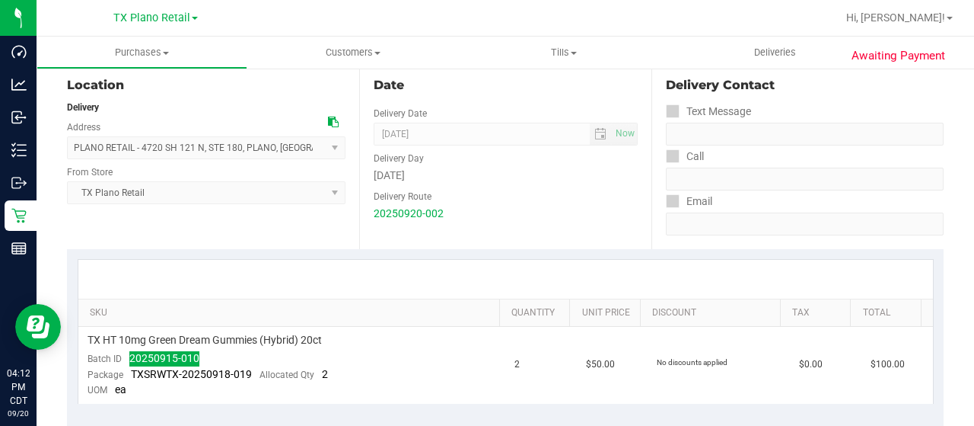
scroll to position [0, 0]
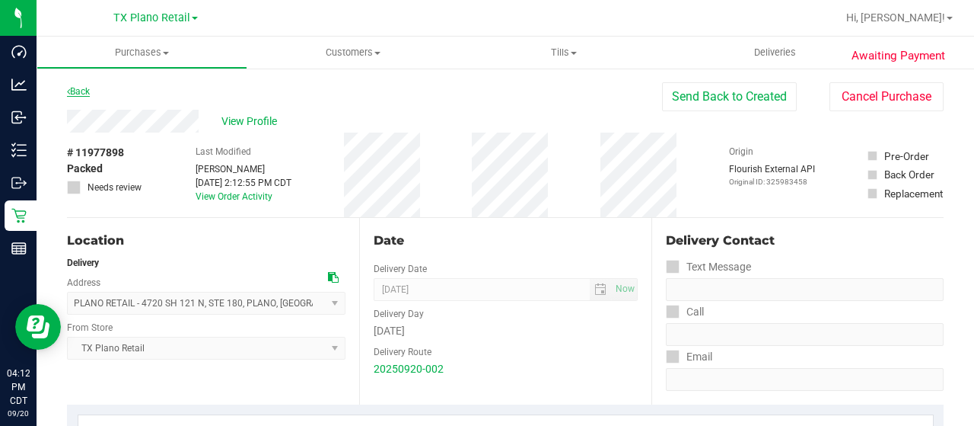
click at [84, 91] on link "Back" at bounding box center [78, 91] width 23 height 11
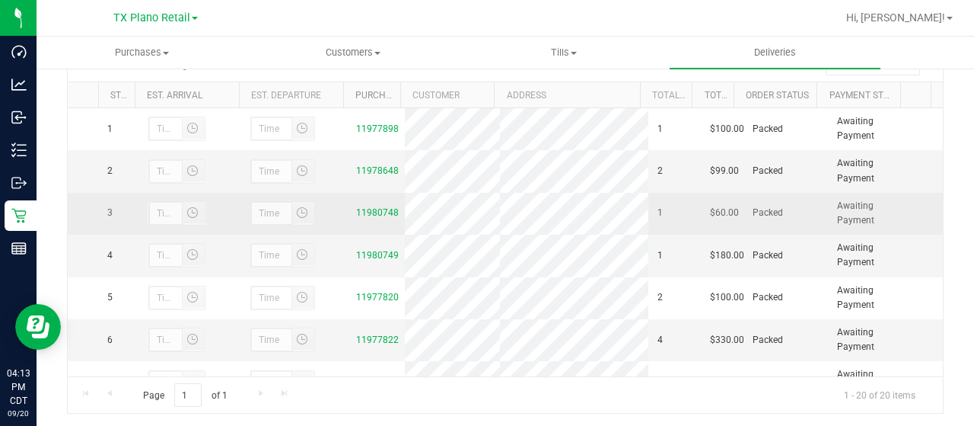
scroll to position [304, 0]
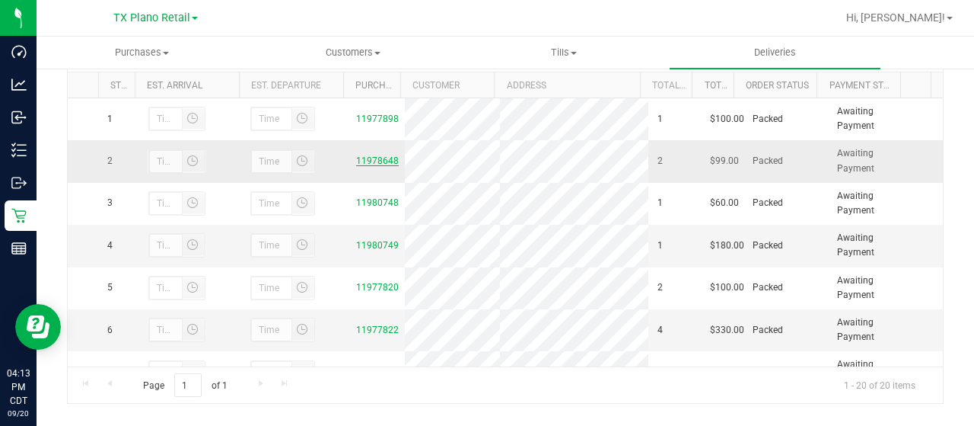
click at [356, 158] on link "11978648" at bounding box center [377, 160] width 43 height 11
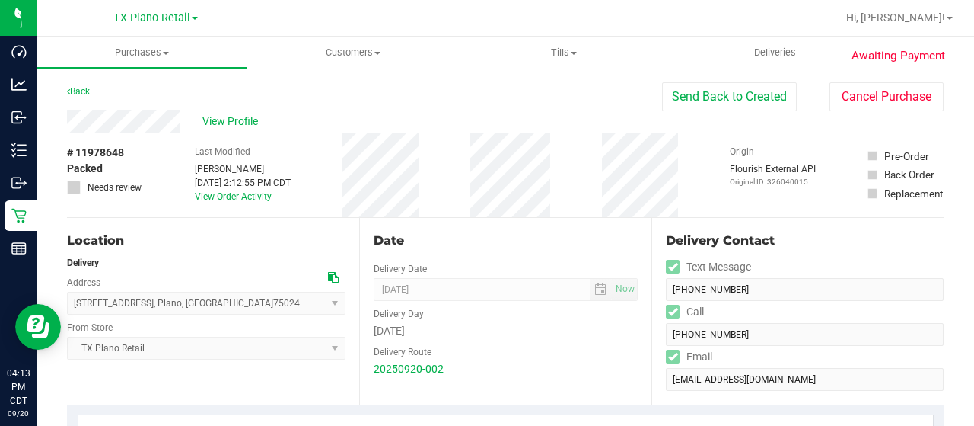
click at [183, 118] on div "View Profile" at bounding box center [364, 121] width 595 height 23
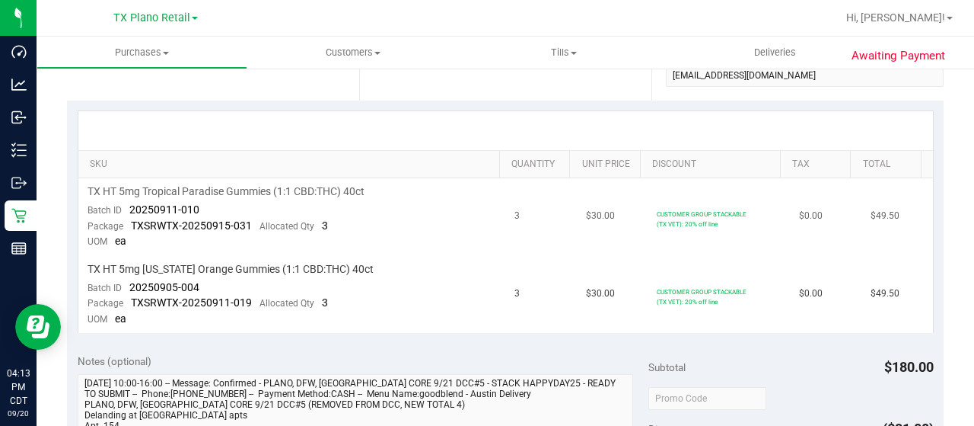
scroll to position [304, 0]
drag, startPoint x: 209, startPoint y: 207, endPoint x: 117, endPoint y: 206, distance: 92.1
click at [117, 206] on td "TX HT 5mg Tropical Paradise Gummies (1:1 CBD:THC) 40ct Batch ID 20250911-010 Pa…" at bounding box center [292, 216] width 428 height 78
click at [177, 202] on span "20250911-010" at bounding box center [164, 208] width 70 height 12
drag, startPoint x: 130, startPoint y: 206, endPoint x: 196, endPoint y: 206, distance: 66.2
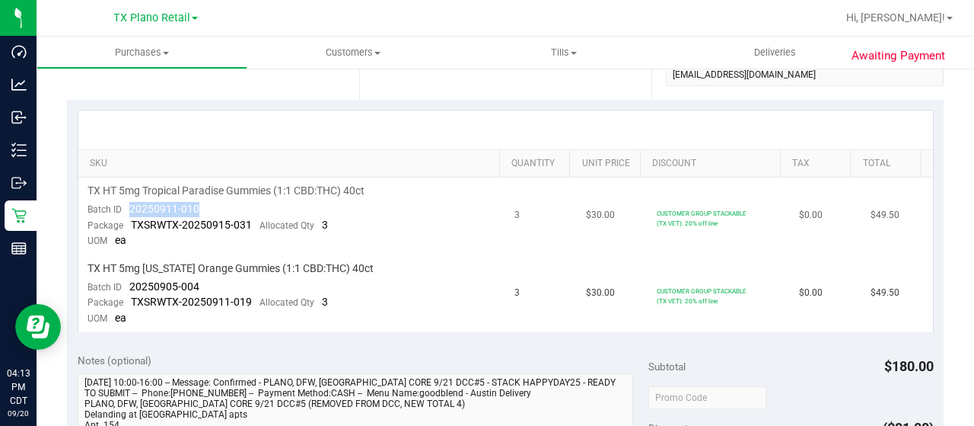
click at [196, 206] on span "20250911-010" at bounding box center [164, 208] width 70 height 12
copy span "20250911-010"
drag, startPoint x: 201, startPoint y: 285, endPoint x: 128, endPoint y: 282, distance: 73.2
click at [128, 282] on td "TX HT 5mg Texas Orange Gummies (1:1 CBD:THC) 40ct Batch ID 20250905-004 Package…" at bounding box center [292, 293] width 428 height 77
copy span "20250905-004"
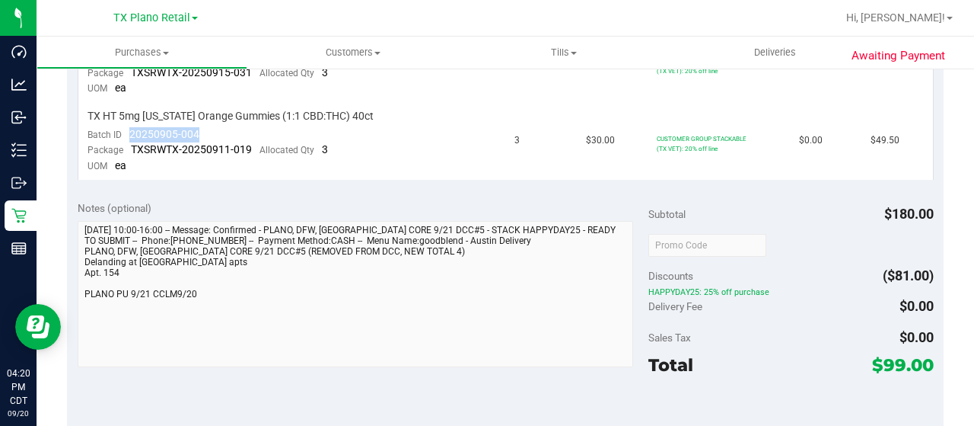
scroll to position [0, 0]
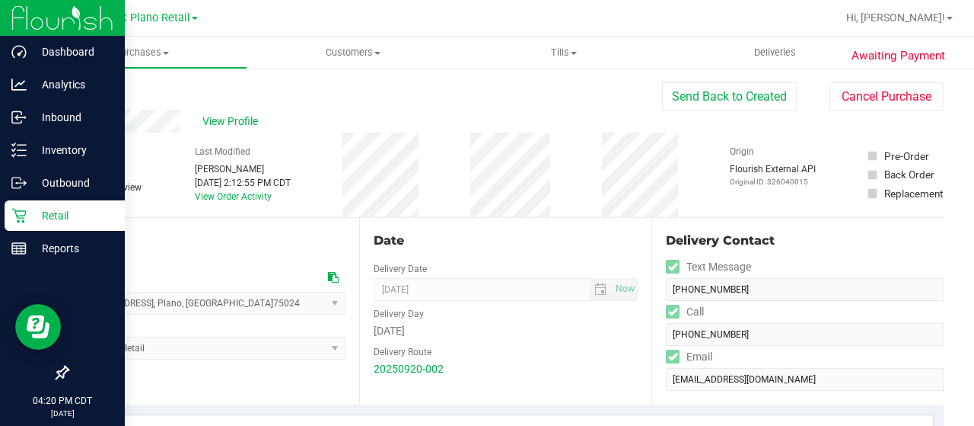
click at [24, 214] on icon at bounding box center [18, 215] width 15 height 15
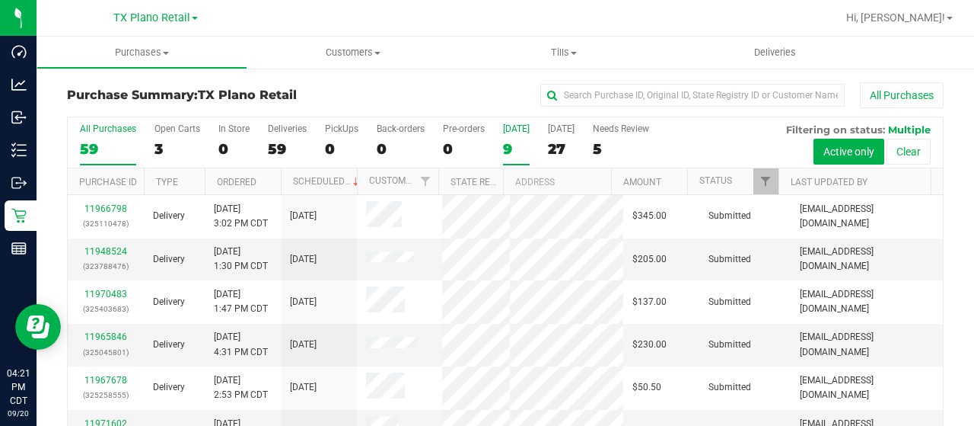
click at [503, 148] on div "9" at bounding box center [516, 149] width 27 height 18
click at [0, 0] on input "Today 9" at bounding box center [0, 0] width 0 height 0
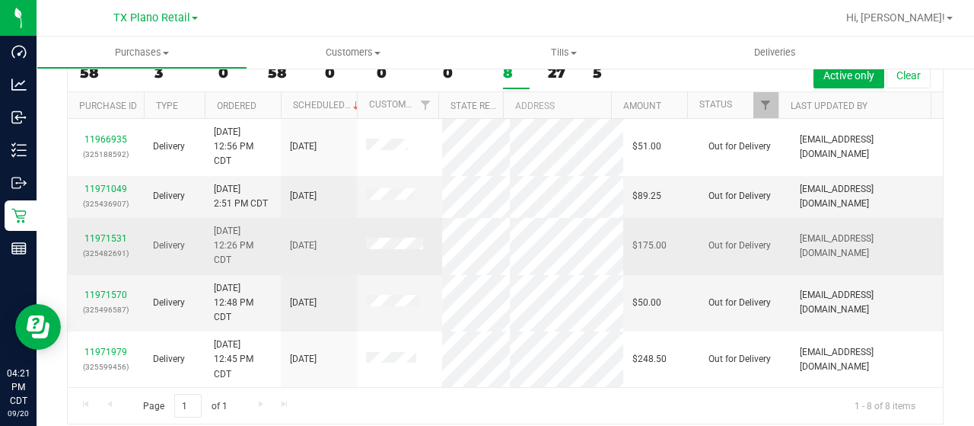
scroll to position [76, 0]
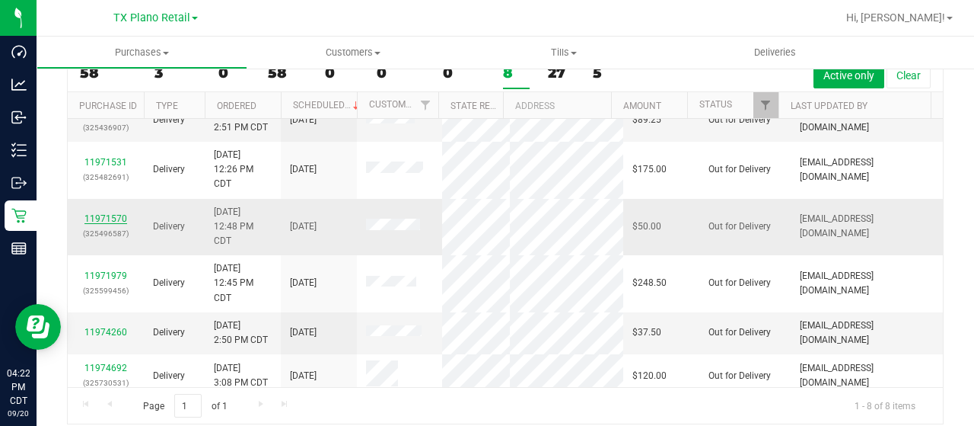
click at [114, 224] on link "11971570" at bounding box center [105, 218] width 43 height 11
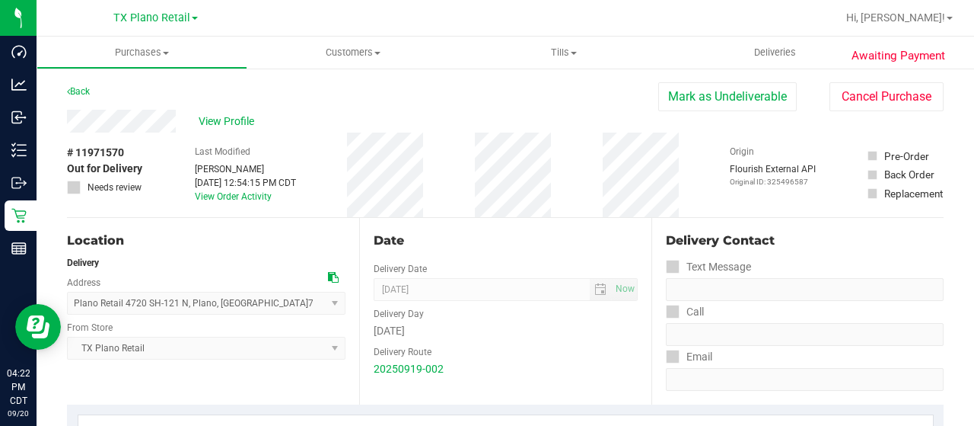
drag, startPoint x: 689, startPoint y: 106, endPoint x: 547, endPoint y: 98, distance: 142.5
click at [690, 106] on button "Mark as Undeliverable" at bounding box center [727, 96] width 139 height 29
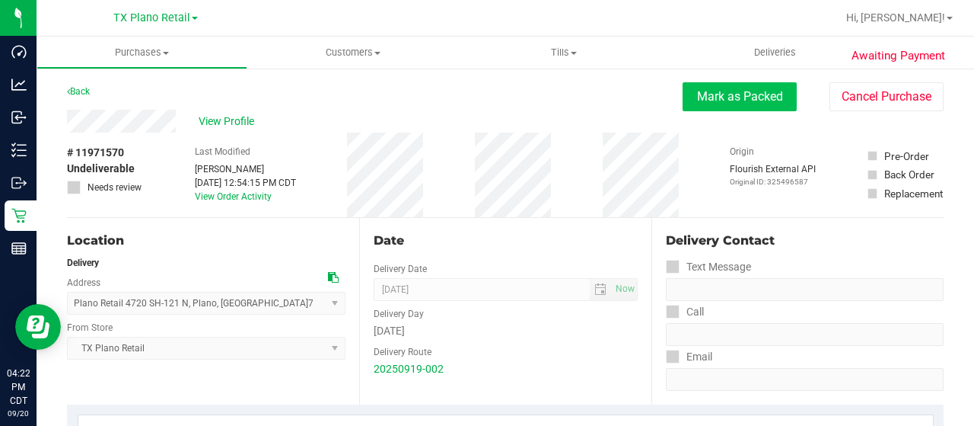
click at [700, 97] on button "Mark as Packed" at bounding box center [740, 96] width 114 height 29
click at [719, 99] on button "Send Back to Created" at bounding box center [729, 96] width 135 height 29
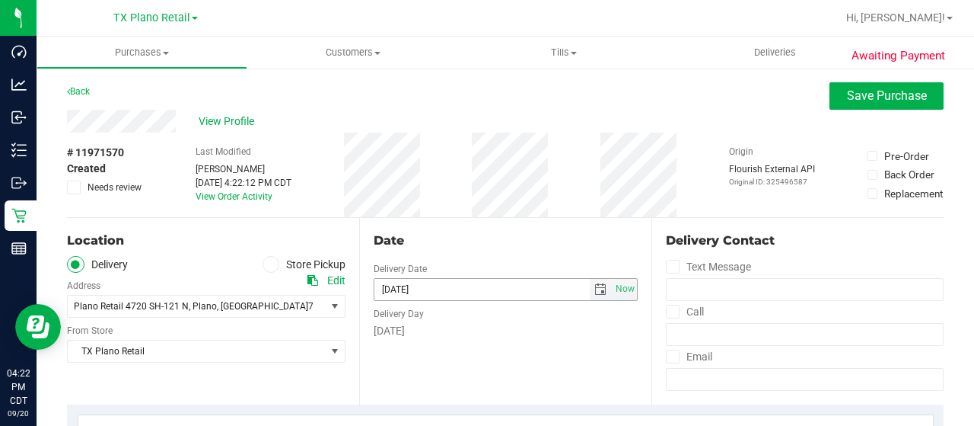
click at [595, 288] on span "select" at bounding box center [601, 289] width 12 height 12
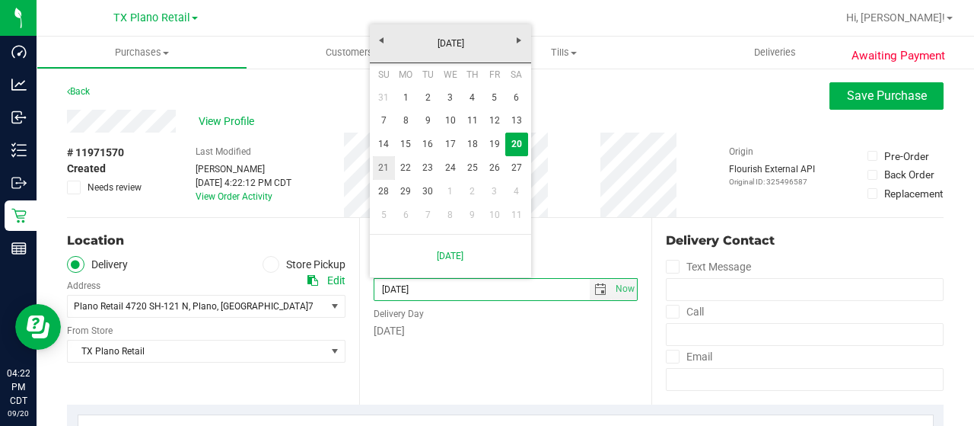
click at [383, 165] on link "21" at bounding box center [384, 168] width 22 height 24
type input "[DATE]"
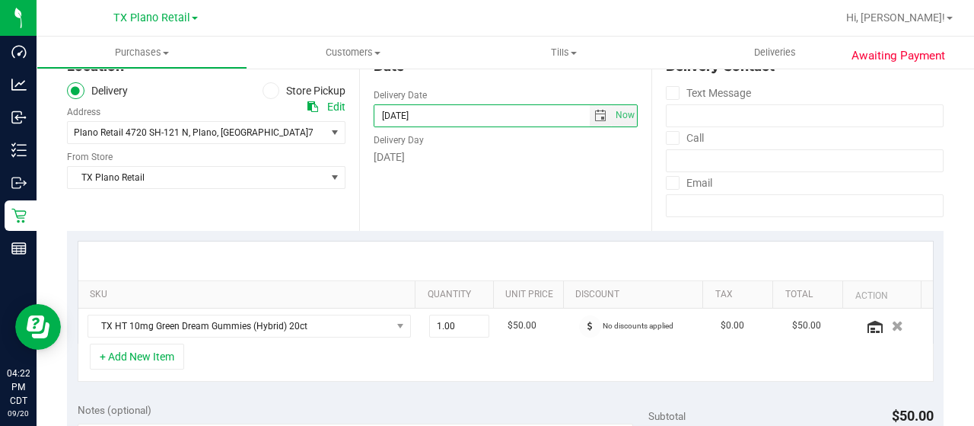
scroll to position [381, 0]
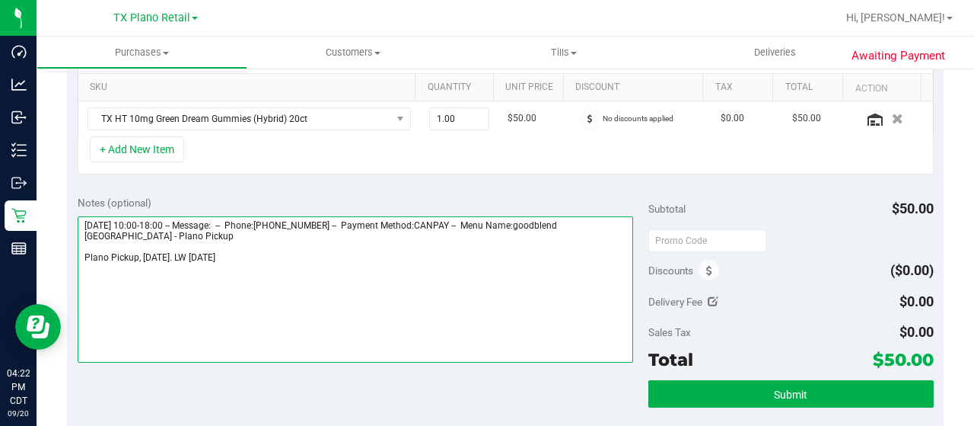
click at [304, 258] on textarea at bounding box center [356, 289] width 556 height 146
click at [198, 264] on textarea at bounding box center [356, 289] width 556 height 146
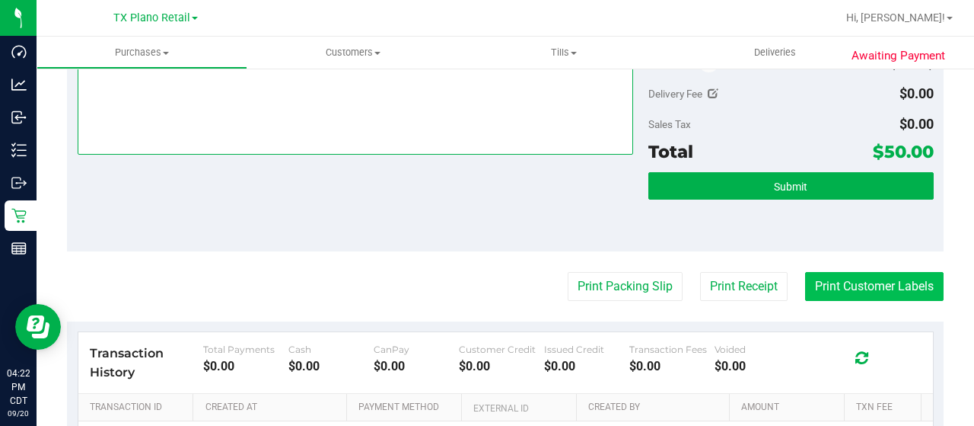
scroll to position [685, 0]
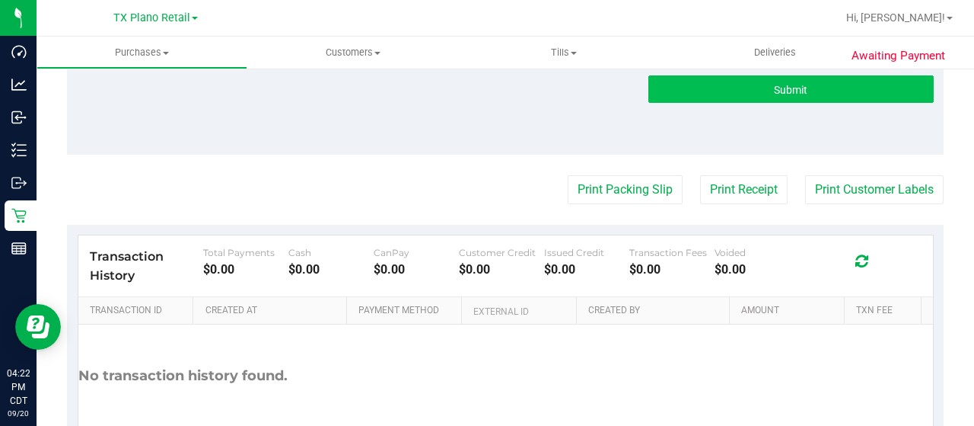
type textarea "Saturday 09/20/2025 10:00-18:00 -- Message: -- Phone:9728325782 -- Payment Meth…"
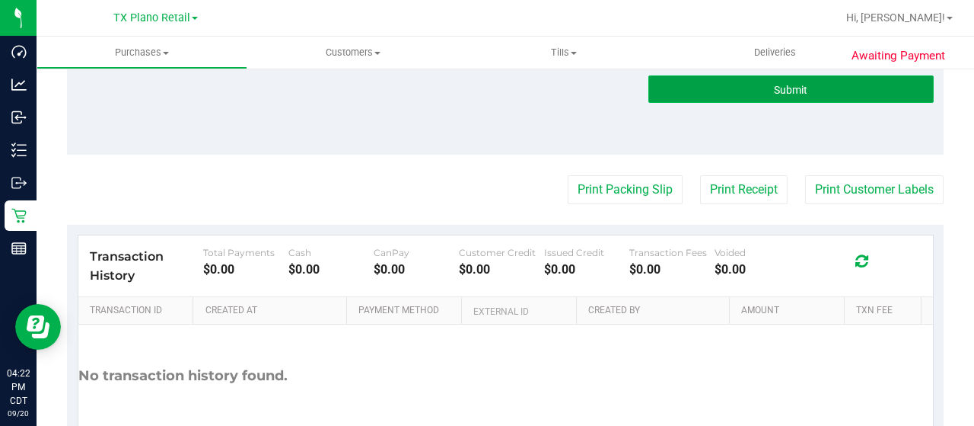
click at [793, 88] on span "Submit" at bounding box center [790, 90] width 33 height 12
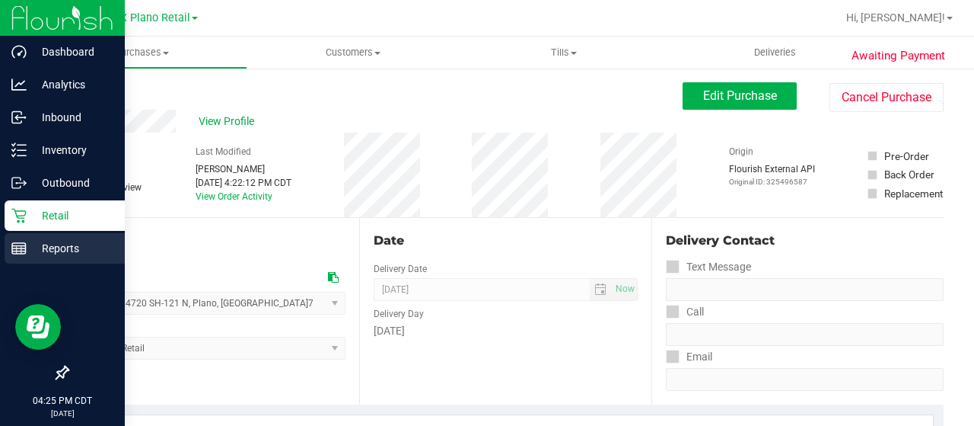
click at [72, 253] on p "Reports" at bounding box center [72, 248] width 91 height 18
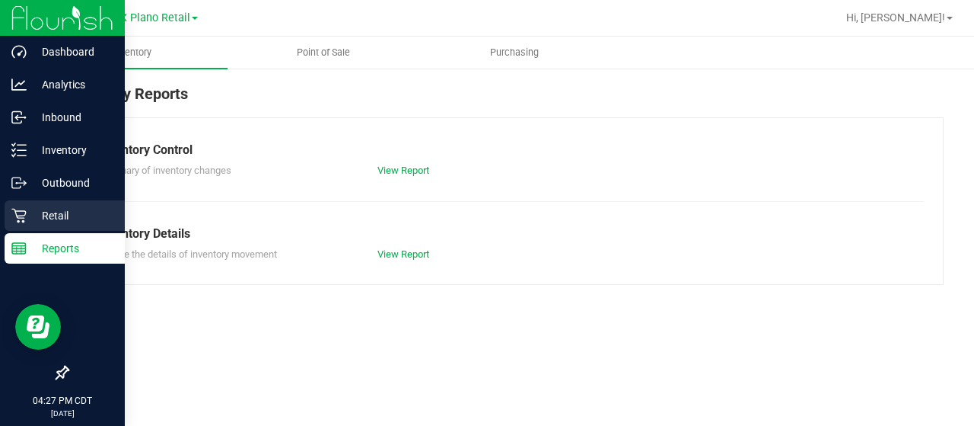
click at [30, 212] on p "Retail" at bounding box center [72, 215] width 91 height 18
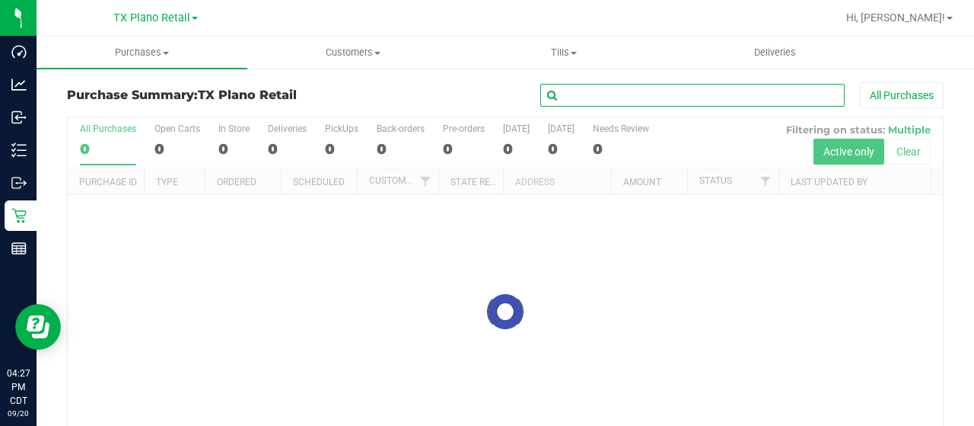
click at [650, 96] on input "text" at bounding box center [692, 95] width 304 height 23
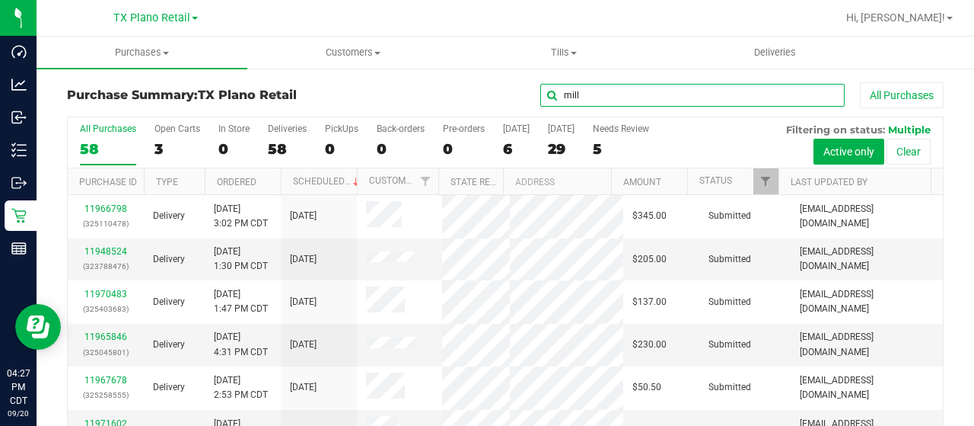
type input "mill"
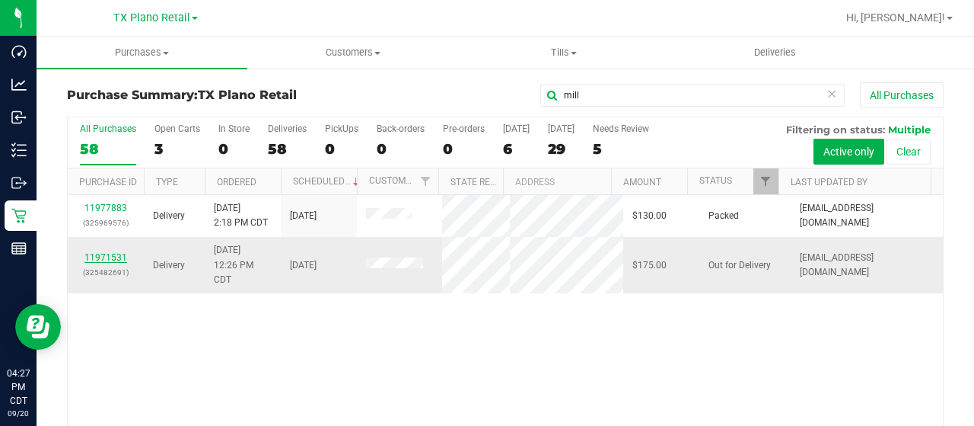
click at [111, 263] on link "11971531" at bounding box center [105, 257] width 43 height 11
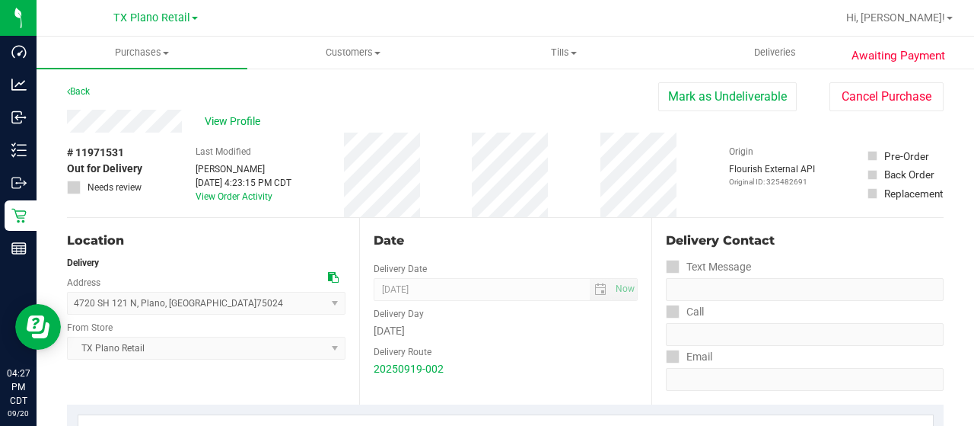
click at [222, 107] on div "Back Mark as Undeliverable Cancel Purchase" at bounding box center [505, 95] width 877 height 27
click at [221, 120] on span "View Profile" at bounding box center [235, 121] width 61 height 16
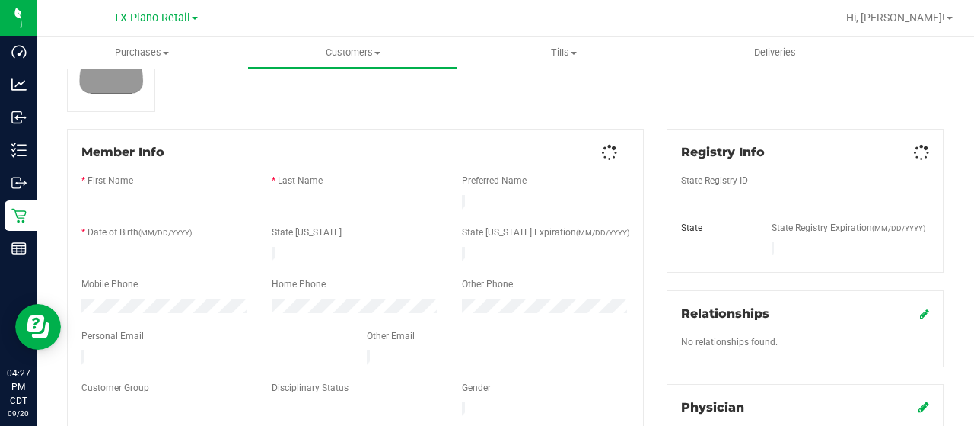
scroll to position [152, 0]
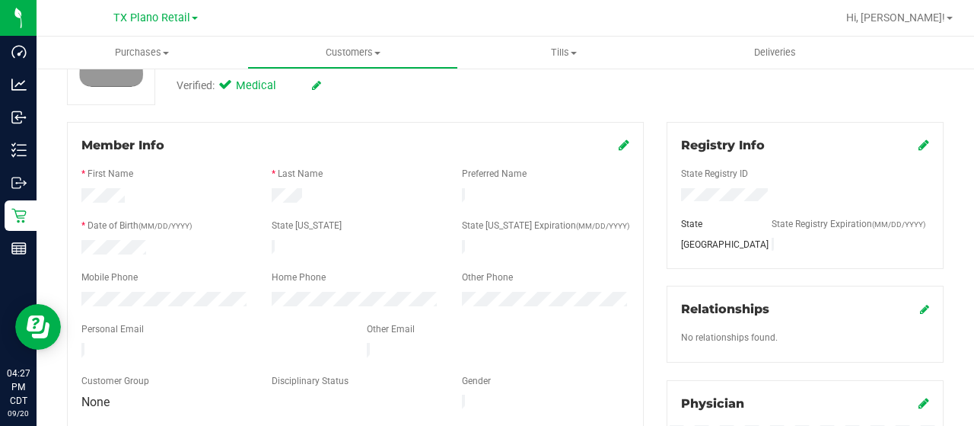
drag, startPoint x: 250, startPoint y: 342, endPoint x: 75, endPoint y: 344, distance: 174.3
click at [75, 344] on div at bounding box center [212, 352] width 285 height 18
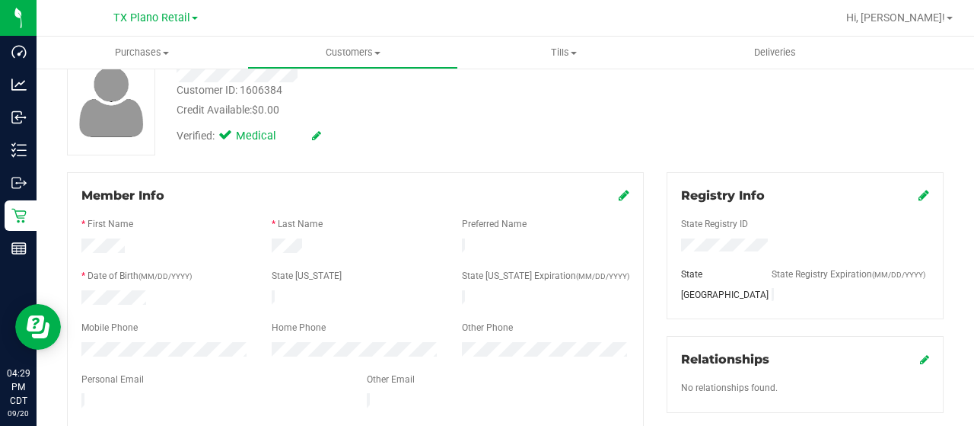
scroll to position [0, 0]
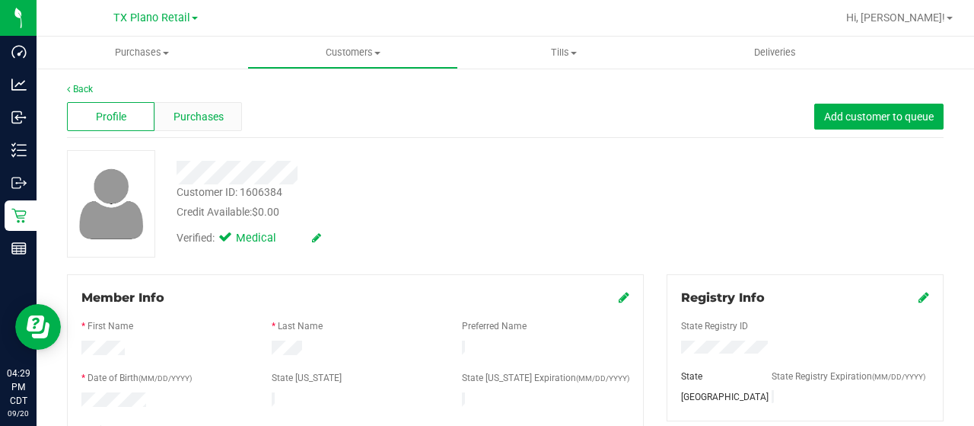
click at [209, 123] on span "Purchases" at bounding box center [199, 117] width 50 height 16
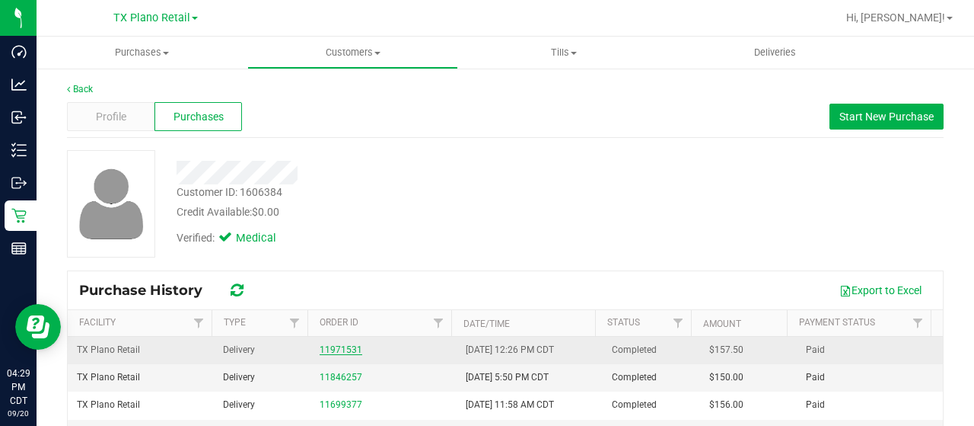
click at [336, 348] on link "11971531" at bounding box center [341, 349] width 43 height 11
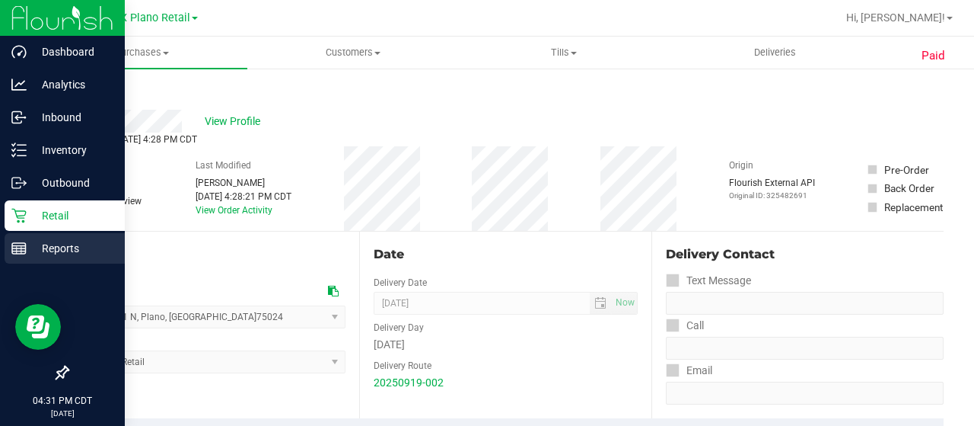
click at [38, 243] on p "Reports" at bounding box center [72, 248] width 91 height 18
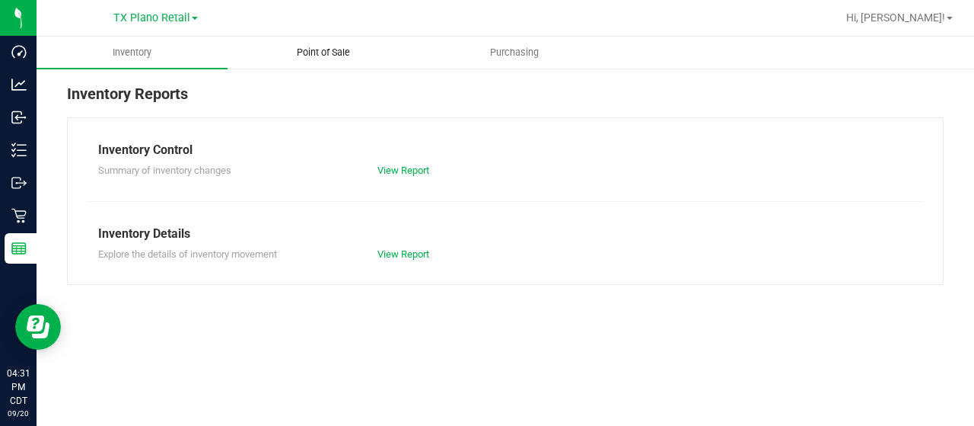
click at [317, 63] on uib-tab-heading "Point of Sale" at bounding box center [323, 52] width 190 height 30
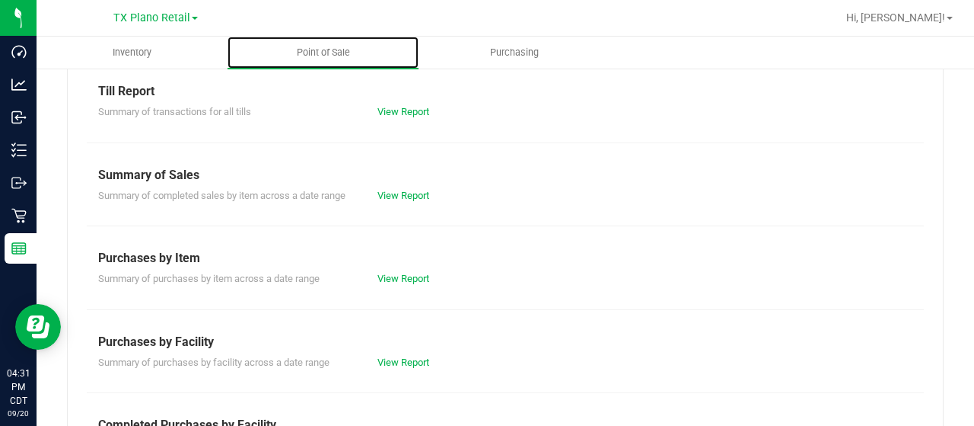
scroll to position [152, 0]
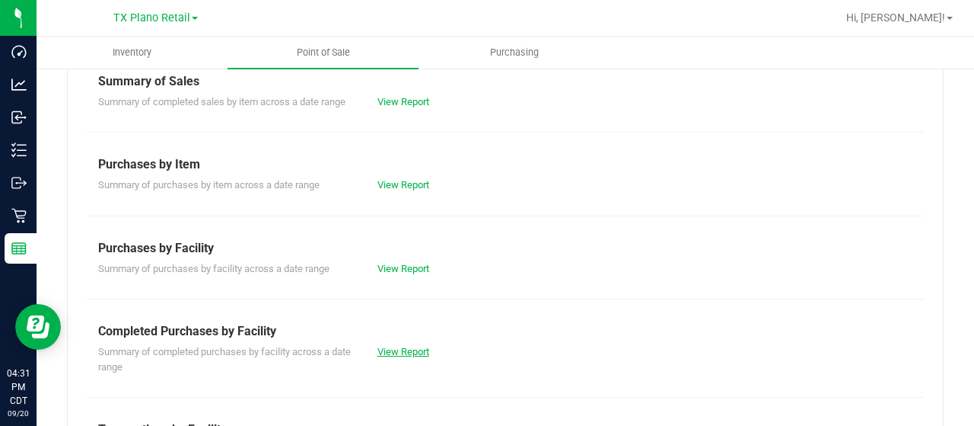
click at [419, 346] on link "View Report" at bounding box center [404, 351] width 52 height 11
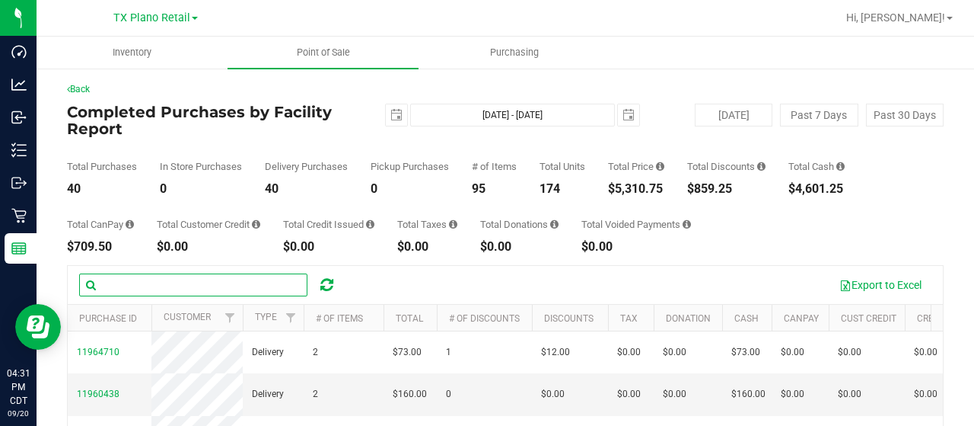
click at [234, 281] on input "text" at bounding box center [193, 284] width 228 height 23
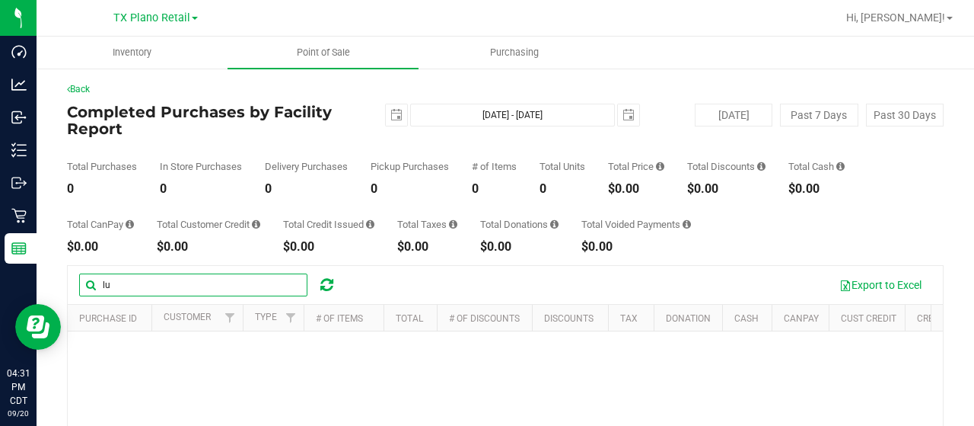
type input "l"
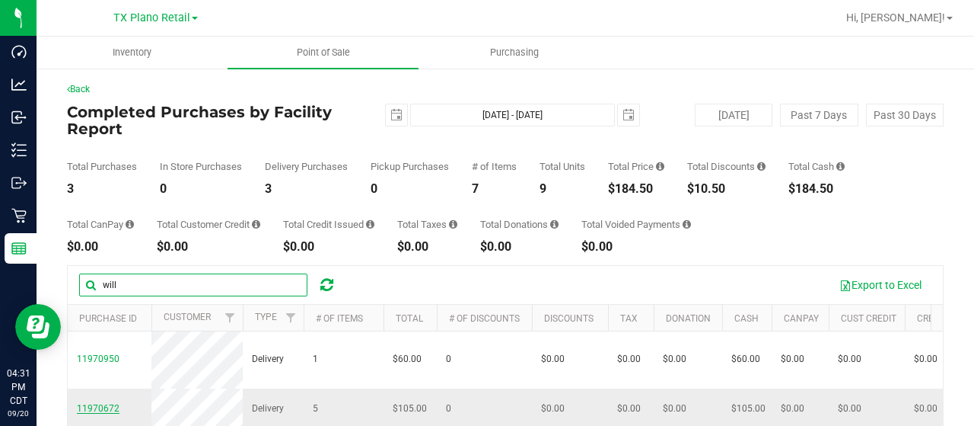
type input "will"
click at [87, 407] on span "11970672" at bounding box center [98, 408] width 43 height 11
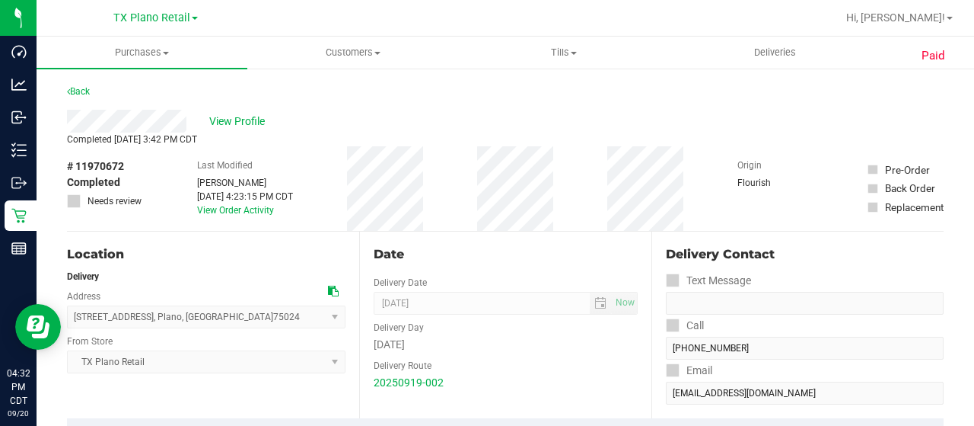
click at [83, 84] on div "Back" at bounding box center [78, 91] width 23 height 18
click at [82, 91] on link "Back" at bounding box center [78, 91] width 23 height 11
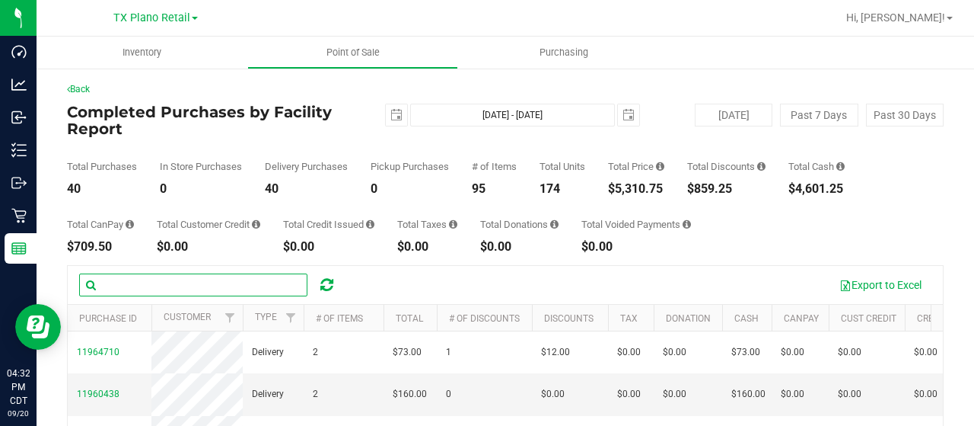
click at [129, 282] on input "text" at bounding box center [193, 284] width 228 height 23
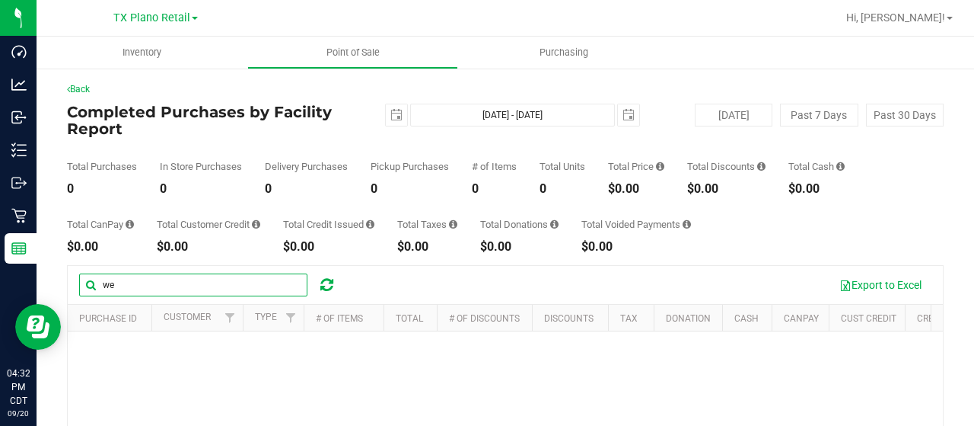
type input "w"
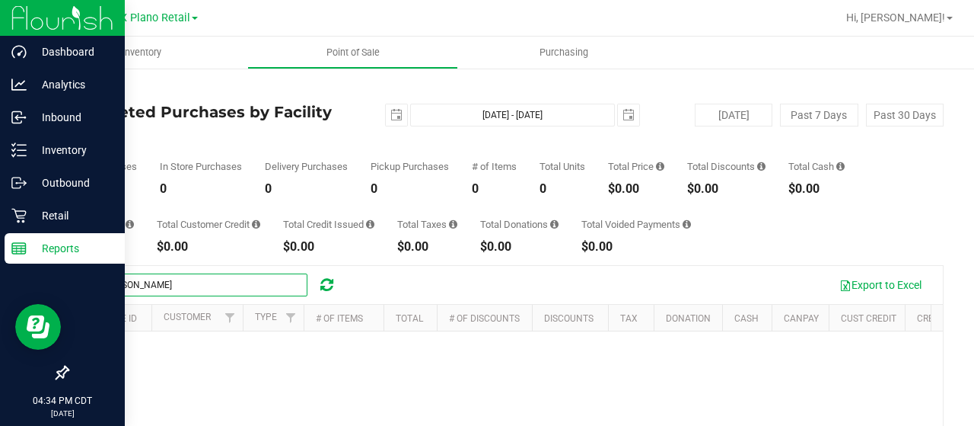
type input "hagan"
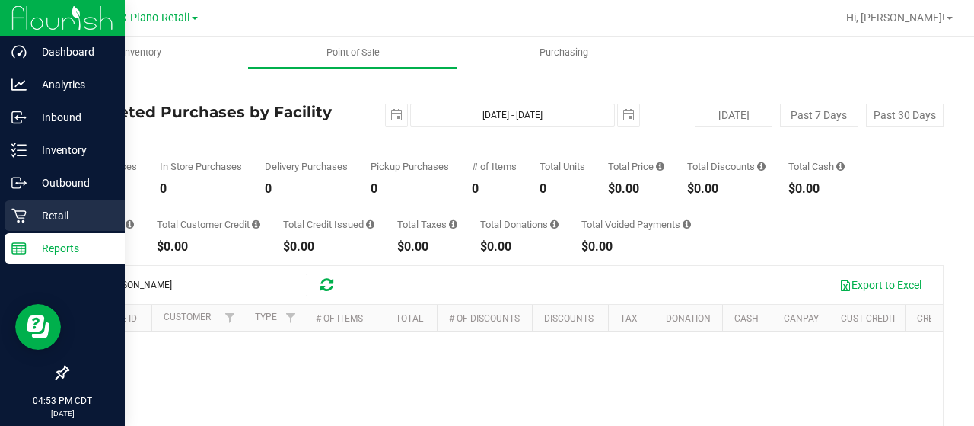
click at [46, 214] on p "Retail" at bounding box center [72, 215] width 91 height 18
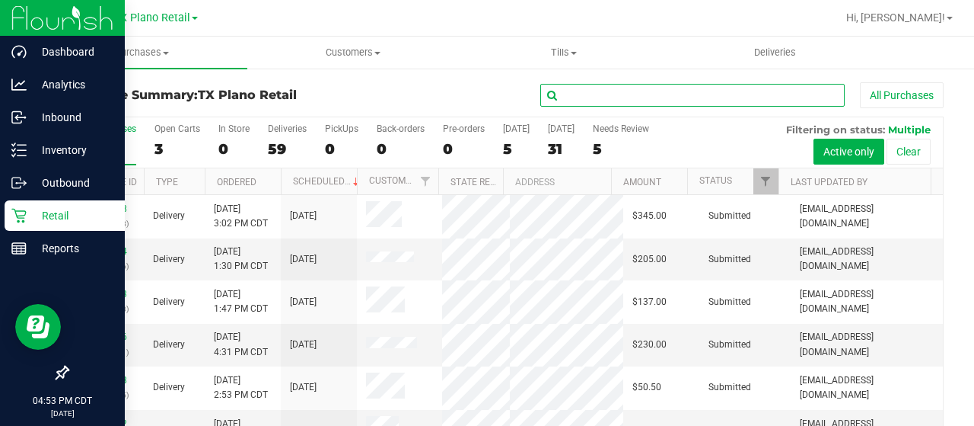
click at [612, 101] on input "text" at bounding box center [692, 95] width 304 height 23
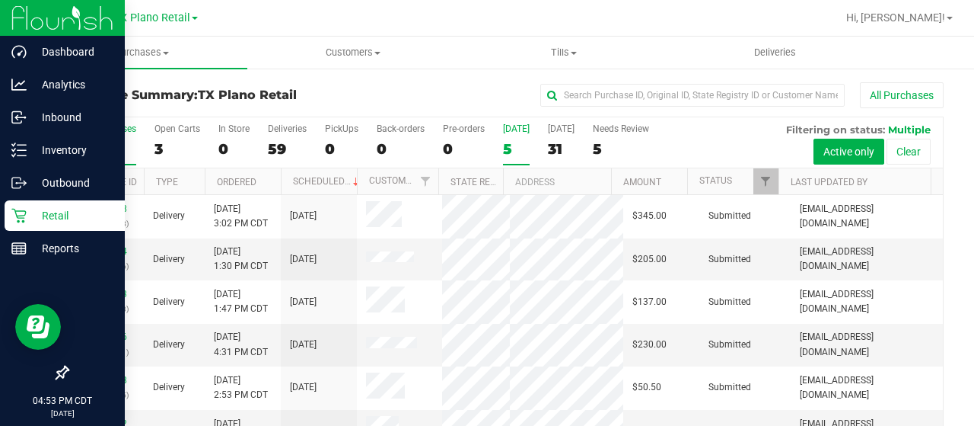
click at [512, 145] on div "5" at bounding box center [516, 149] width 27 height 18
click at [0, 0] on input "Today 5" at bounding box center [0, 0] width 0 height 0
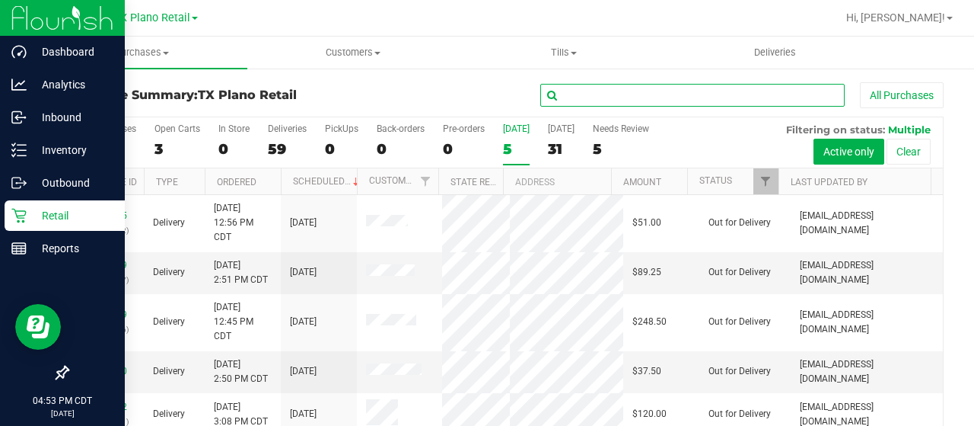
click at [553, 96] on input "text" at bounding box center [692, 95] width 304 height 23
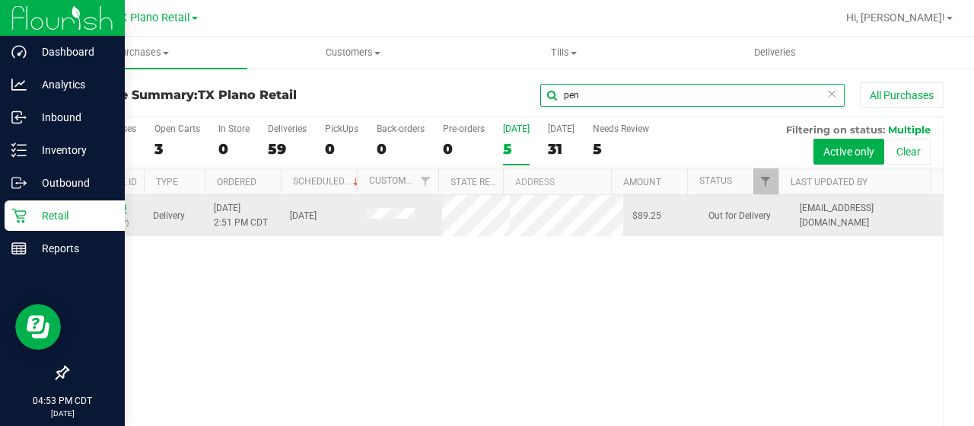
type input "pen"
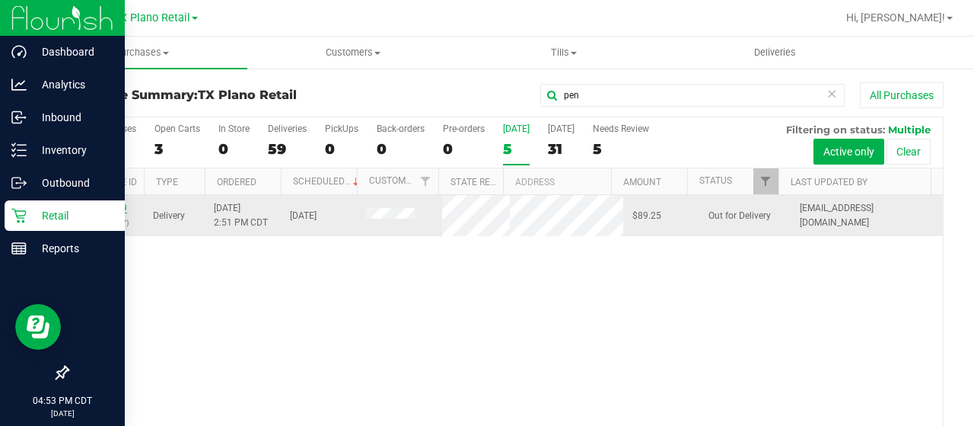
click at [115, 212] on link "11971049" at bounding box center [105, 207] width 43 height 11
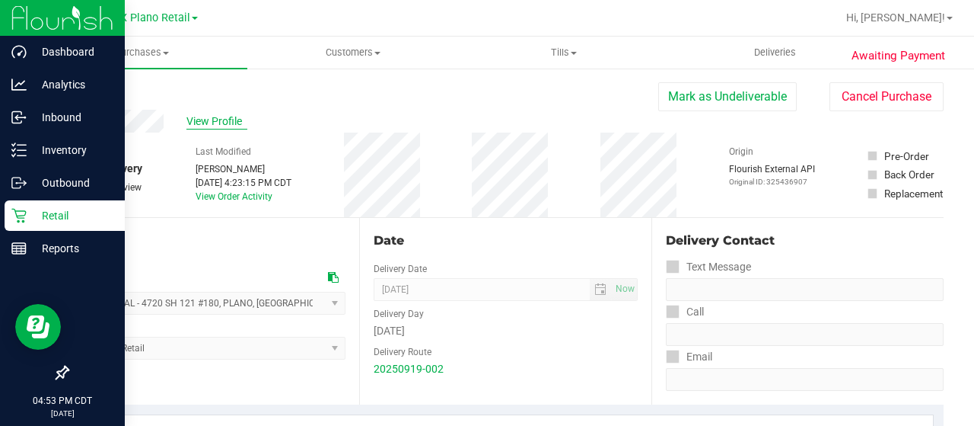
click at [210, 116] on span "View Profile" at bounding box center [216, 121] width 61 height 16
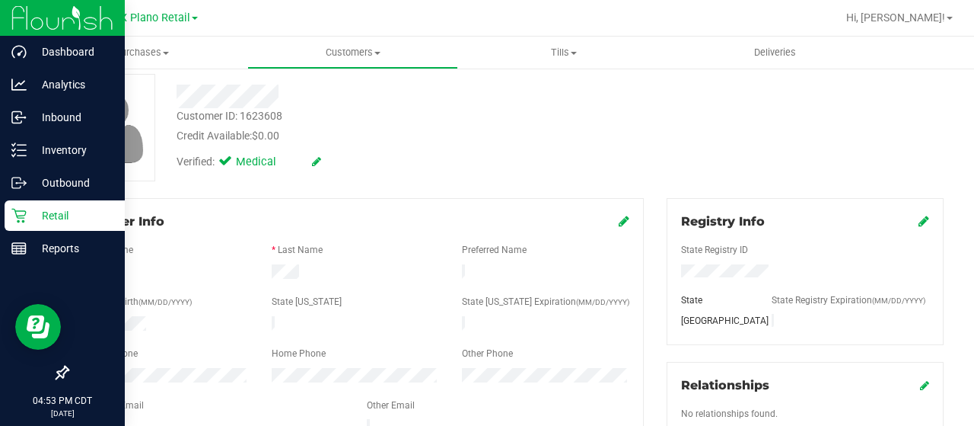
scroll to position [152, 0]
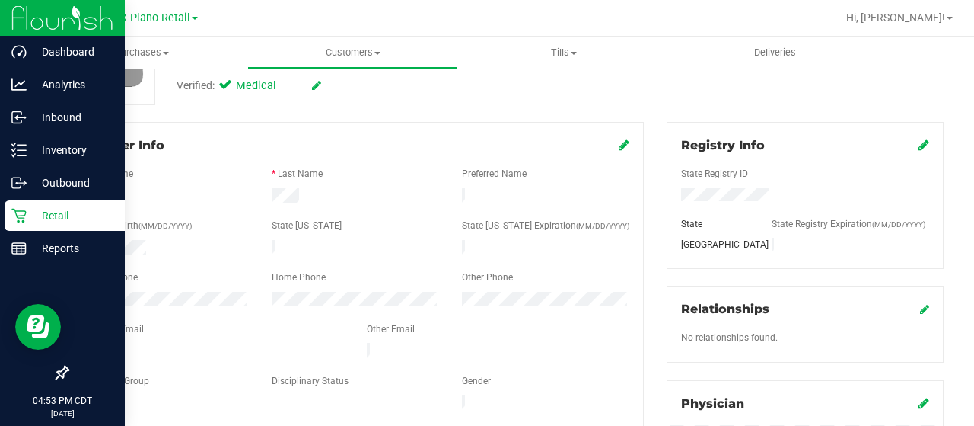
click at [75, 343] on div at bounding box center [212, 352] width 285 height 18
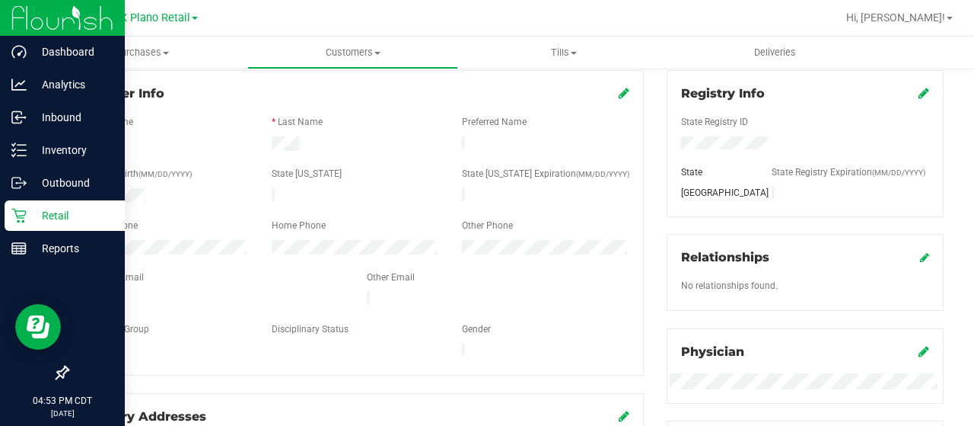
scroll to position [228, 0]
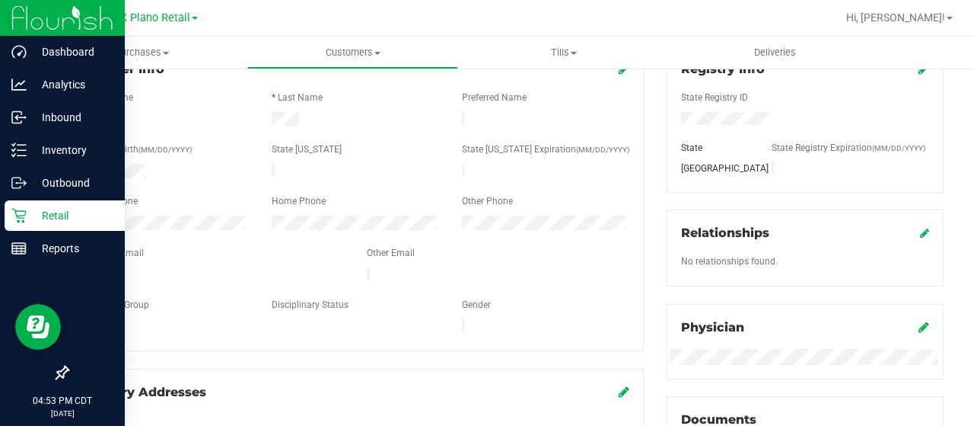
drag, startPoint x: 101, startPoint y: 338, endPoint x: 69, endPoint y: 251, distance: 92.7
click at [69, 251] on div "Member Info * First Name * Last Name Preferred Name * Date of Birth (MM/DD/YYYY…" at bounding box center [355, 198] width 577 height 305
drag, startPoint x: 80, startPoint y: 266, endPoint x: 236, endPoint y: 267, distance: 156.0
click at [236, 267] on div at bounding box center [212, 275] width 285 height 18
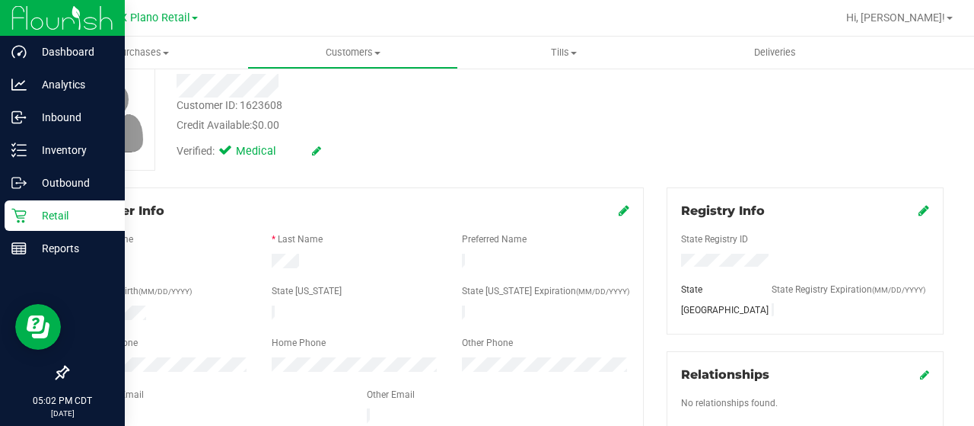
scroll to position [0, 0]
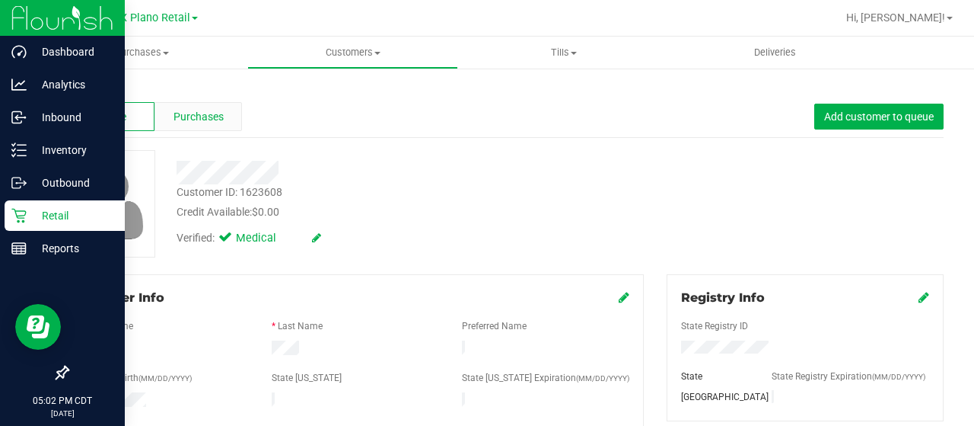
click at [219, 120] on span "Purchases" at bounding box center [199, 117] width 50 height 16
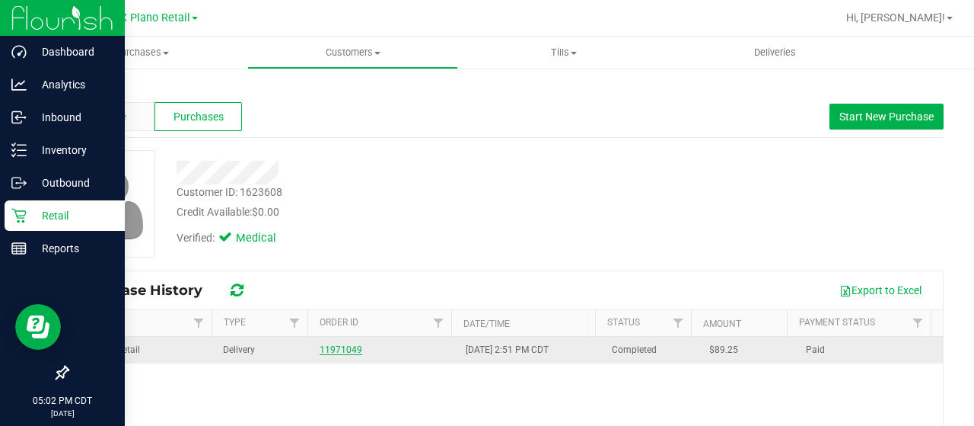
click at [330, 346] on link "11971049" at bounding box center [341, 349] width 43 height 11
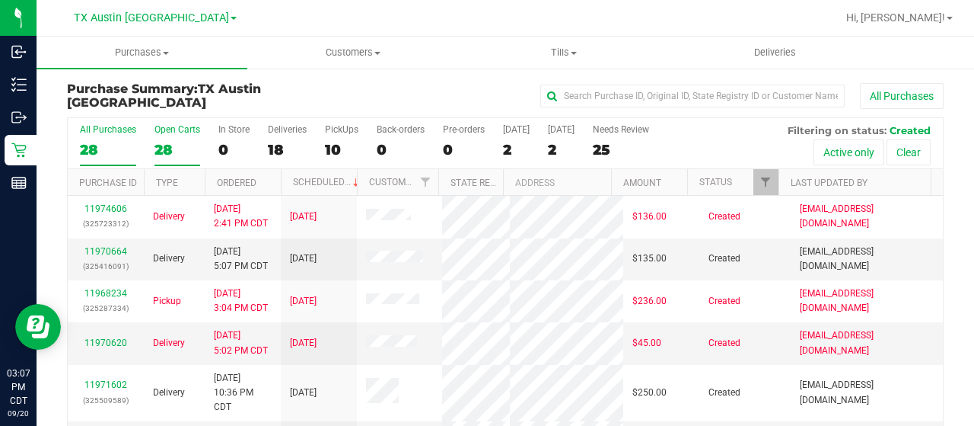
click at [171, 151] on div "28" at bounding box center [178, 150] width 46 height 18
click at [0, 0] on input "Open Carts 28" at bounding box center [0, 0] width 0 height 0
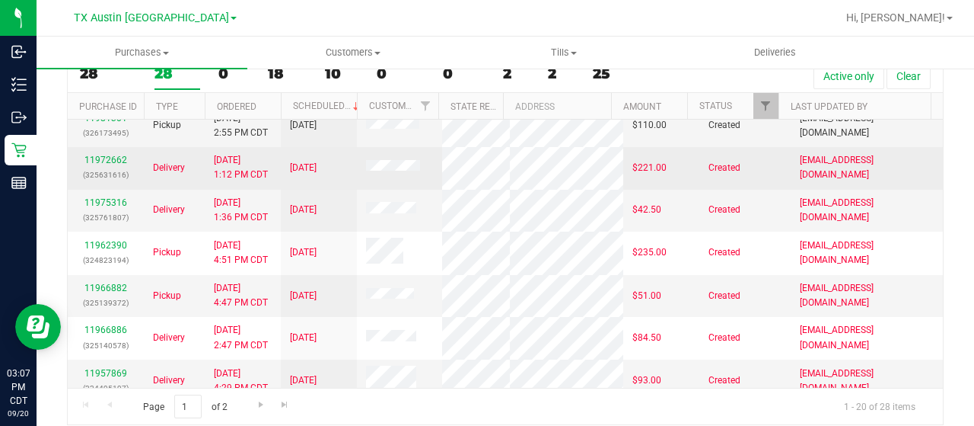
scroll to position [607, 0]
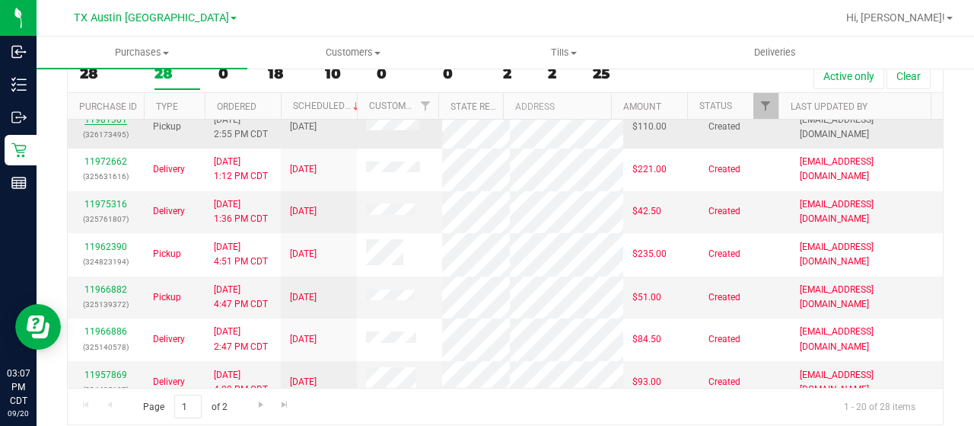
click at [99, 125] on link "11981301" at bounding box center [105, 119] width 43 height 11
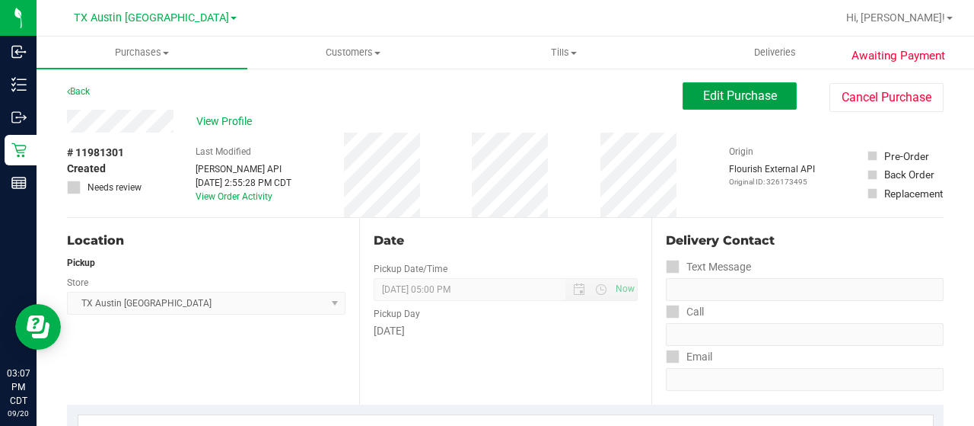
click at [703, 104] on button "Edit Purchase" at bounding box center [740, 95] width 114 height 27
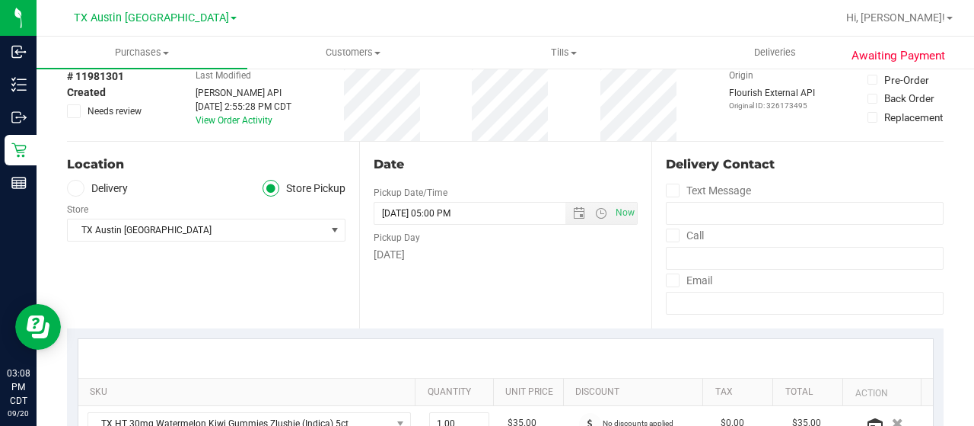
click at [111, 193] on label "Delivery" at bounding box center [97, 189] width 61 height 18
click at [0, 0] on input "Delivery" at bounding box center [0, 0] width 0 height 0
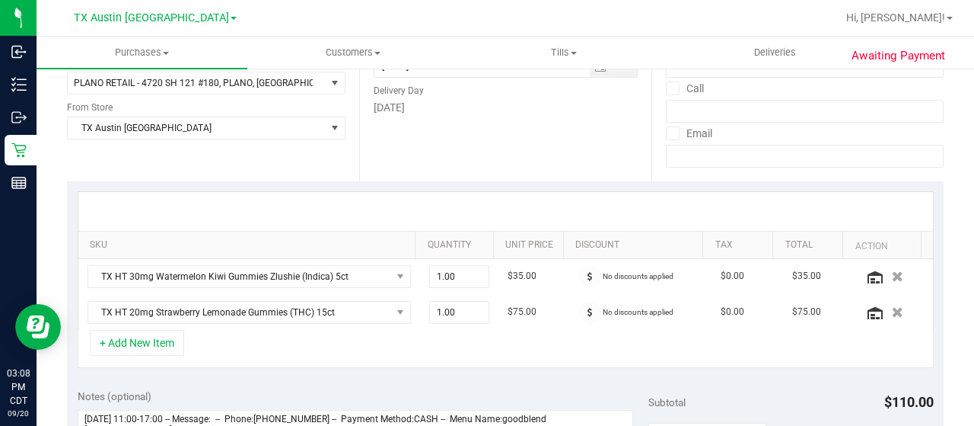
scroll to position [228, 0]
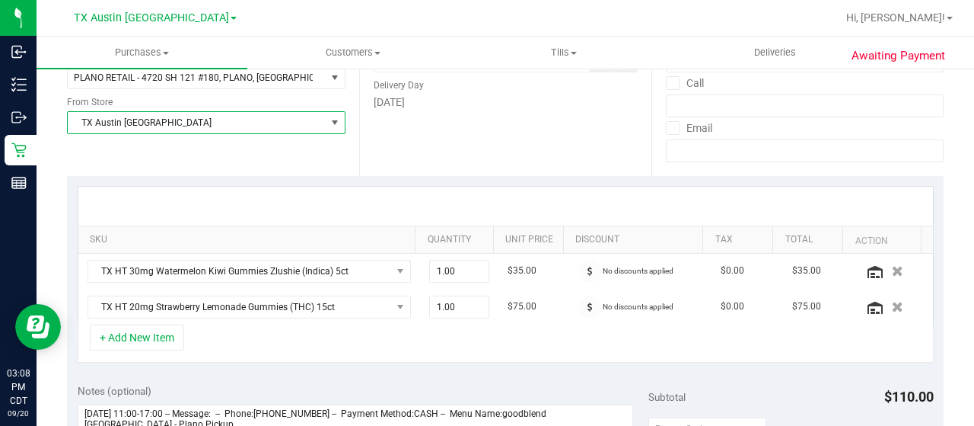
click at [192, 123] on span "TX Austin [GEOGRAPHIC_DATA]" at bounding box center [197, 122] width 258 height 21
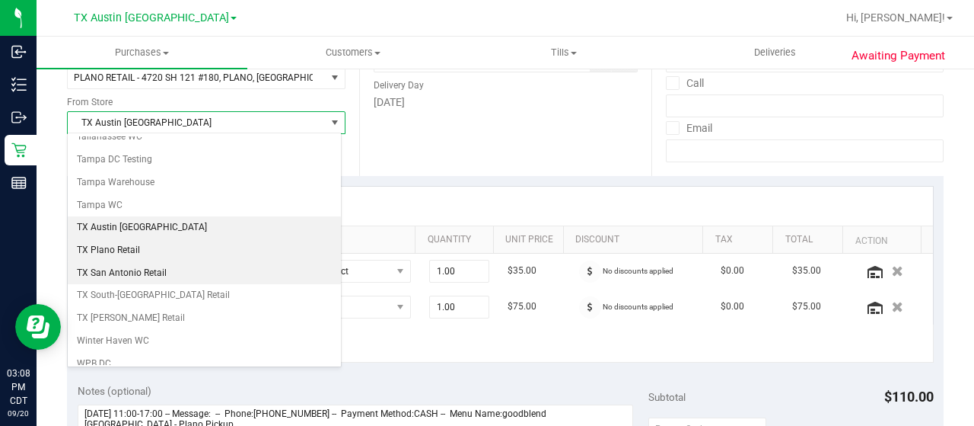
scroll to position [1074, 0]
click at [180, 238] on li "TX Plano Retail" at bounding box center [204, 249] width 273 height 23
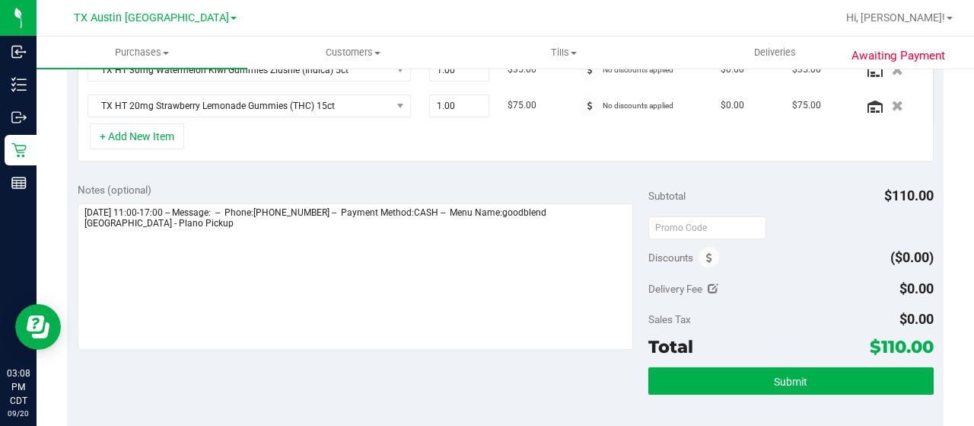
scroll to position [533, 0]
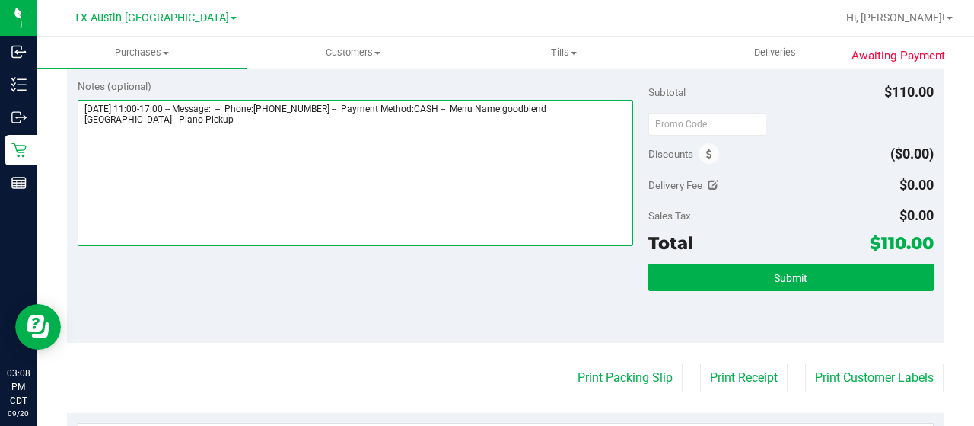
drag, startPoint x: 591, startPoint y: 104, endPoint x: 610, endPoint y: 120, distance: 24.4
click at [610, 120] on textarea at bounding box center [356, 173] width 556 height 146
click at [248, 153] on textarea at bounding box center [356, 173] width 556 height 146
paste textarea "Plano Pickup"
drag, startPoint x: 78, startPoint y: 103, endPoint x: 163, endPoint y: 101, distance: 85.3
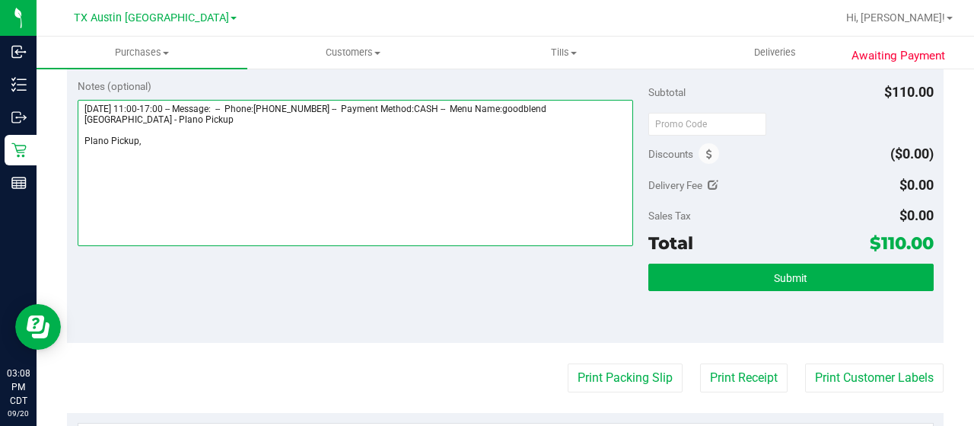
click at [163, 101] on textarea at bounding box center [356, 173] width 556 height 146
click at [193, 135] on textarea at bounding box center [356, 173] width 556 height 146
paste textarea "[DATE]"
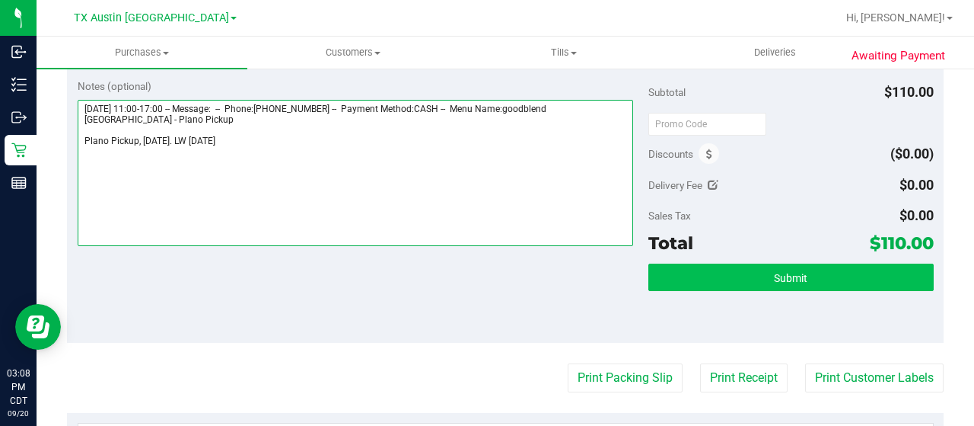
type textarea "[DATE] 11:00-17:00 -- Message: -- Phone:[PHONE_NUMBER] -- Payment Method:CASH -…"
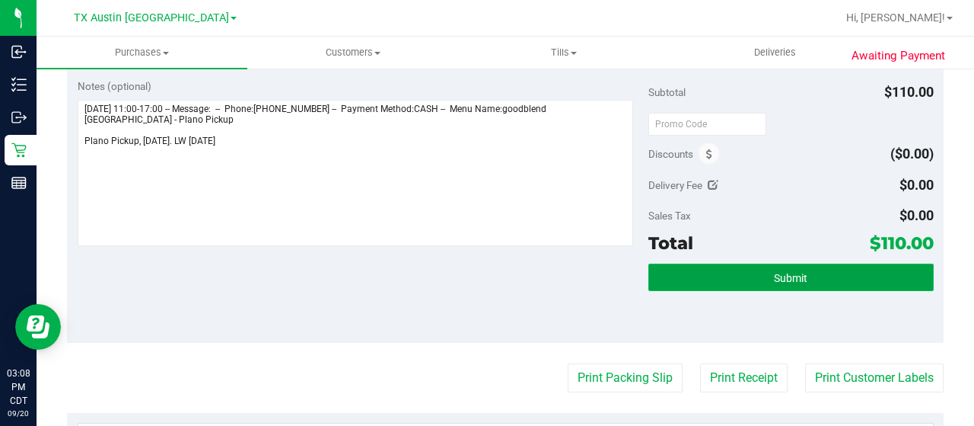
click at [710, 270] on button "Submit" at bounding box center [791, 276] width 285 height 27
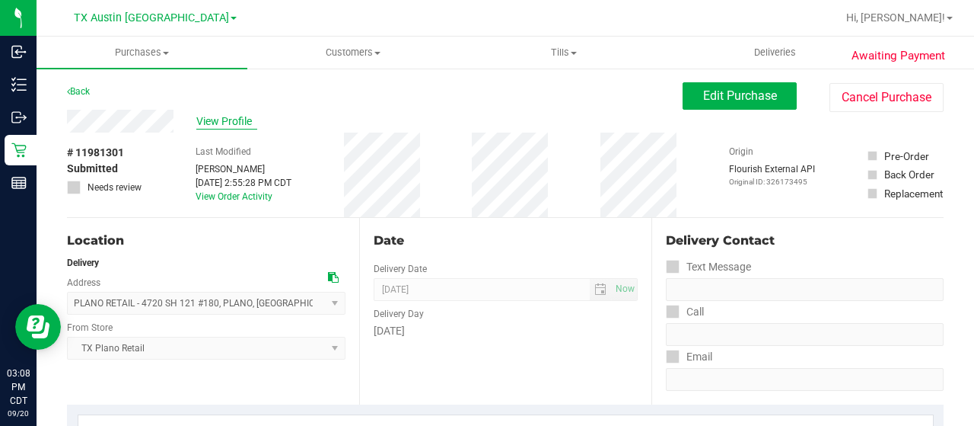
click at [224, 123] on span "View Profile" at bounding box center [226, 121] width 61 height 16
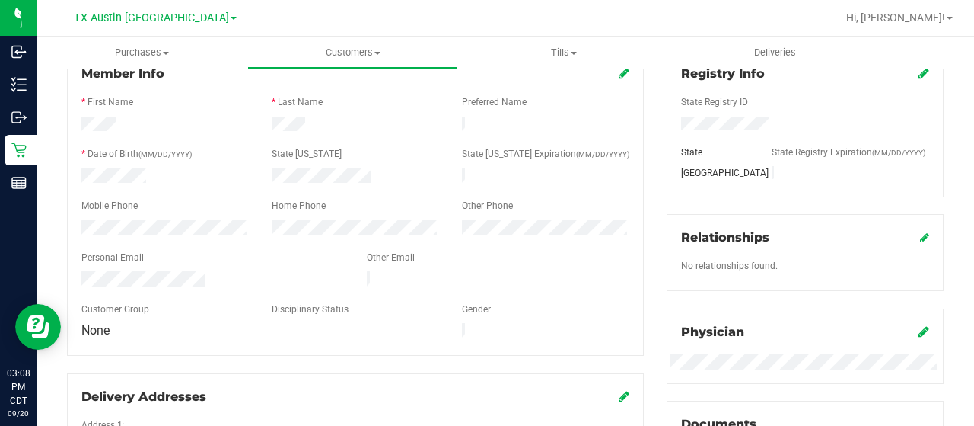
scroll to position [228, 0]
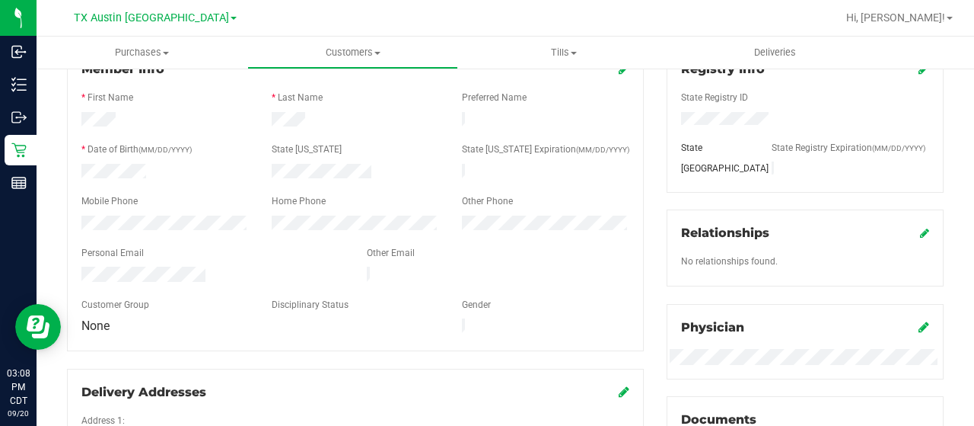
click at [81, 269] on div at bounding box center [212, 275] width 285 height 18
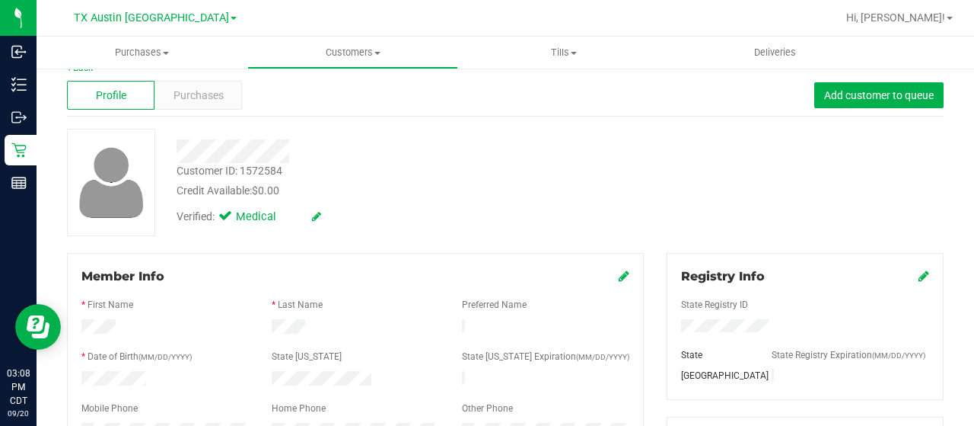
scroll to position [0, 0]
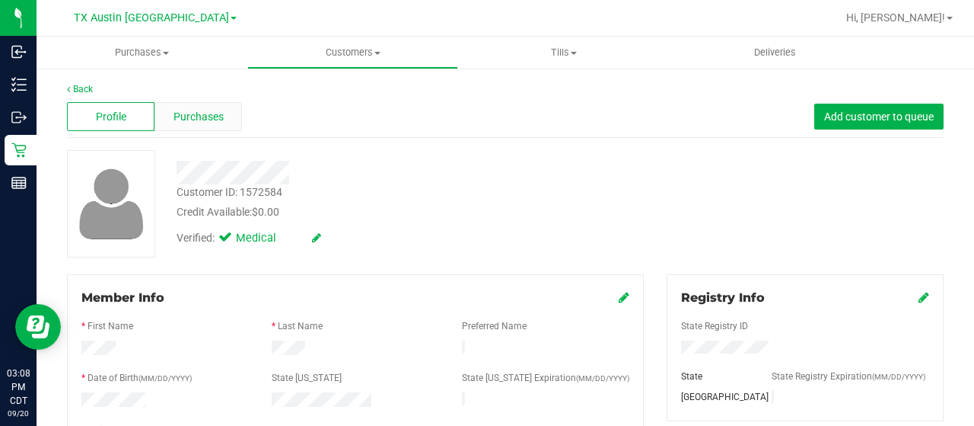
click at [199, 127] on div "Purchases" at bounding box center [199, 116] width 88 height 29
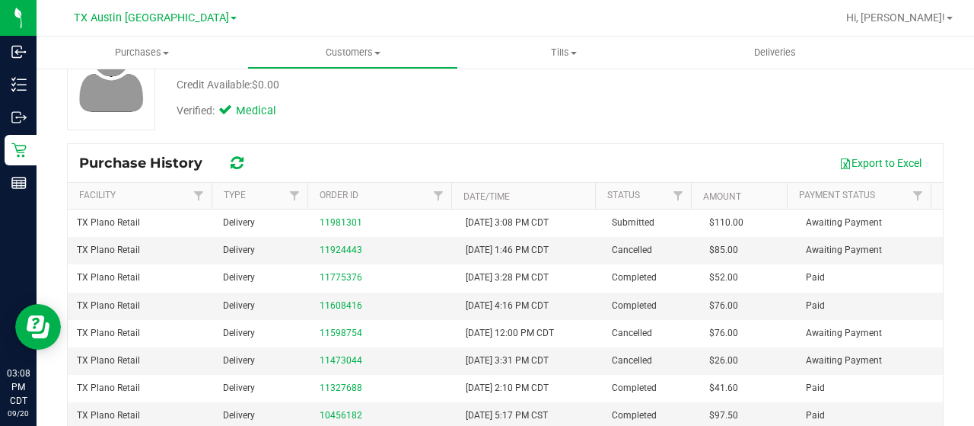
scroll to position [152, 0]
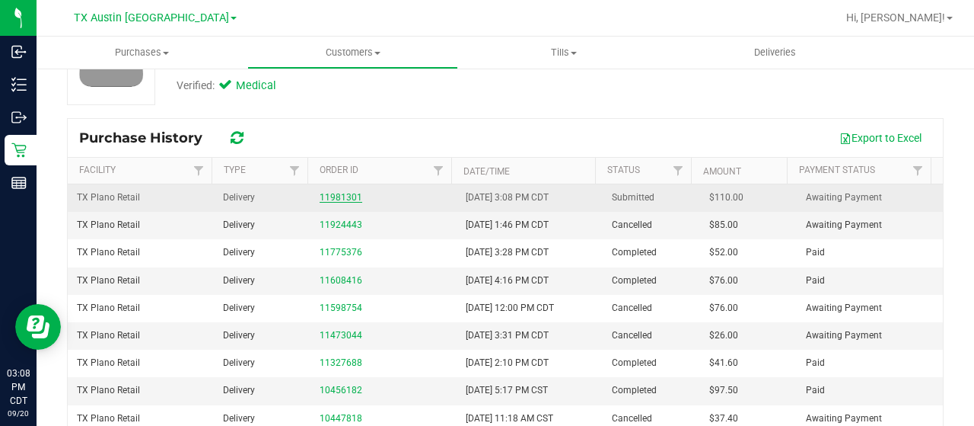
click at [336, 193] on link "11981301" at bounding box center [341, 197] width 43 height 11
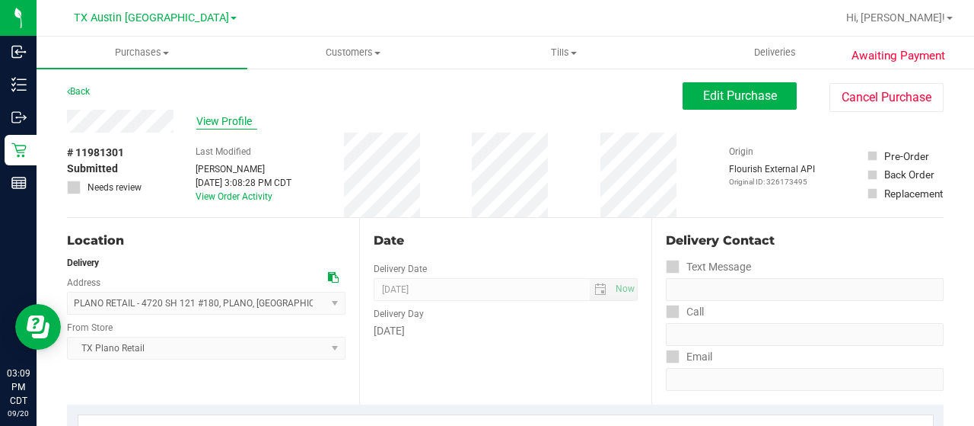
click at [216, 116] on span "View Profile" at bounding box center [226, 121] width 61 height 16
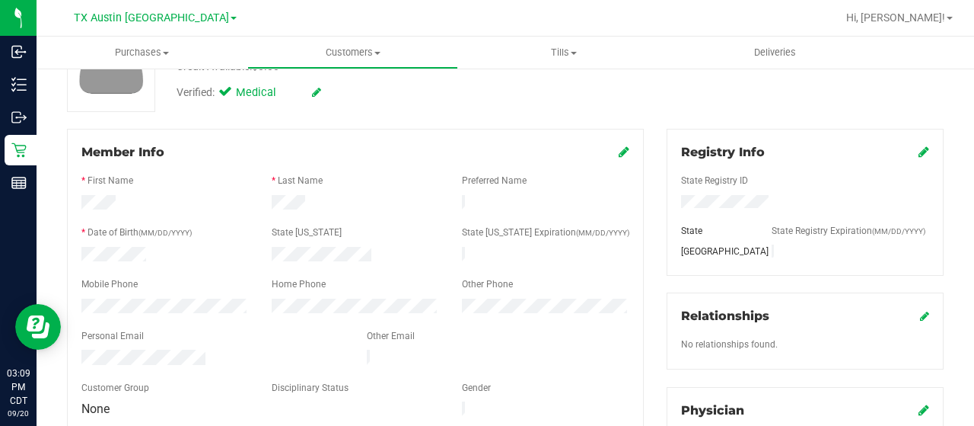
scroll to position [152, 0]
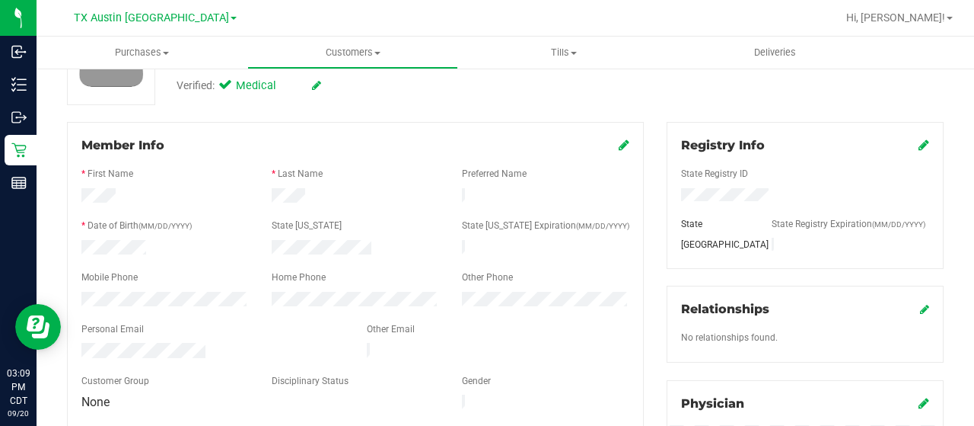
drag, startPoint x: 206, startPoint y: 342, endPoint x: 81, endPoint y: 339, distance: 124.9
click at [77, 343] on div at bounding box center [212, 352] width 285 height 18
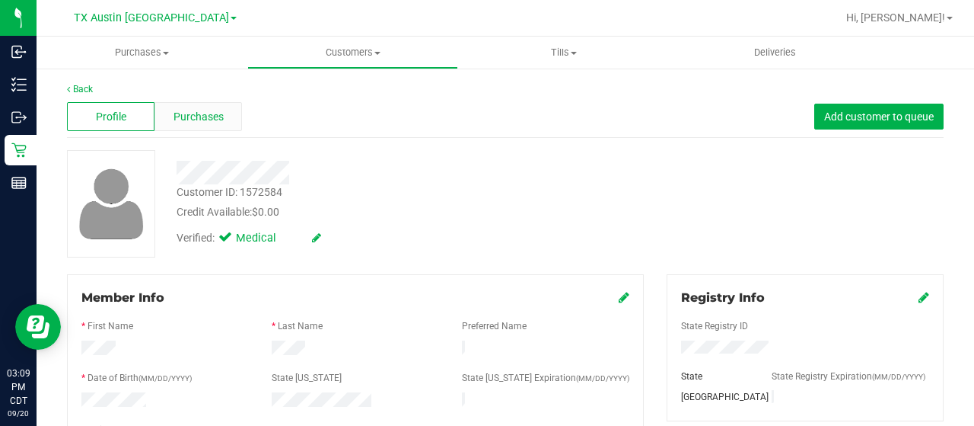
click at [230, 123] on div "Purchases" at bounding box center [199, 116] width 88 height 29
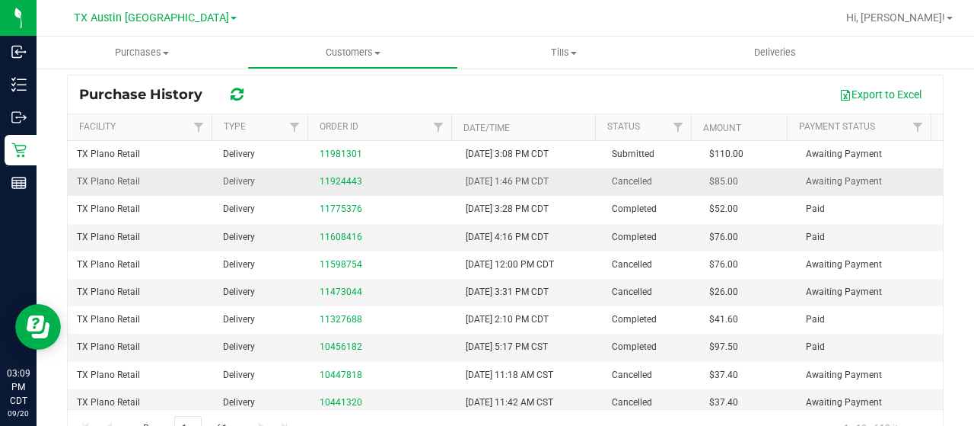
scroll to position [228, 0]
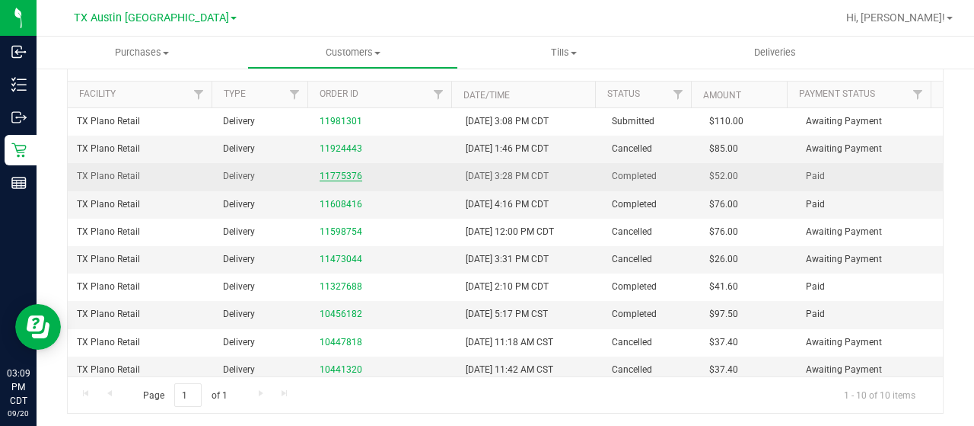
click at [327, 176] on link "11775376" at bounding box center [341, 176] width 43 height 11
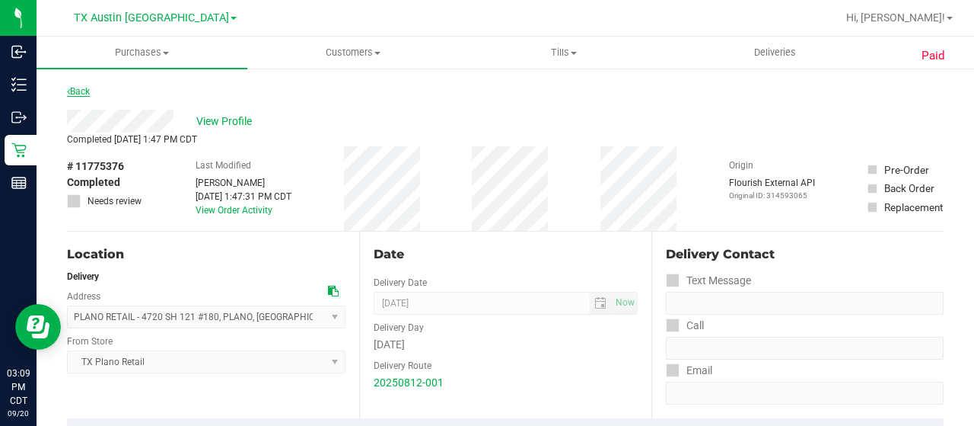
click at [80, 87] on link "Back" at bounding box center [78, 91] width 23 height 11
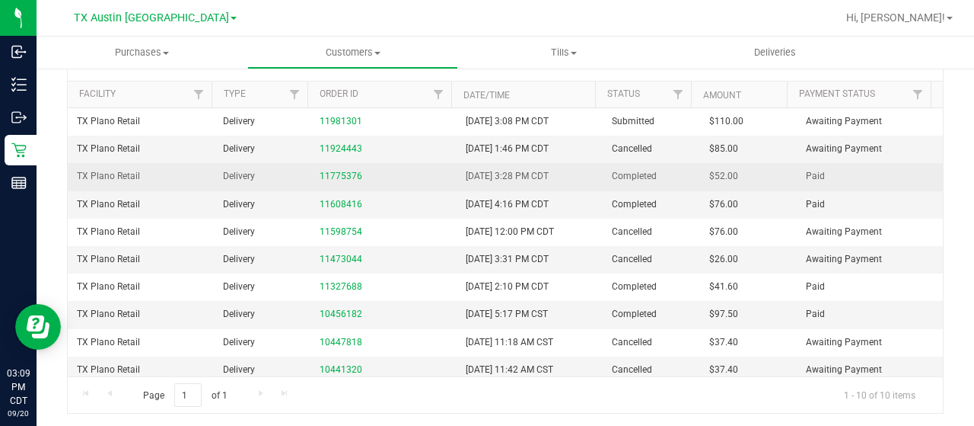
scroll to position [229, 0]
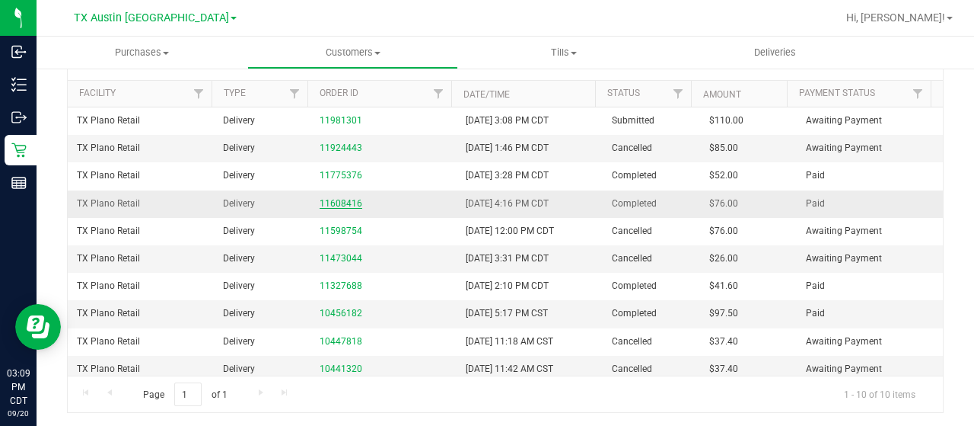
click at [337, 205] on link "11608416" at bounding box center [341, 203] width 43 height 11
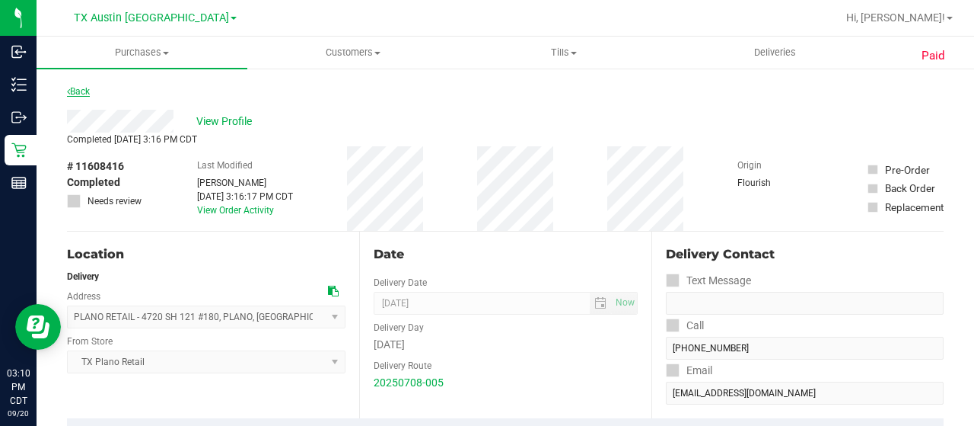
click at [87, 92] on link "Back" at bounding box center [78, 91] width 23 height 11
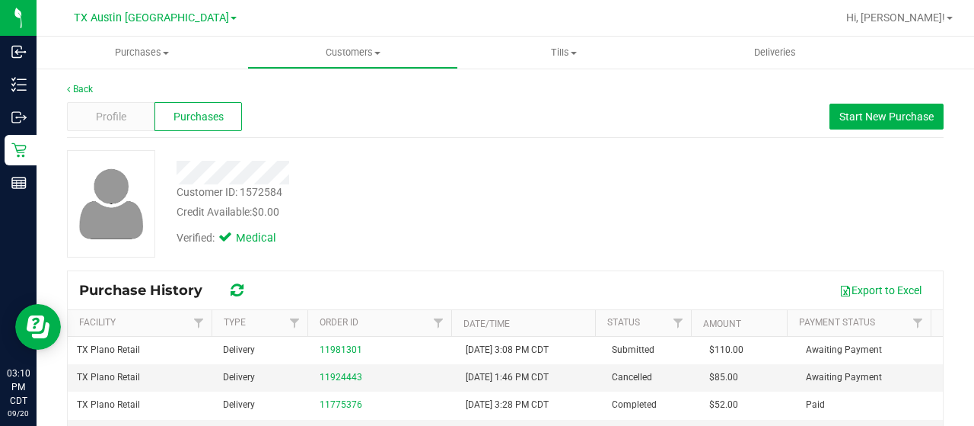
scroll to position [76, 0]
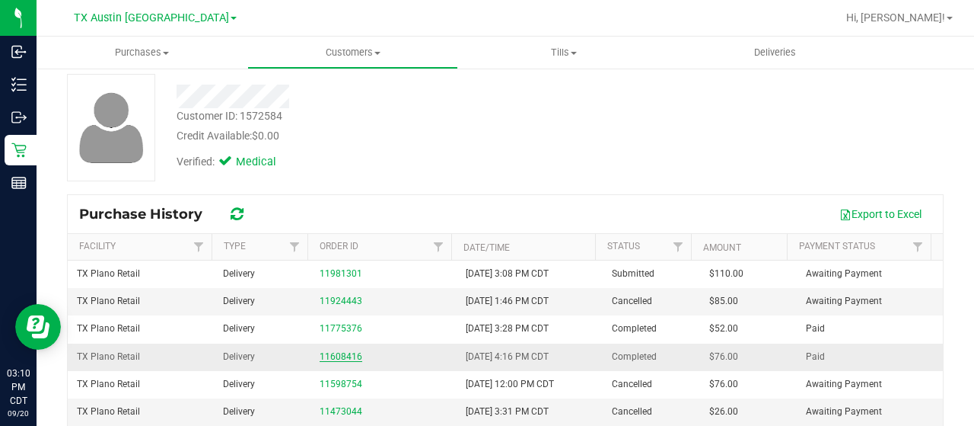
click at [343, 351] on link "11608416" at bounding box center [341, 356] width 43 height 11
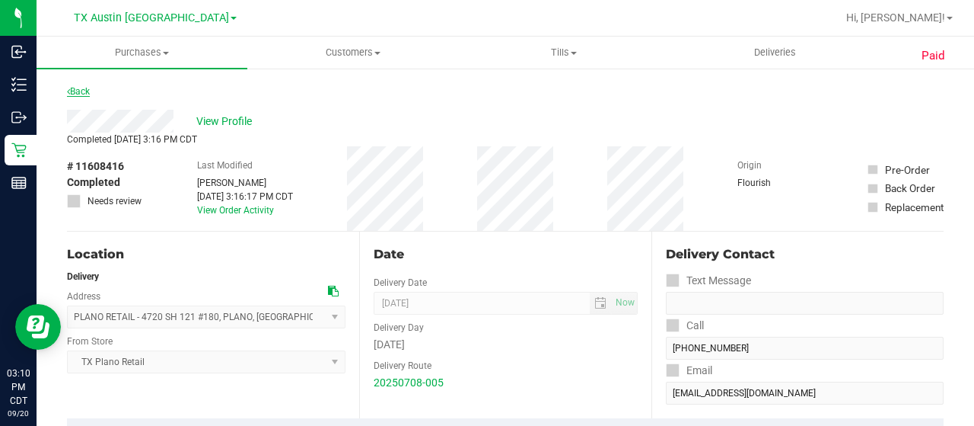
click at [79, 91] on link "Back" at bounding box center [78, 91] width 23 height 11
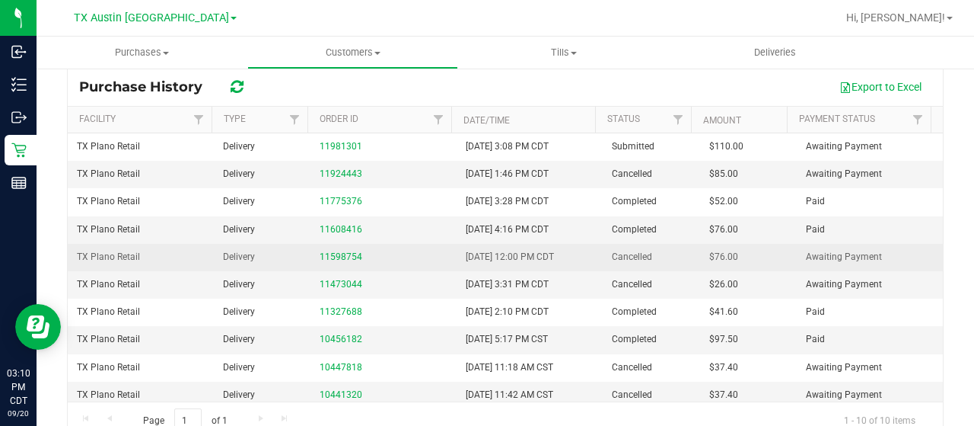
scroll to position [228, 0]
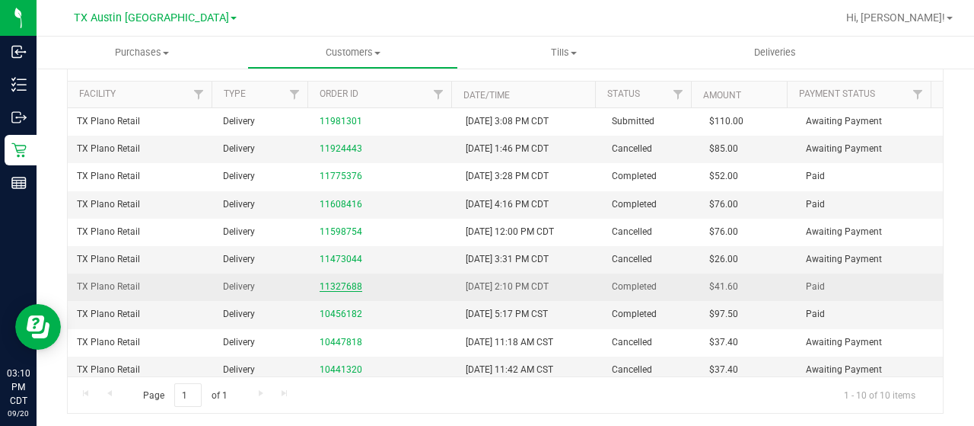
click at [349, 284] on link "11327688" at bounding box center [341, 286] width 43 height 11
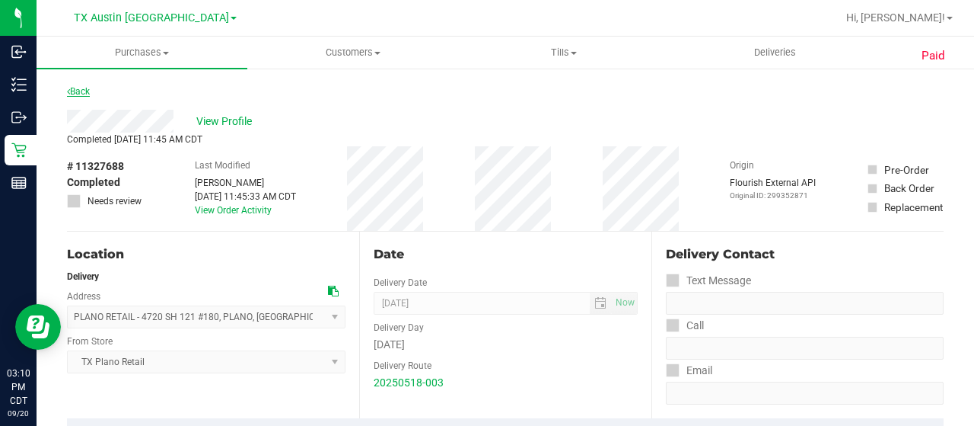
click at [76, 88] on link "Back" at bounding box center [78, 91] width 23 height 11
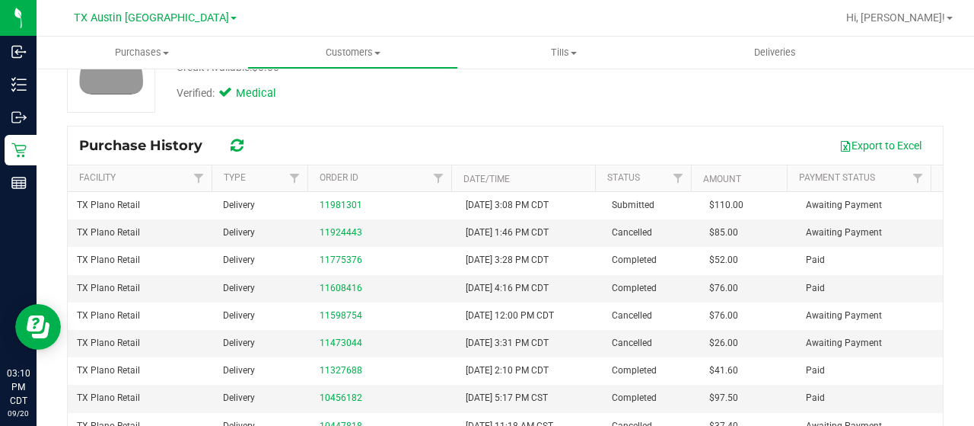
scroll to position [229, 0]
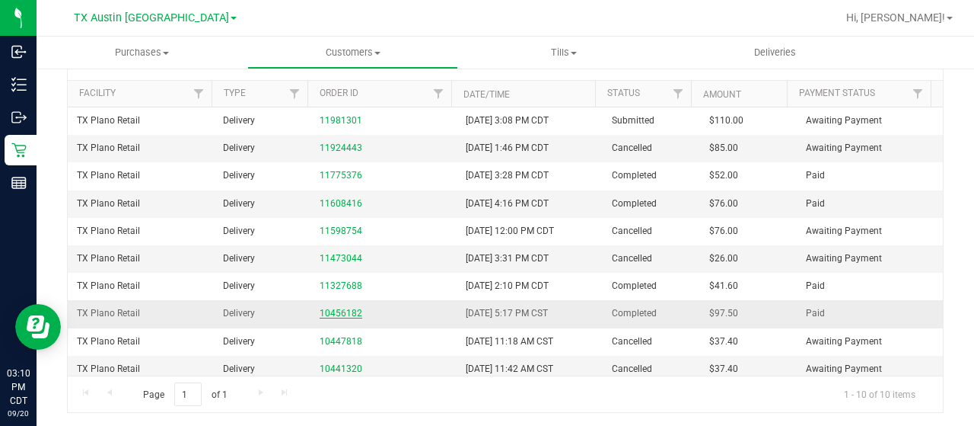
click at [345, 309] on link "10456182" at bounding box center [341, 313] width 43 height 11
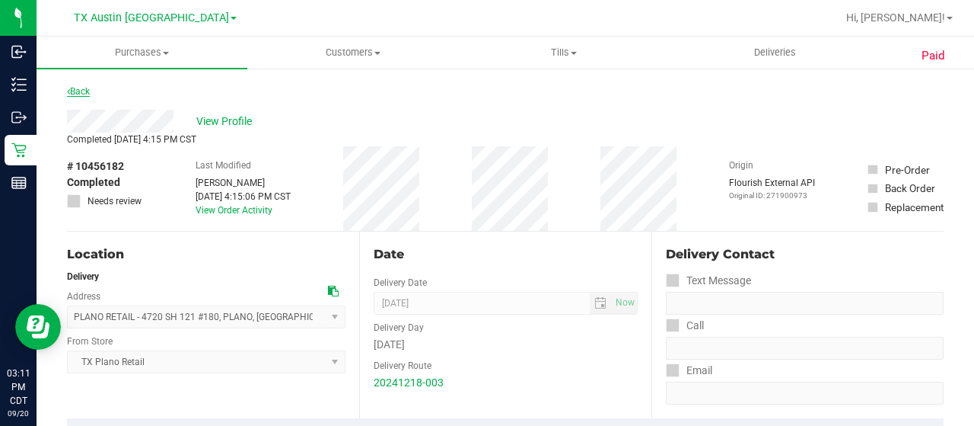
click at [84, 94] on link "Back" at bounding box center [78, 91] width 23 height 11
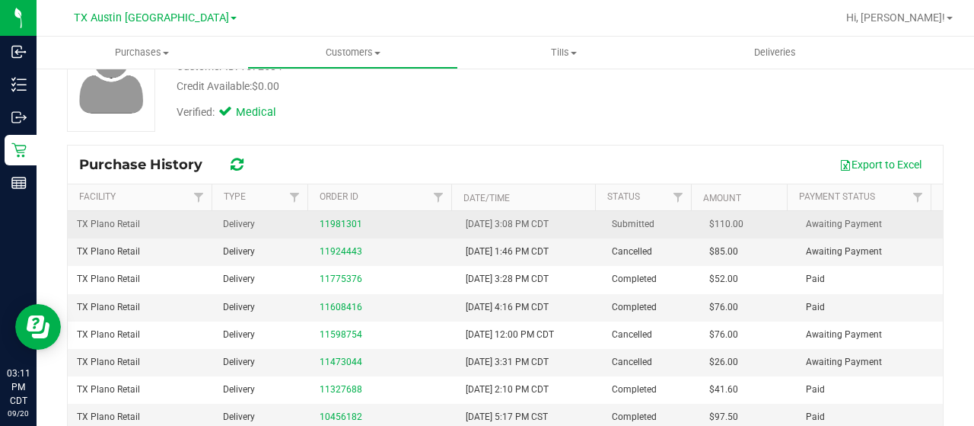
scroll to position [152, 0]
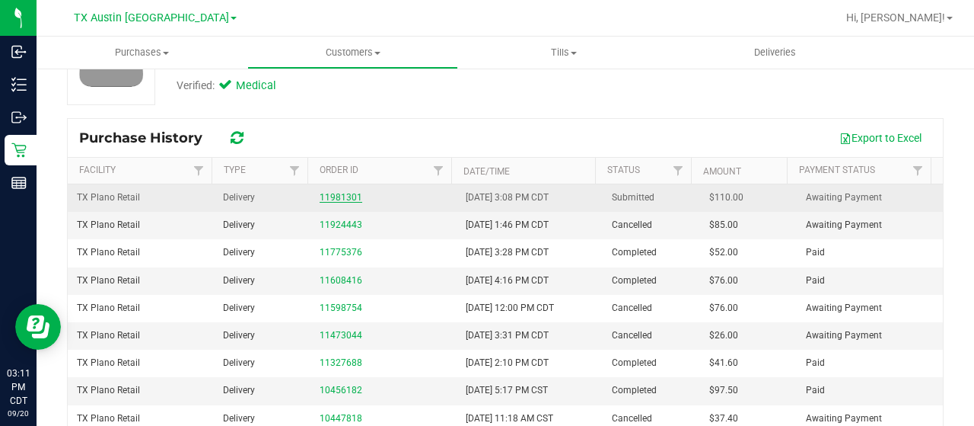
click at [331, 196] on link "11981301" at bounding box center [341, 197] width 43 height 11
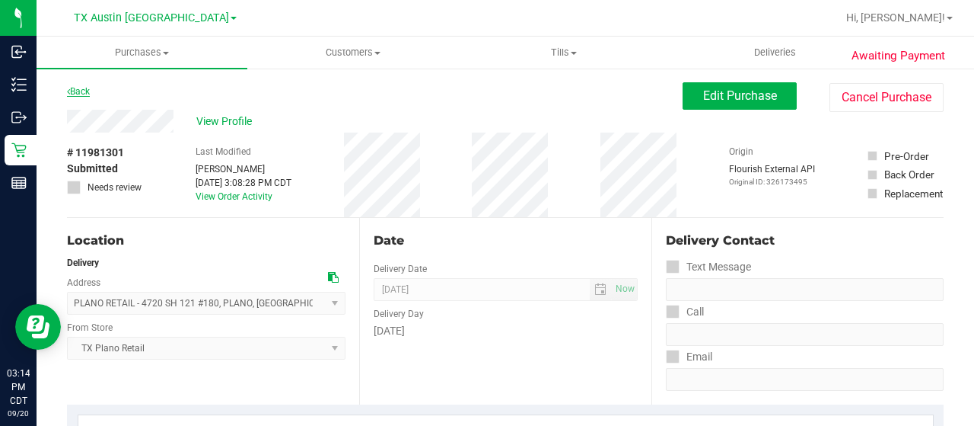
click at [82, 92] on link "Back" at bounding box center [78, 91] width 23 height 11
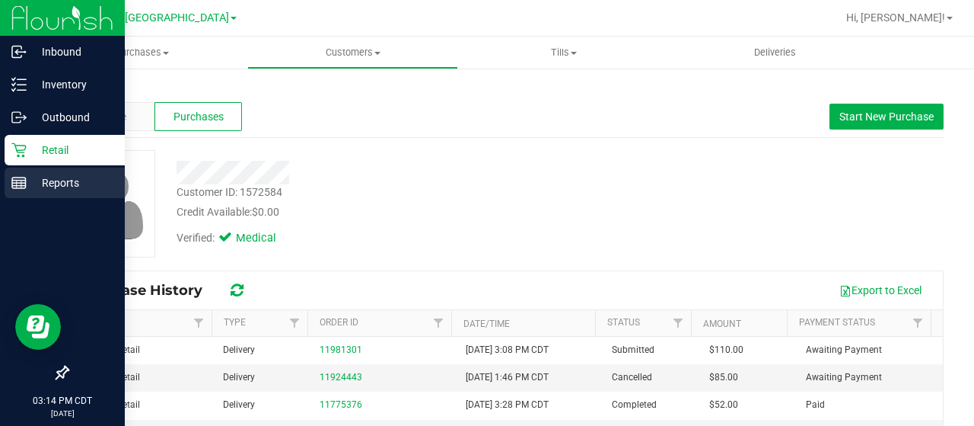
click at [27, 178] on p "Reports" at bounding box center [72, 183] width 91 height 18
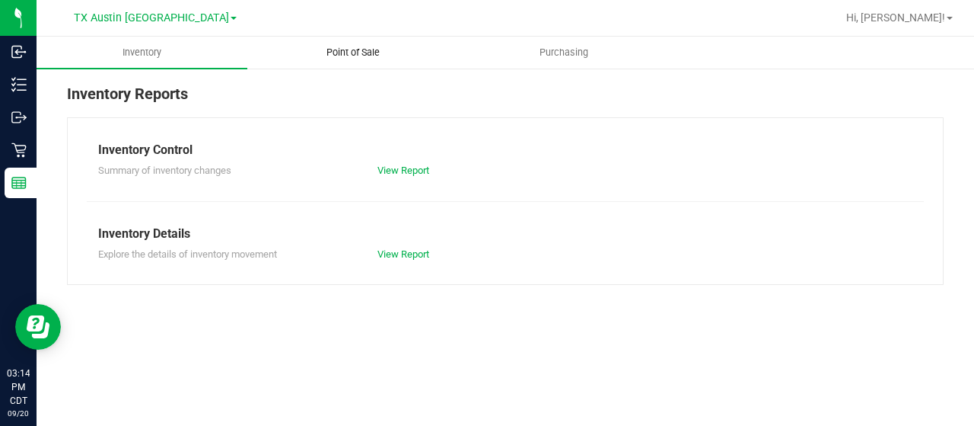
click at [356, 48] on span "Point of Sale" at bounding box center [353, 53] width 94 height 14
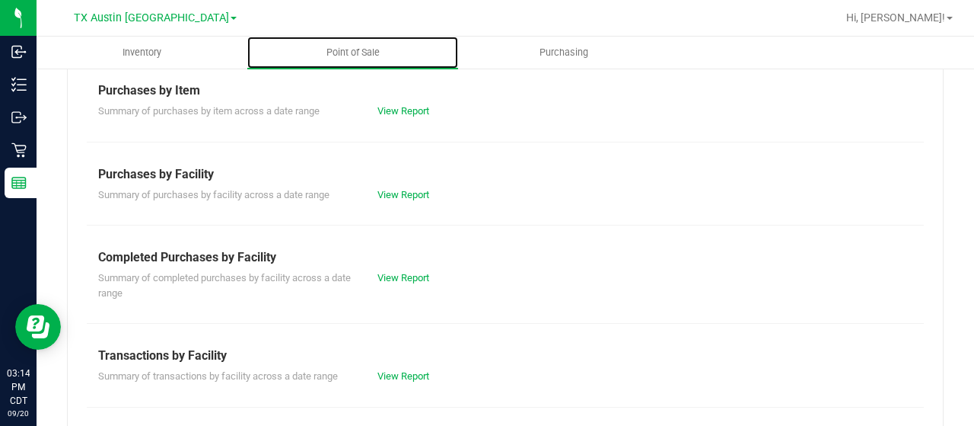
scroll to position [228, 0]
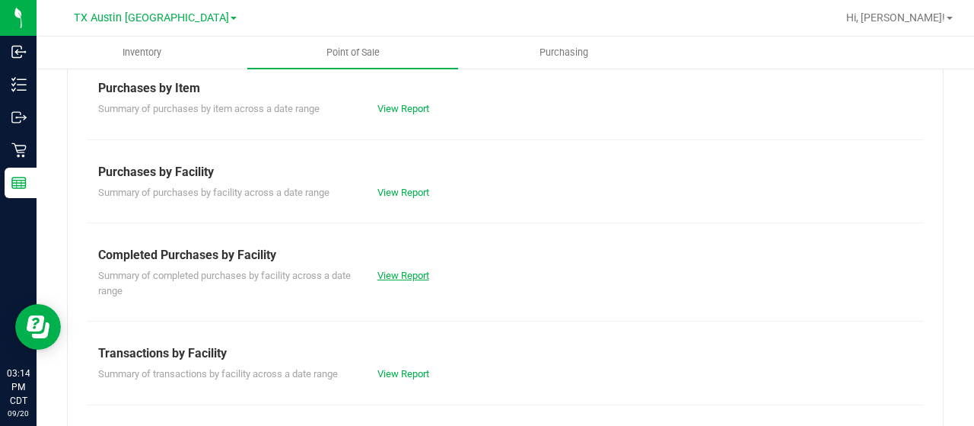
click at [390, 273] on link "View Report" at bounding box center [404, 274] width 52 height 11
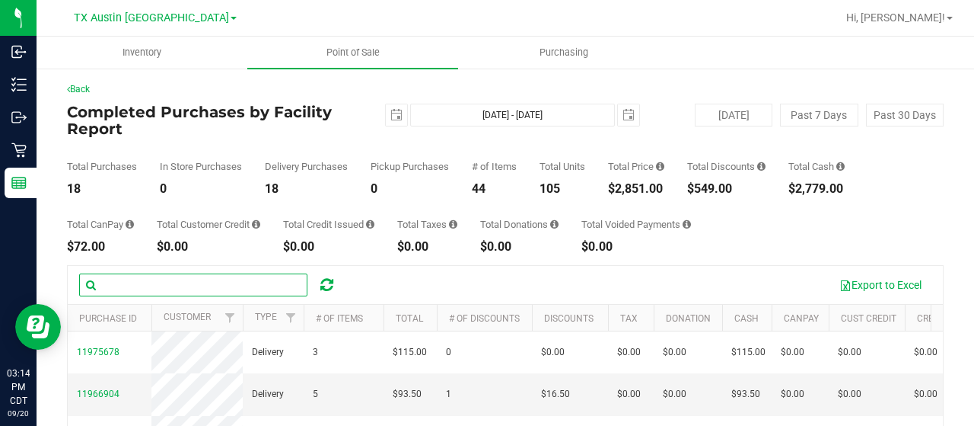
click at [179, 288] on input "text" at bounding box center [193, 284] width 228 height 23
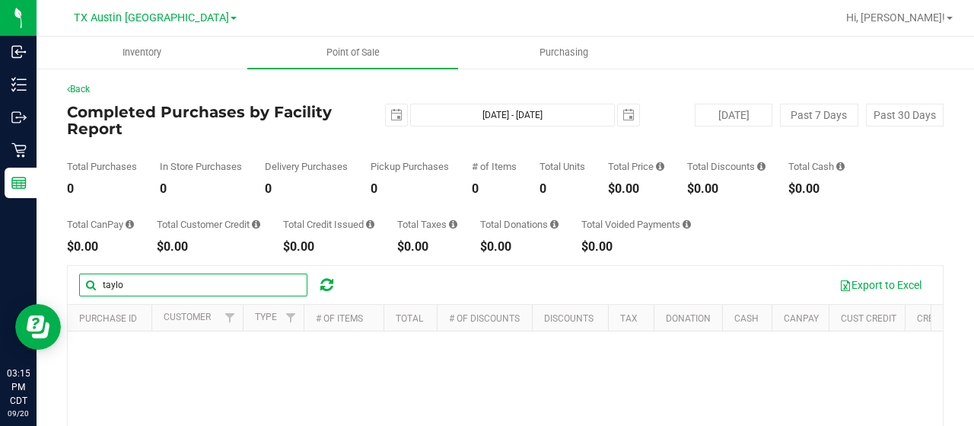
type input "taylo"
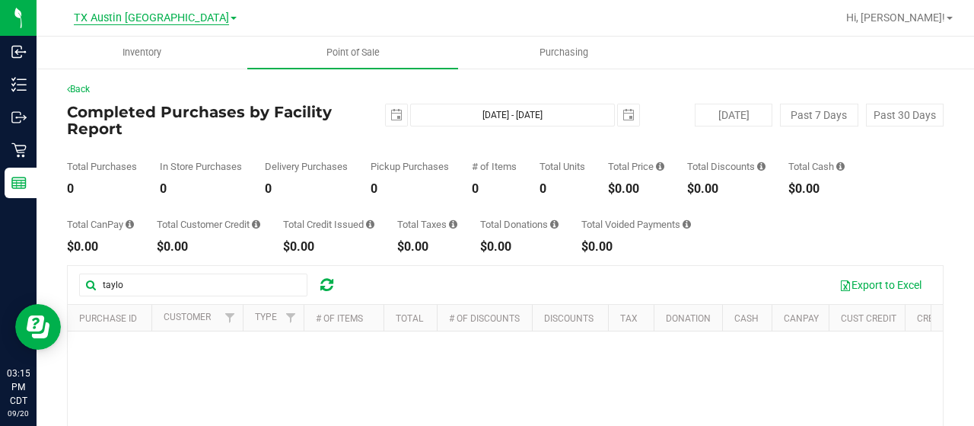
click at [139, 19] on span "TX Austin [GEOGRAPHIC_DATA]" at bounding box center [151, 18] width 155 height 14
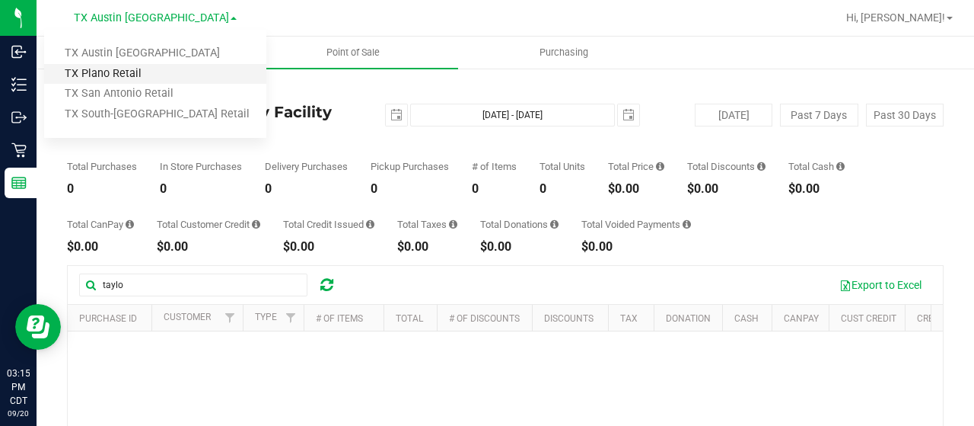
click at [146, 72] on link "TX Plano Retail" at bounding box center [155, 74] width 222 height 21
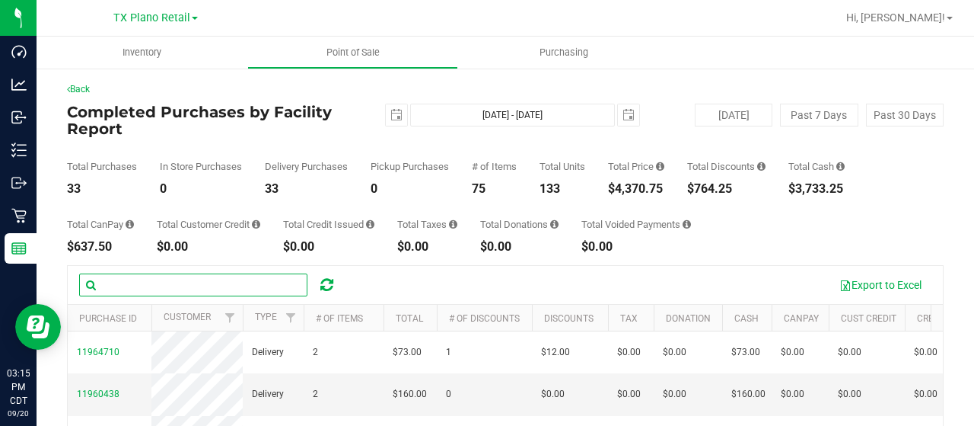
click at [164, 291] on input "text" at bounding box center [193, 284] width 228 height 23
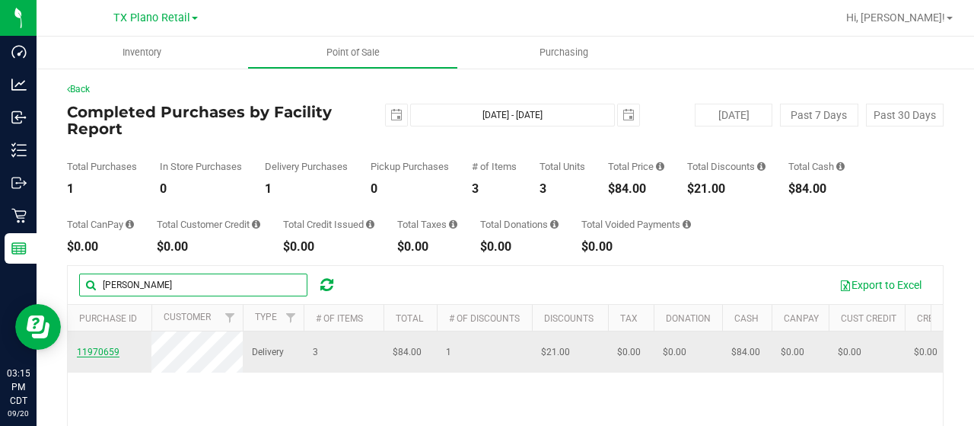
type input "[PERSON_NAME]"
click at [114, 346] on span "11970659" at bounding box center [98, 351] width 43 height 11
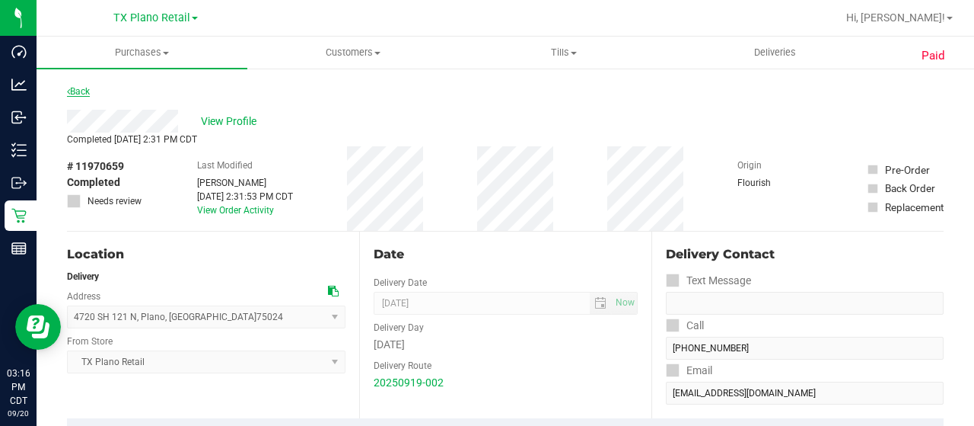
click at [77, 92] on link "Back" at bounding box center [78, 91] width 23 height 11
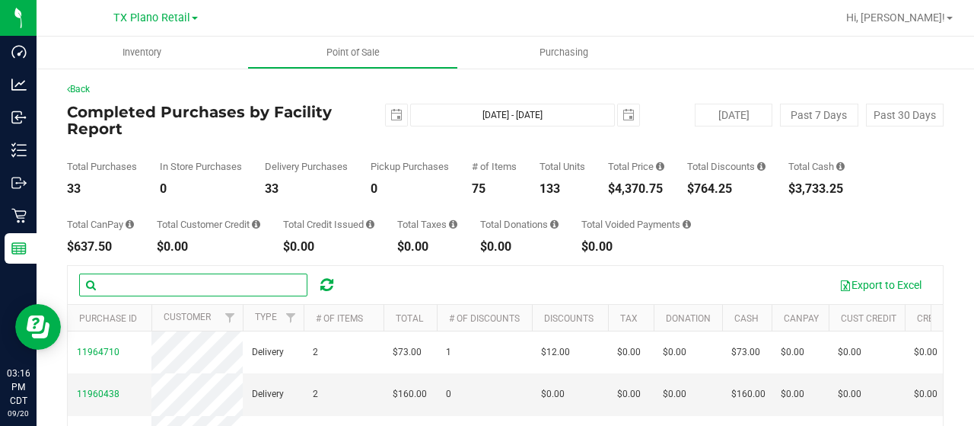
click at [137, 289] on input "text" at bounding box center [193, 284] width 228 height 23
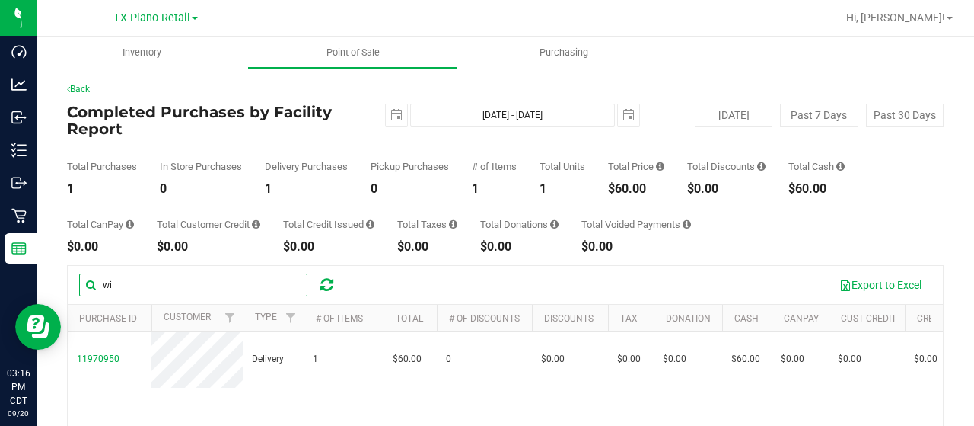
type input "w"
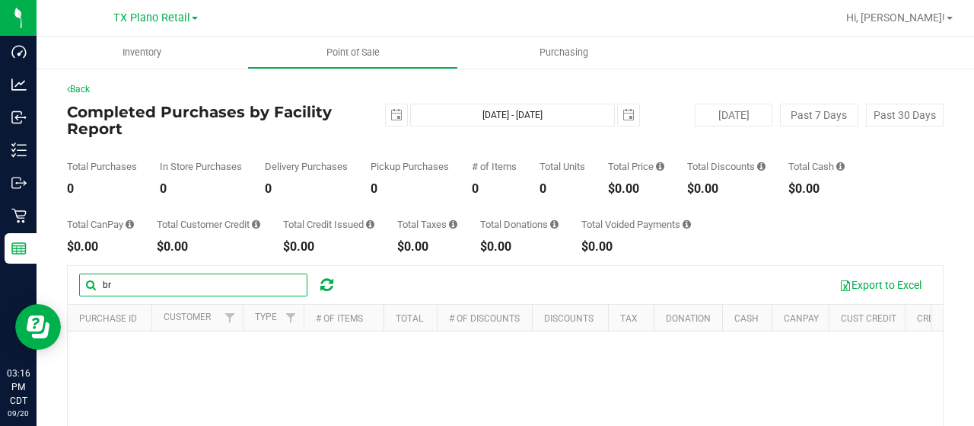
type input "b"
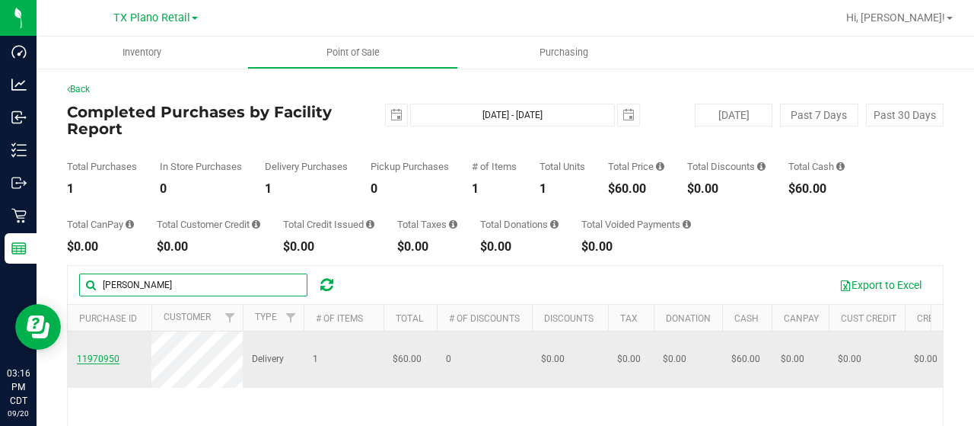
type input "[PERSON_NAME]"
click at [99, 356] on span "11970950" at bounding box center [98, 358] width 43 height 11
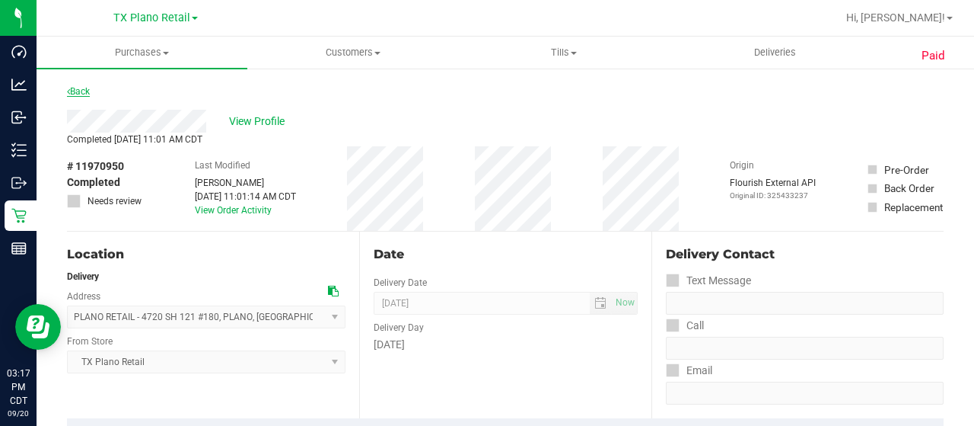
click at [81, 88] on link "Back" at bounding box center [78, 91] width 23 height 11
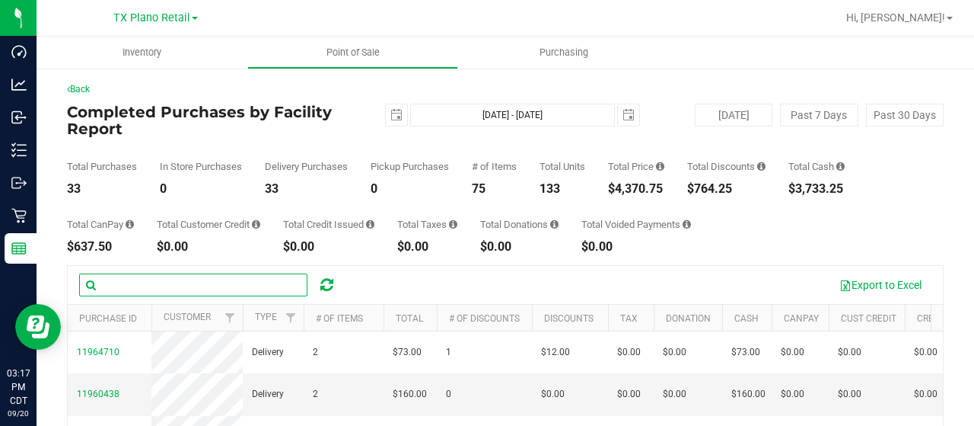
click at [143, 282] on input "text" at bounding box center [193, 284] width 228 height 23
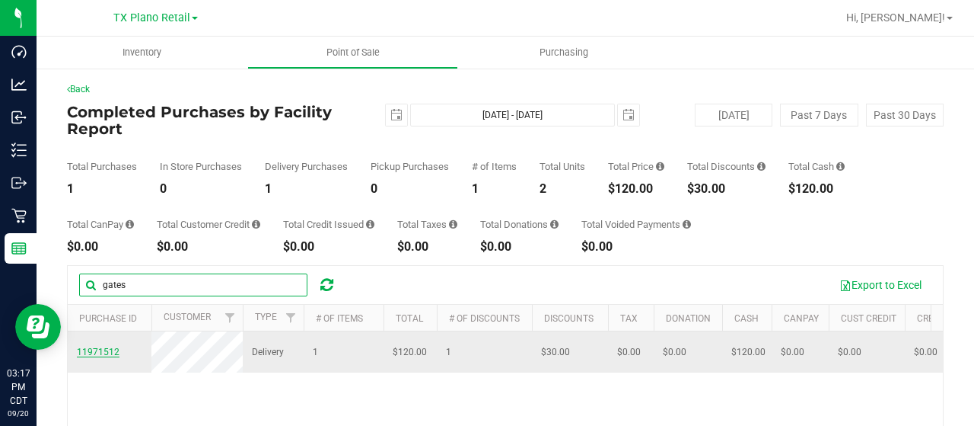
type input "gates"
click at [100, 347] on span "11971512" at bounding box center [98, 351] width 43 height 11
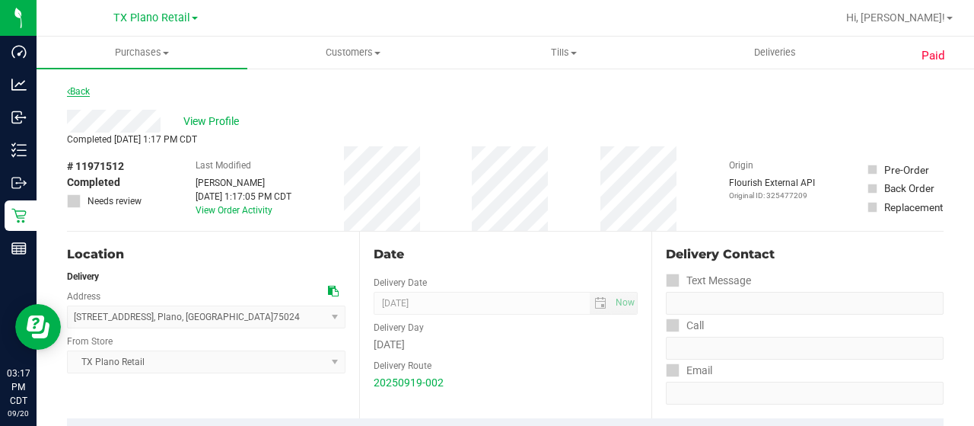
click at [84, 89] on link "Back" at bounding box center [78, 91] width 23 height 11
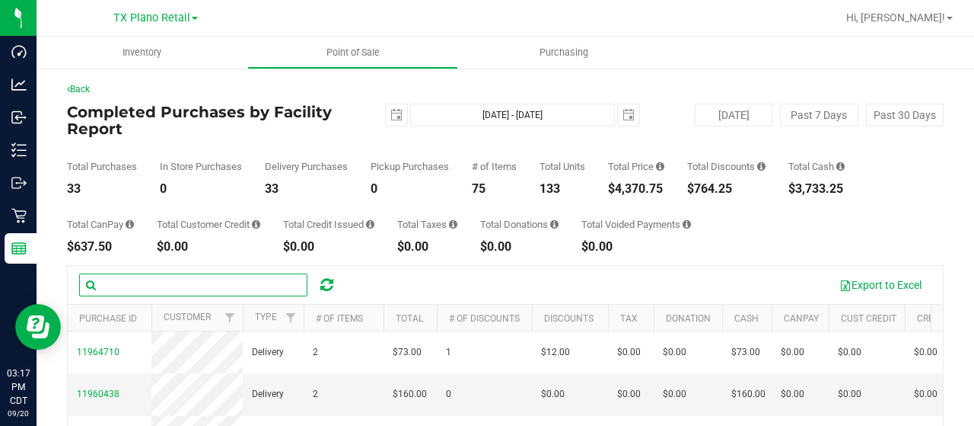
click at [209, 278] on input "text" at bounding box center [193, 284] width 228 height 23
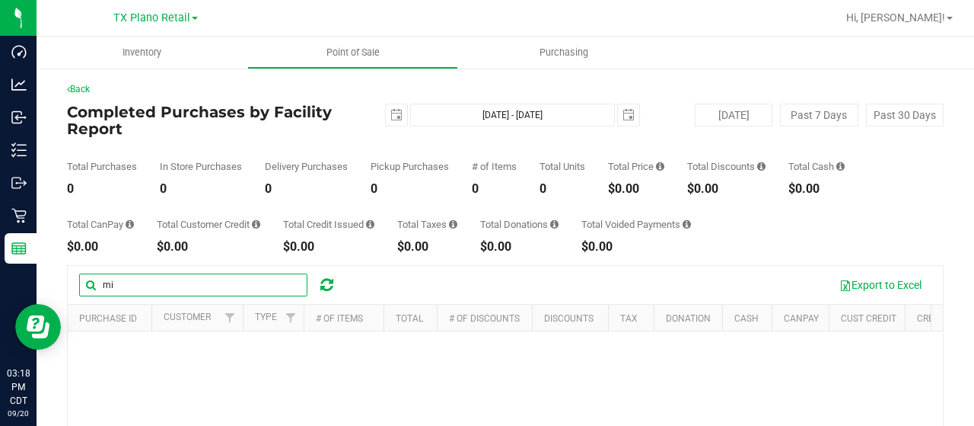
type input "m"
type input "a"
type input "h"
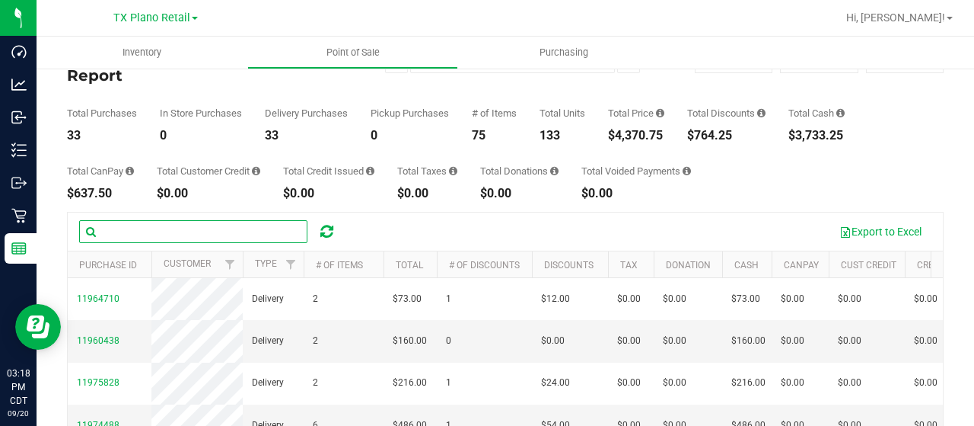
scroll to position [76, 0]
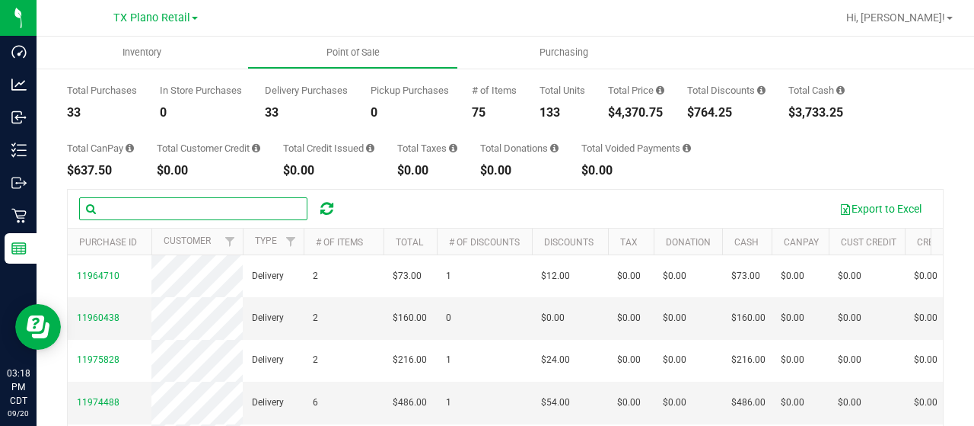
click at [149, 215] on input "text" at bounding box center [193, 208] width 228 height 23
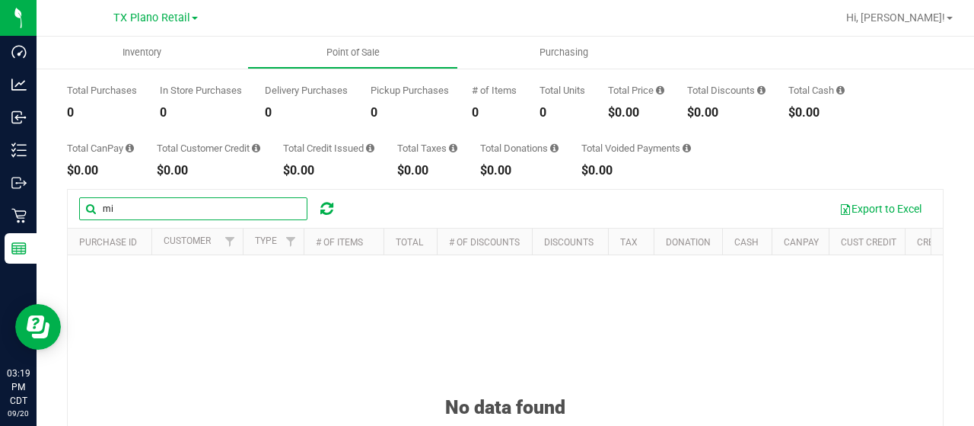
type input "m"
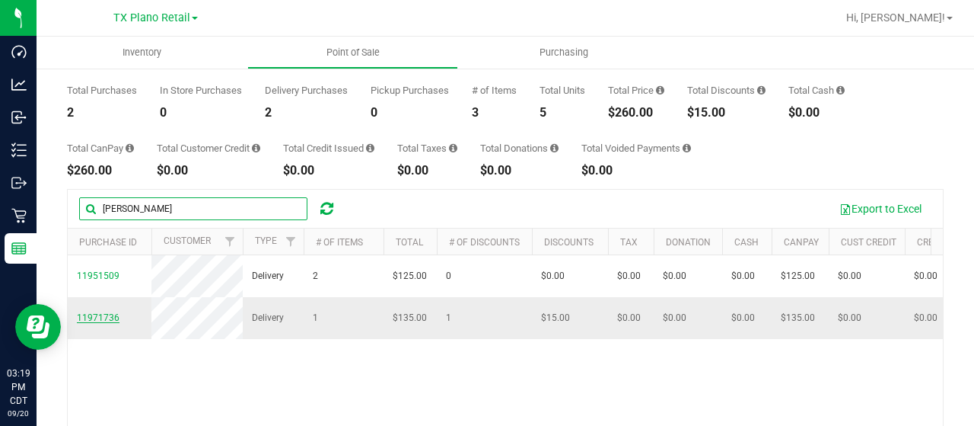
type input "[PERSON_NAME]"
click at [97, 323] on span "11971736" at bounding box center [98, 317] width 43 height 11
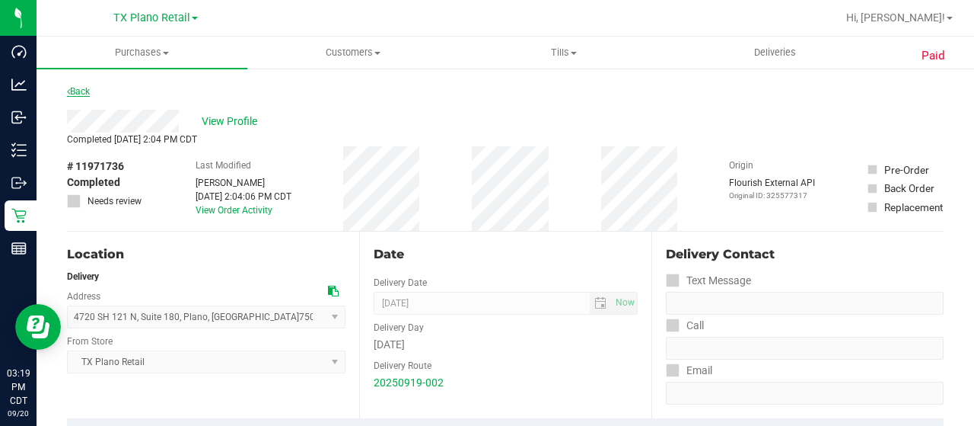
click at [90, 91] on link "Back" at bounding box center [78, 91] width 23 height 11
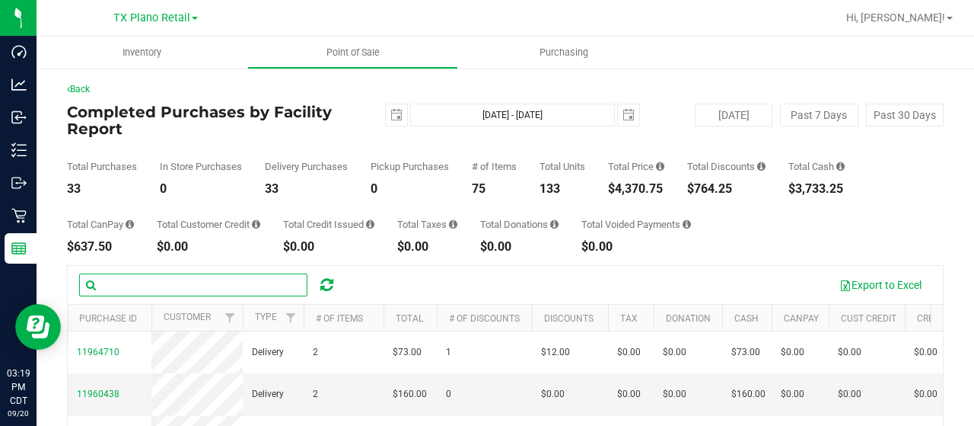
click at [190, 272] on div "Export to Excel" at bounding box center [505, 285] width 875 height 38
type input "z"
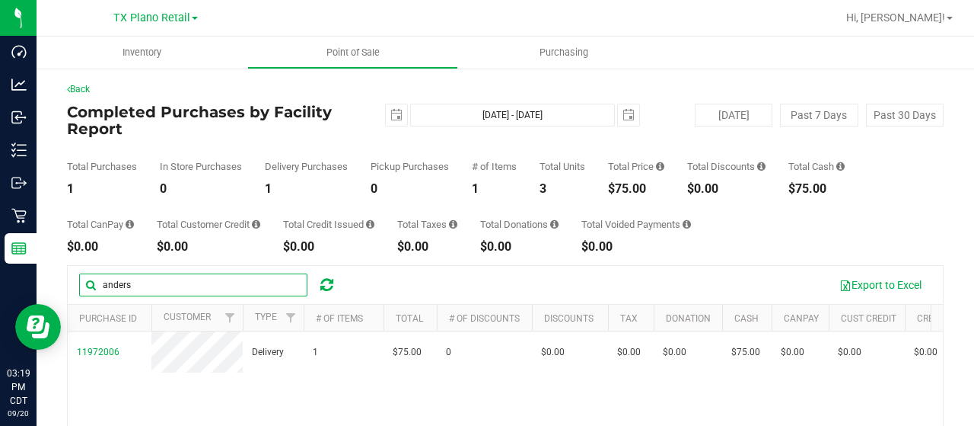
type input "anders"
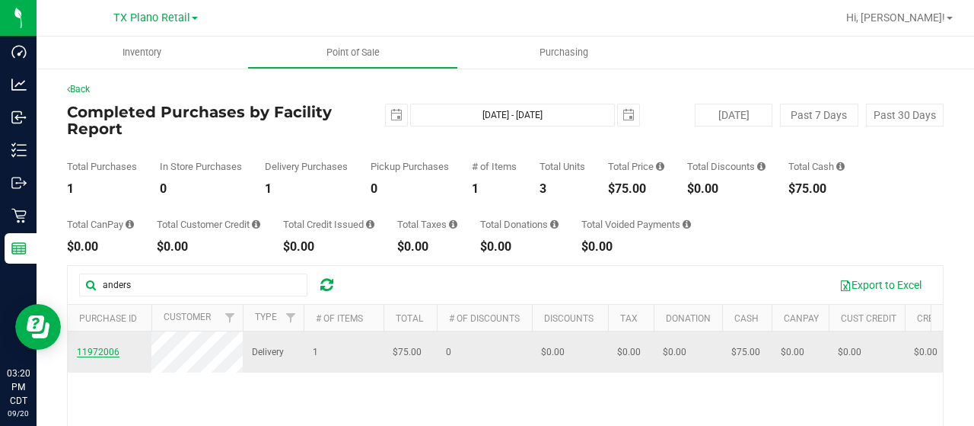
click at [101, 354] on span "11972006" at bounding box center [98, 351] width 43 height 11
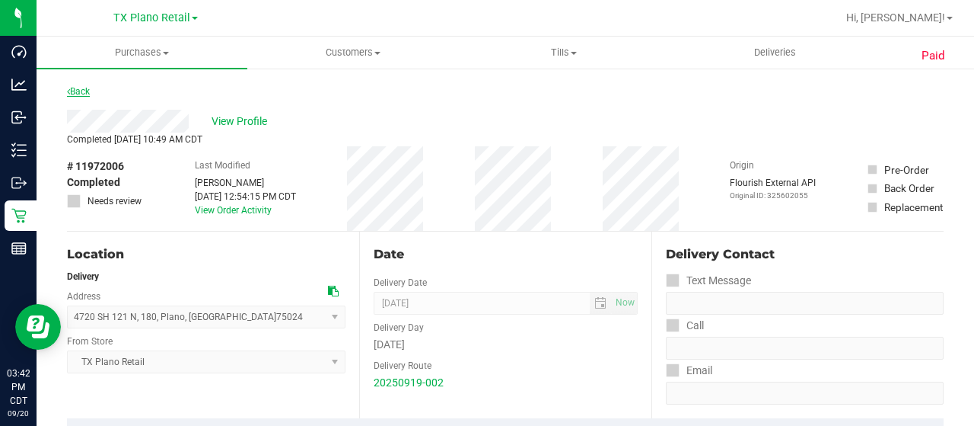
click at [87, 92] on link "Back" at bounding box center [78, 91] width 23 height 11
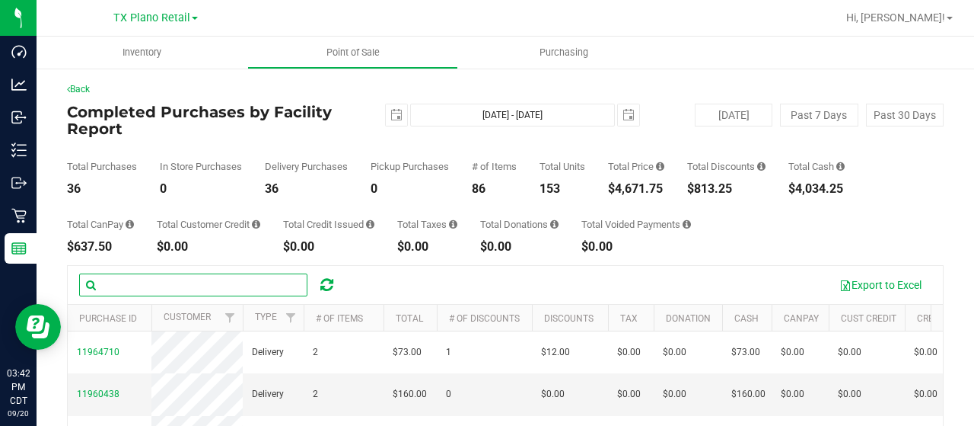
click at [122, 282] on input "text" at bounding box center [193, 284] width 228 height 23
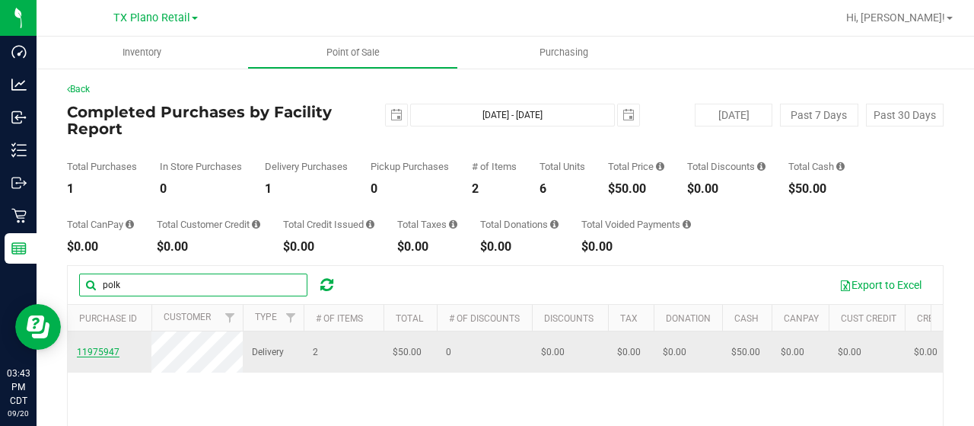
type input "polk"
click at [103, 357] on span "11975947" at bounding box center [98, 351] width 43 height 11
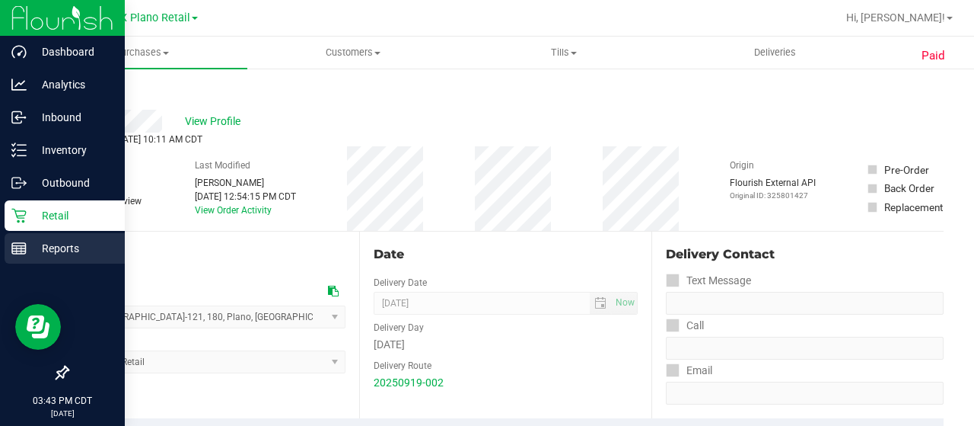
click at [24, 240] on div "Reports" at bounding box center [65, 248] width 120 height 30
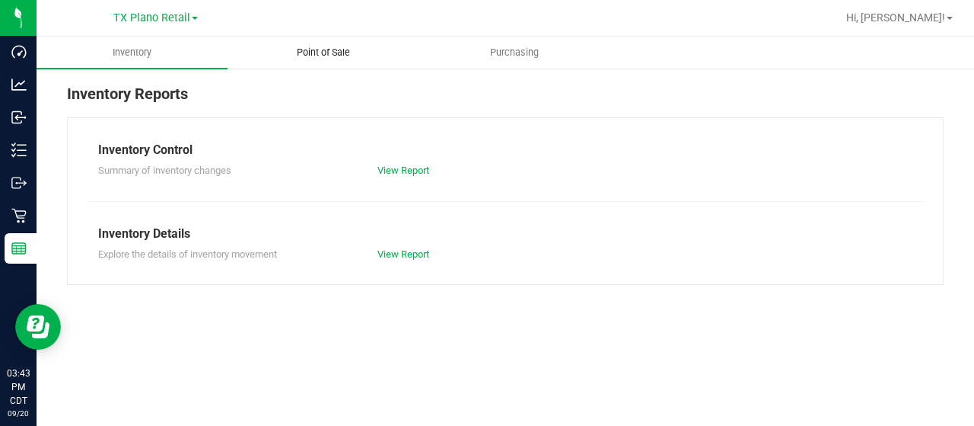
click at [321, 59] on span "Point of Sale" at bounding box center [323, 53] width 94 height 14
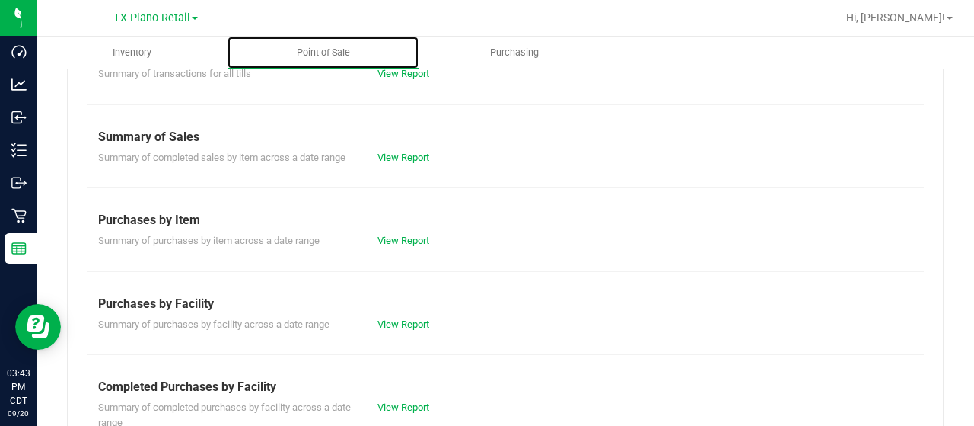
scroll to position [152, 0]
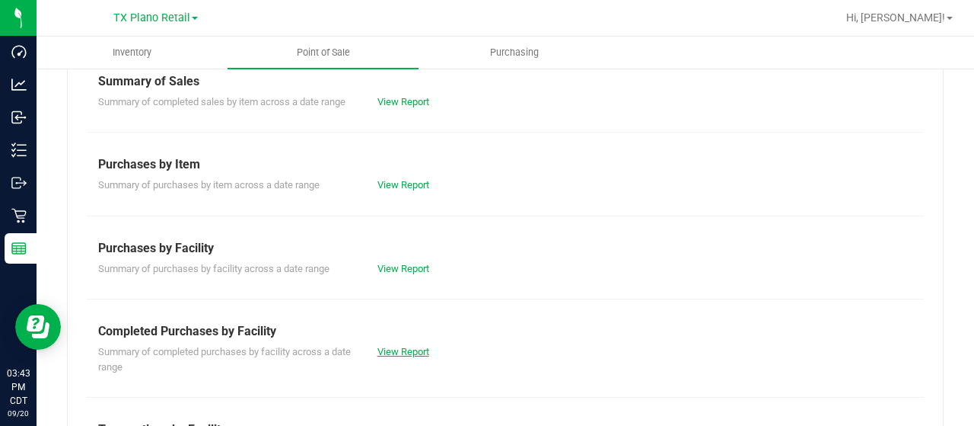
click at [388, 352] on link "View Report" at bounding box center [404, 351] width 52 height 11
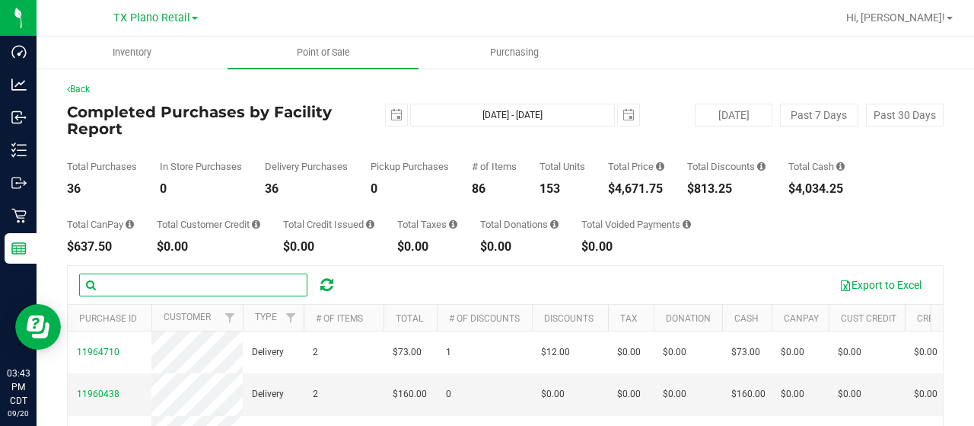
click at [241, 288] on input "text" at bounding box center [193, 284] width 228 height 23
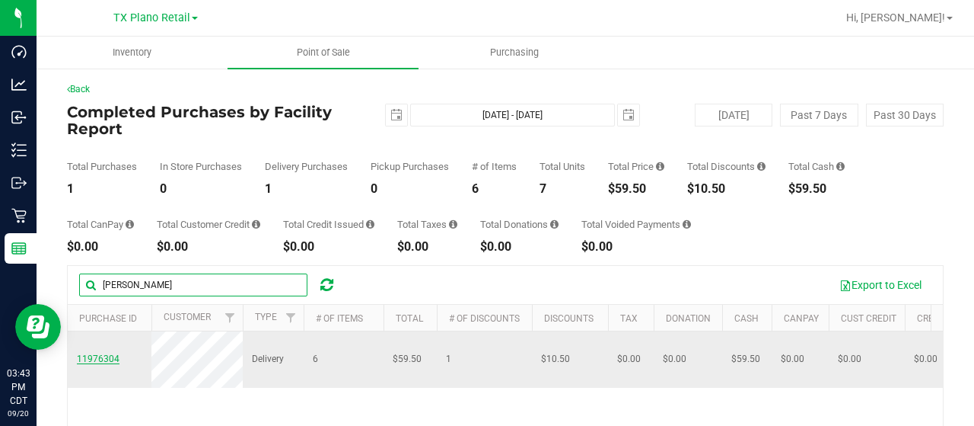
type input "haas"
click at [93, 356] on span "11976304" at bounding box center [98, 358] width 43 height 11
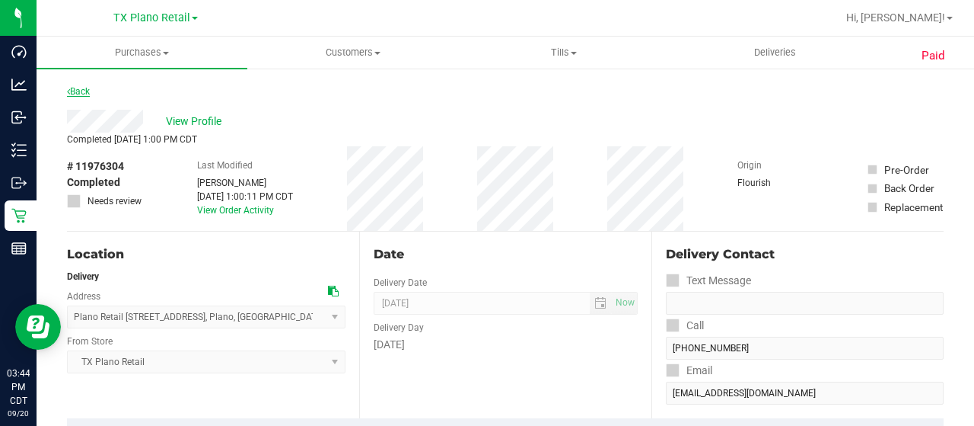
click at [83, 91] on link "Back" at bounding box center [78, 91] width 23 height 11
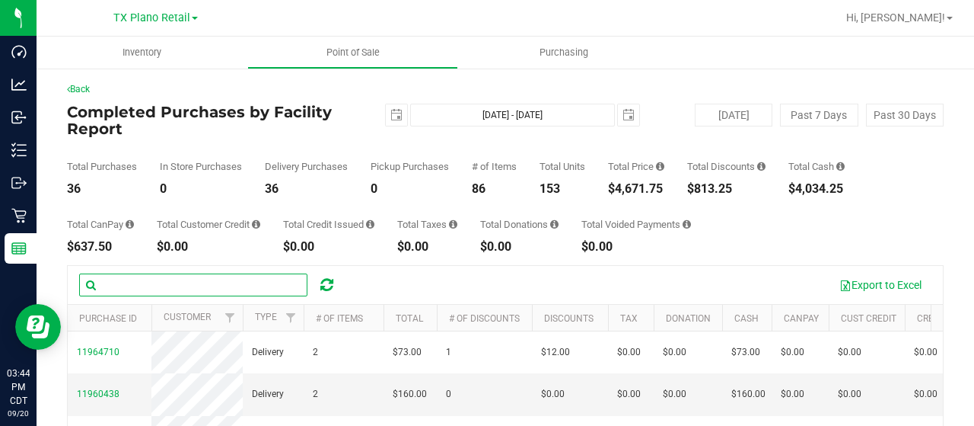
click at [185, 286] on input "text" at bounding box center [193, 284] width 228 height 23
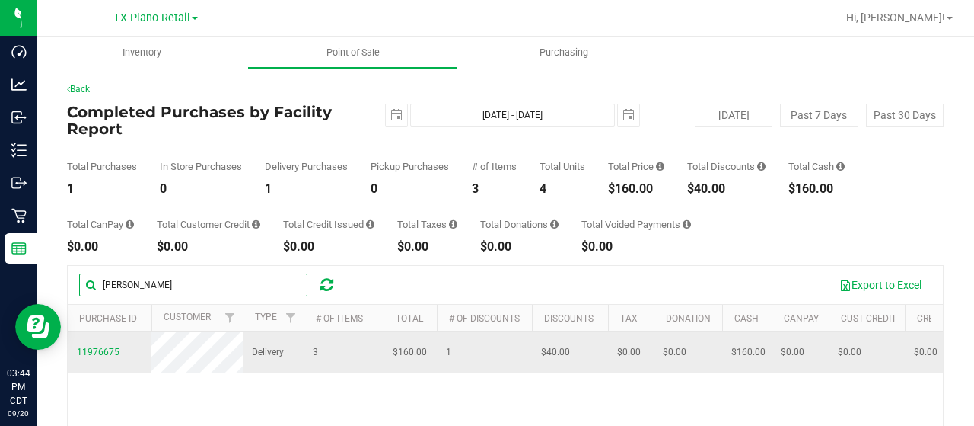
type input "ryan"
click at [99, 357] on span "11976675" at bounding box center [98, 351] width 43 height 11
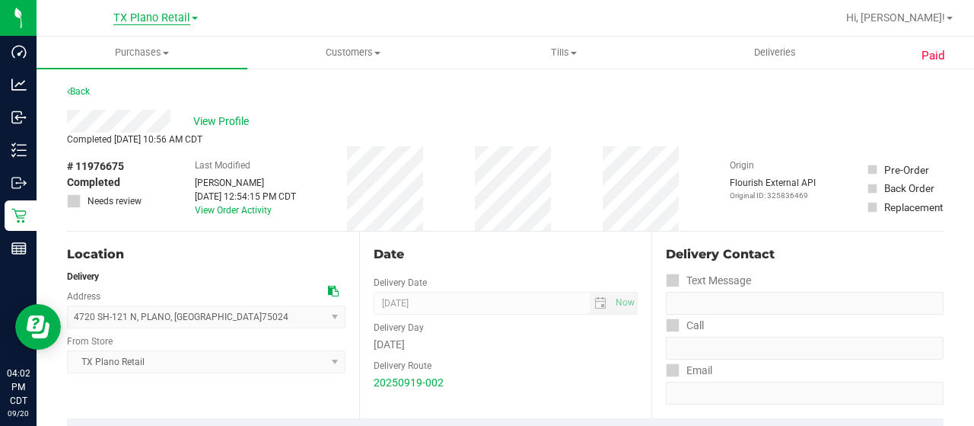
click at [122, 16] on span "TX Plano Retail" at bounding box center [151, 18] width 77 height 14
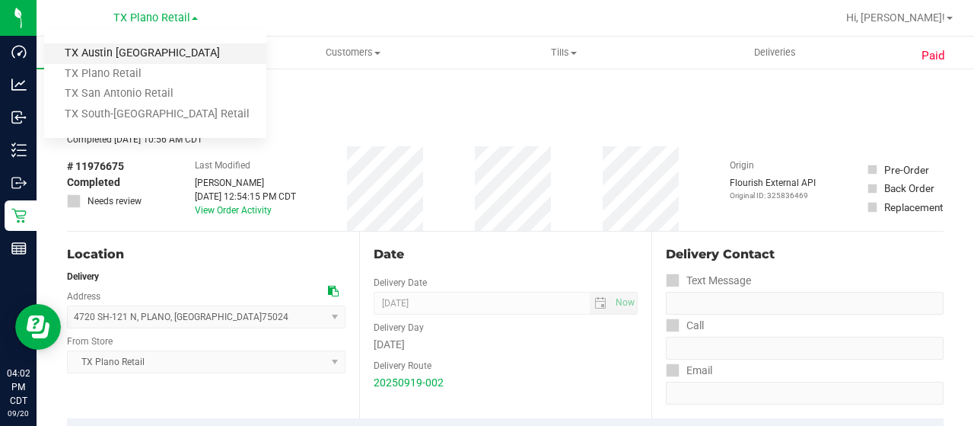
click at [128, 52] on link "TX Austin [GEOGRAPHIC_DATA]" at bounding box center [155, 53] width 222 height 21
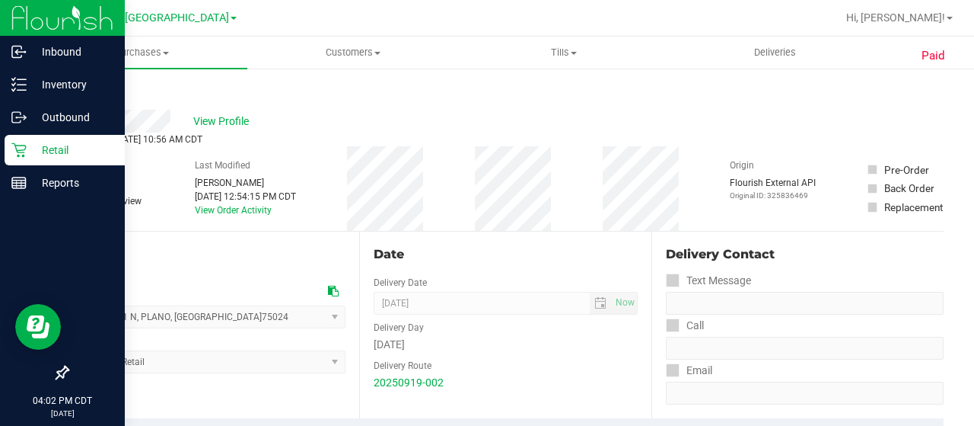
click at [75, 155] on p "Retail" at bounding box center [72, 150] width 91 height 18
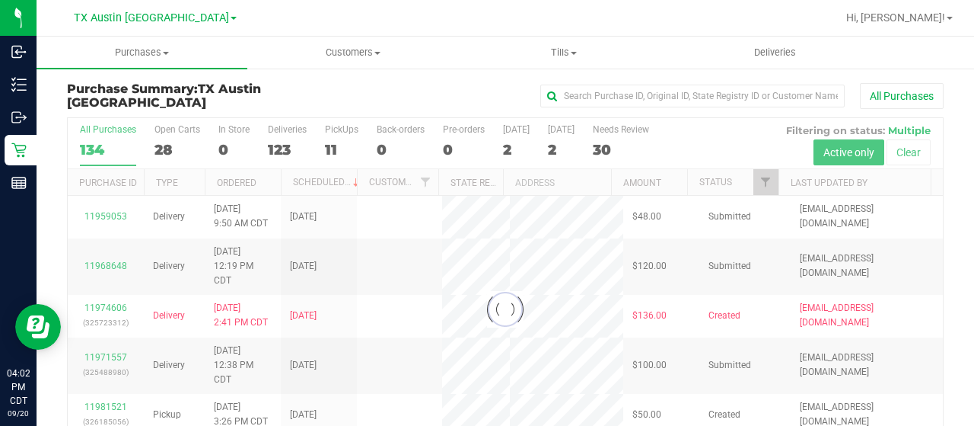
click at [160, 145] on div at bounding box center [505, 309] width 875 height 382
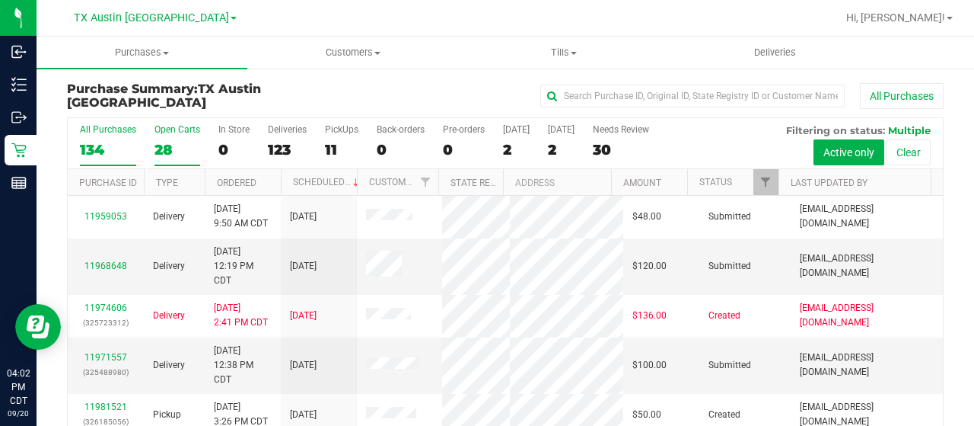
click at [165, 150] on div "28" at bounding box center [178, 150] width 46 height 18
click at [0, 0] on input "Open Carts 28" at bounding box center [0, 0] width 0 height 0
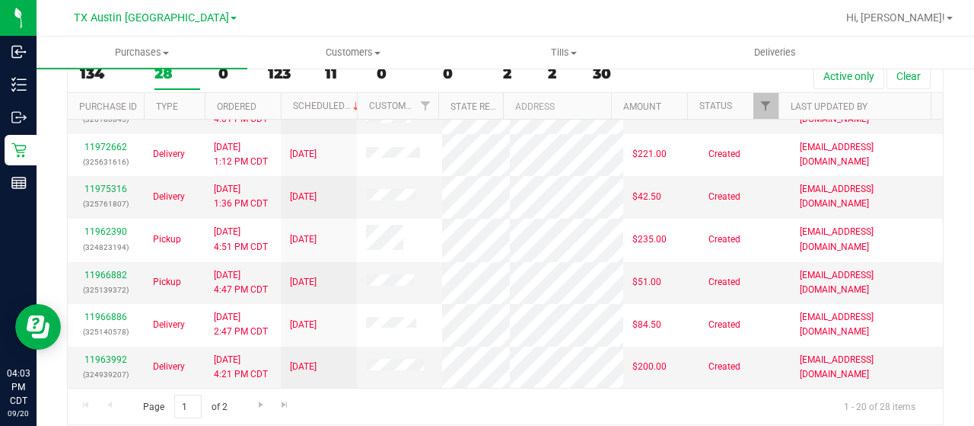
scroll to position [457, 0]
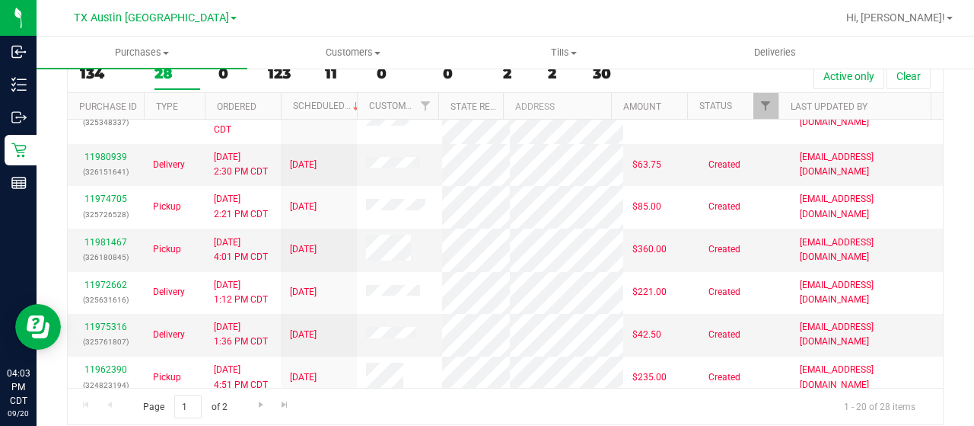
click at [110, 62] on link "11981503" at bounding box center [105, 57] width 43 height 11
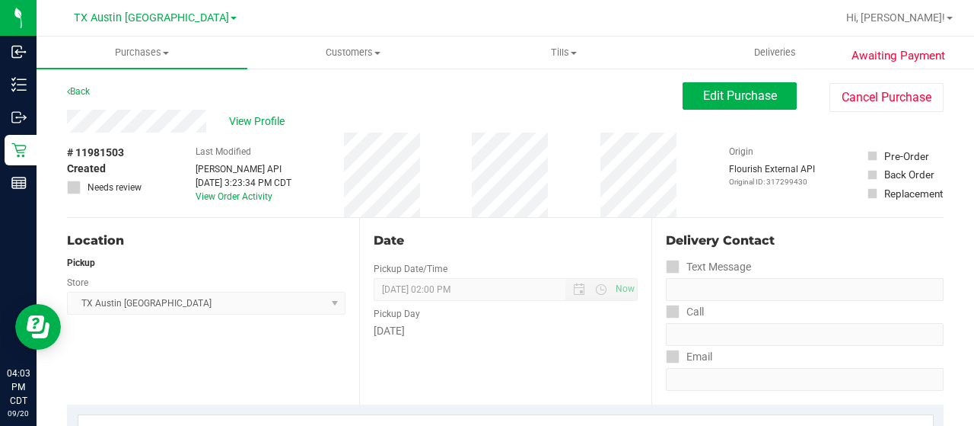
click at [71, 123] on div "View Profile" at bounding box center [375, 121] width 616 height 23
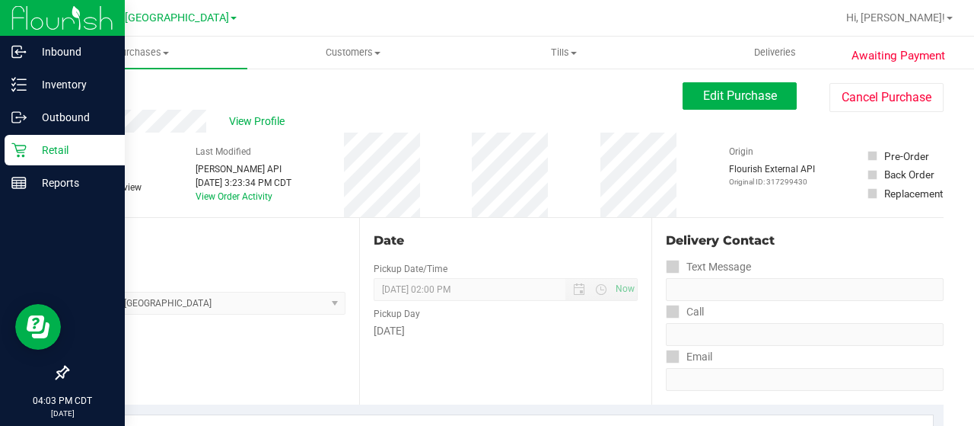
click at [18, 156] on icon at bounding box center [18, 150] width 14 height 14
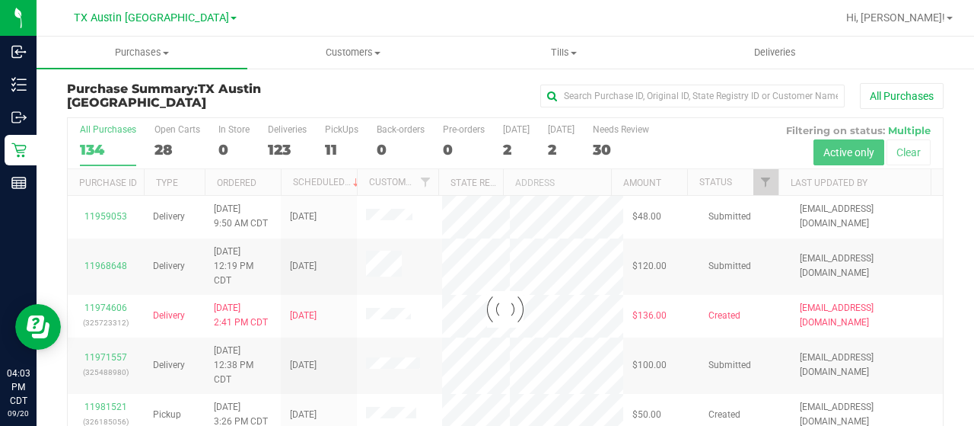
click at [165, 147] on div at bounding box center [505, 309] width 875 height 382
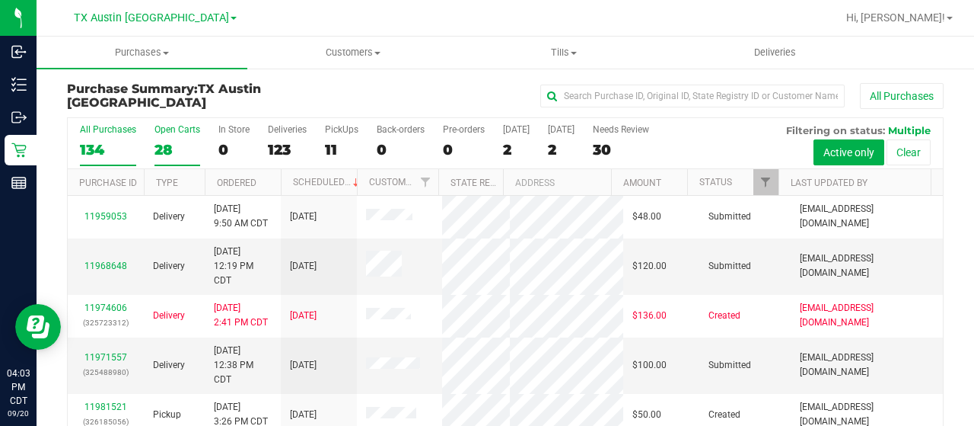
click at [160, 148] on div "28" at bounding box center [178, 150] width 46 height 18
click at [0, 0] on input "Open Carts 28" at bounding box center [0, 0] width 0 height 0
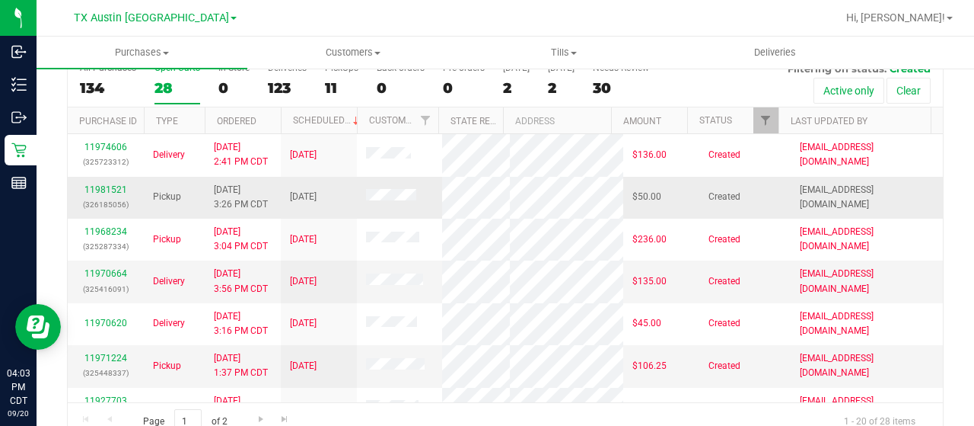
scroll to position [87, 0]
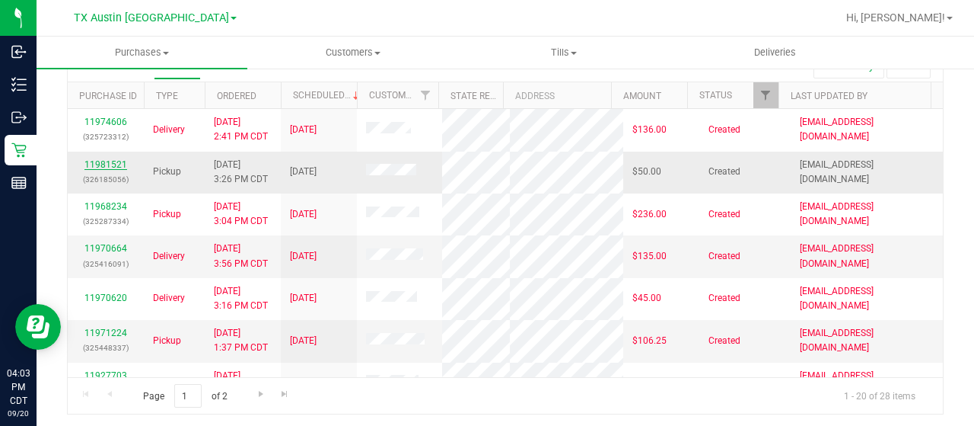
click at [97, 163] on link "11981521" at bounding box center [105, 164] width 43 height 11
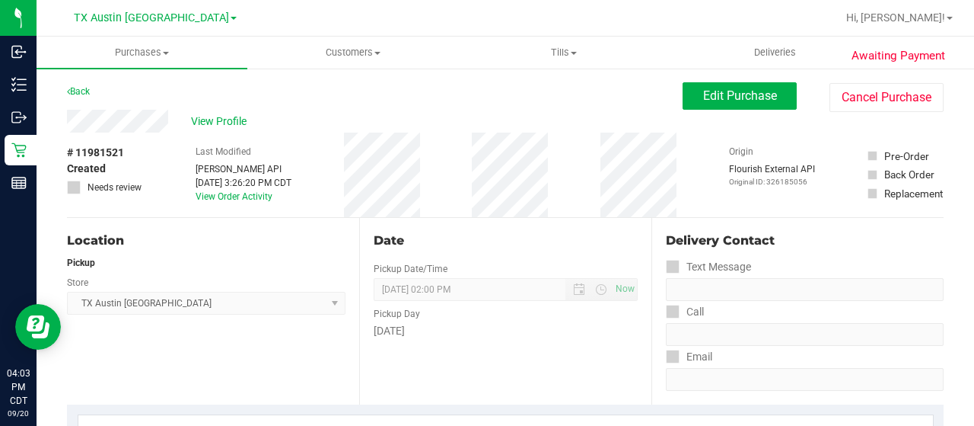
click at [68, 121] on div "View Profile" at bounding box center [375, 121] width 616 height 23
drag, startPoint x: 166, startPoint y: 91, endPoint x: 161, endPoint y: 97, distance: 8.1
click at [166, 91] on div "Back Edit Purchase Cancel Purchase" at bounding box center [505, 95] width 877 height 27
click at [174, 121] on div "View Profile" at bounding box center [375, 121] width 616 height 23
click at [716, 93] on span "Edit Purchase" at bounding box center [740, 95] width 74 height 14
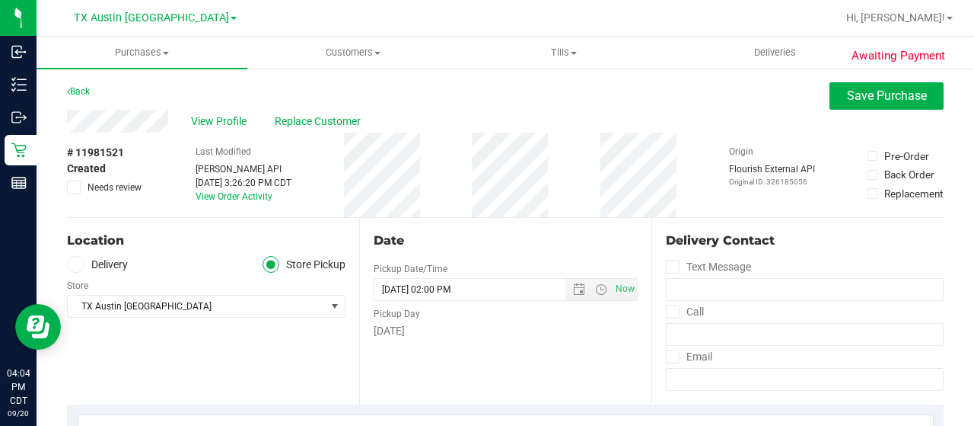
click at [114, 262] on label "Delivery" at bounding box center [97, 265] width 61 height 18
click at [0, 0] on input "Delivery" at bounding box center [0, 0] width 0 height 0
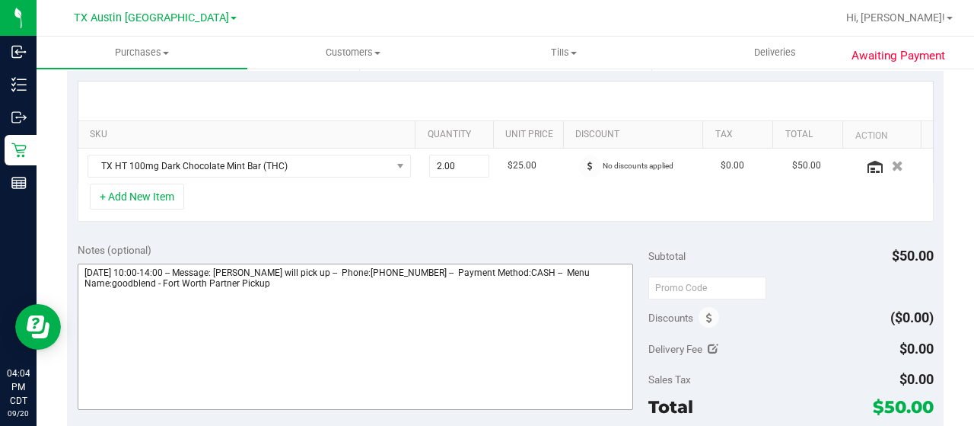
scroll to position [381, 0]
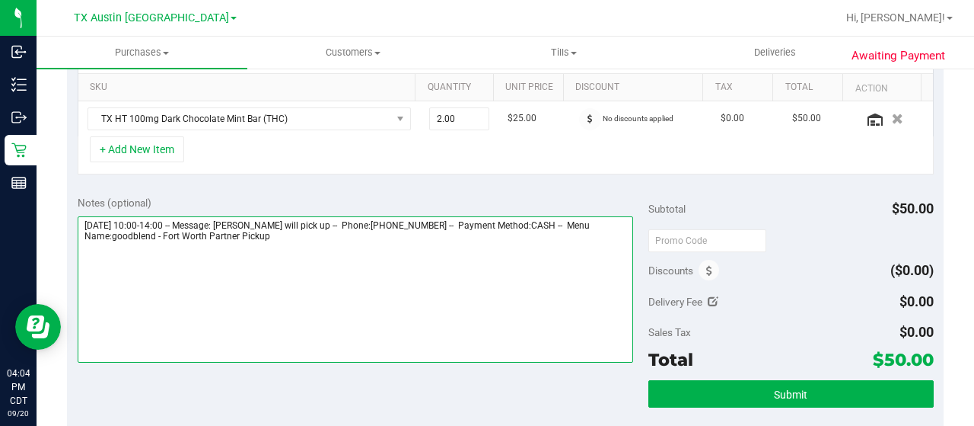
drag, startPoint x: 295, startPoint y: 237, endPoint x: 186, endPoint y: 237, distance: 109.6
click at [186, 237] on textarea at bounding box center [356, 289] width 556 height 146
click at [388, 241] on textarea at bounding box center [356, 289] width 556 height 146
paste textarea "Fort Worth Partner Pickup"
click at [85, 253] on textarea at bounding box center [356, 289] width 556 height 146
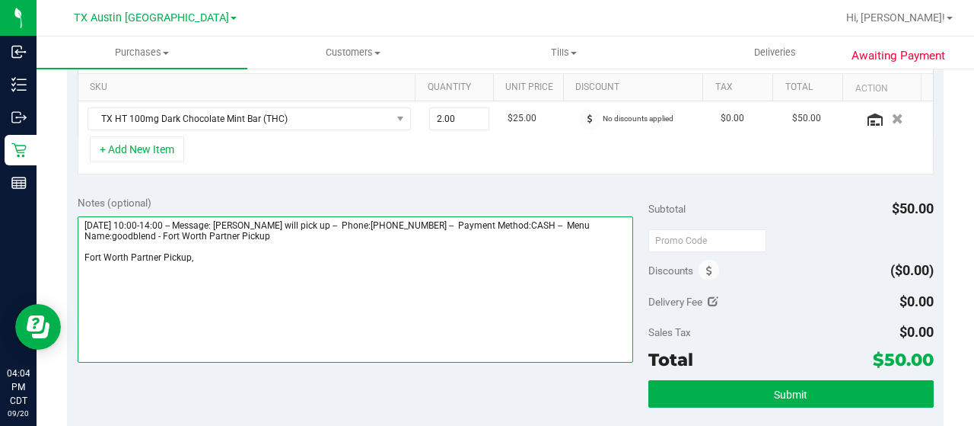
drag, startPoint x: 81, startPoint y: 219, endPoint x: 171, endPoint y: 219, distance: 89.8
click at [171, 219] on textarea at bounding box center [356, 289] width 556 height 146
click at [279, 258] on textarea at bounding box center [356, 289] width 556 height 146
paste textarea "Thursday 09/25/2025"
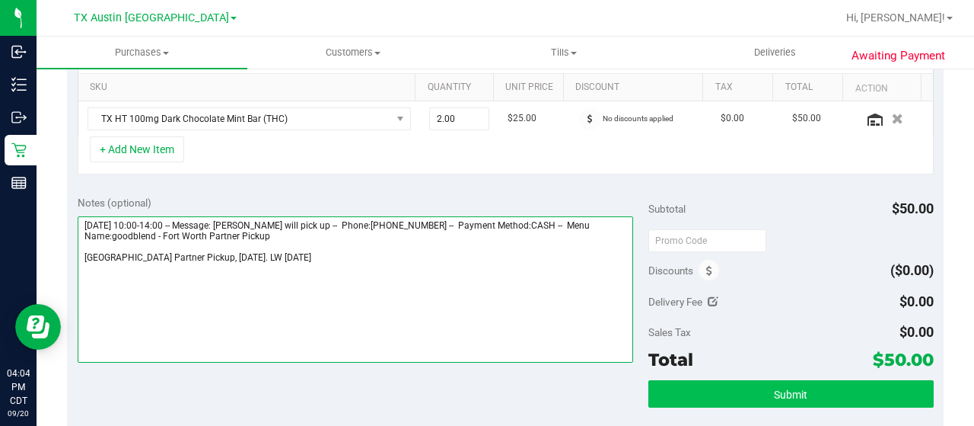
type textarea "Thursday 09/25/2025 10:00-14:00 -- Message: Mariah Escalante will pick up -- Ph…"
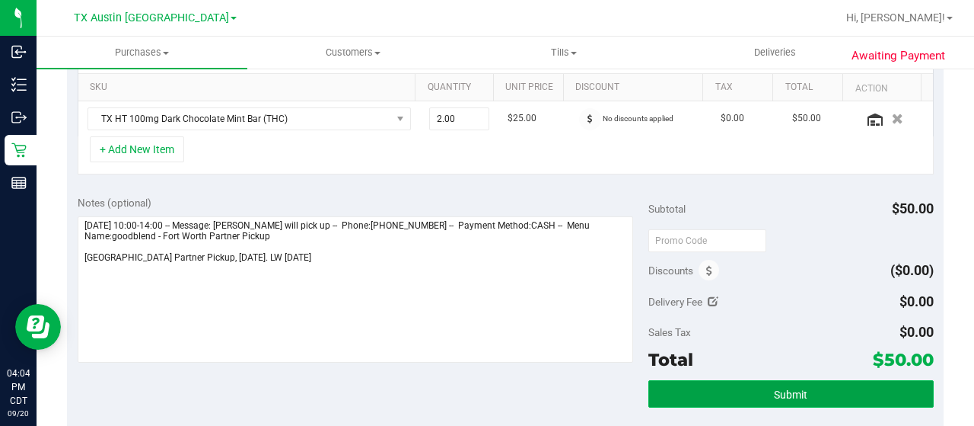
click at [740, 385] on button "Submit" at bounding box center [791, 393] width 285 height 27
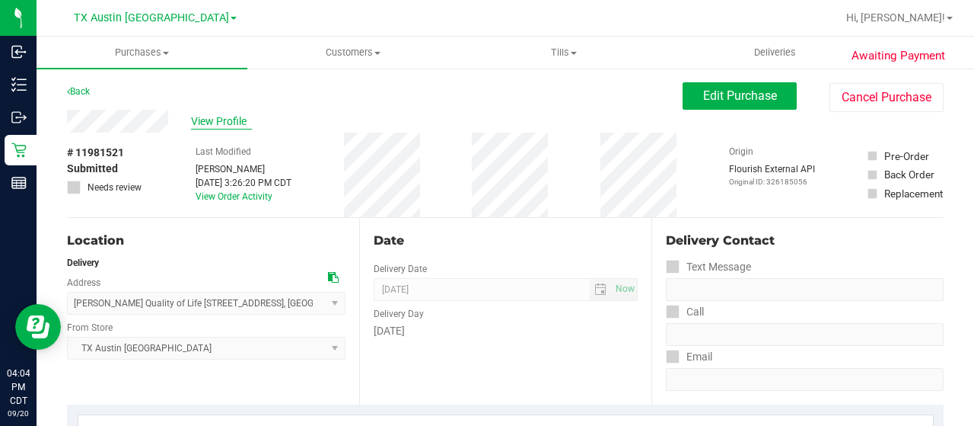
click at [233, 124] on span "View Profile" at bounding box center [221, 121] width 61 height 16
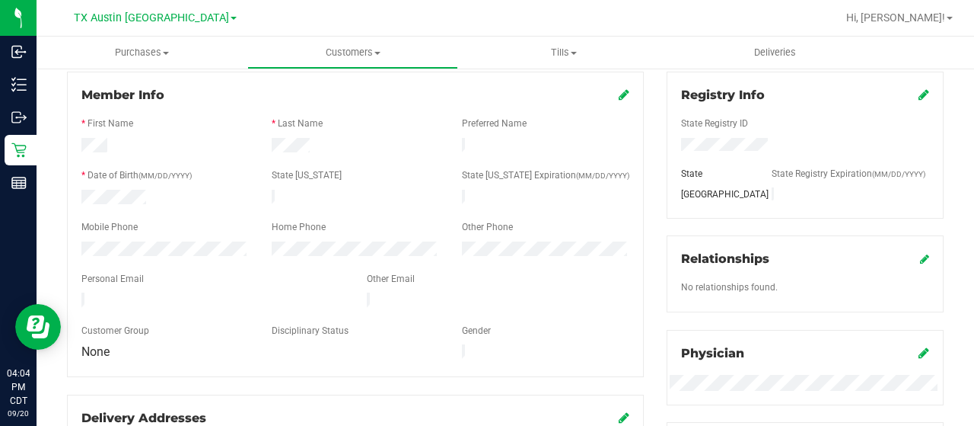
scroll to position [228, 0]
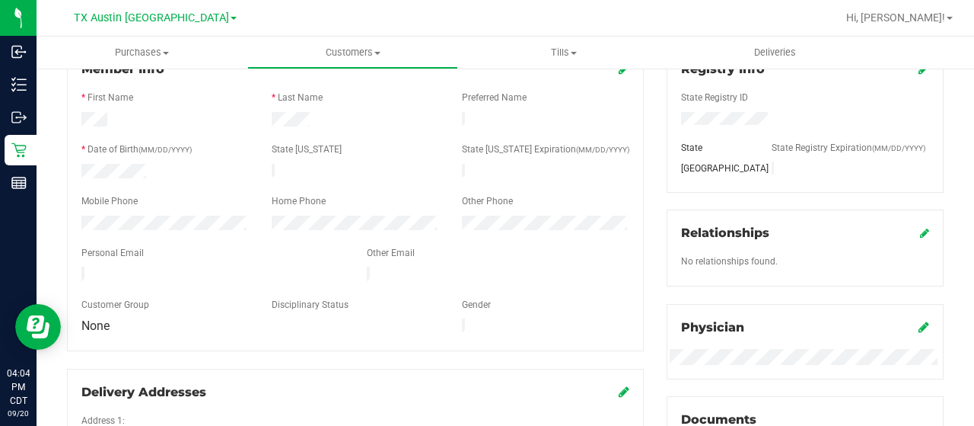
drag, startPoint x: 245, startPoint y: 267, endPoint x: 75, endPoint y: 263, distance: 170.6
click at [75, 266] on div at bounding box center [212, 275] width 285 height 18
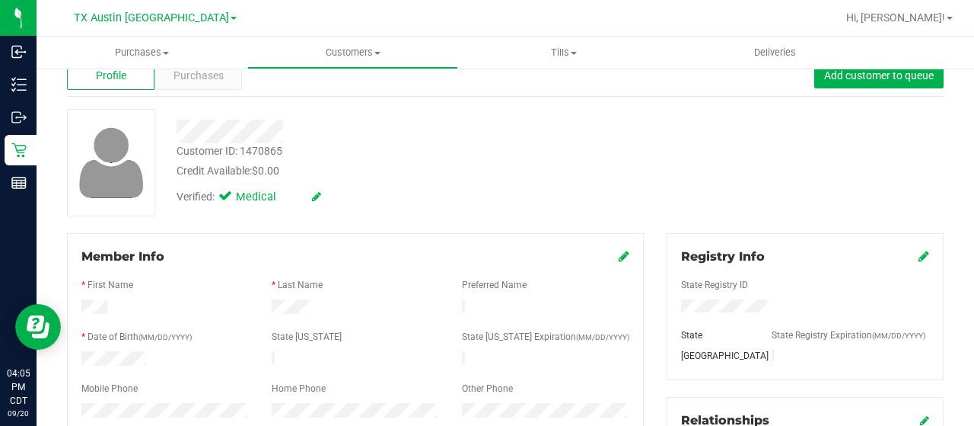
scroll to position [0, 0]
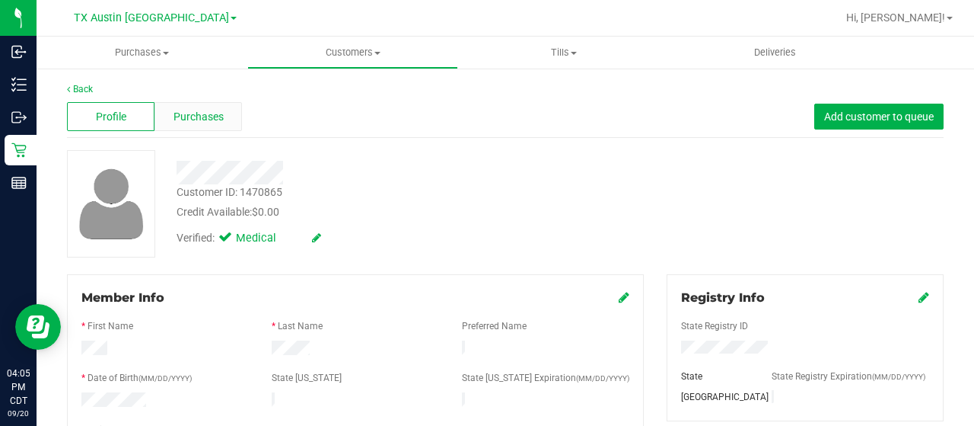
click at [199, 124] on span "Purchases" at bounding box center [199, 117] width 50 height 16
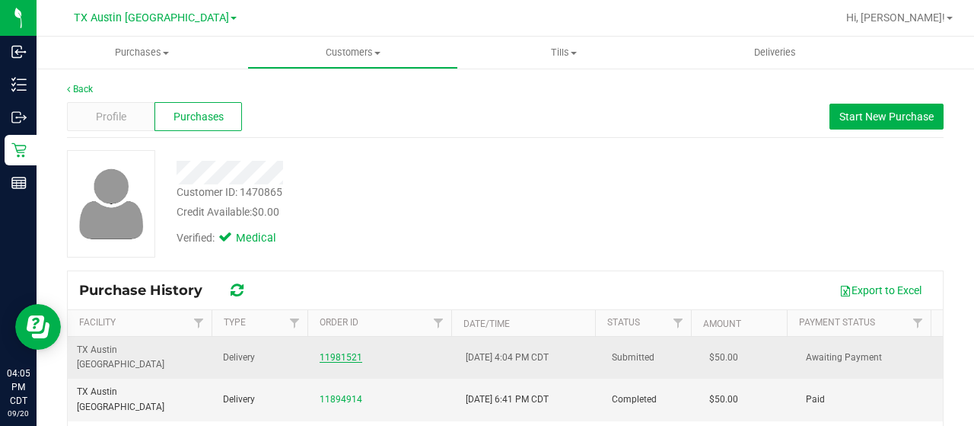
click at [338, 352] on link "11981521" at bounding box center [341, 357] width 43 height 11
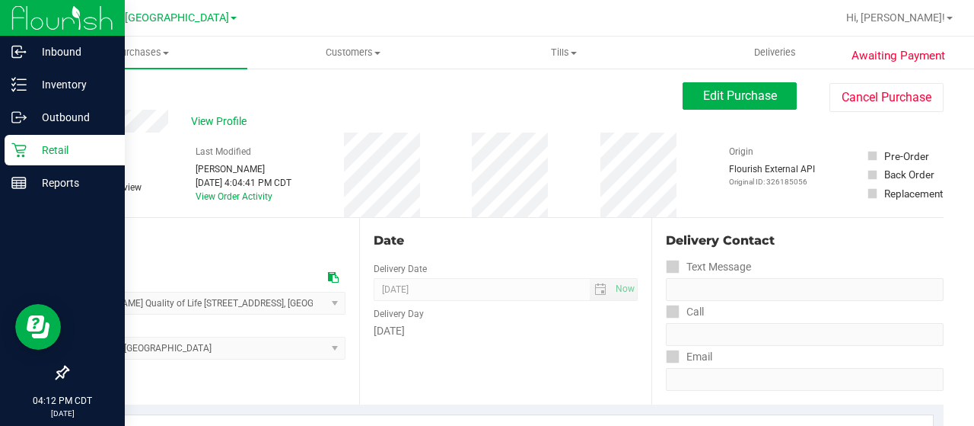
click at [56, 145] on p "Retail" at bounding box center [72, 150] width 91 height 18
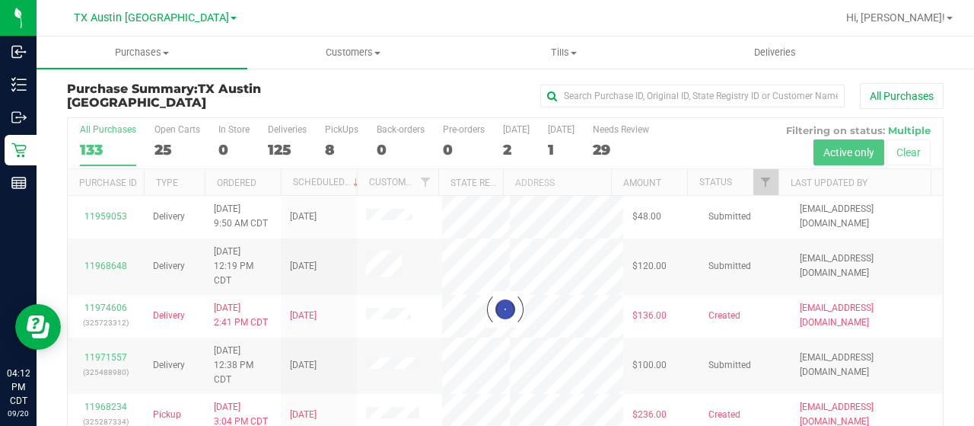
click at [161, 148] on div at bounding box center [505, 309] width 875 height 382
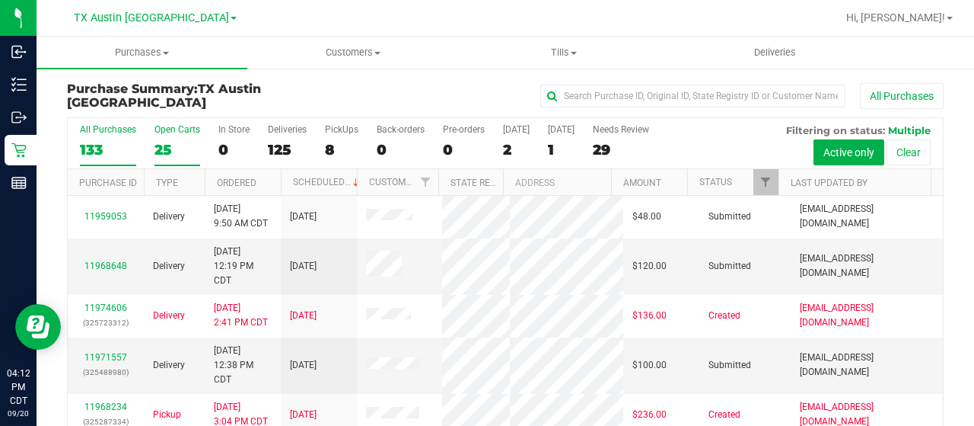
click at [166, 149] on div "25" at bounding box center [178, 150] width 46 height 18
click at [0, 0] on input "Open Carts 25" at bounding box center [0, 0] width 0 height 0
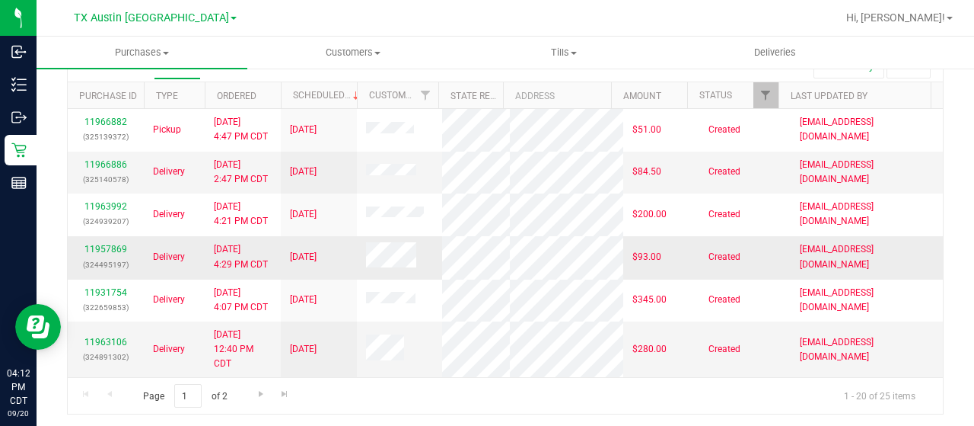
scroll to position [759, 0]
click at [262, 396] on link "Go to the next page" at bounding box center [261, 394] width 22 height 21
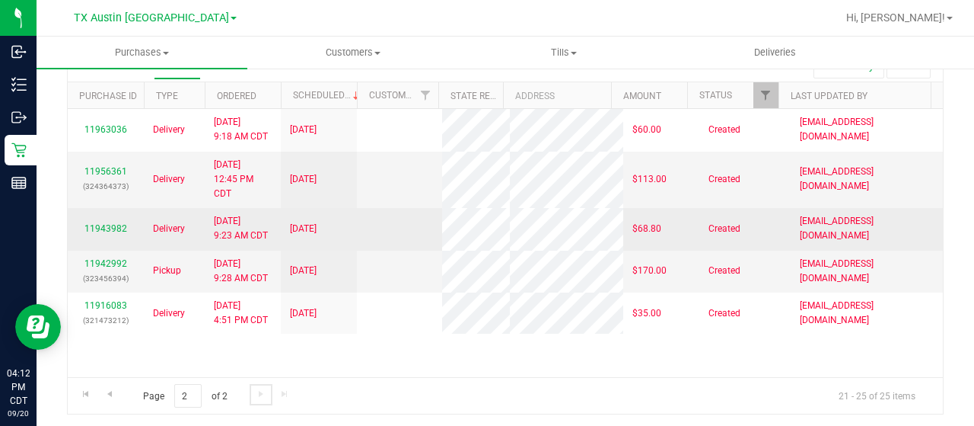
scroll to position [0, 0]
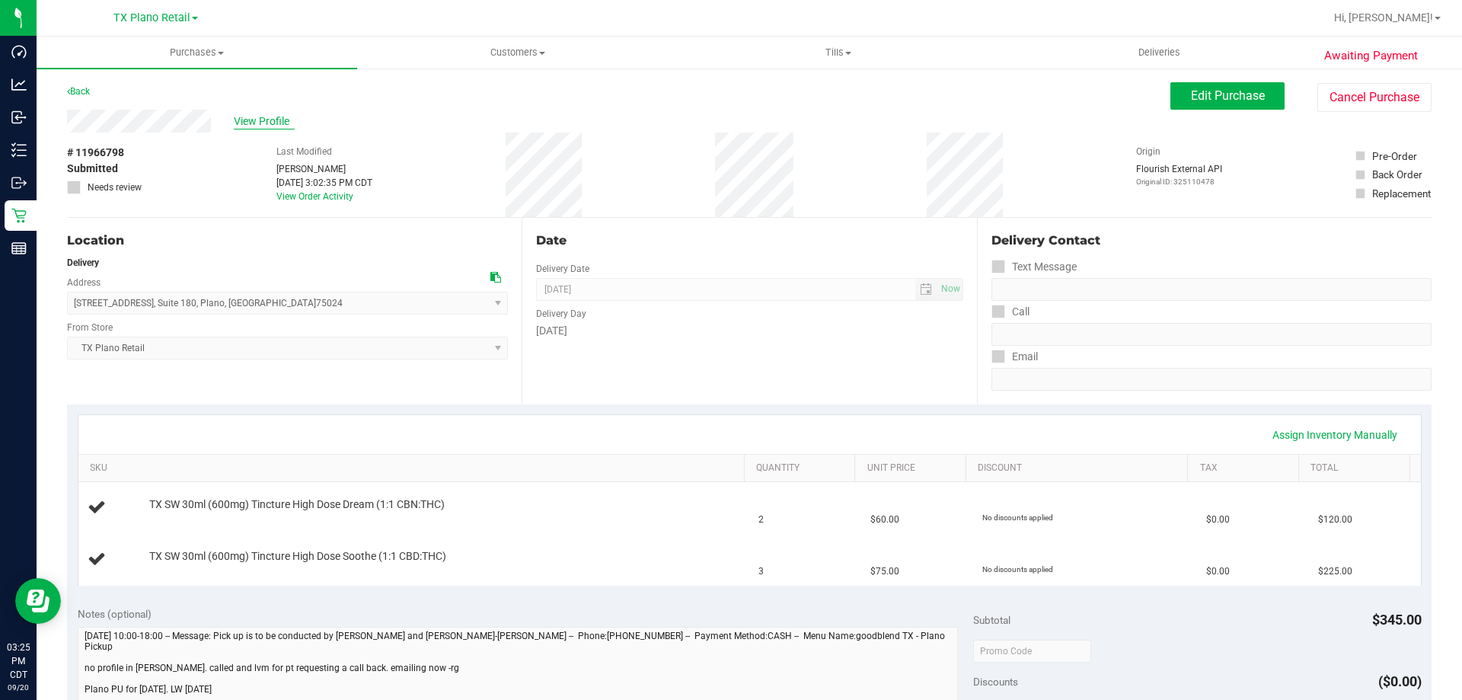
click at [250, 120] on span "View Profile" at bounding box center [264, 121] width 61 height 16
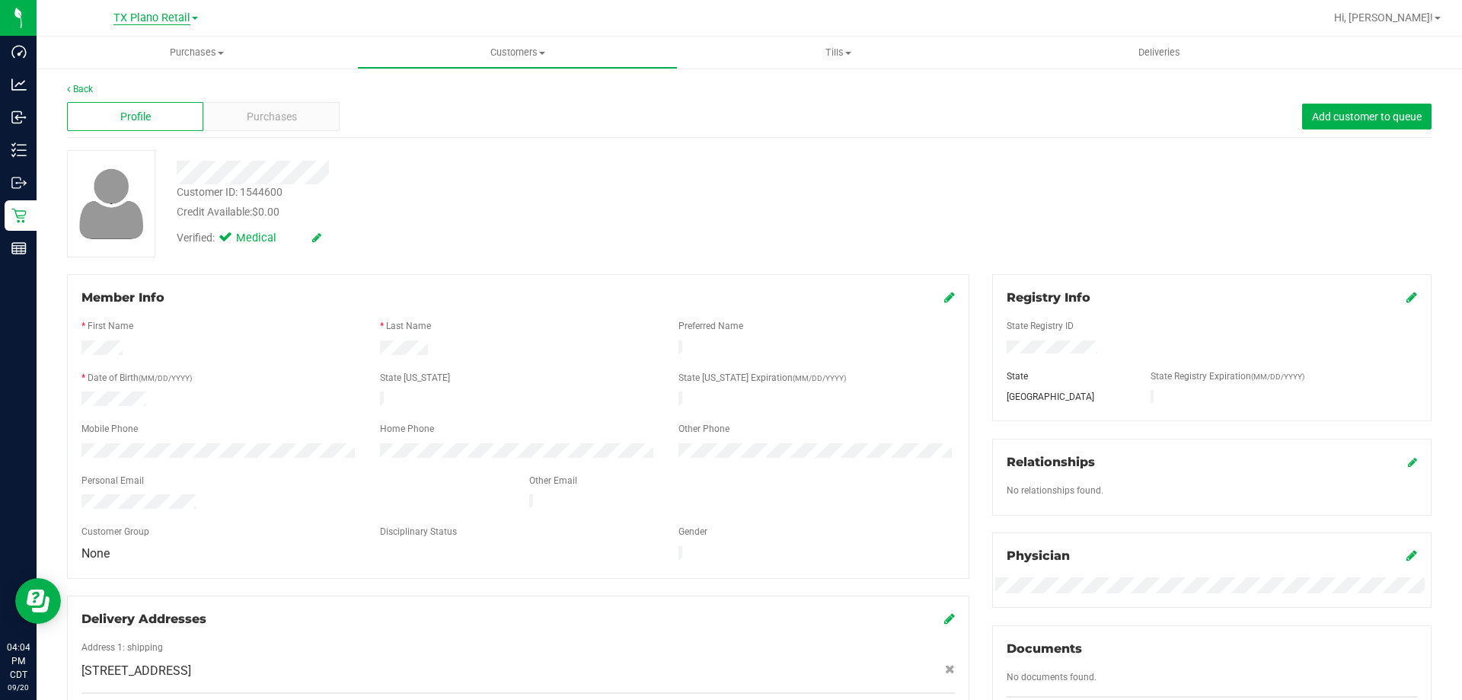
click at [168, 16] on span "TX Plano Retail" at bounding box center [151, 18] width 77 height 14
click at [166, 50] on link "TX Austin [GEOGRAPHIC_DATA]" at bounding box center [155, 53] width 222 height 21
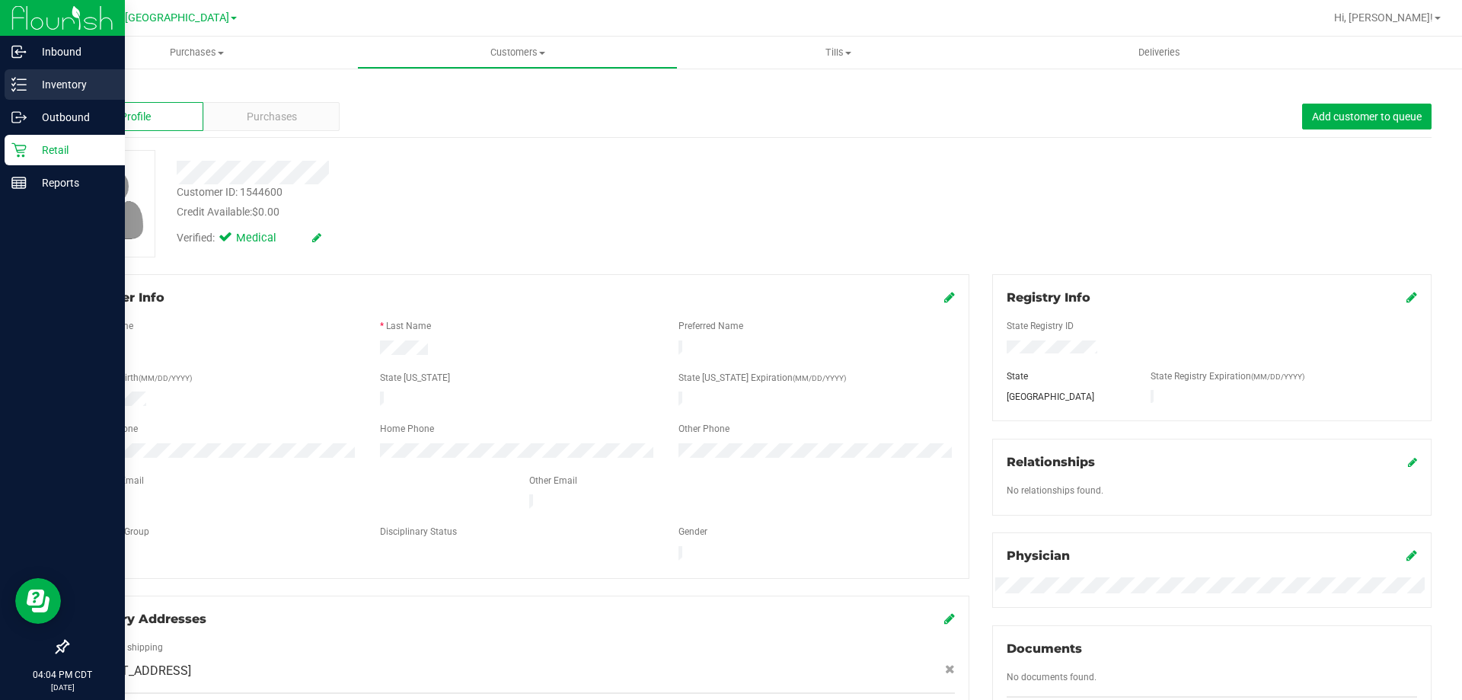
click at [65, 89] on p "Inventory" at bounding box center [72, 84] width 91 height 18
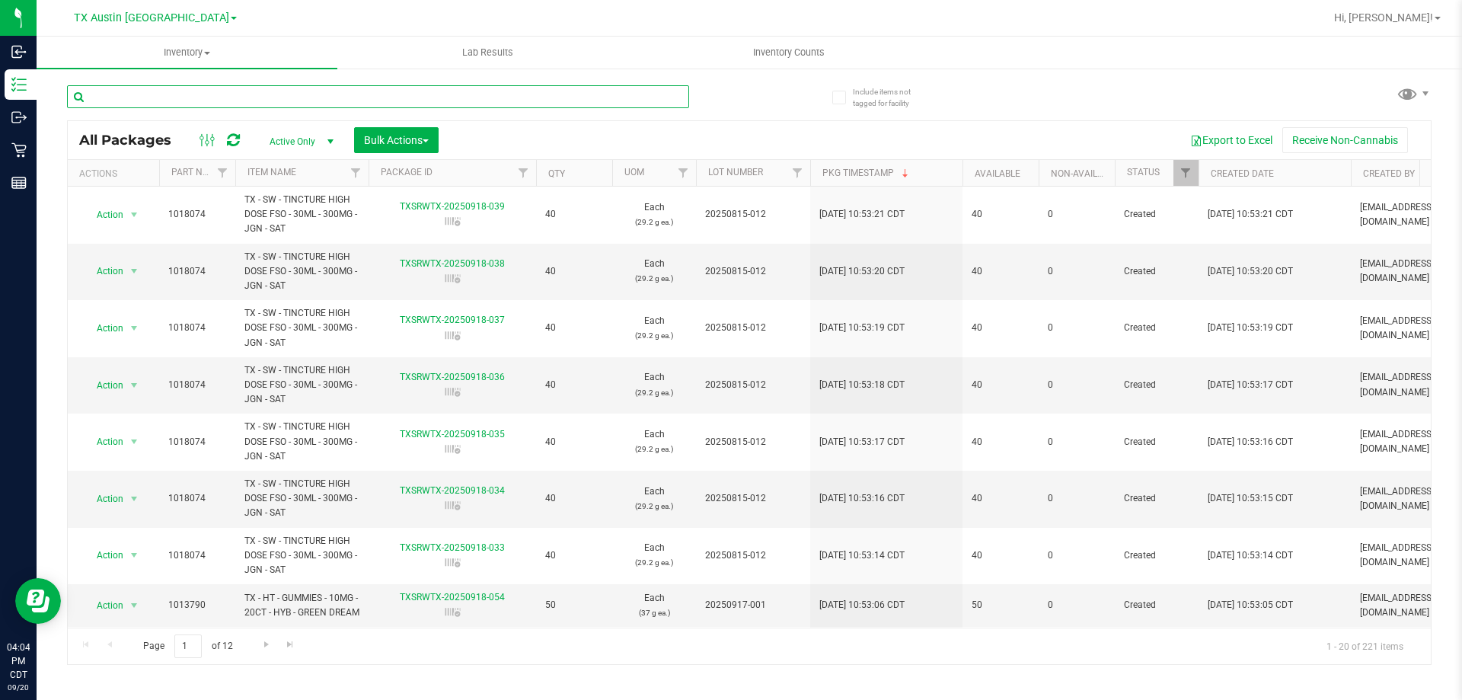
click at [289, 95] on input "text" at bounding box center [378, 96] width 622 height 23
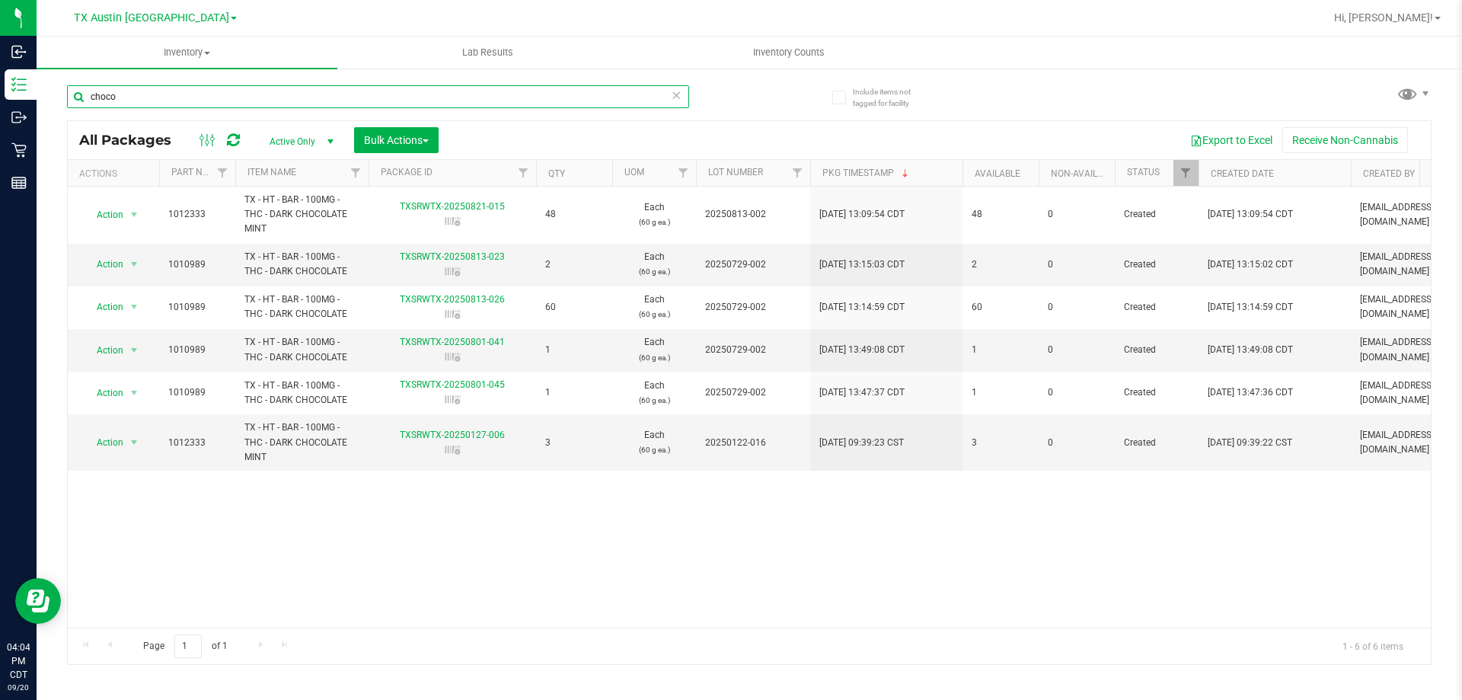
type input "choco"
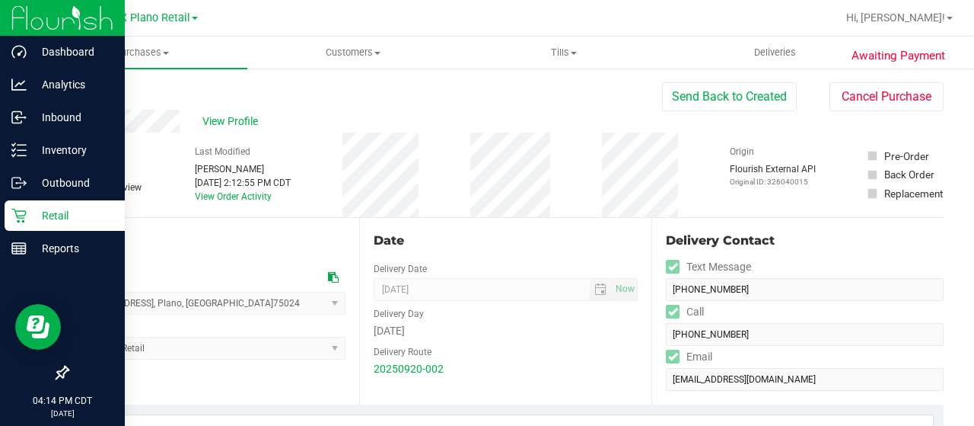
click at [18, 222] on icon at bounding box center [18, 216] width 14 height 14
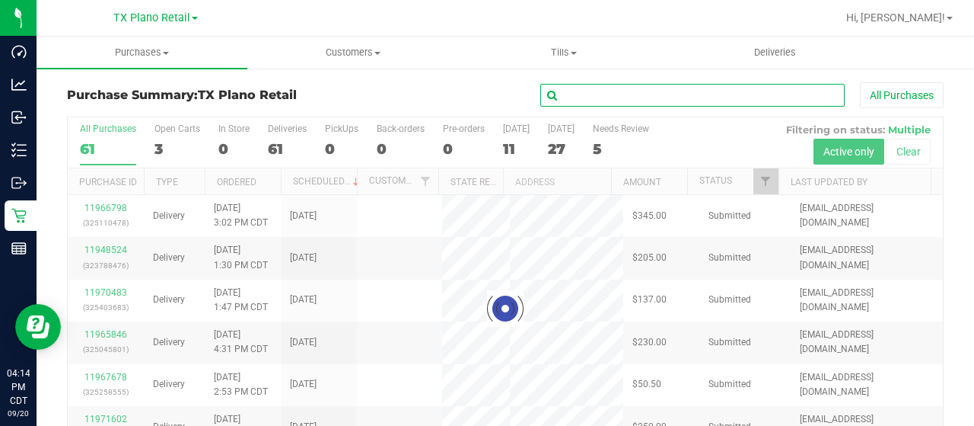
click at [597, 92] on input "text" at bounding box center [692, 95] width 304 height 23
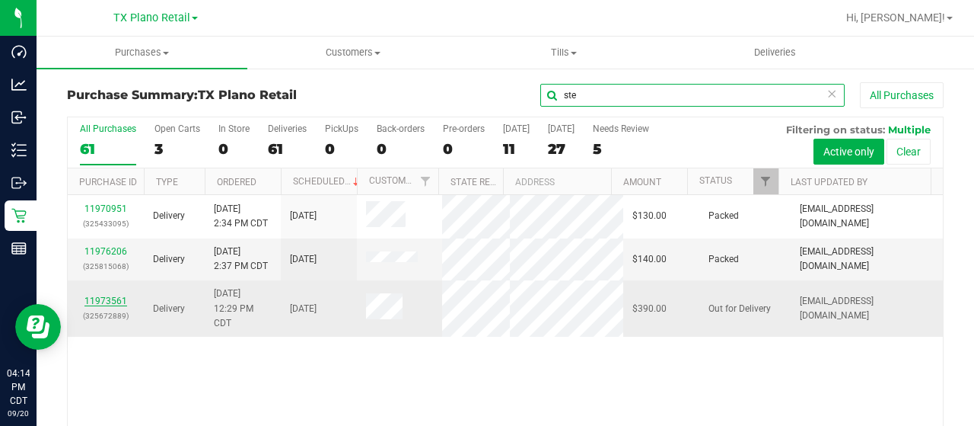
type input "ste"
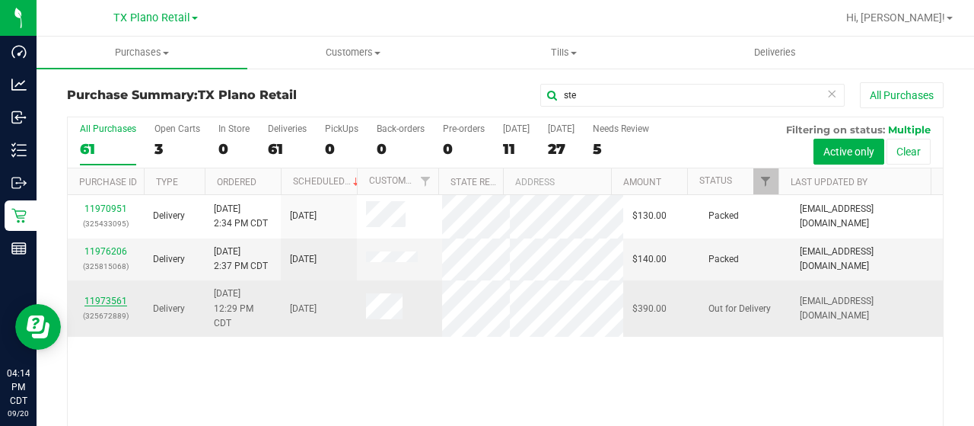
click at [116, 306] on link "11973561" at bounding box center [105, 300] width 43 height 11
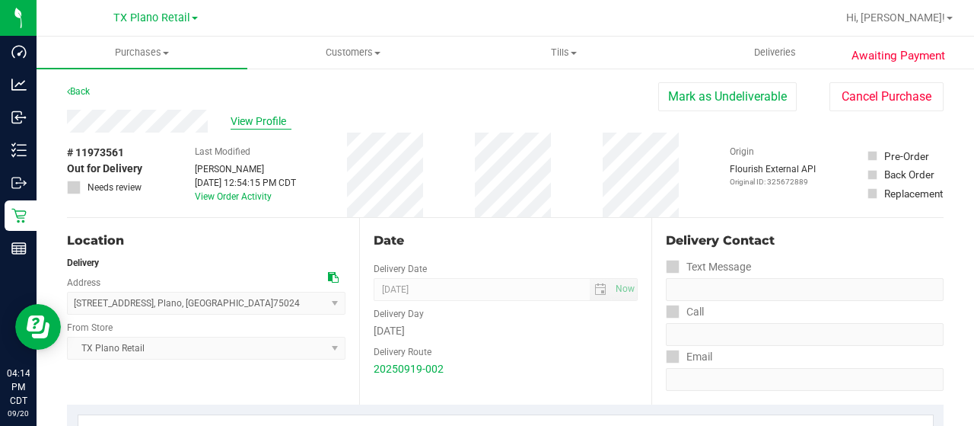
click at [257, 120] on span "View Profile" at bounding box center [261, 121] width 61 height 16
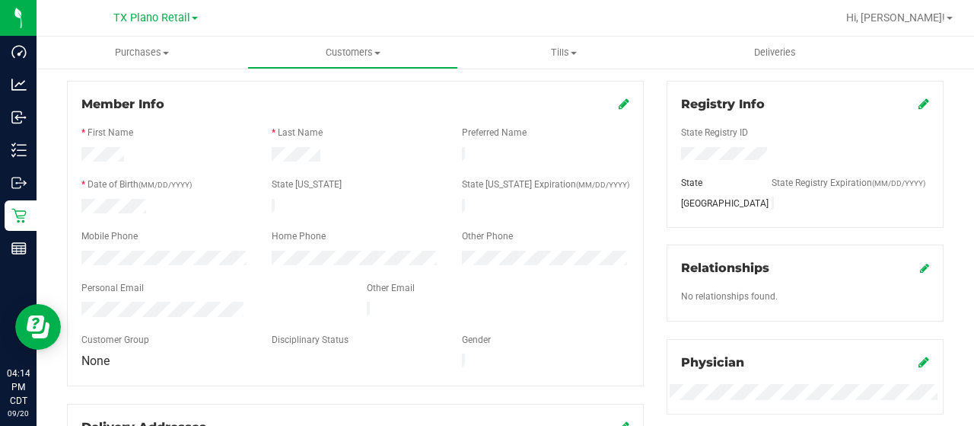
scroll to position [228, 0]
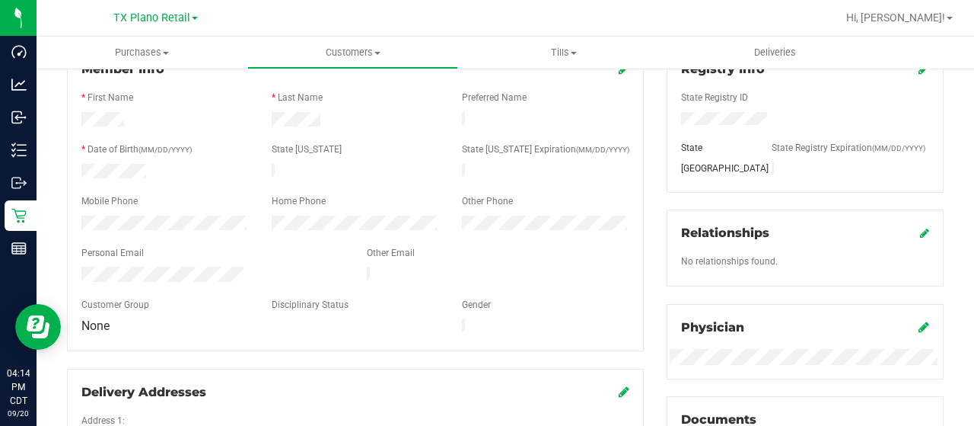
drag, startPoint x: 244, startPoint y: 266, endPoint x: 81, endPoint y: 273, distance: 163.8
click at [79, 273] on div at bounding box center [212, 275] width 285 height 18
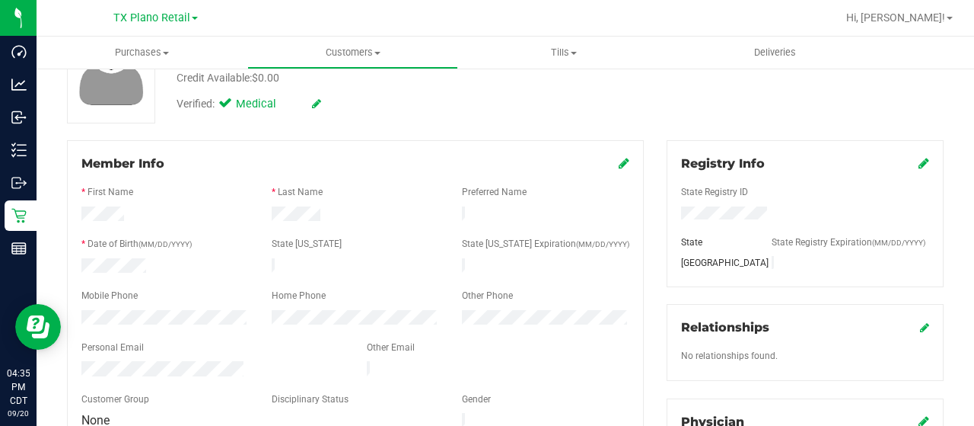
scroll to position [0, 0]
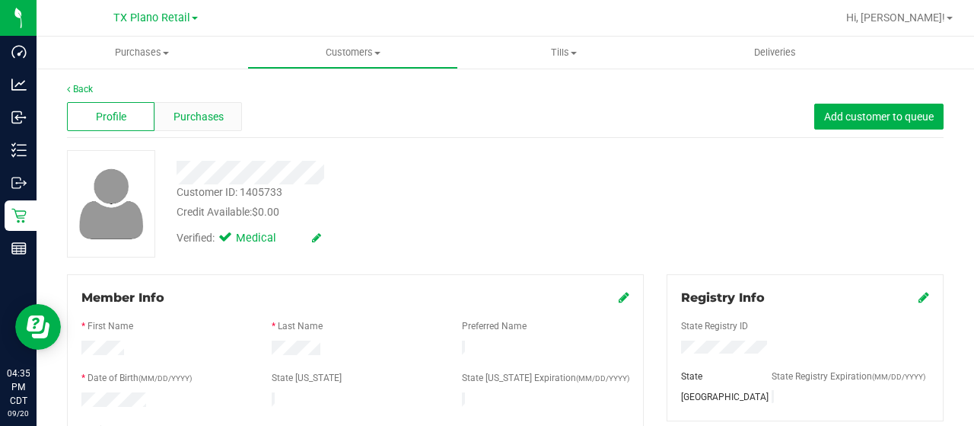
click at [224, 110] on div "Purchases" at bounding box center [199, 116] width 88 height 29
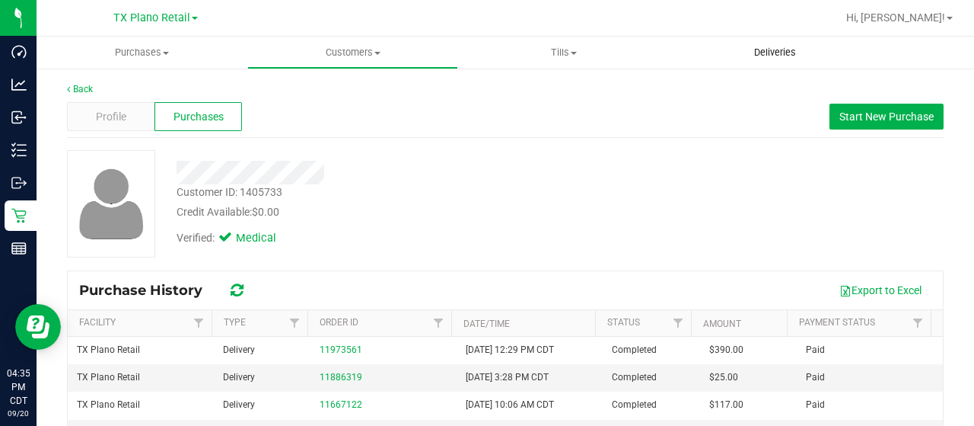
click at [764, 49] on span "Deliveries" at bounding box center [775, 53] width 83 height 14
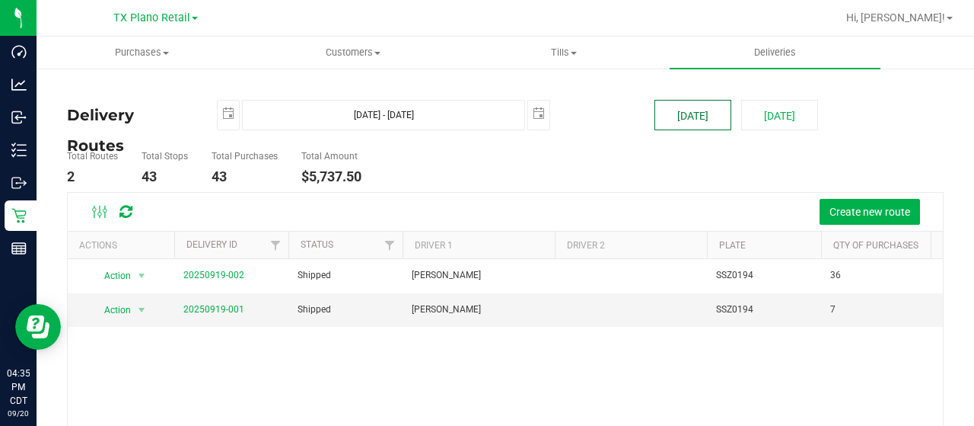
click at [688, 120] on button "[DATE]" at bounding box center [693, 115] width 77 height 30
click at [780, 115] on button "[DATE]" at bounding box center [779, 115] width 77 height 30
type input "[DATE] - [DATE]"
type input "[DATE]"
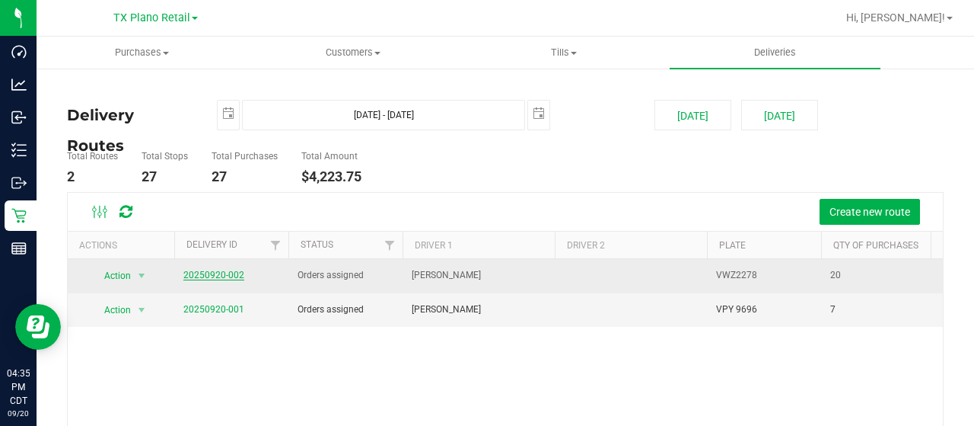
click at [216, 273] on link "20250920-002" at bounding box center [213, 274] width 61 height 11
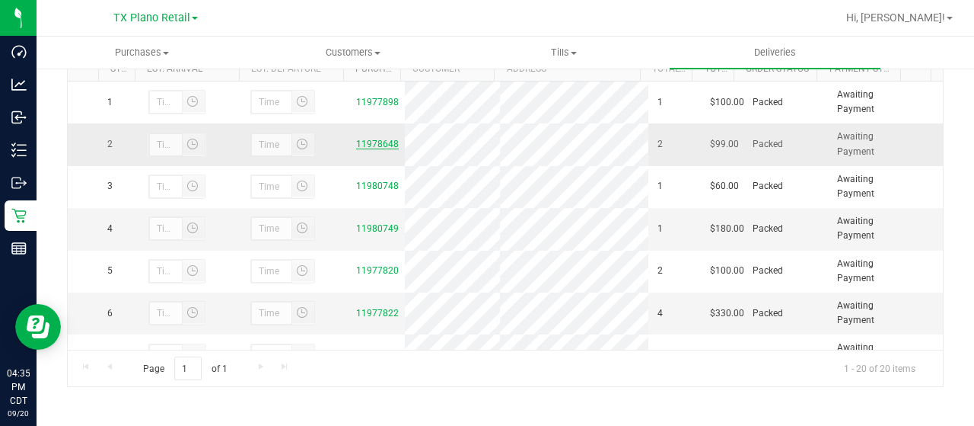
click at [379, 141] on link "11978648" at bounding box center [377, 144] width 43 height 11
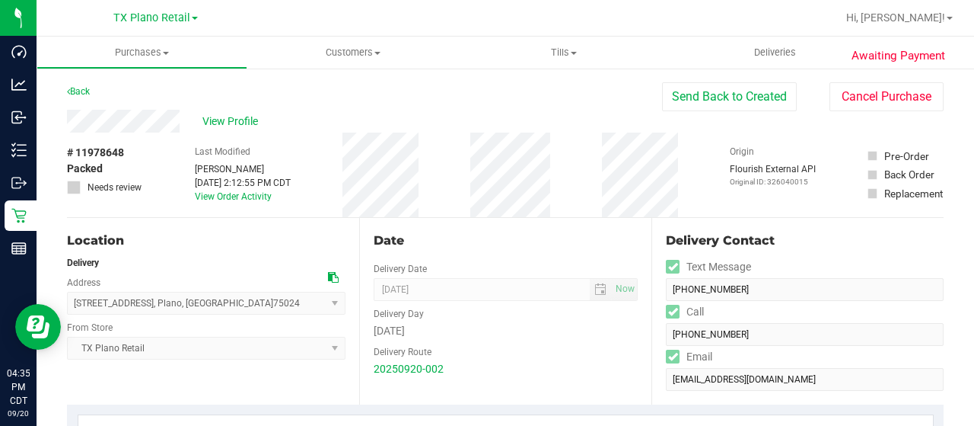
click at [192, 120] on div "View Profile" at bounding box center [364, 121] width 595 height 23
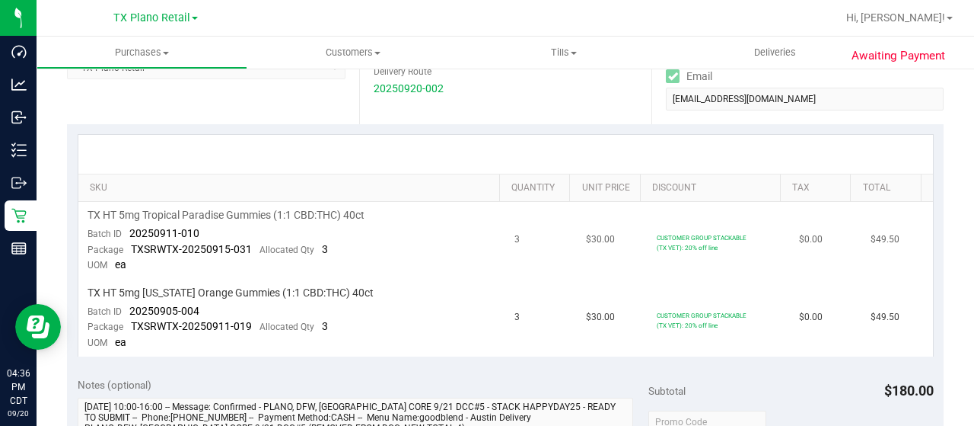
scroll to position [304, 0]
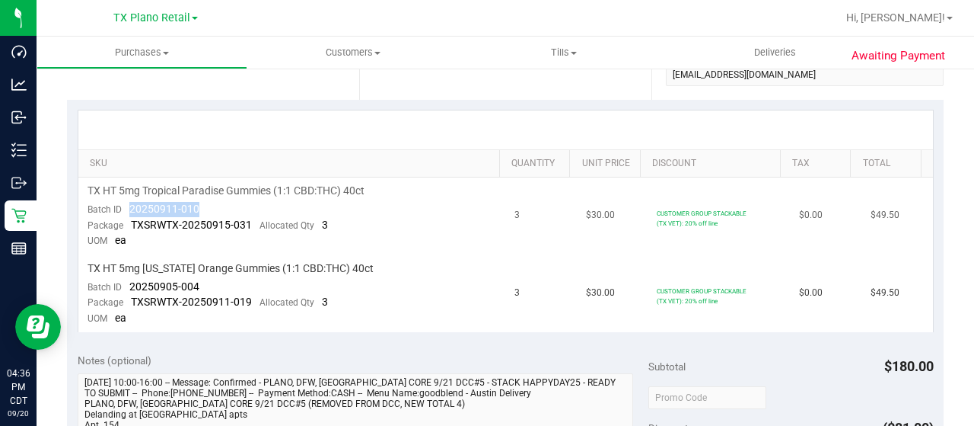
drag, startPoint x: 207, startPoint y: 202, endPoint x: 120, endPoint y: 209, distance: 87.0
click at [120, 209] on td "TX HT 5mg Tropical Paradise Gummies (1:1 CBD:THC) 40ct Batch ID 20250911-010 Pa…" at bounding box center [292, 216] width 428 height 78
copy span "20250911-010"
drag, startPoint x: 202, startPoint y: 288, endPoint x: 126, endPoint y: 285, distance: 76.2
click at [126, 285] on td "TX HT 5mg [US_STATE] Orange Gummies (1:1 CBD:THC) 40ct Batch ID 20250905-004 Pa…" at bounding box center [292, 293] width 428 height 77
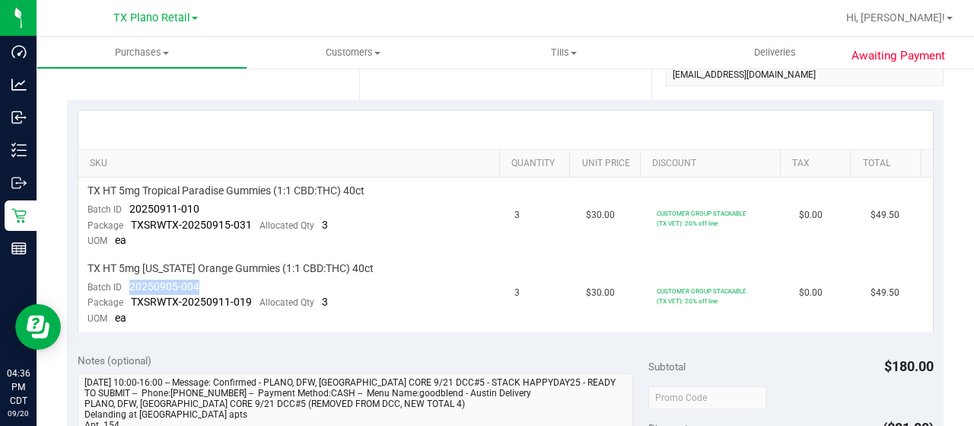
copy span "20250905-004"
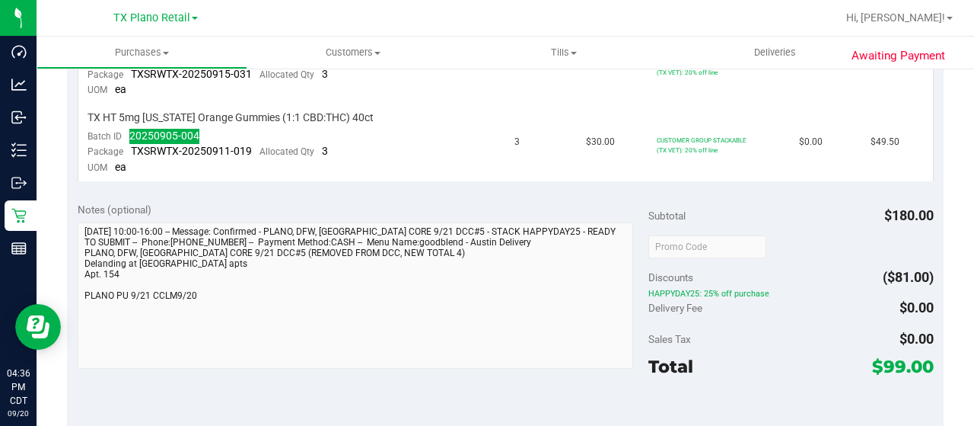
scroll to position [457, 0]
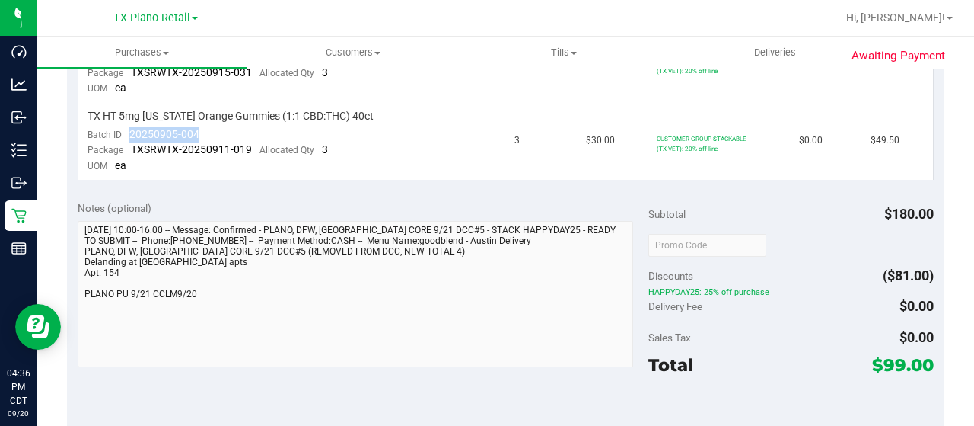
drag, startPoint x: 876, startPoint y: 359, endPoint x: 892, endPoint y: 360, distance: 16.0
click at [892, 360] on span "$99.00" at bounding box center [903, 364] width 62 height 21
copy span "99"
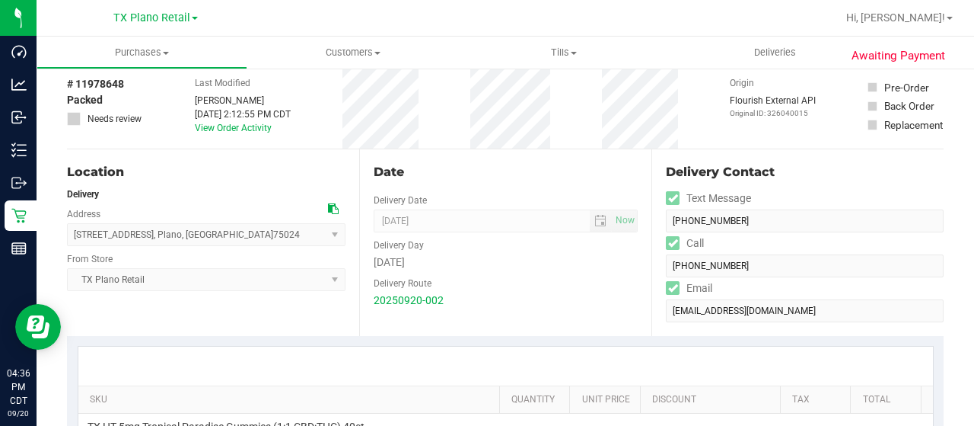
scroll to position [0, 0]
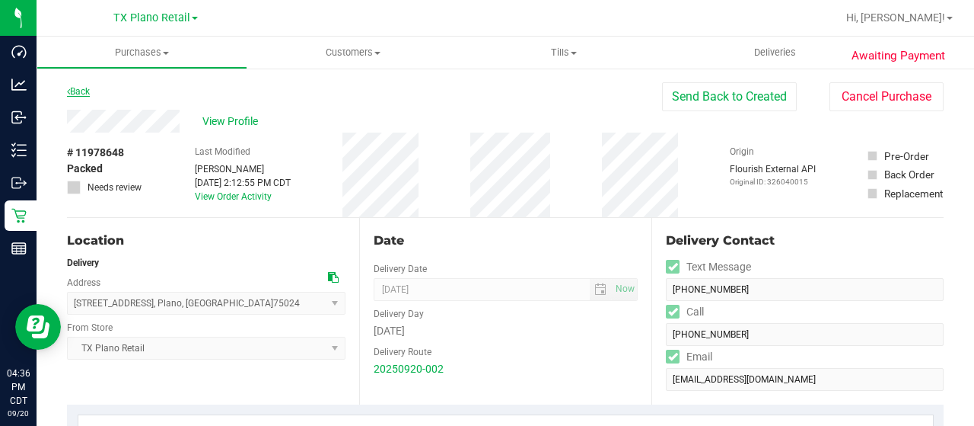
click at [78, 92] on link "Back" at bounding box center [78, 91] width 23 height 11
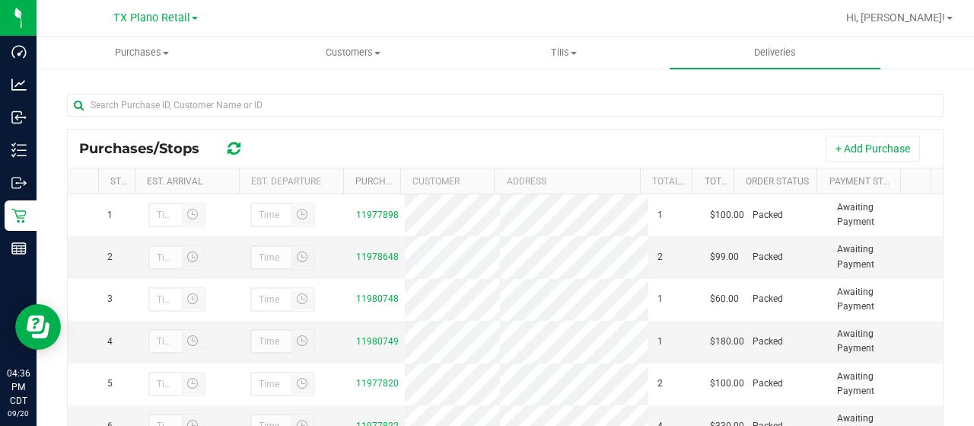
scroll to position [304, 0]
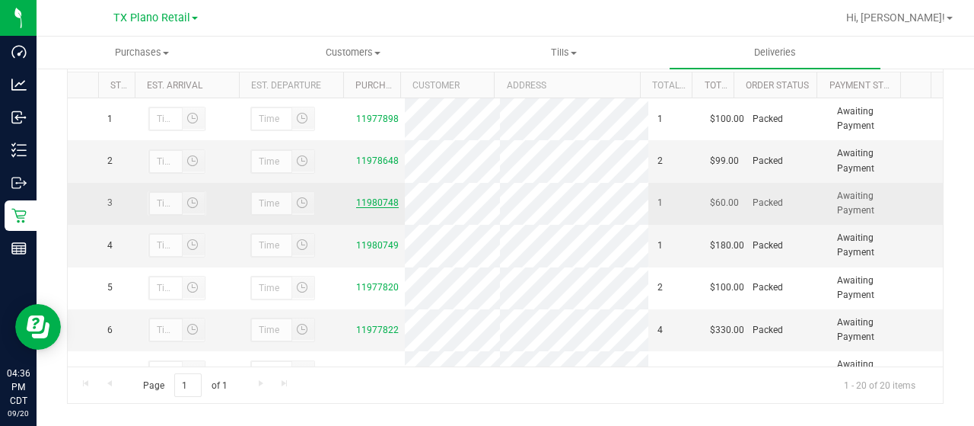
click at [373, 202] on link "11980748" at bounding box center [377, 202] width 43 height 11
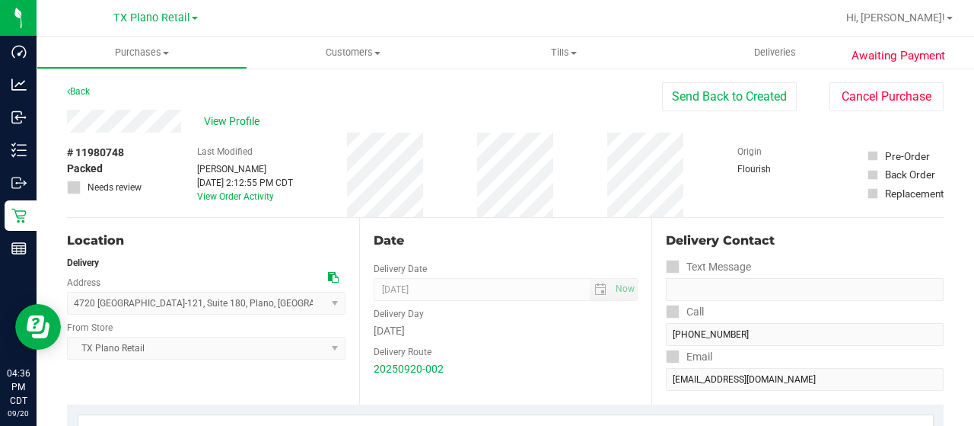
click at [187, 122] on div "View Profile" at bounding box center [364, 121] width 595 height 23
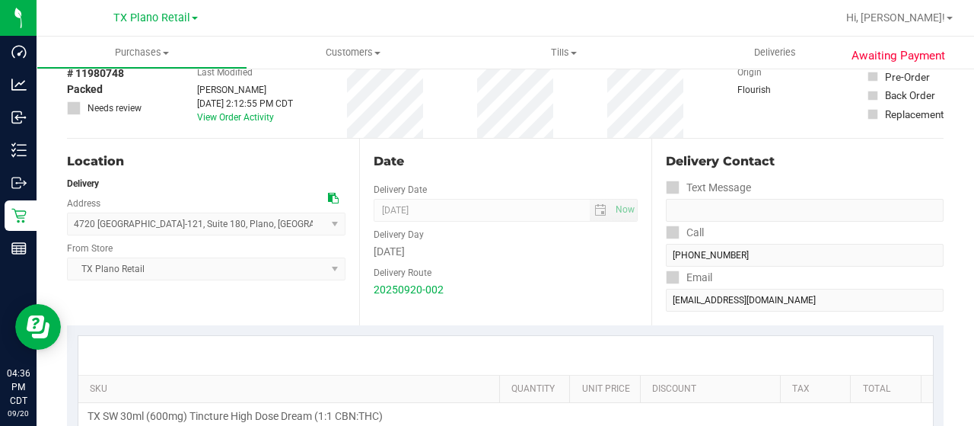
scroll to position [304, 0]
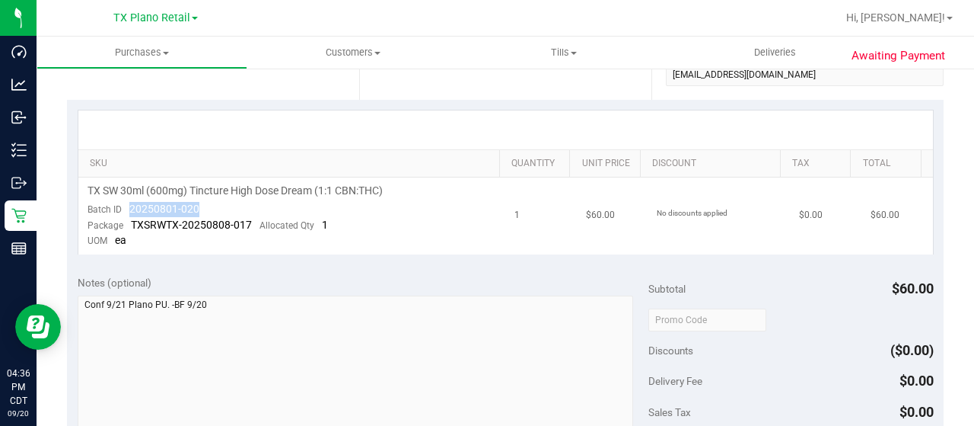
drag, startPoint x: 202, startPoint y: 206, endPoint x: 130, endPoint y: 206, distance: 72.3
click at [130, 206] on td "TX SW 30ml (600mg) Tincture High Dose Dream (1:1 CBN:THC) Batch ID 20250801-020…" at bounding box center [292, 215] width 428 height 77
copy span "20250801-020"
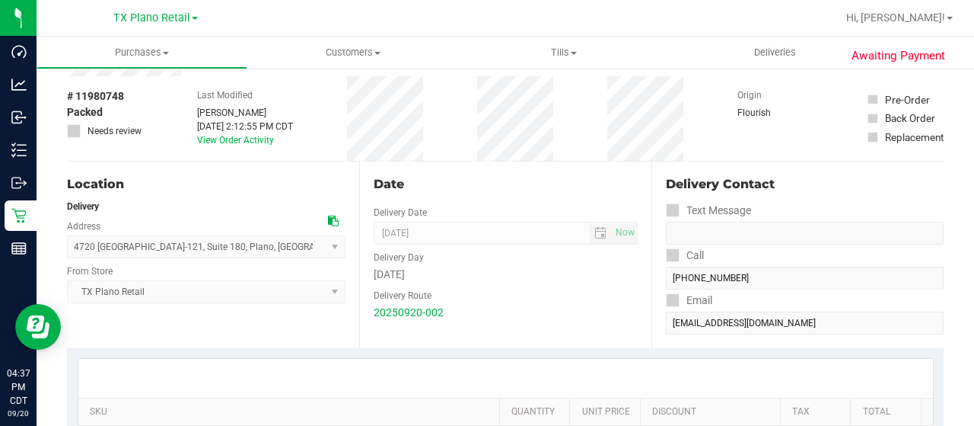
scroll to position [0, 0]
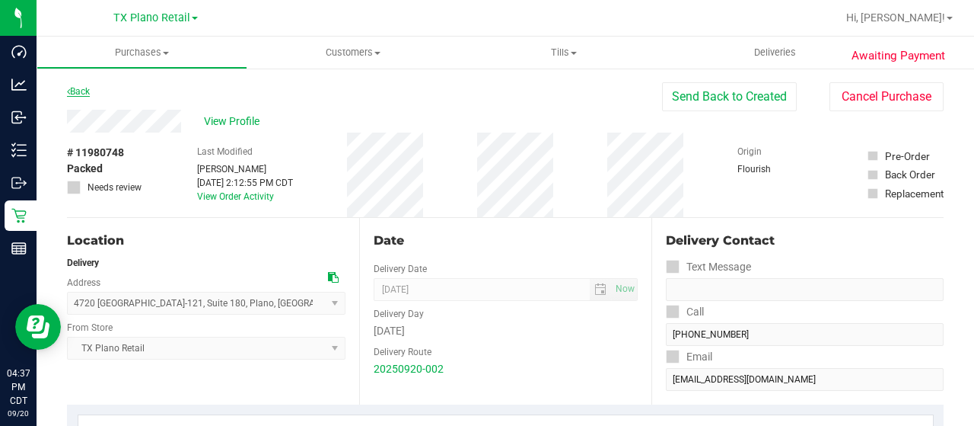
click at [78, 88] on link "Back" at bounding box center [78, 91] width 23 height 11
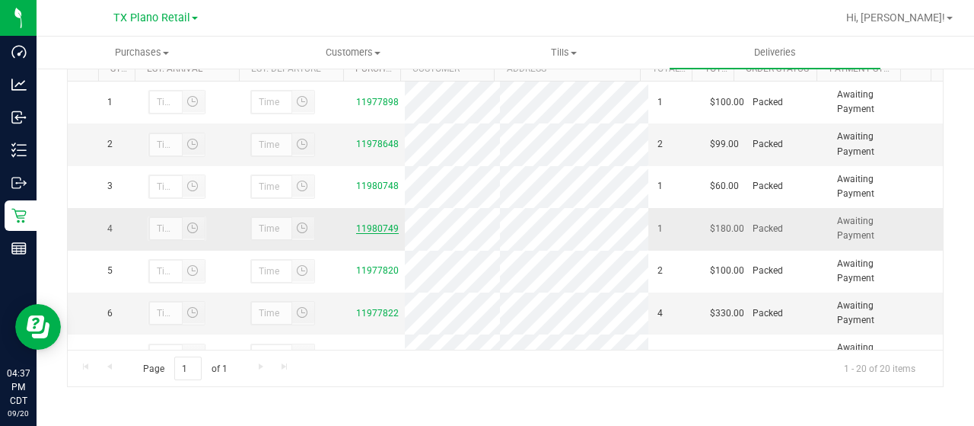
click at [368, 231] on link "11980749" at bounding box center [377, 228] width 43 height 11
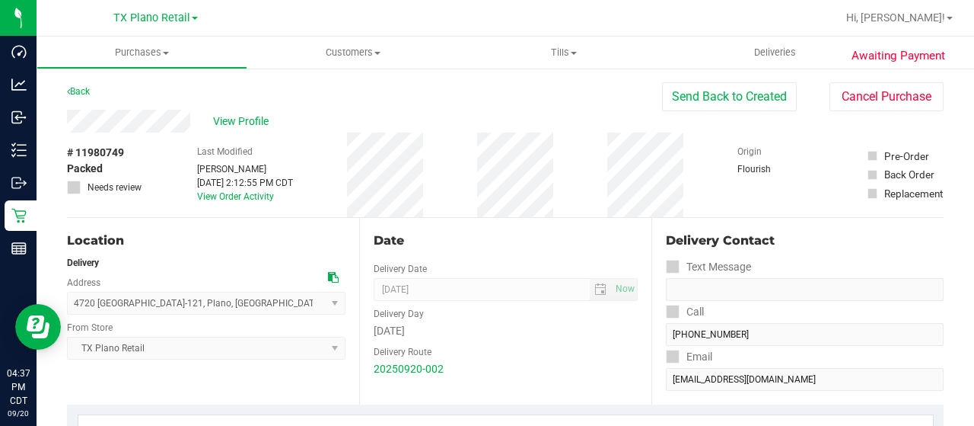
click at [191, 122] on div "View Profile" at bounding box center [364, 121] width 595 height 23
click at [246, 118] on span "View Profile" at bounding box center [243, 121] width 61 height 16
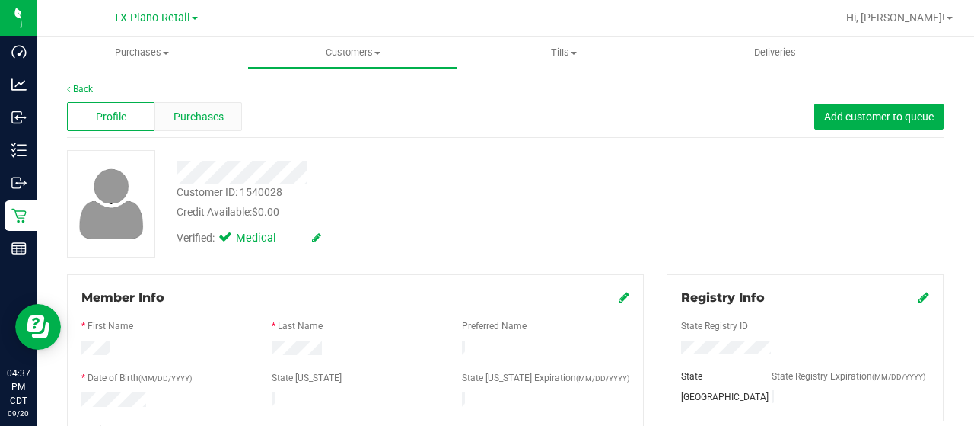
click at [193, 126] on div "Purchases" at bounding box center [199, 116] width 88 height 29
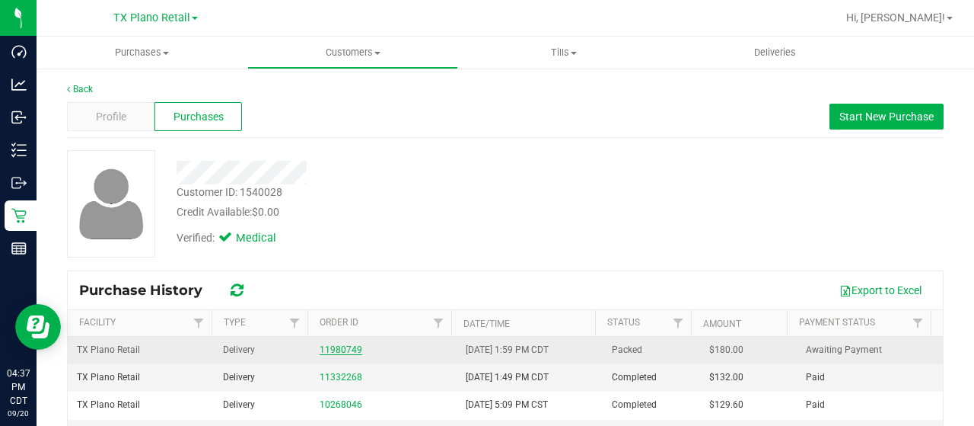
click at [338, 349] on link "11980749" at bounding box center [341, 349] width 43 height 11
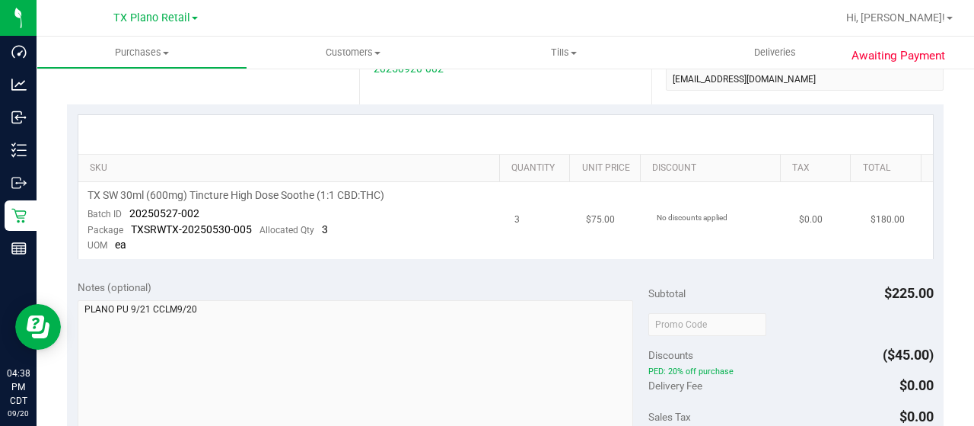
scroll to position [304, 0]
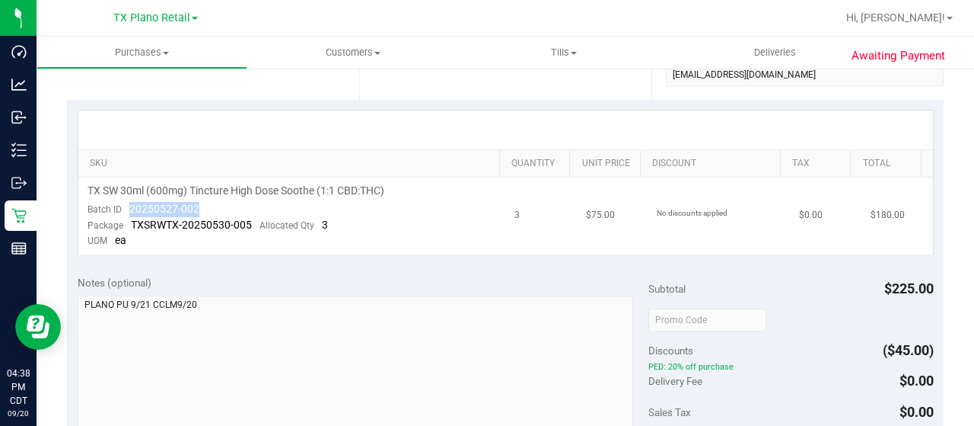
drag, startPoint x: 200, startPoint y: 211, endPoint x: 129, endPoint y: 205, distance: 71.1
click at [129, 205] on td "TX SW 30ml (600mg) Tincture High Dose Soothe (1:1 CBD:THC) Batch ID 20250527-00…" at bounding box center [292, 215] width 428 height 77
copy span "20250527-002"
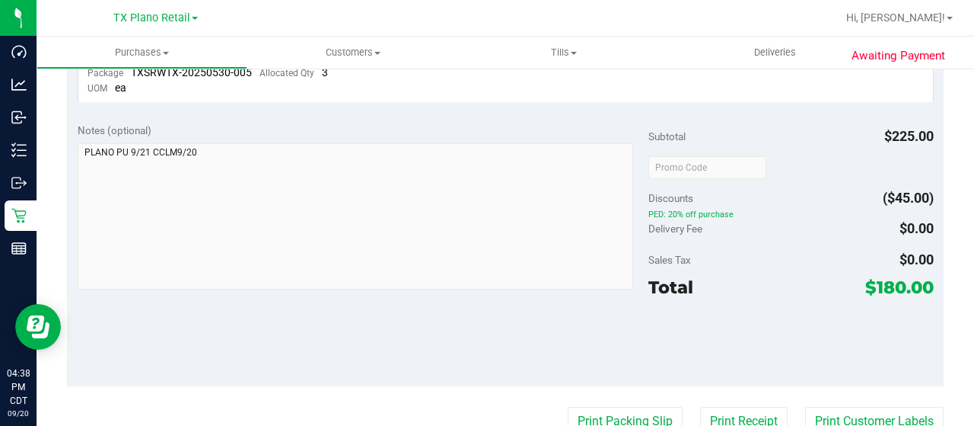
drag, startPoint x: 866, startPoint y: 284, endPoint x: 894, endPoint y: 282, distance: 27.4
click at [894, 282] on span "$180.00" at bounding box center [899, 286] width 69 height 21
copy span "180"
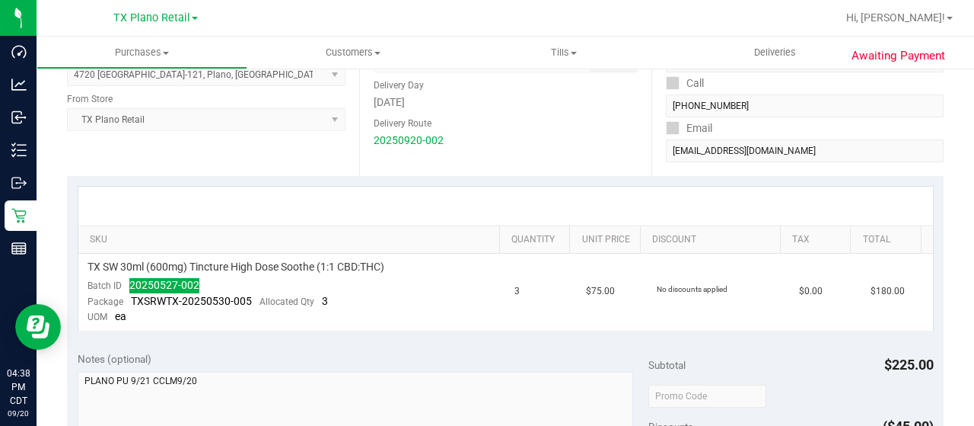
scroll to position [0, 0]
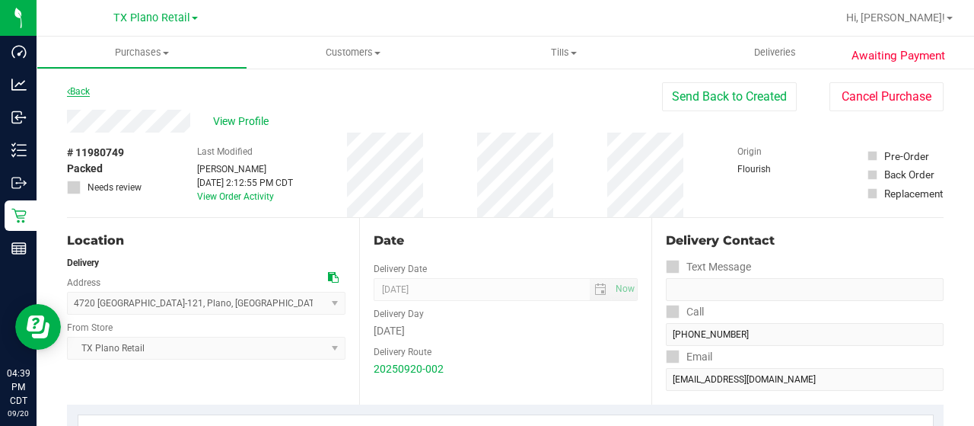
click at [78, 91] on link "Back" at bounding box center [78, 91] width 23 height 11
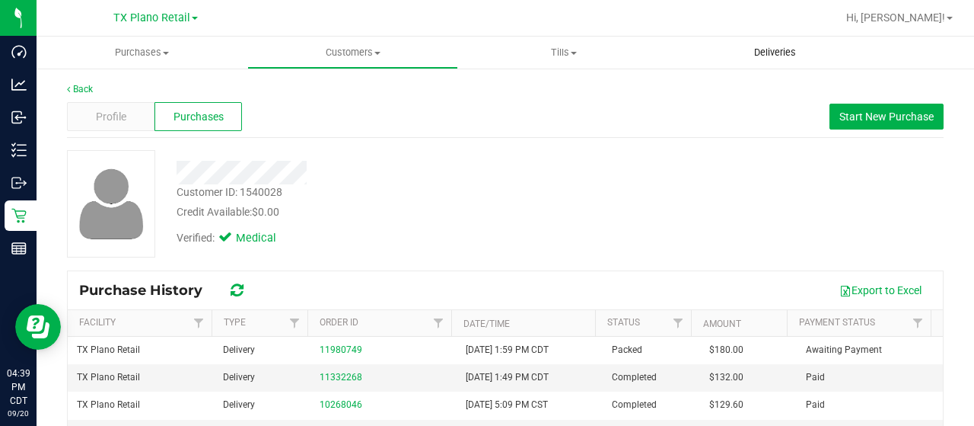
click at [780, 47] on span "Deliveries" at bounding box center [775, 53] width 83 height 14
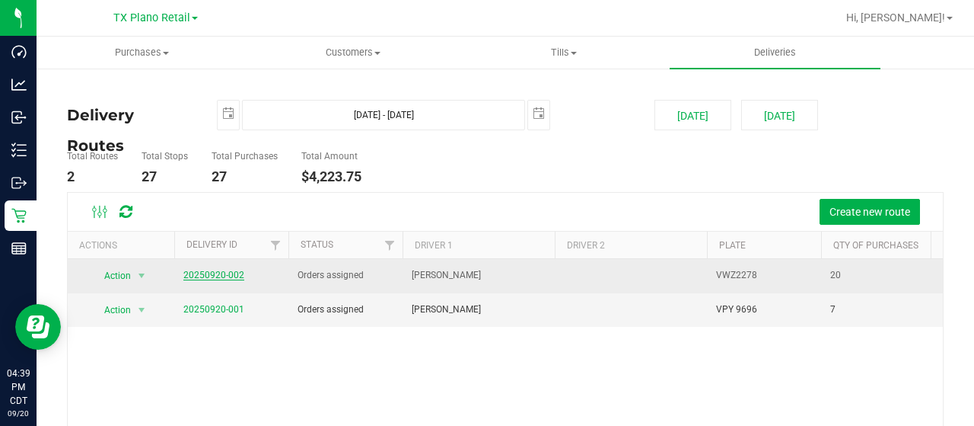
click at [227, 270] on link "20250920-002" at bounding box center [213, 274] width 61 height 11
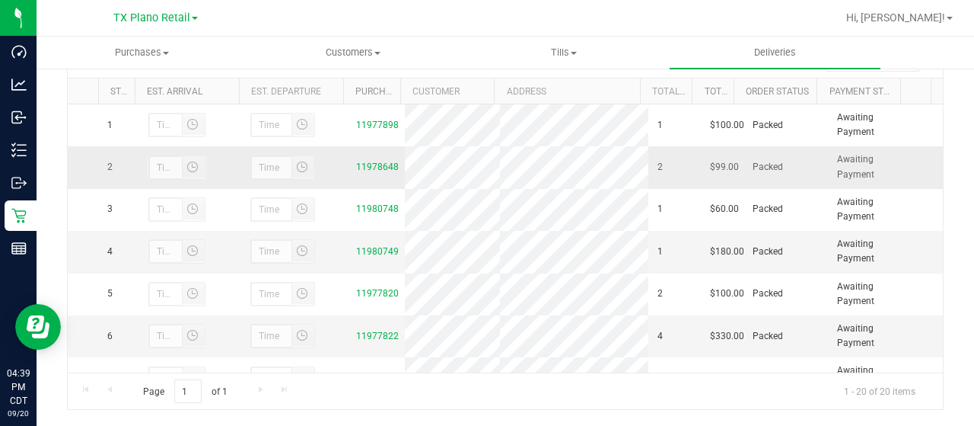
scroll to position [321, 0]
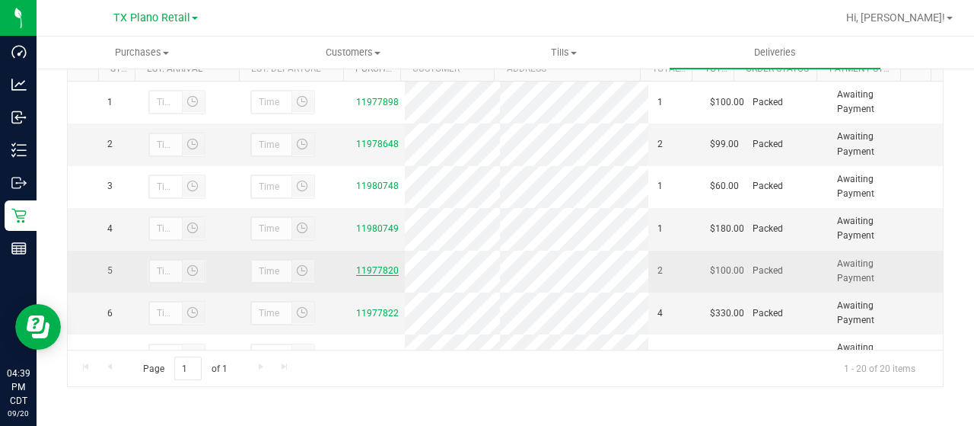
click at [375, 266] on link "11977820" at bounding box center [377, 270] width 43 height 11
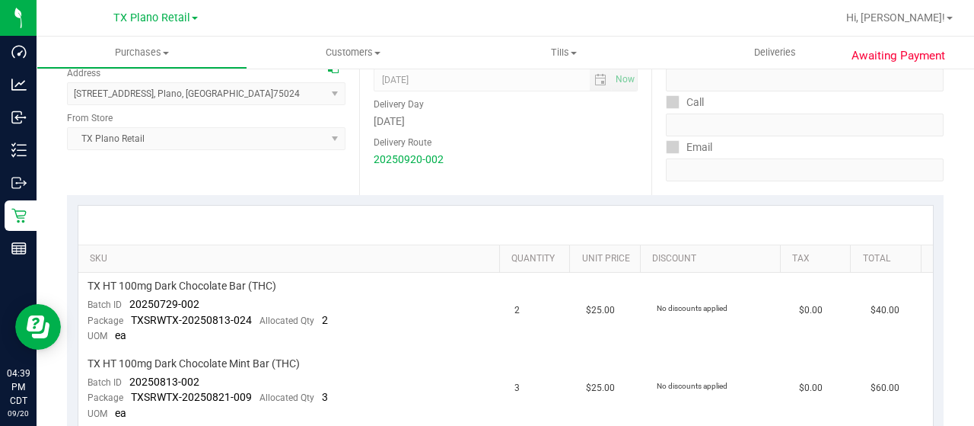
scroll to position [228, 0]
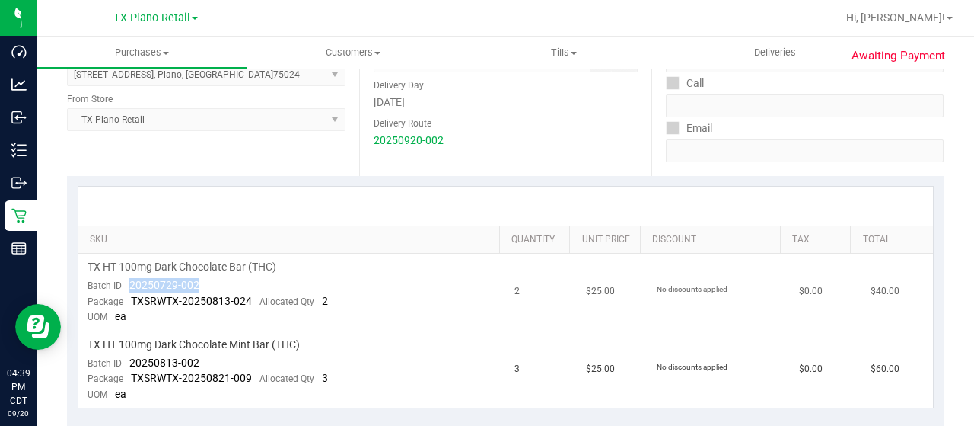
drag, startPoint x: 200, startPoint y: 282, endPoint x: 128, endPoint y: 277, distance: 72.5
click at [128, 277] on td "TX HT 100mg Dark Chocolate Bar (THC) Batch ID 20250729-002 Package TXSRWTX-2025…" at bounding box center [292, 292] width 428 height 78
copy span "20250729-002"
drag, startPoint x: 201, startPoint y: 360, endPoint x: 124, endPoint y: 355, distance: 77.0
click at [124, 355] on td "TX HT 100mg Dark Chocolate Mint Bar (THC) Batch ID 20250813-002 Package TXSRWTX…" at bounding box center [292, 369] width 428 height 77
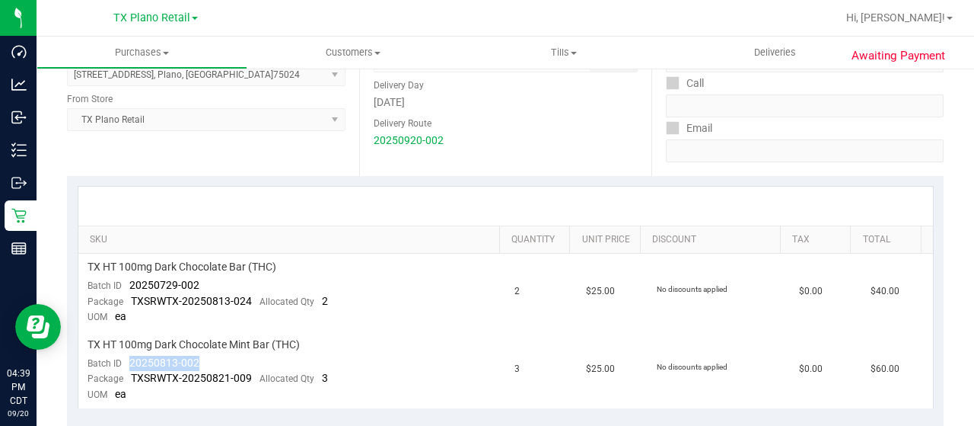
copy span "20250813-002"
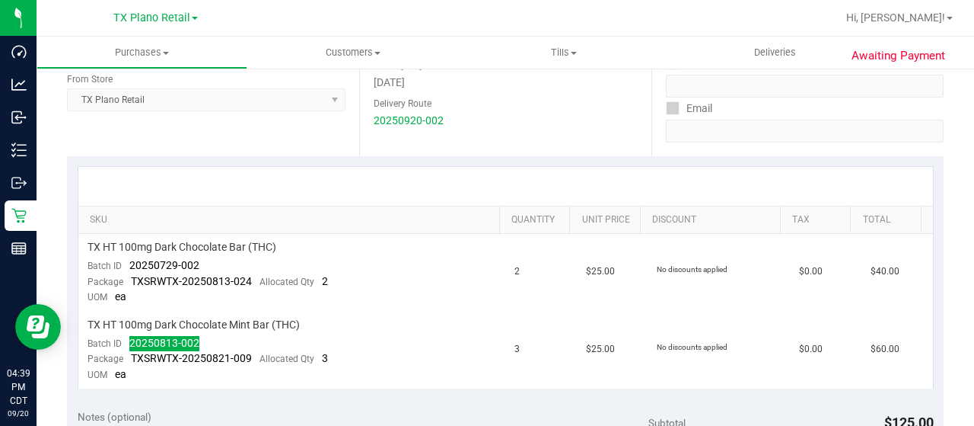
scroll to position [0, 0]
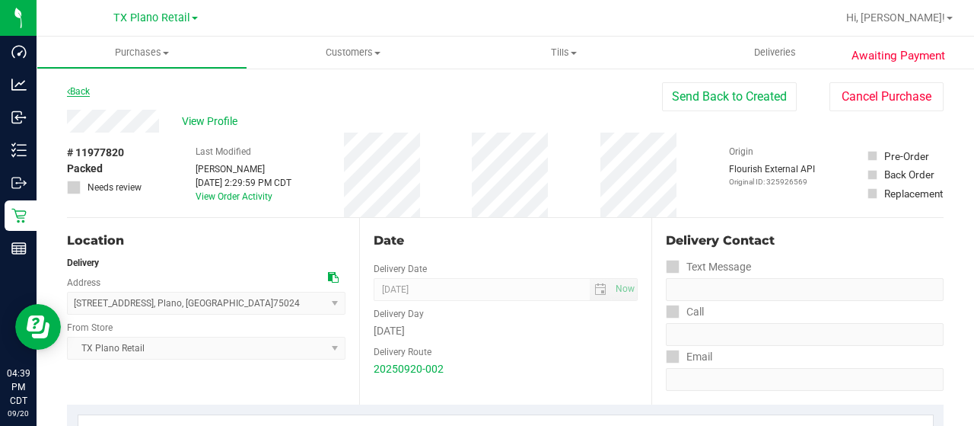
click at [77, 89] on link "Back" at bounding box center [78, 91] width 23 height 11
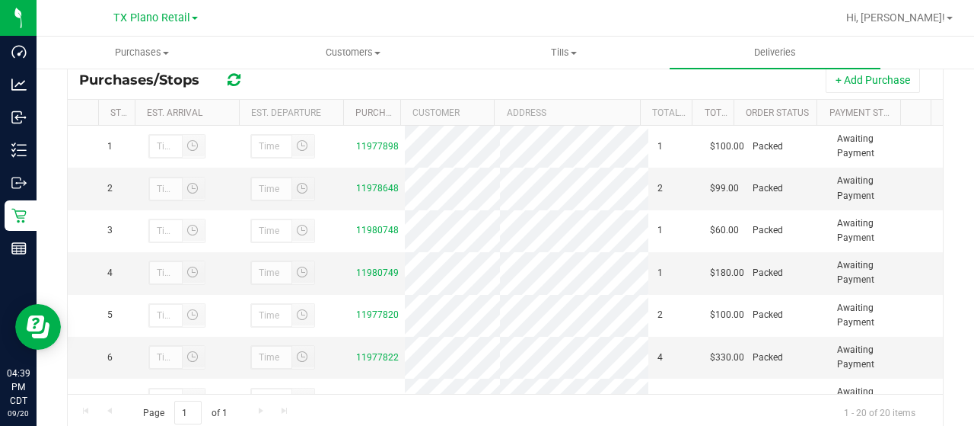
scroll to position [321, 0]
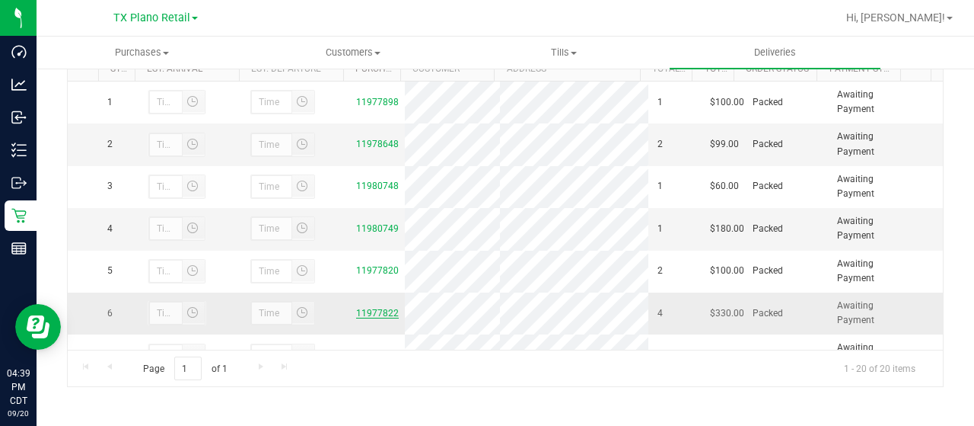
click at [385, 313] on link "11977822" at bounding box center [377, 313] width 43 height 11
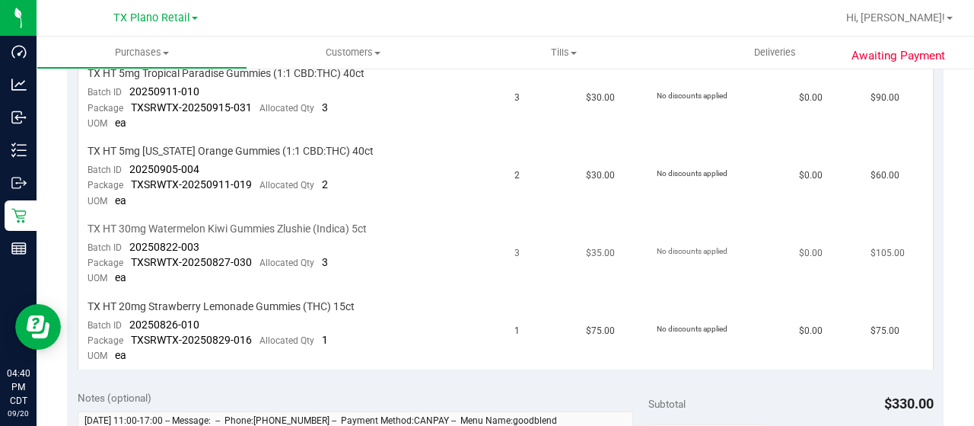
scroll to position [397, 0]
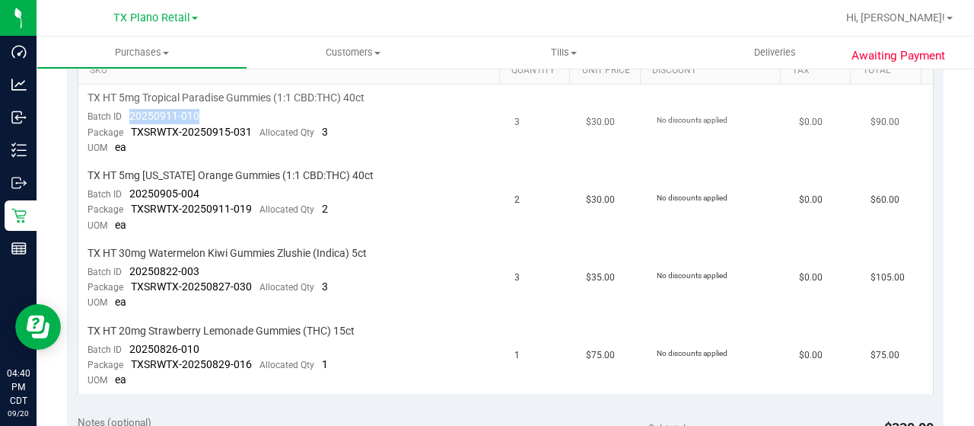
drag, startPoint x: 199, startPoint y: 113, endPoint x: 132, endPoint y: 113, distance: 67.0
click at [129, 112] on td "TX HT 5mg Tropical Paradise Gummies (1:1 CBD:THC) 40ct Batch ID 20250911-010 Pa…" at bounding box center [292, 123] width 428 height 78
copy span "20250911-010"
drag, startPoint x: 204, startPoint y: 193, endPoint x: 131, endPoint y: 193, distance: 73.1
click at [131, 193] on td "TX HT 5mg [US_STATE] Orange Gummies (1:1 CBD:THC) 40ct Batch ID 20250905-004 Pa…" at bounding box center [292, 201] width 428 height 78
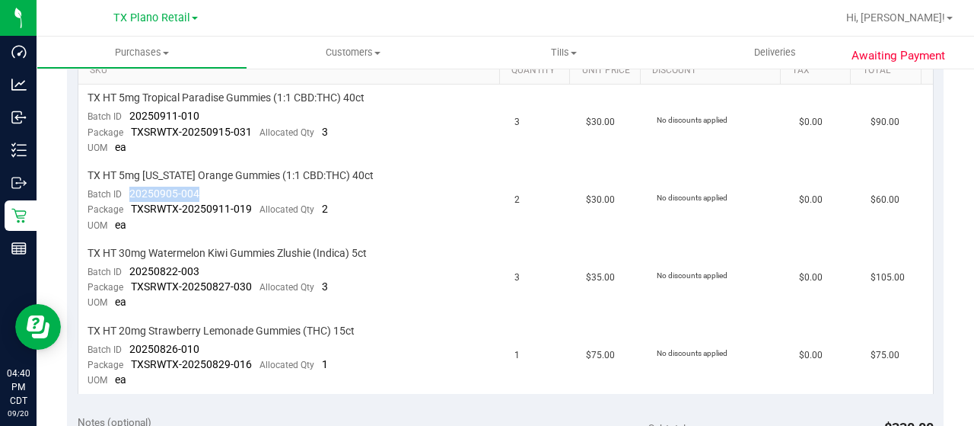
copy span "20250905-004"
drag, startPoint x: 203, startPoint y: 262, endPoint x: 143, endPoint y: 261, distance: 60.1
click at [128, 266] on td "TX HT 30mg Watermelon Kiwi Gummies Zlushie (Indica) 5ct Batch ID 20250822-003 P…" at bounding box center [292, 279] width 428 height 78
drag, startPoint x: 207, startPoint y: 339, endPoint x: 127, endPoint y: 345, distance: 80.1
click at [127, 345] on td "TX HT 20mg Strawberry Lemonade Gummies (THC) 15ct Batch ID 20250826-010 Package…" at bounding box center [292, 355] width 428 height 77
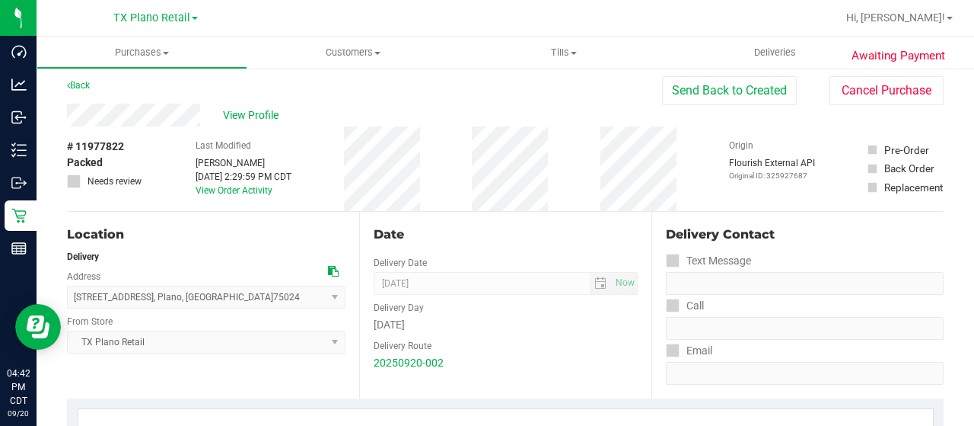
scroll to position [0, 0]
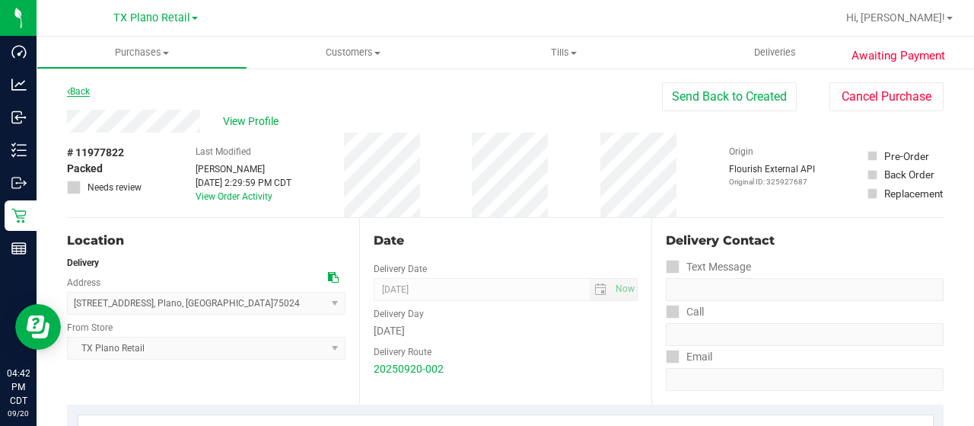
click at [88, 91] on link "Back" at bounding box center [78, 91] width 23 height 11
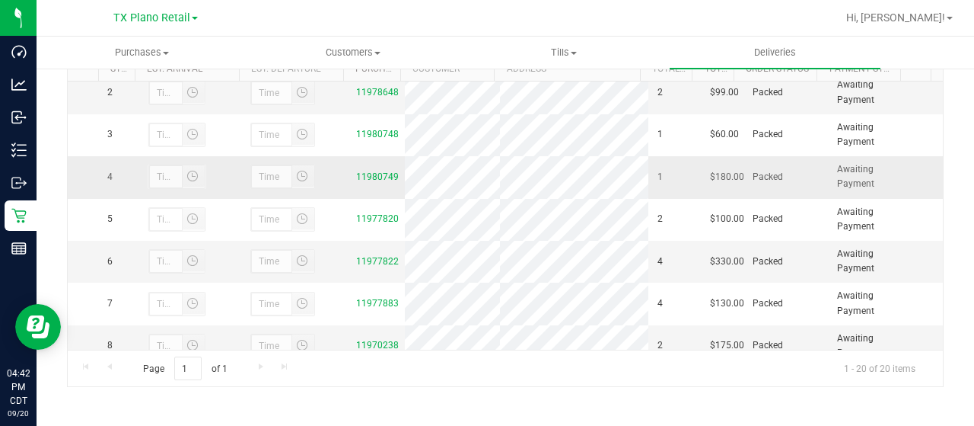
scroll to position [76, 0]
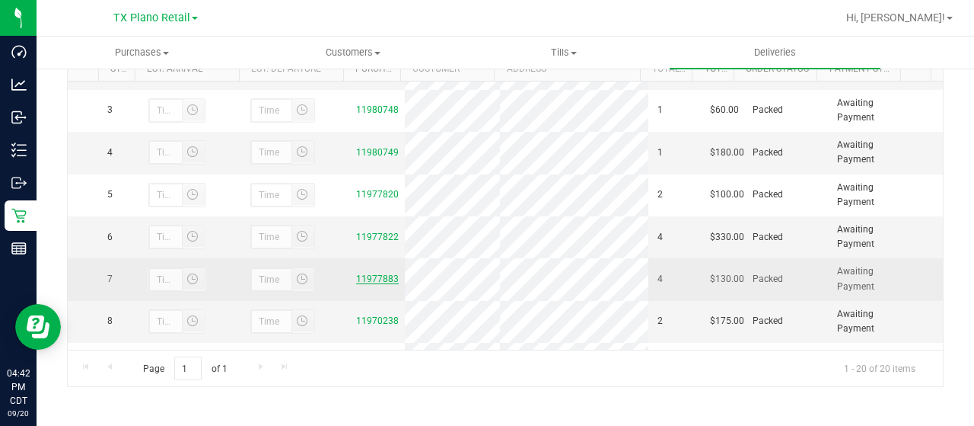
click at [356, 277] on link "11977883" at bounding box center [377, 278] width 43 height 11
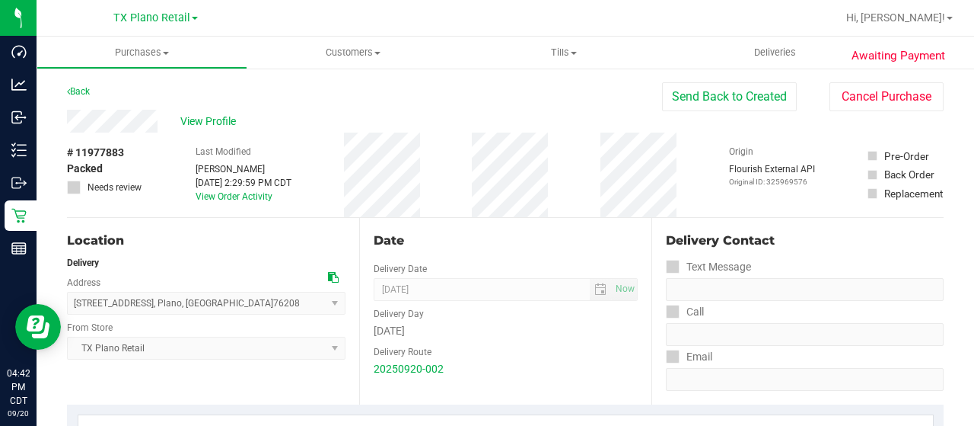
click at [158, 121] on div "View Profile" at bounding box center [364, 121] width 595 height 23
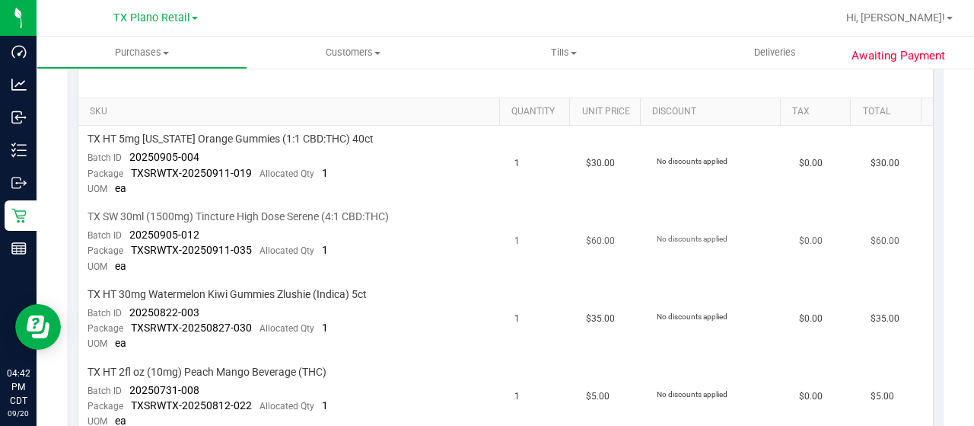
scroll to position [381, 0]
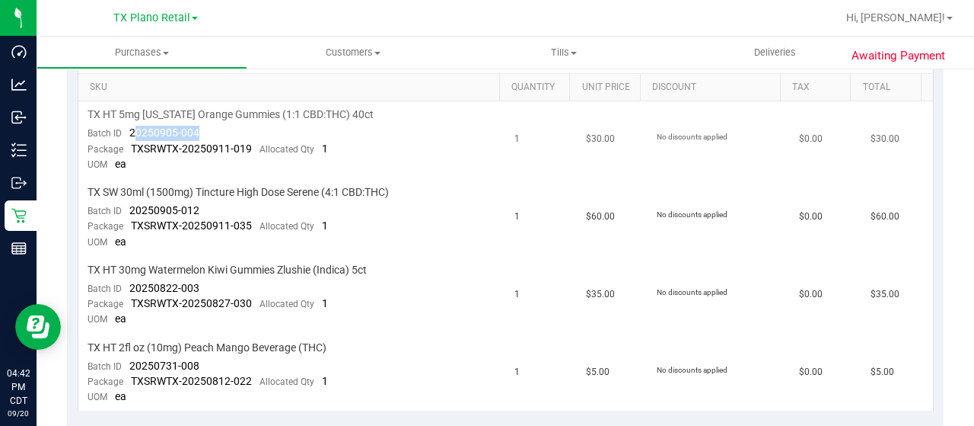
drag, startPoint x: 207, startPoint y: 133, endPoint x: 132, endPoint y: 127, distance: 75.6
click at [132, 127] on td "TX HT 5mg Texas Orange Gummies (1:1 CBD:THC) 40ct Batch ID 20250905-004 Package…" at bounding box center [292, 140] width 428 height 78
drag, startPoint x: 272, startPoint y: 341, endPoint x: 236, endPoint y: 351, distance: 37.1
click at [271, 340] on span "TX HT 2fl oz (10mg) Peach Mango Beverage (THC)" at bounding box center [207, 347] width 239 height 14
drag, startPoint x: 197, startPoint y: 363, endPoint x: 129, endPoint y: 355, distance: 68.2
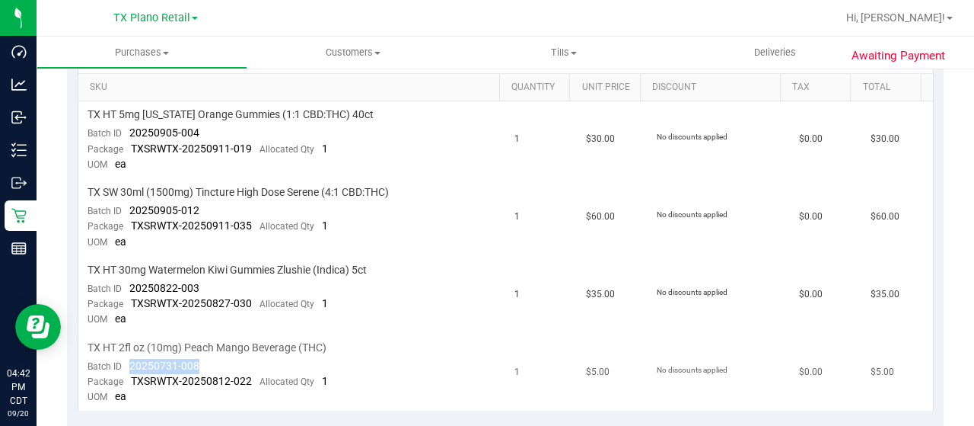
click at [129, 359] on div "Batch ID 20250731-008" at bounding box center [144, 366] width 112 height 15
drag, startPoint x: 206, startPoint y: 282, endPoint x: 130, endPoint y: 279, distance: 75.4
click at [130, 279] on td "TX HT 30mg Watermelon Kiwi Gummies Zlushie (Indica) 5ct Batch ID 20250822-003 P…" at bounding box center [292, 296] width 428 height 78
drag, startPoint x: 187, startPoint y: 135, endPoint x: 127, endPoint y: 132, distance: 60.2
click at [127, 132] on td "TX HT 5mg Texas Orange Gummies (1:1 CBD:THC) 40ct Batch ID 20250905-004 Package…" at bounding box center [292, 140] width 428 height 78
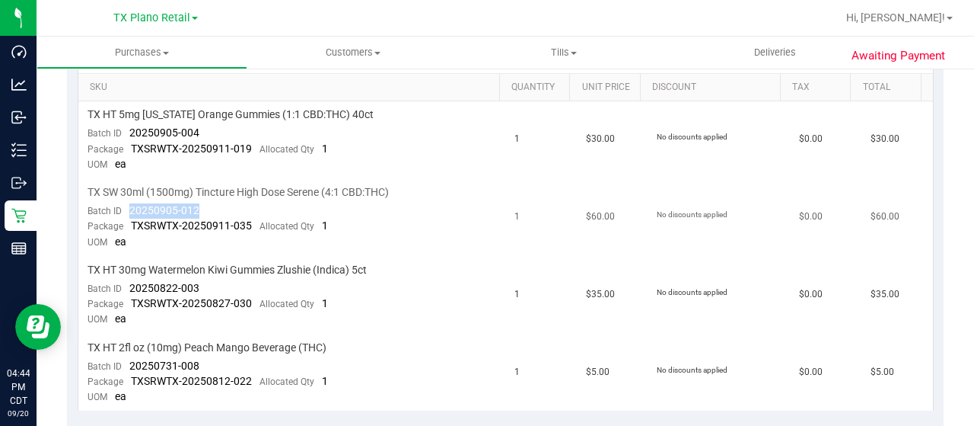
drag, startPoint x: 204, startPoint y: 207, endPoint x: 129, endPoint y: 209, distance: 74.6
click at [129, 209] on td "TX SW 30ml (1500mg) Tincture High Dose Serene (4:1 CBD:THC) Batch ID 20250905-0…" at bounding box center [292, 218] width 428 height 78
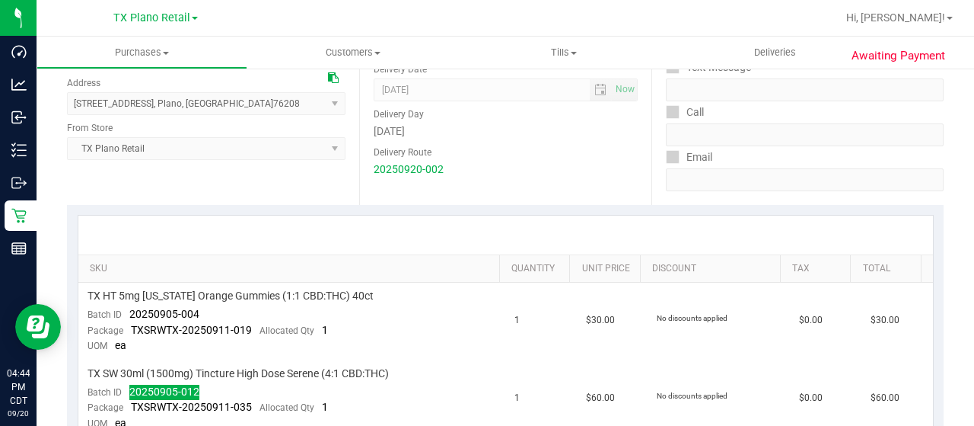
scroll to position [0, 0]
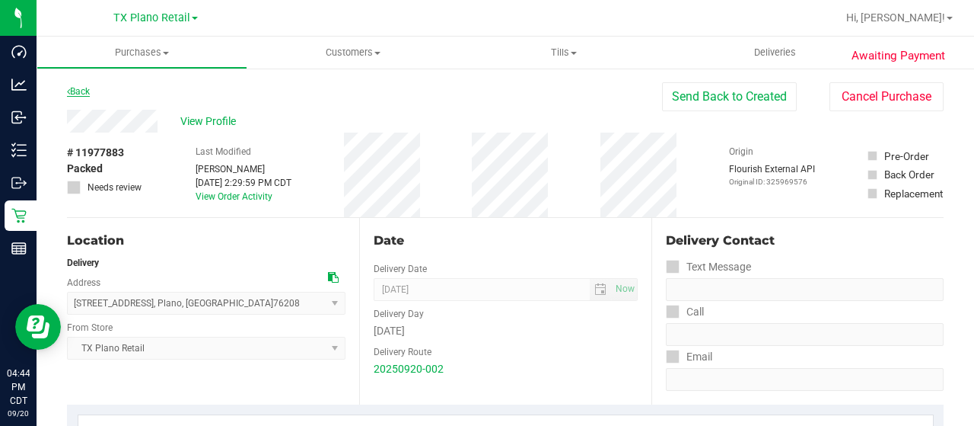
click at [81, 91] on link "Back" at bounding box center [78, 91] width 23 height 11
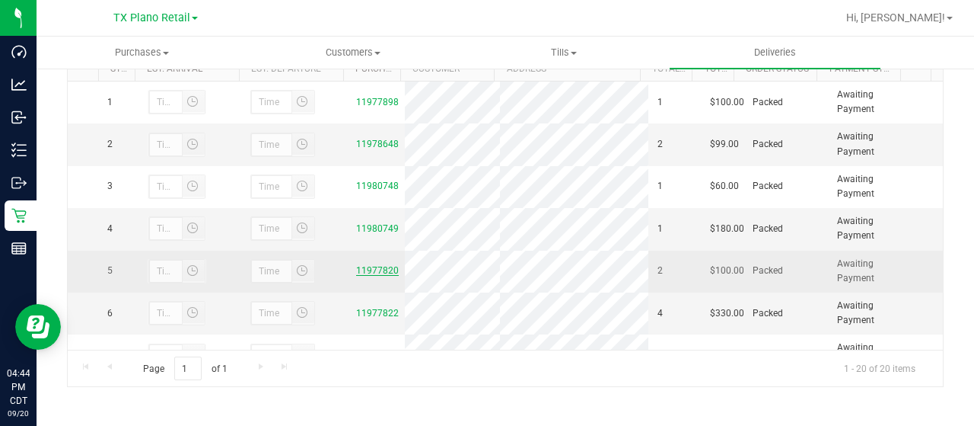
scroll to position [152, 0]
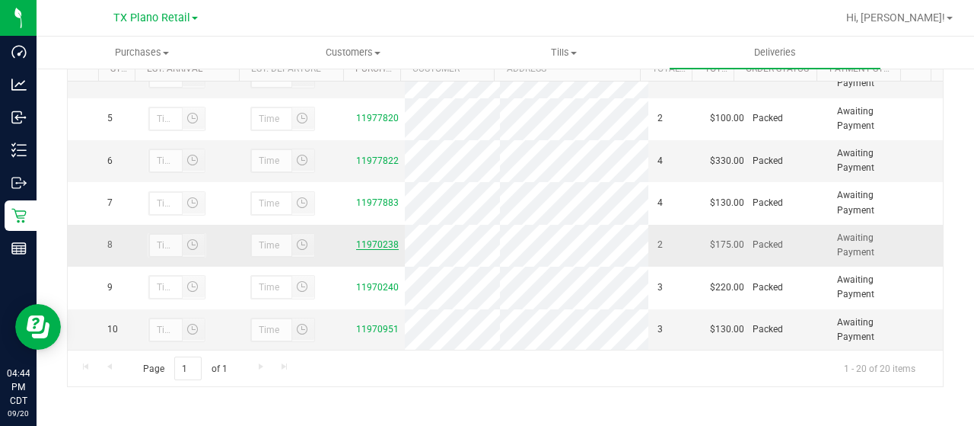
click at [372, 239] on link "11970238" at bounding box center [377, 244] width 43 height 11
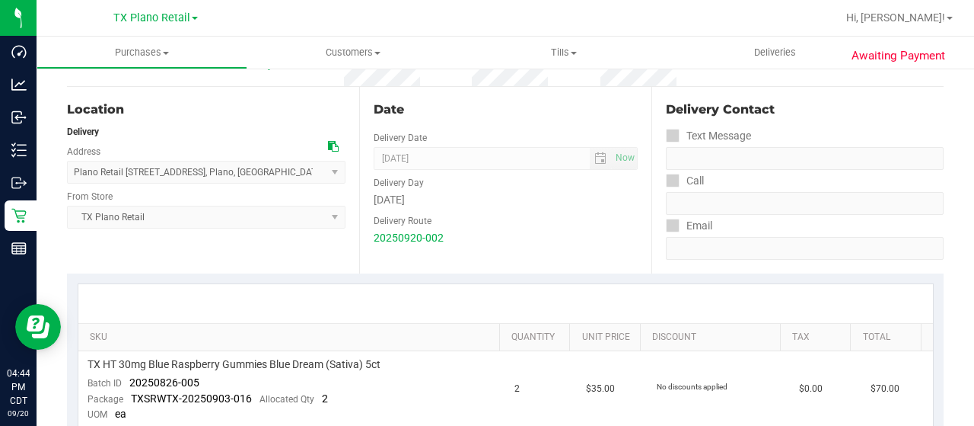
scroll to position [17, 0]
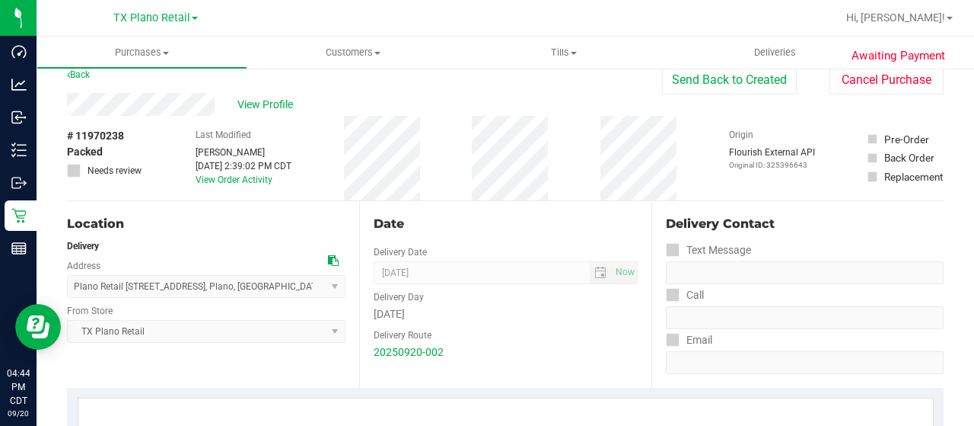
click at [217, 102] on div "View Profile" at bounding box center [364, 104] width 595 height 23
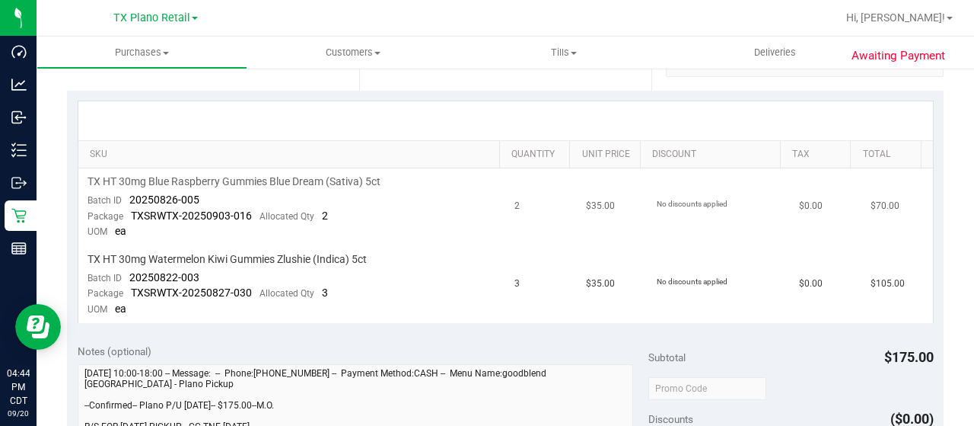
scroll to position [321, 0]
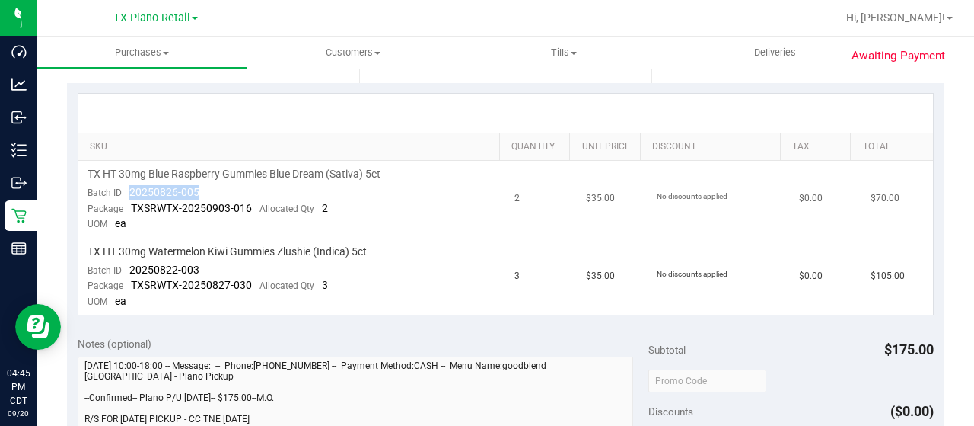
drag, startPoint x: 202, startPoint y: 186, endPoint x: 129, endPoint y: 187, distance: 73.1
click at [129, 187] on td "TX HT 30mg Blue Raspberry Gummies Blue Dream (Sativa) 5ct Batch ID 20250826-005…" at bounding box center [292, 200] width 428 height 78
drag, startPoint x: 198, startPoint y: 269, endPoint x: 132, endPoint y: 266, distance: 65.5
click at [132, 266] on td "TX HT 30mg Watermelon Kiwi Gummies Zlushie (Indica) 5ct Batch ID 20250822-003 P…" at bounding box center [292, 276] width 428 height 77
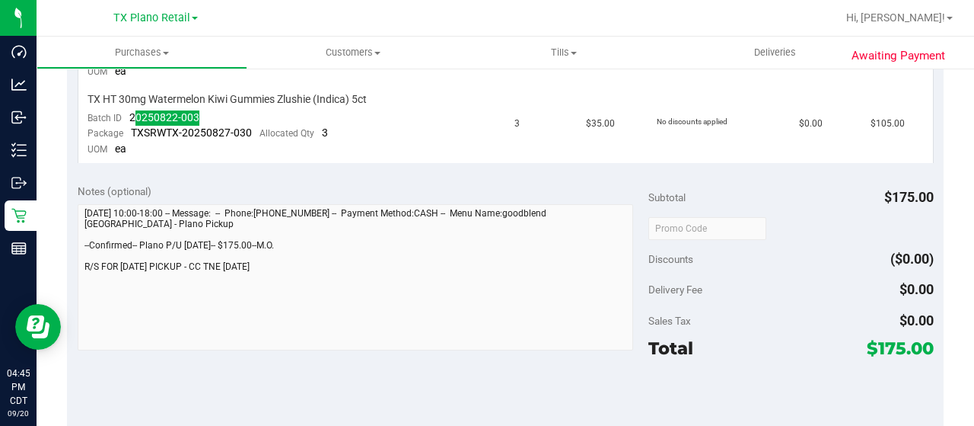
scroll to position [397, 0]
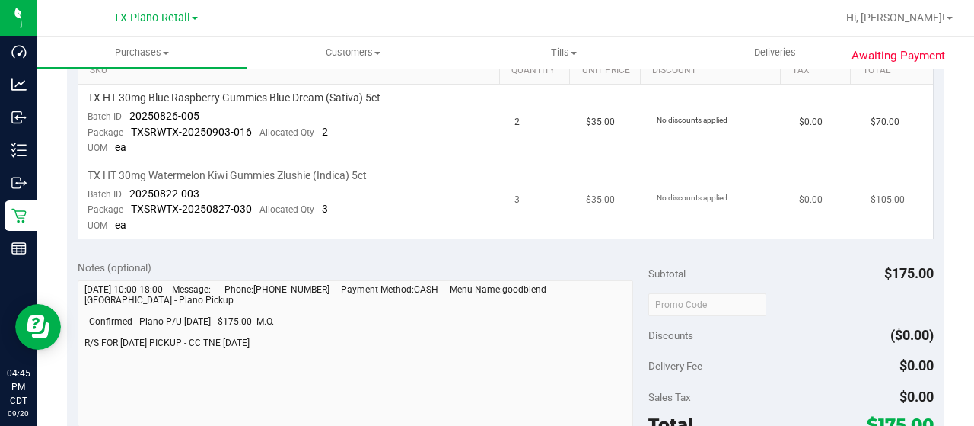
click at [515, 208] on td "3" at bounding box center [541, 200] width 72 height 77
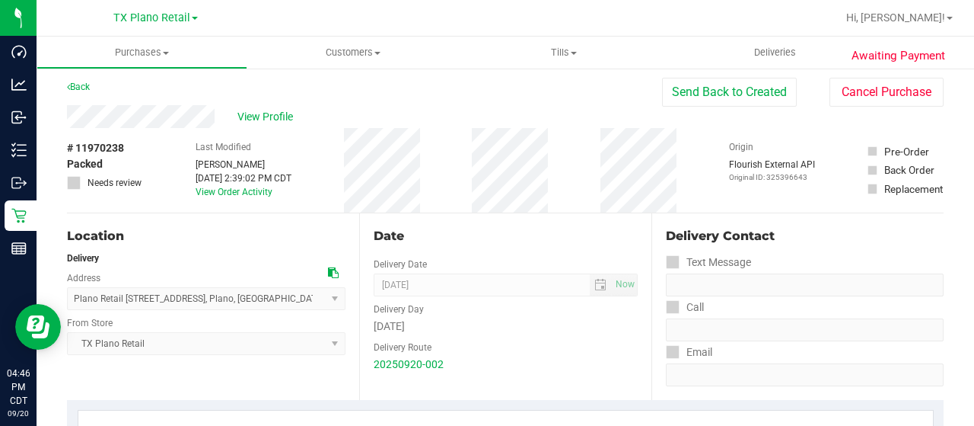
scroll to position [0, 0]
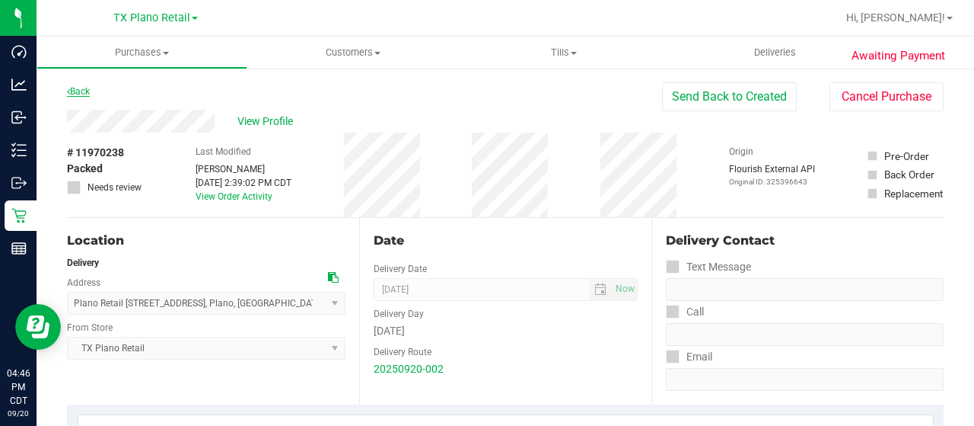
click at [90, 93] on link "Back" at bounding box center [78, 91] width 23 height 11
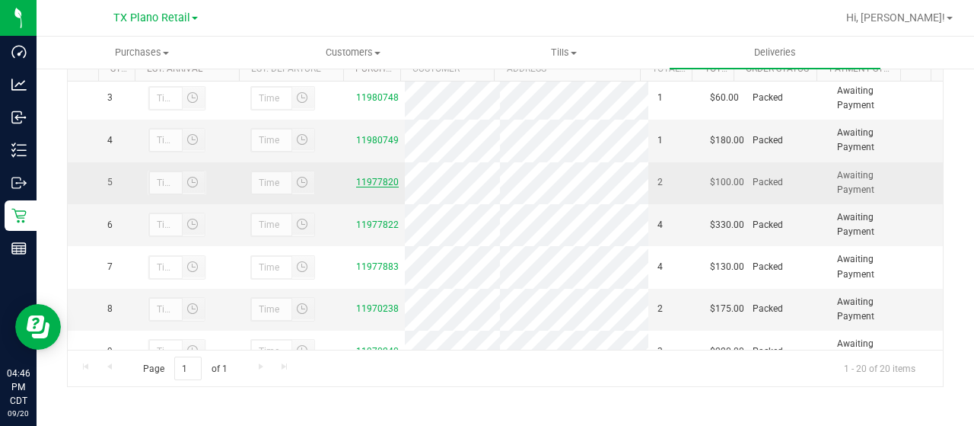
scroll to position [152, 0]
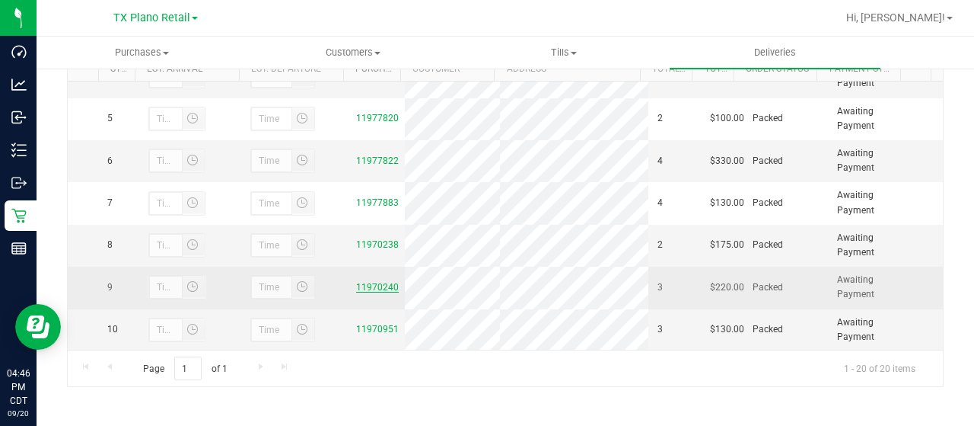
click at [369, 287] on link "11970240" at bounding box center [377, 287] width 43 height 11
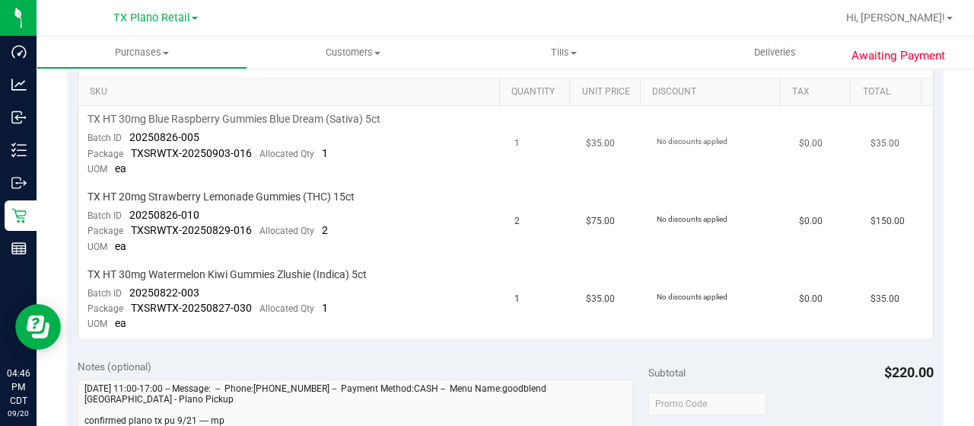
scroll to position [381, 0]
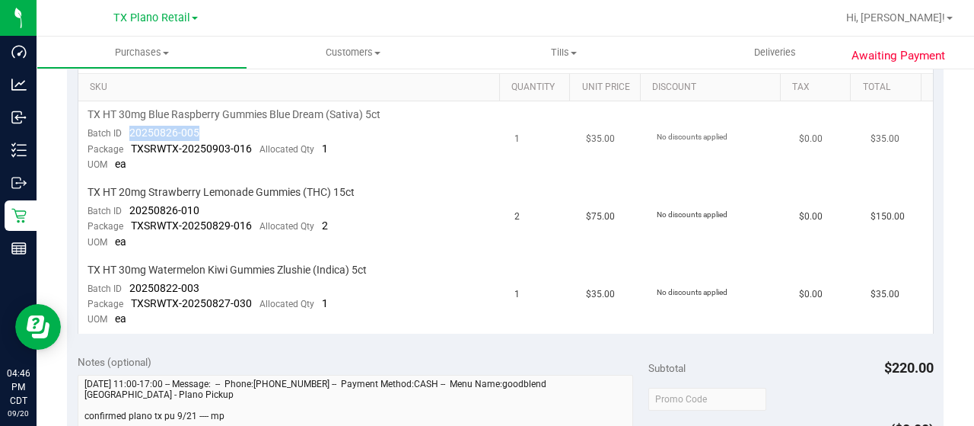
drag, startPoint x: 201, startPoint y: 129, endPoint x: 129, endPoint y: 129, distance: 72.3
click at [129, 129] on td "TX HT 30mg Blue Raspberry Gummies Blue Dream (Sativa) 5ct Batch ID 20250826-005…" at bounding box center [292, 140] width 428 height 78
drag, startPoint x: 204, startPoint y: 202, endPoint x: 129, endPoint y: 202, distance: 74.6
click at [129, 202] on td "TX HT 20mg Strawberry Lemonade Gummies (THC) 15ct Batch ID 20250826-010 Package…" at bounding box center [292, 218] width 428 height 78
drag, startPoint x: 207, startPoint y: 282, endPoint x: 131, endPoint y: 279, distance: 76.2
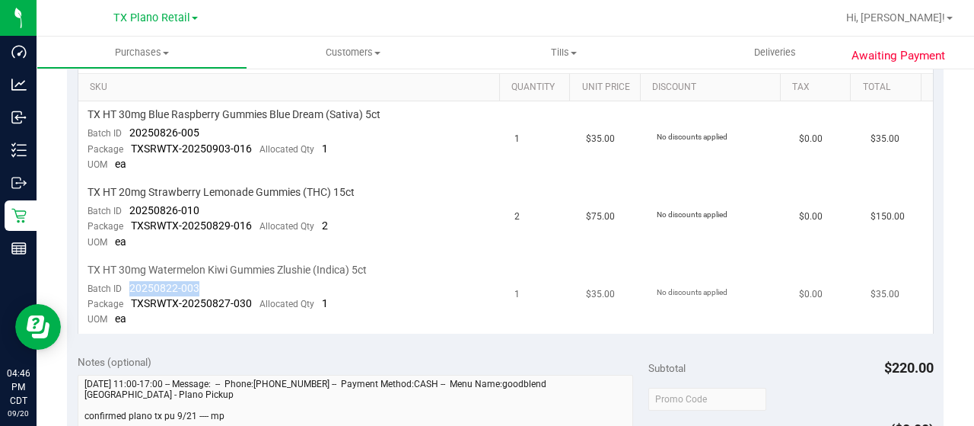
click at [131, 279] on td "TX HT 30mg Watermelon Kiwi Gummies Zlushie (Indica) 5ct Batch ID 20250822-003 P…" at bounding box center [292, 295] width 428 height 77
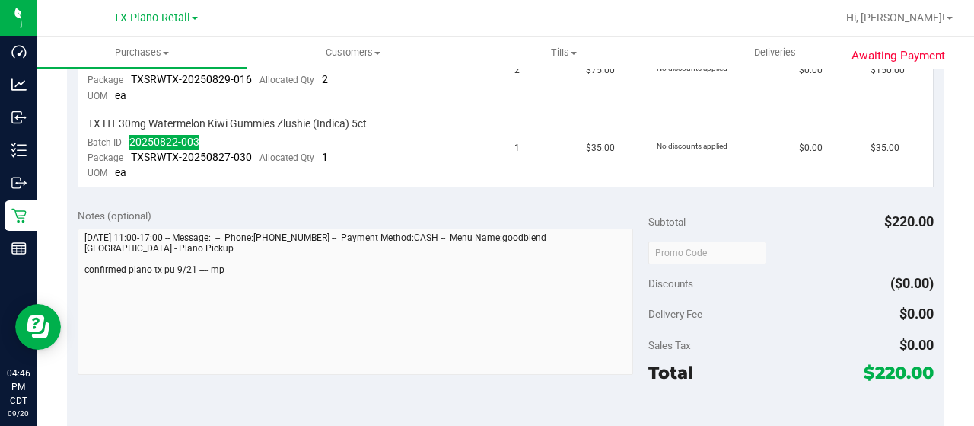
scroll to position [533, 0]
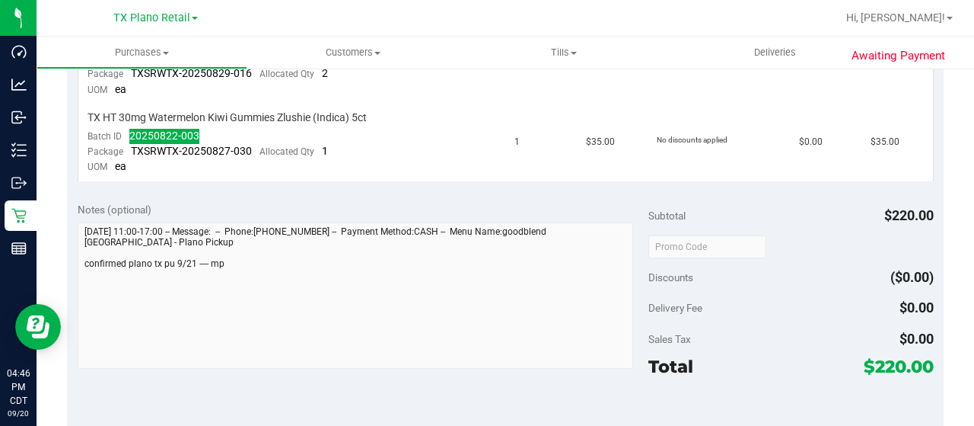
drag, startPoint x: 865, startPoint y: 362, endPoint x: 892, endPoint y: 362, distance: 26.7
click at [892, 362] on span "$220.00" at bounding box center [899, 365] width 70 height 21
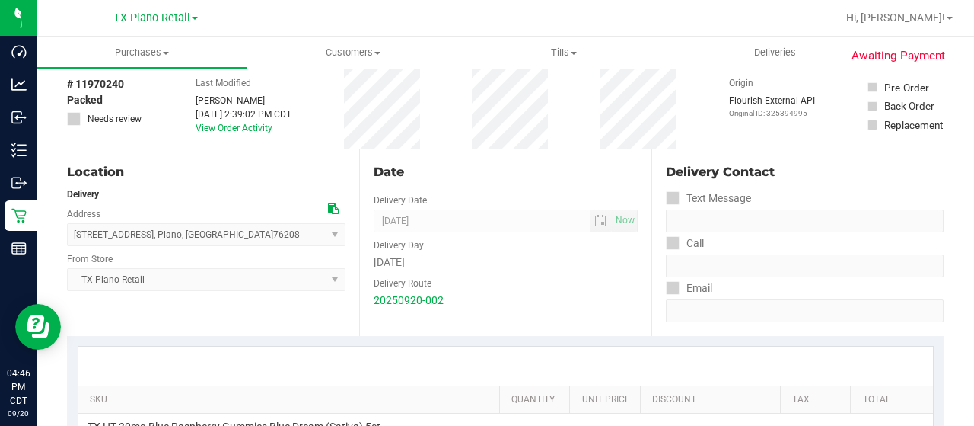
scroll to position [0, 0]
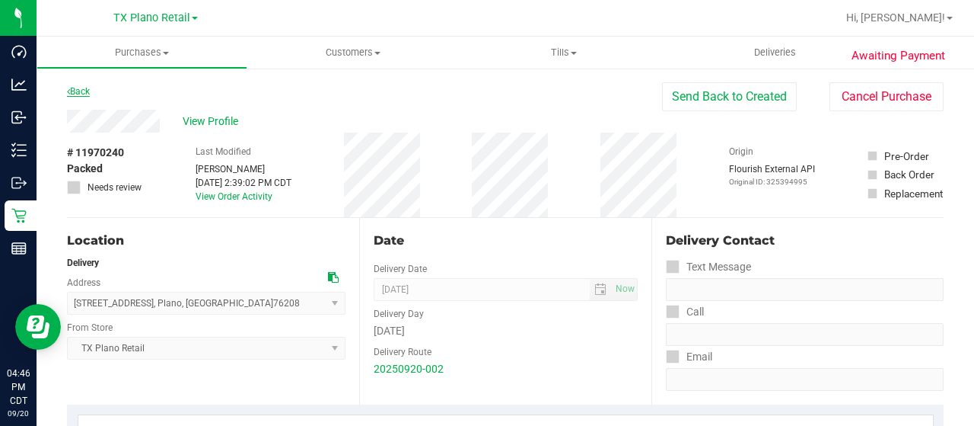
click at [83, 86] on link "Back" at bounding box center [78, 91] width 23 height 11
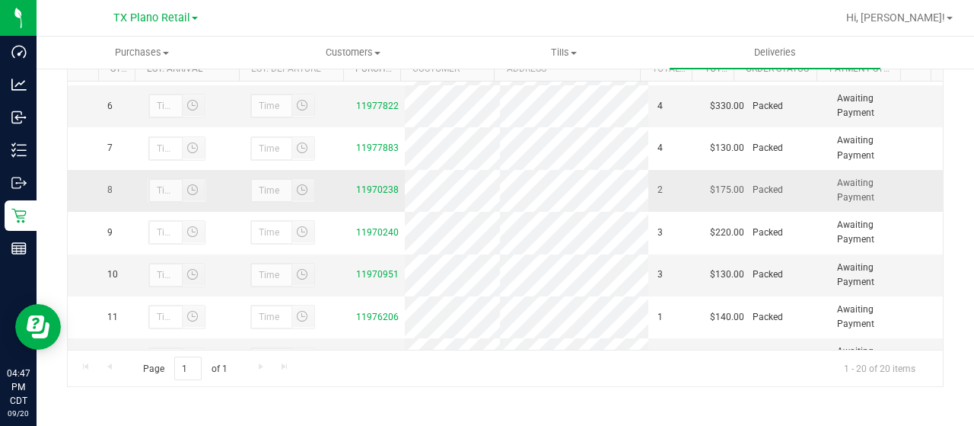
scroll to position [228, 0]
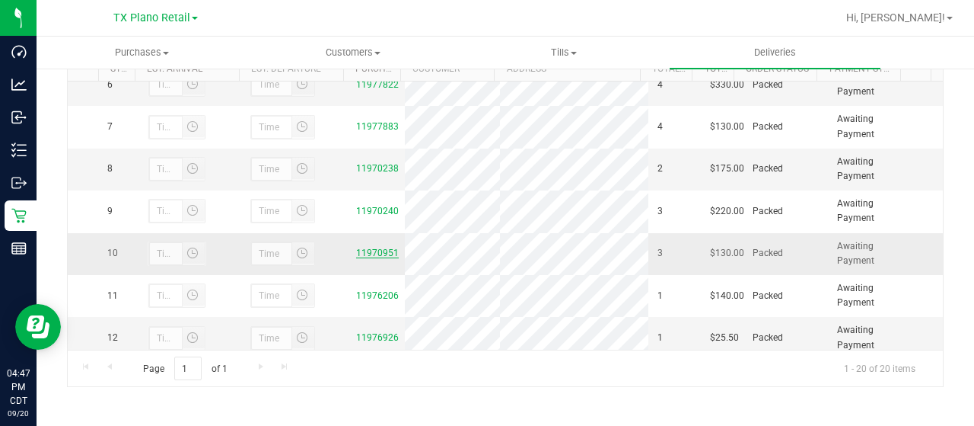
click at [381, 247] on link "11970951" at bounding box center [377, 252] width 43 height 11
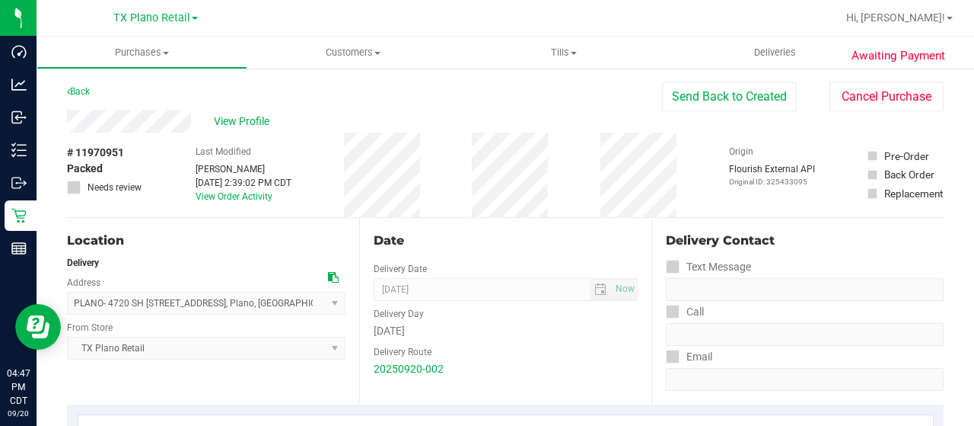
click at [193, 126] on div "View Profile" at bounding box center [364, 121] width 595 height 23
click at [245, 115] on span "View Profile" at bounding box center [244, 121] width 61 height 16
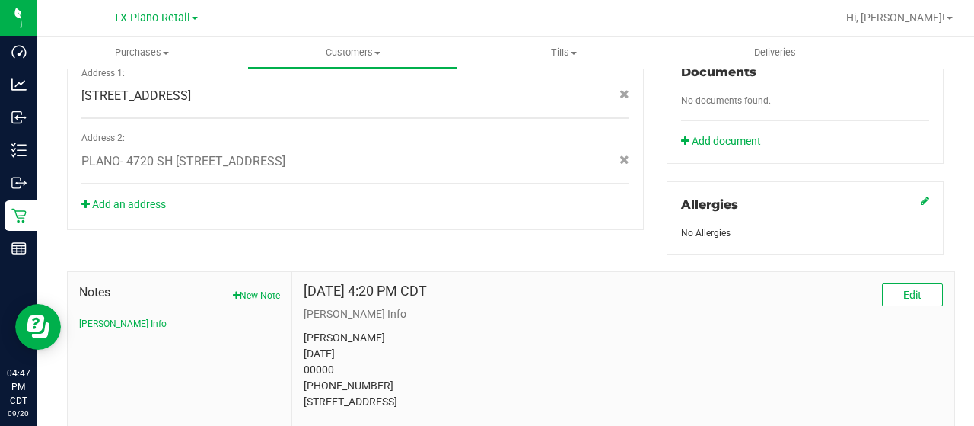
scroll to position [671, 0]
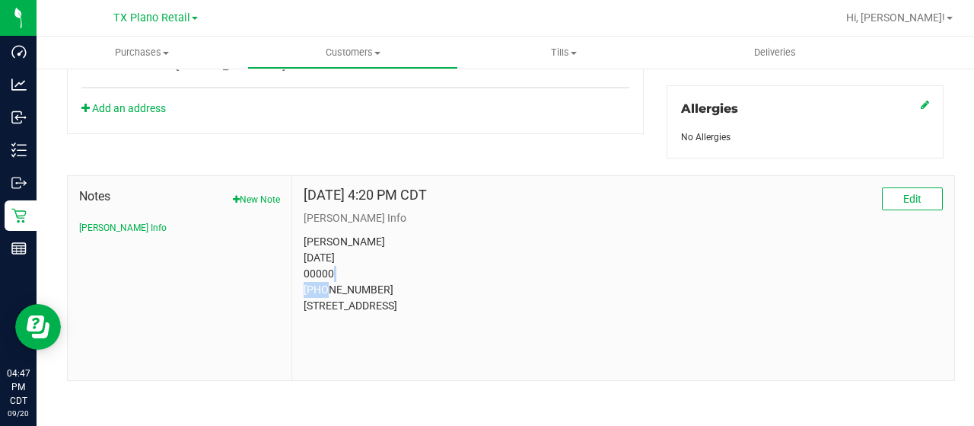
drag, startPoint x: 338, startPoint y: 265, endPoint x: 289, endPoint y: 264, distance: 48.7
click at [292, 264] on div "May 23, 2025 4:20 PM CDT Edit CURT Info Seth Weinstein 12/16/1985 00000 (310) 7…" at bounding box center [623, 278] width 662 height 204
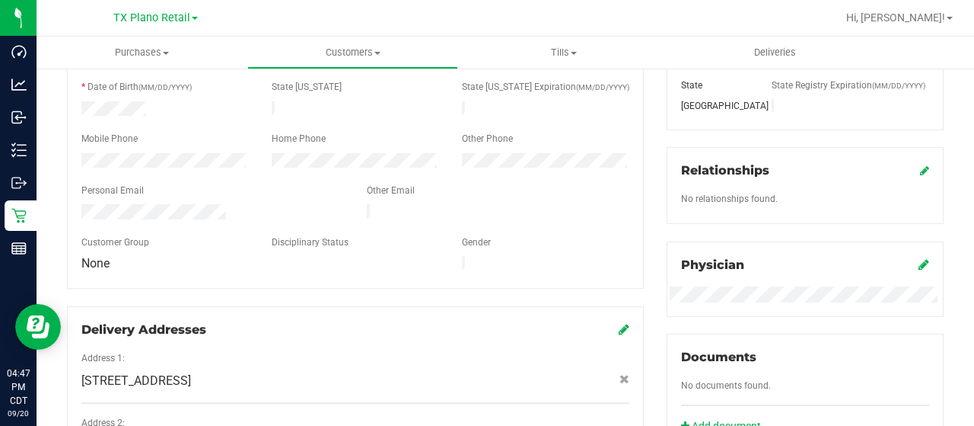
scroll to position [0, 0]
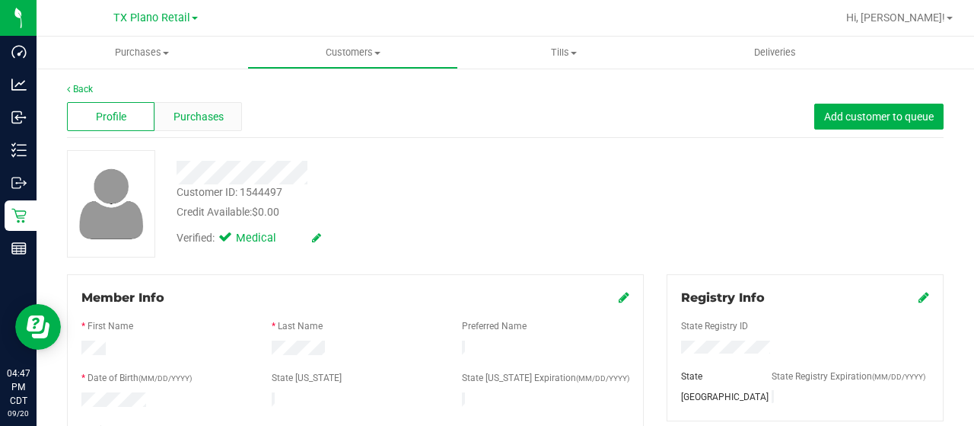
click at [183, 112] on span "Purchases" at bounding box center [199, 117] width 50 height 16
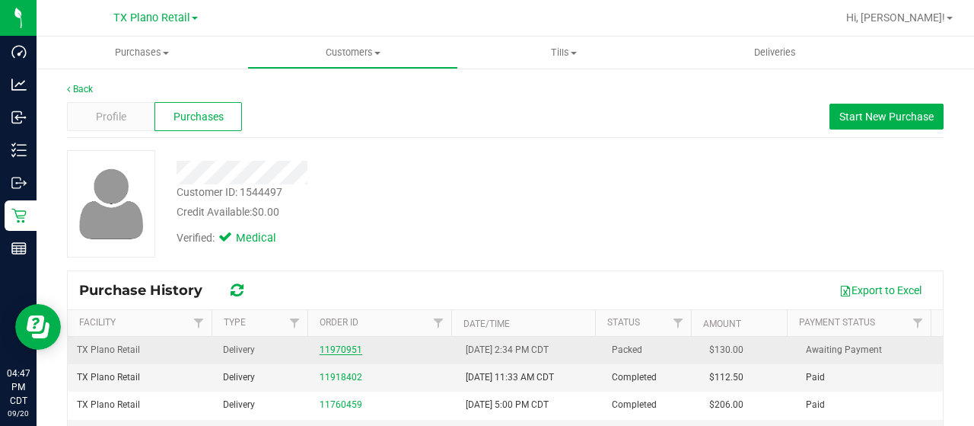
click at [344, 344] on link "11970951" at bounding box center [341, 349] width 43 height 11
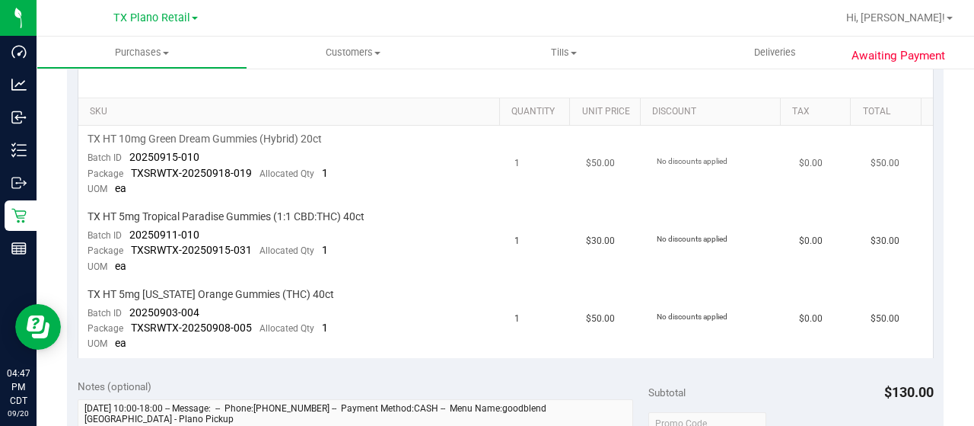
scroll to position [381, 0]
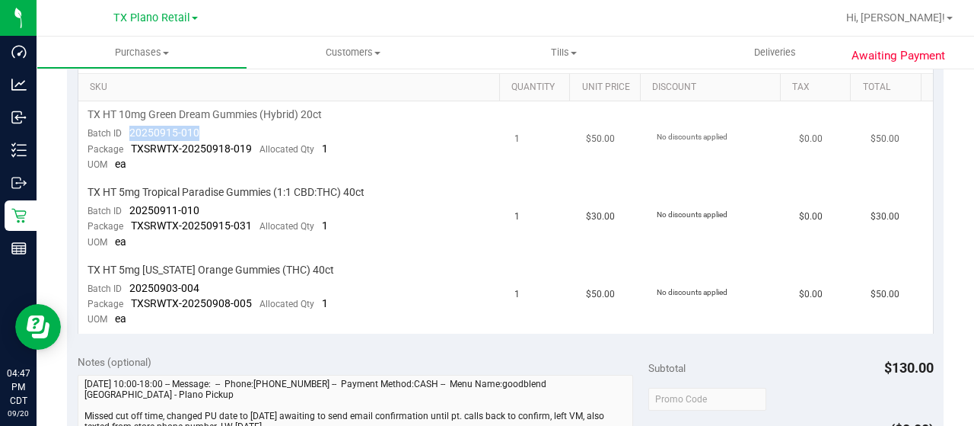
drag, startPoint x: 207, startPoint y: 132, endPoint x: 130, endPoint y: 130, distance: 76.9
click at [130, 130] on td "TX HT 10mg Green Dream Gummies (Hybrid) 20ct Batch ID 20250915-010 Package TXSR…" at bounding box center [292, 140] width 428 height 78
drag, startPoint x: 204, startPoint y: 208, endPoint x: 130, endPoint y: 203, distance: 74.0
click at [130, 203] on td "TX HT 5mg Tropical Paradise Gummies (1:1 CBD:THC) 40ct Batch ID 20250911-010 Pa…" at bounding box center [292, 218] width 428 height 78
drag, startPoint x: 207, startPoint y: 285, endPoint x: 130, endPoint y: 282, distance: 76.9
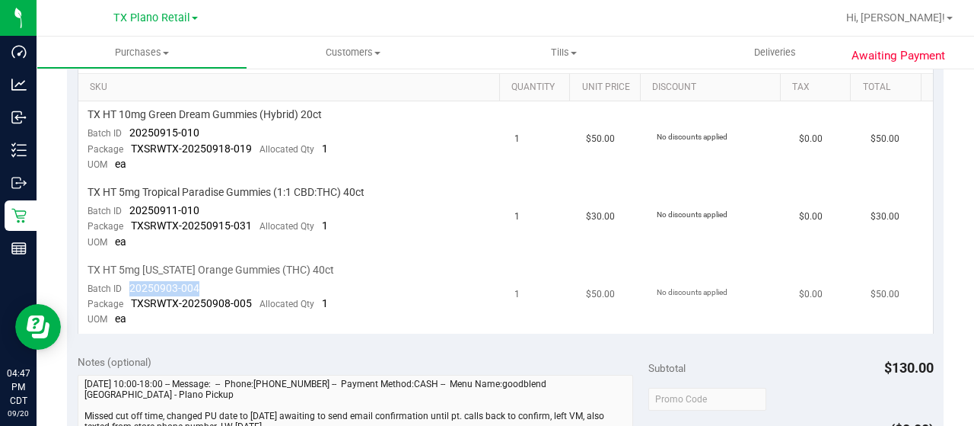
click at [130, 282] on td "TX HT 5mg Texas Orange Gummies (THC) 40ct Batch ID 20250903-004 Package TXSRWTX…" at bounding box center [292, 295] width 428 height 77
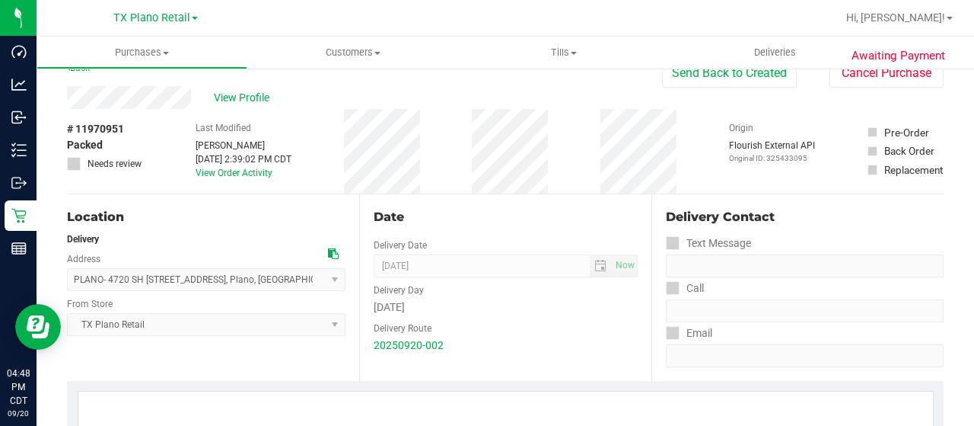
scroll to position [0, 0]
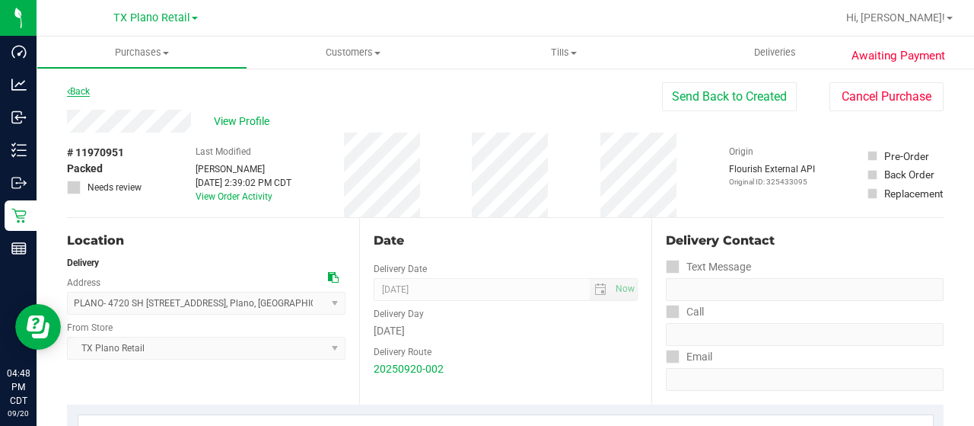
click at [87, 94] on link "Back" at bounding box center [78, 91] width 23 height 11
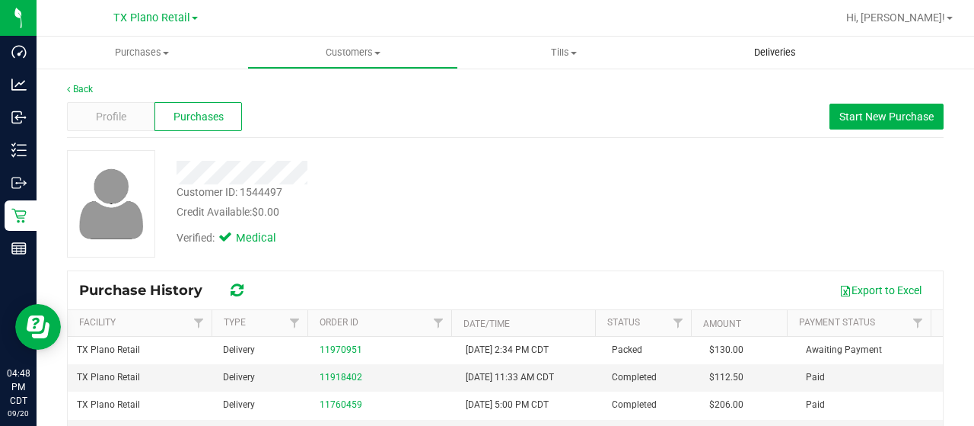
click at [760, 51] on span "Deliveries" at bounding box center [775, 53] width 83 height 14
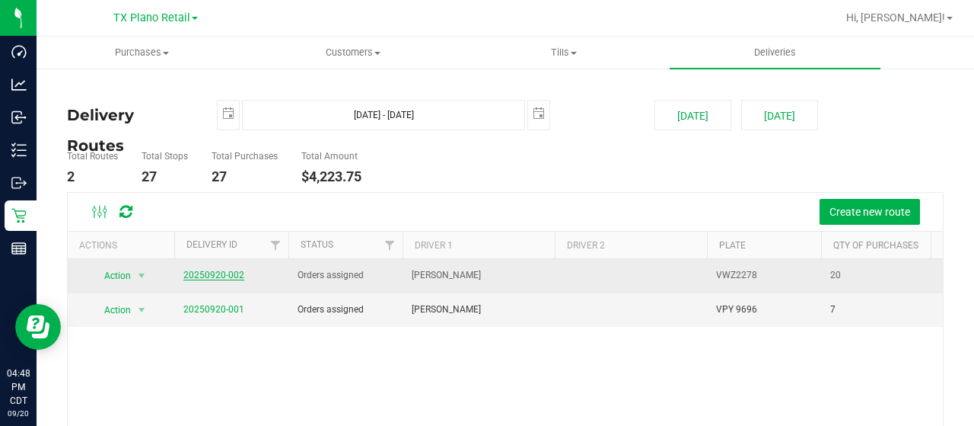
click at [206, 275] on link "20250920-002" at bounding box center [213, 274] width 61 height 11
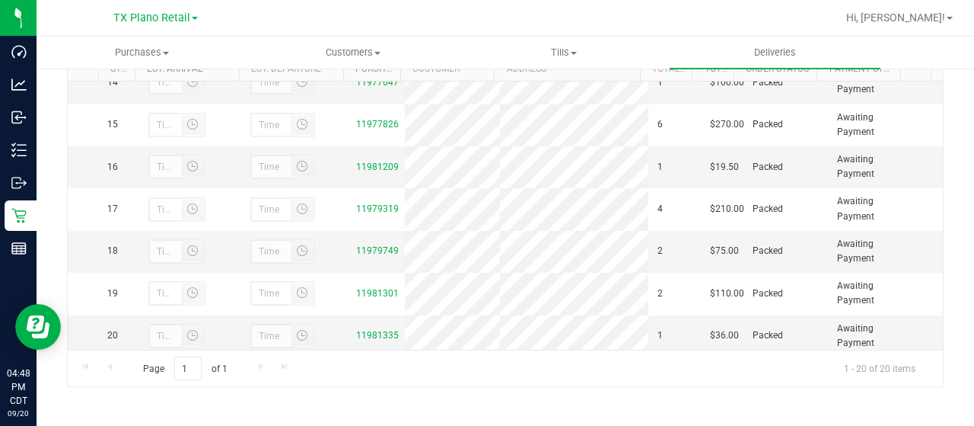
scroll to position [598, 0]
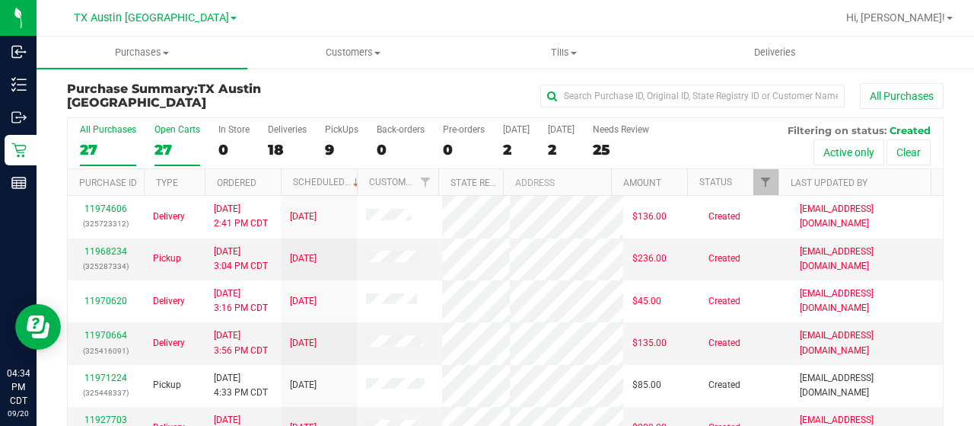
click at [163, 154] on div "27" at bounding box center [178, 150] width 46 height 18
click at [0, 0] on input "Open Carts 27" at bounding box center [0, 0] width 0 height 0
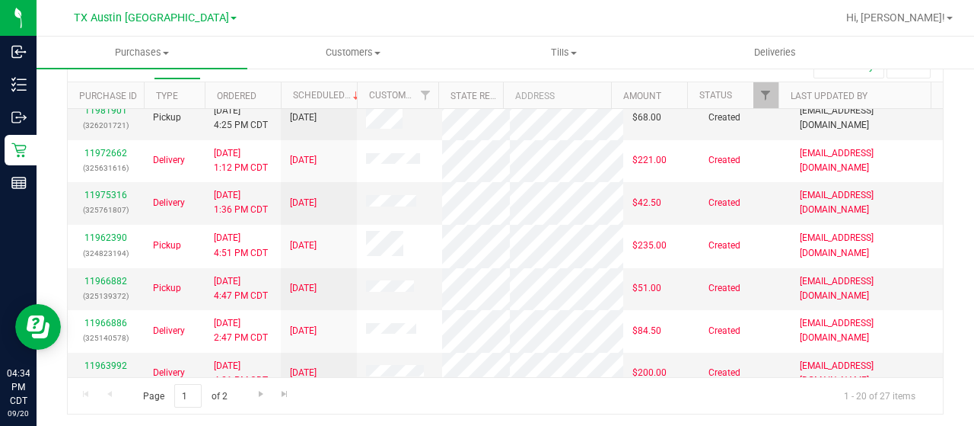
scroll to position [609, 0]
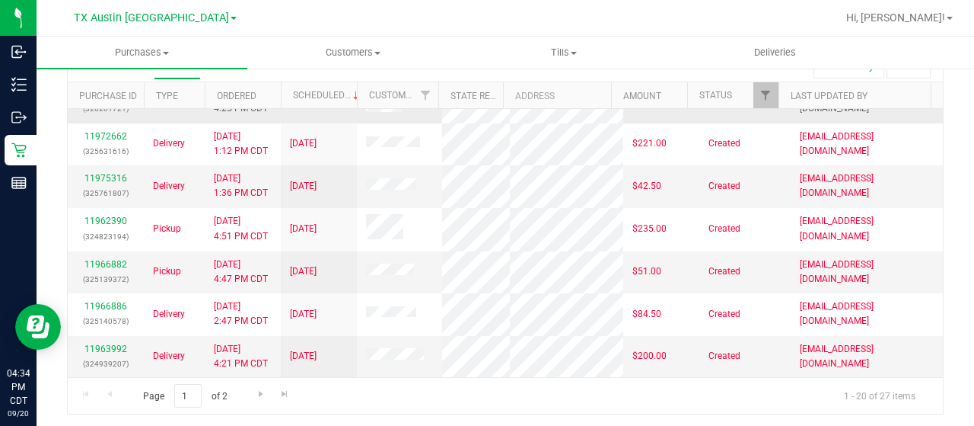
click at [104, 99] on link "11981901" at bounding box center [105, 93] width 43 height 11
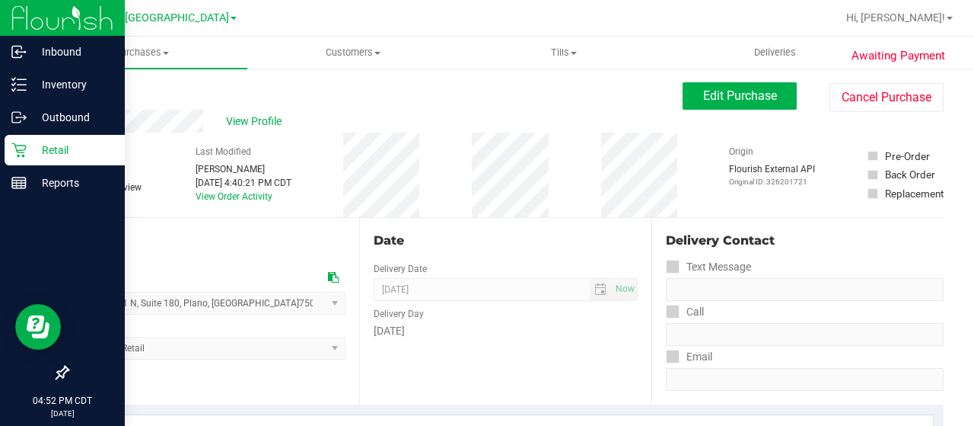
click at [41, 149] on p "Retail" at bounding box center [72, 150] width 91 height 18
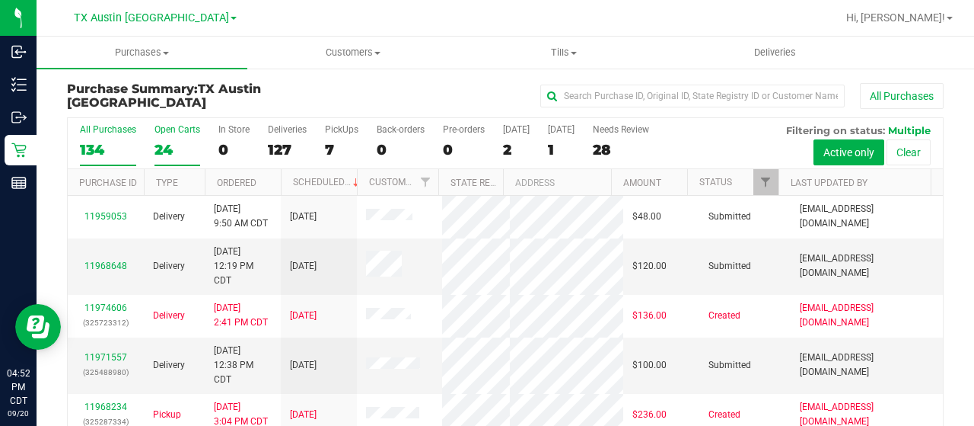
click at [163, 145] on div "24" at bounding box center [178, 150] width 46 height 18
click at [0, 0] on input "Open Carts 24" at bounding box center [0, 0] width 0 height 0
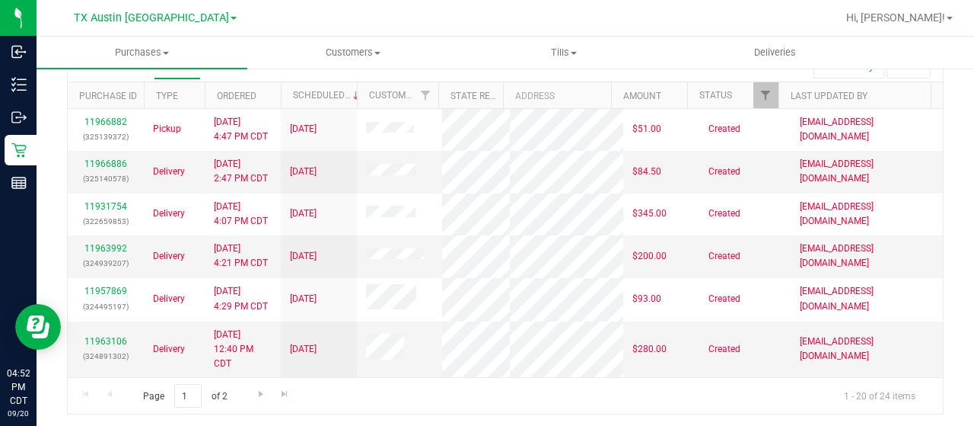
scroll to position [789, 0]
click at [263, 388] on span "Go to the next page" at bounding box center [261, 393] width 12 height 12
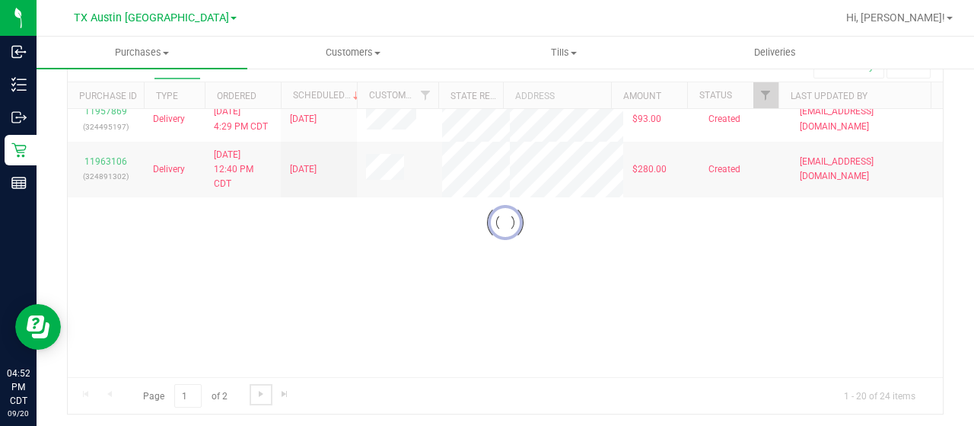
scroll to position [0, 0]
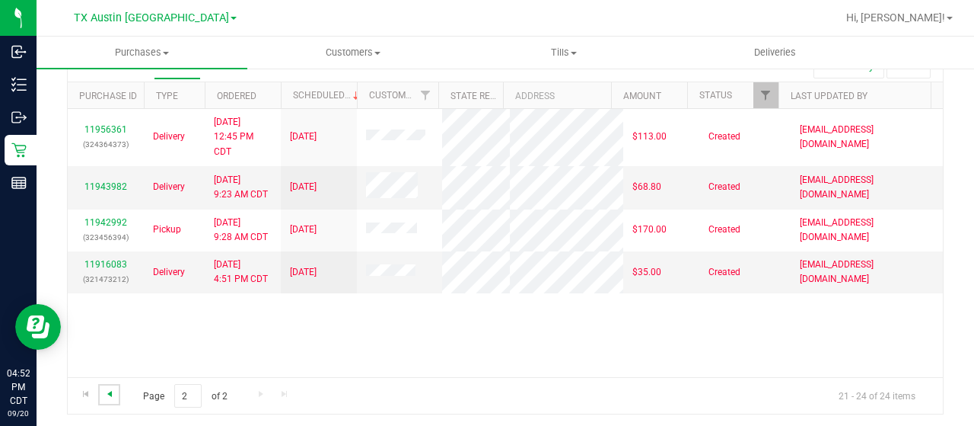
click at [110, 387] on span "Go to the previous page" at bounding box center [110, 393] width 12 height 12
